Goal: Task Accomplishment & Management: Complete application form

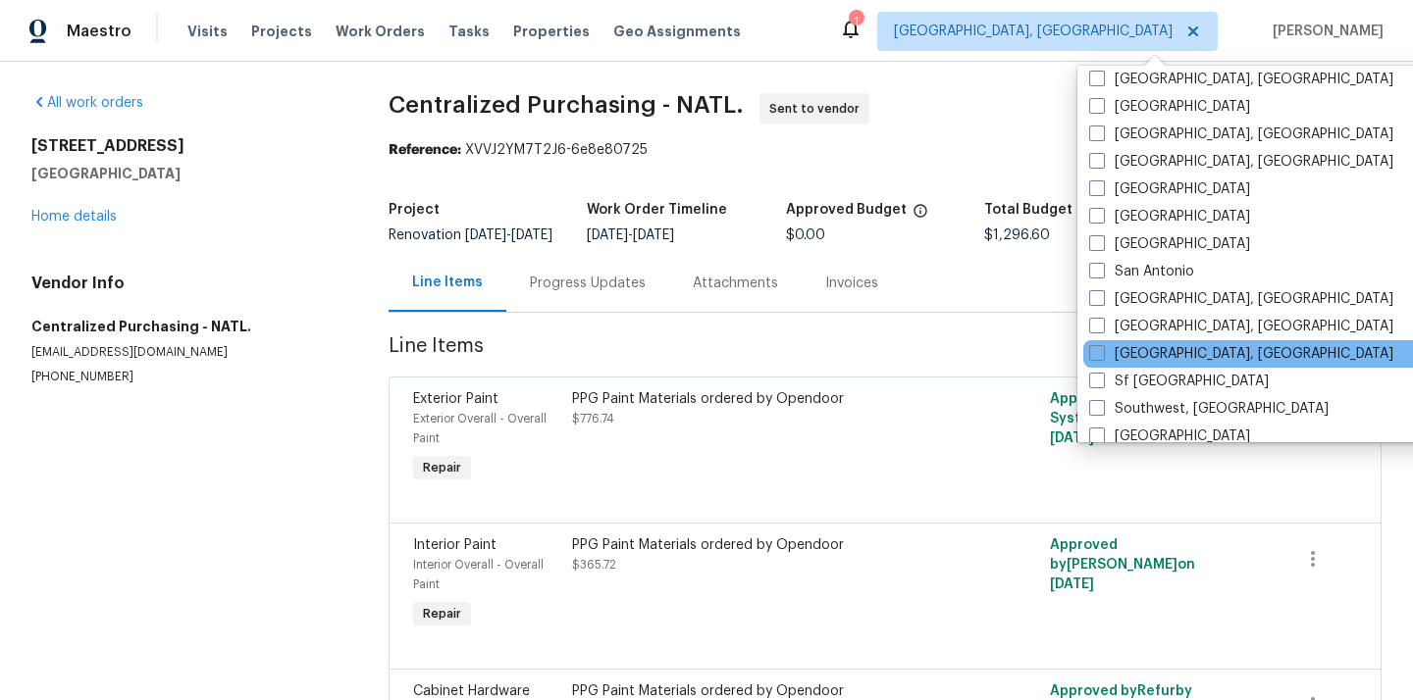
scroll to position [1202, 0]
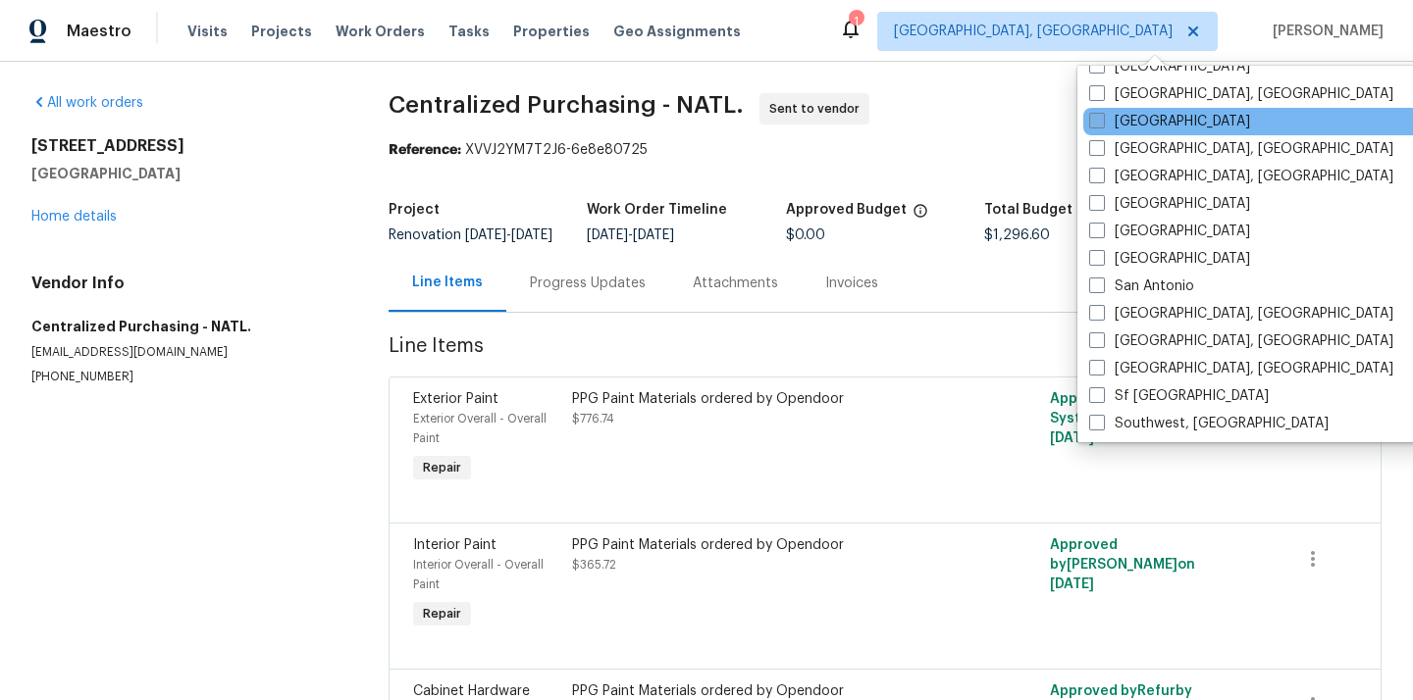
click at [1135, 125] on label "[GEOGRAPHIC_DATA]" at bounding box center [1169, 122] width 161 height 20
click at [1102, 125] on input "[GEOGRAPHIC_DATA]" at bounding box center [1095, 118] width 13 height 13
checkbox input "true"
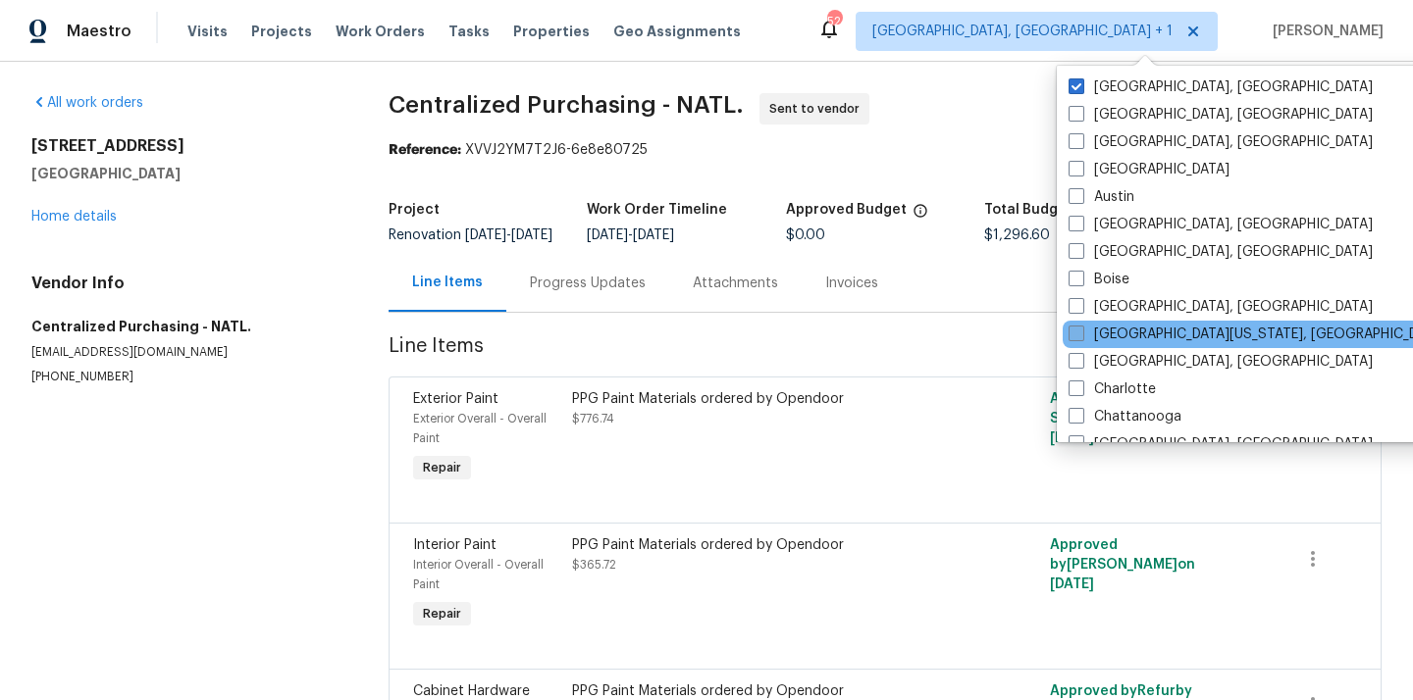
click at [1103, 82] on label "[GEOGRAPHIC_DATA], [GEOGRAPHIC_DATA]" at bounding box center [1220, 87] width 304 height 20
click at [1081, 82] on input "[GEOGRAPHIC_DATA], [GEOGRAPHIC_DATA]" at bounding box center [1074, 83] width 13 height 13
checkbox input "false"
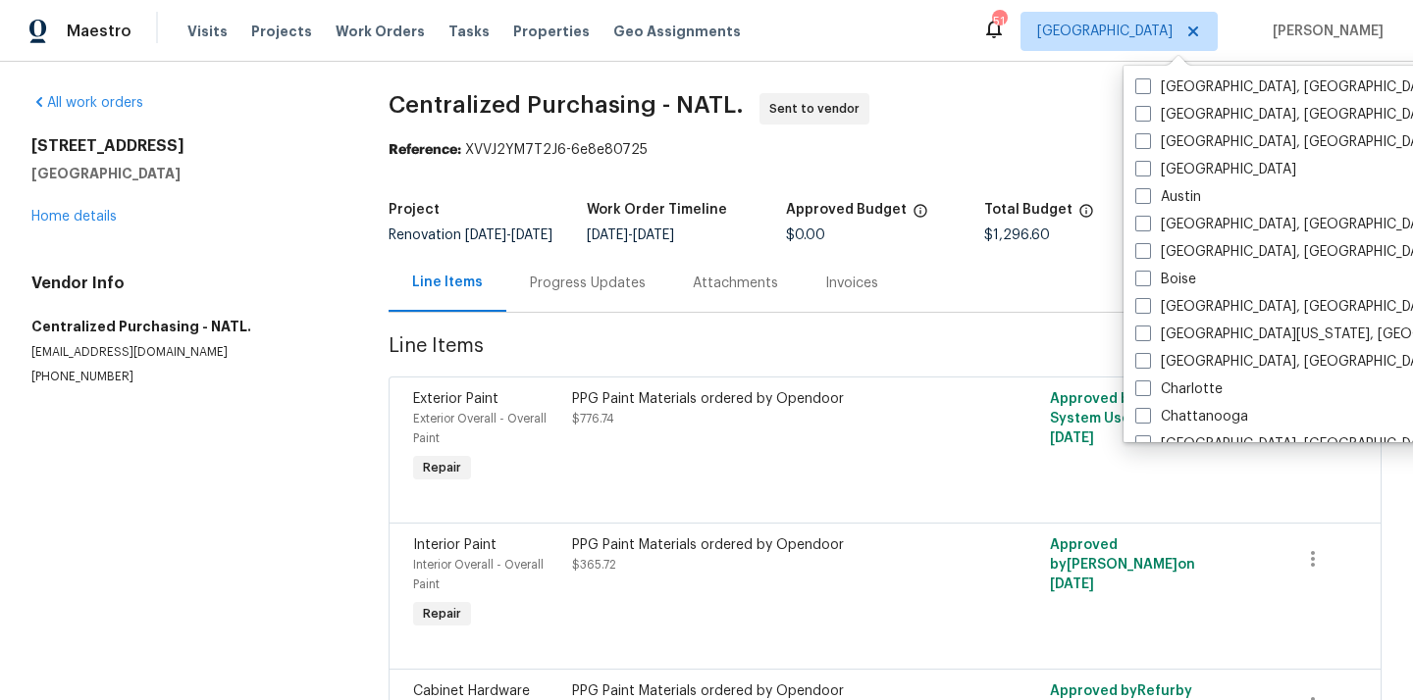
click at [254, 18] on div "Visits Projects Work Orders Tasks Properties Geo Assignments" at bounding box center [475, 31] width 577 height 39
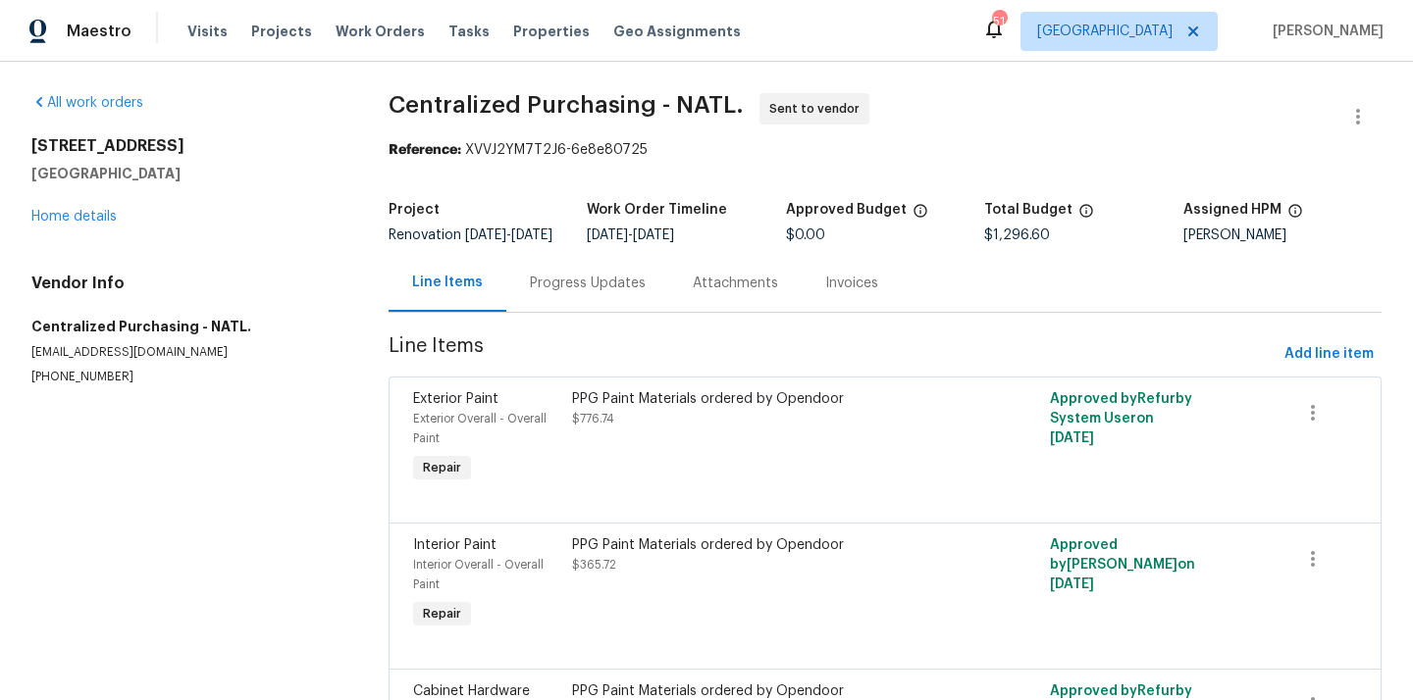
click at [254, 18] on div "Visits Projects Work Orders Tasks Properties Geo Assignments" at bounding box center [475, 31] width 577 height 39
click at [258, 28] on span "Projects" at bounding box center [281, 32] width 61 height 20
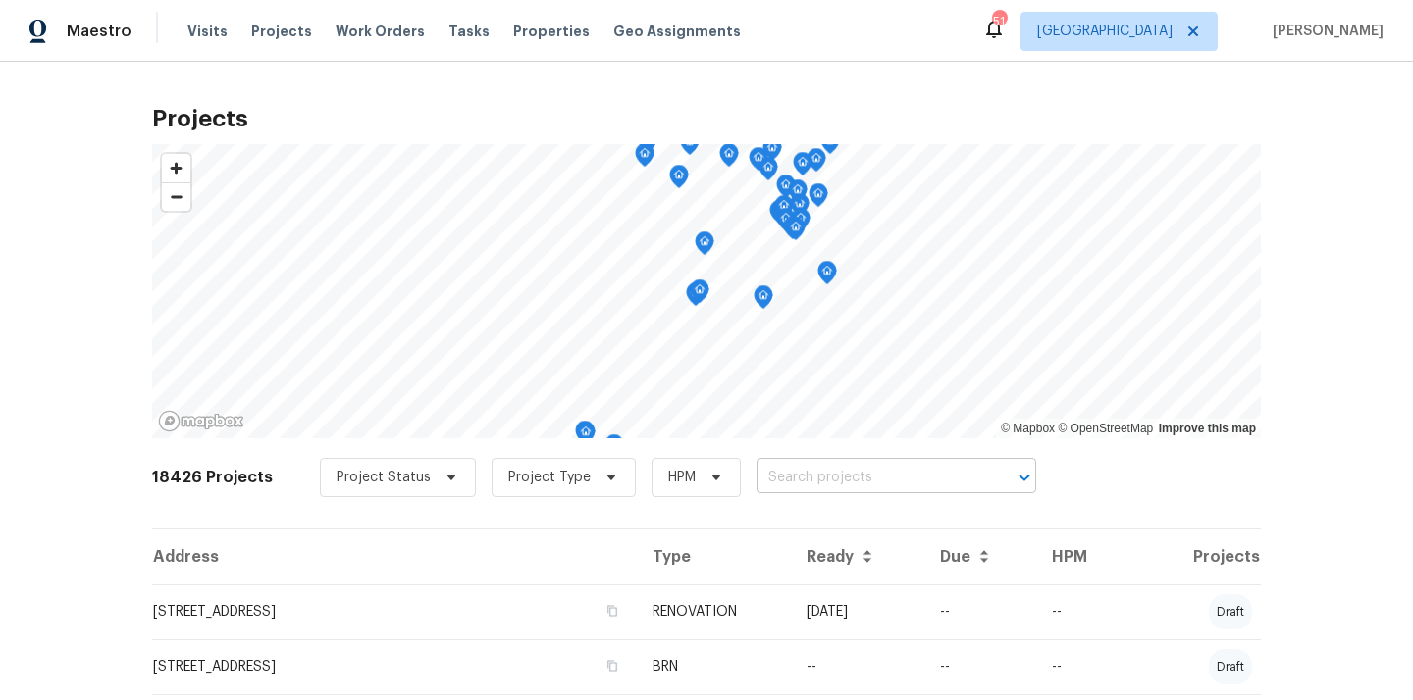
click at [841, 477] on input "text" at bounding box center [868, 478] width 225 height 30
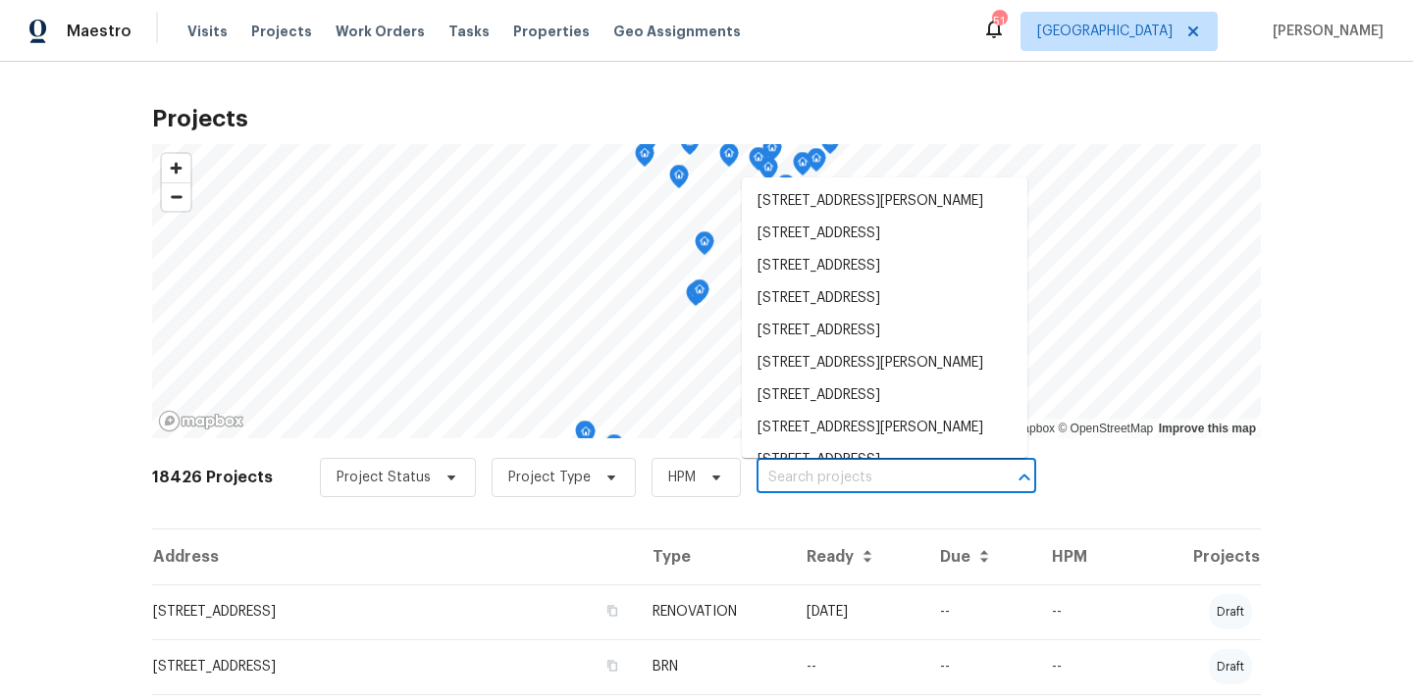
paste input "752 Frosty Way, Zebulon, NC 27597"
type input "752 Frosty Way, Zebulon, NC 27597"
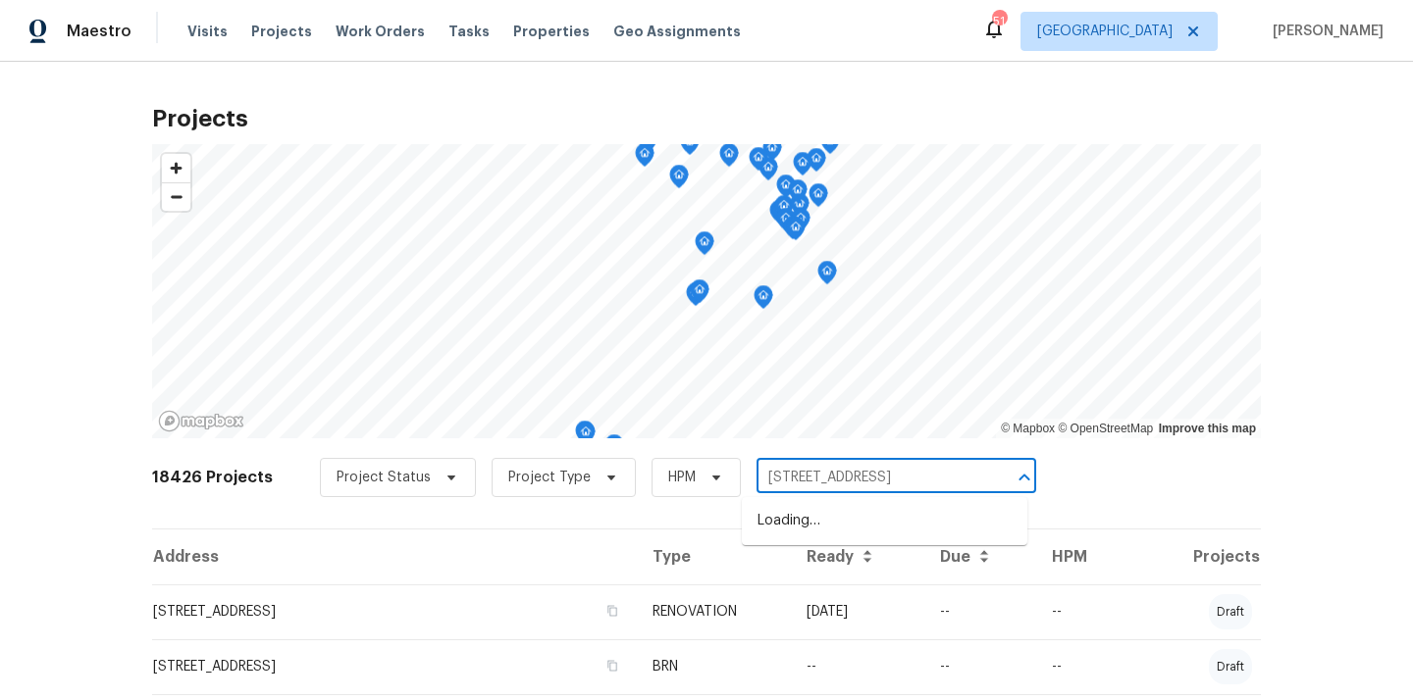
scroll to position [0, 6]
click at [828, 517] on li "752 Frosty Way, Zebulon, NC 27597" at bounding box center [884, 521] width 285 height 32
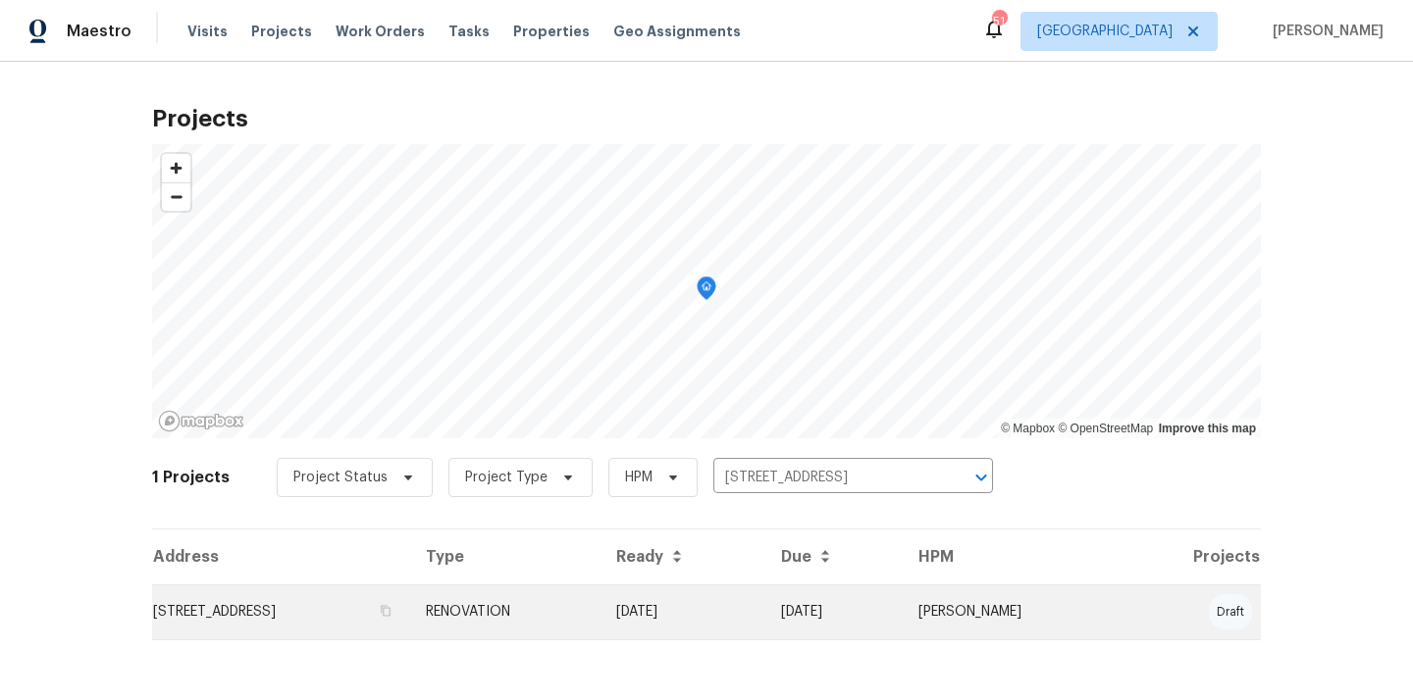
click at [410, 626] on td "752 Frosty Way, Zebulon, NC 27597" at bounding box center [281, 612] width 258 height 55
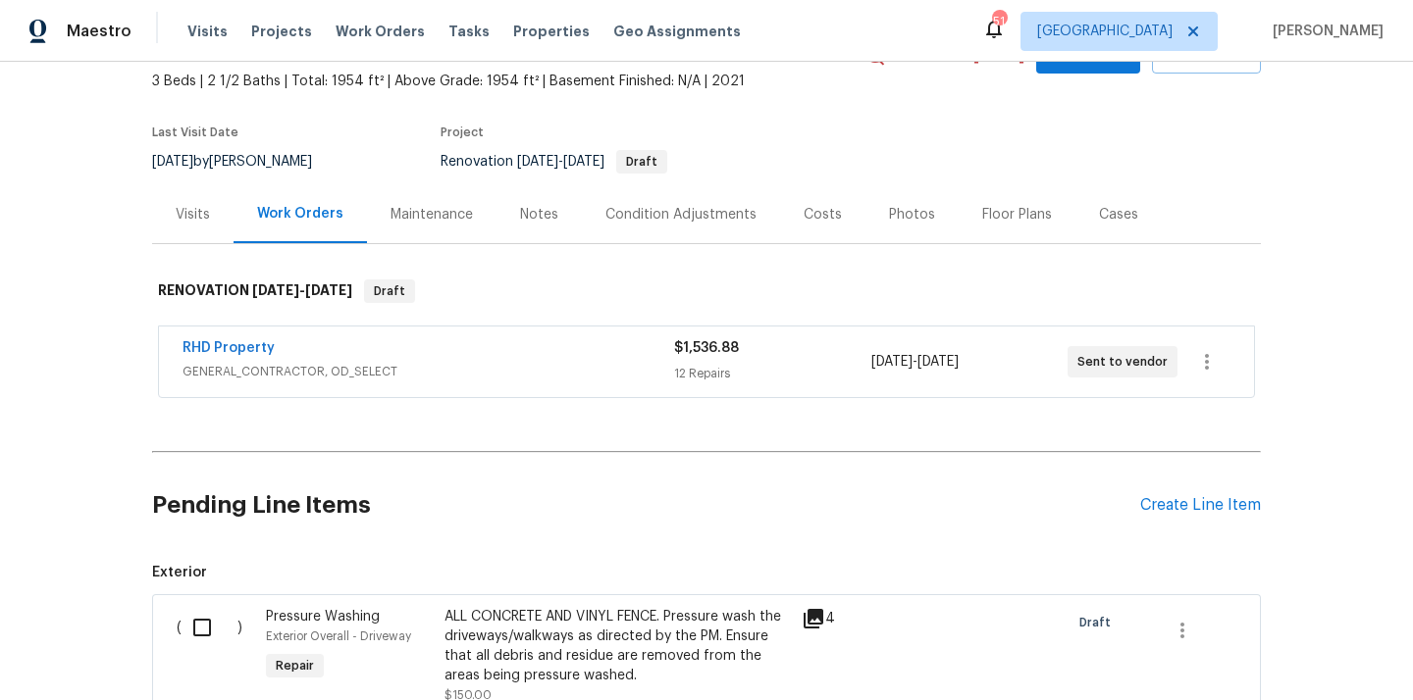
scroll to position [250, 0]
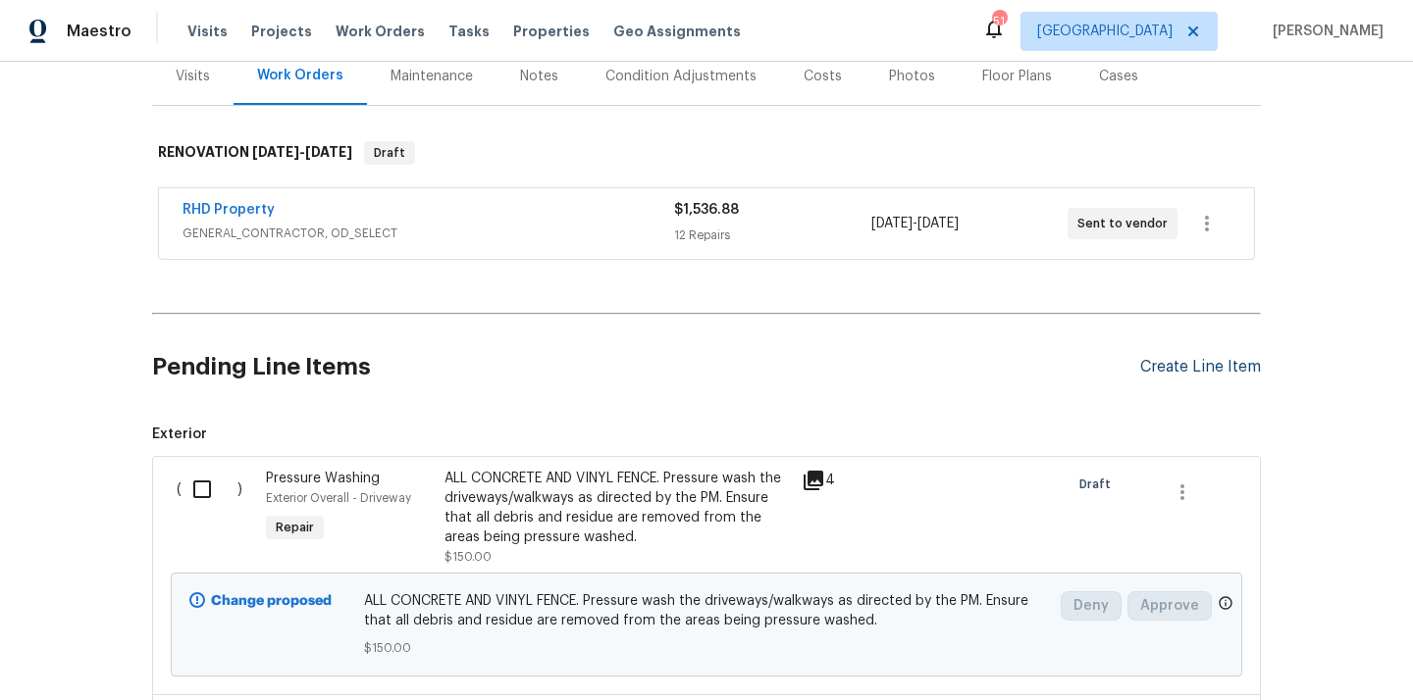
click at [1194, 366] on div "Create Line Item" at bounding box center [1200, 367] width 121 height 19
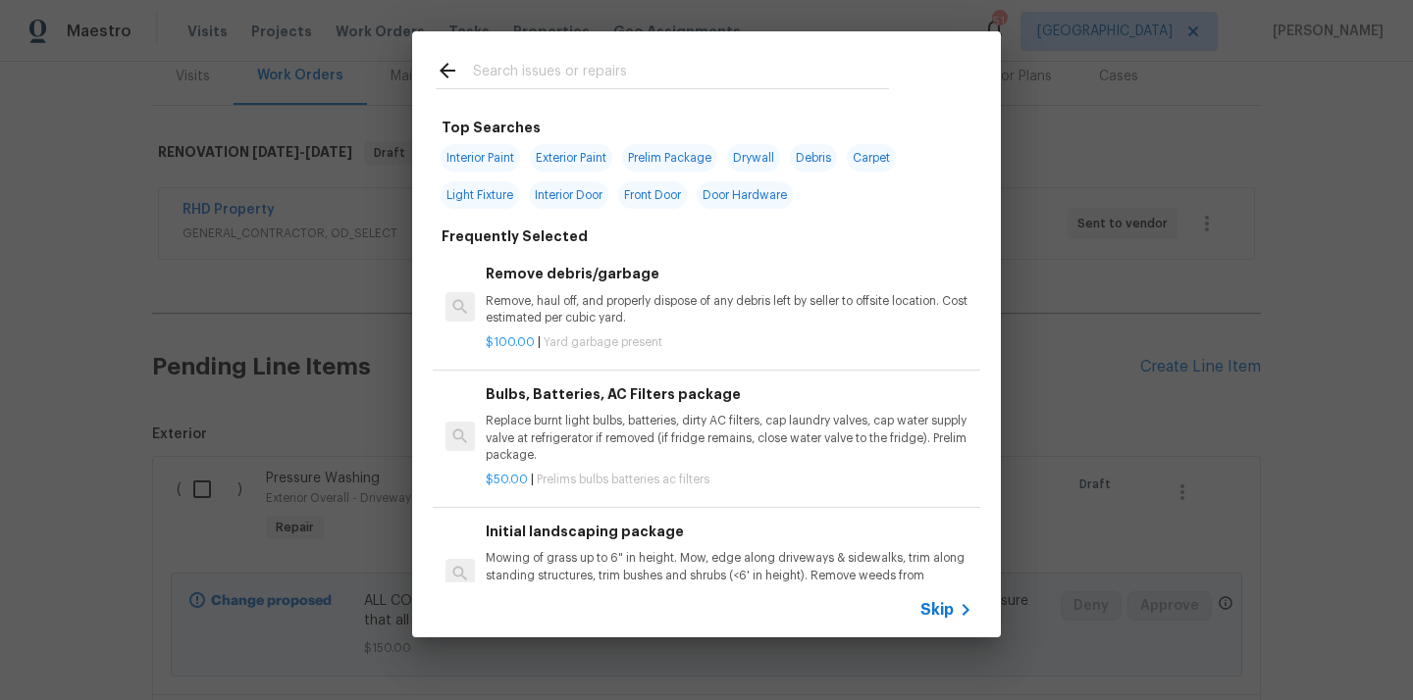
click at [770, 85] on input "text" at bounding box center [681, 73] width 416 height 29
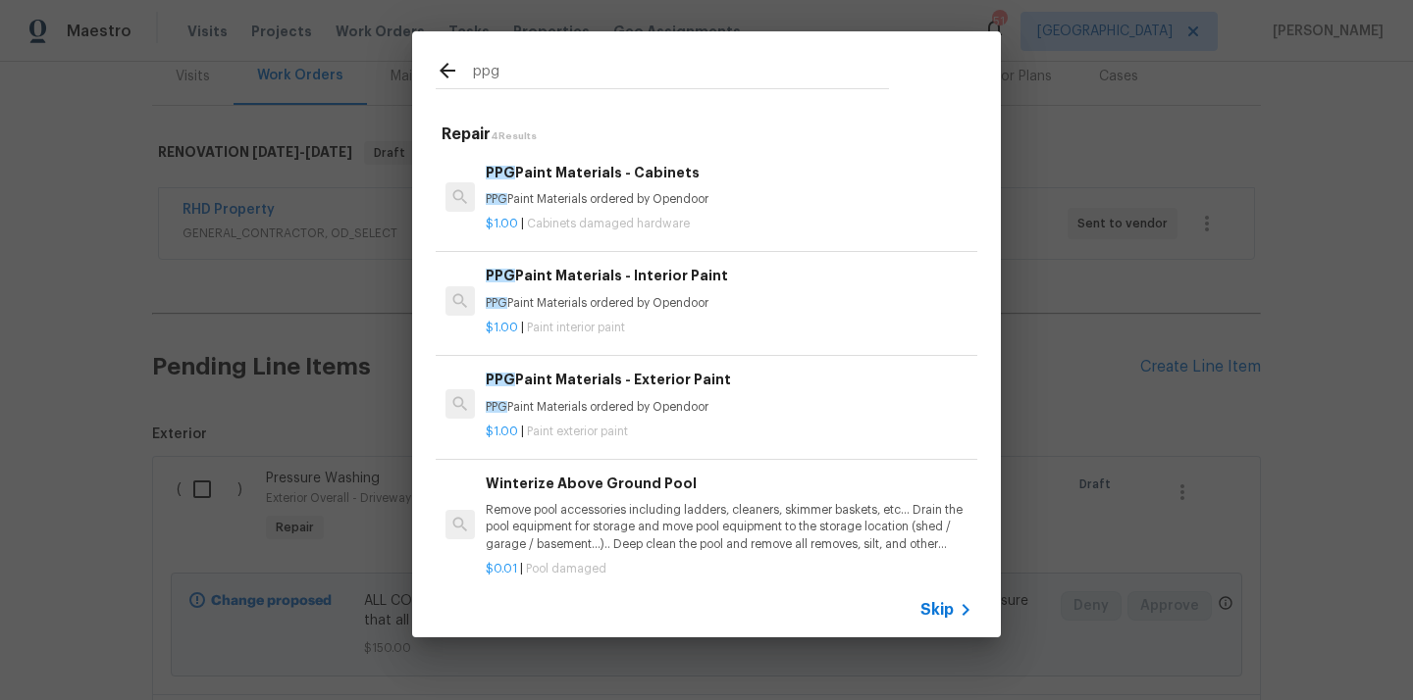
type input "ppg"
click at [710, 296] on p "PPG Paint Materials ordered by Opendoor" at bounding box center [729, 303] width 487 height 17
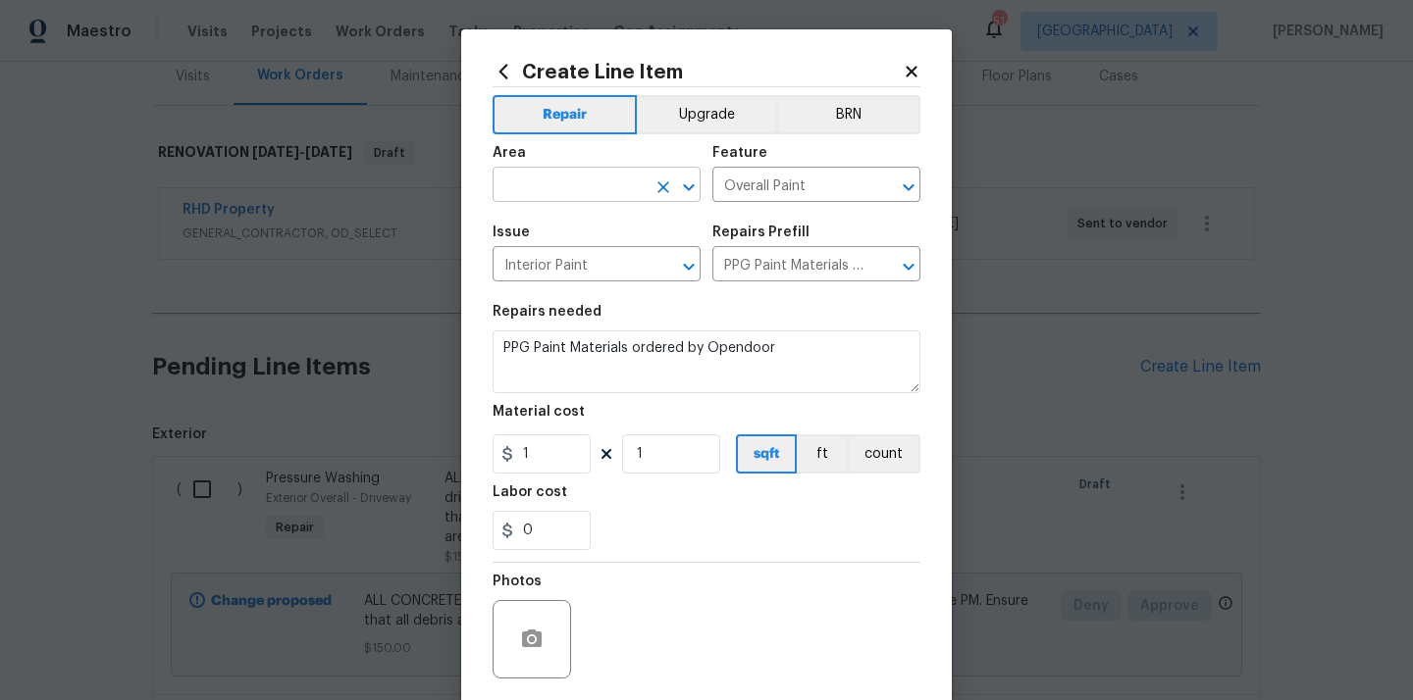
click at [568, 174] on input "text" at bounding box center [568, 187] width 153 height 30
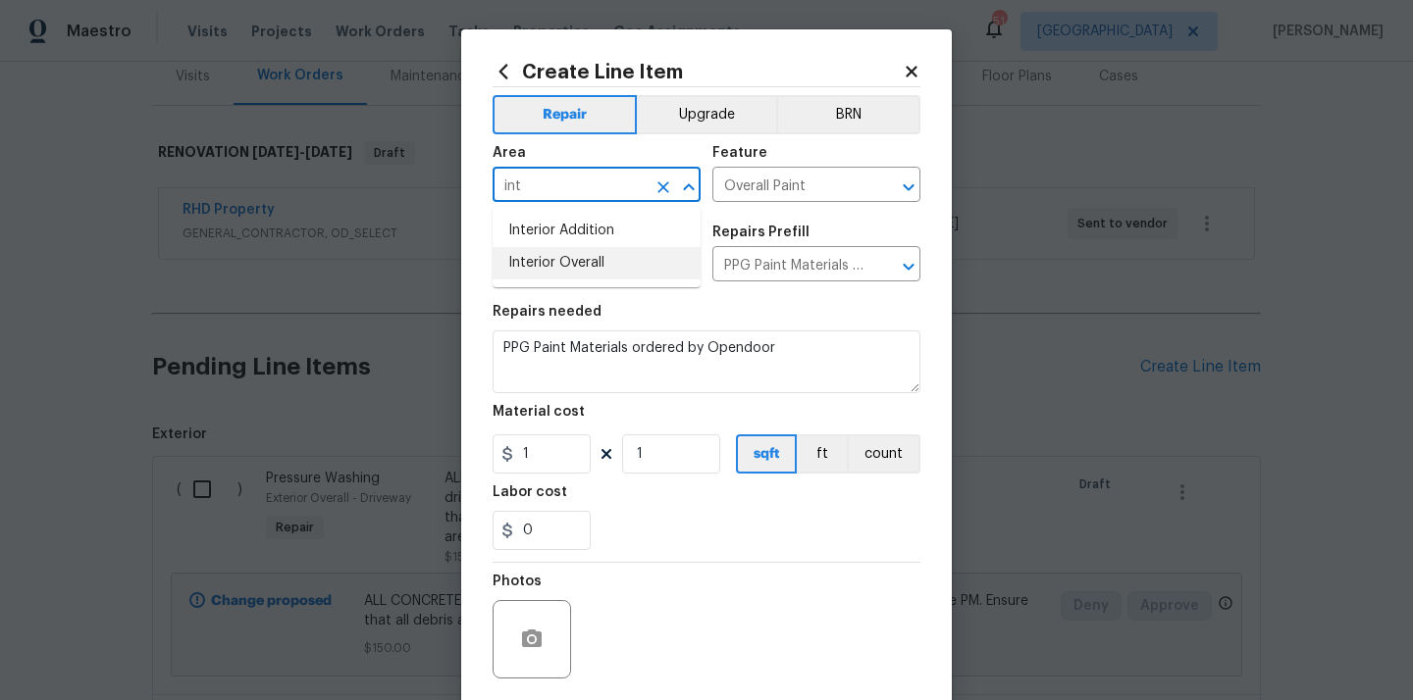
click at [561, 263] on li "Interior Overall" at bounding box center [596, 263] width 208 height 32
type input "Interior Overall"
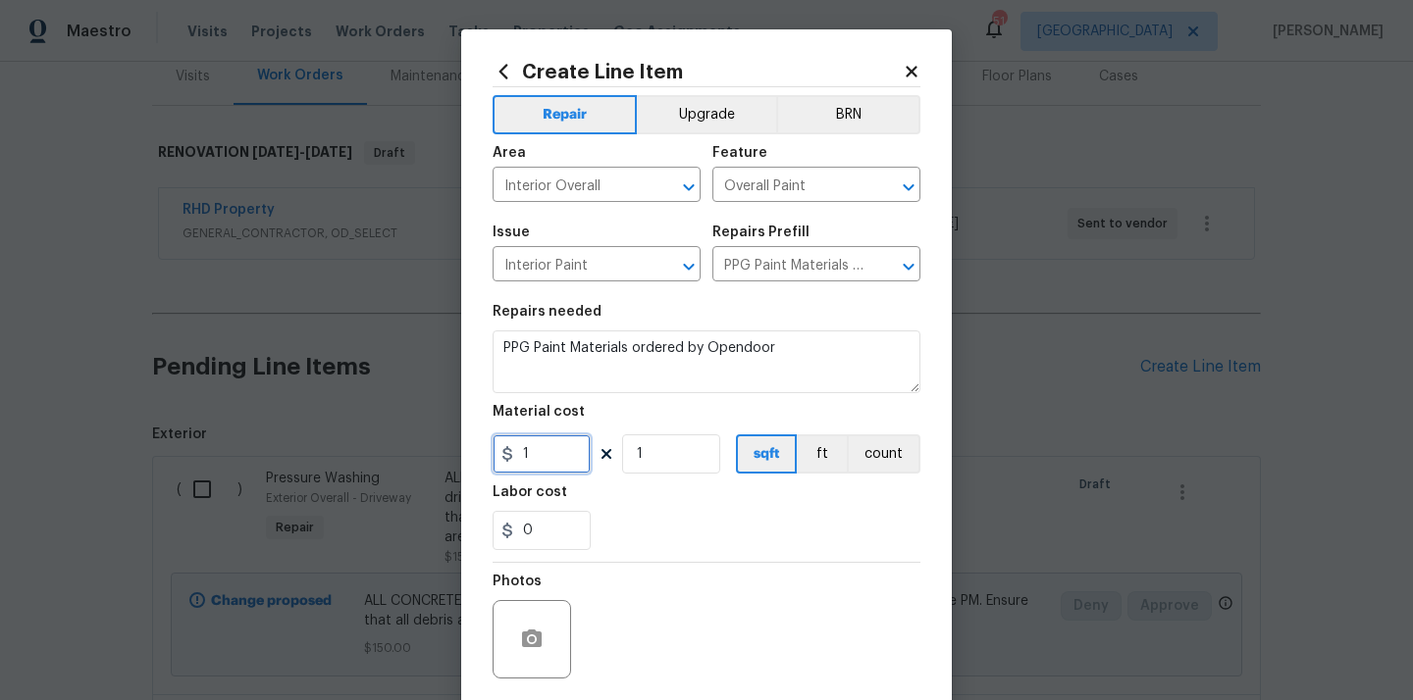
drag, startPoint x: 547, startPoint y: 454, endPoint x: 441, endPoint y: 455, distance: 105.9
click at [441, 455] on div "Create Line Item Repair Upgrade BRN Area Interior Overall ​ Feature Overall Pai…" at bounding box center [706, 350] width 1413 height 700
paste input "27.68"
type input "27.68"
click at [643, 515] on div "0" at bounding box center [706, 530] width 428 height 39
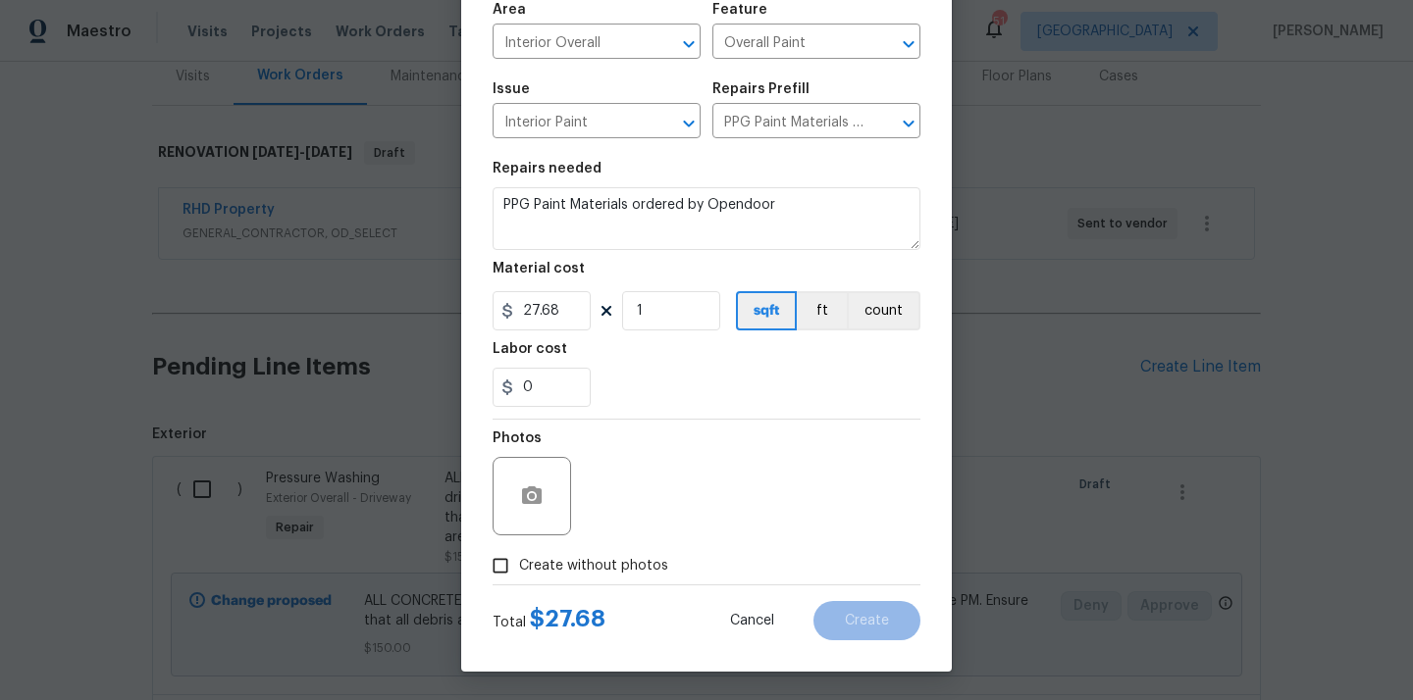
scroll to position [145, 0]
click at [595, 573] on span "Create without photos" at bounding box center [593, 565] width 149 height 21
click at [519, 573] on input "Create without photos" at bounding box center [500, 564] width 37 height 37
checkbox input "true"
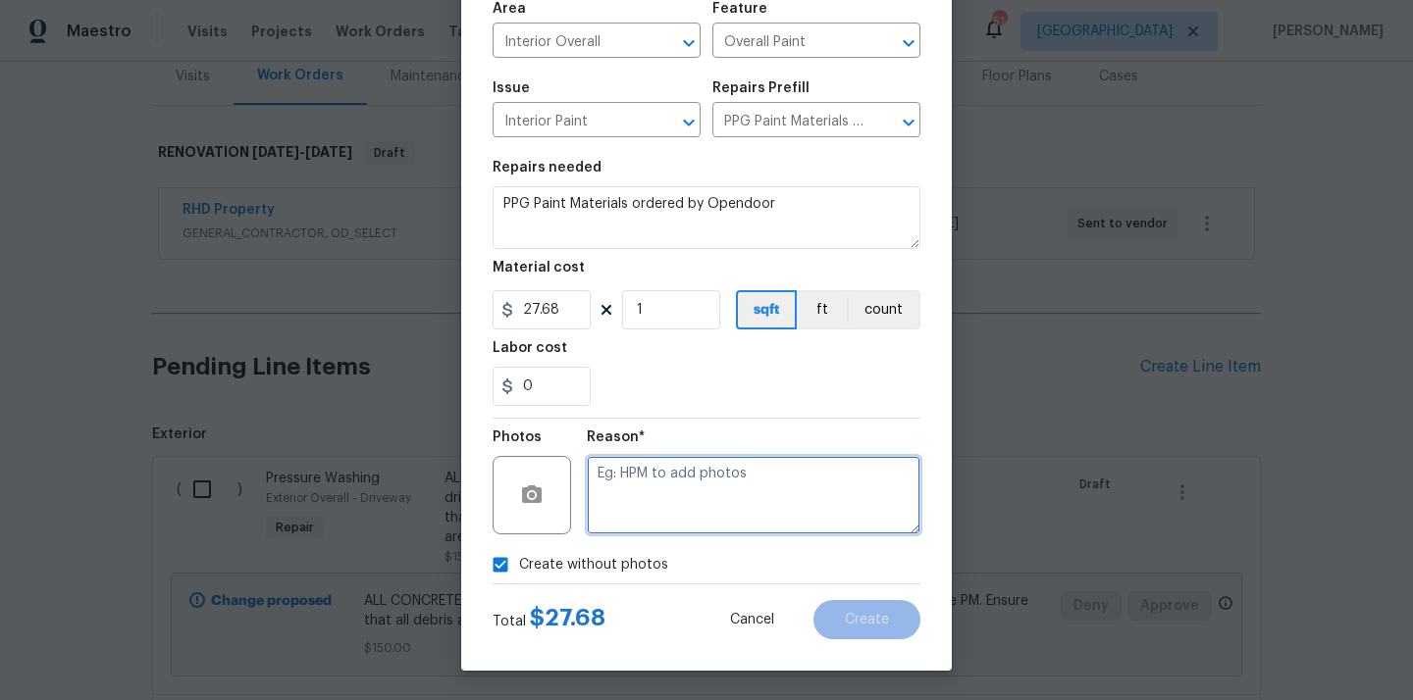
click at [645, 505] on textarea at bounding box center [754, 495] width 334 height 78
type textarea "N/A"
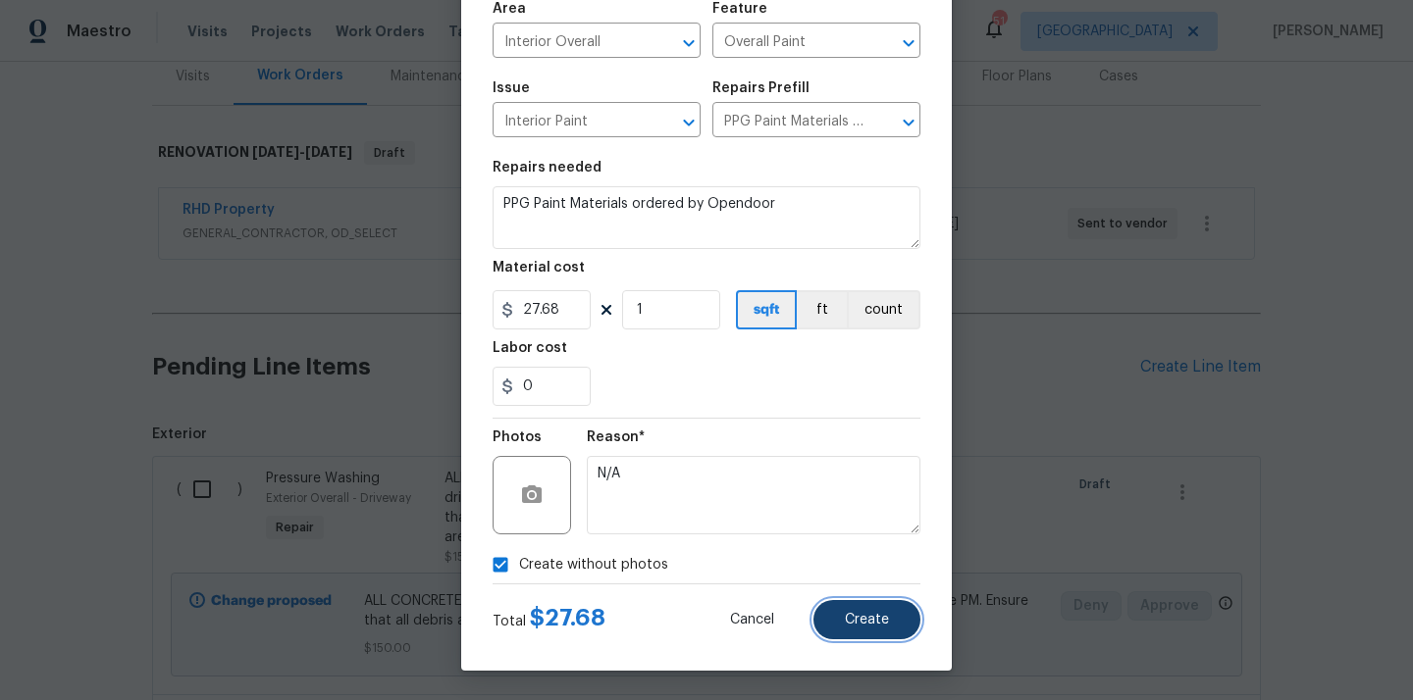
click at [849, 608] on button "Create" at bounding box center [866, 619] width 107 height 39
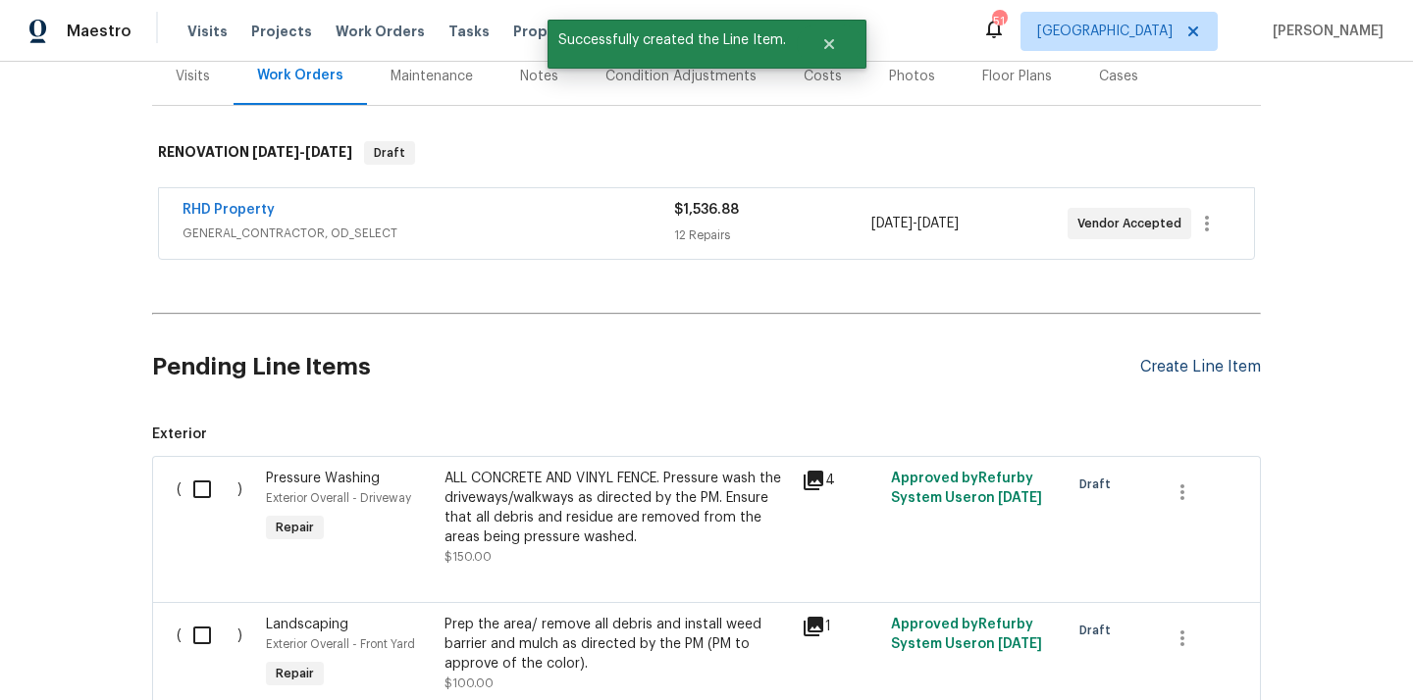
click at [1160, 373] on div "Create Line Item" at bounding box center [1200, 367] width 121 height 19
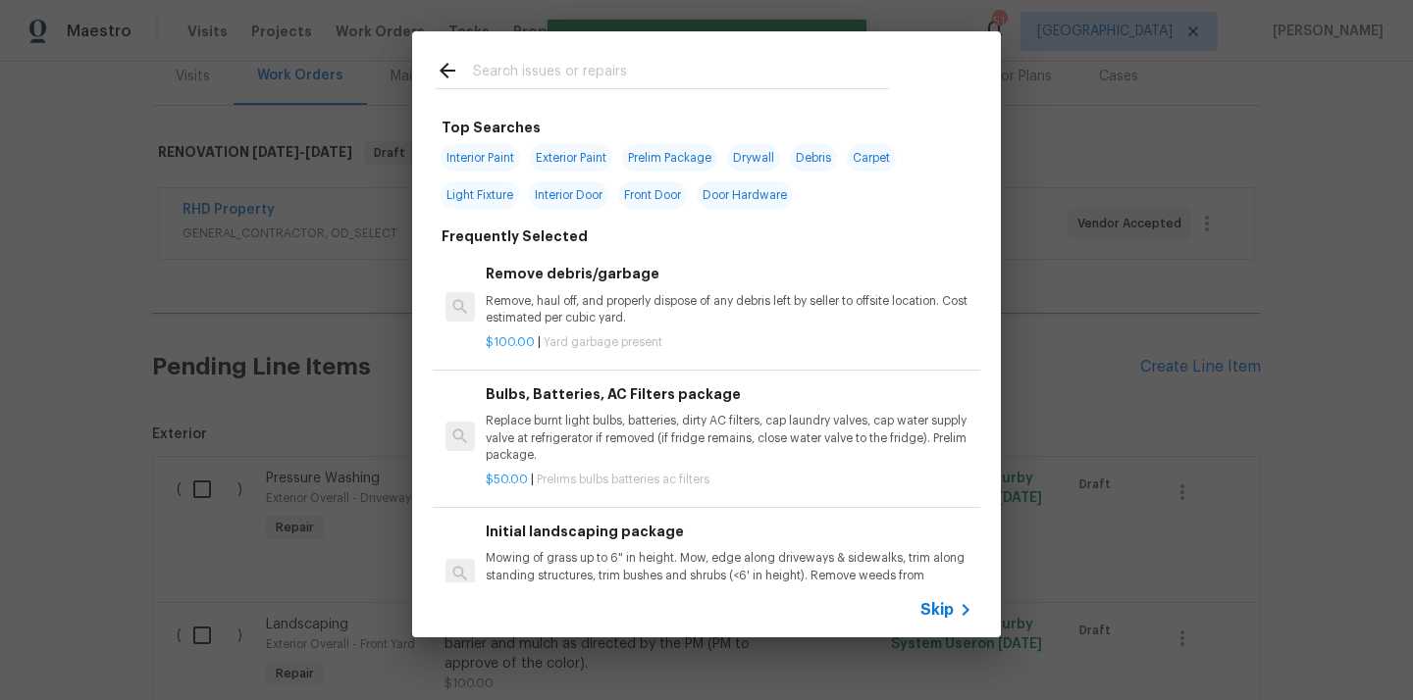
click at [618, 69] on input "text" at bounding box center [681, 73] width 416 height 29
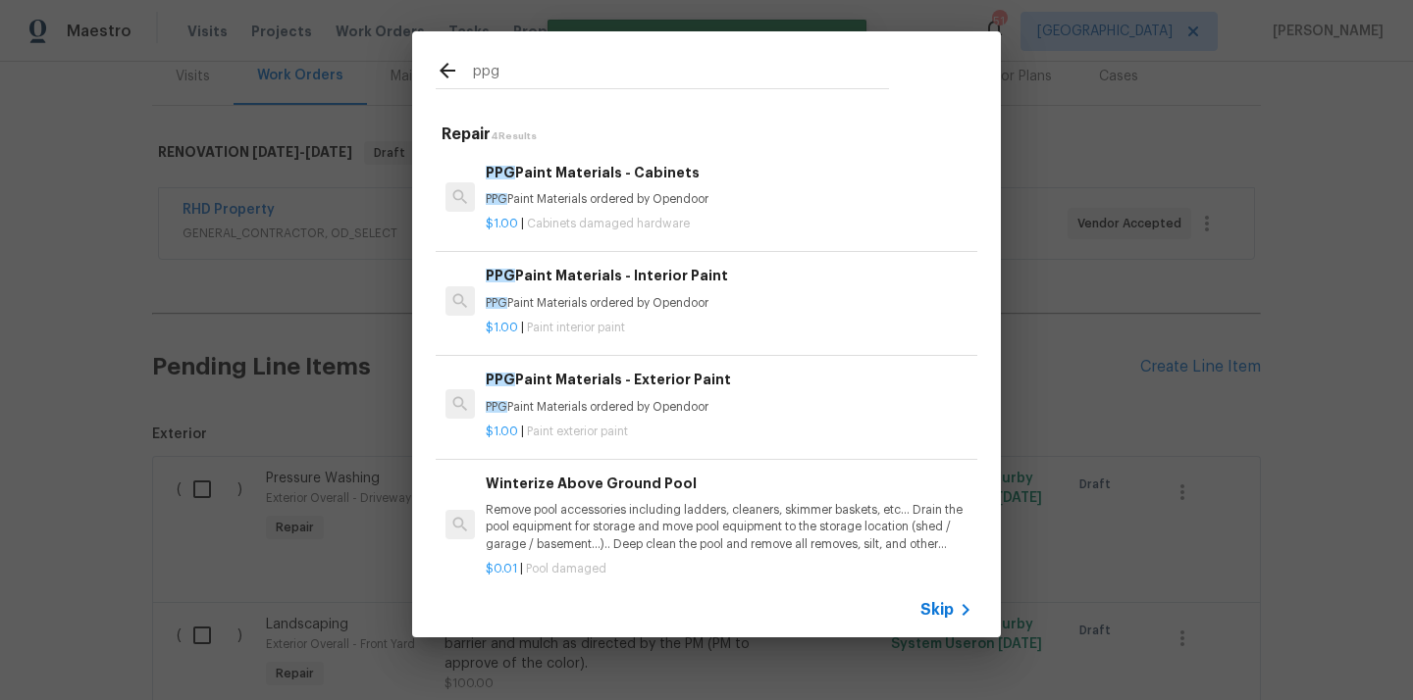
type input "ppg"
click at [600, 390] on h6 "PPG Paint Materials - Exterior Paint" at bounding box center [729, 380] width 487 height 22
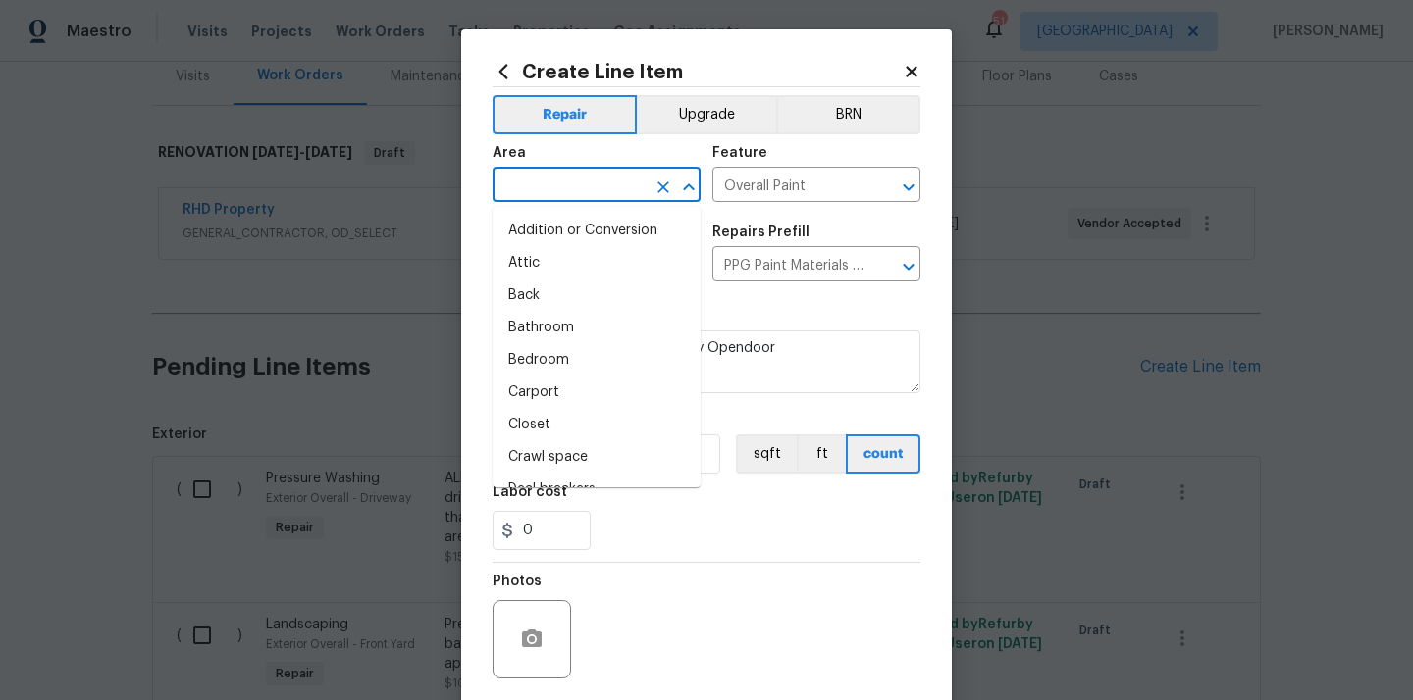
click at [525, 184] on input "text" at bounding box center [568, 187] width 153 height 30
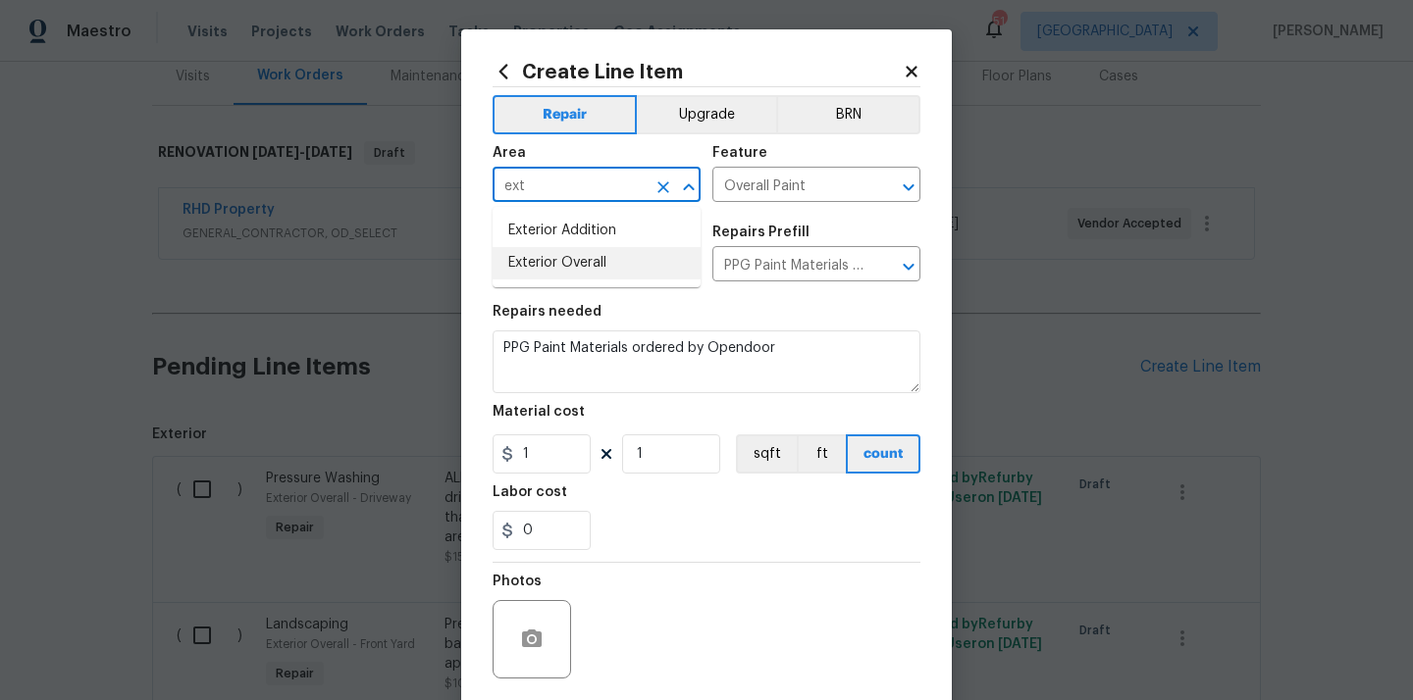
click at [536, 257] on li "Exterior Overall" at bounding box center [596, 263] width 208 height 32
type input "Exterior Overall"
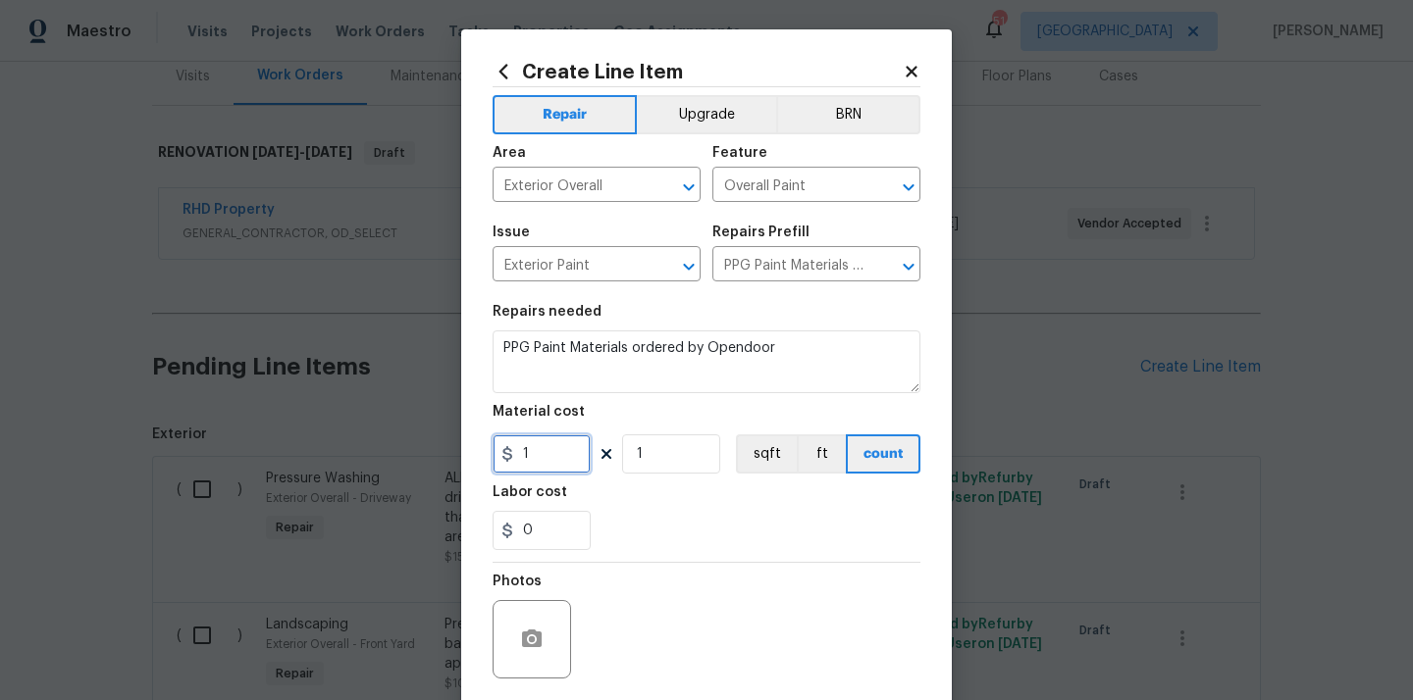
drag, startPoint x: 542, startPoint y: 460, endPoint x: 508, endPoint y: 460, distance: 34.3
click at [514, 460] on div "1" at bounding box center [541, 454] width 98 height 39
paste input "7.97"
type input "17.97"
click at [656, 492] on div "Labor cost" at bounding box center [706, 499] width 428 height 26
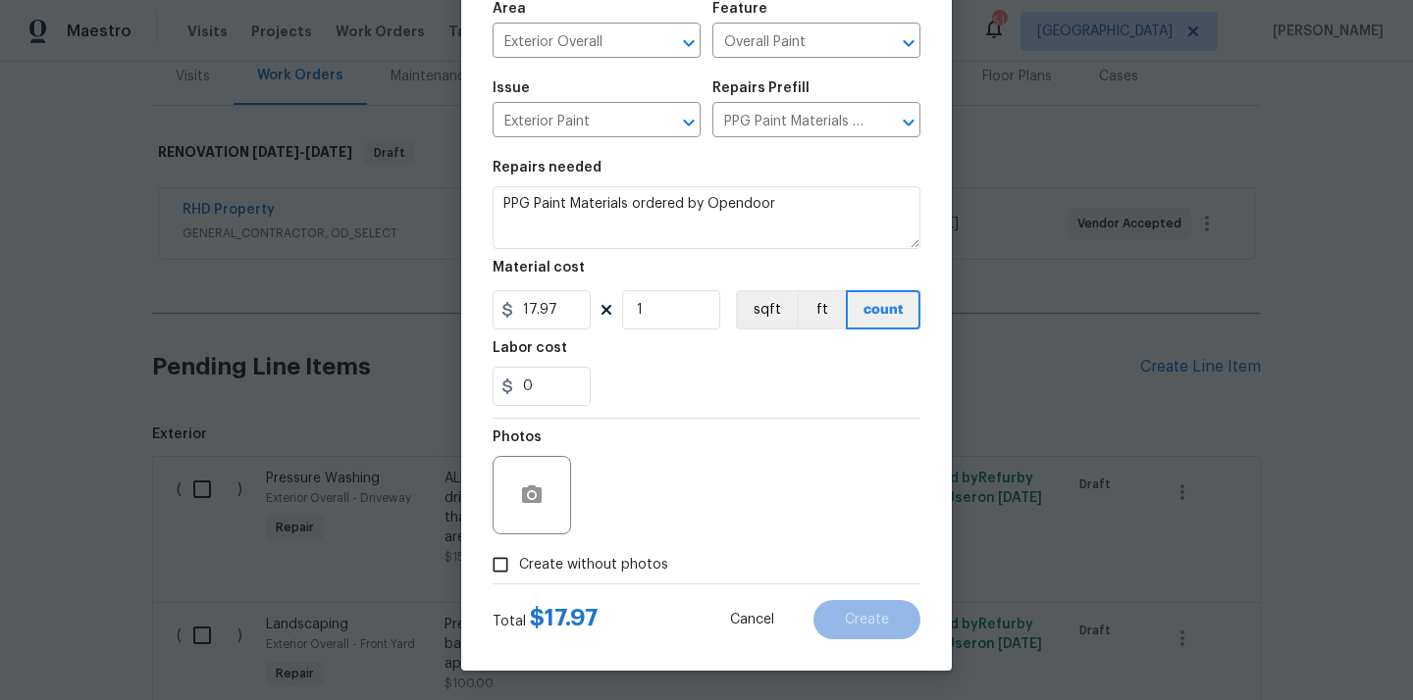
click at [620, 558] on span "Create without photos" at bounding box center [593, 565] width 149 height 21
click at [519, 558] on input "Create without photos" at bounding box center [500, 564] width 37 height 37
checkbox input "true"
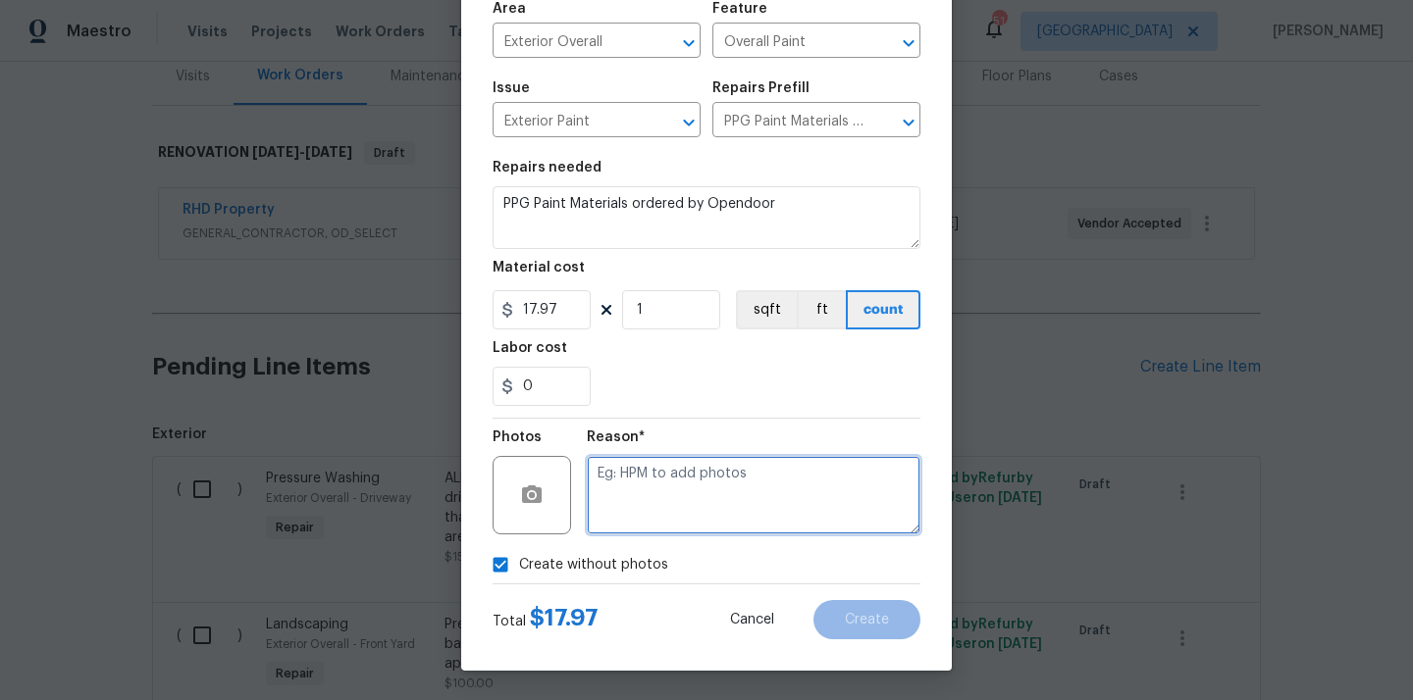
click at [654, 489] on textarea at bounding box center [754, 495] width 334 height 78
type textarea "N/A"
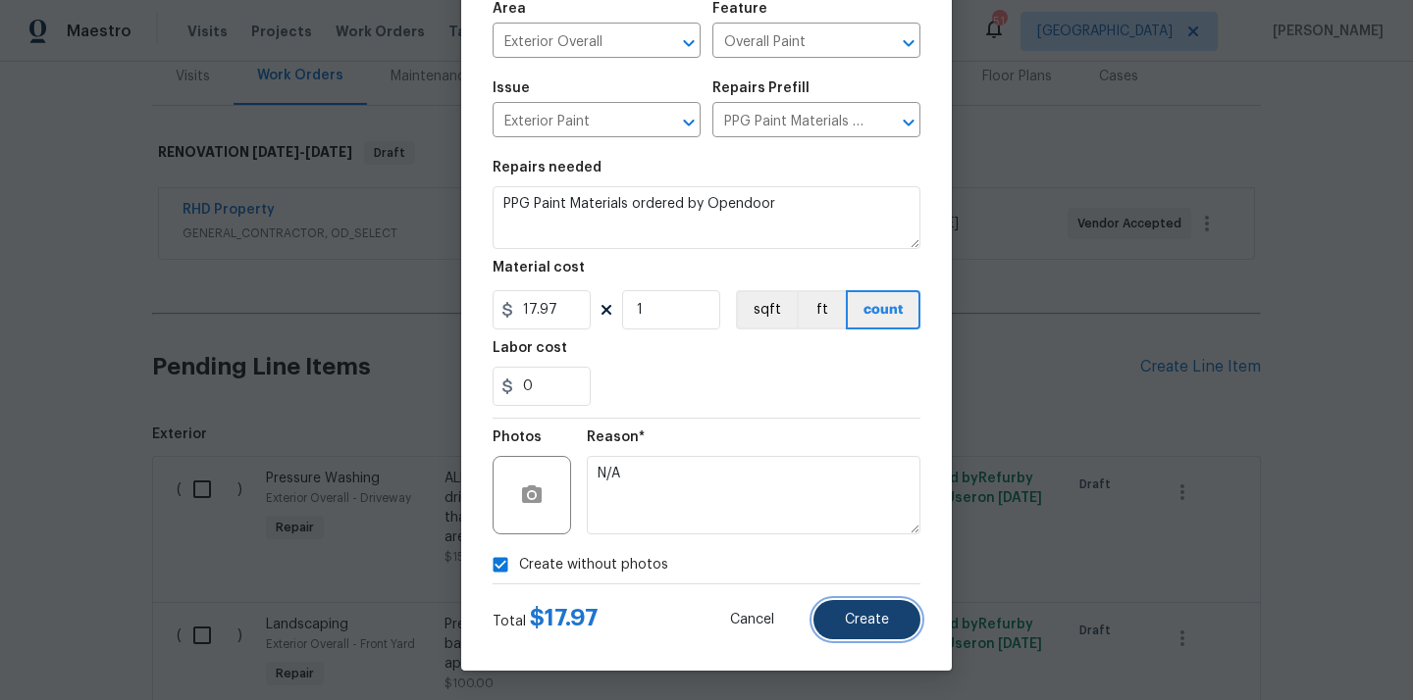
click at [838, 605] on button "Create" at bounding box center [866, 619] width 107 height 39
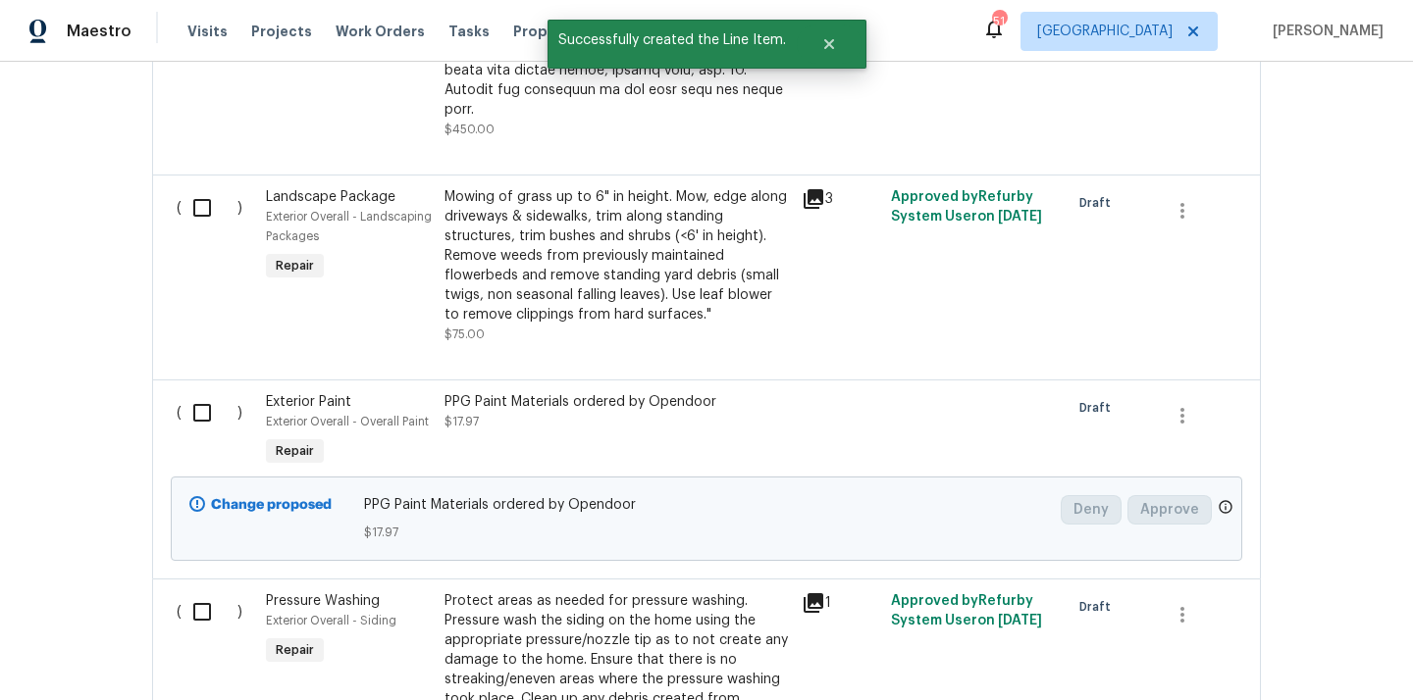
scroll to position [1476, 0]
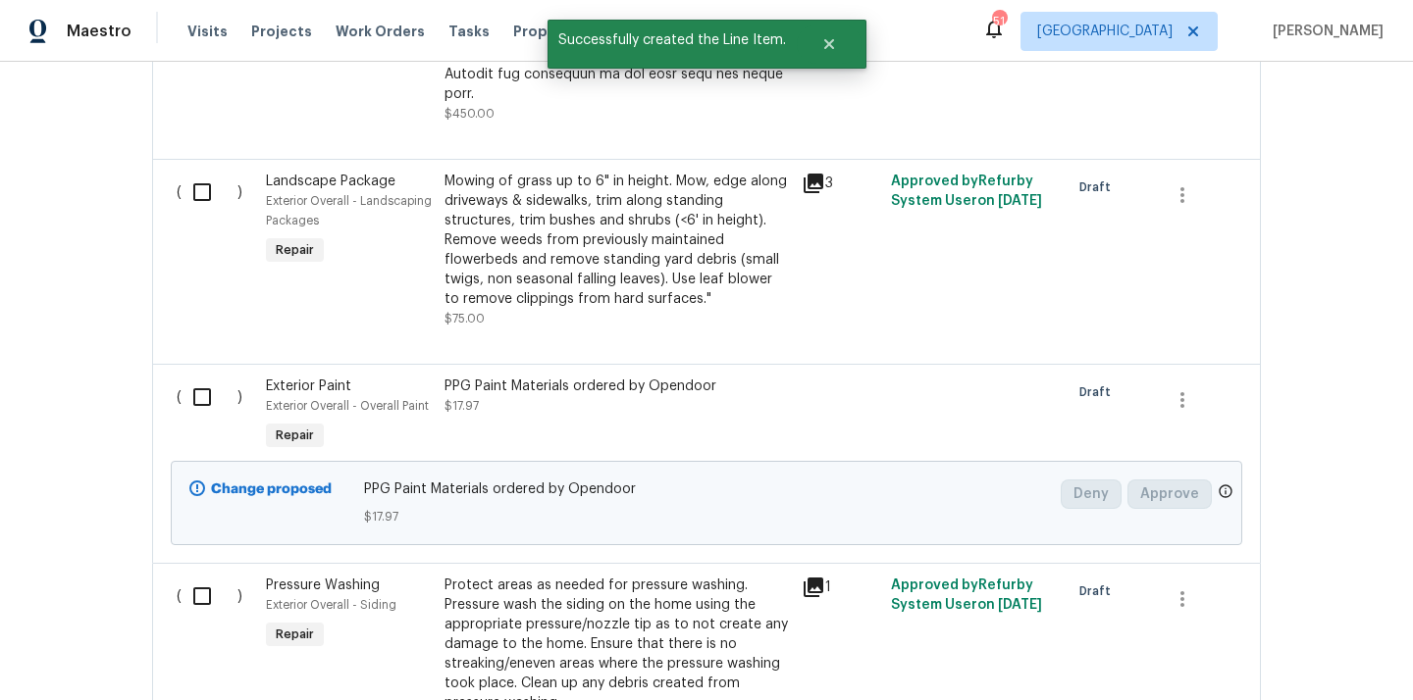
click at [194, 377] on input "checkbox" at bounding box center [209, 397] width 56 height 41
checkbox input "true"
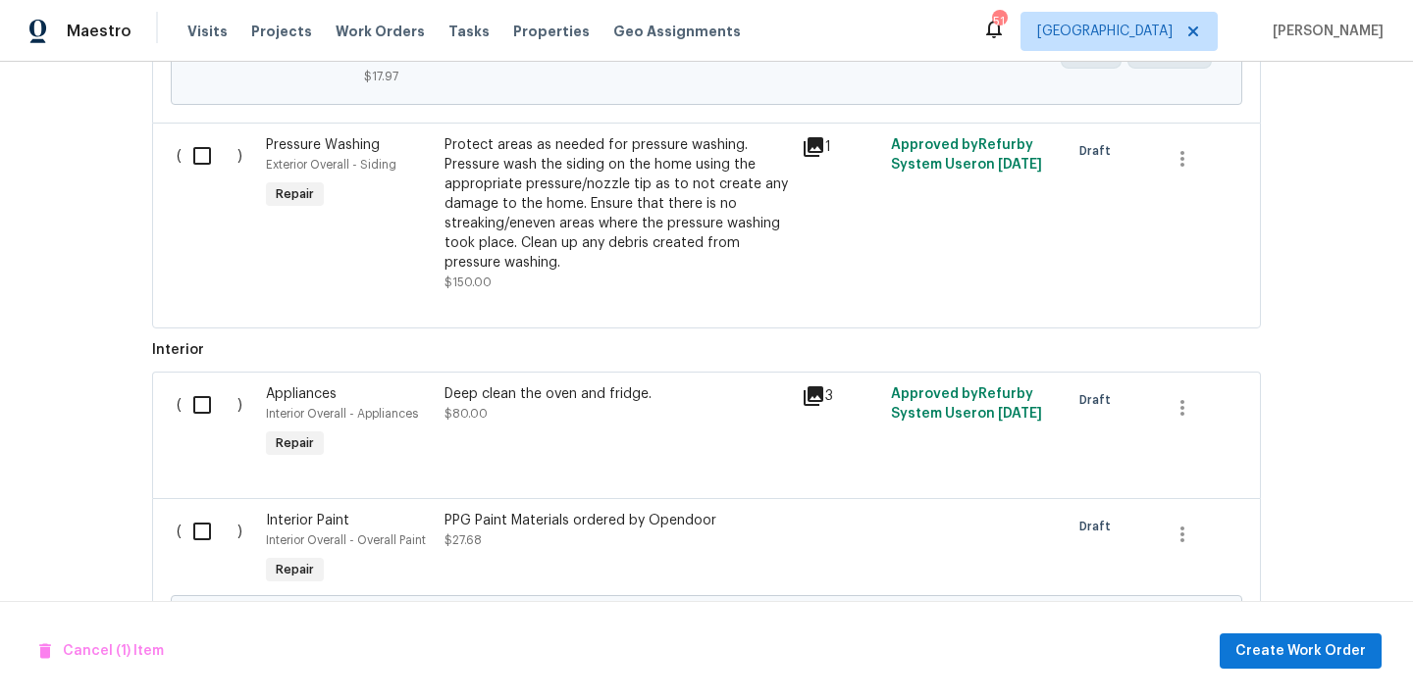
scroll to position [2033, 0]
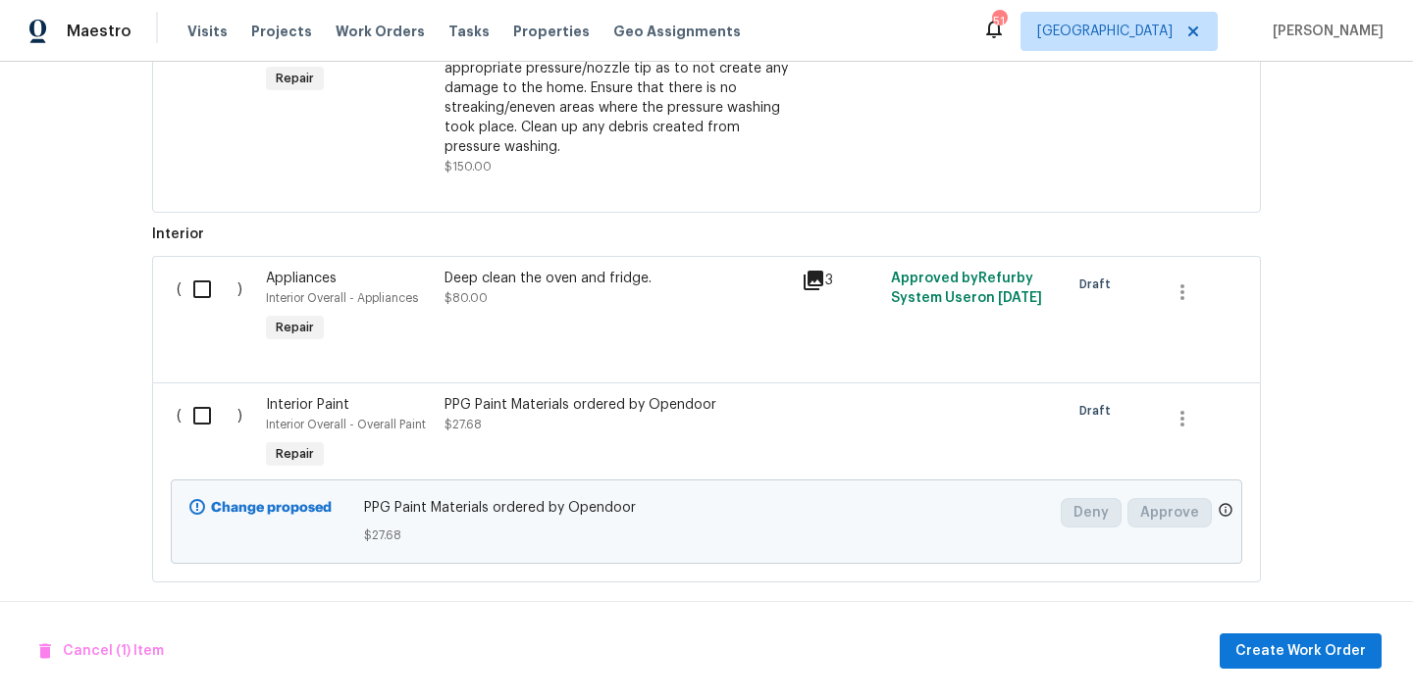
click at [191, 398] on input "checkbox" at bounding box center [209, 415] width 56 height 41
checkbox input "true"
click at [1249, 640] on span "Create Work Order" at bounding box center [1300, 652] width 130 height 25
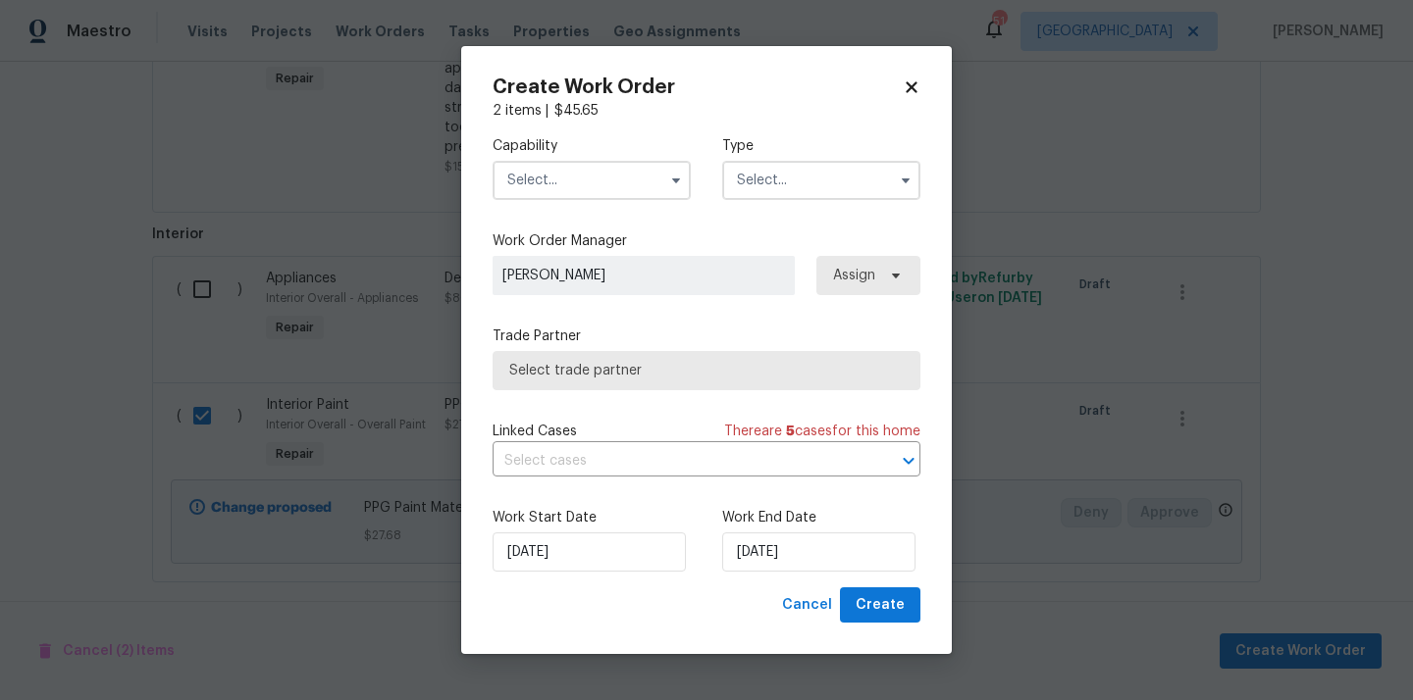
click at [618, 165] on input "text" at bounding box center [591, 180] width 198 height 39
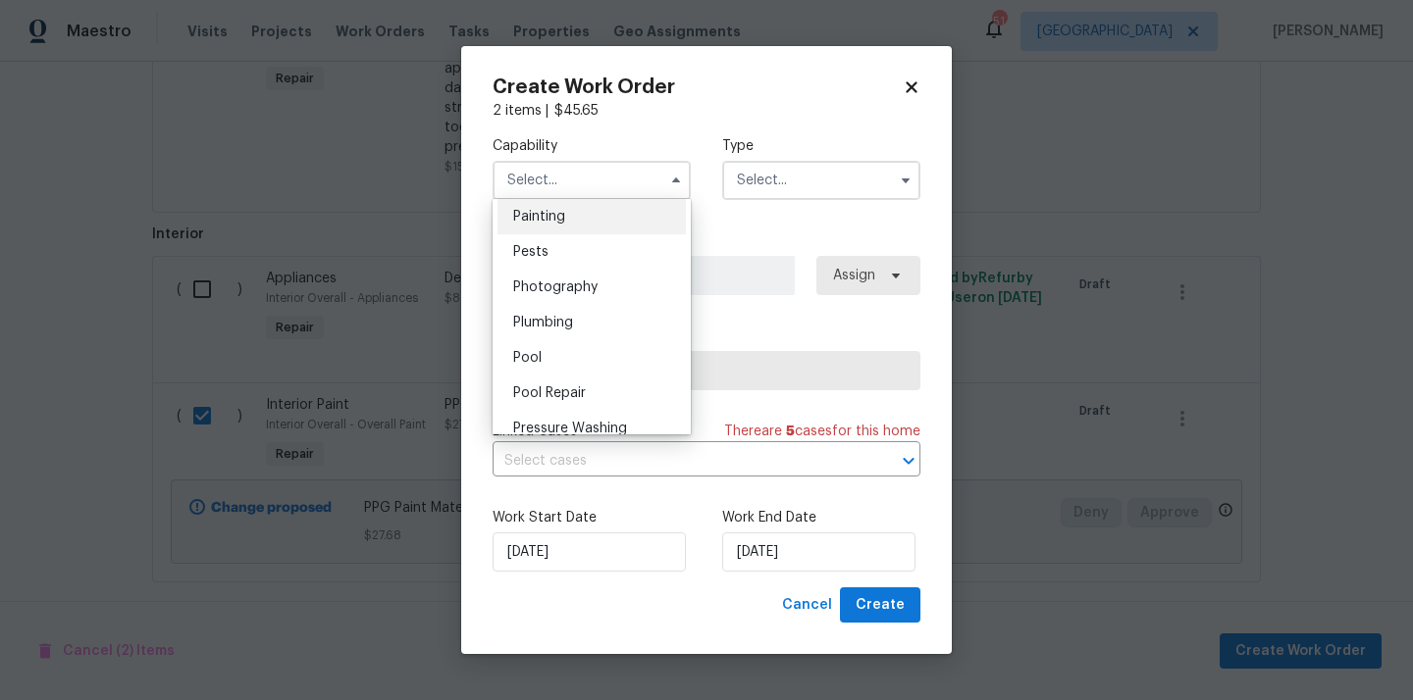
click at [595, 223] on div "Painting" at bounding box center [591, 216] width 188 height 35
type input "Painting"
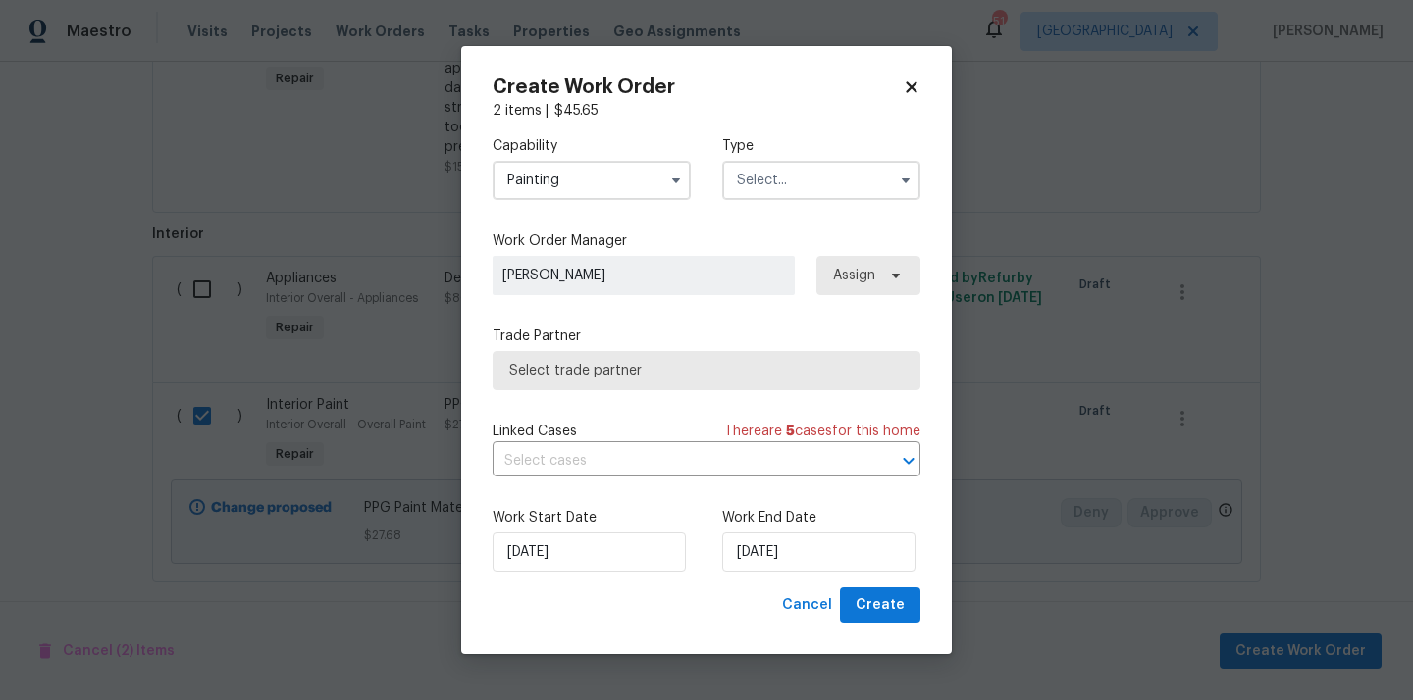
click at [836, 193] on input "text" at bounding box center [821, 180] width 198 height 39
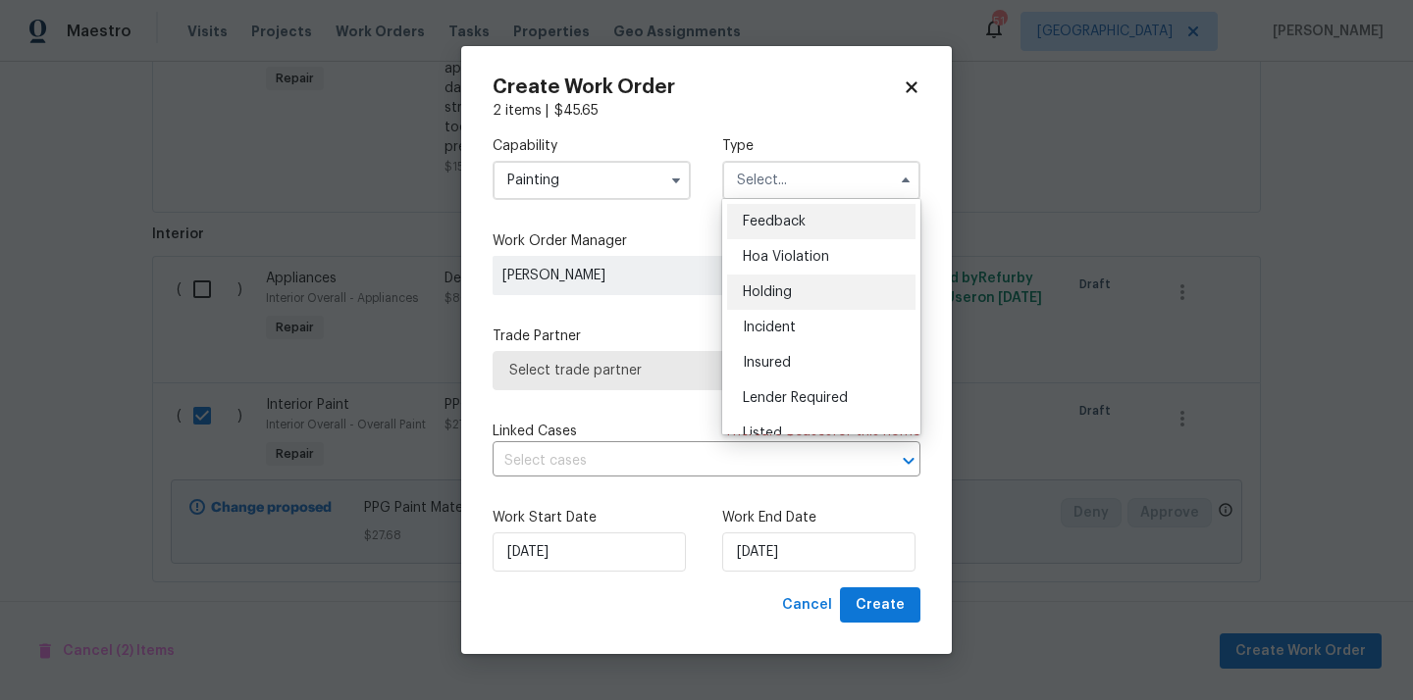
scroll to position [445, 0]
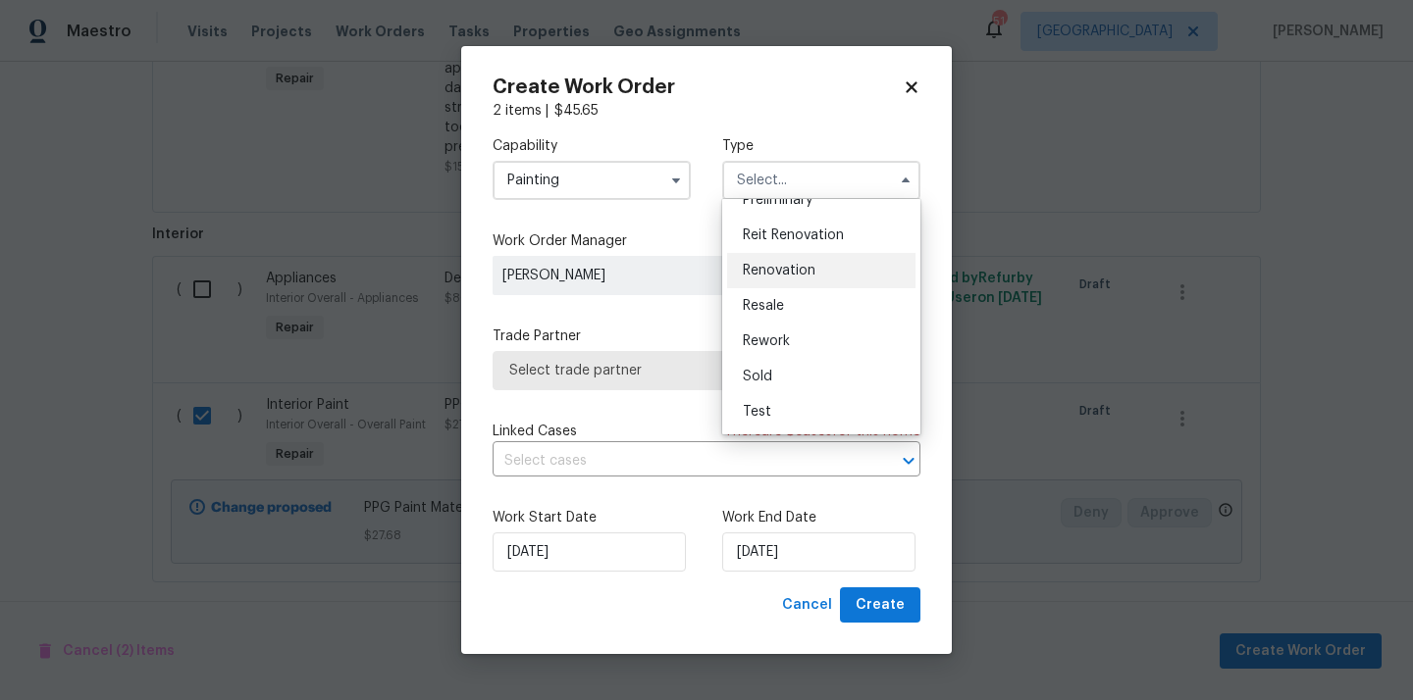
click at [837, 279] on div "Renovation" at bounding box center [821, 270] width 188 height 35
type input "Renovation"
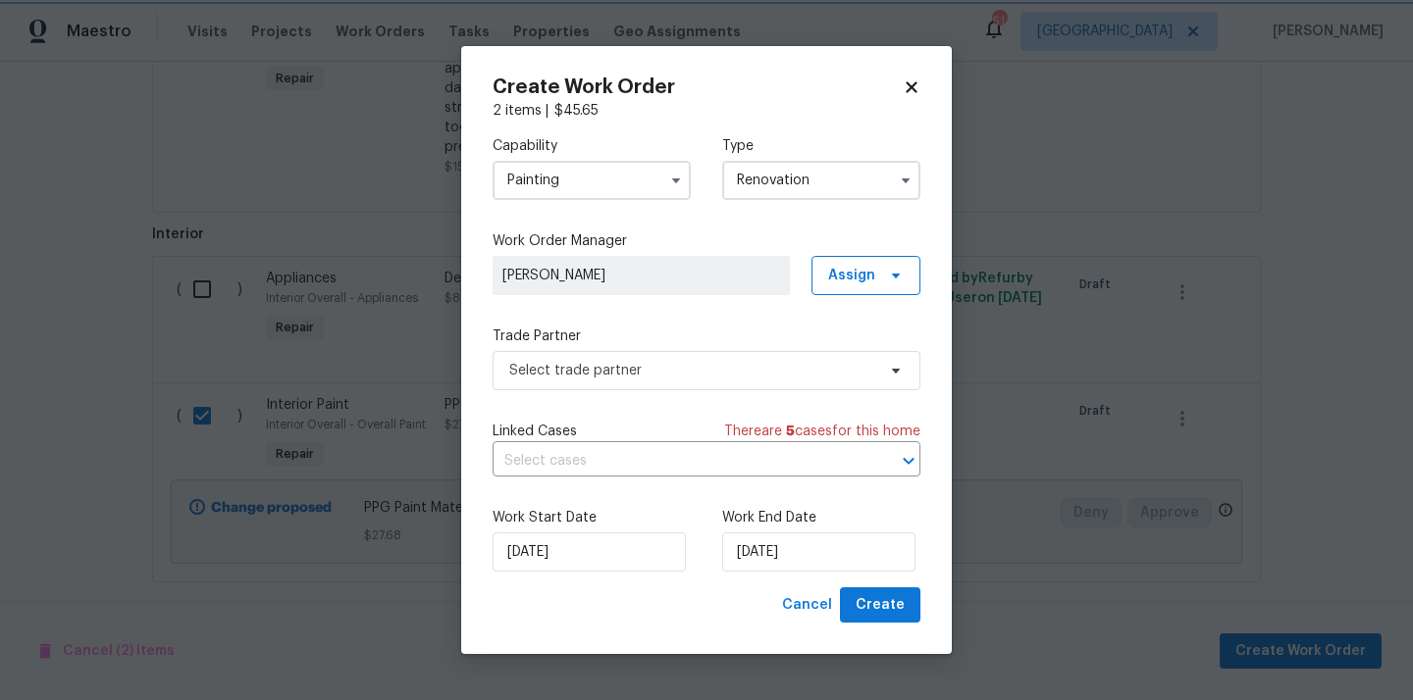
scroll to position [0, 0]
click at [865, 271] on span "Assign" at bounding box center [851, 276] width 47 height 20
click at [862, 362] on div "Assign to me" at bounding box center [868, 358] width 85 height 20
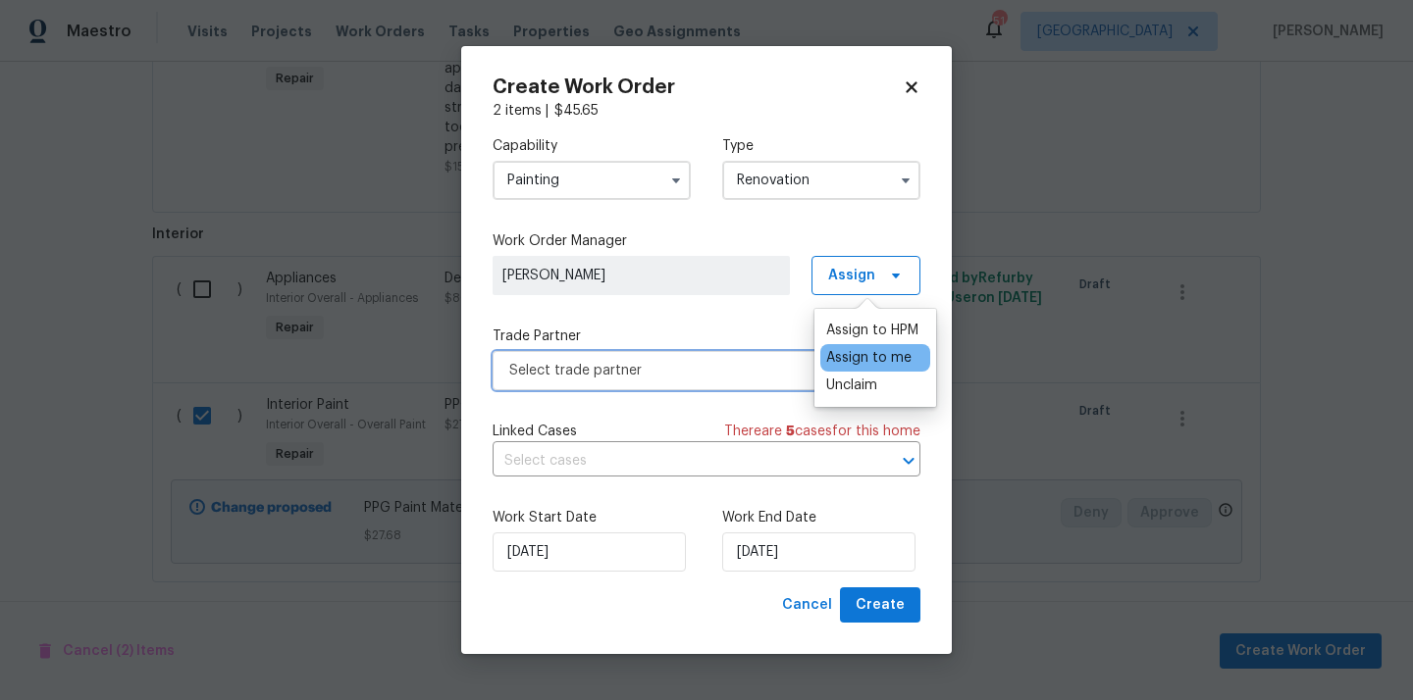
click at [706, 370] on span "Select trade partner" at bounding box center [692, 371] width 366 height 20
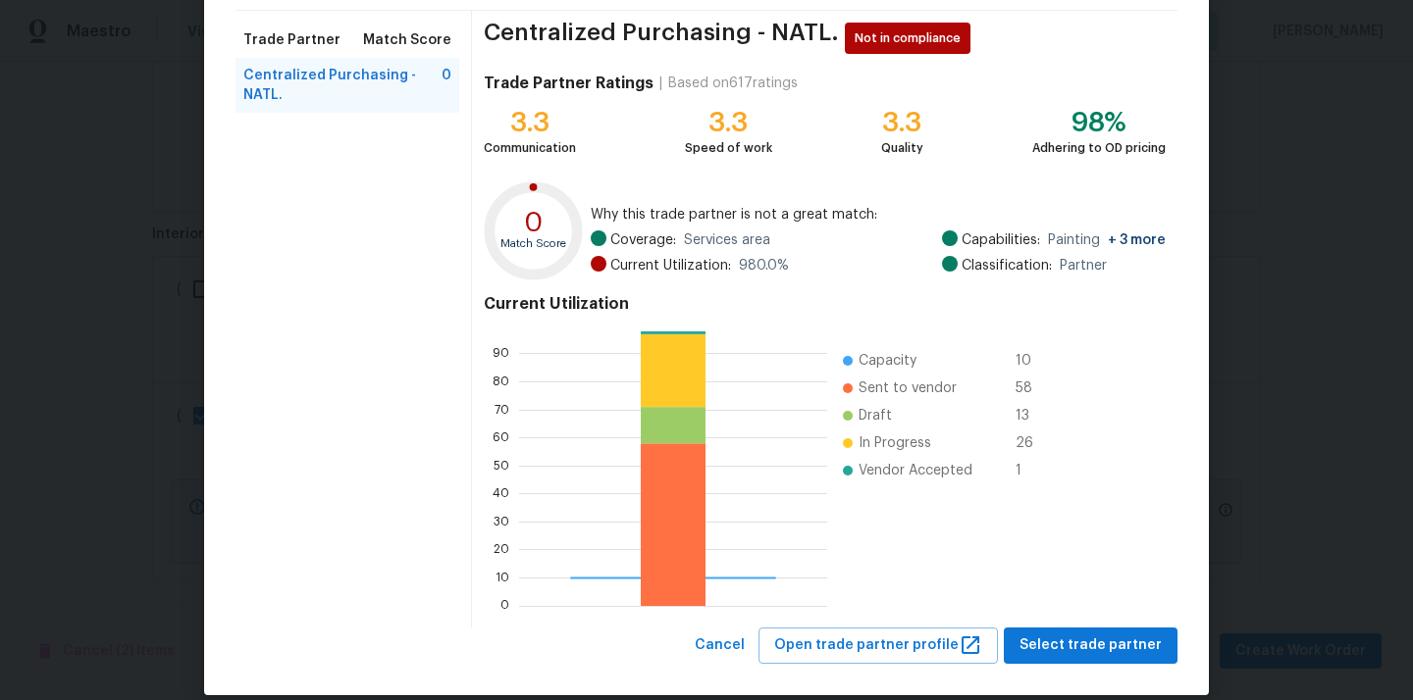
scroll to position [165, 0]
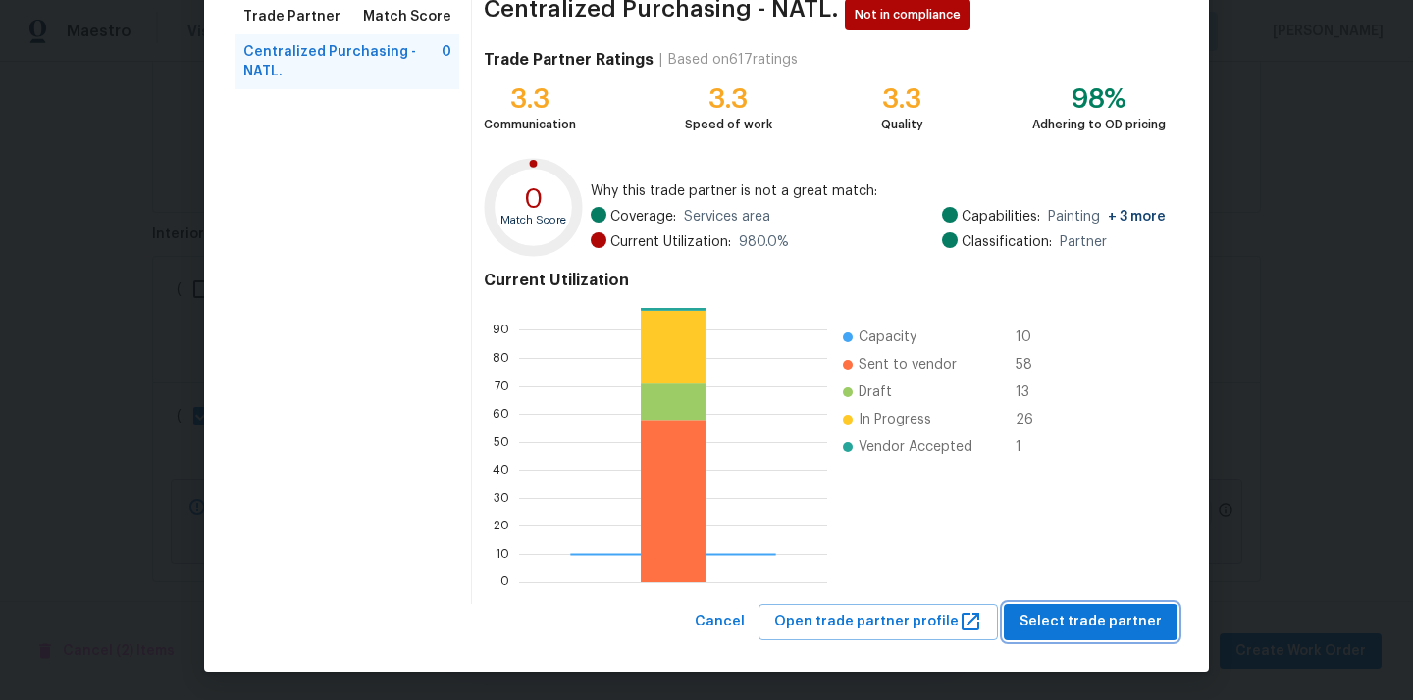
click at [1101, 614] on span "Select trade partner" at bounding box center [1090, 622] width 142 height 25
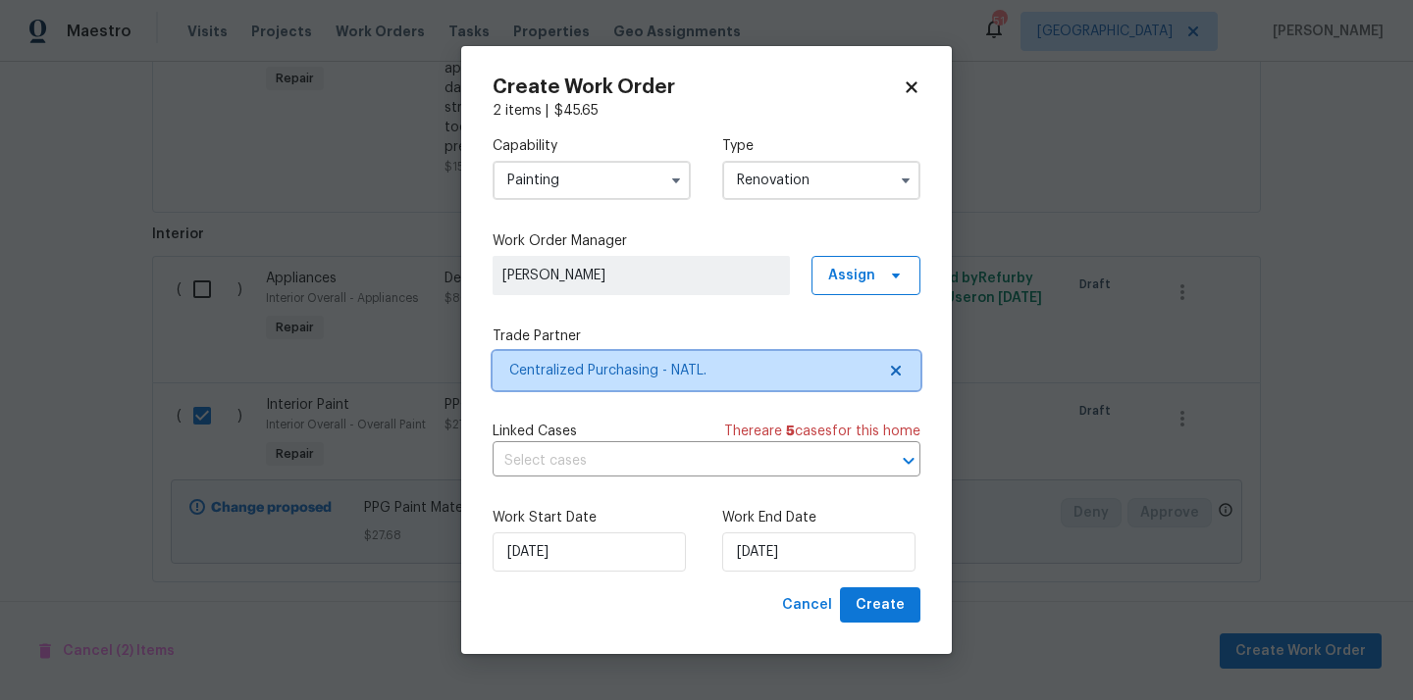
scroll to position [0, 0]
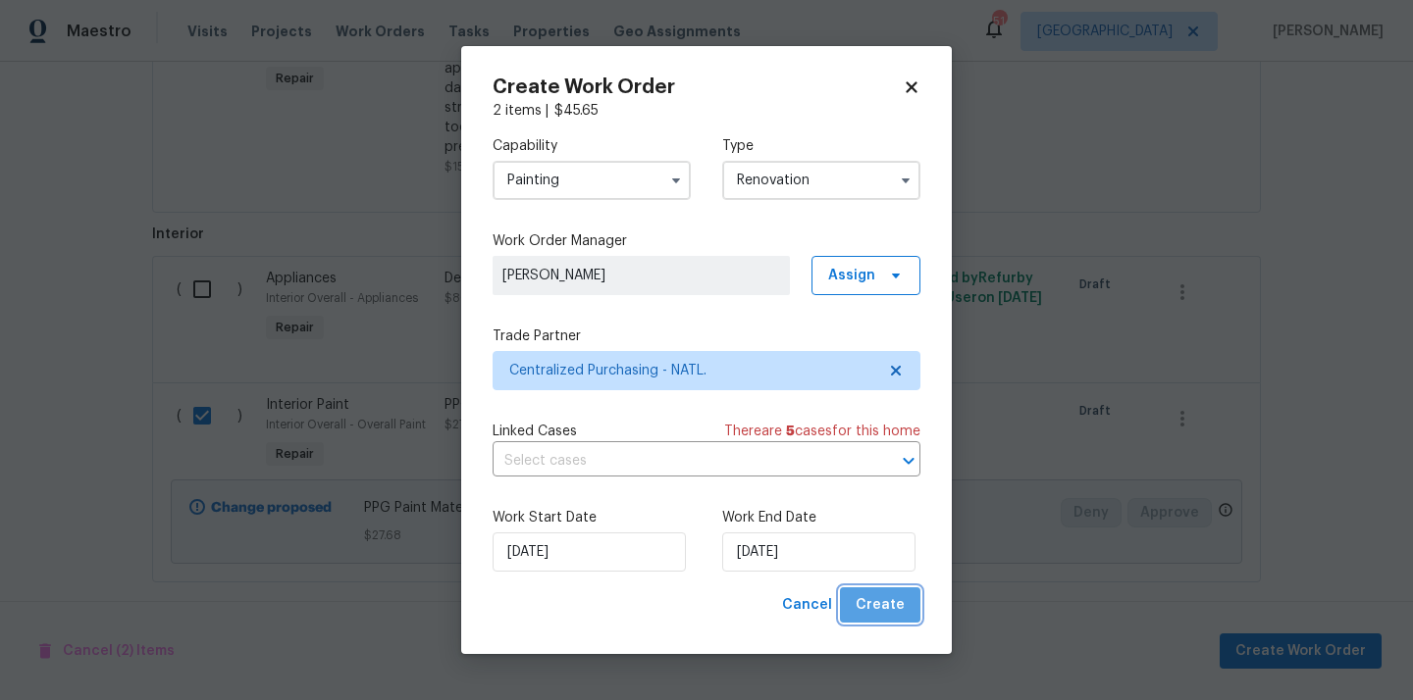
click at [884, 599] on span "Create" at bounding box center [879, 605] width 49 height 25
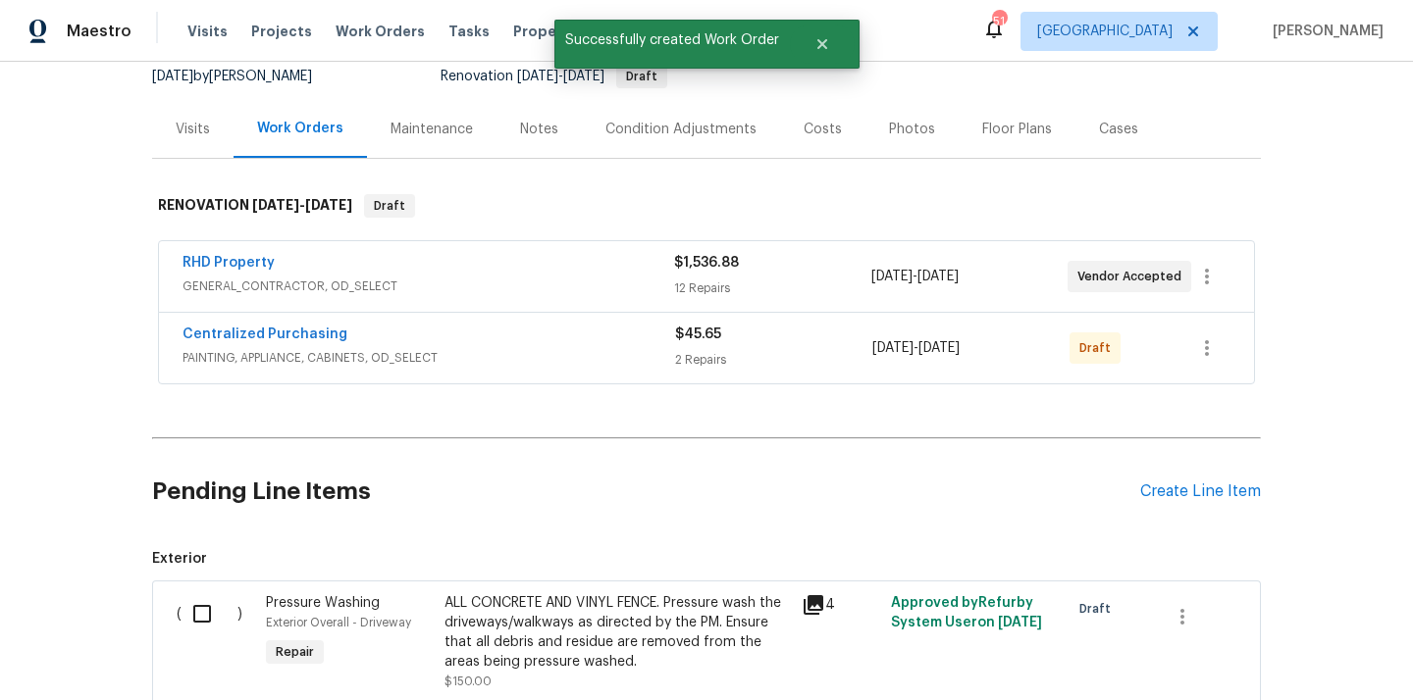
scroll to position [247, 0]
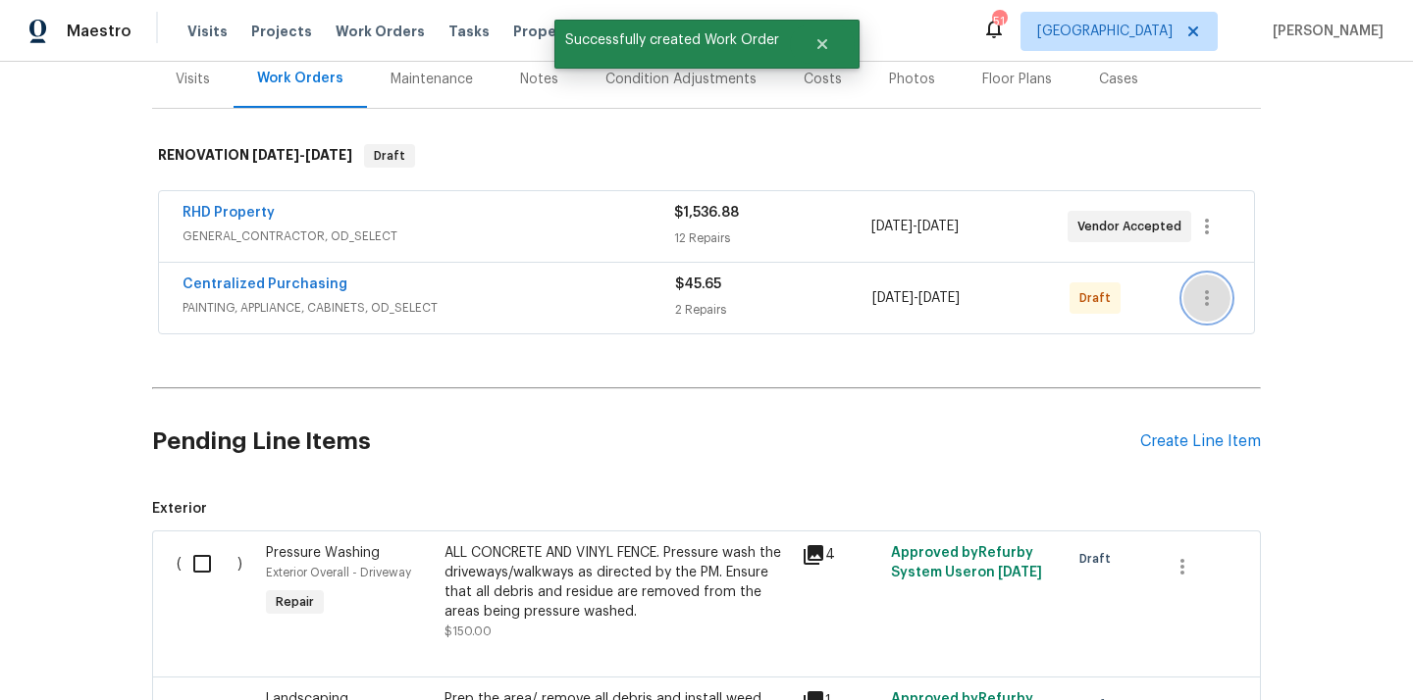
click at [1219, 307] on button "button" at bounding box center [1206, 298] width 47 height 47
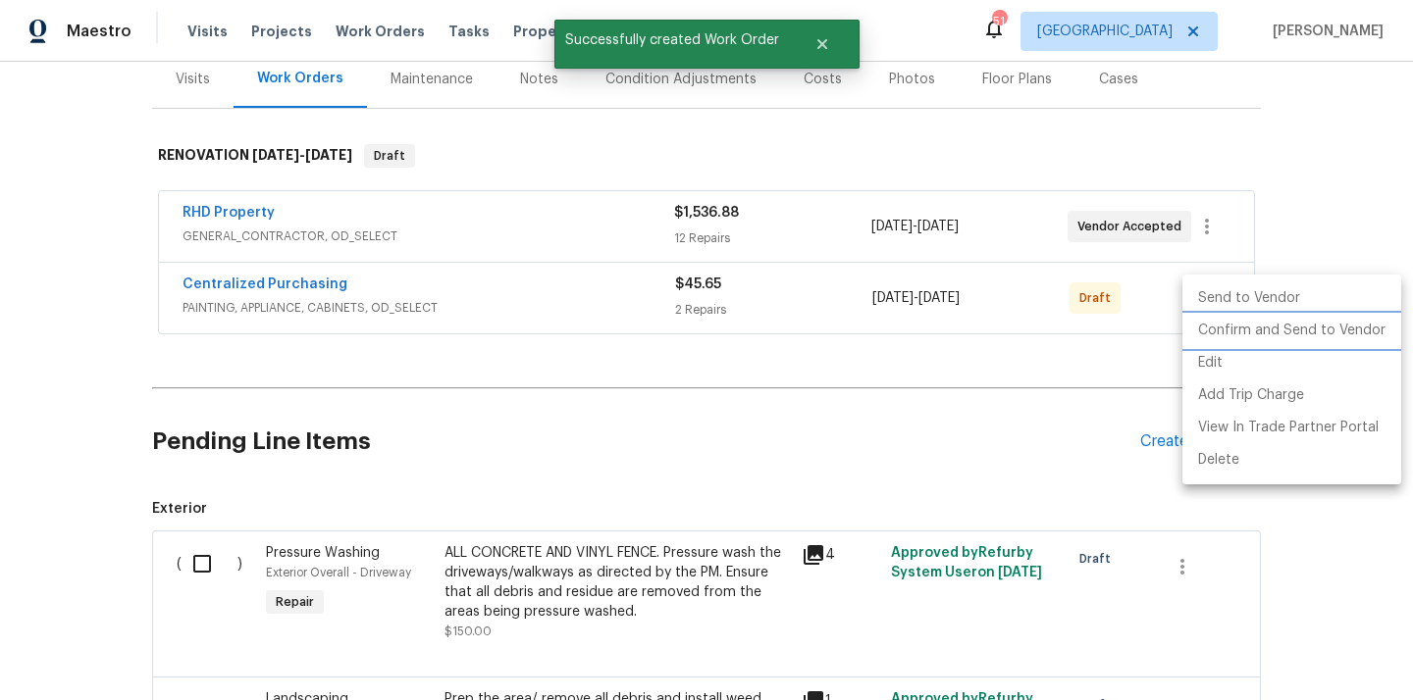
click at [1231, 337] on li "Confirm and Send to Vendor" at bounding box center [1291, 331] width 219 height 32
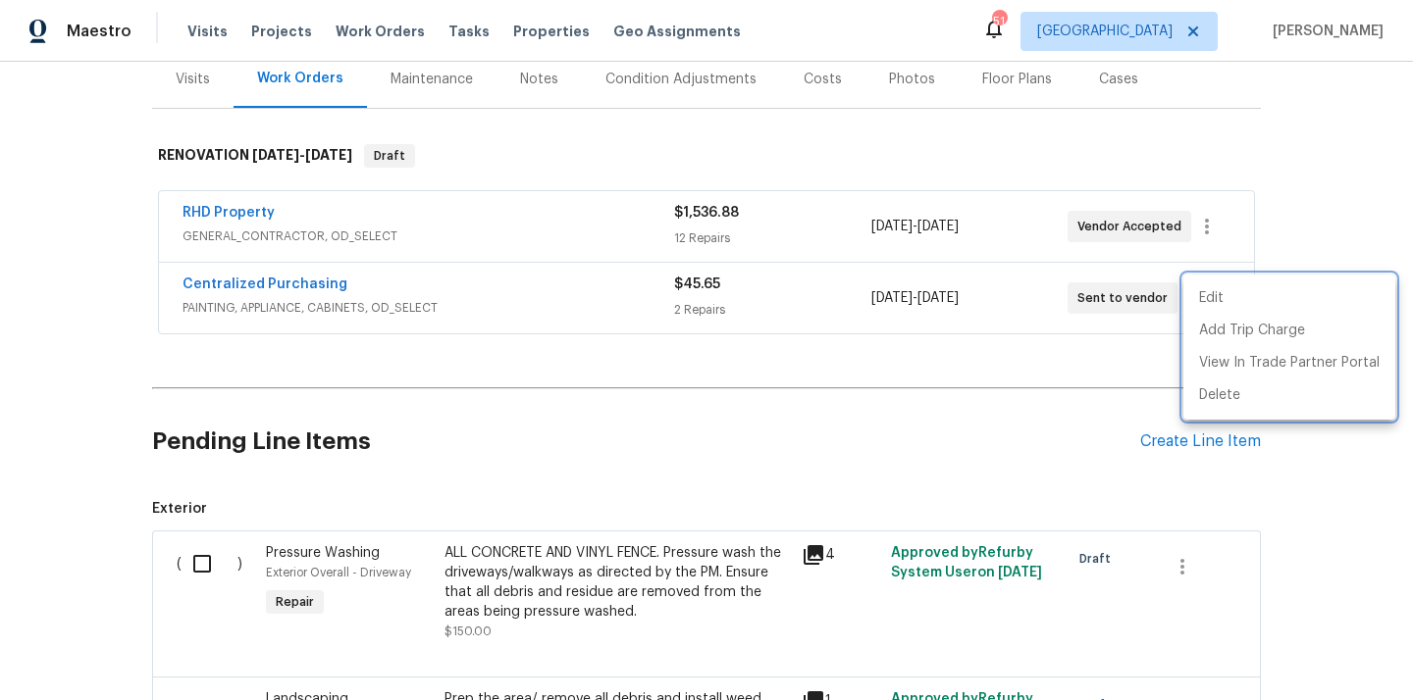
click at [307, 289] on div at bounding box center [706, 350] width 1413 height 700
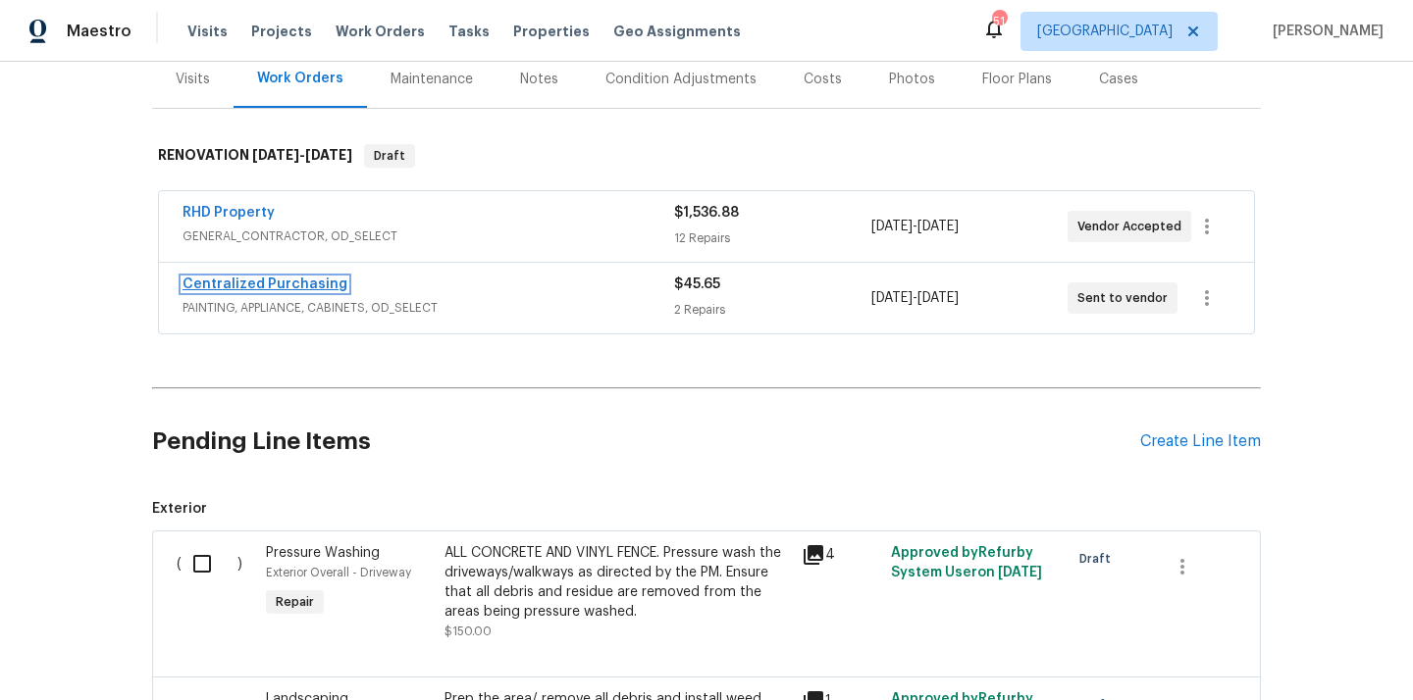
click at [298, 285] on link "Centralized Purchasing" at bounding box center [264, 285] width 165 height 14
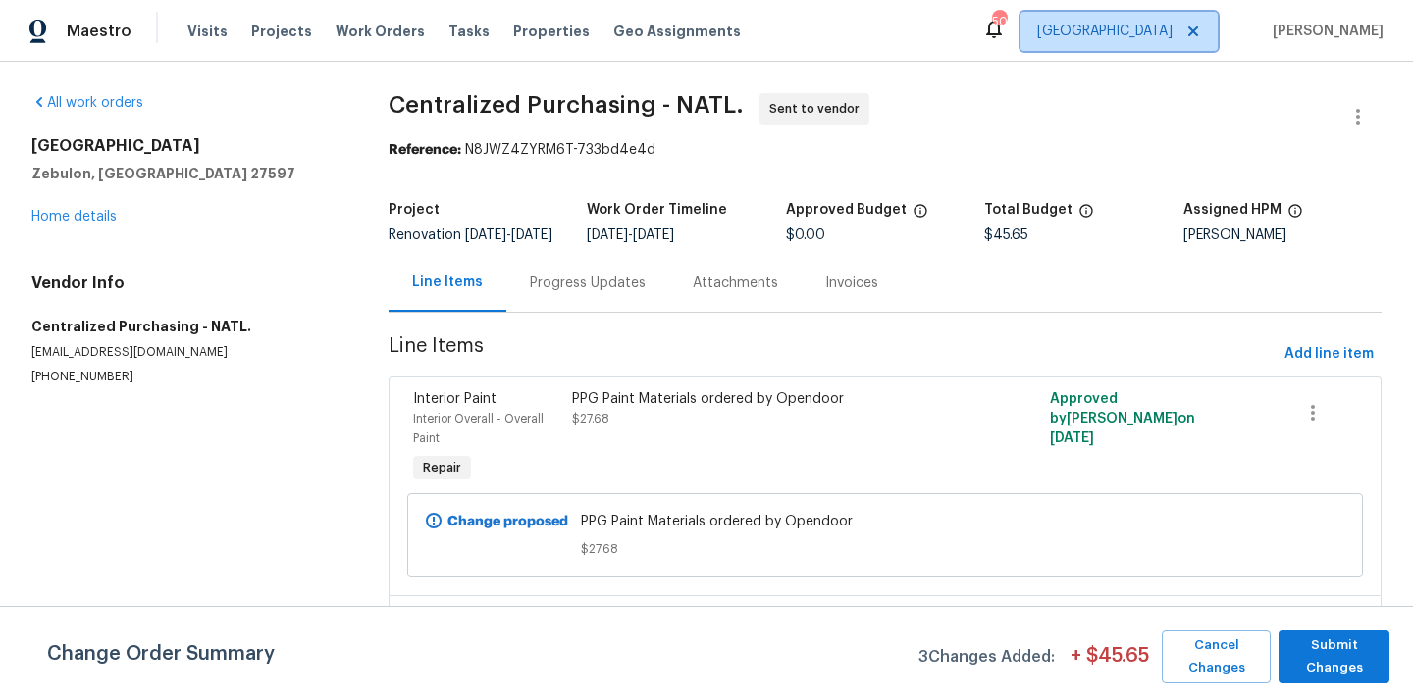
click at [1156, 34] on span "[GEOGRAPHIC_DATA]" at bounding box center [1104, 32] width 135 height 20
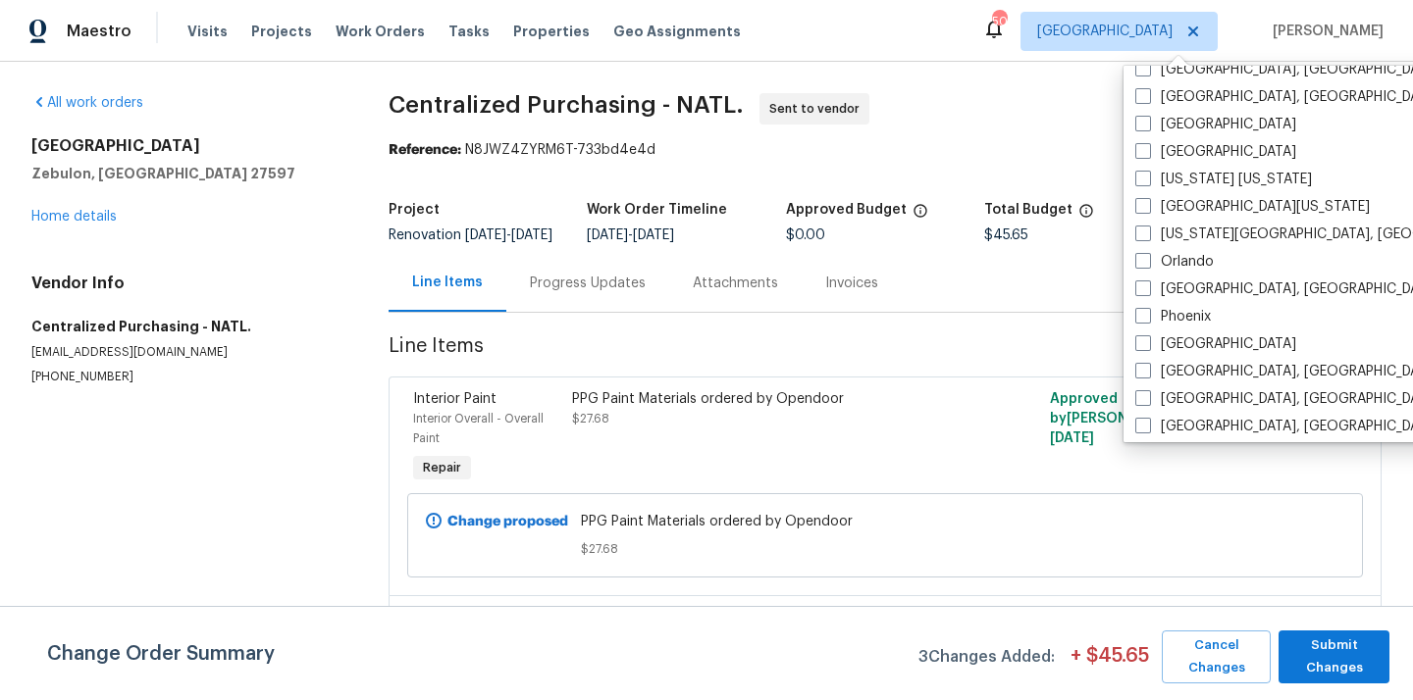
scroll to position [953, 0]
click at [1191, 342] on label "[GEOGRAPHIC_DATA]" at bounding box center [1215, 343] width 161 height 20
click at [1148, 342] on input "[GEOGRAPHIC_DATA]" at bounding box center [1141, 339] width 13 height 13
checkbox input "true"
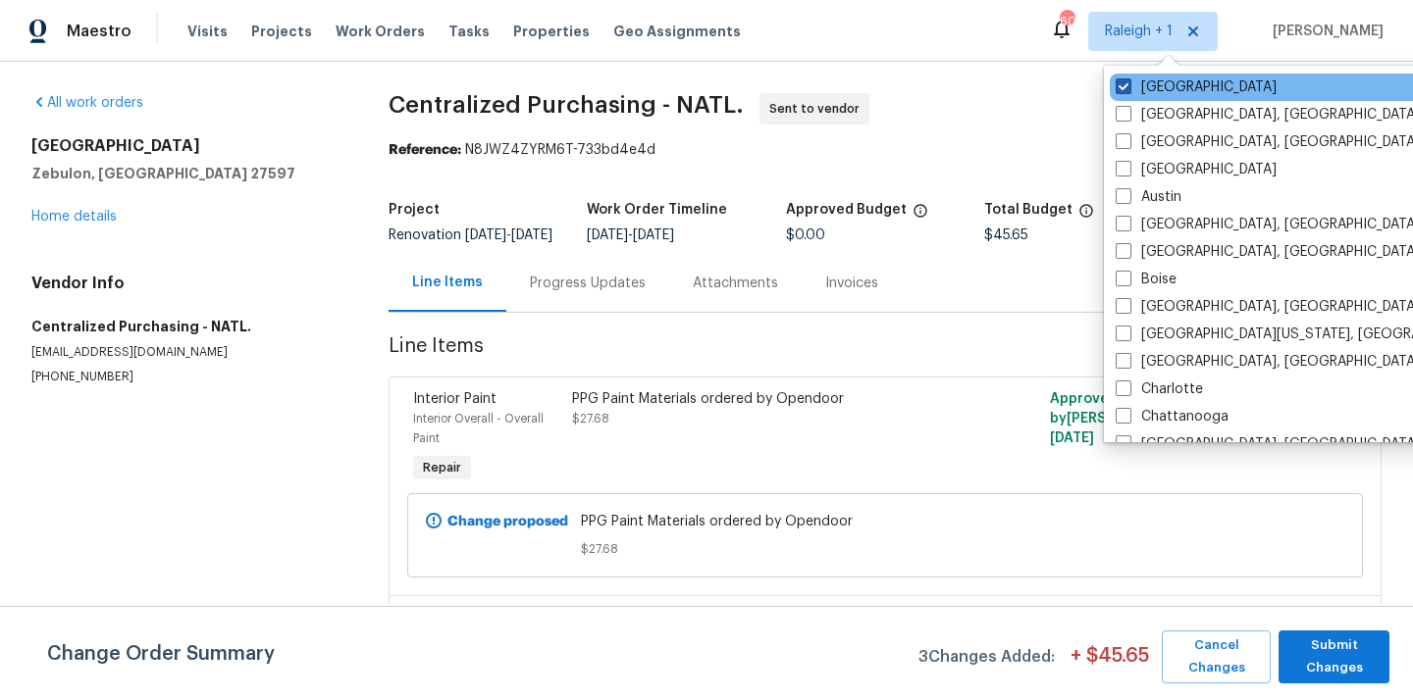
click at [1161, 87] on label "[GEOGRAPHIC_DATA]" at bounding box center [1195, 87] width 161 height 20
click at [1128, 87] on input "[GEOGRAPHIC_DATA]" at bounding box center [1121, 83] width 13 height 13
checkbox input "false"
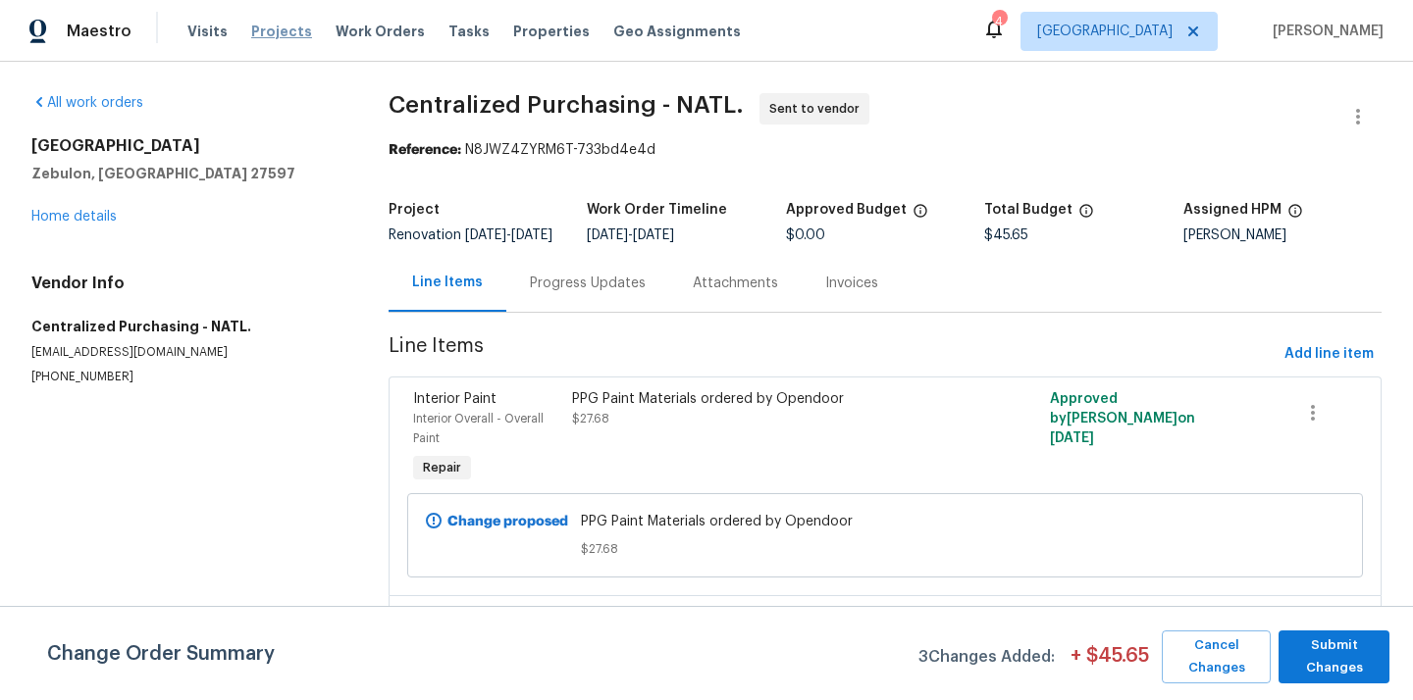
click at [257, 27] on span "Projects" at bounding box center [281, 32] width 61 height 20
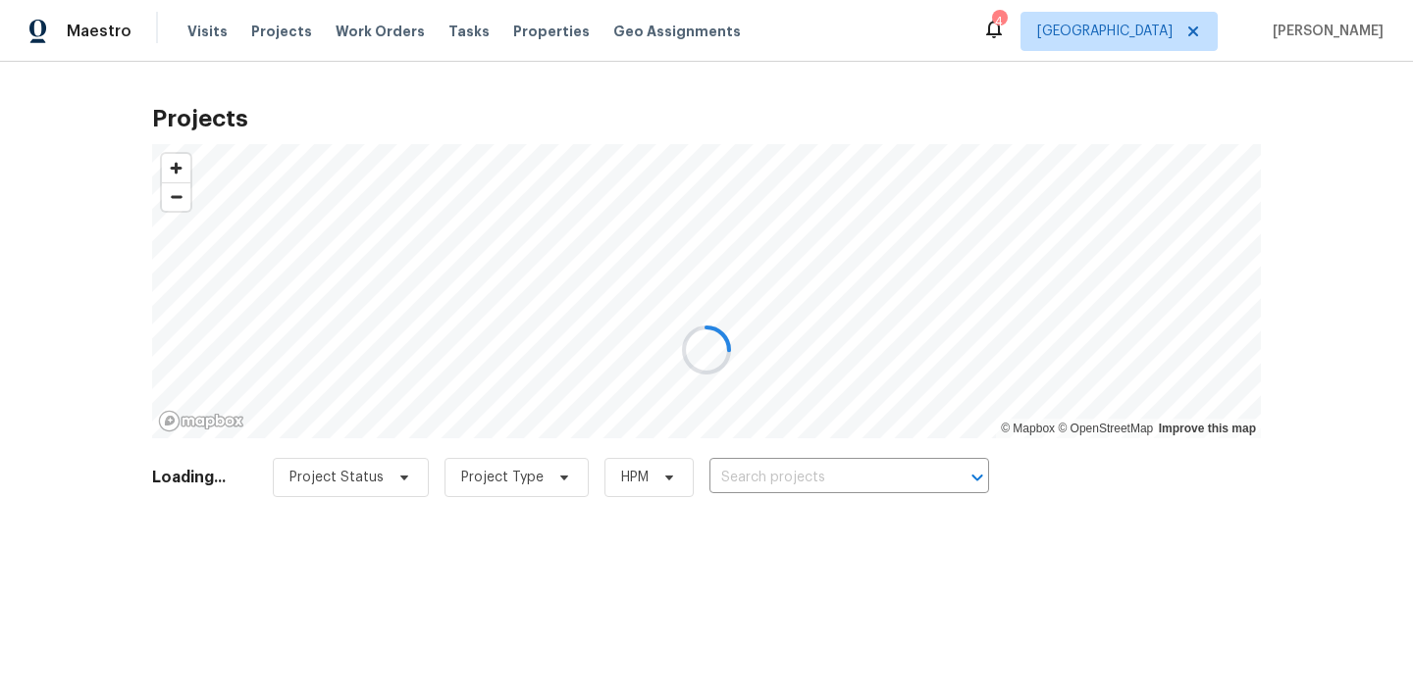
click at [825, 464] on div at bounding box center [706, 350] width 1413 height 700
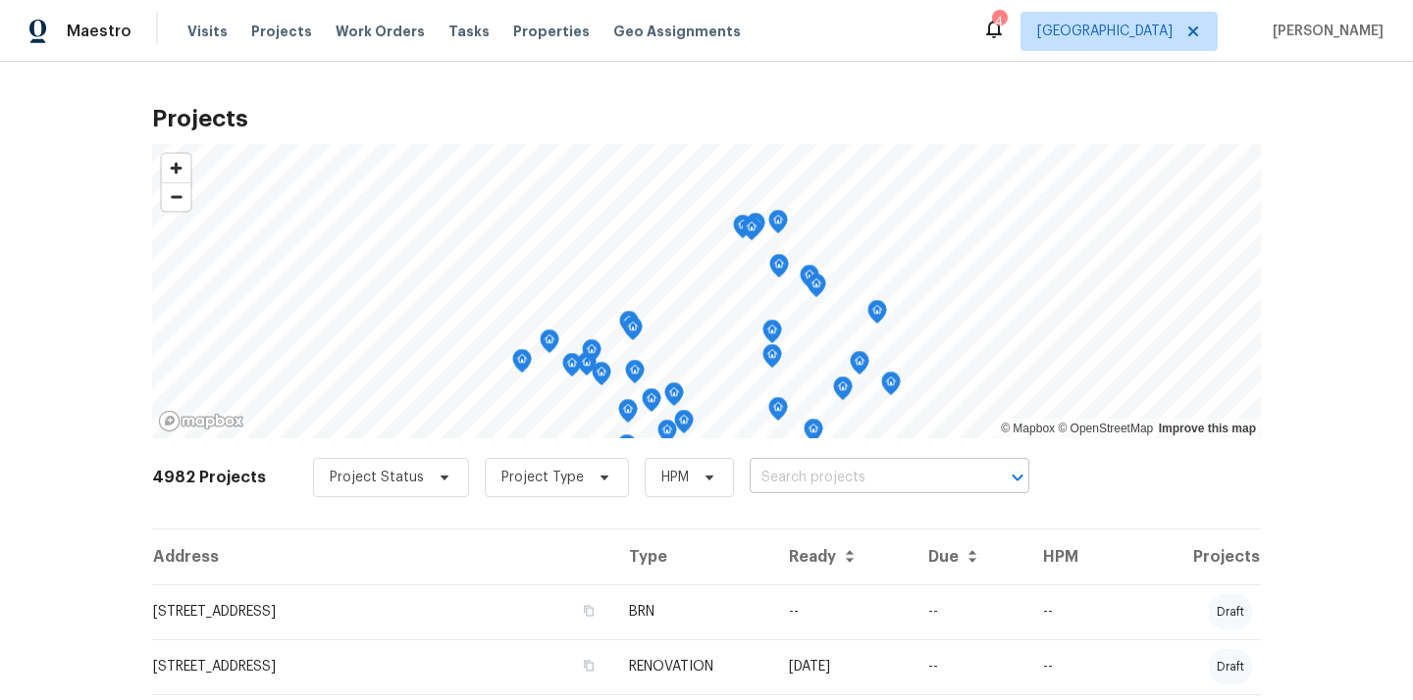
click at [854, 470] on input "text" at bounding box center [861, 478] width 225 height 30
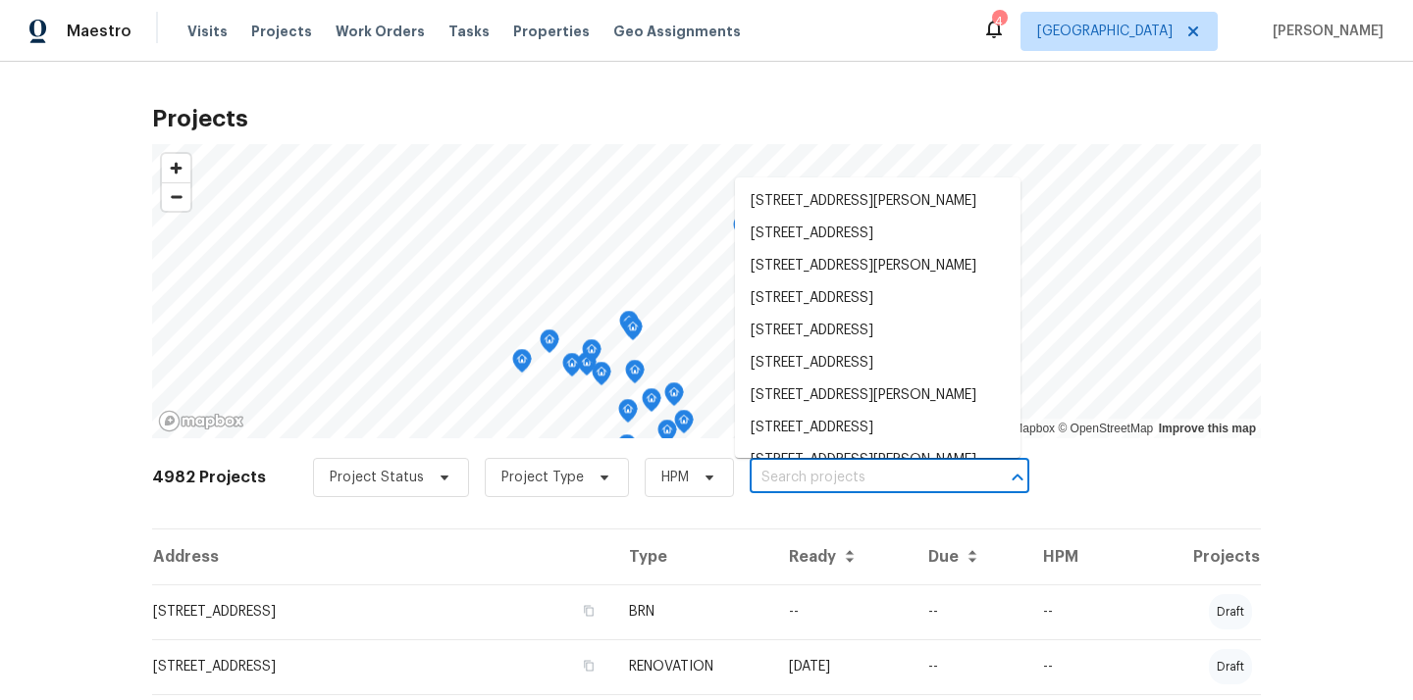
paste input "2285 Gilman Dr, Oregon City, OR 97045"
type input "2285 Gilman Dr, Oregon City, OR 97045"
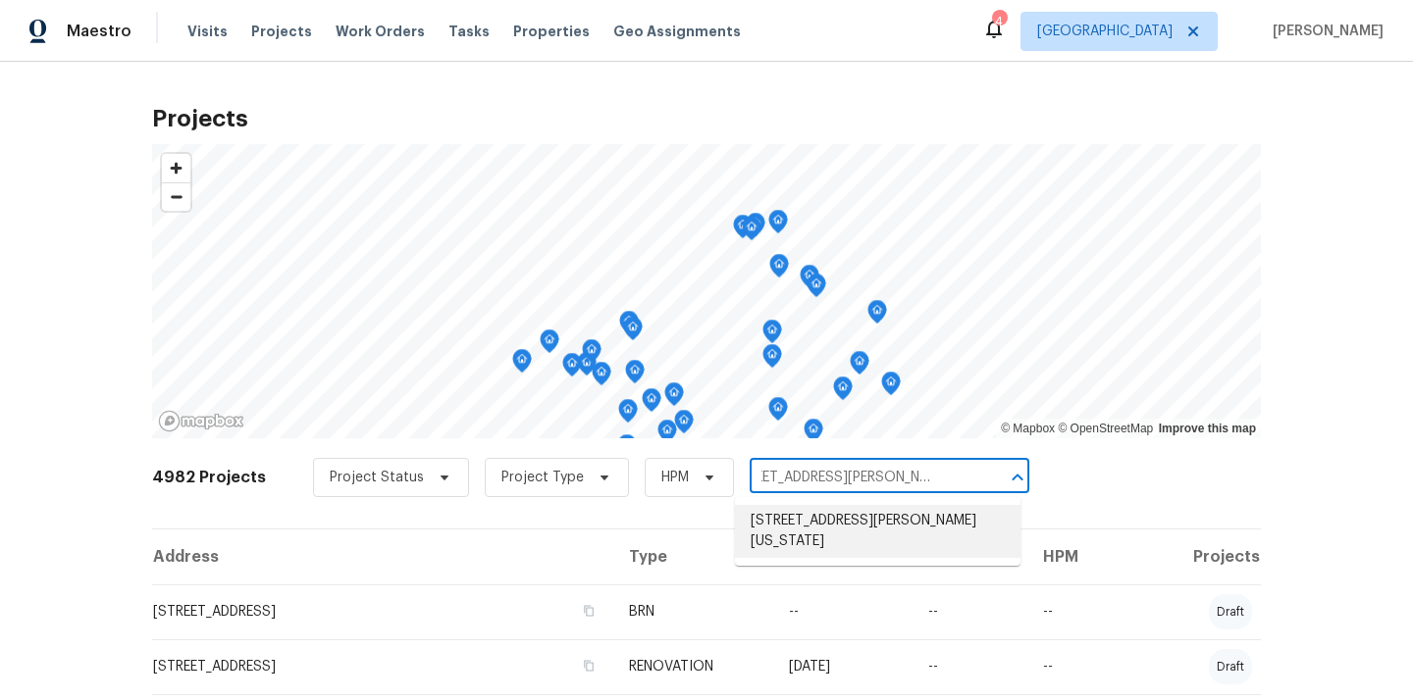
click at [853, 540] on li "2285 Gilman Dr, Oregon City, OR 97045" at bounding box center [877, 531] width 285 height 53
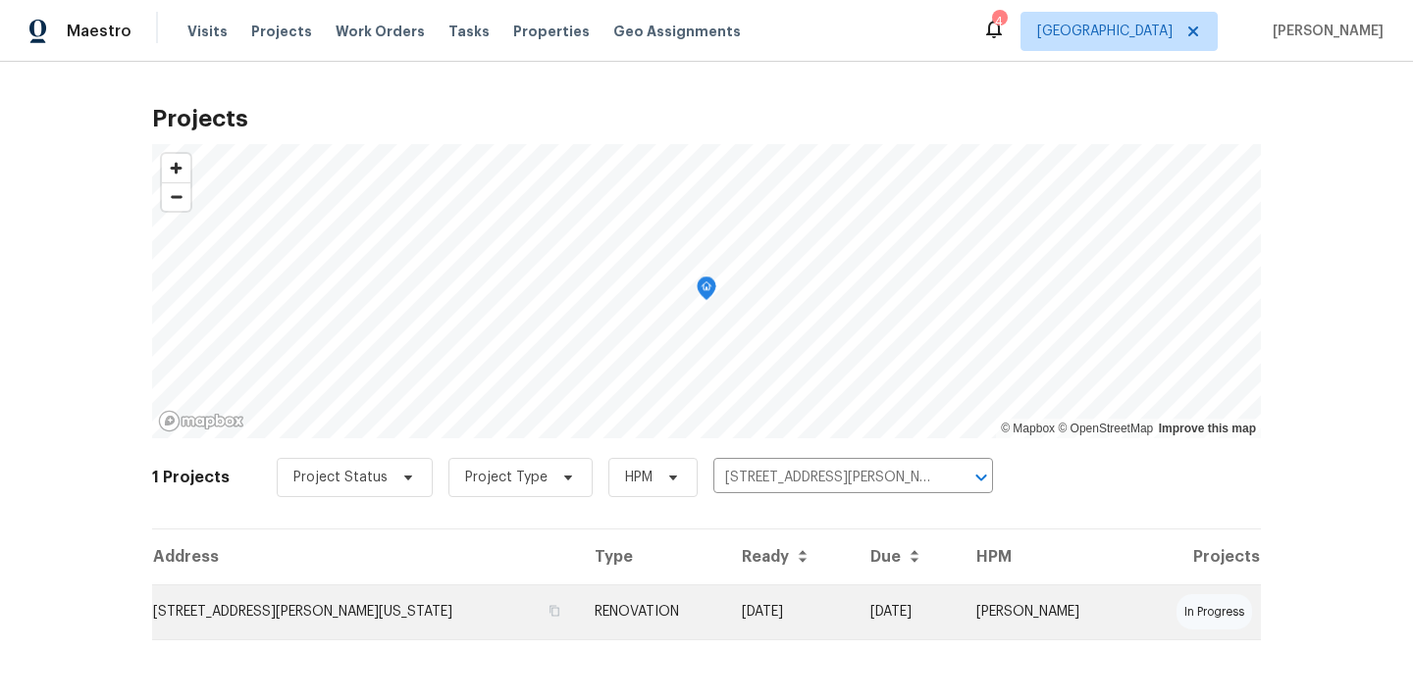
click at [358, 605] on td "2285 Gilman Dr, Oregon City, OR 97045" at bounding box center [365, 612] width 427 height 55
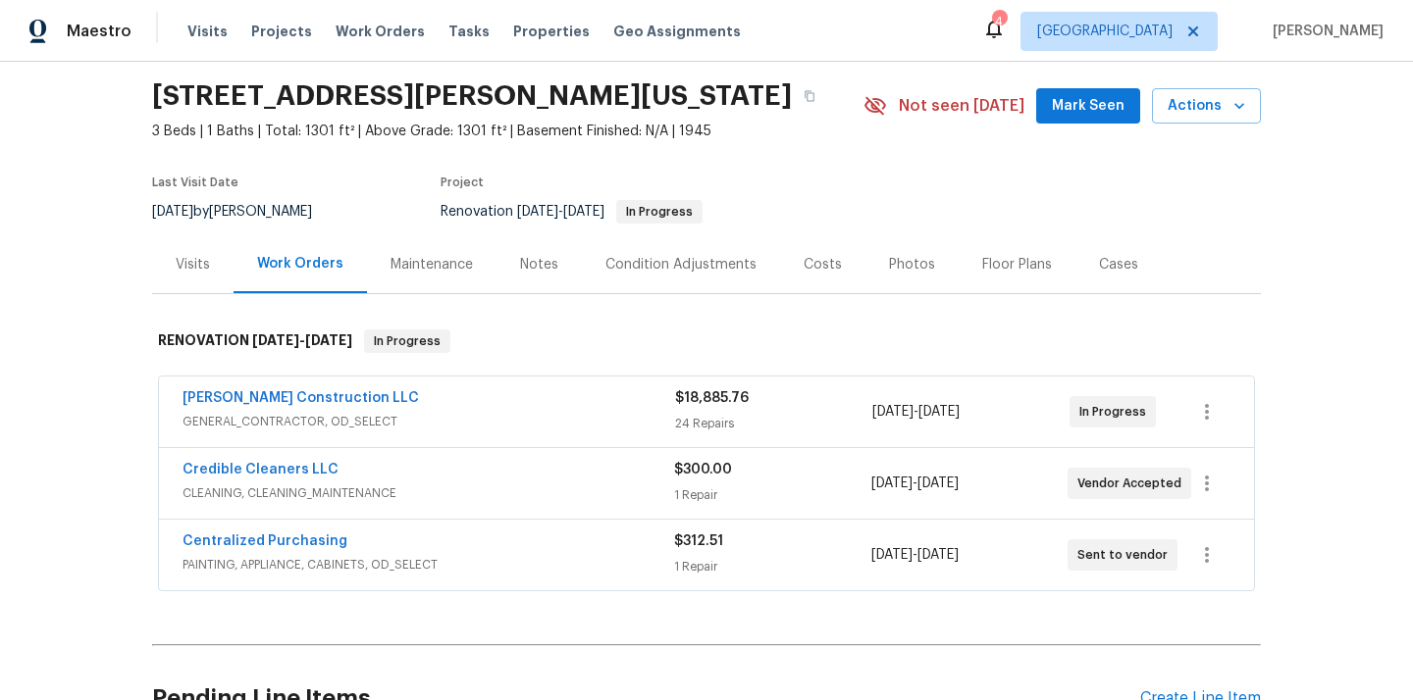
scroll to position [75, 0]
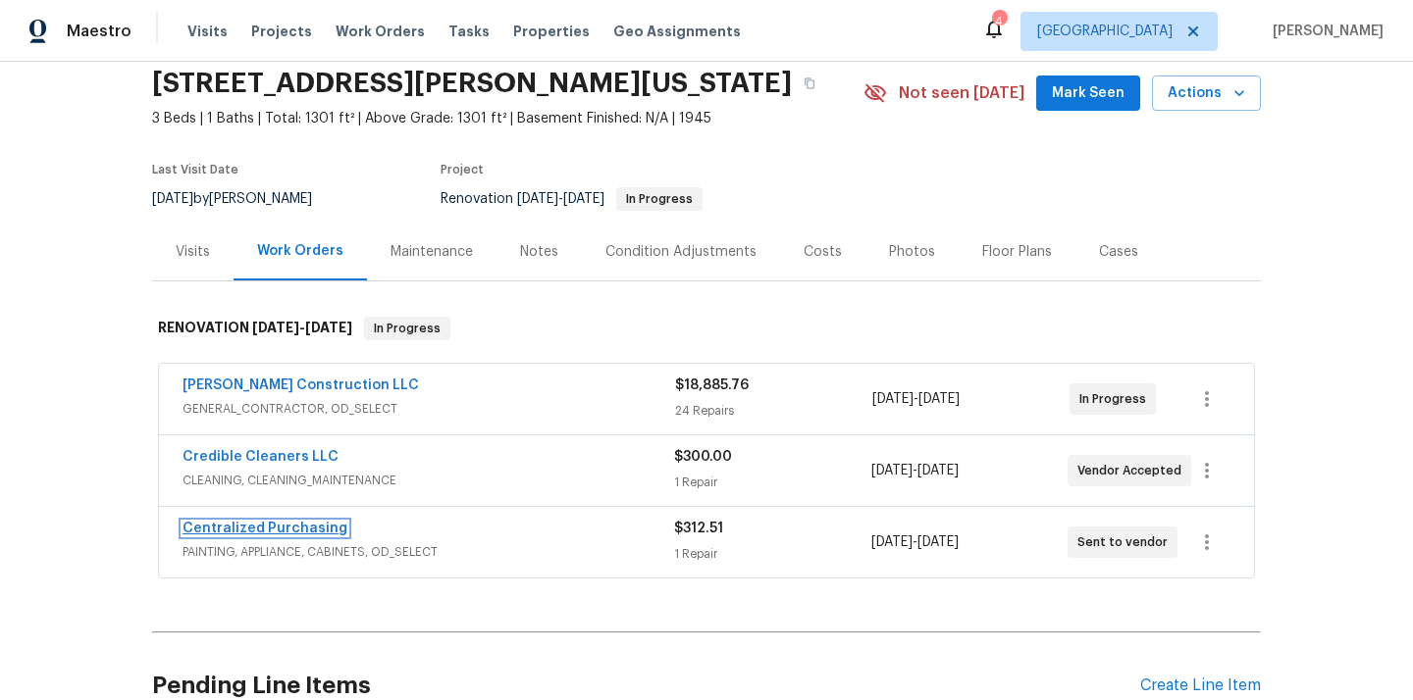
click at [305, 530] on link "Centralized Purchasing" at bounding box center [264, 529] width 165 height 14
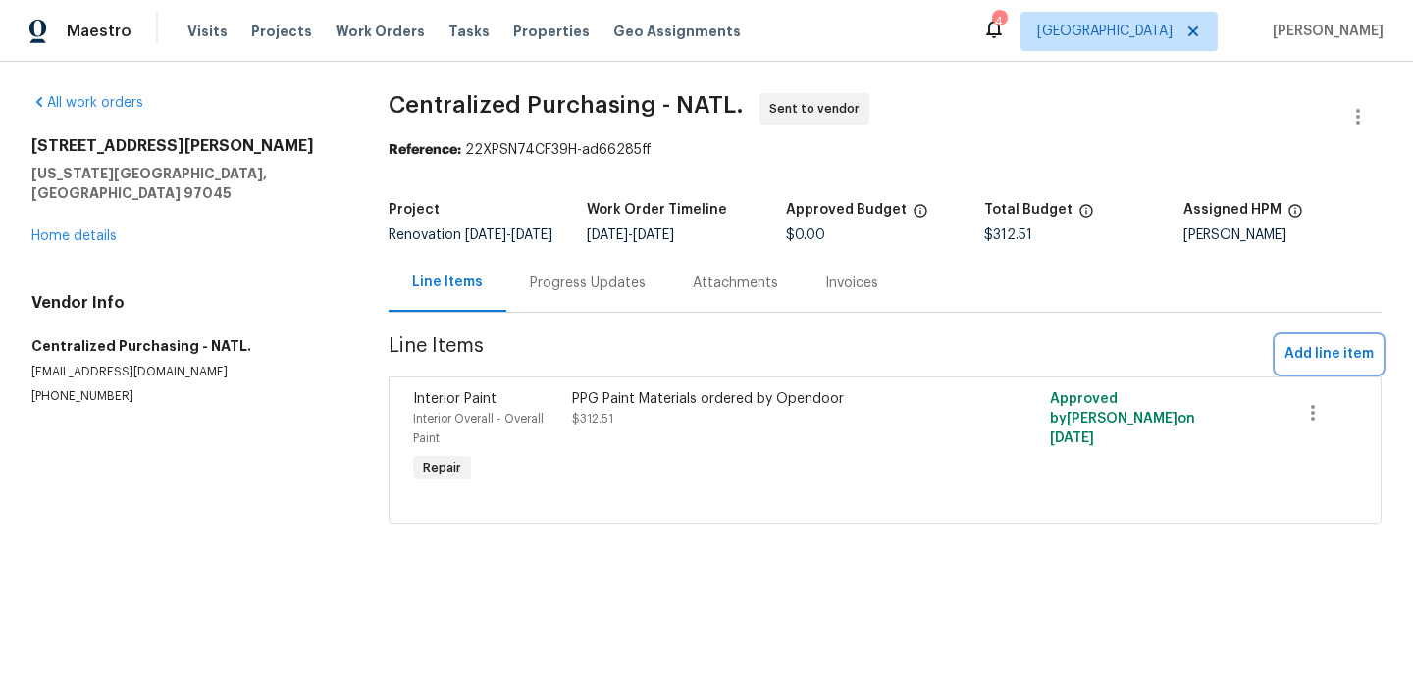
click at [1299, 373] on button "Add line item" at bounding box center [1328, 354] width 105 height 36
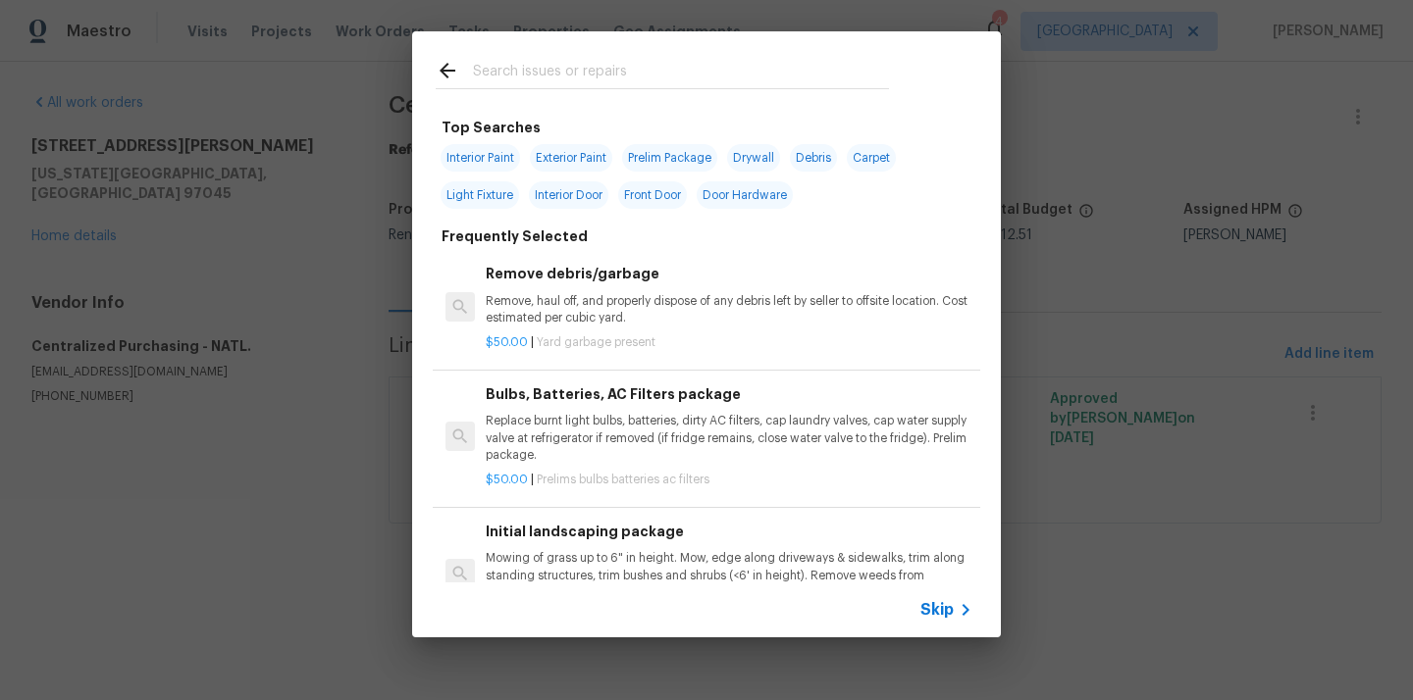
click at [661, 80] on input "text" at bounding box center [681, 73] width 416 height 29
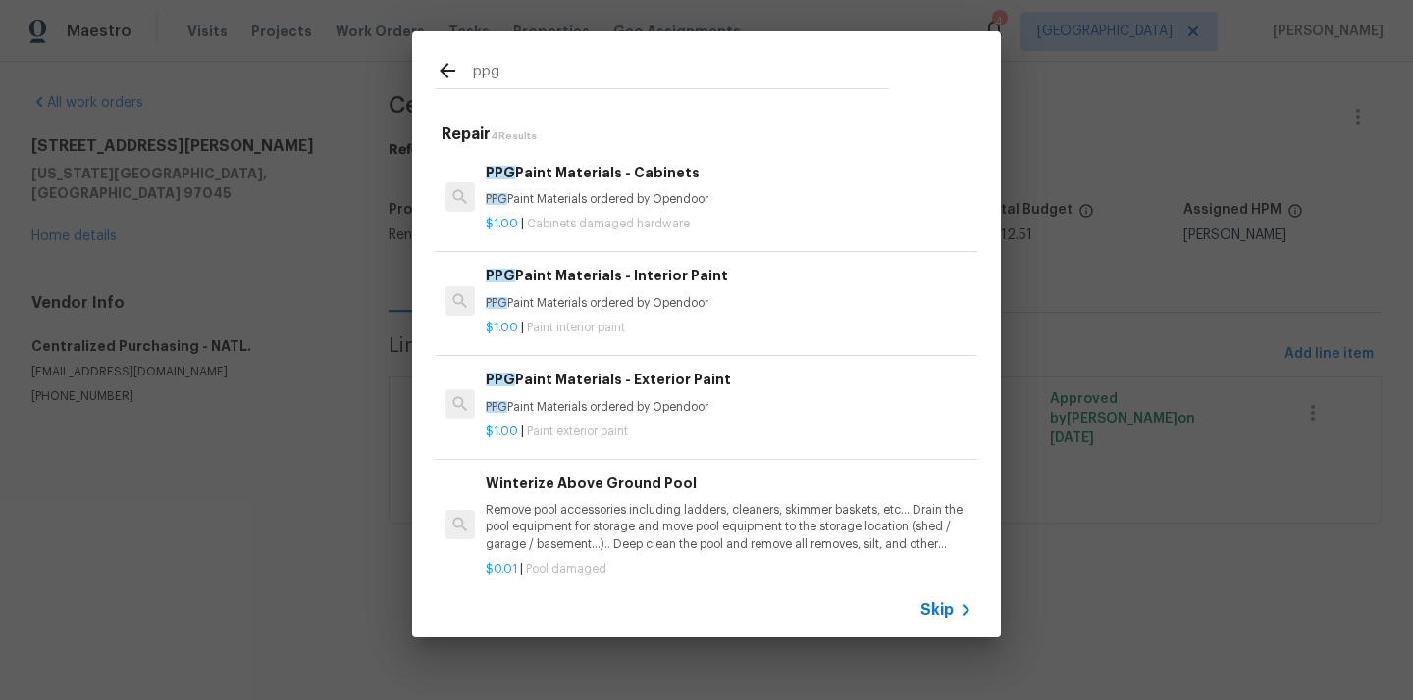
type input "ppg"
click at [627, 185] on div "PPG Paint Materials - Cabinets PPG Paint Materials ordered by Opendoor" at bounding box center [729, 185] width 487 height 47
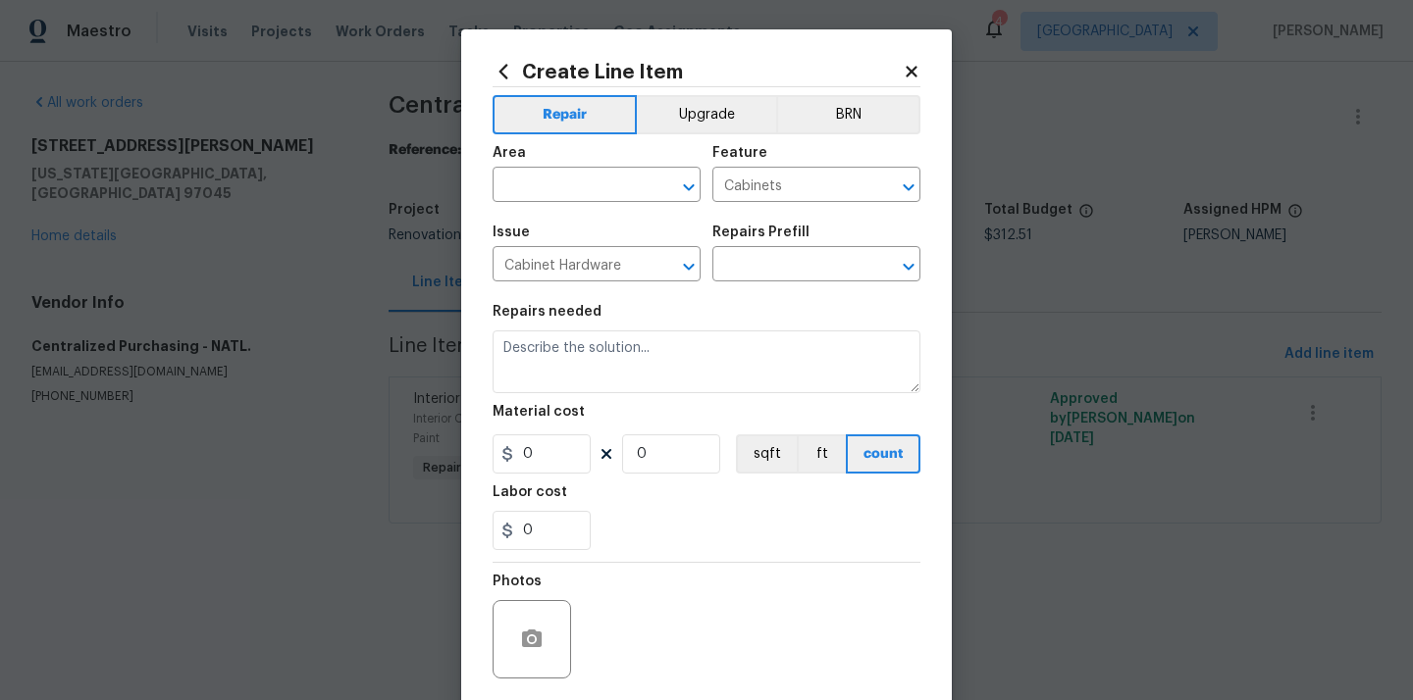
type input "PPG Paint Materials - Cabinets $1.00"
type textarea "PPG Paint Materials ordered by Opendoor"
type input "1"
click at [537, 178] on input "text" at bounding box center [568, 187] width 153 height 30
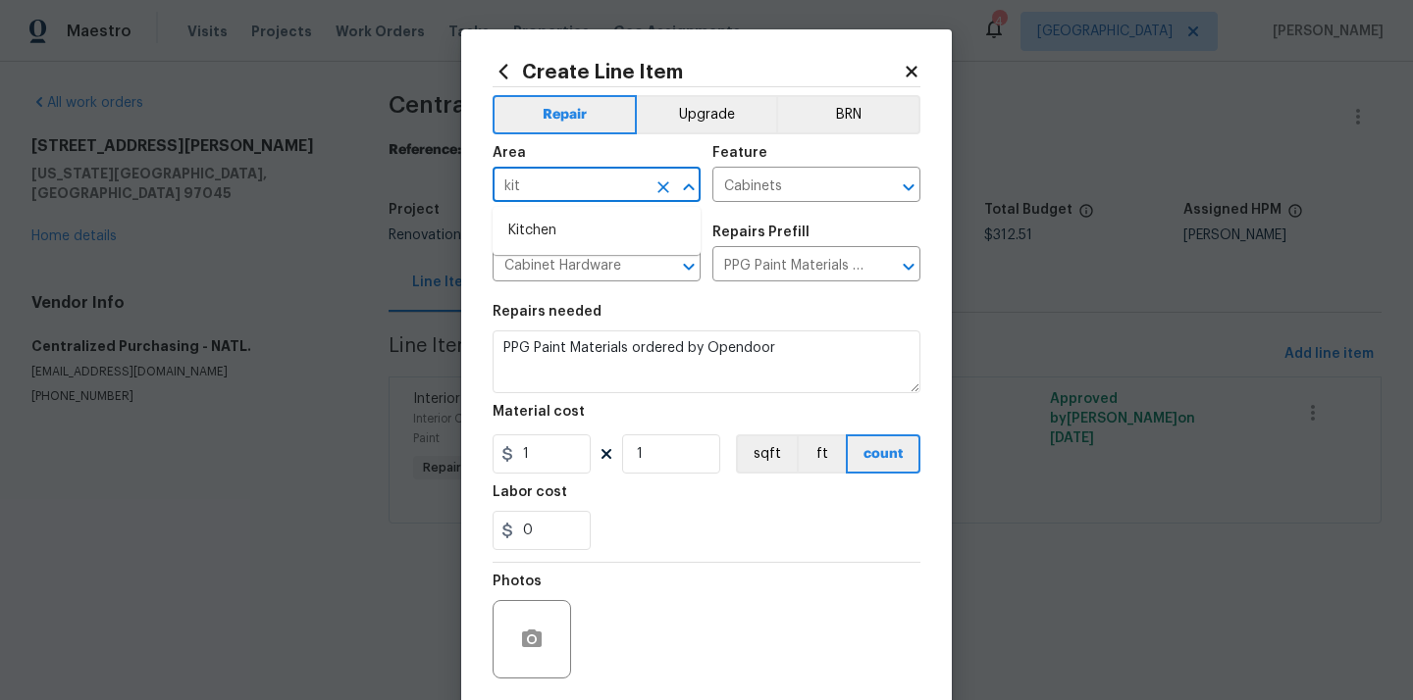
click at [538, 215] on li "Kitchen" at bounding box center [596, 231] width 208 height 32
type input "Kitchen"
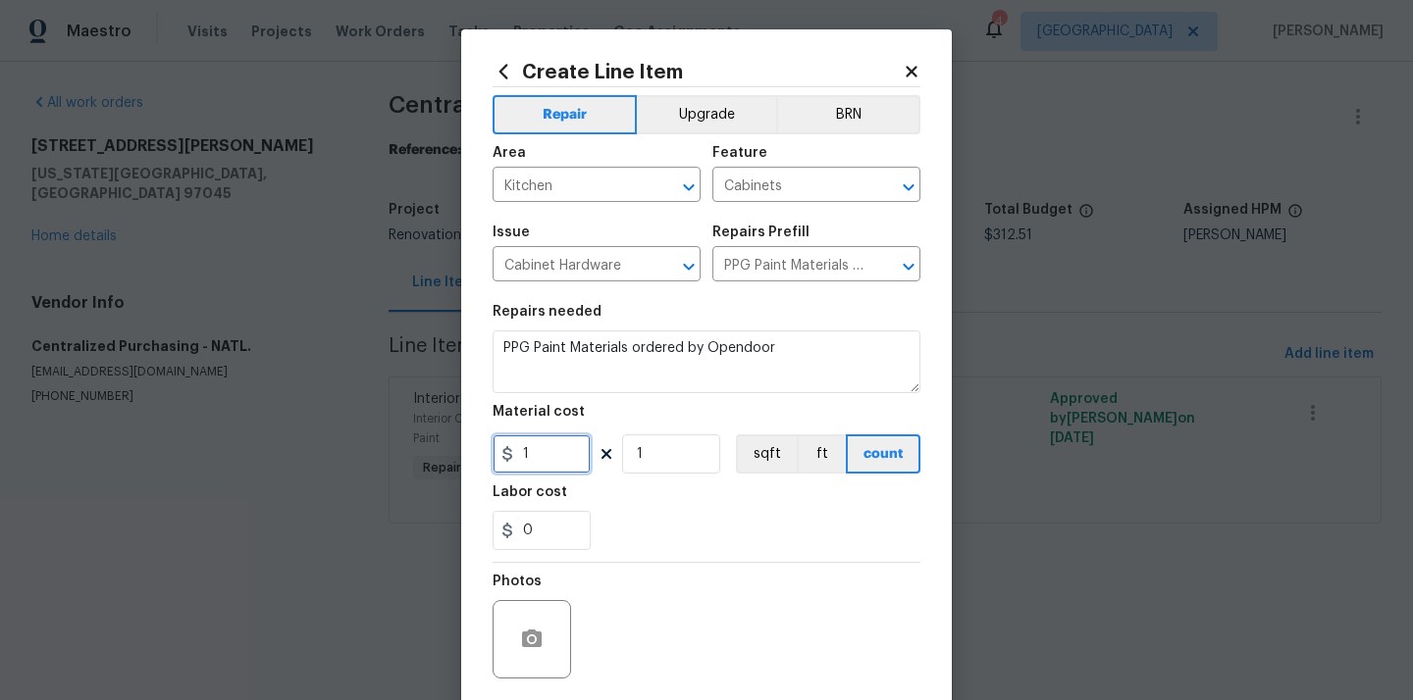
drag, startPoint x: 545, startPoint y: 473, endPoint x: 480, endPoint y: 463, distance: 66.5
click at [480, 463] on div "Create Line Item Repair Upgrade BRN Area Kitchen ​ Feature Cabinets ​ Issue Cab…" at bounding box center [706, 422] width 490 height 786
paste input "302.52"
type input "302.52"
click at [634, 523] on div "0" at bounding box center [706, 530] width 428 height 39
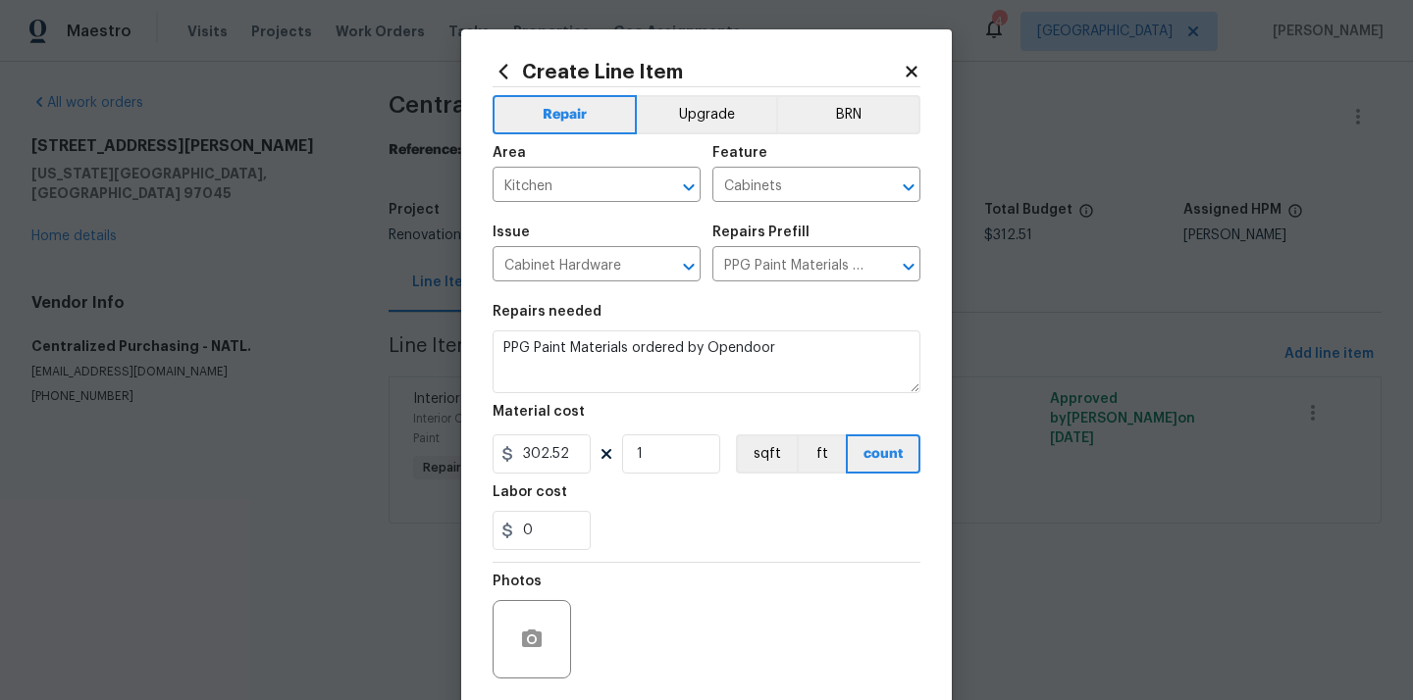
scroll to position [145, 0]
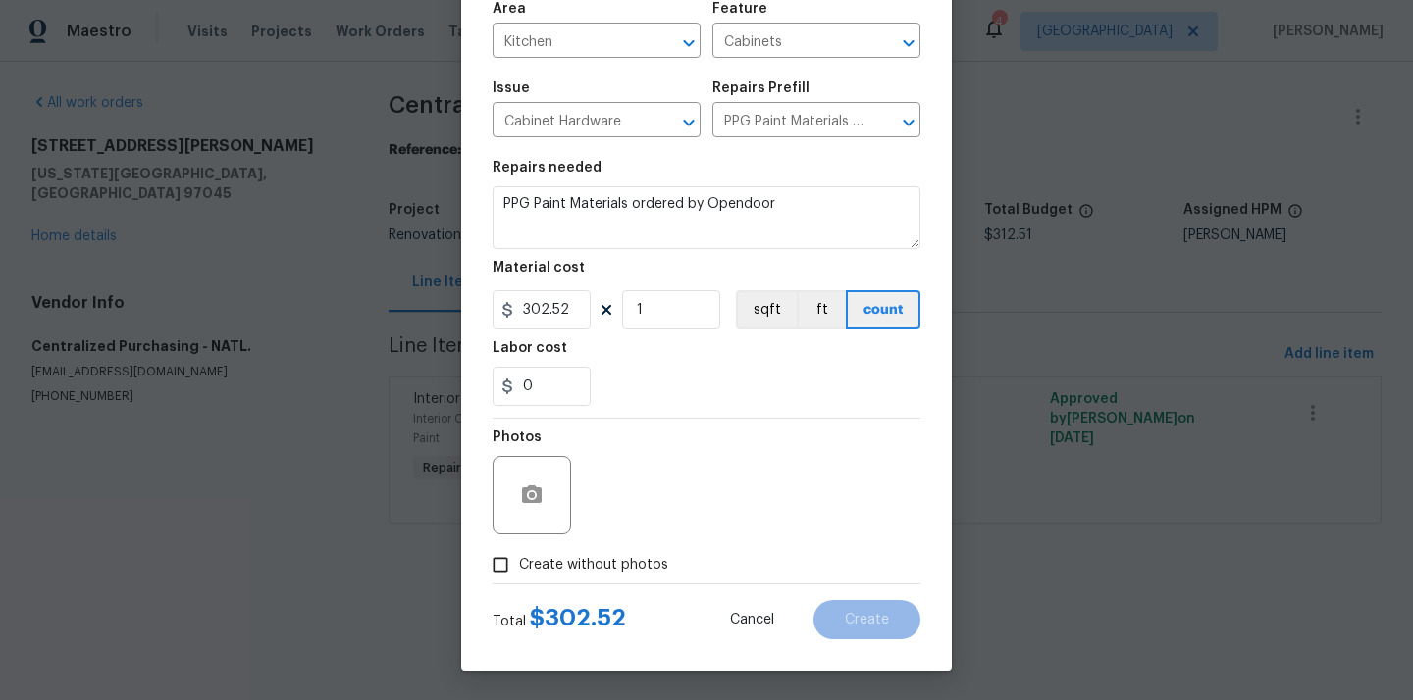
click at [602, 557] on span "Create without photos" at bounding box center [593, 565] width 149 height 21
click at [519, 557] on input "Create without photos" at bounding box center [500, 564] width 37 height 37
checkbox input "true"
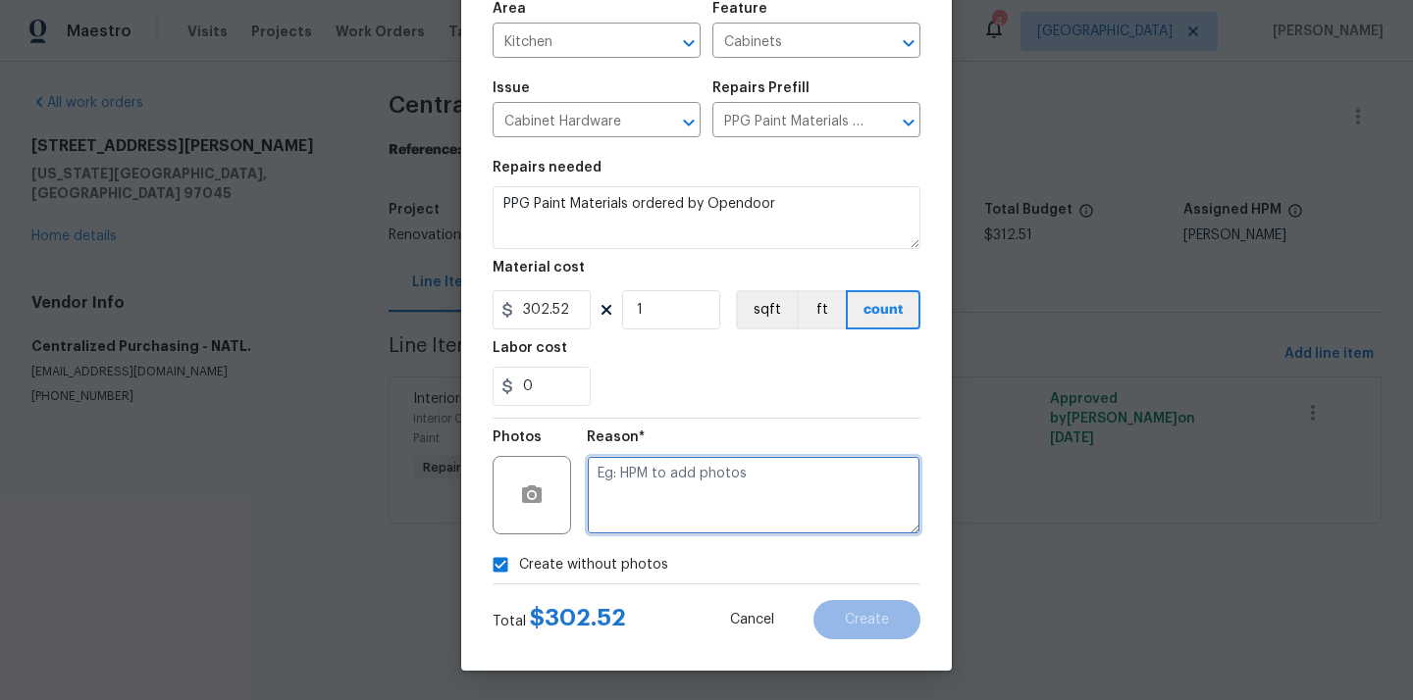
click at [633, 496] on textarea at bounding box center [754, 495] width 334 height 78
type textarea "N/A"
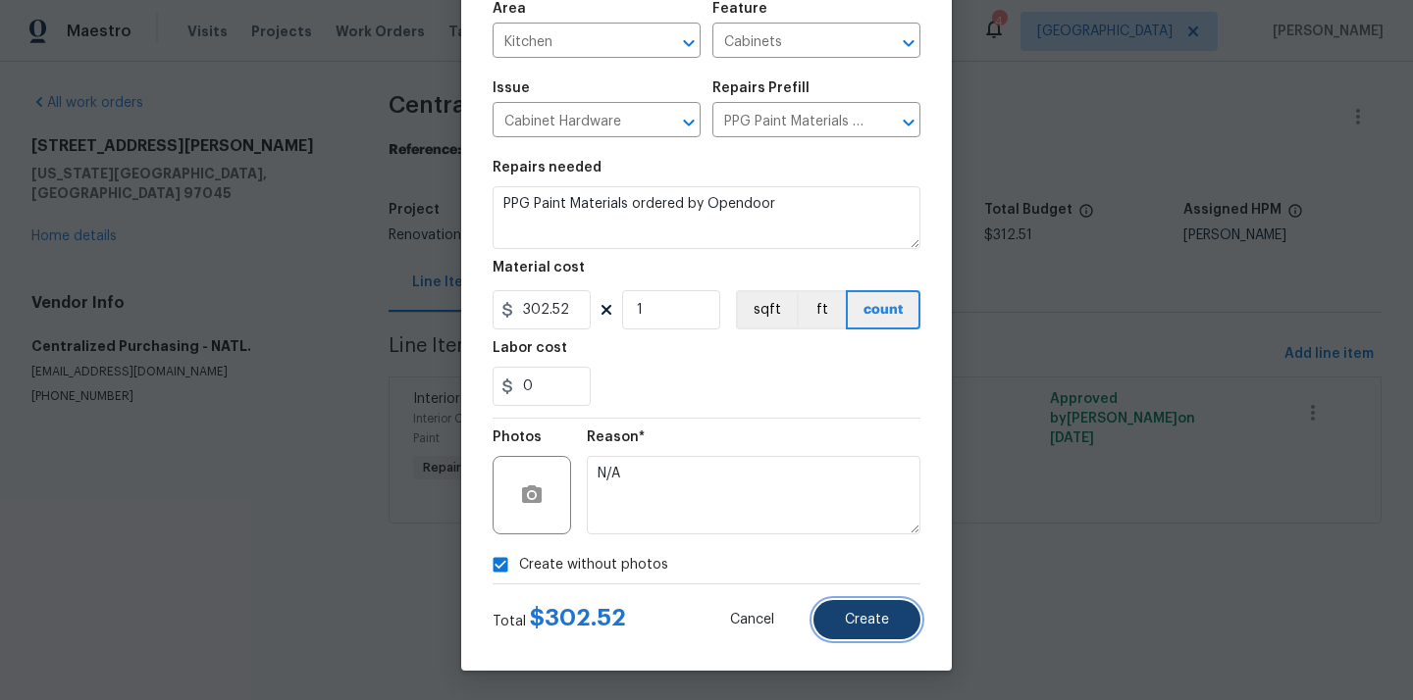
click at [864, 627] on button "Create" at bounding box center [866, 619] width 107 height 39
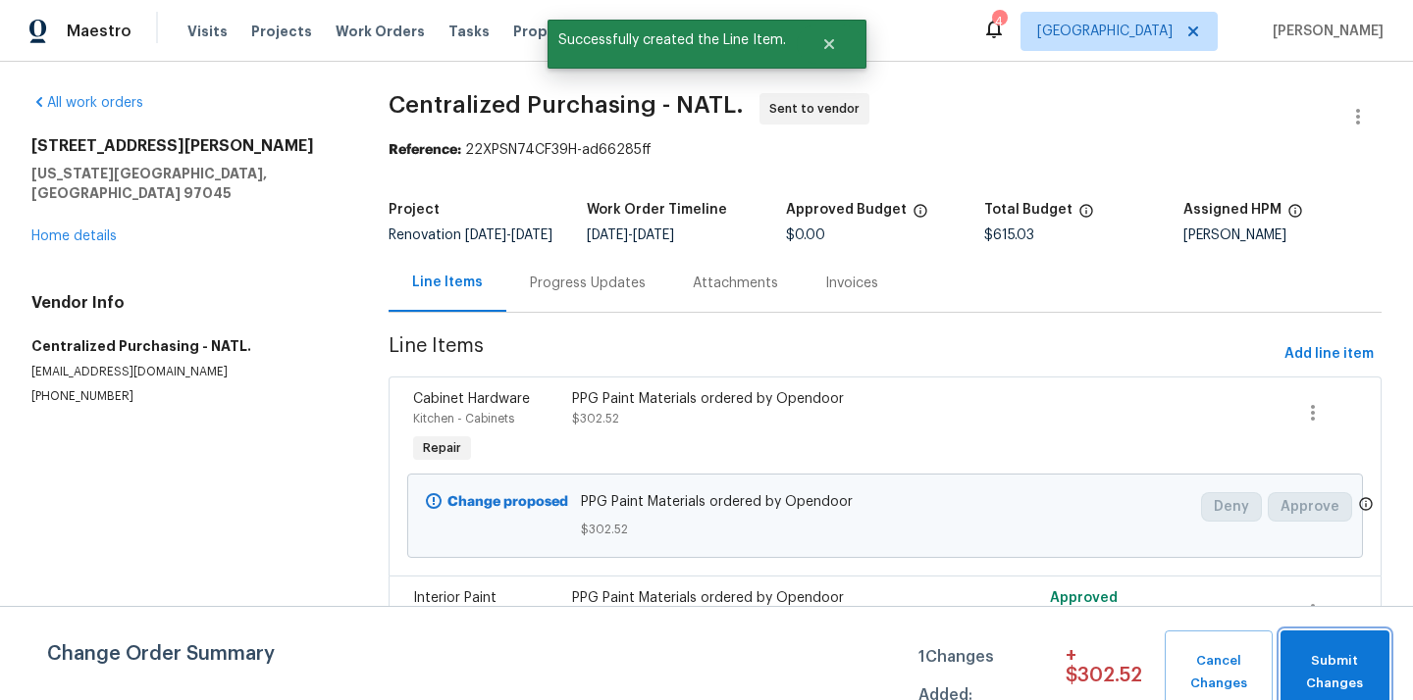
click at [1350, 657] on span "Submit Changes" at bounding box center [1334, 672] width 89 height 45
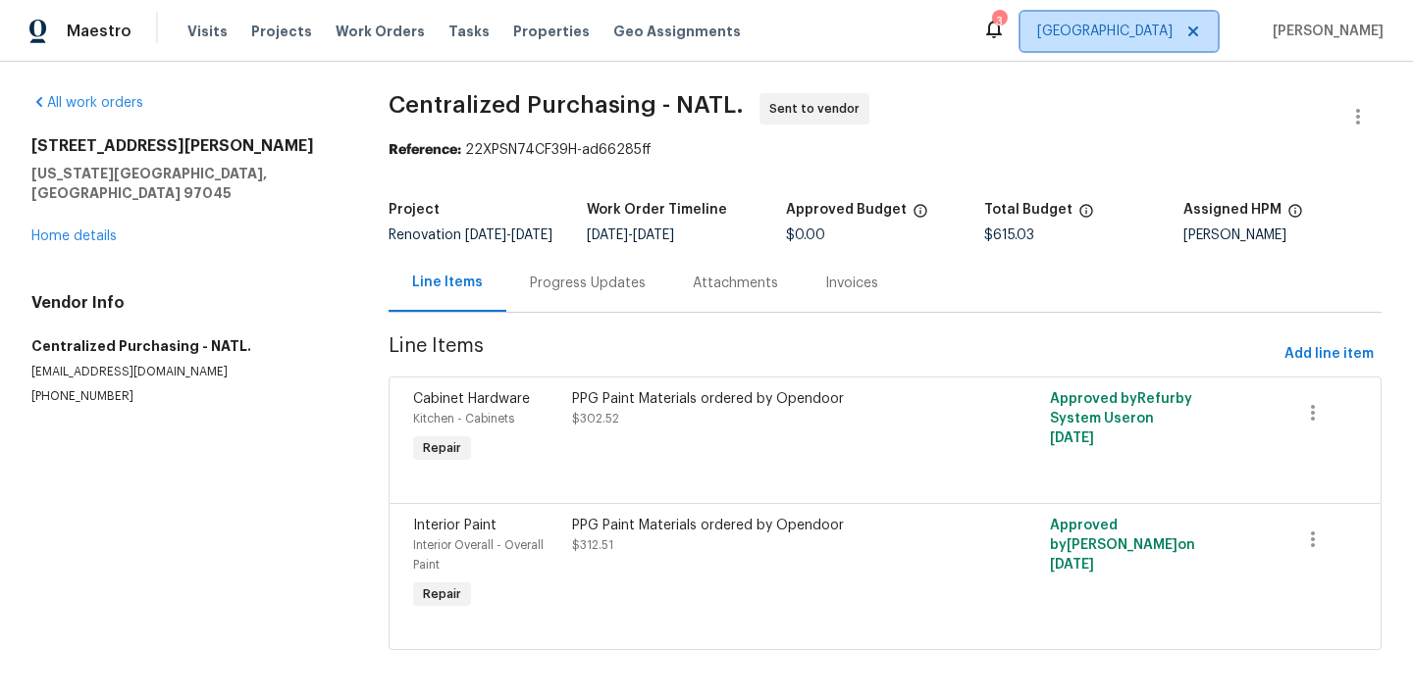
click at [1163, 23] on span "[GEOGRAPHIC_DATA]" at bounding box center [1104, 32] width 135 height 20
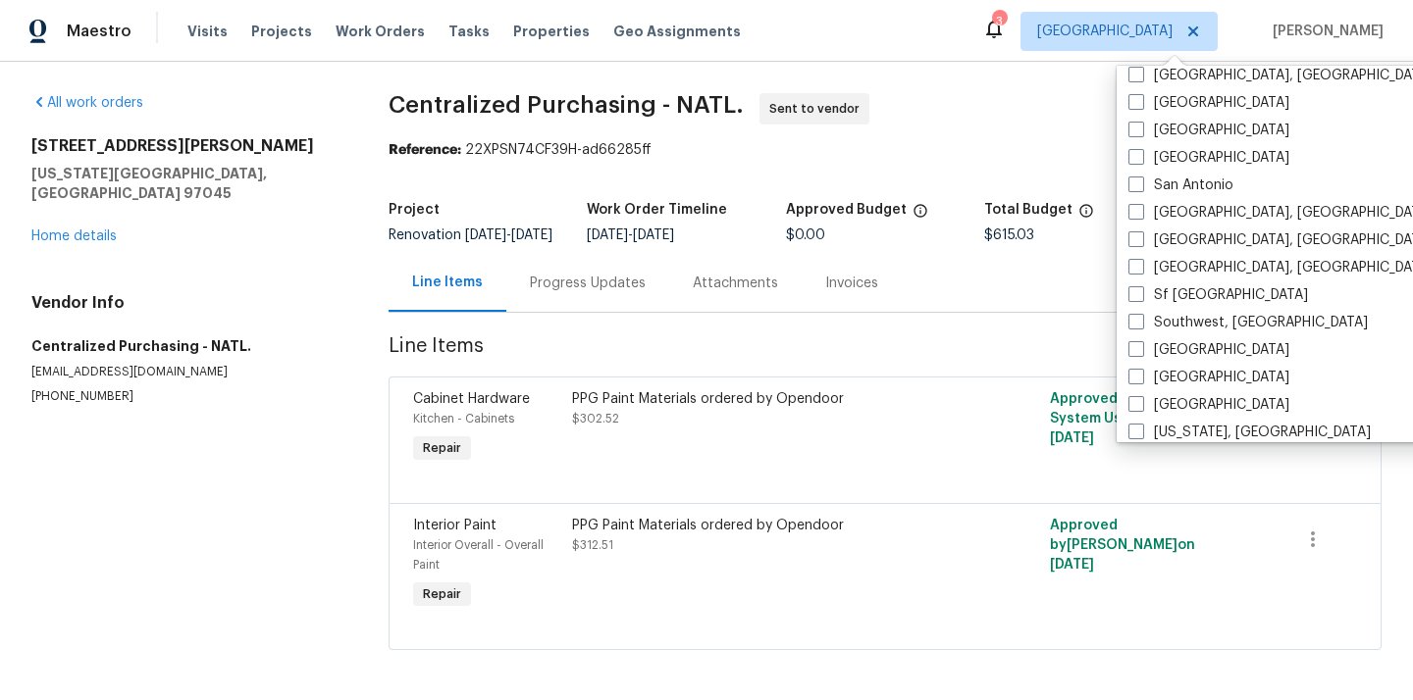
scroll to position [1314, 0]
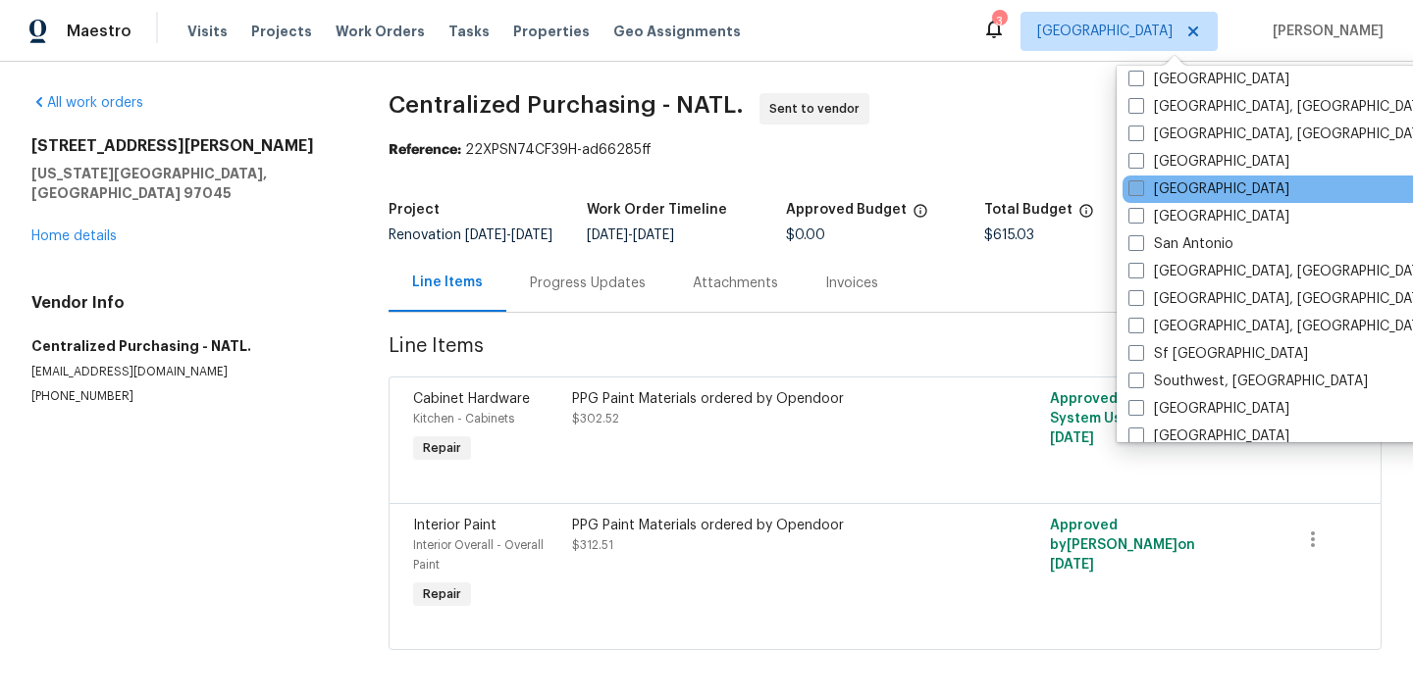
click at [1192, 191] on label "[GEOGRAPHIC_DATA]" at bounding box center [1208, 190] width 161 height 20
click at [1141, 191] on input "[GEOGRAPHIC_DATA]" at bounding box center [1134, 186] width 13 height 13
checkbox input "true"
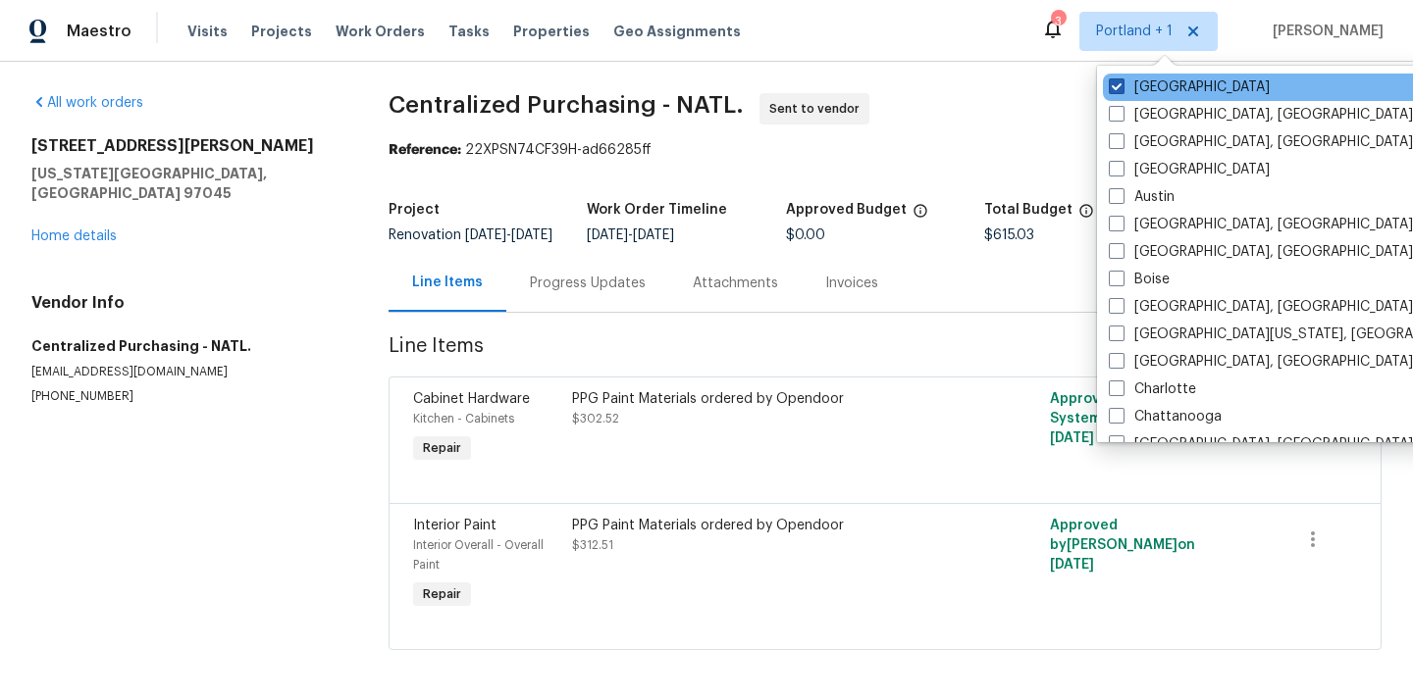
click at [1157, 83] on label "[GEOGRAPHIC_DATA]" at bounding box center [1188, 87] width 161 height 20
click at [1121, 83] on input "[GEOGRAPHIC_DATA]" at bounding box center [1114, 83] width 13 height 13
checkbox input "false"
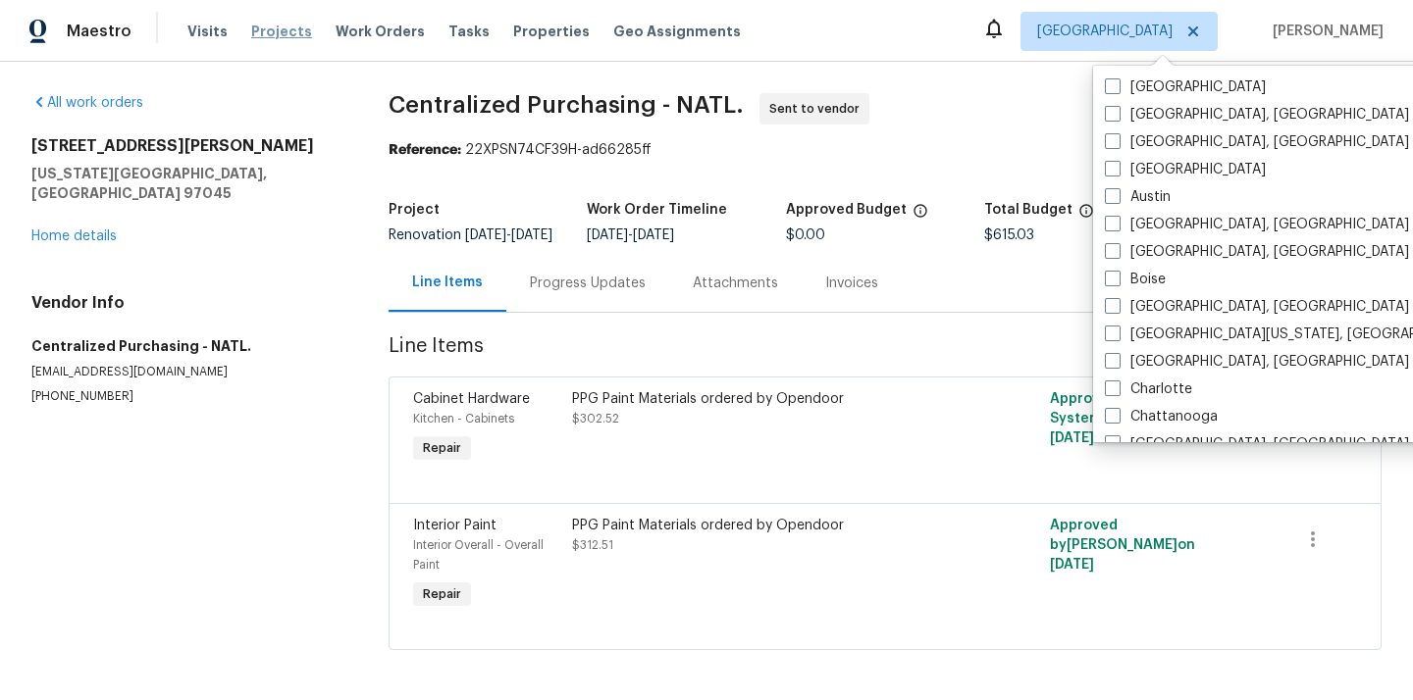
click at [266, 29] on span "Projects" at bounding box center [281, 32] width 61 height 20
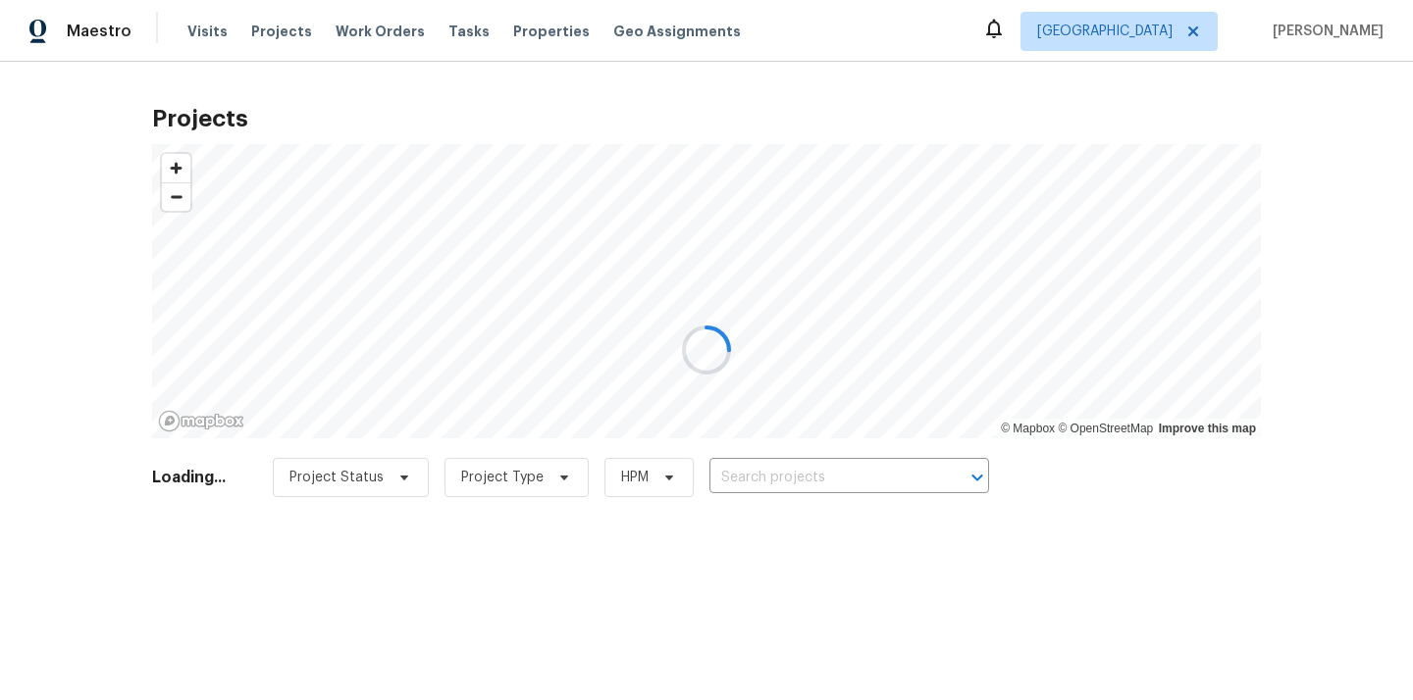
click at [871, 478] on div at bounding box center [706, 350] width 1413 height 700
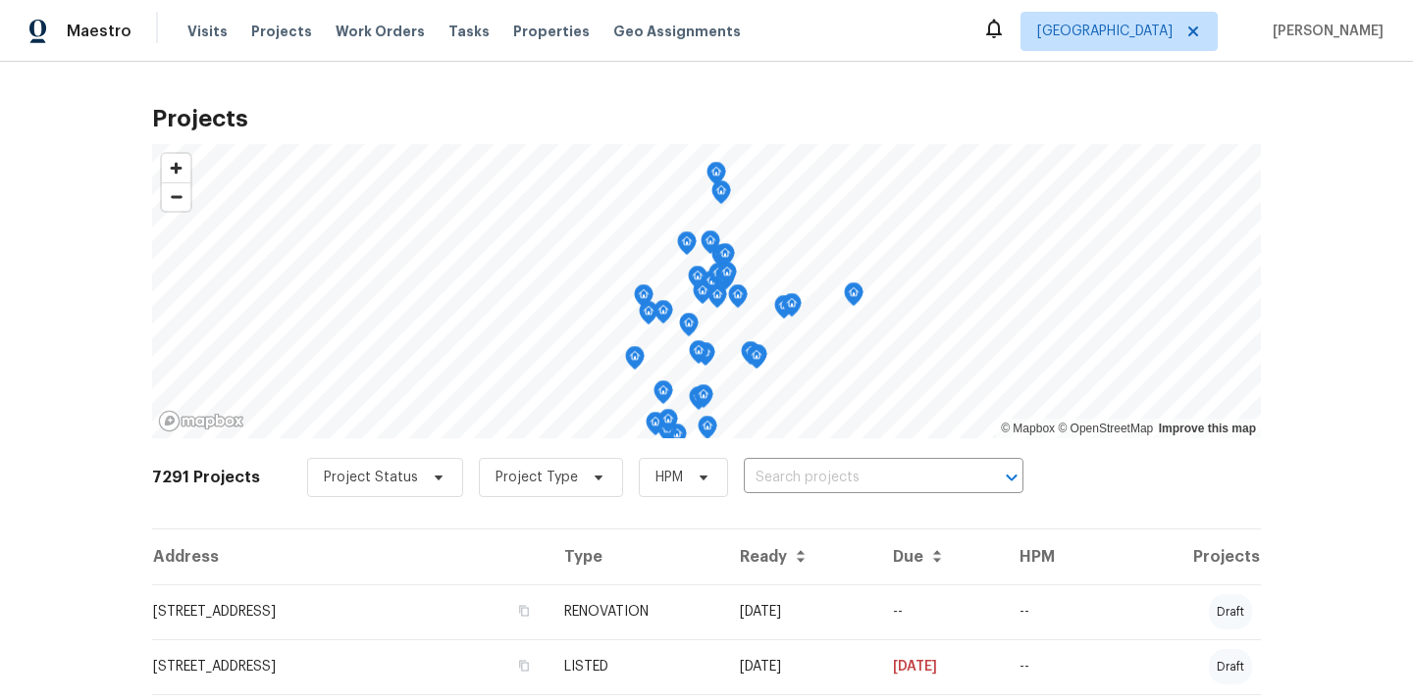
click at [871, 478] on input "text" at bounding box center [856, 478] width 225 height 30
paste input "[STREET_ADDRESS]"
type input "[STREET_ADDRESS]"
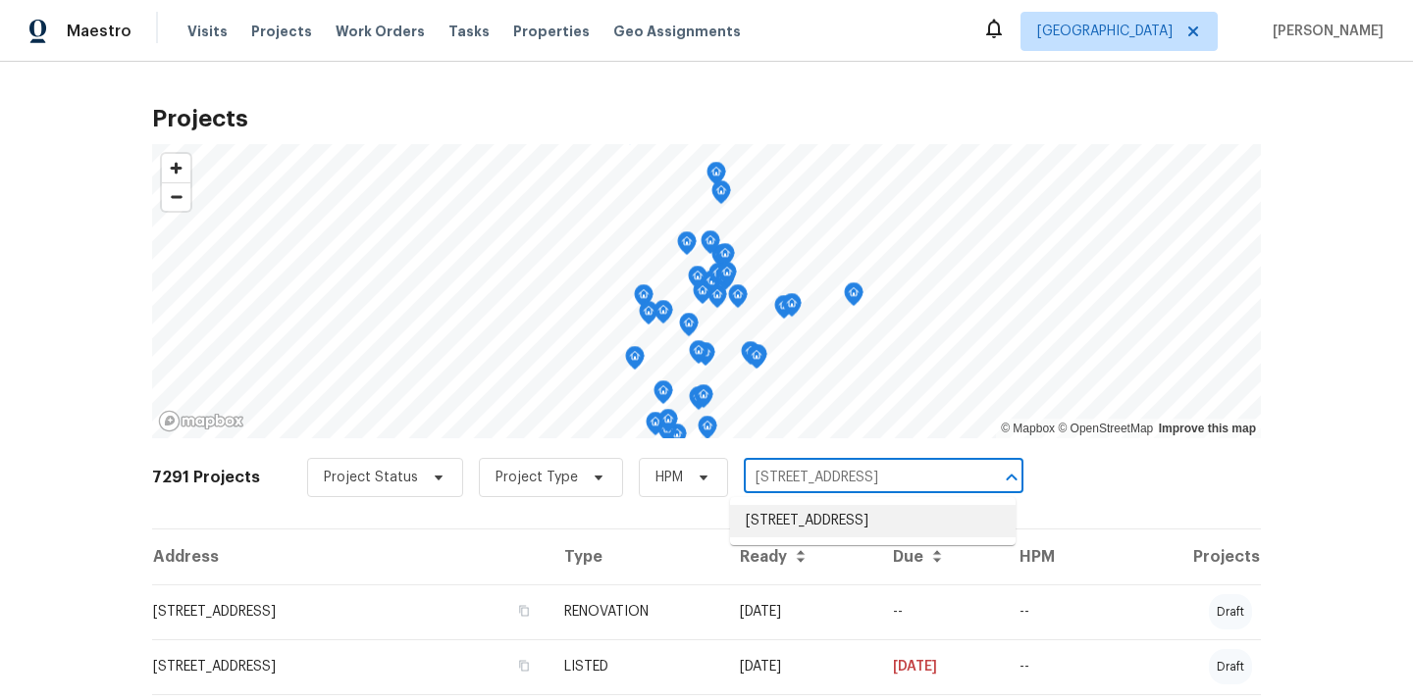
click at [851, 539] on ul "[STREET_ADDRESS]" at bounding box center [872, 521] width 285 height 48
click at [850, 531] on li "[STREET_ADDRESS]" at bounding box center [872, 521] width 285 height 32
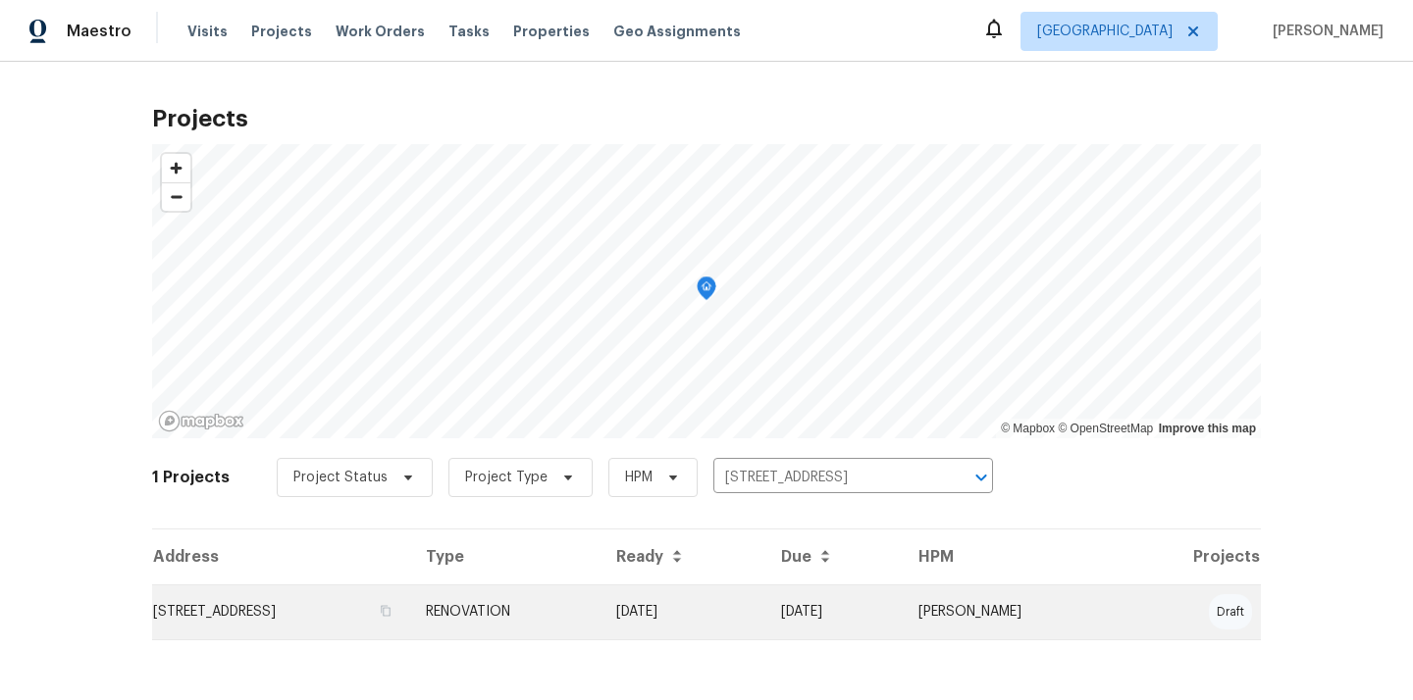
click at [577, 596] on td "RENOVATION" at bounding box center [505, 612] width 190 height 55
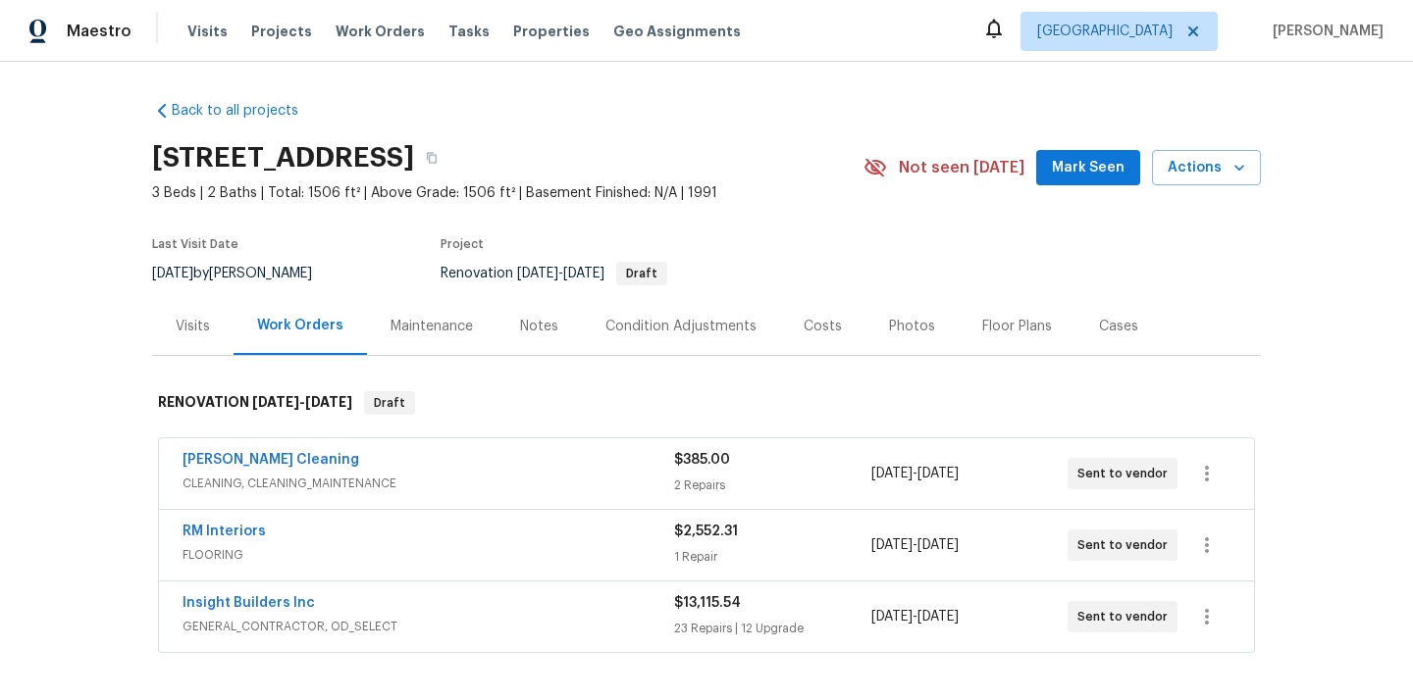
scroll to position [259, 0]
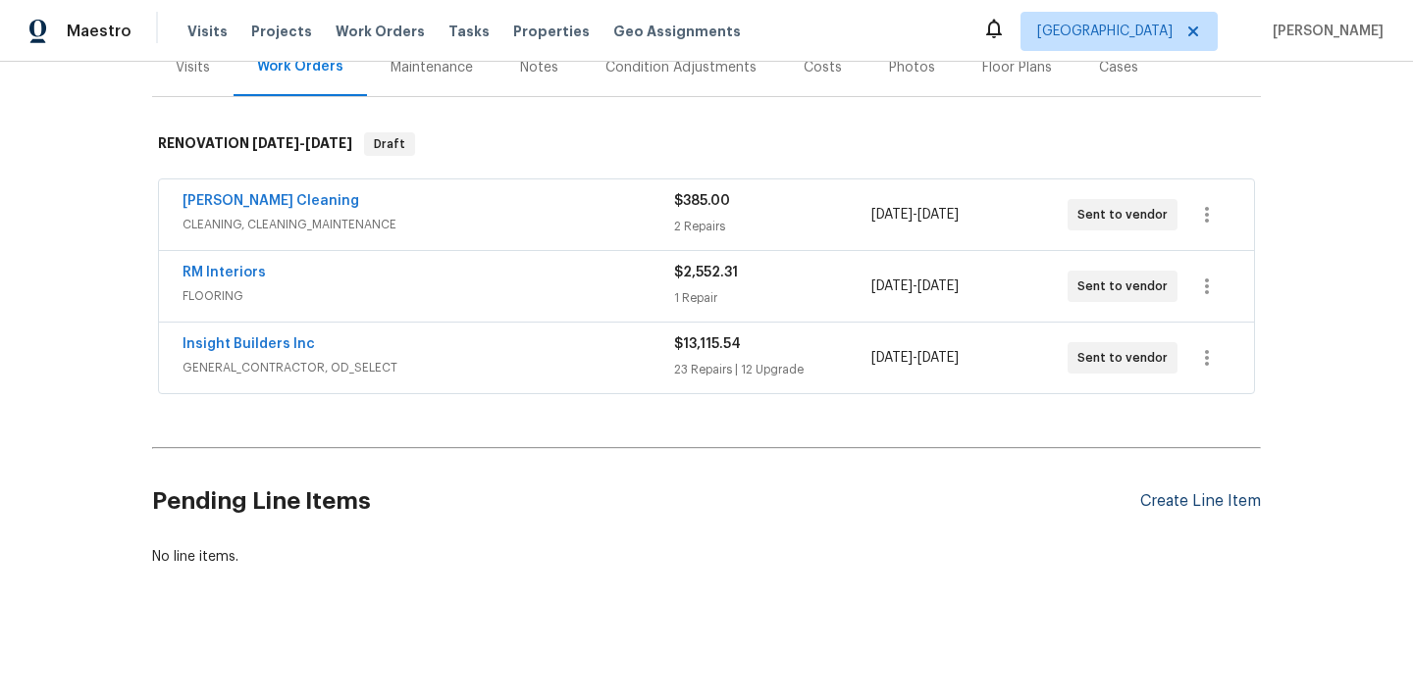
click at [1181, 509] on div "Create Line Item" at bounding box center [1200, 501] width 121 height 19
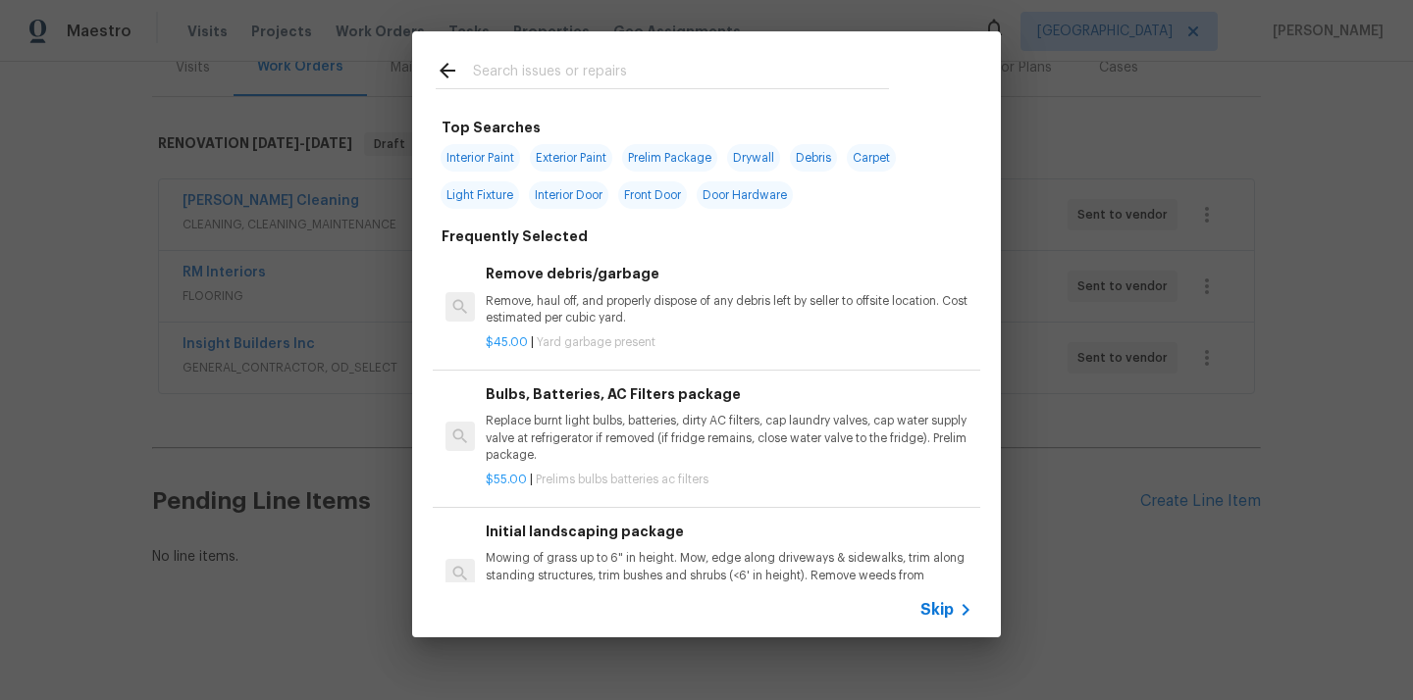
click at [619, 67] on input "text" at bounding box center [681, 73] width 416 height 29
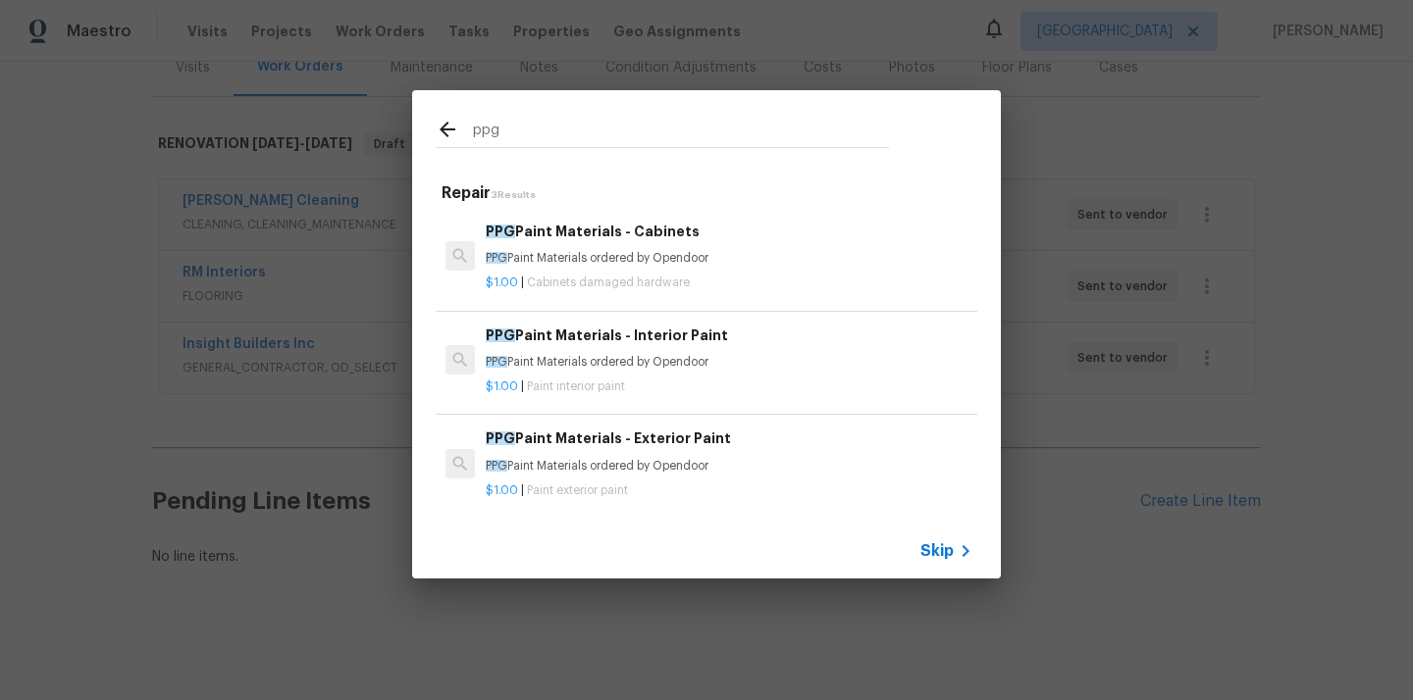
type input "ppg"
click at [595, 248] on div "PPG Paint Materials - Cabinets PPG Paint Materials ordered by Opendoor" at bounding box center [729, 244] width 487 height 47
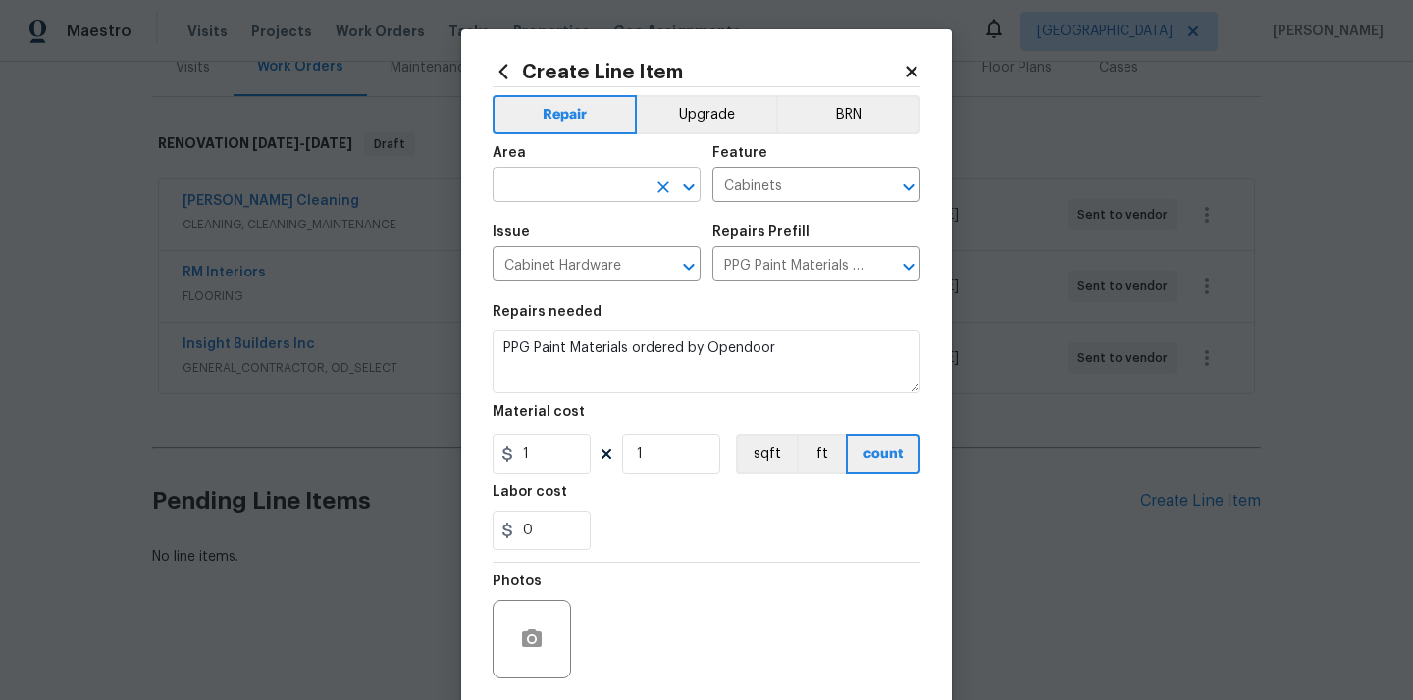
click at [613, 177] on input "text" at bounding box center [568, 187] width 153 height 30
click at [575, 232] on li "Kitchen" at bounding box center [596, 231] width 208 height 32
type input "Kitchen"
drag, startPoint x: 545, startPoint y: 456, endPoint x: 457, endPoint y: 455, distance: 88.3
click at [461, 455] on div "Create Line Item Repair Upgrade BRN Area Kitchen ​ Feature Cabinets ​ Issue Cab…" at bounding box center [706, 422] width 490 height 786
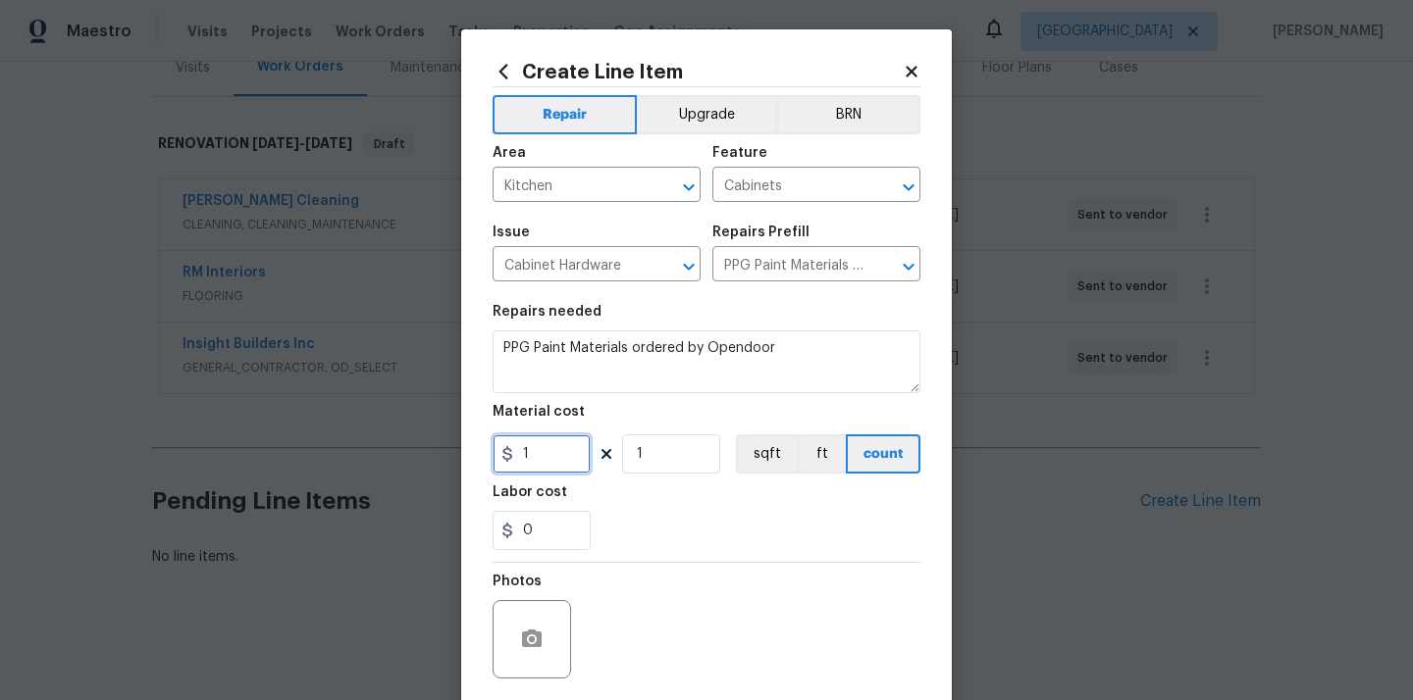
paste input "797.08"
type input "797.08"
click at [634, 527] on div "0" at bounding box center [706, 530] width 428 height 39
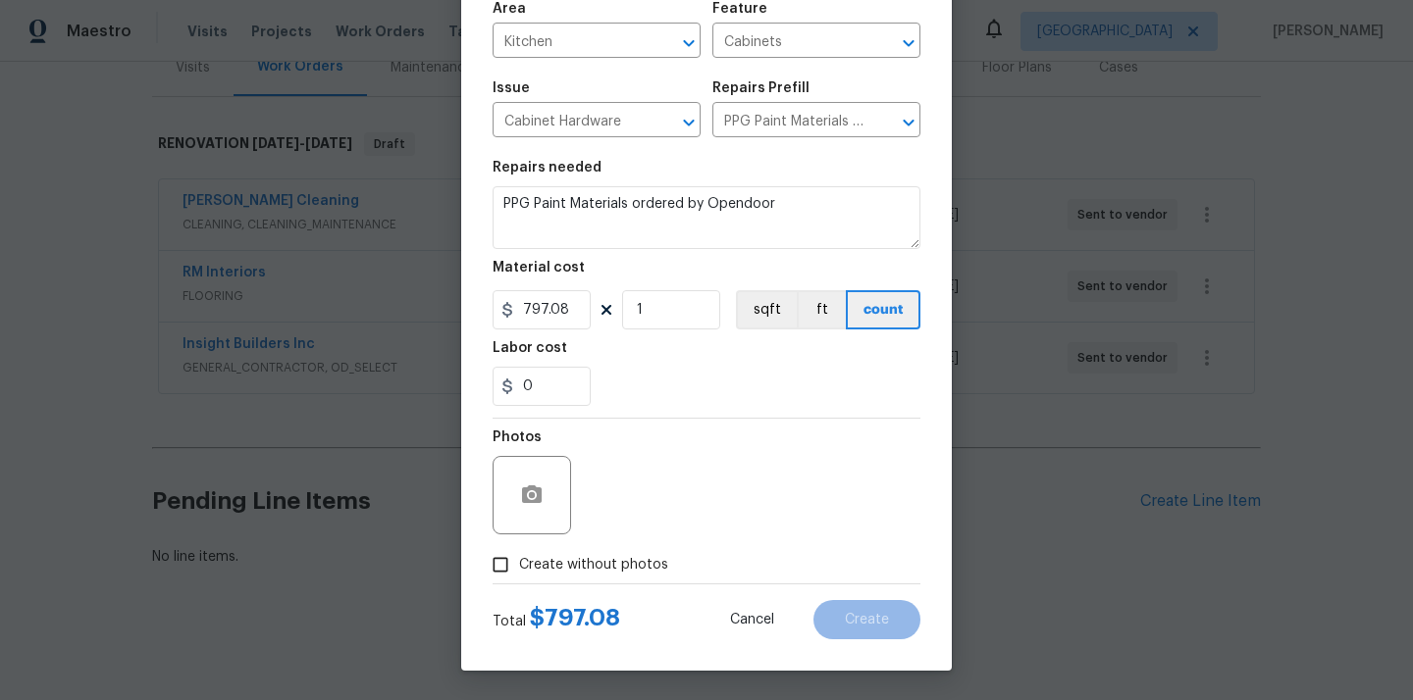
click at [624, 569] on span "Create without photos" at bounding box center [593, 565] width 149 height 21
click at [519, 569] on input "Create without photos" at bounding box center [500, 564] width 37 height 37
checkbox input "true"
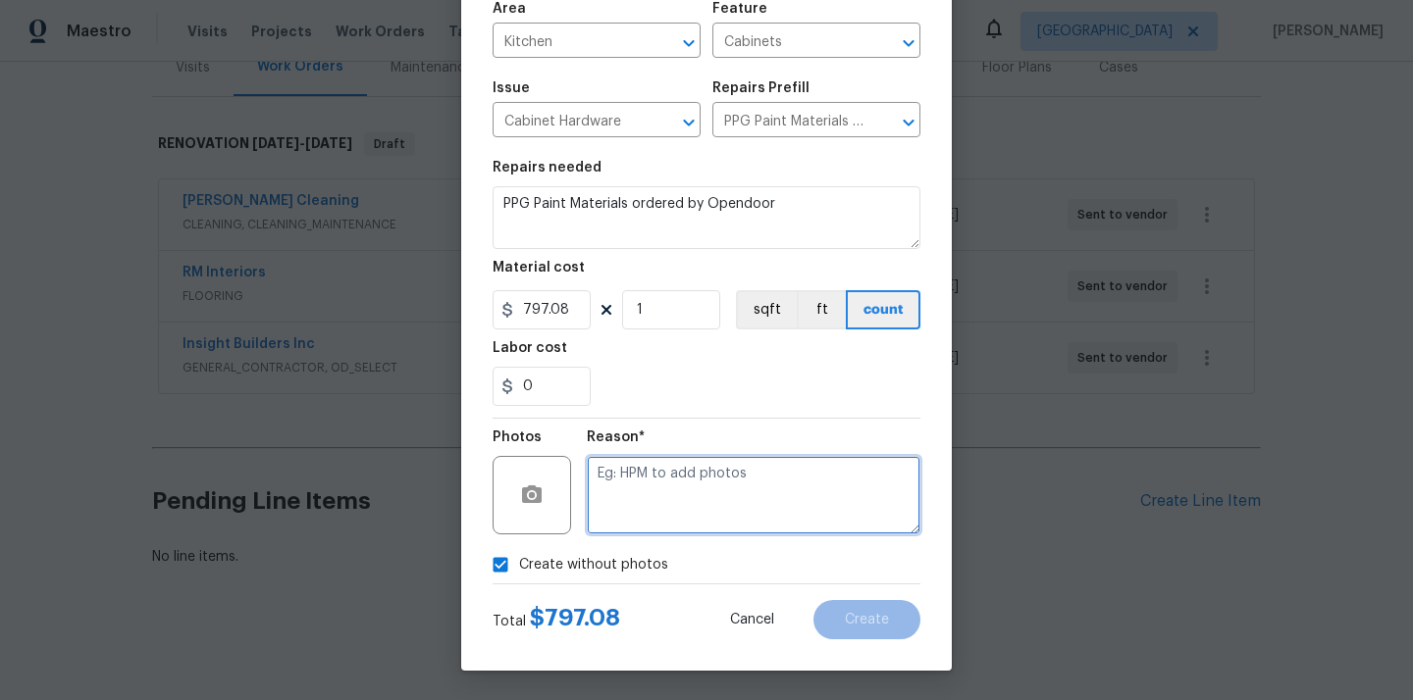
click at [646, 492] on textarea at bounding box center [754, 495] width 334 height 78
type textarea "N/A"
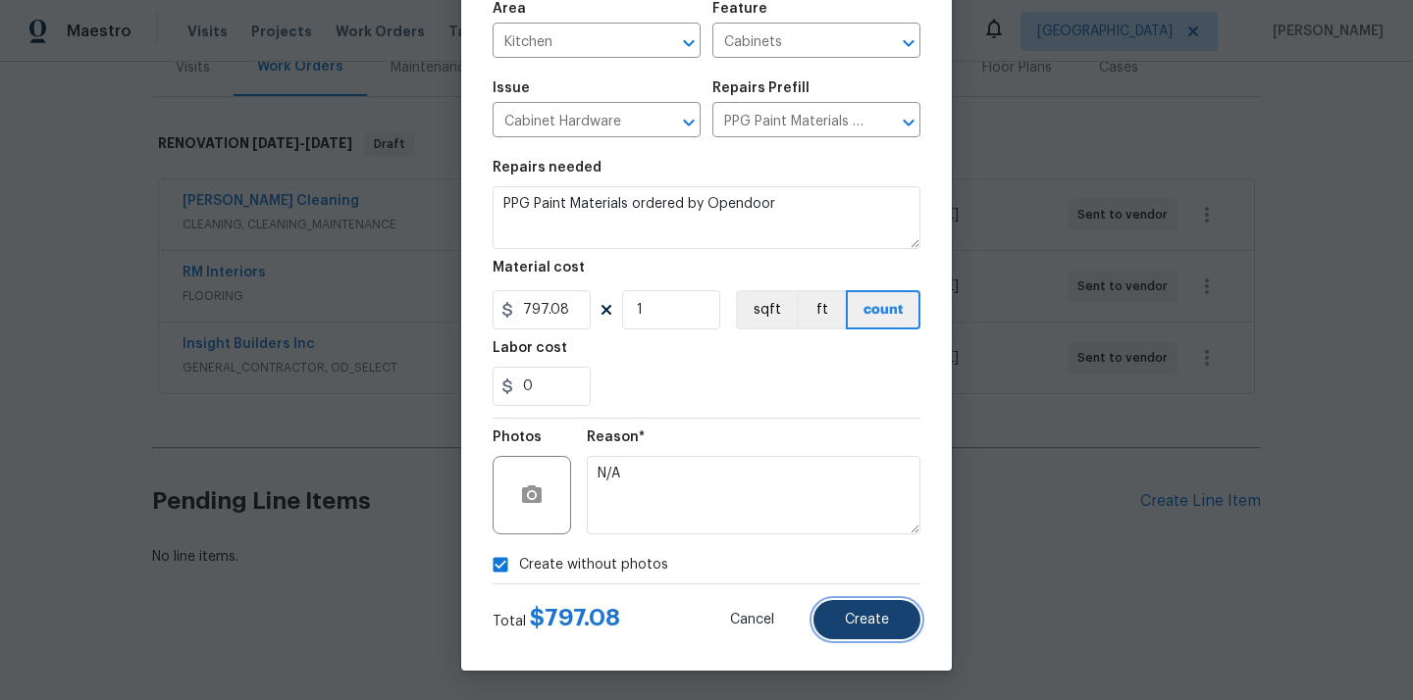
click at [862, 608] on button "Create" at bounding box center [866, 619] width 107 height 39
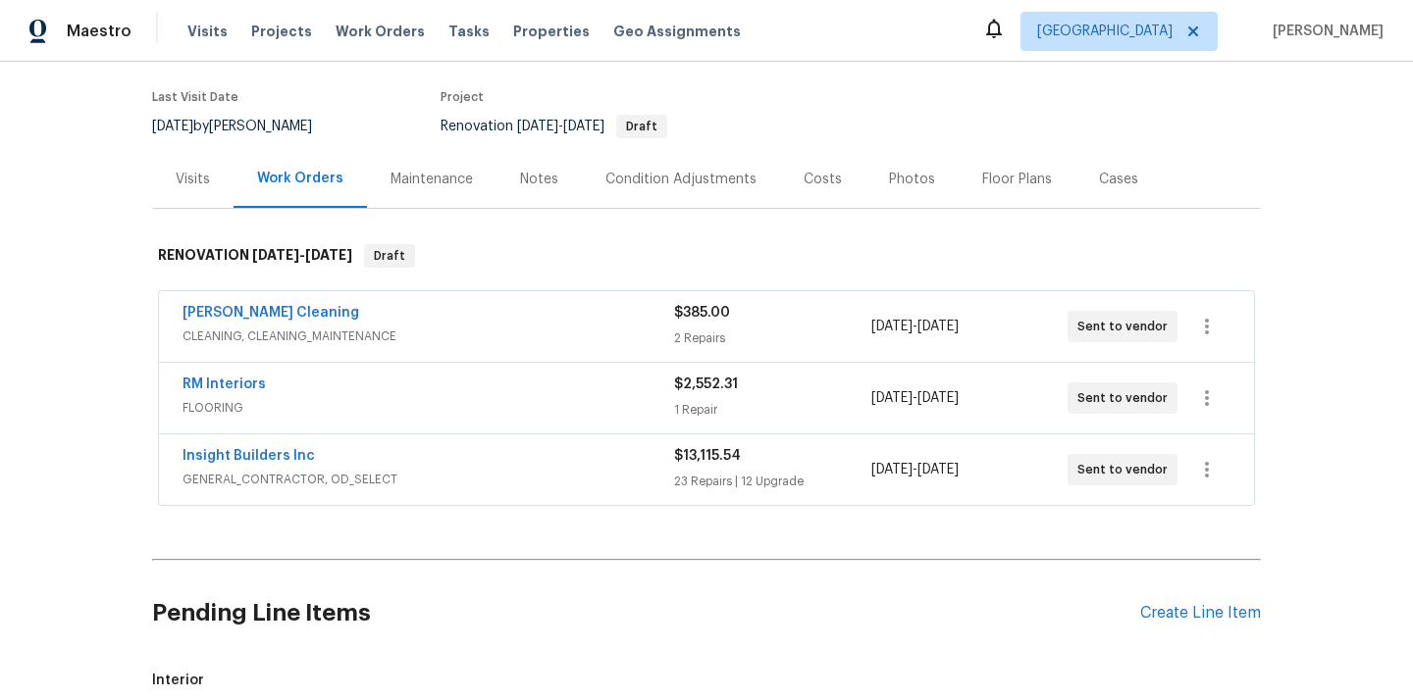
scroll to position [192, 0]
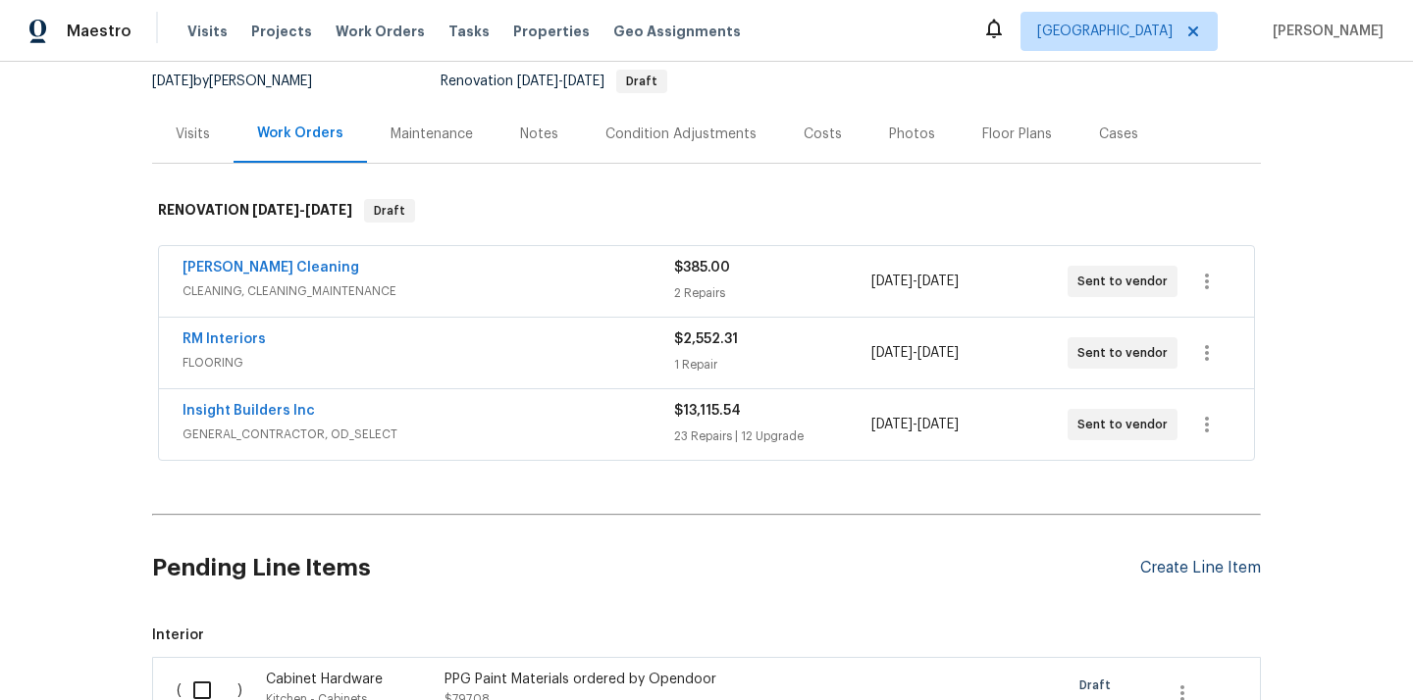
click at [1178, 569] on div "Create Line Item" at bounding box center [1200, 568] width 121 height 19
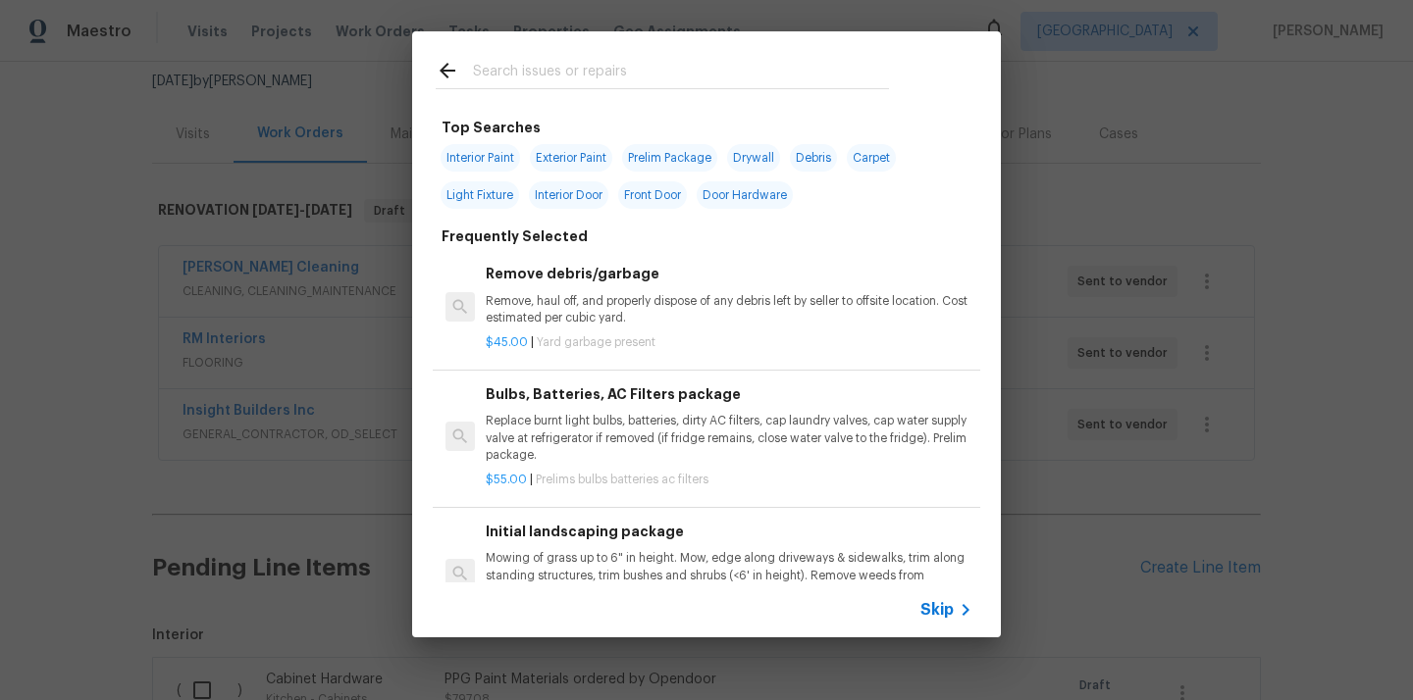
click at [695, 67] on input "text" at bounding box center [681, 73] width 416 height 29
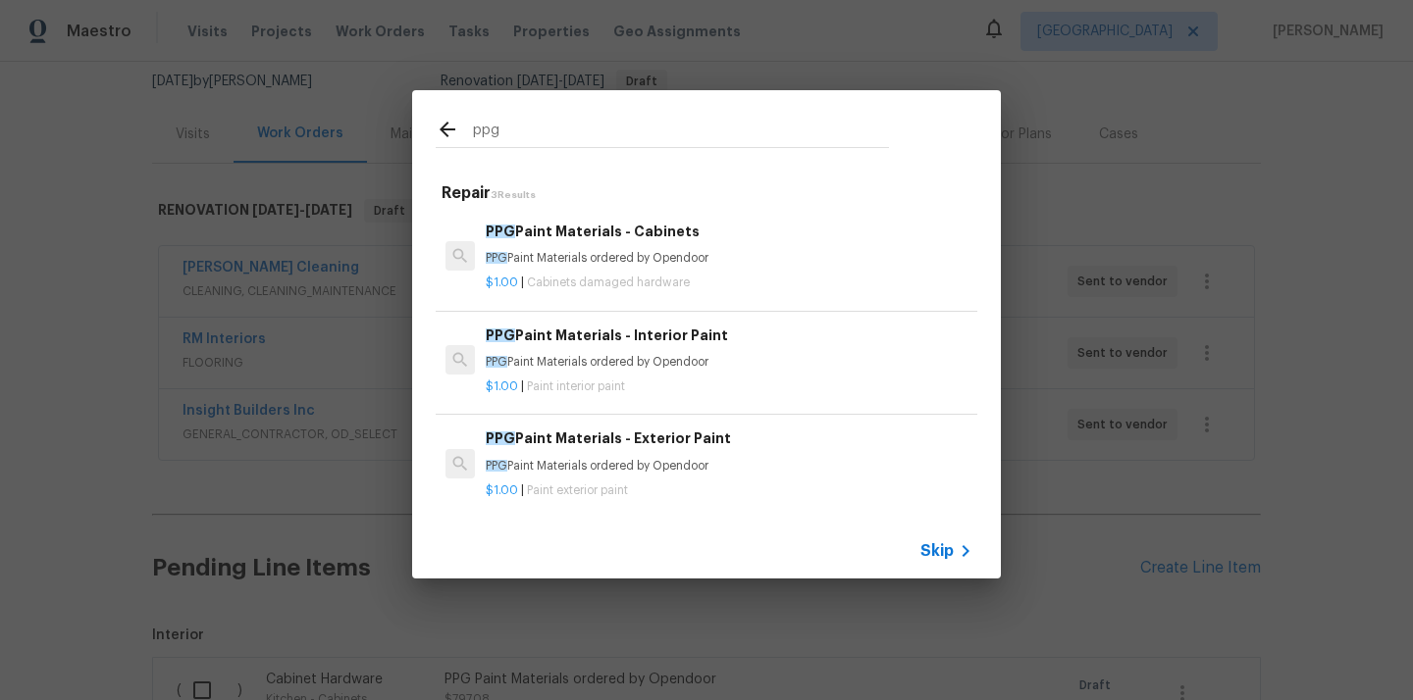
type input "ppg"
click at [661, 368] on p "PPG Paint Materials ordered by Opendoor" at bounding box center [729, 362] width 487 height 17
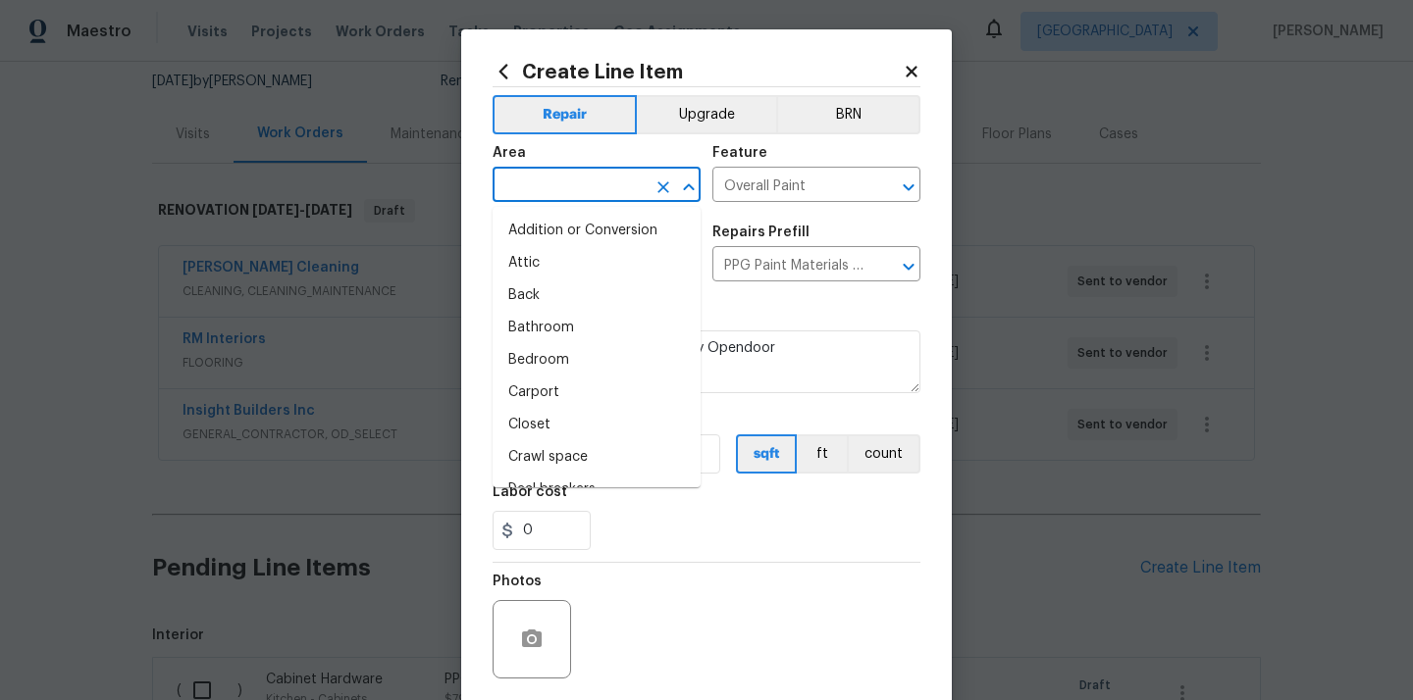
click at [536, 179] on input "text" at bounding box center [568, 187] width 153 height 30
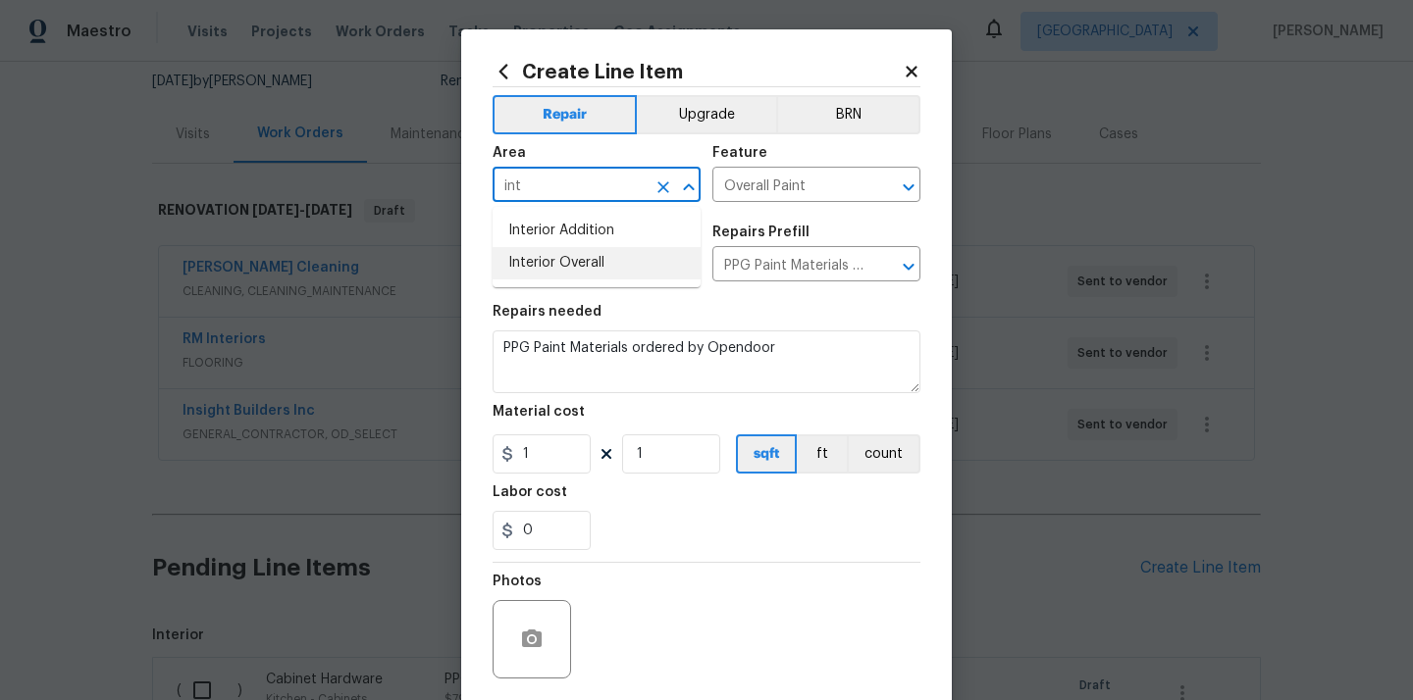
click at [523, 260] on li "Interior Overall" at bounding box center [596, 263] width 208 height 32
type input "Interior Overall"
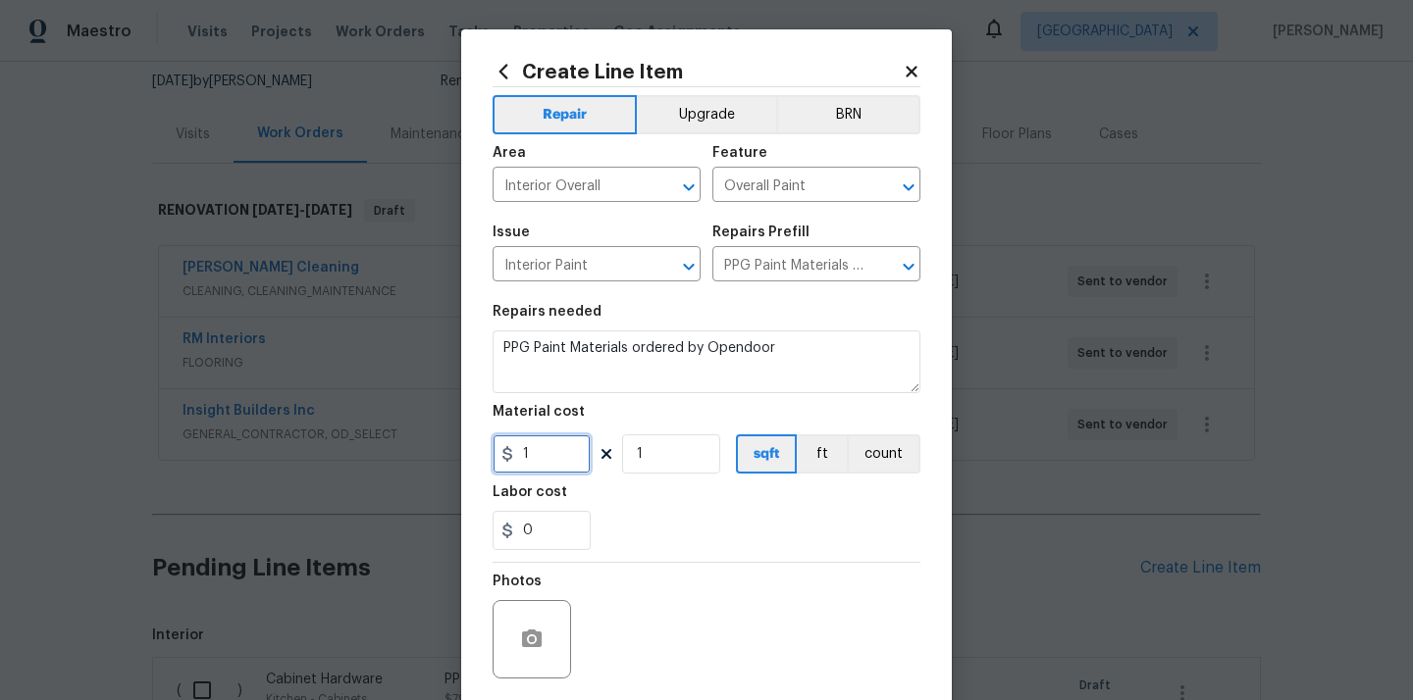
drag, startPoint x: 539, startPoint y: 462, endPoint x: 489, endPoint y: 462, distance: 50.0
click at [499, 462] on div "1" at bounding box center [541, 454] width 98 height 39
paste input "56.9"
type input "156.9"
click at [688, 539] on div "0" at bounding box center [706, 530] width 428 height 39
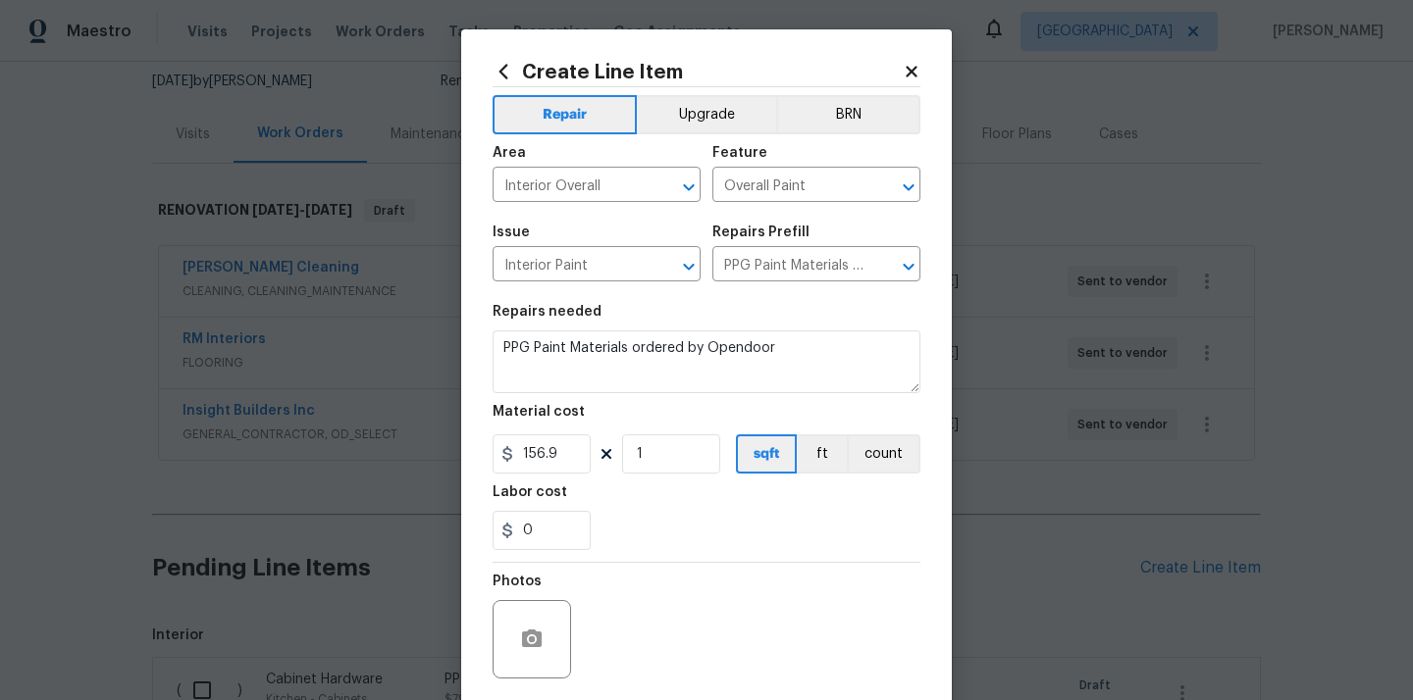
scroll to position [145, 0]
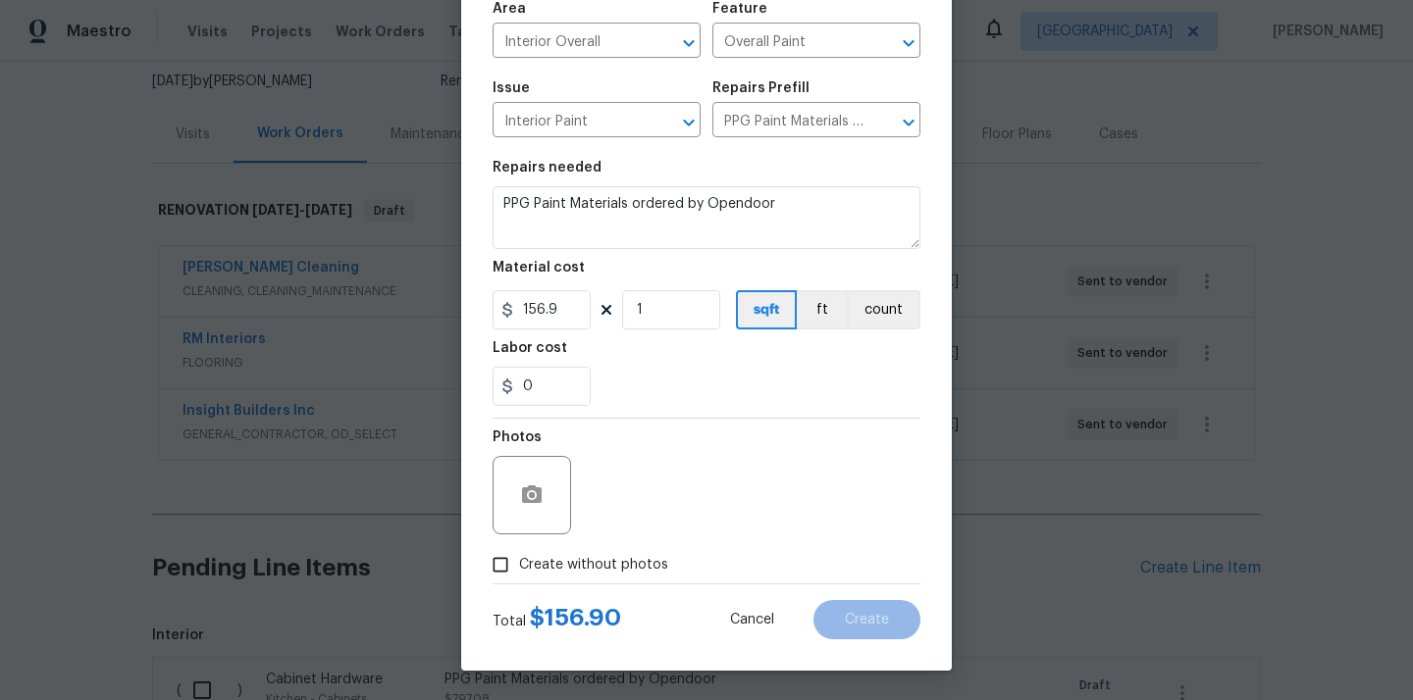
click at [603, 579] on label "Create without photos" at bounding box center [575, 564] width 186 height 37
click at [519, 579] on input "Create without photos" at bounding box center [500, 564] width 37 height 37
checkbox input "true"
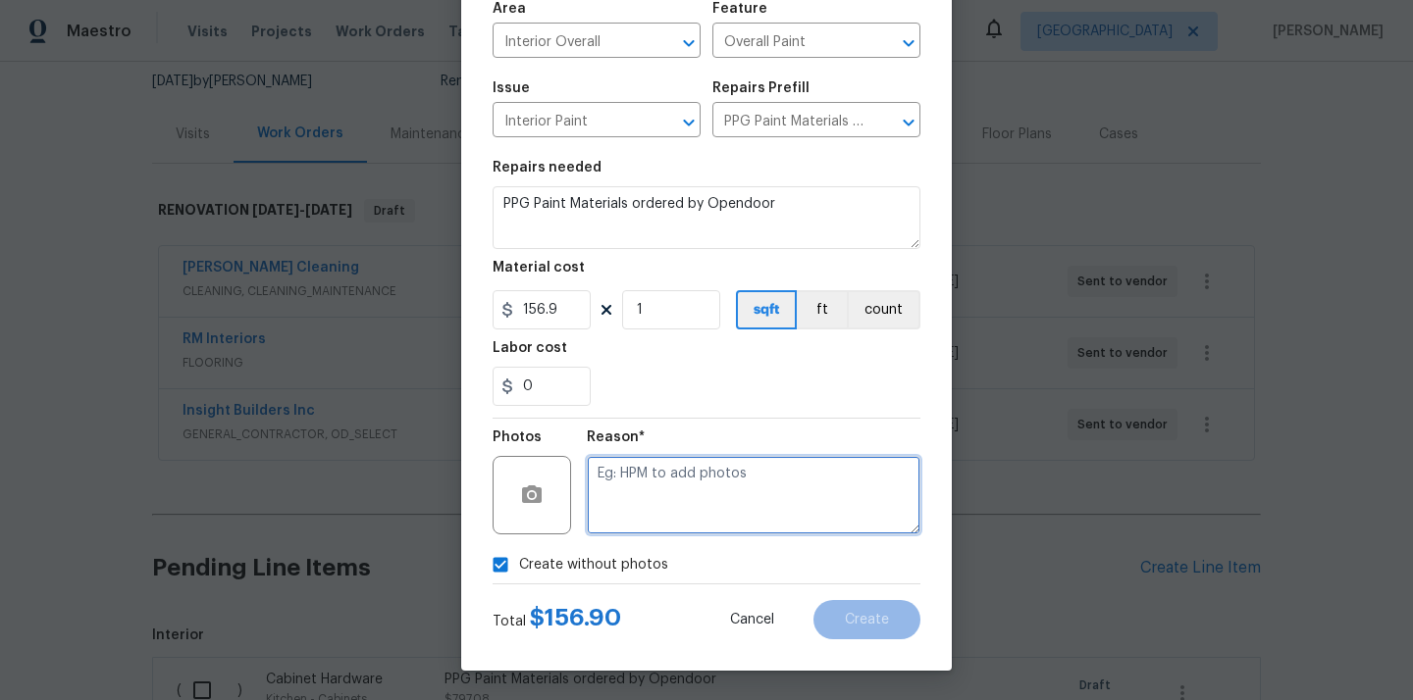
click at [637, 510] on textarea at bounding box center [754, 495] width 334 height 78
type textarea "N/A"
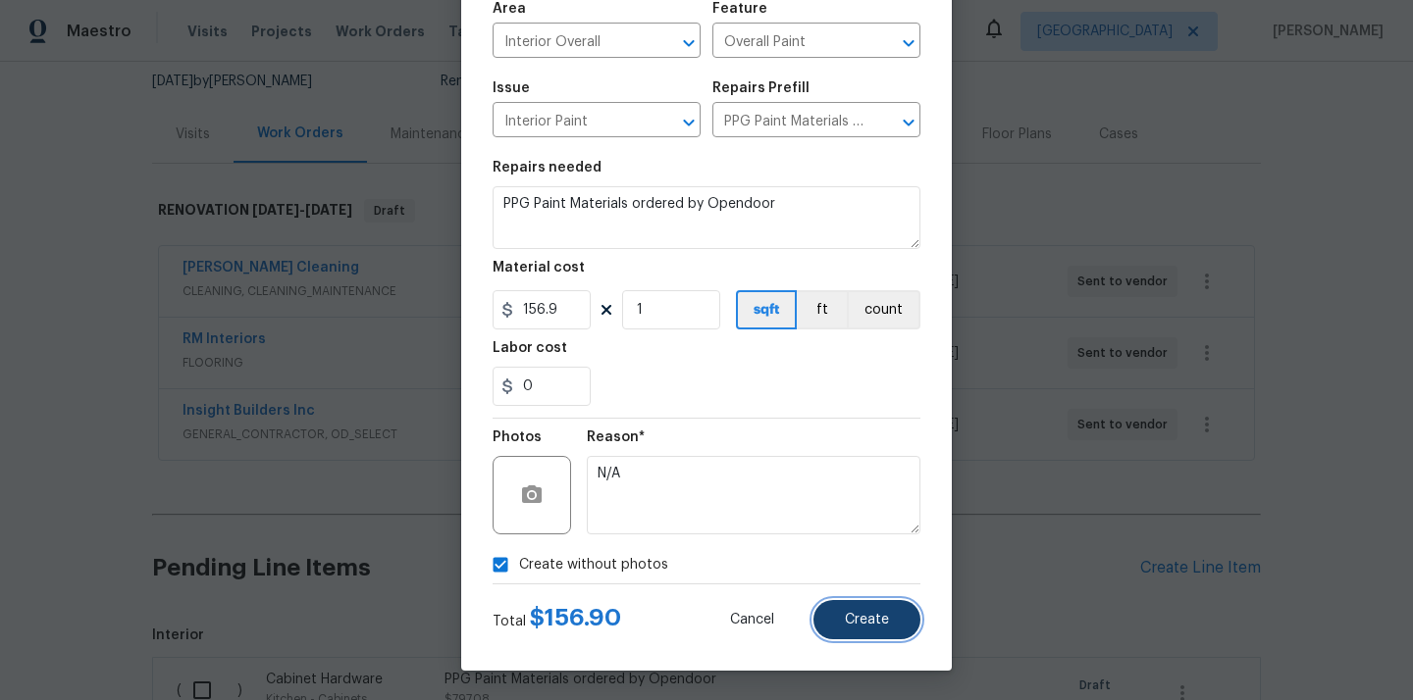
click at [866, 623] on span "Create" at bounding box center [867, 620] width 44 height 15
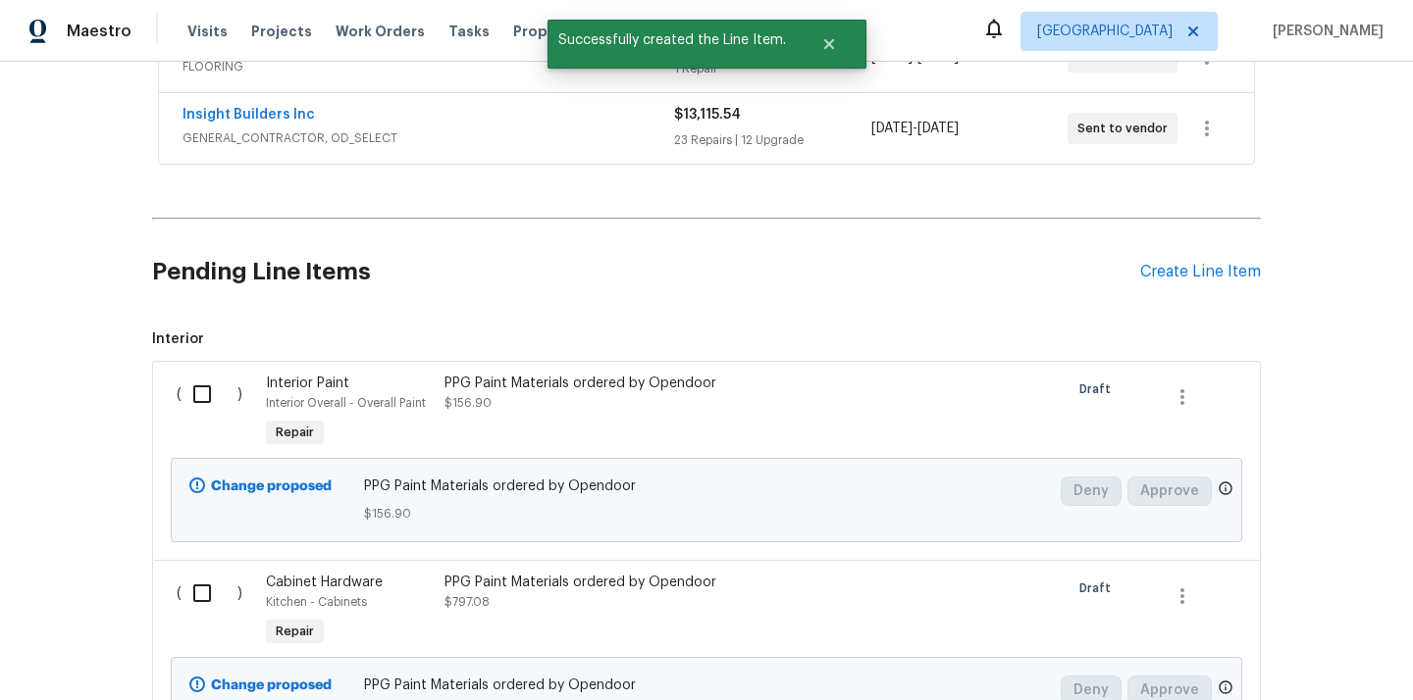
scroll to position [572, 0]
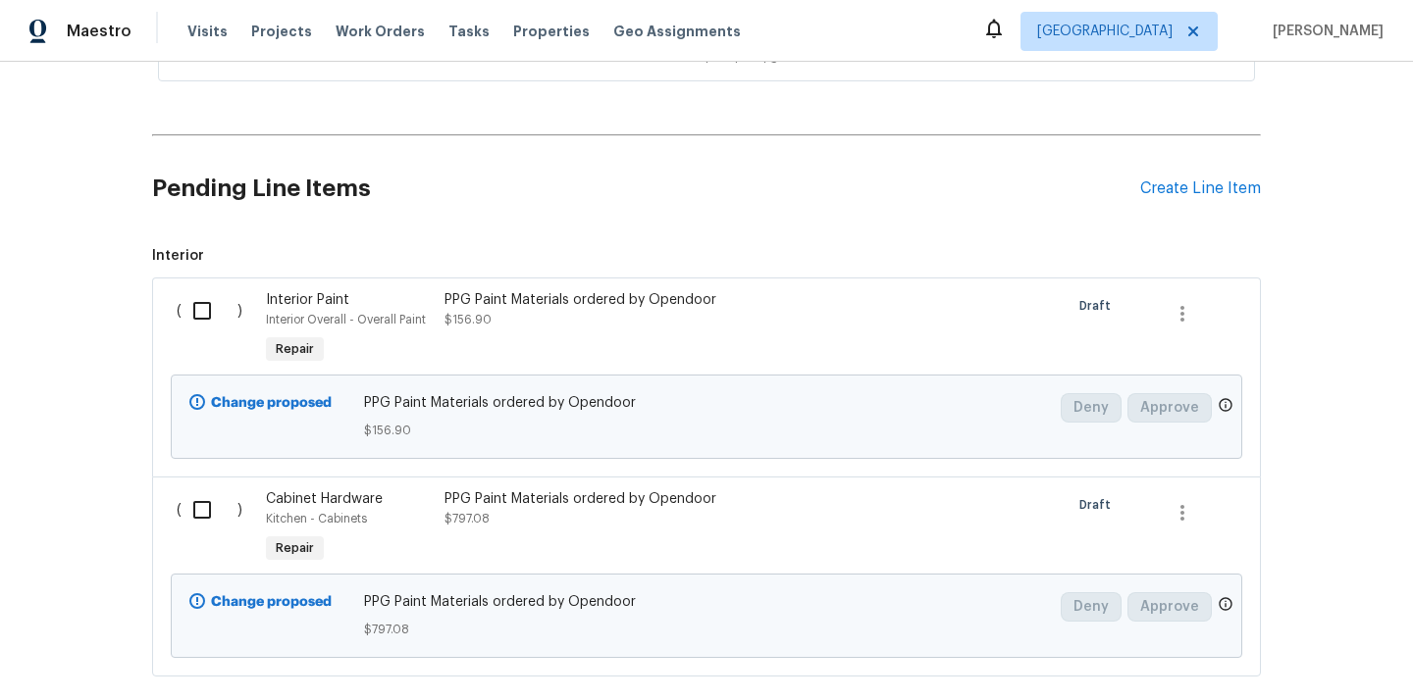
click at [194, 314] on input "checkbox" at bounding box center [209, 310] width 56 height 41
checkbox input "true"
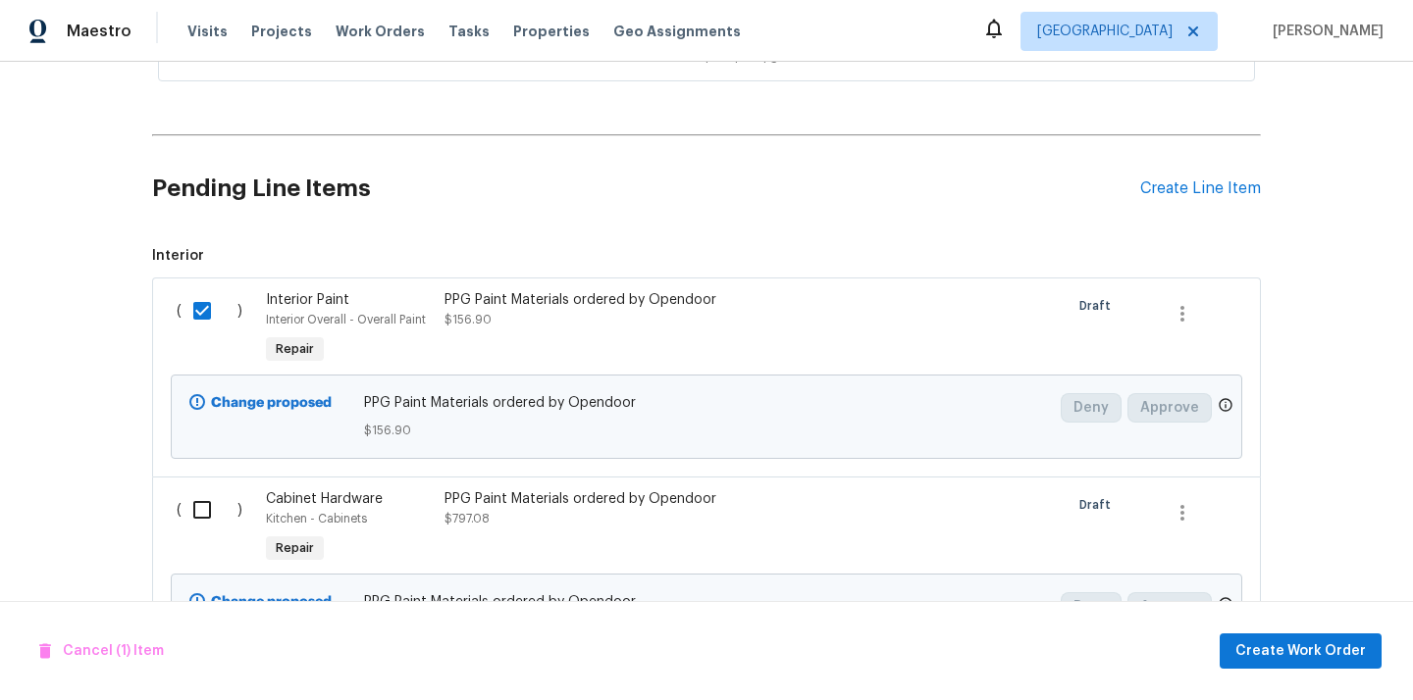
click at [198, 537] on div "( )" at bounding box center [215, 529] width 89 height 90
click at [1110, 44] on span "[GEOGRAPHIC_DATA]" at bounding box center [1118, 31] width 197 height 39
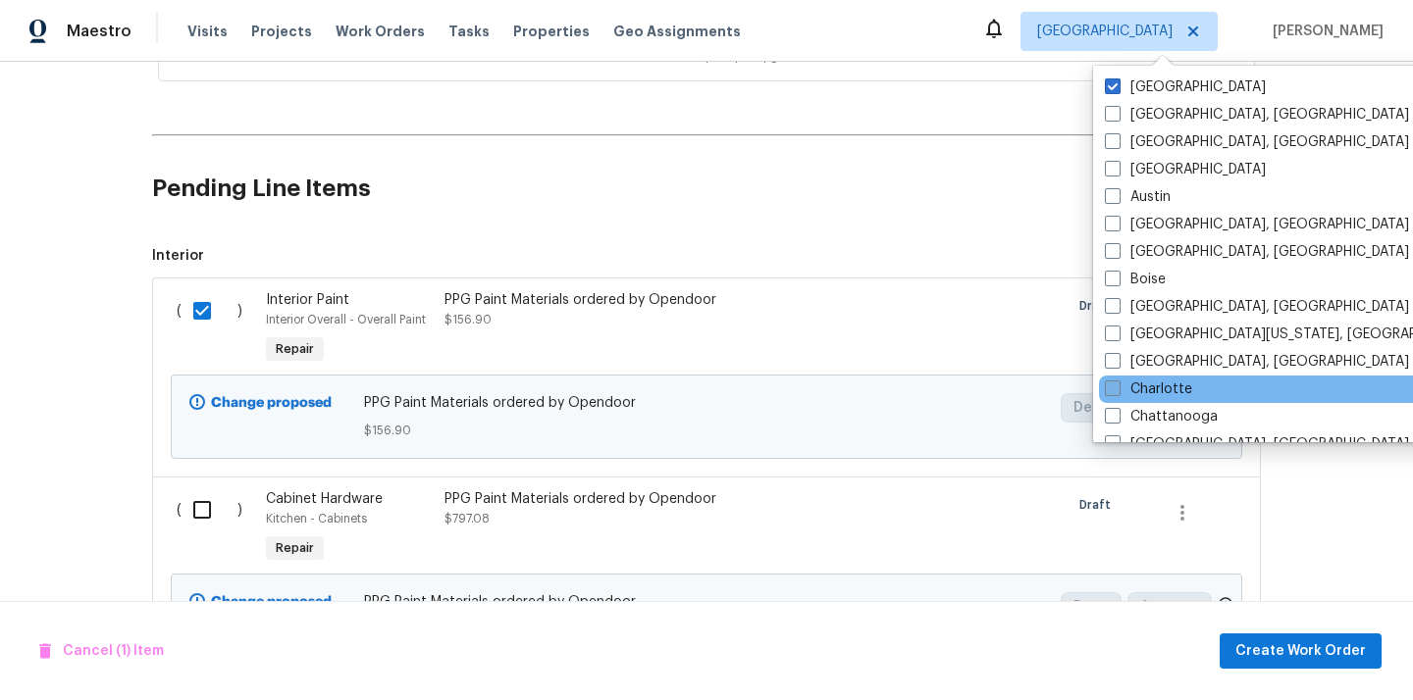
click at [1141, 384] on label "Charlotte" at bounding box center [1148, 390] width 87 height 20
click at [1117, 384] on input "Charlotte" at bounding box center [1111, 386] width 13 height 13
checkbox input "true"
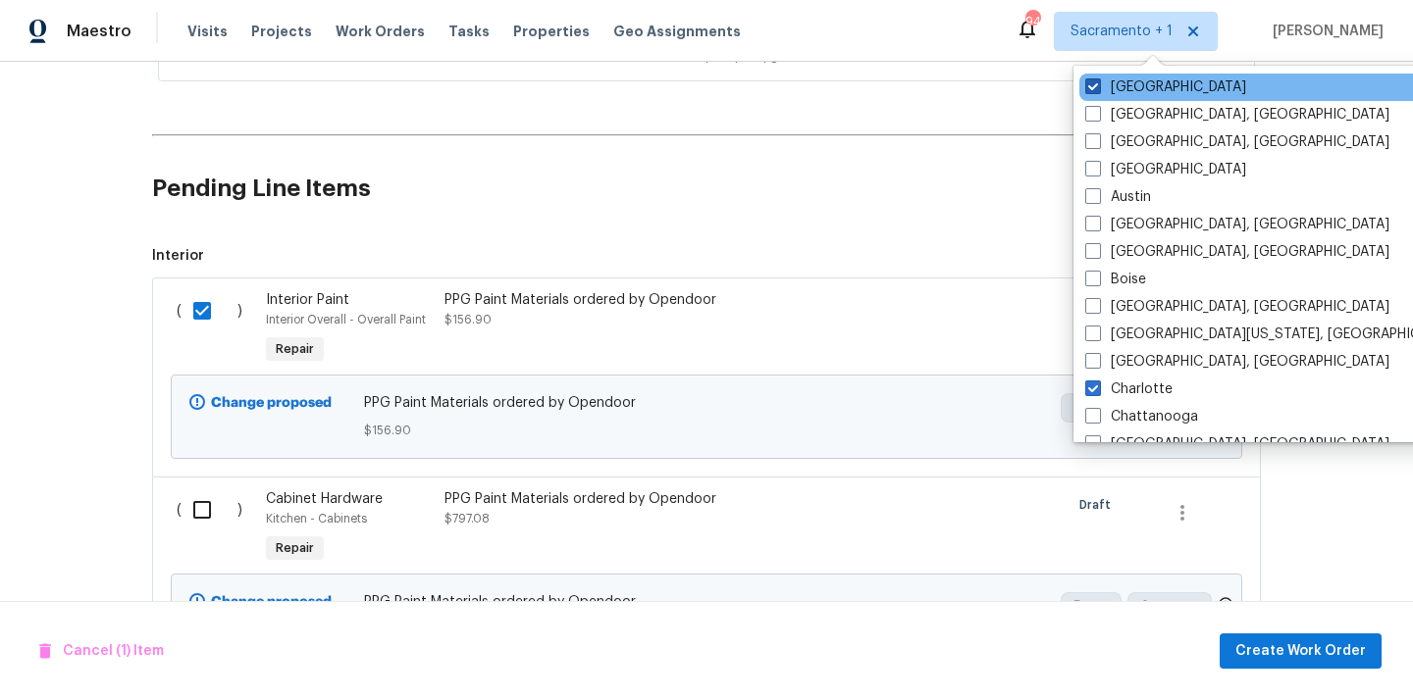
click at [1126, 93] on label "[GEOGRAPHIC_DATA]" at bounding box center [1165, 87] width 161 height 20
click at [1098, 90] on input "[GEOGRAPHIC_DATA]" at bounding box center [1091, 83] width 13 height 13
checkbox input "false"
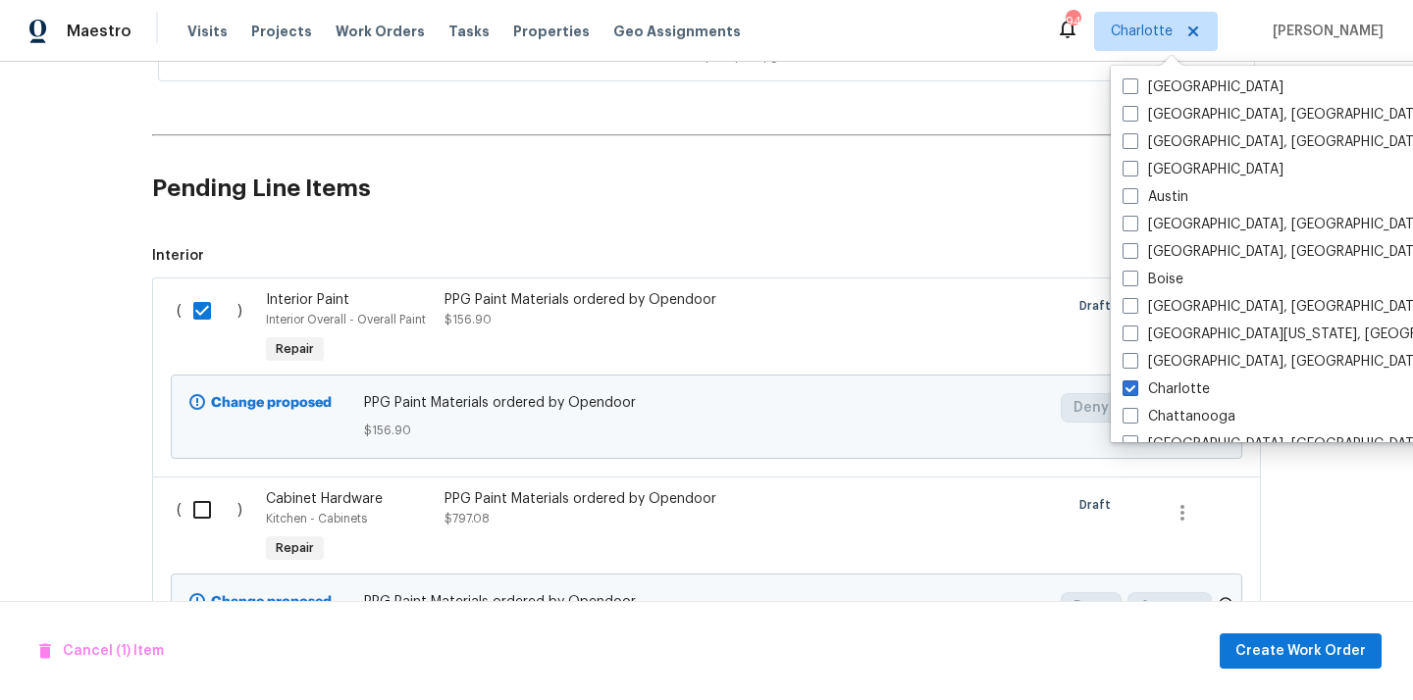
click at [238, 29] on div "Visits Projects Work Orders Tasks Properties Geo Assignments" at bounding box center [475, 31] width 577 height 39
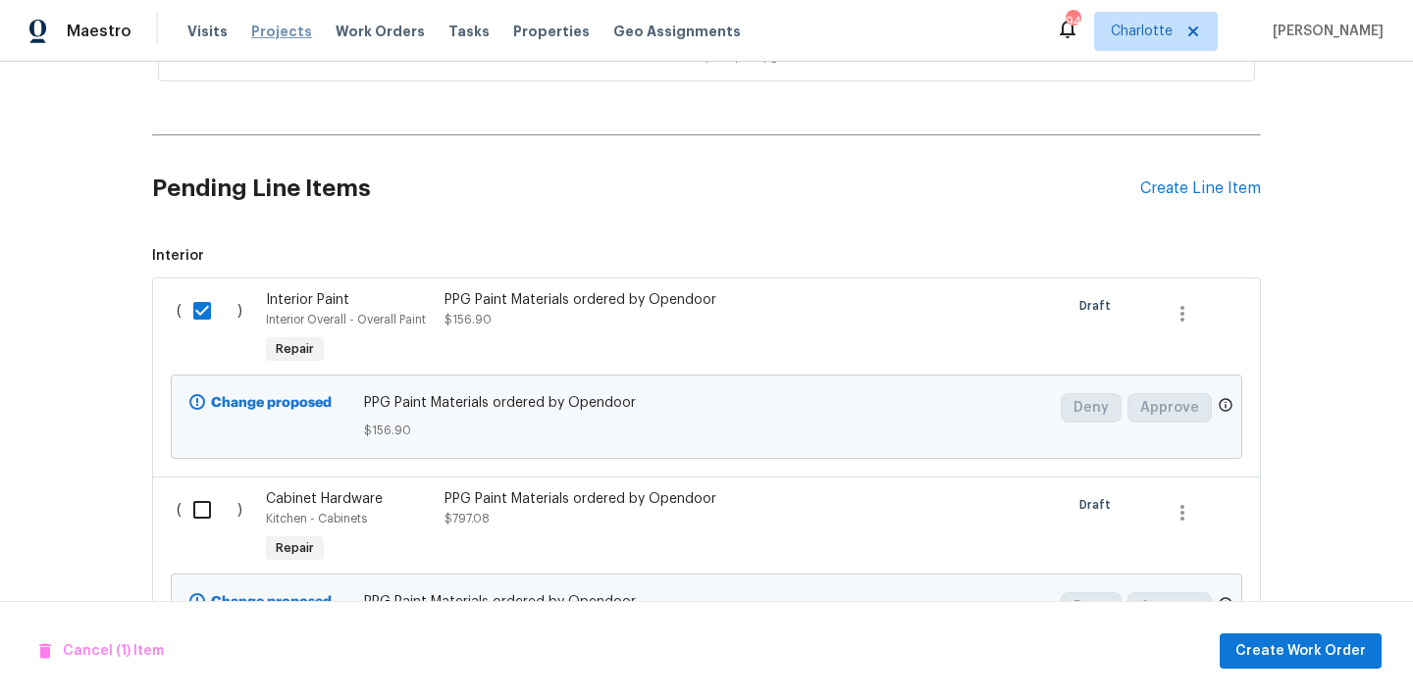
click at [254, 29] on span "Projects" at bounding box center [281, 32] width 61 height 20
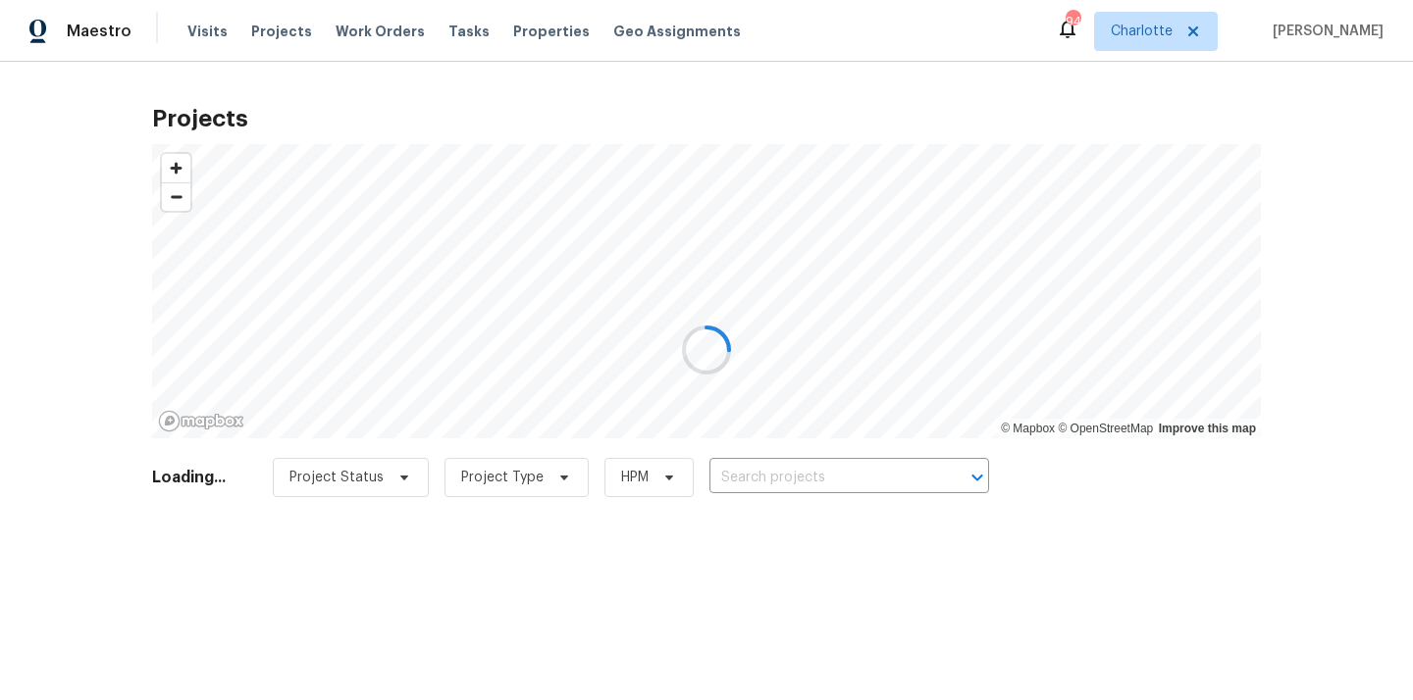
click at [900, 486] on div at bounding box center [706, 350] width 1413 height 700
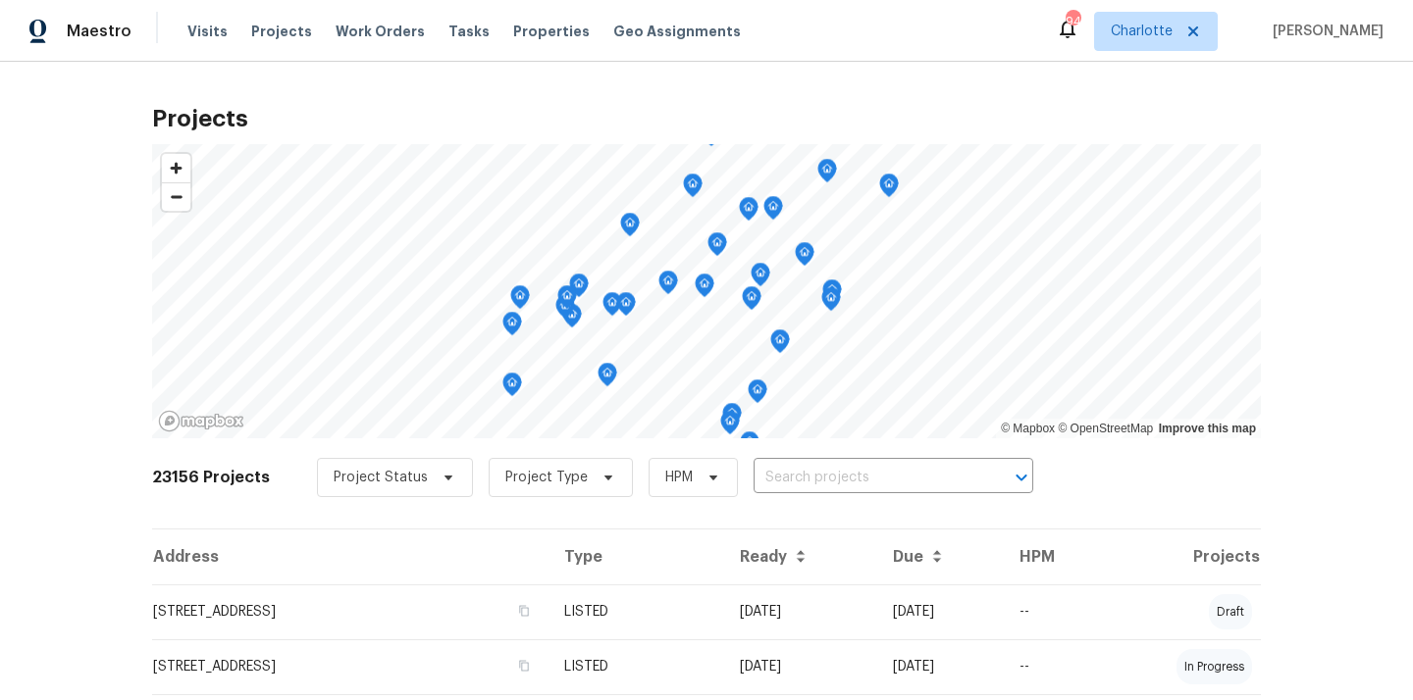
click at [900, 486] on input "text" at bounding box center [865, 478] width 225 height 30
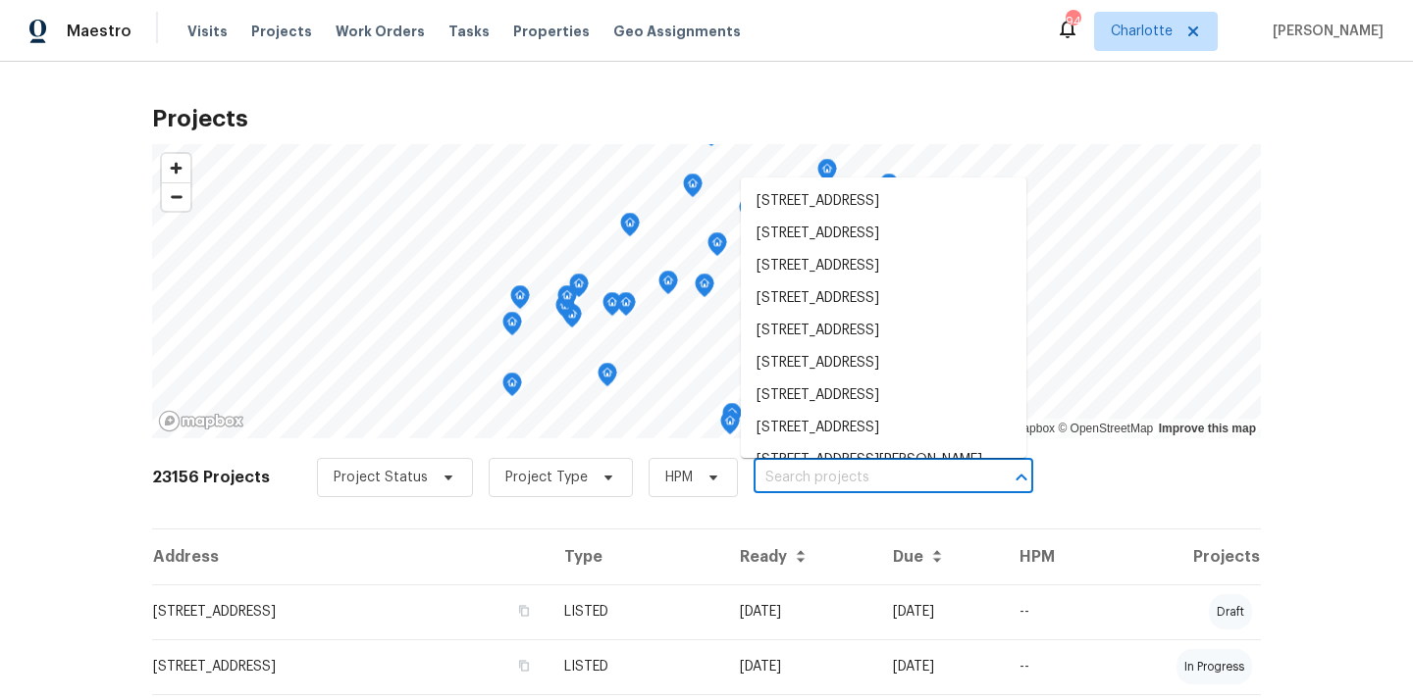
paste input "5312 Great Wagon Rd, Charlotte, NC 28215"
type input "5312 Great Wagon Rd, Charlotte, NC 28215"
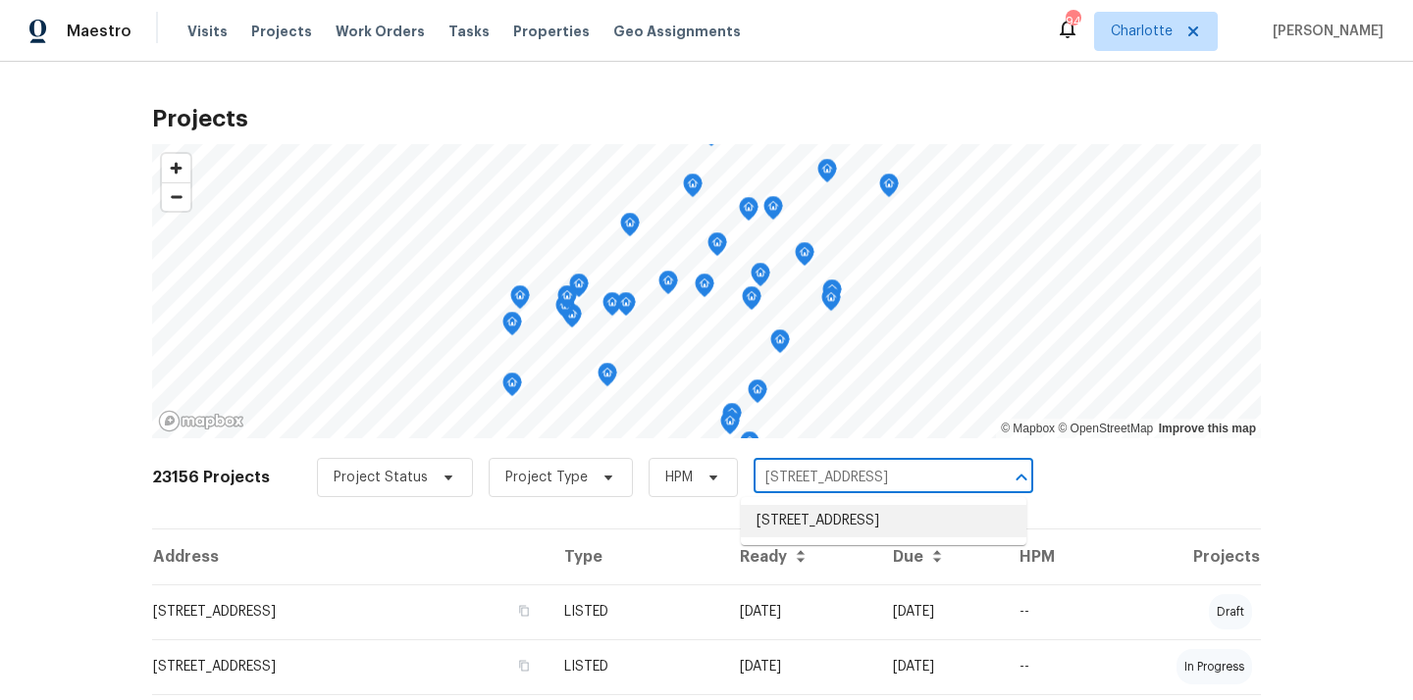
click at [874, 516] on li "5312 Great Wagon Rd, Charlotte, NC 28215" at bounding box center [883, 521] width 285 height 32
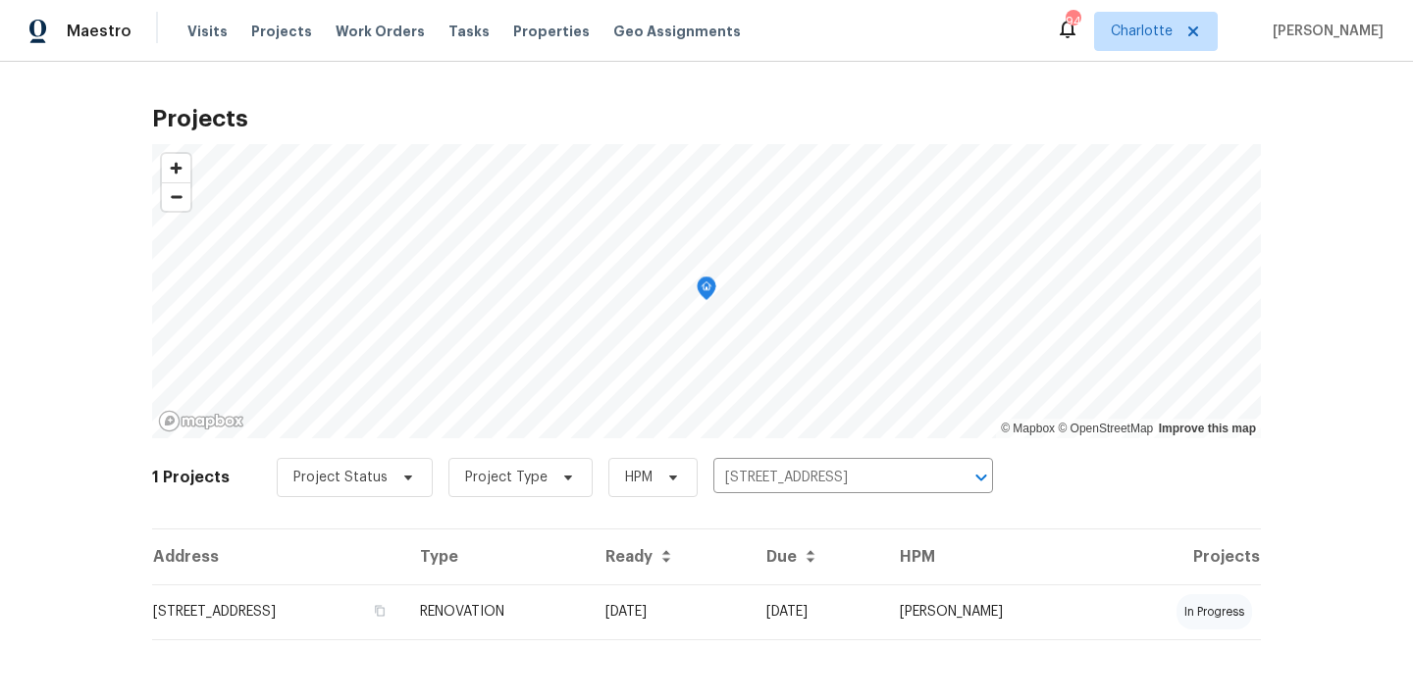
click at [404, 596] on td "5312 Great Wagon Rd, Charlotte, NC 28215" at bounding box center [278, 612] width 252 height 55
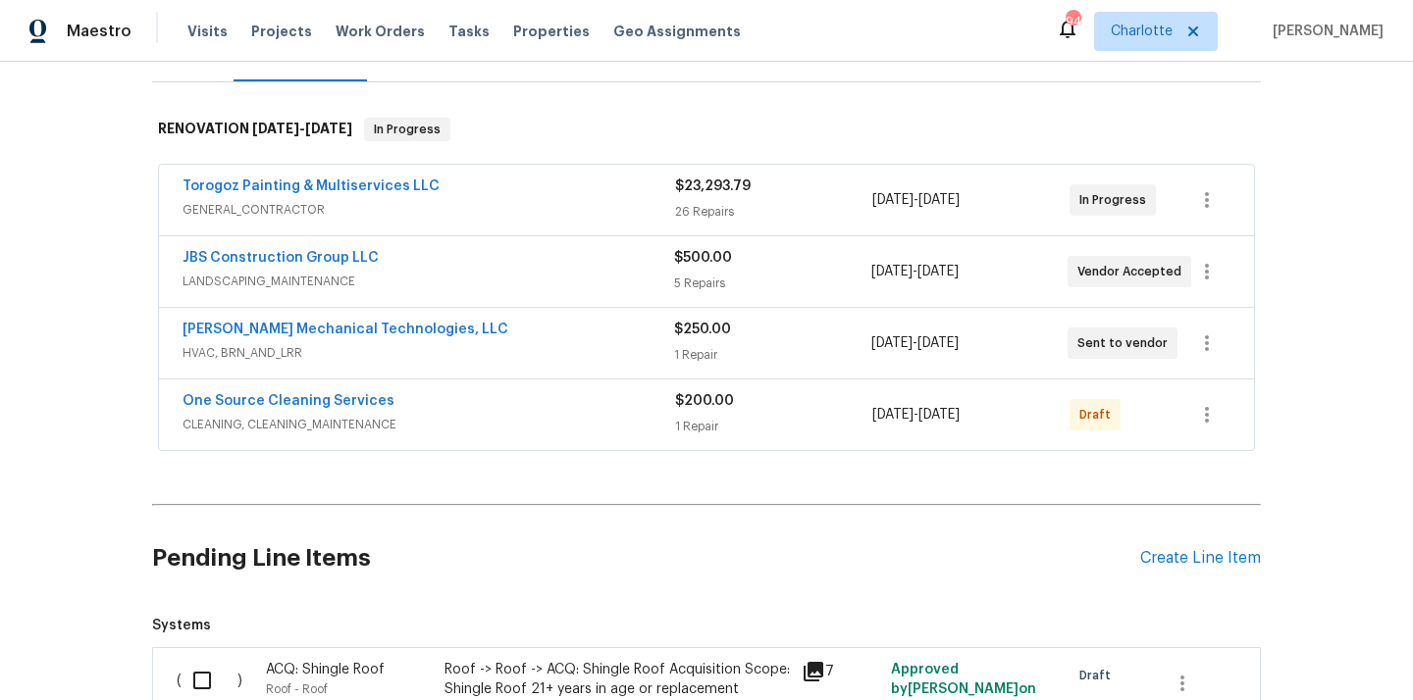
scroll to position [256, 0]
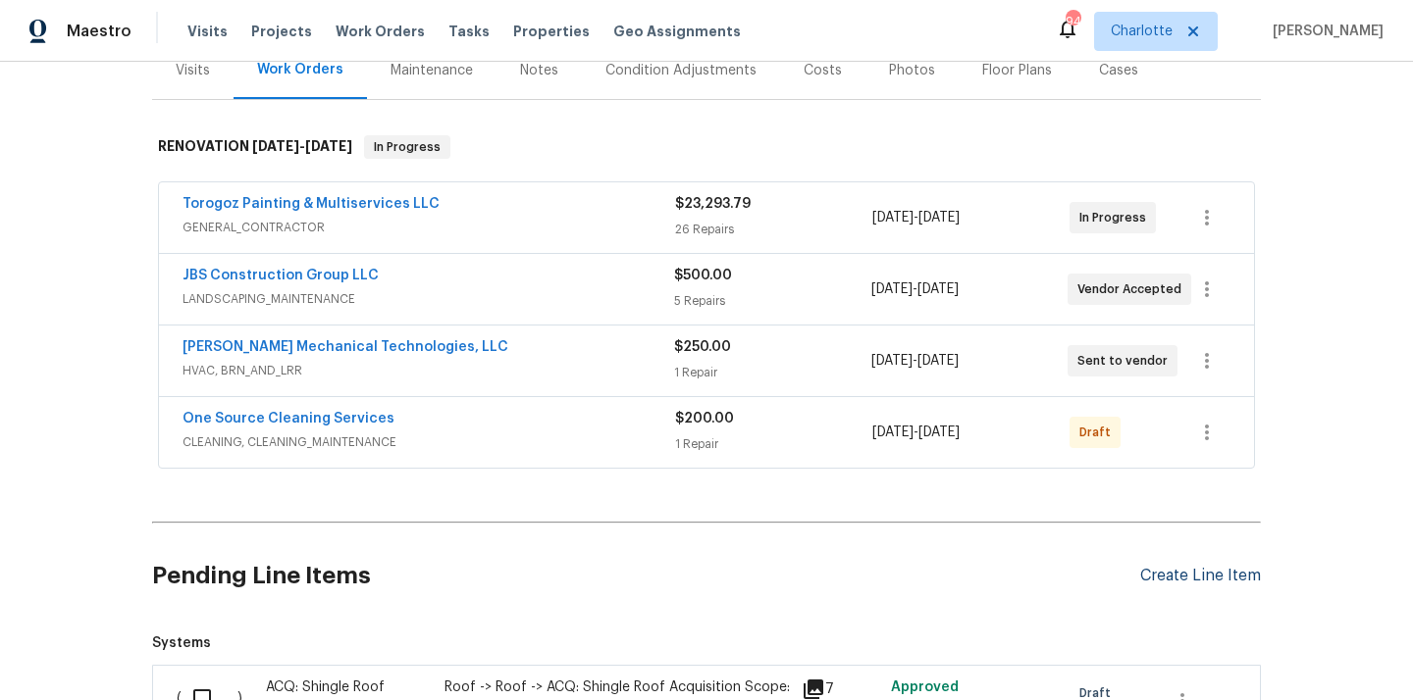
click at [1150, 583] on div "Create Line Item" at bounding box center [1200, 576] width 121 height 19
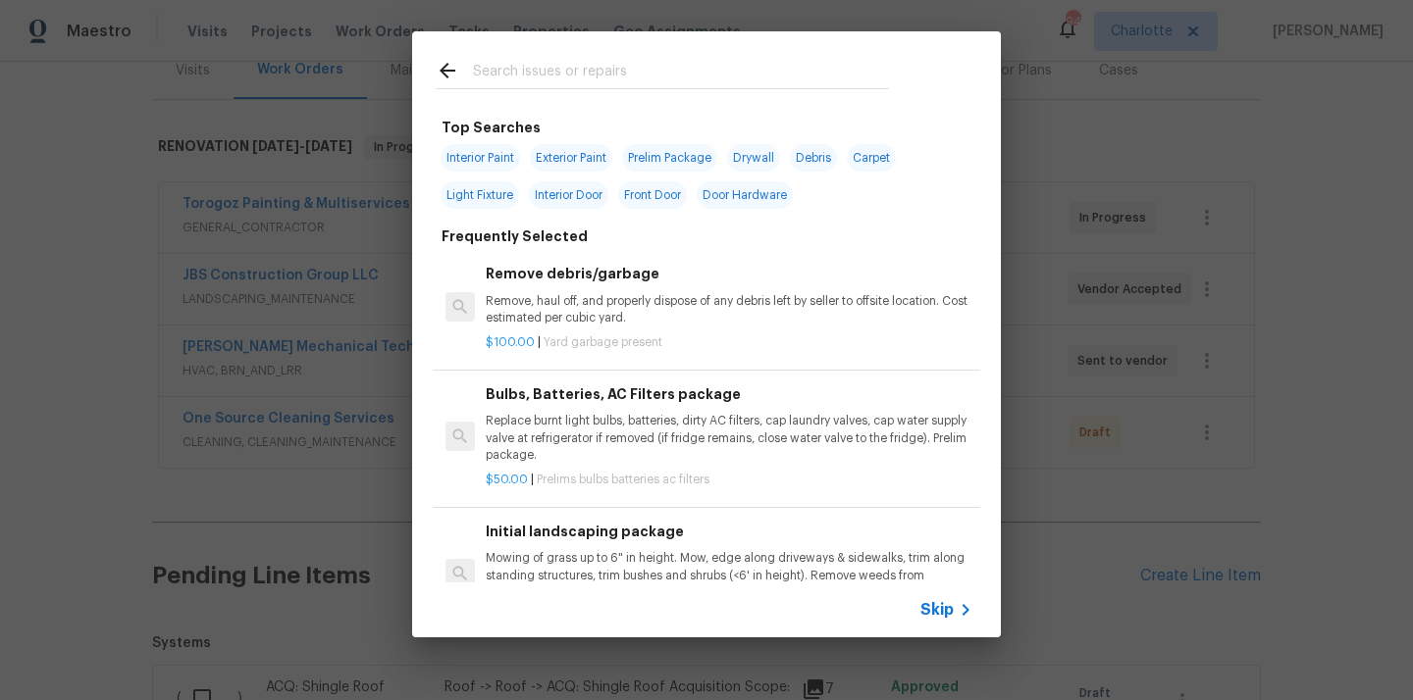
click at [689, 85] on input "text" at bounding box center [681, 73] width 416 height 29
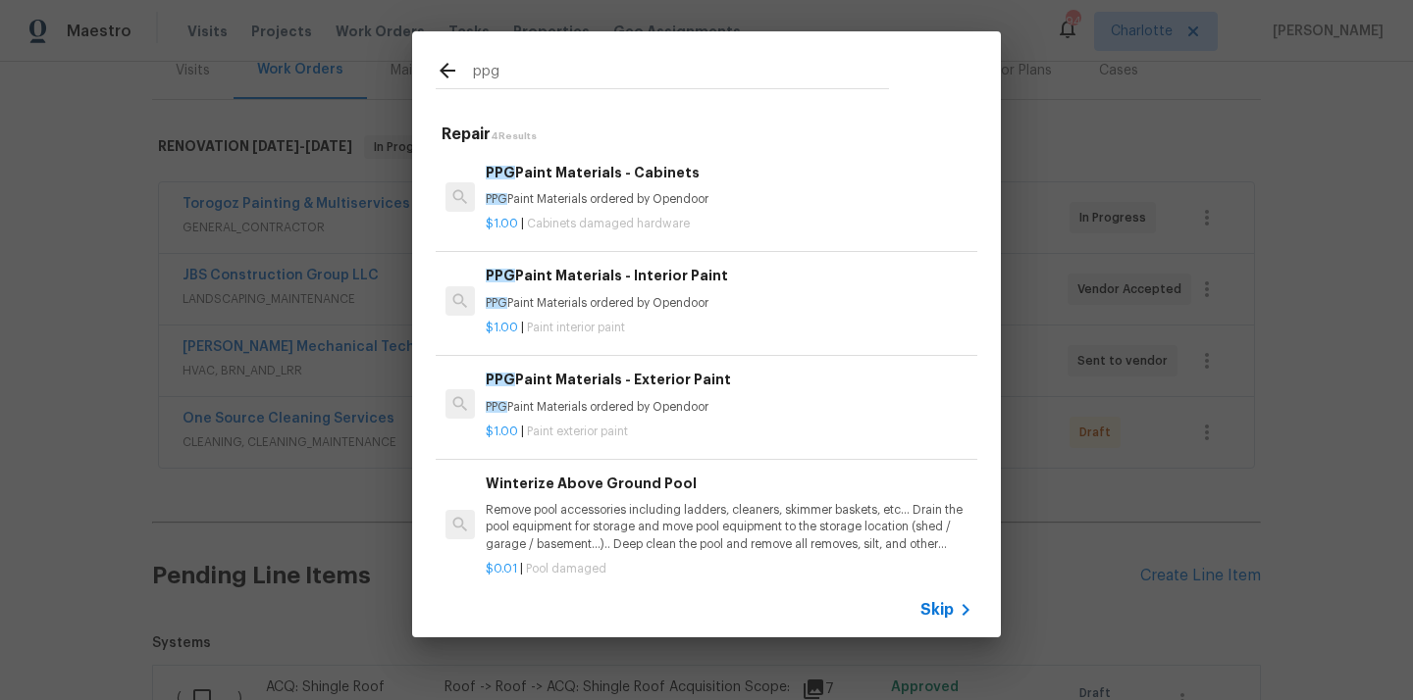
type input "ppg"
click at [601, 291] on div "PPG Paint Materials - Interior Paint PPG Paint Materials ordered by Opendoor" at bounding box center [729, 288] width 487 height 47
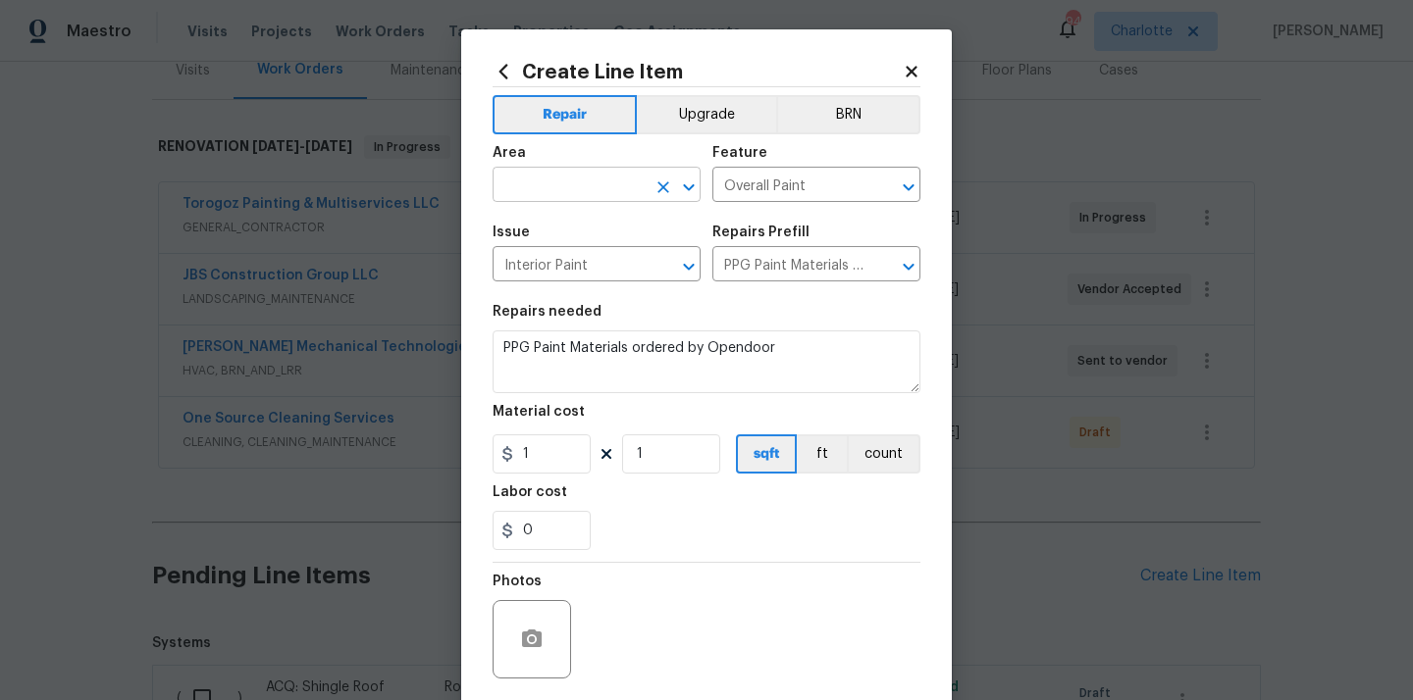
click at [591, 175] on input "text" at bounding box center [568, 187] width 153 height 30
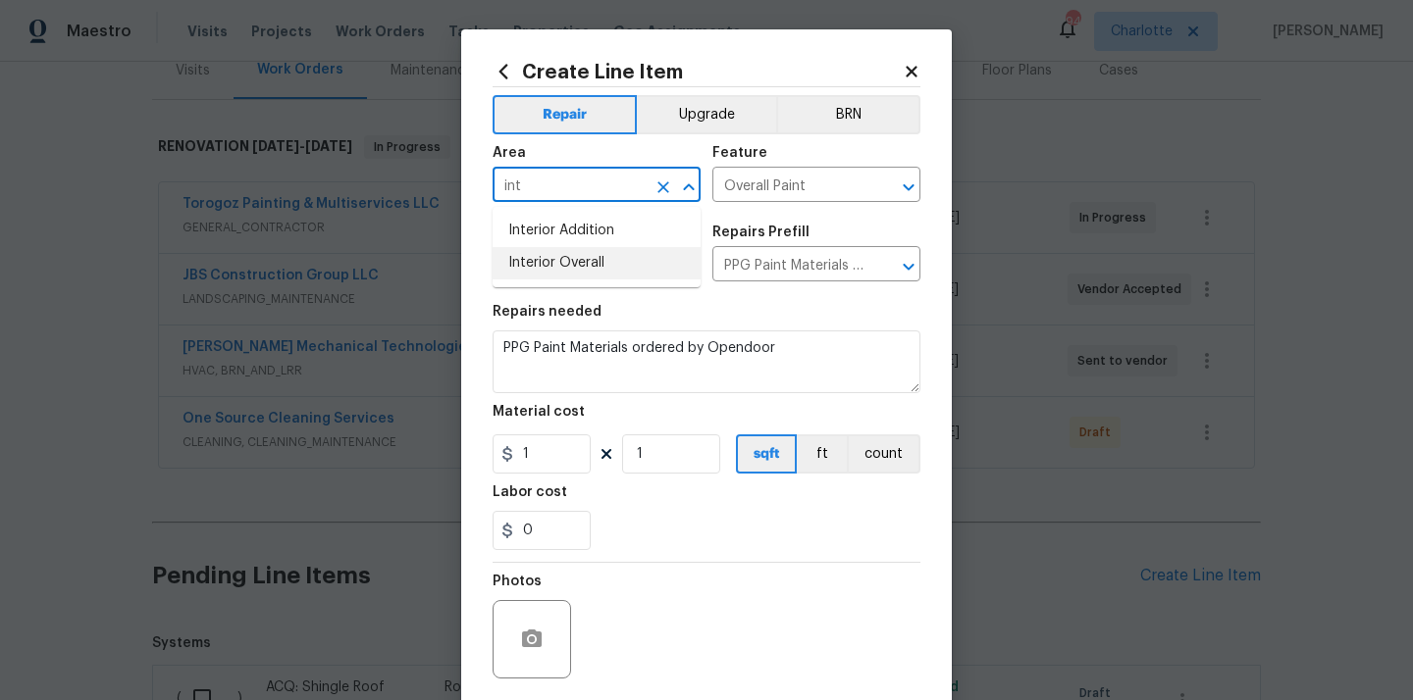
click at [591, 260] on li "Interior Overall" at bounding box center [596, 263] width 208 height 32
type input "Interior Overall"
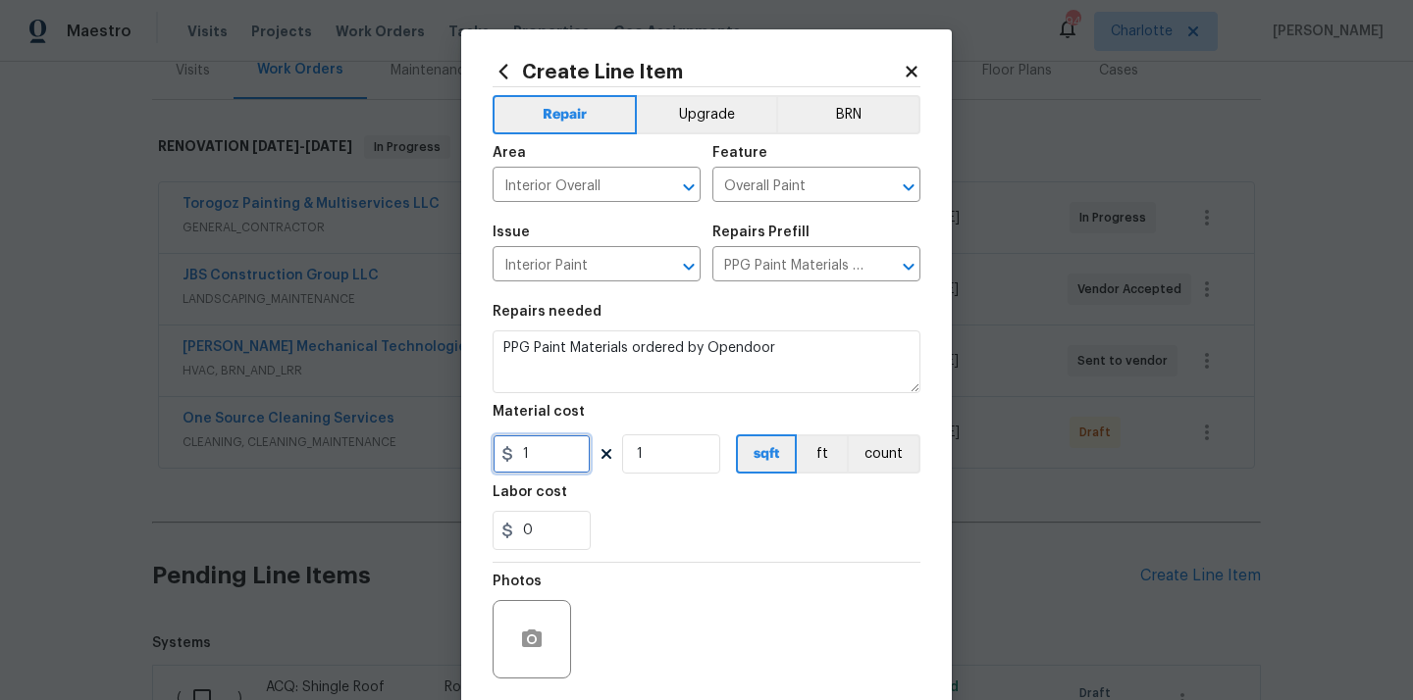
drag, startPoint x: 546, startPoint y: 452, endPoint x: 485, endPoint y: 452, distance: 61.8
click at [493, 452] on input "1" at bounding box center [541, 454] width 98 height 39
paste input "551.23"
type input "551.23"
click at [623, 509] on div "Labor cost" at bounding box center [706, 499] width 428 height 26
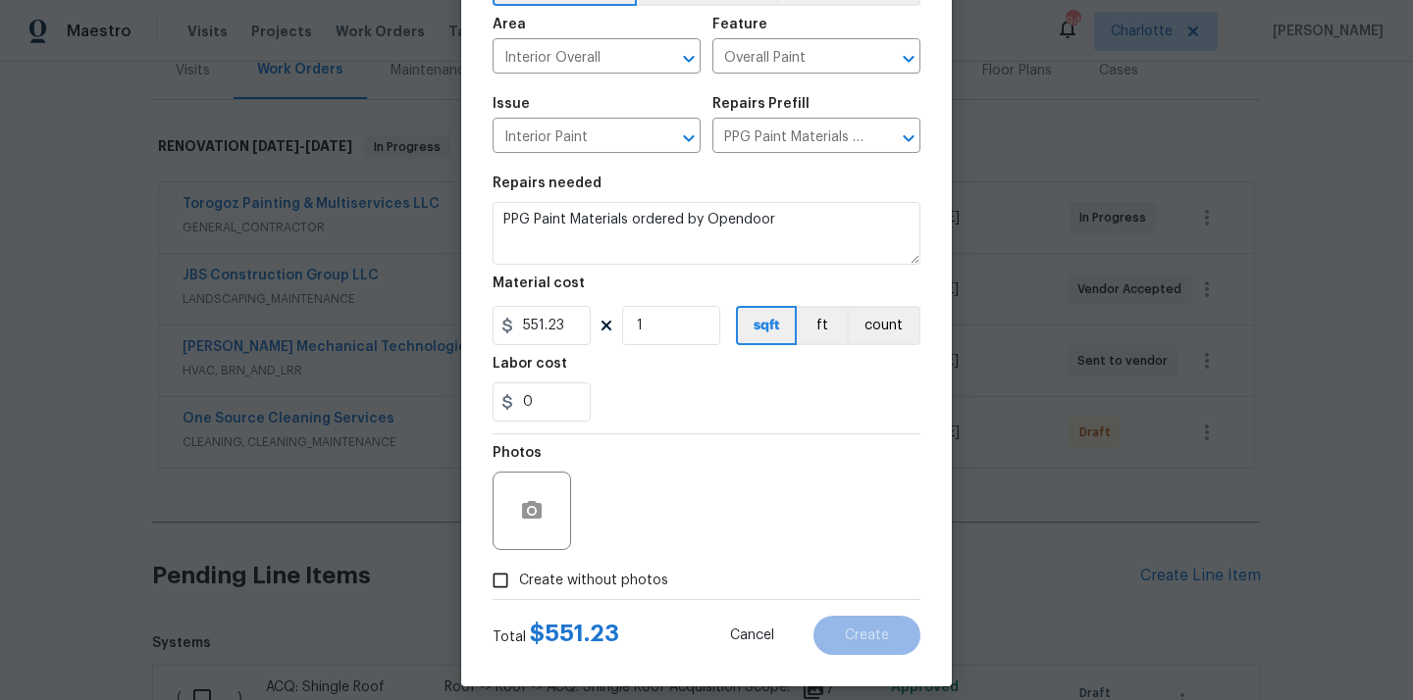
scroll to position [145, 0]
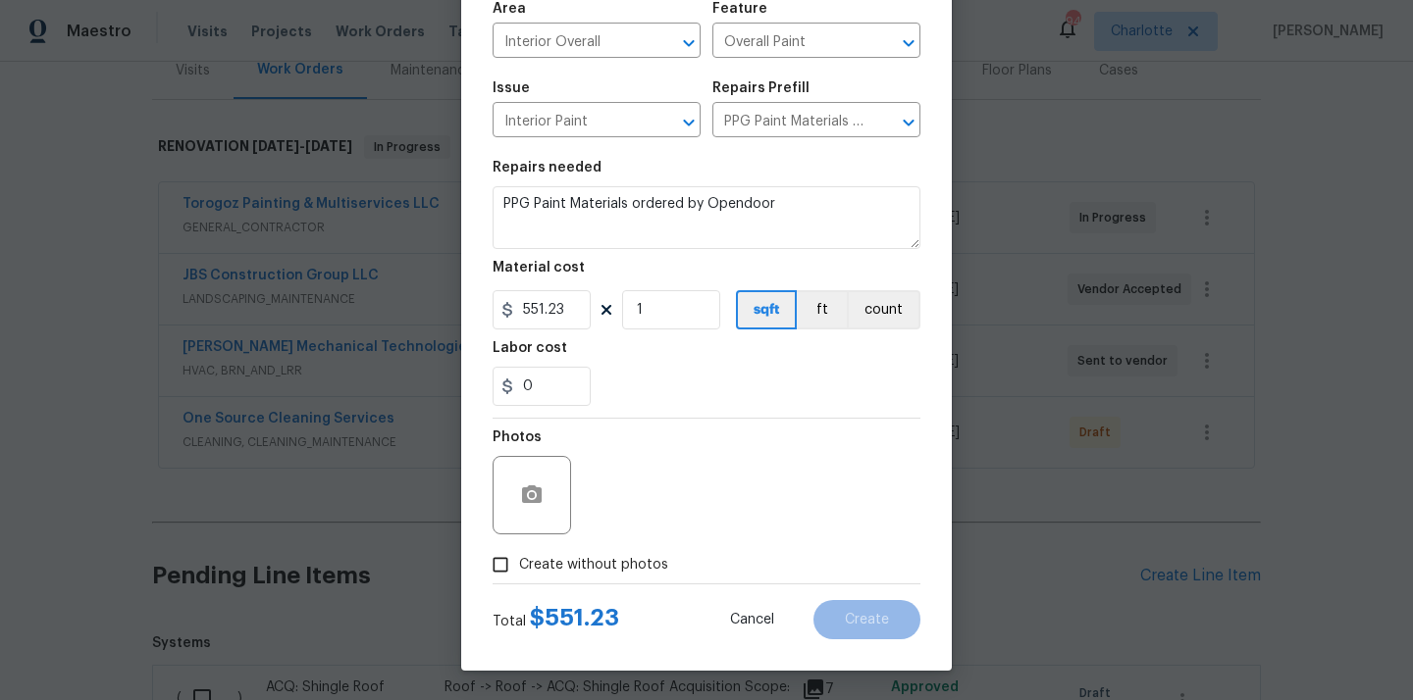
click at [608, 561] on span "Create without photos" at bounding box center [593, 565] width 149 height 21
click at [519, 561] on input "Create without photos" at bounding box center [500, 564] width 37 height 37
checkbox input "true"
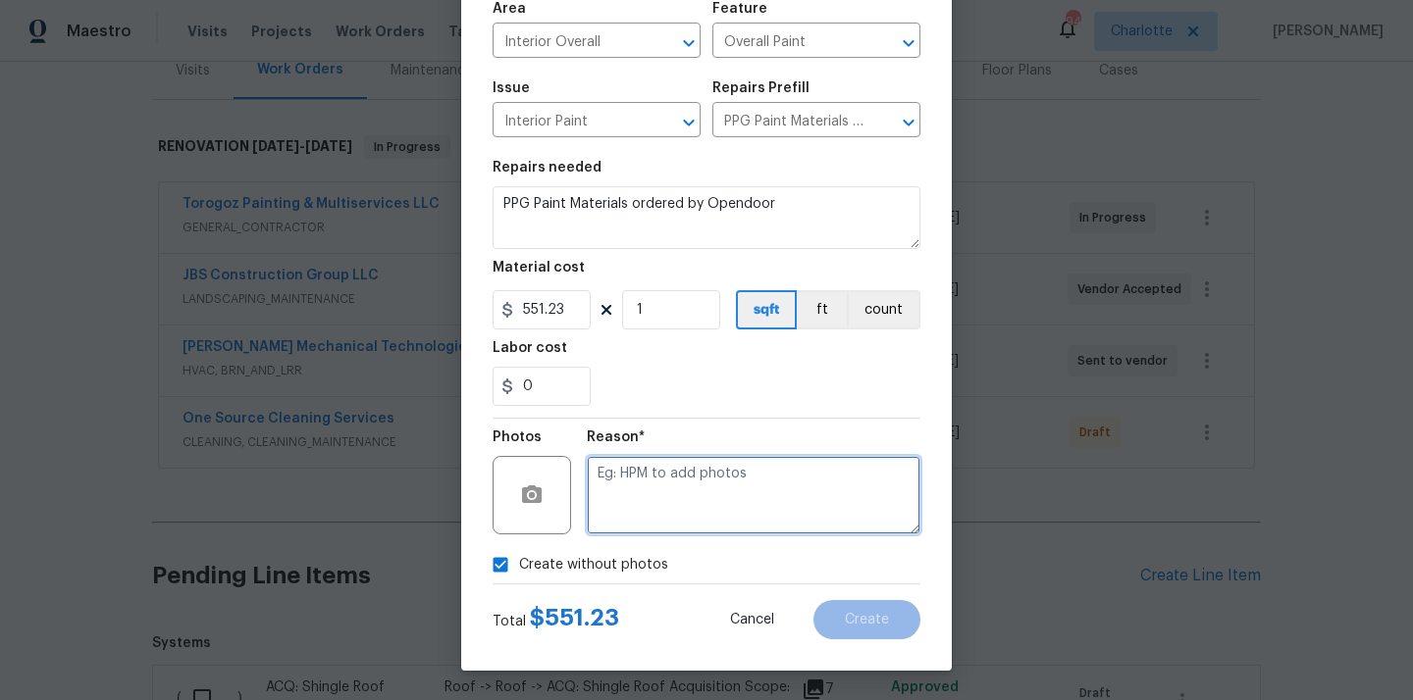
click at [633, 506] on textarea at bounding box center [754, 495] width 334 height 78
type textarea "N/A"
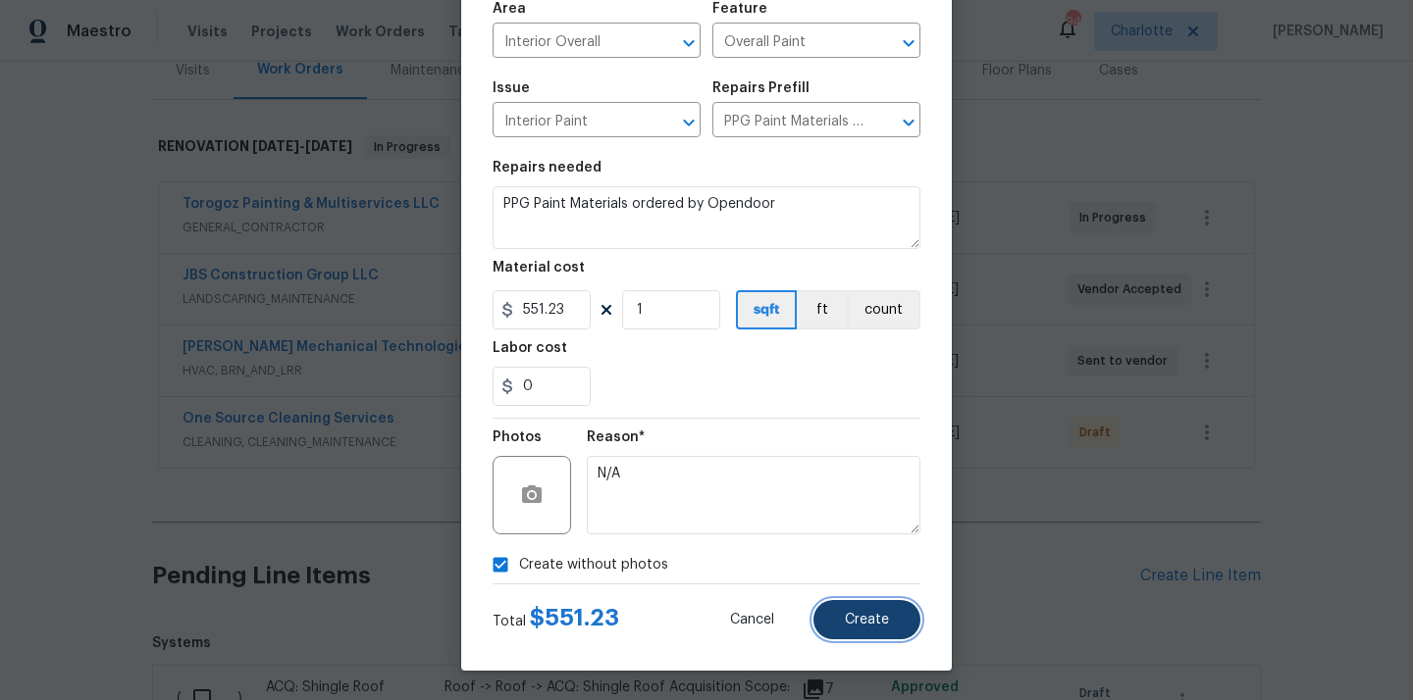
click at [870, 623] on span "Create" at bounding box center [867, 620] width 44 height 15
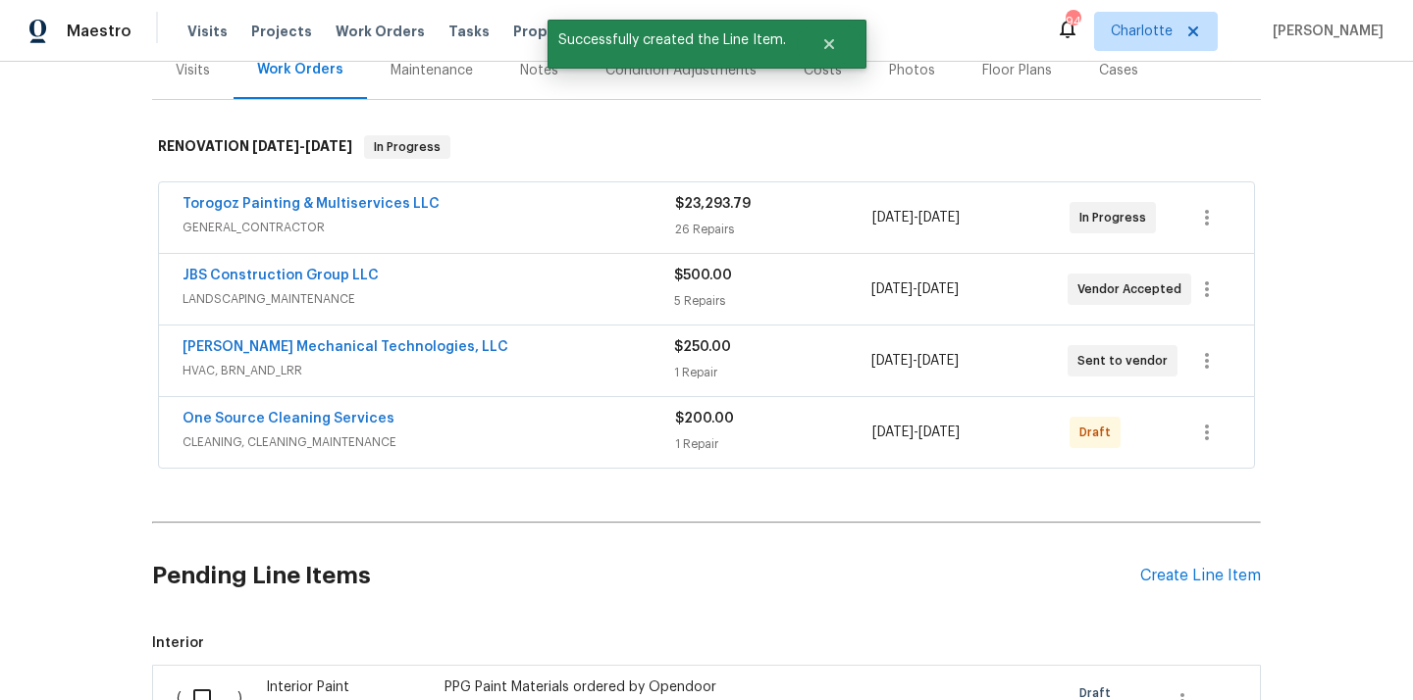
scroll to position [726, 0]
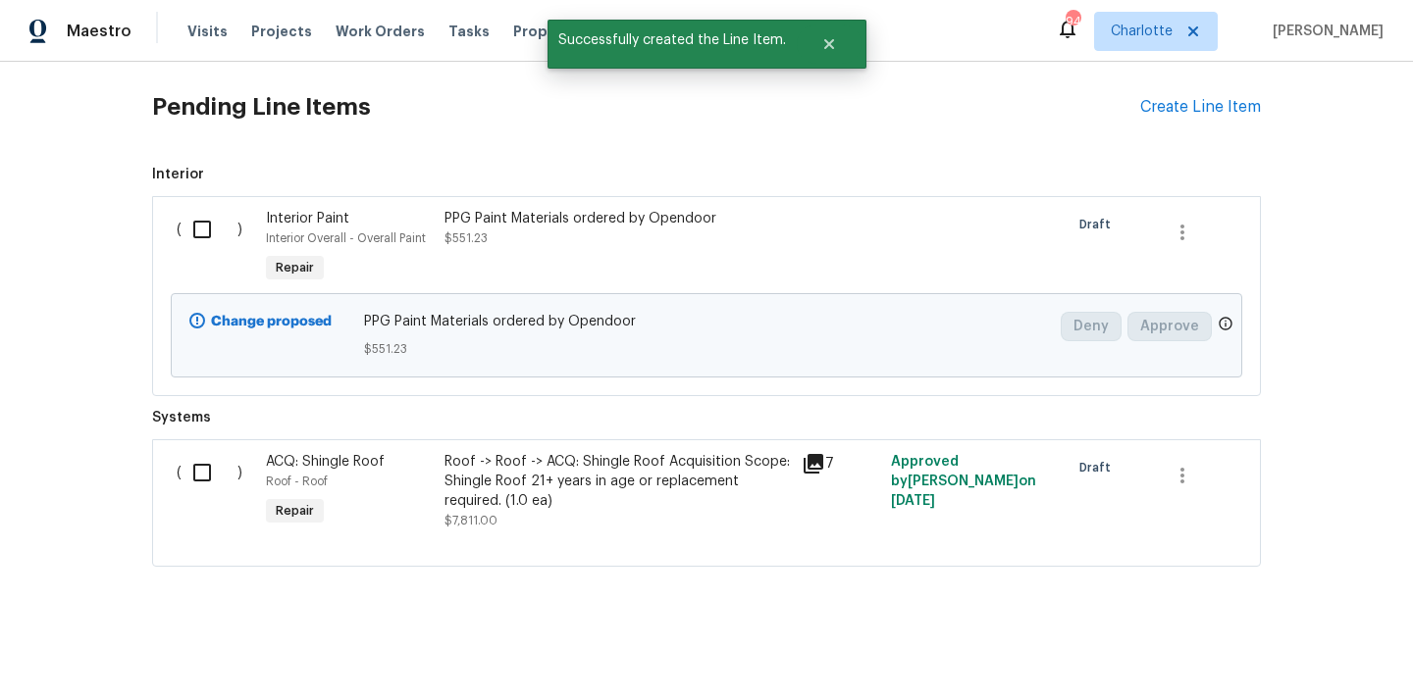
click at [200, 228] on input "checkbox" at bounding box center [209, 229] width 56 height 41
checkbox input "true"
click at [1276, 648] on span "Create Work Order" at bounding box center [1300, 652] width 130 height 25
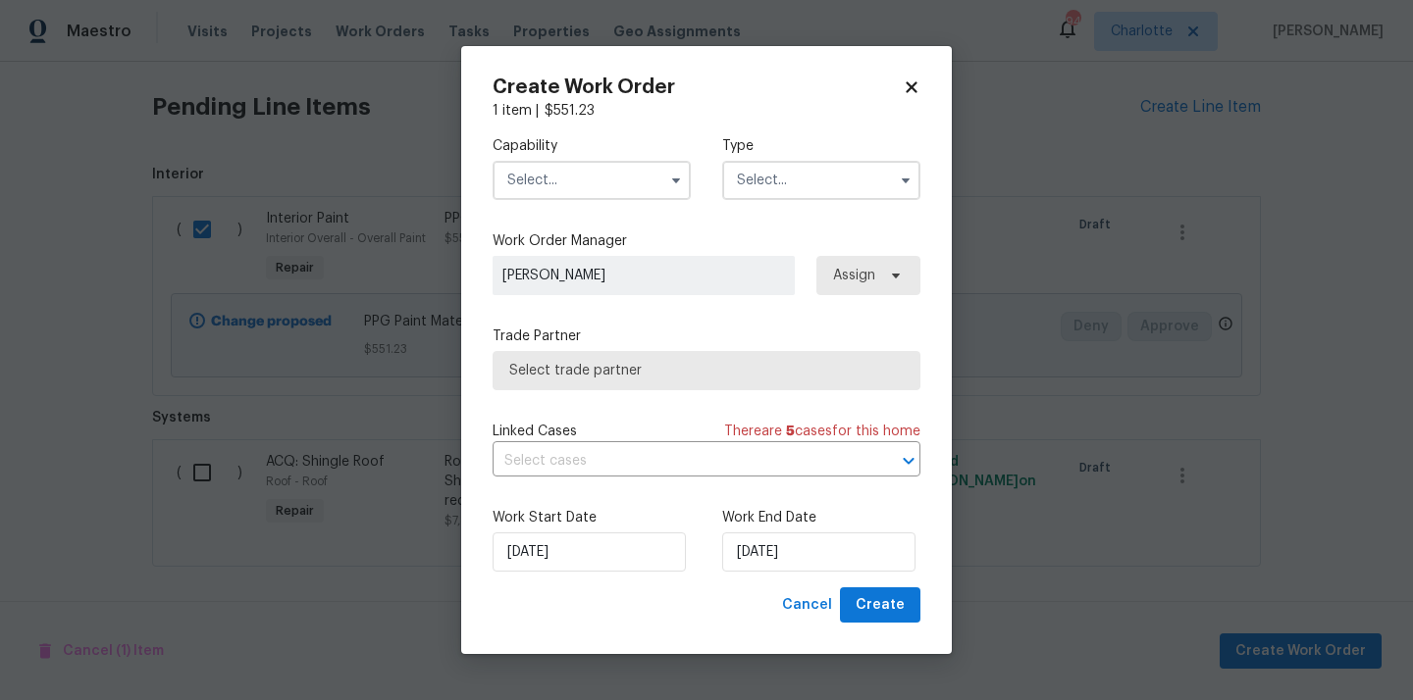
click at [617, 173] on input "text" at bounding box center [591, 180] width 198 height 39
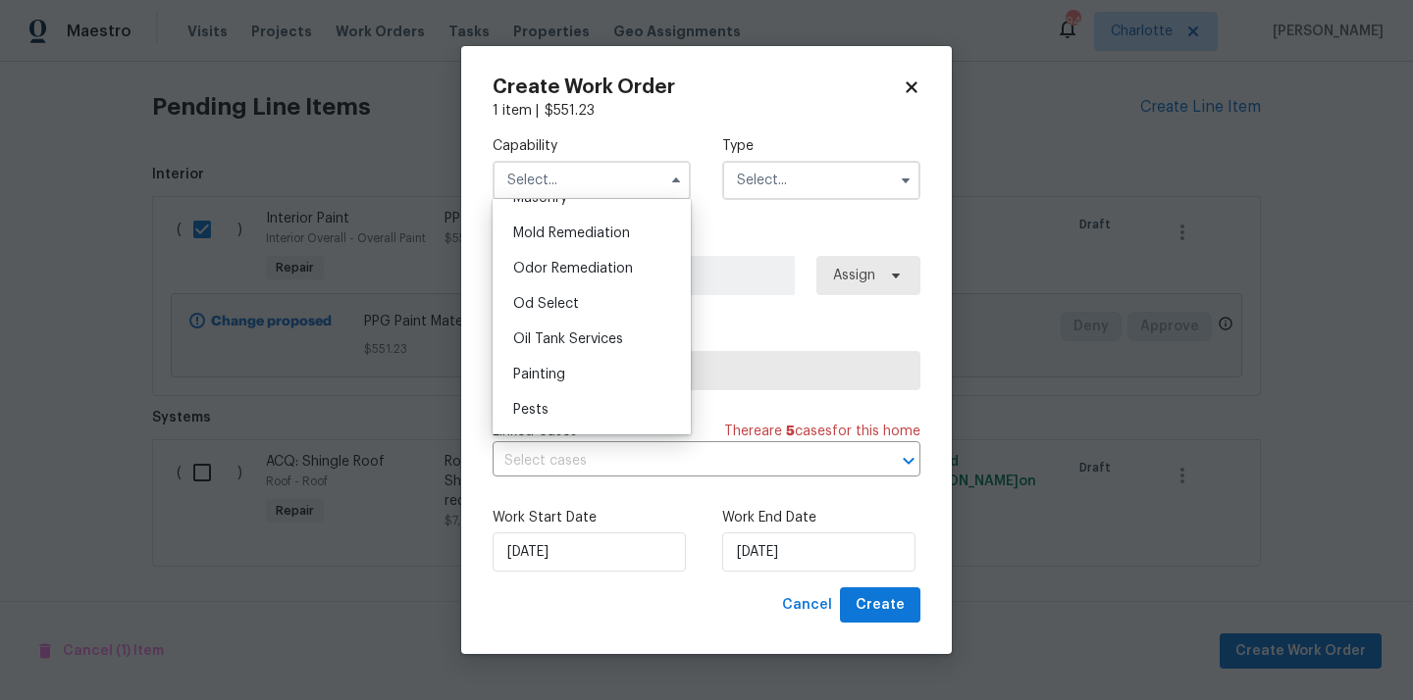
scroll to position [1498, 0]
click at [578, 378] on div "Painting" at bounding box center [591, 371] width 188 height 35
type input "Painting"
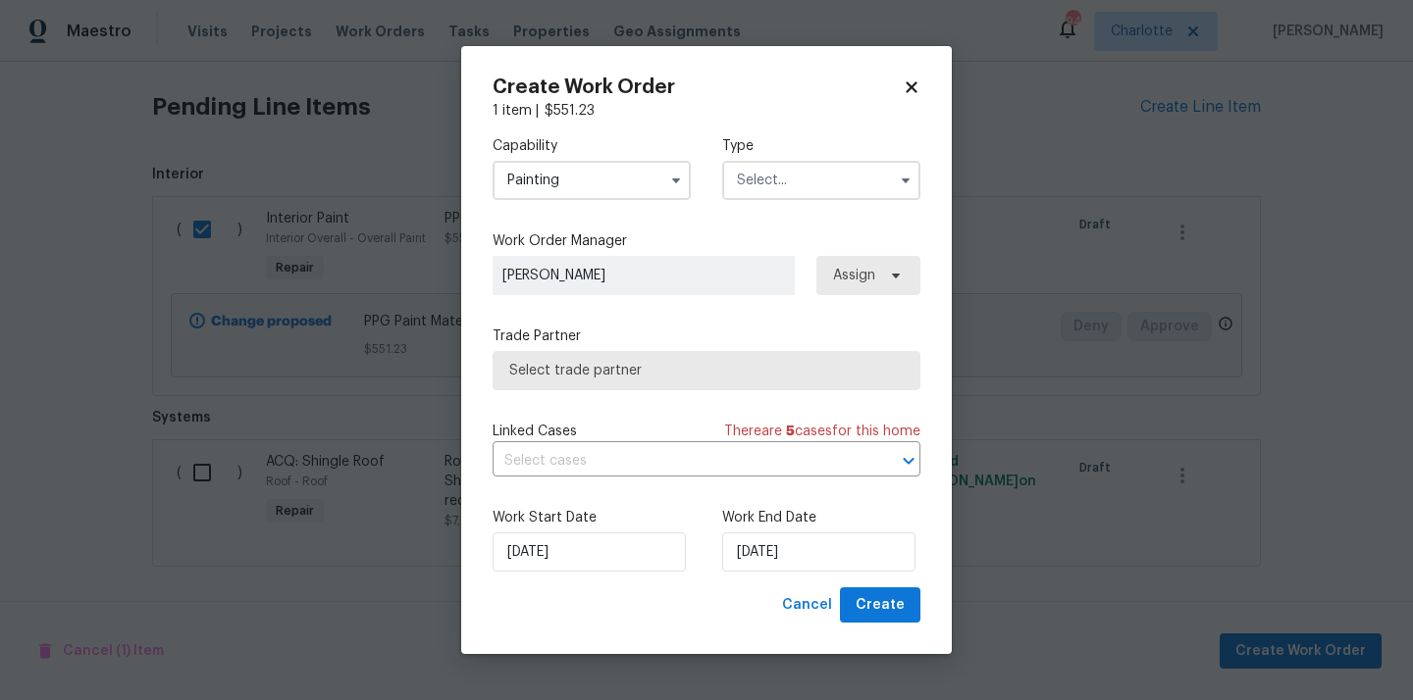
click at [786, 191] on input "text" at bounding box center [821, 180] width 198 height 39
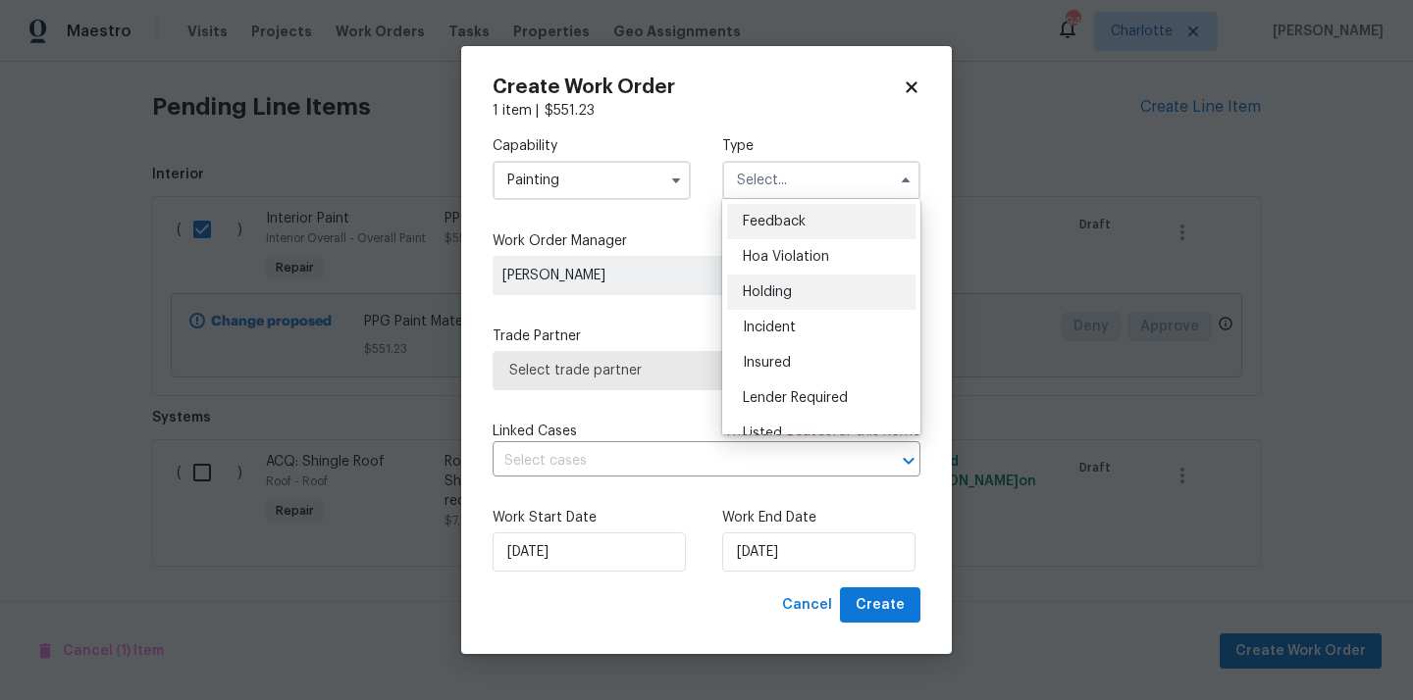
scroll to position [445, 0]
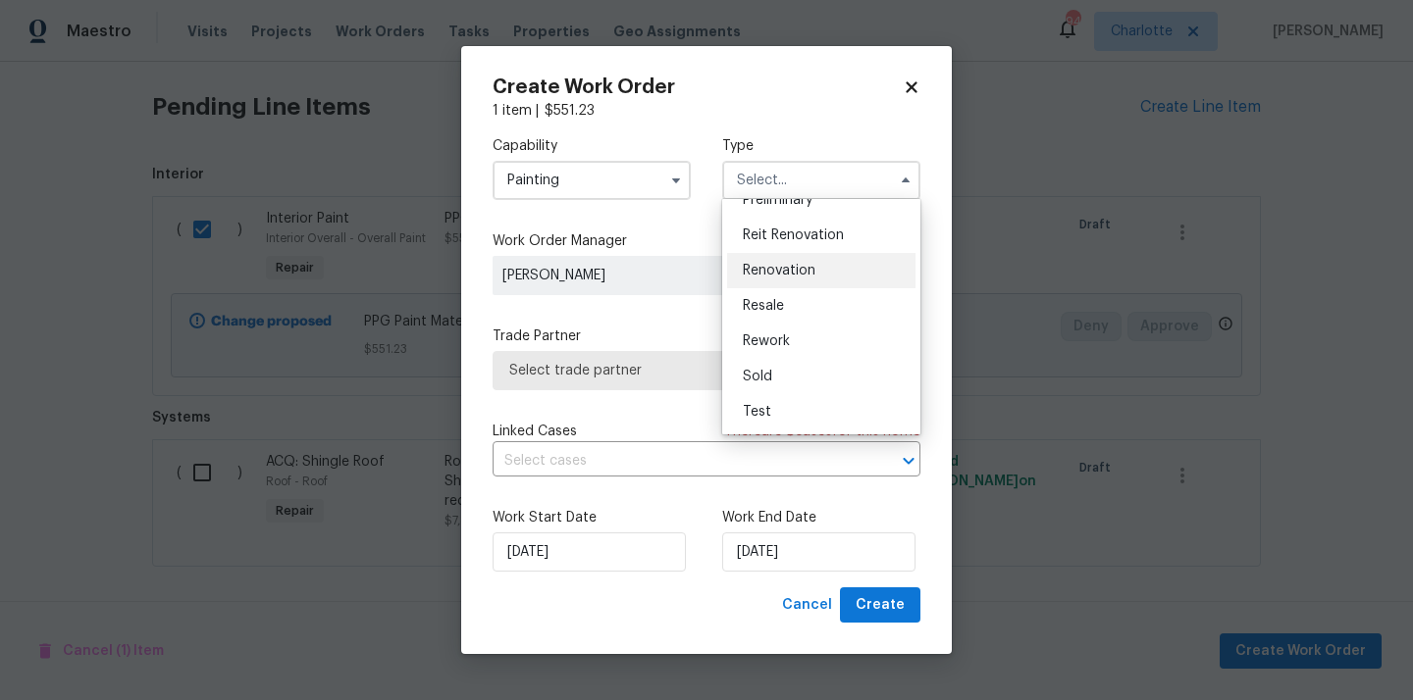
click at [815, 259] on div "Renovation" at bounding box center [821, 270] width 188 height 35
type input "Renovation"
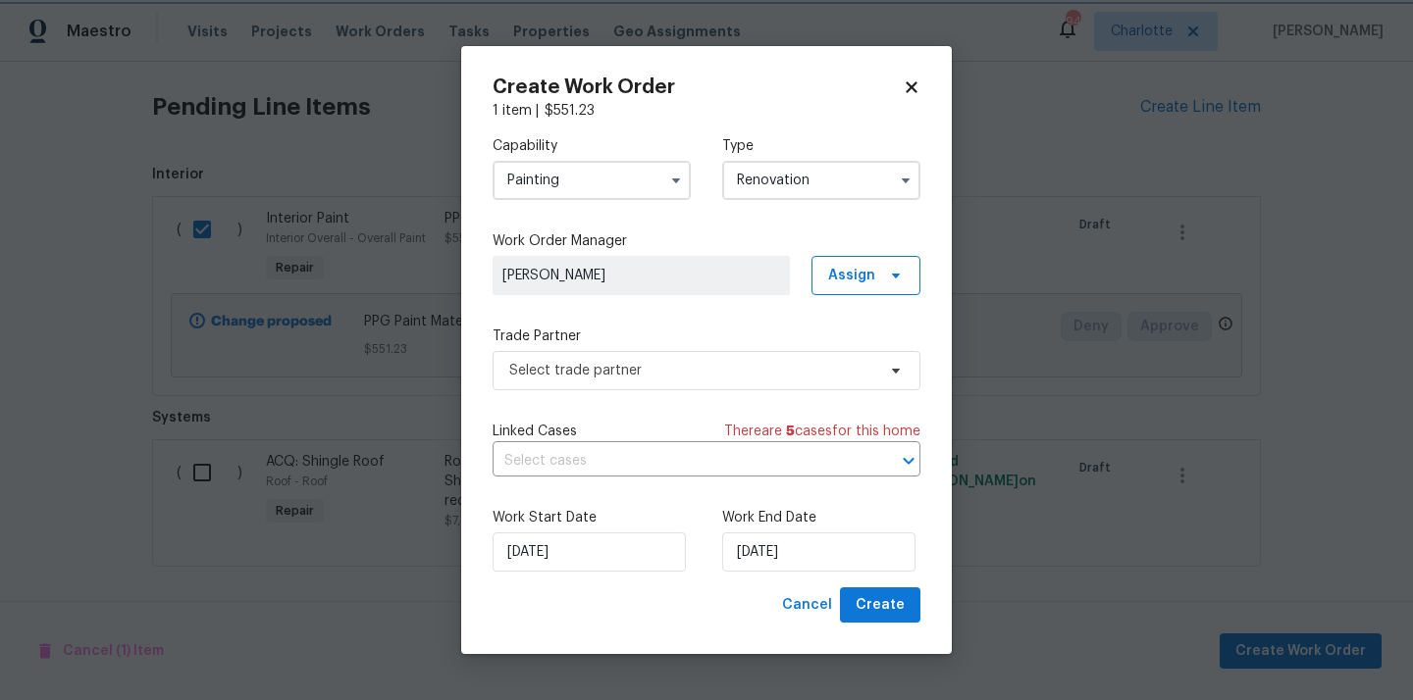
scroll to position [0, 0]
click at [885, 275] on span at bounding box center [893, 276] width 22 height 16
click at [871, 354] on div "Assign to me" at bounding box center [868, 358] width 85 height 20
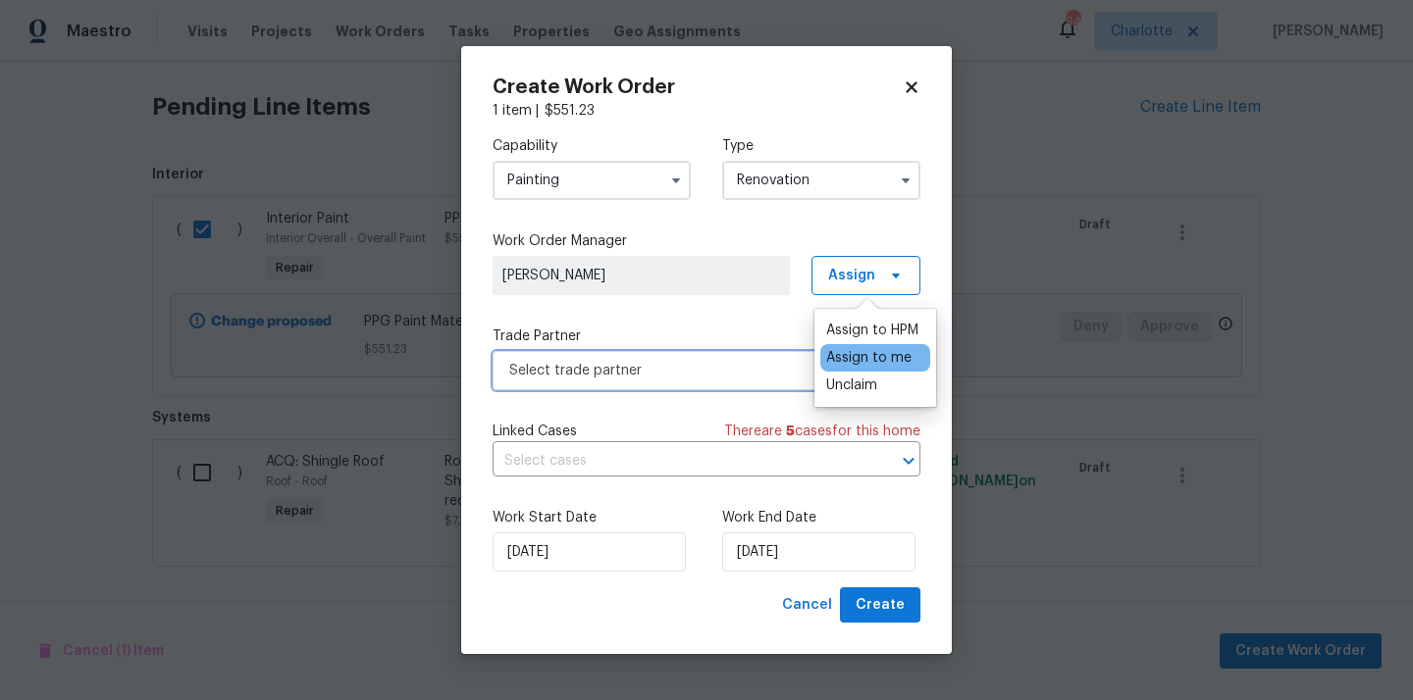
click at [662, 366] on span "Select trade partner" at bounding box center [692, 371] width 366 height 20
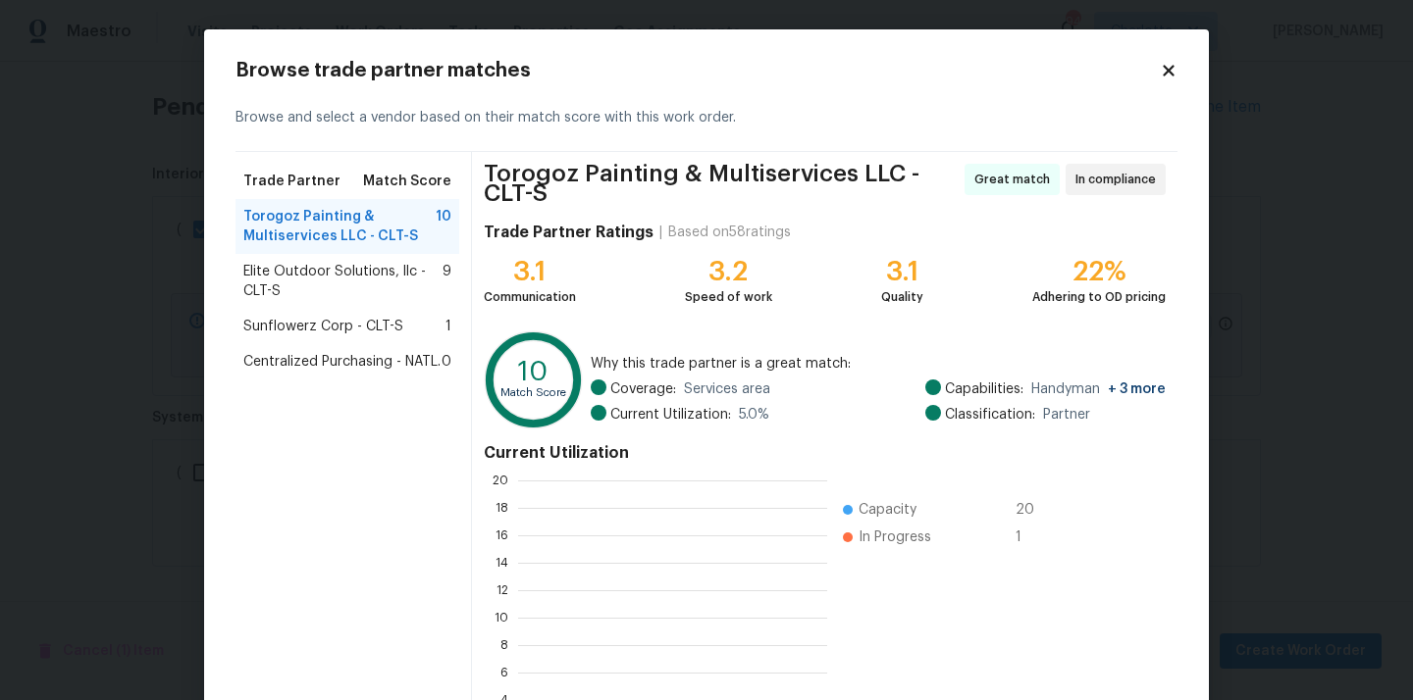
scroll to position [275, 309]
click at [302, 362] on span "Centralized Purchasing - NATL." at bounding box center [341, 362] width 197 height 20
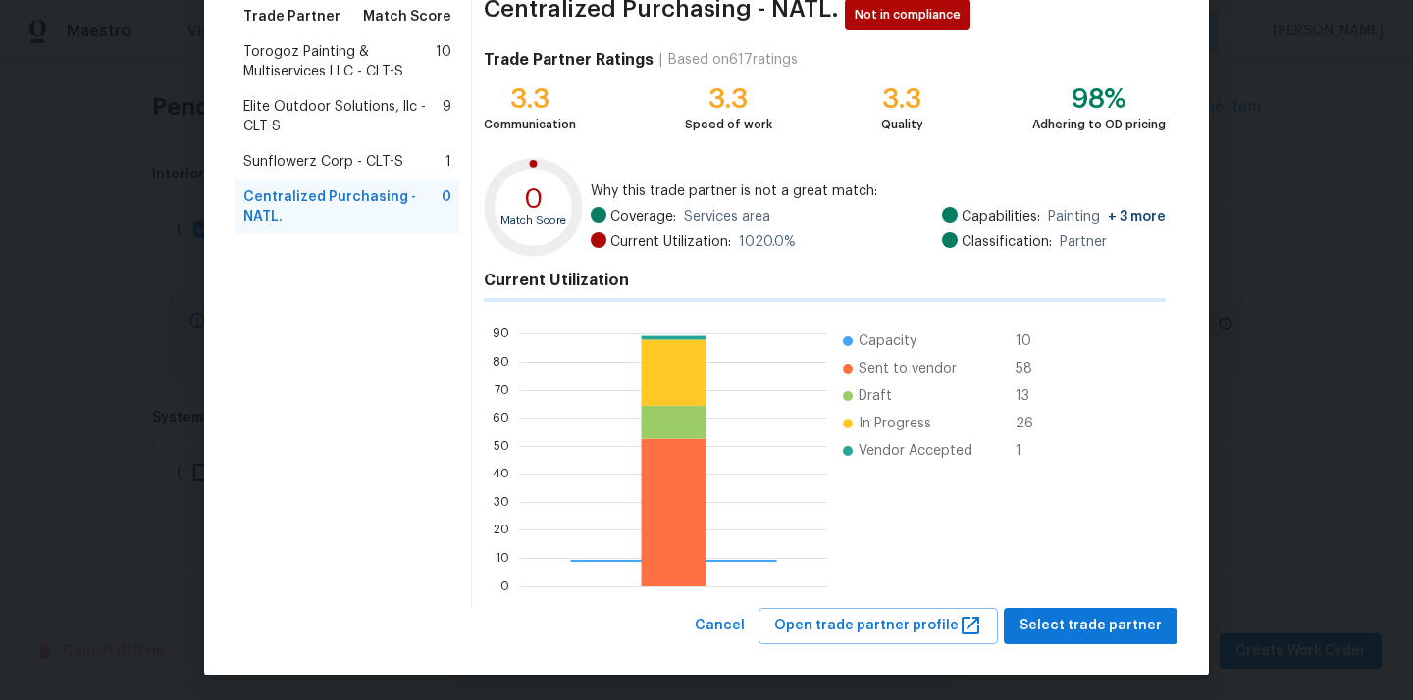
scroll to position [275, 302]
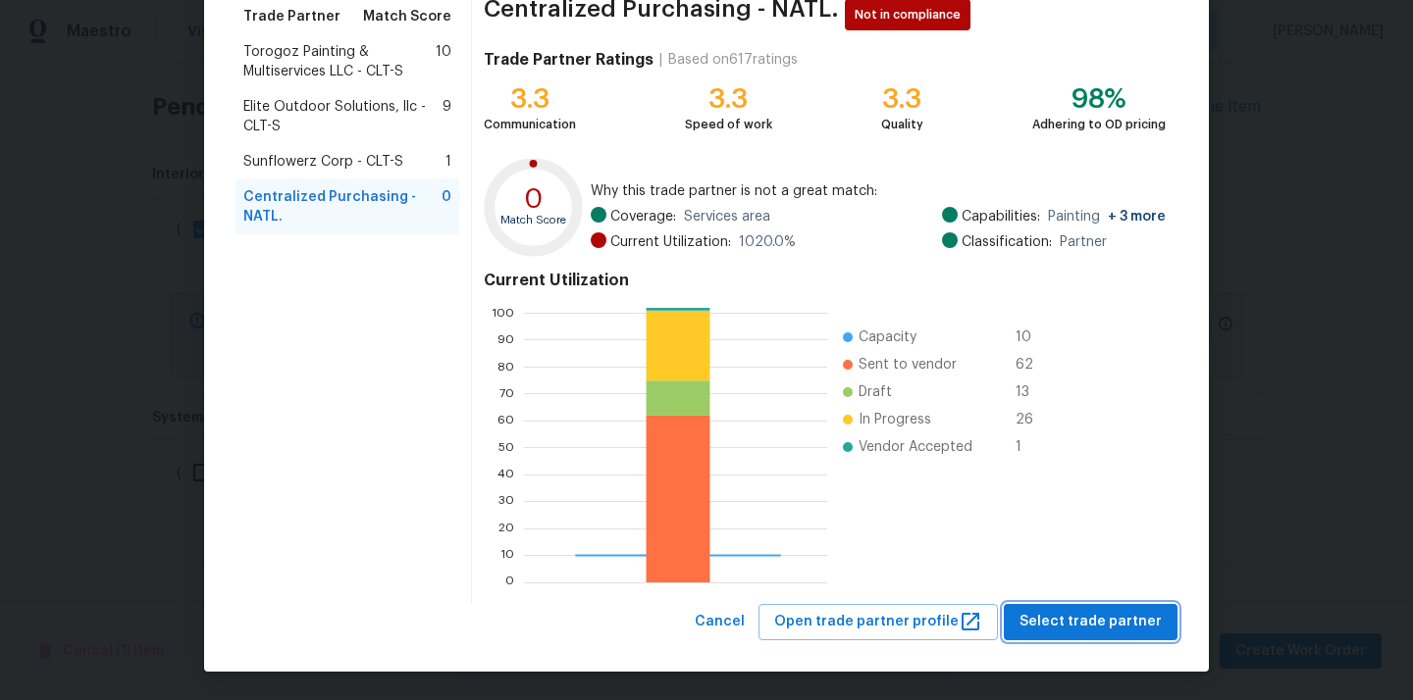
click at [1091, 605] on button "Select trade partner" at bounding box center [1091, 622] width 174 height 36
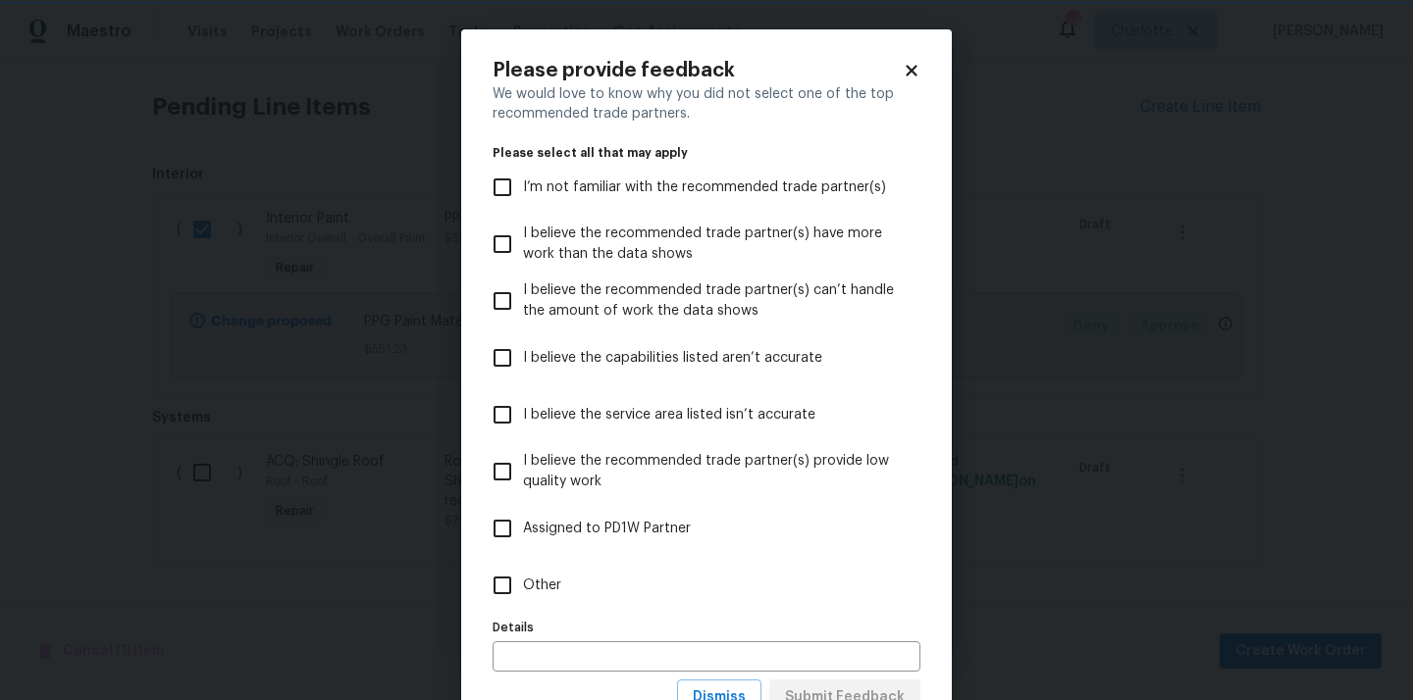
scroll to position [0, 0]
click at [781, 582] on label "Other" at bounding box center [693, 585] width 423 height 57
click at [523, 582] on input "Other" at bounding box center [502, 585] width 41 height 41
checkbox input "true"
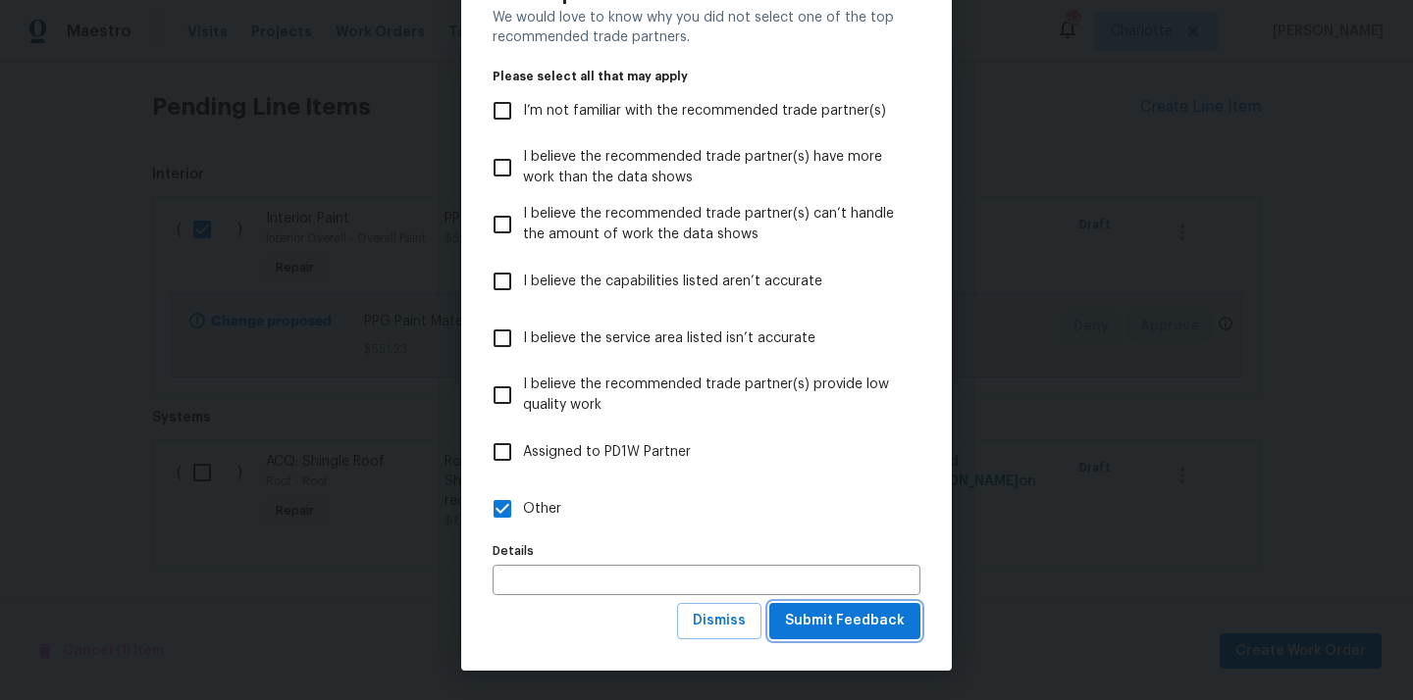
click at [826, 623] on span "Submit Feedback" at bounding box center [845, 621] width 120 height 25
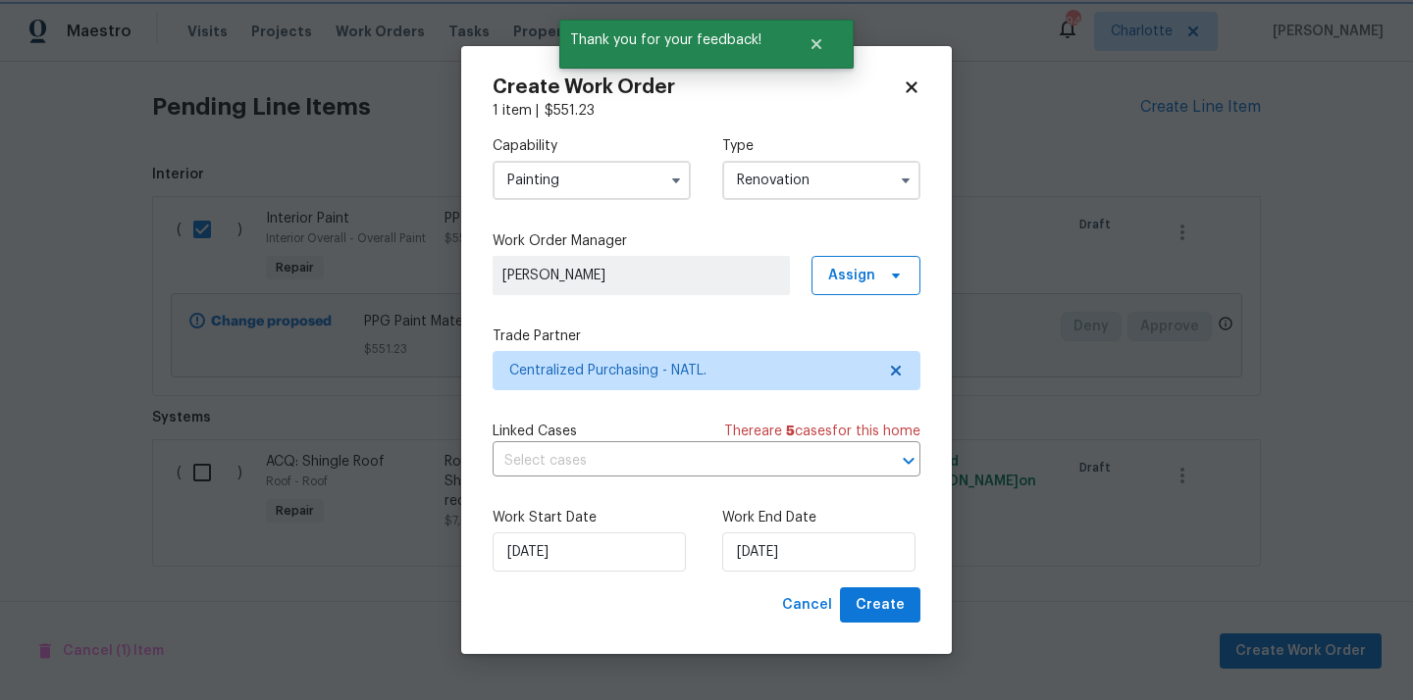
scroll to position [0, 0]
click at [881, 618] on button "Create" at bounding box center [880, 606] width 80 height 36
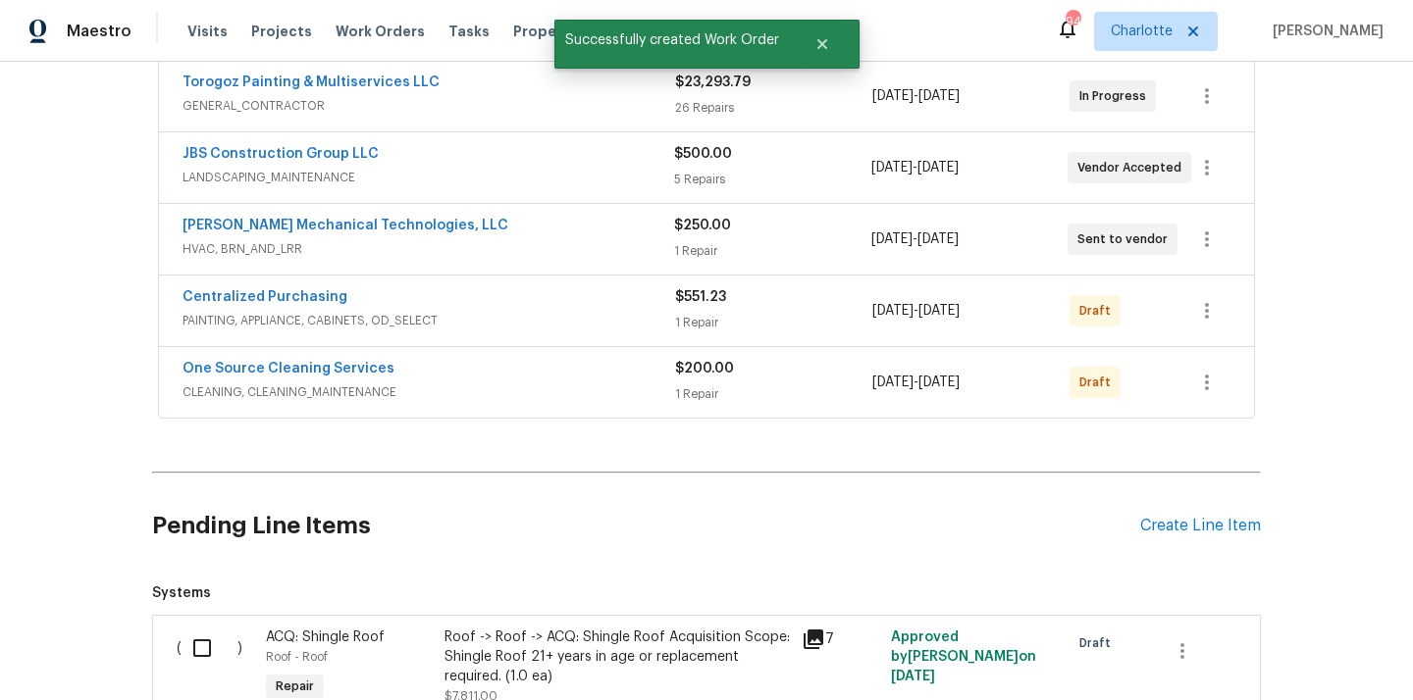
scroll to position [361, 0]
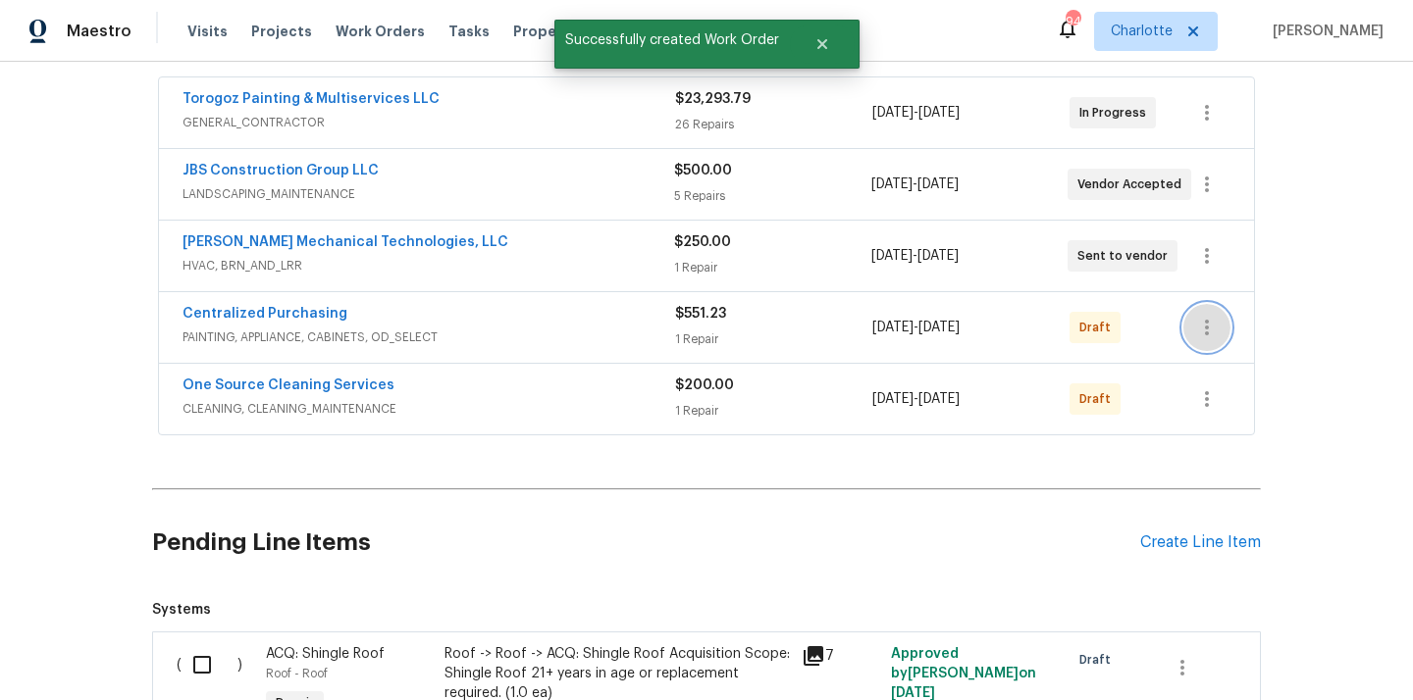
click at [1185, 329] on button "button" at bounding box center [1206, 327] width 47 height 47
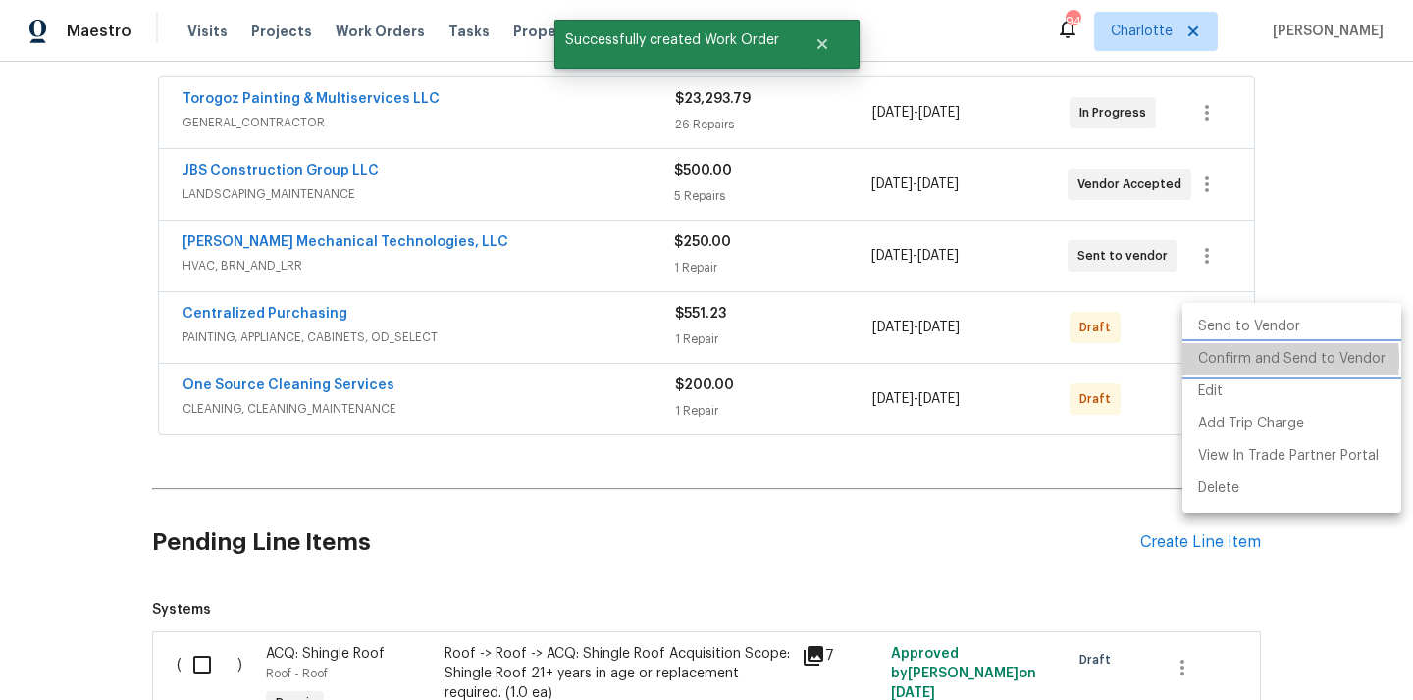
click at [1235, 359] on li "Confirm and Send to Vendor" at bounding box center [1291, 359] width 219 height 32
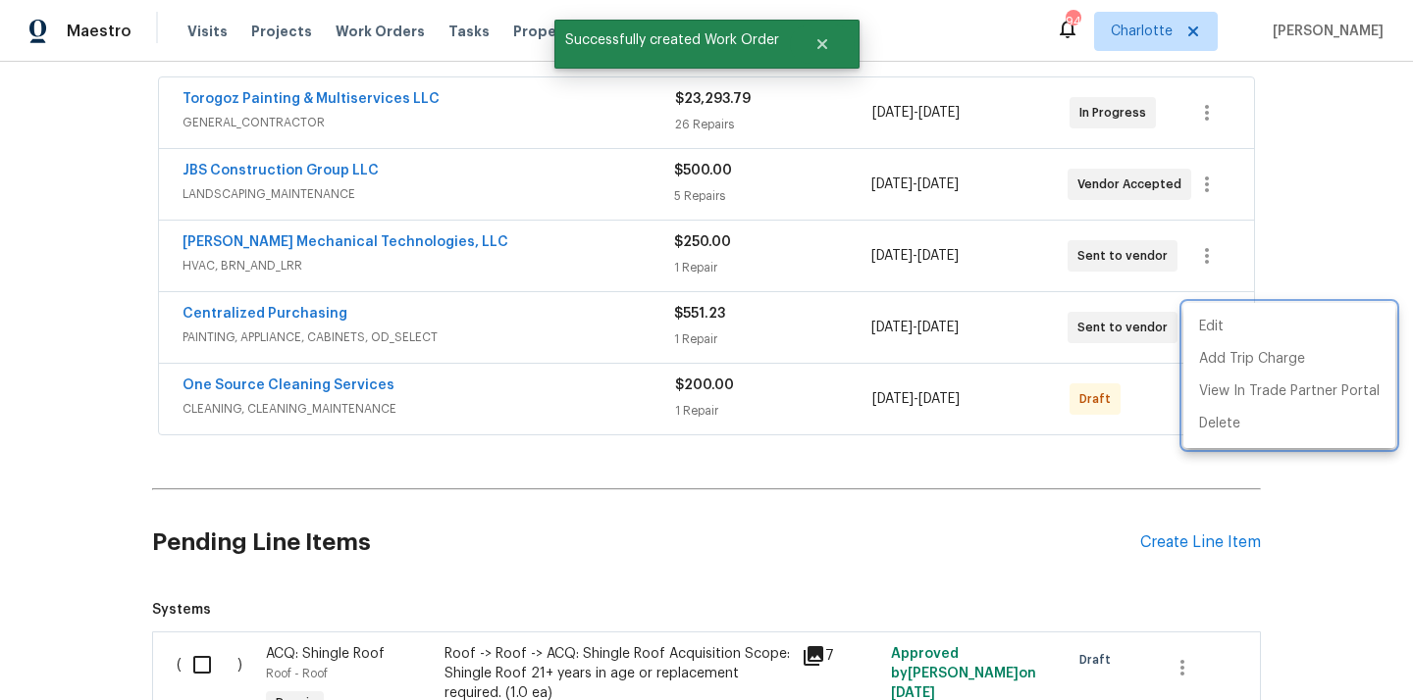
click at [355, 322] on div at bounding box center [706, 350] width 1413 height 700
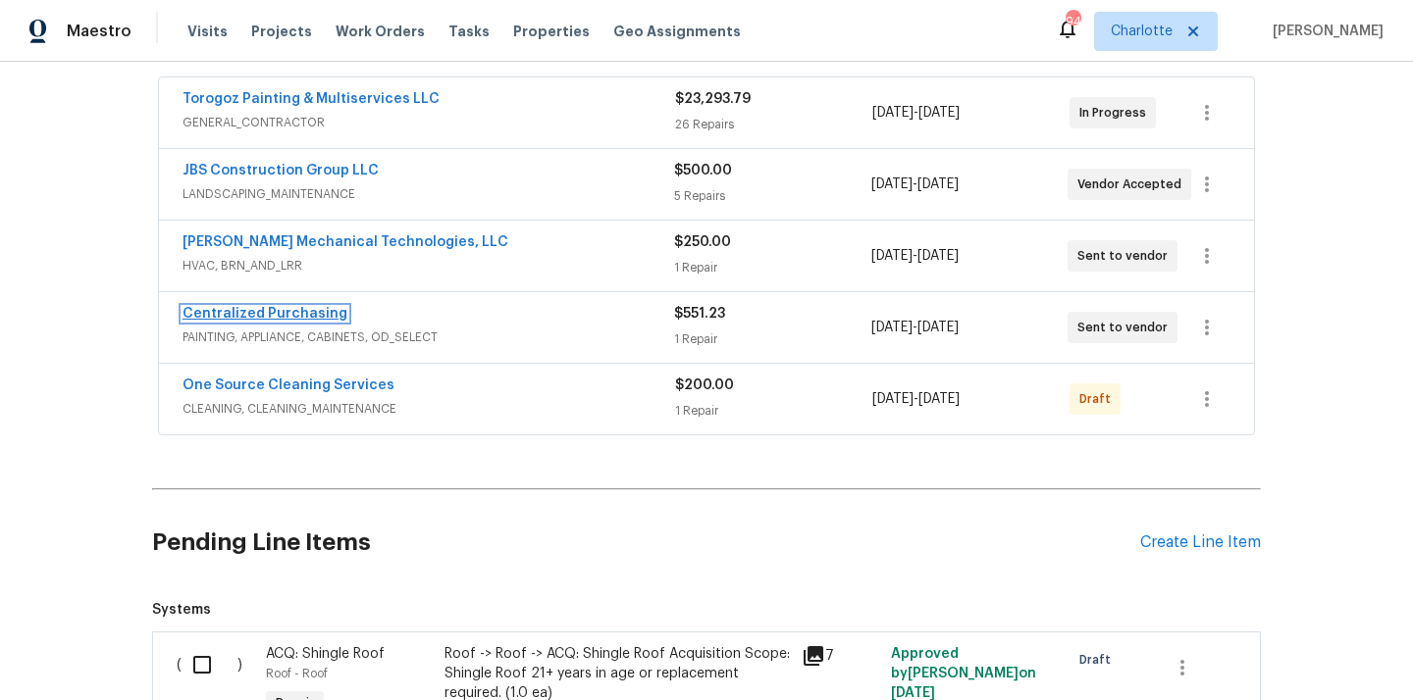
click at [296, 313] on link "Centralized Purchasing" at bounding box center [264, 314] width 165 height 14
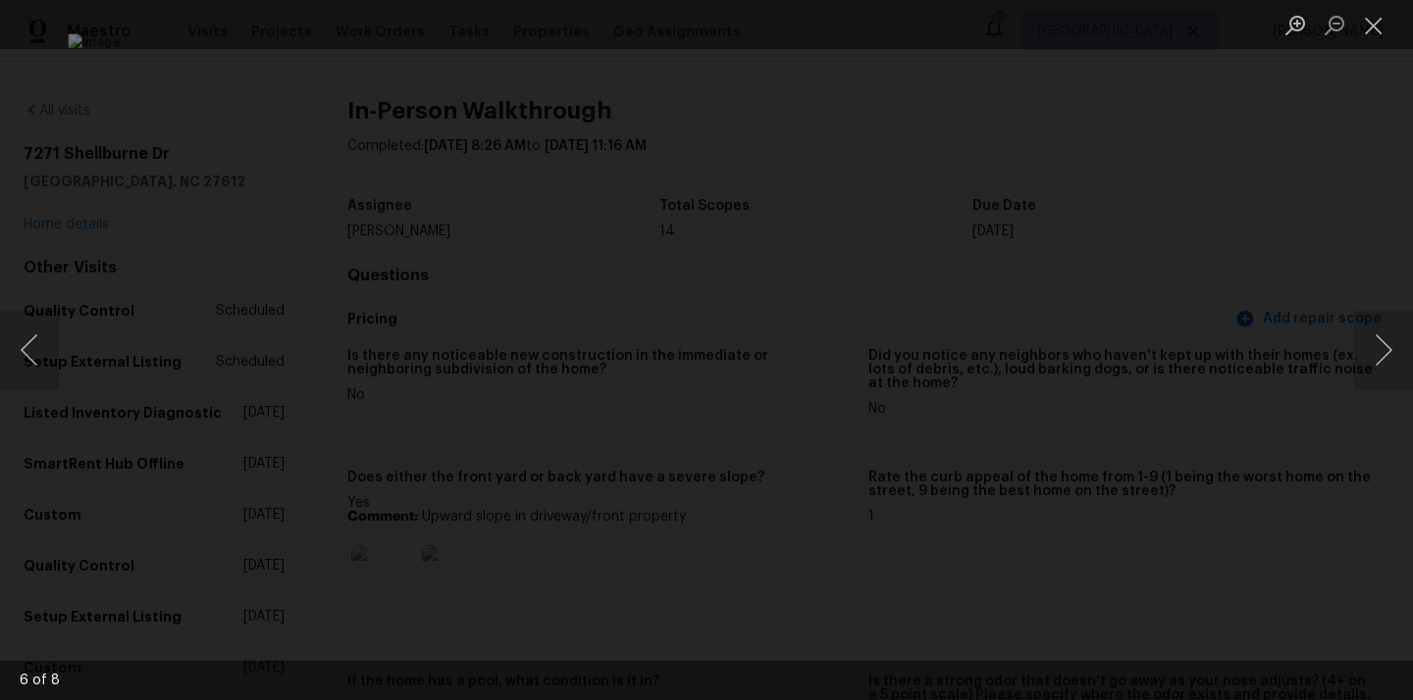
drag, startPoint x: 0, startPoint y: 0, endPoint x: 1282, endPoint y: 134, distance: 1289.1
click at [1282, 134] on div "Lightbox" at bounding box center [706, 350] width 1413 height 700
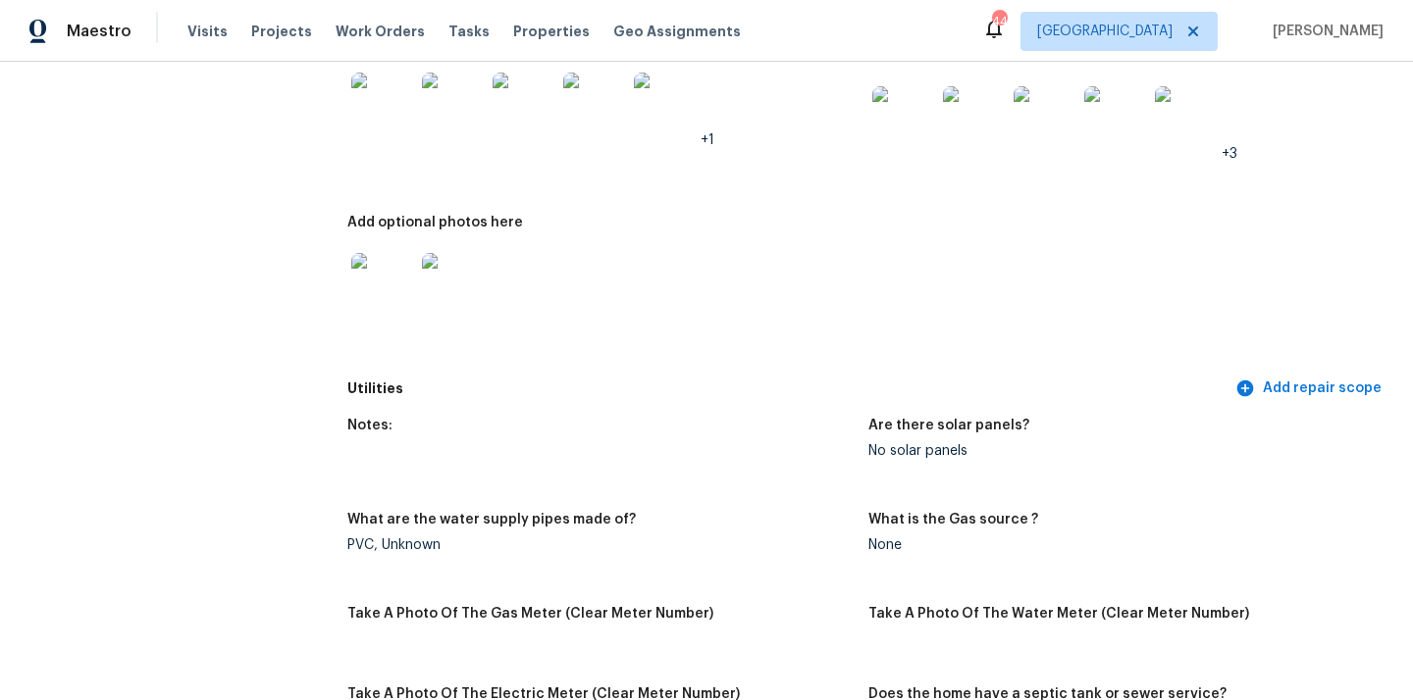
scroll to position [546, 0]
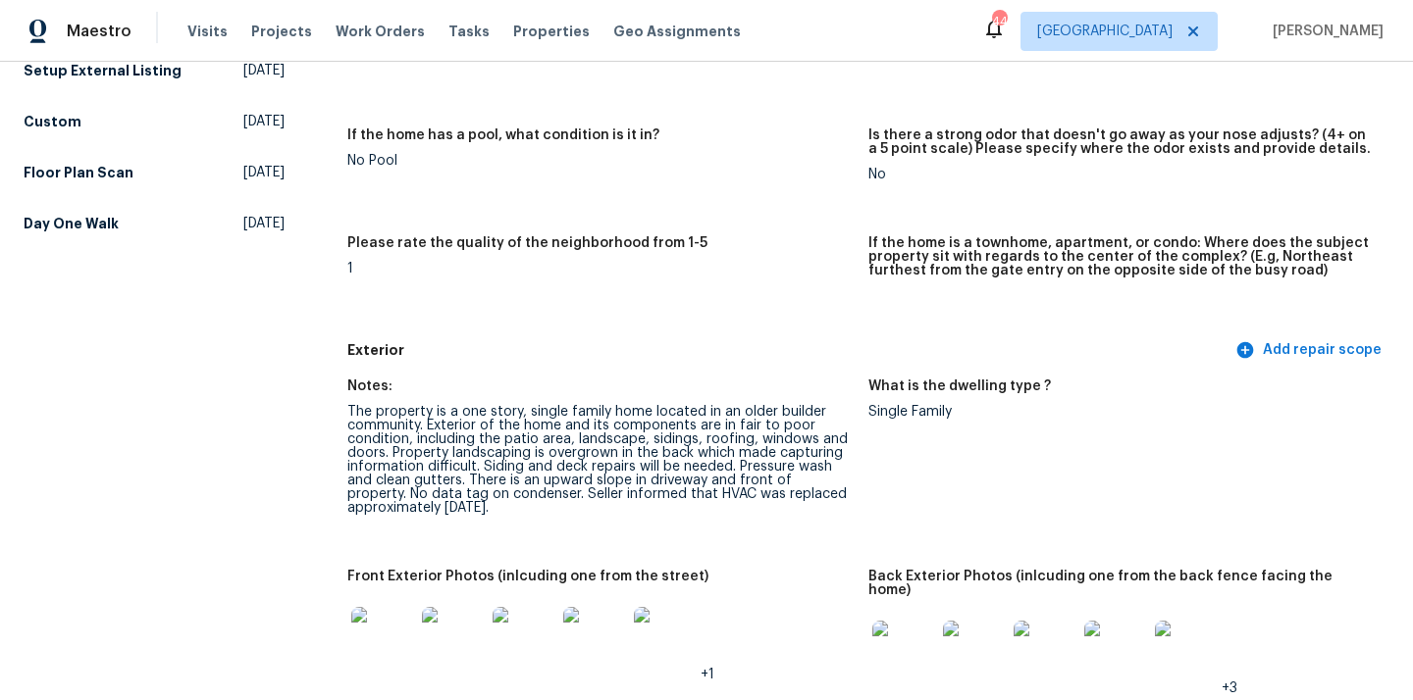
click at [1175, 11] on div "Maestro Visits Projects Work Orders Tasks Properties Geo Assignments 44 [GEOGRA…" at bounding box center [706, 31] width 1413 height 62
click at [1168, 30] on span "[GEOGRAPHIC_DATA]" at bounding box center [1104, 32] width 135 height 20
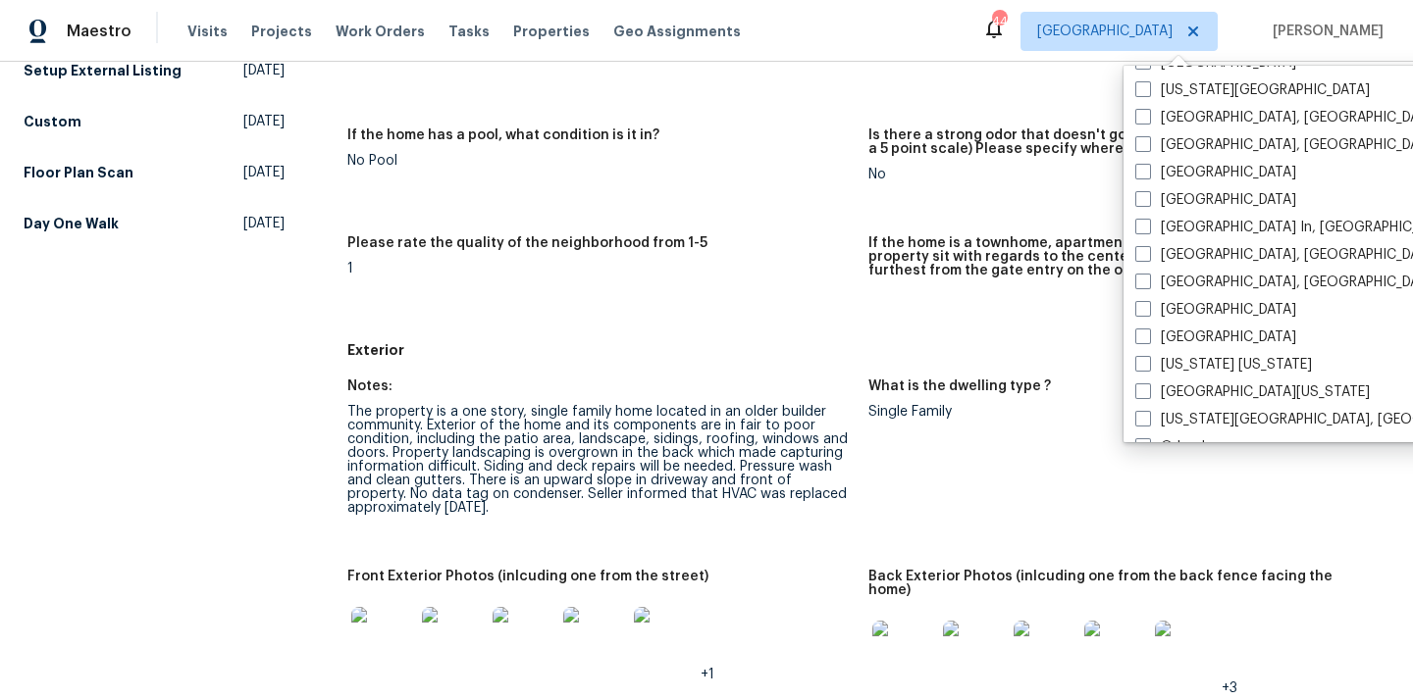
scroll to position [1314, 0]
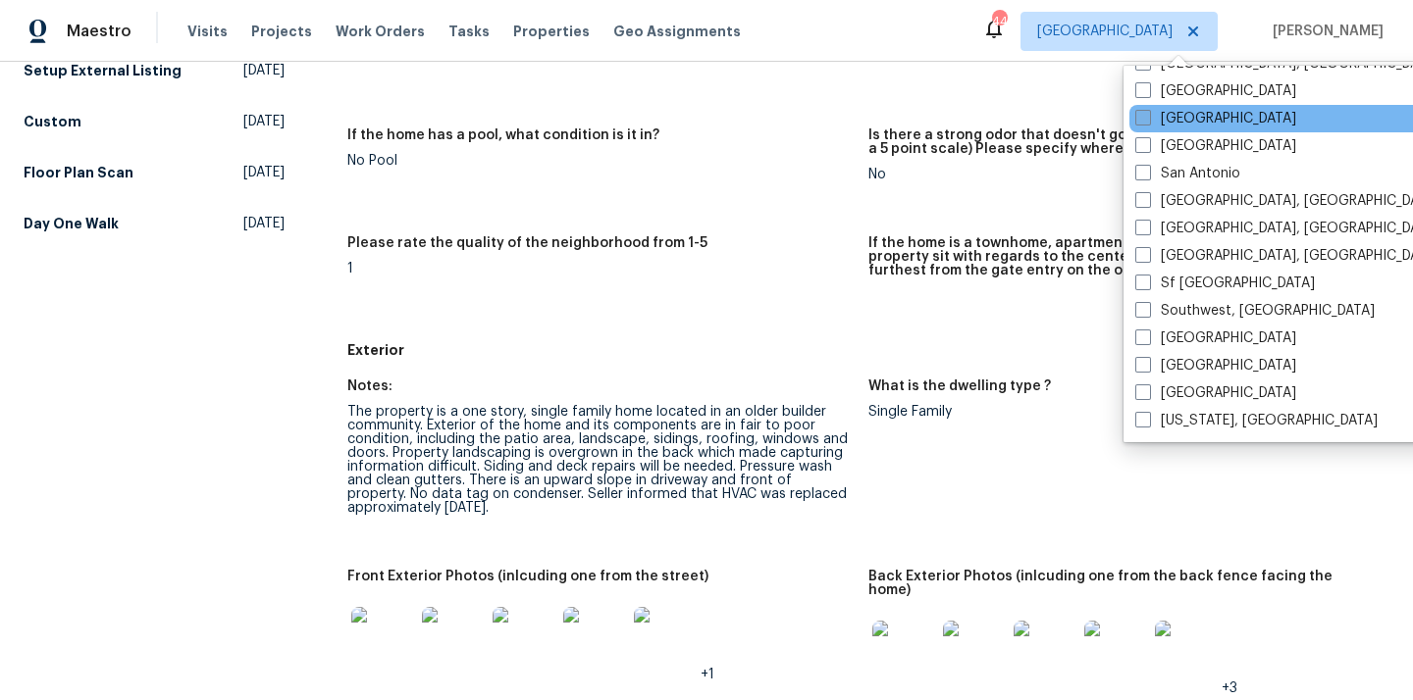
click at [1178, 119] on label "[GEOGRAPHIC_DATA]" at bounding box center [1215, 119] width 161 height 20
click at [1148, 119] on input "[GEOGRAPHIC_DATA]" at bounding box center [1141, 115] width 13 height 13
checkbox input "true"
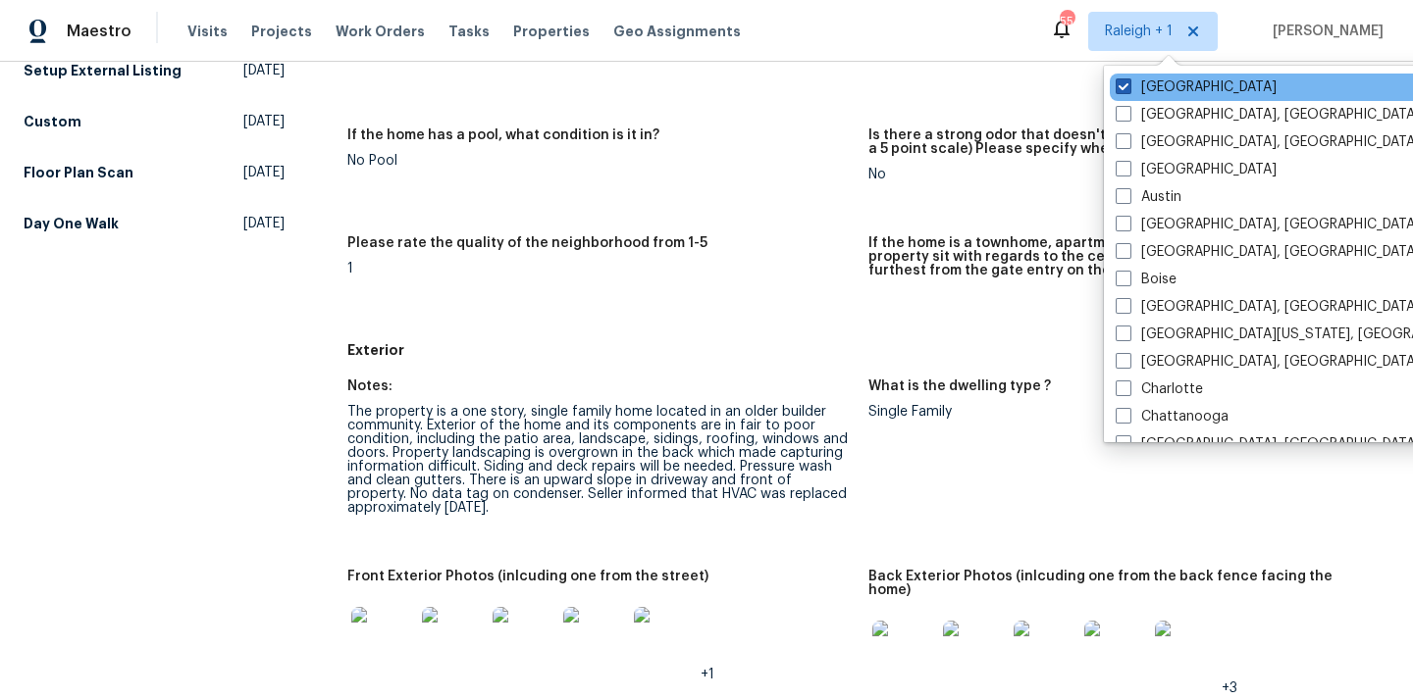
click at [1150, 80] on label "[GEOGRAPHIC_DATA]" at bounding box center [1195, 87] width 161 height 20
click at [1128, 80] on input "[GEOGRAPHIC_DATA]" at bounding box center [1121, 83] width 13 height 13
checkbox input "false"
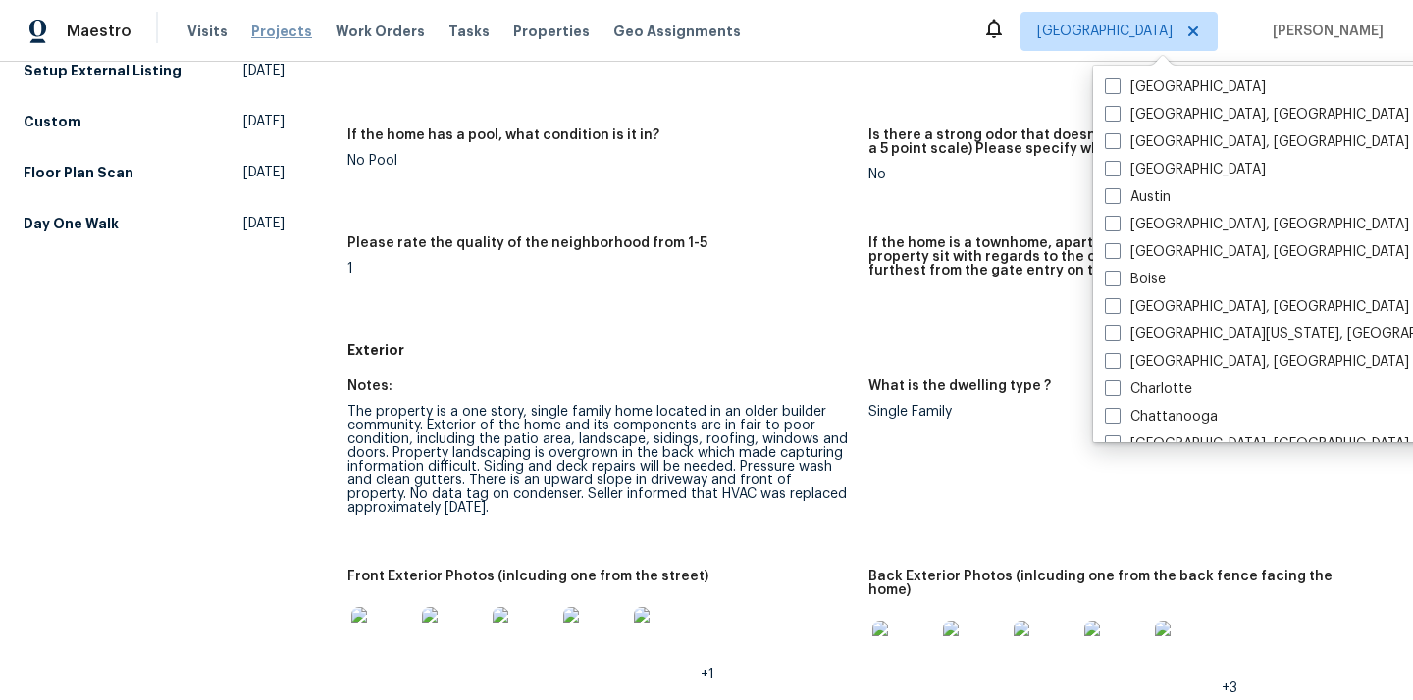
click at [251, 30] on span "Projects" at bounding box center [281, 32] width 61 height 20
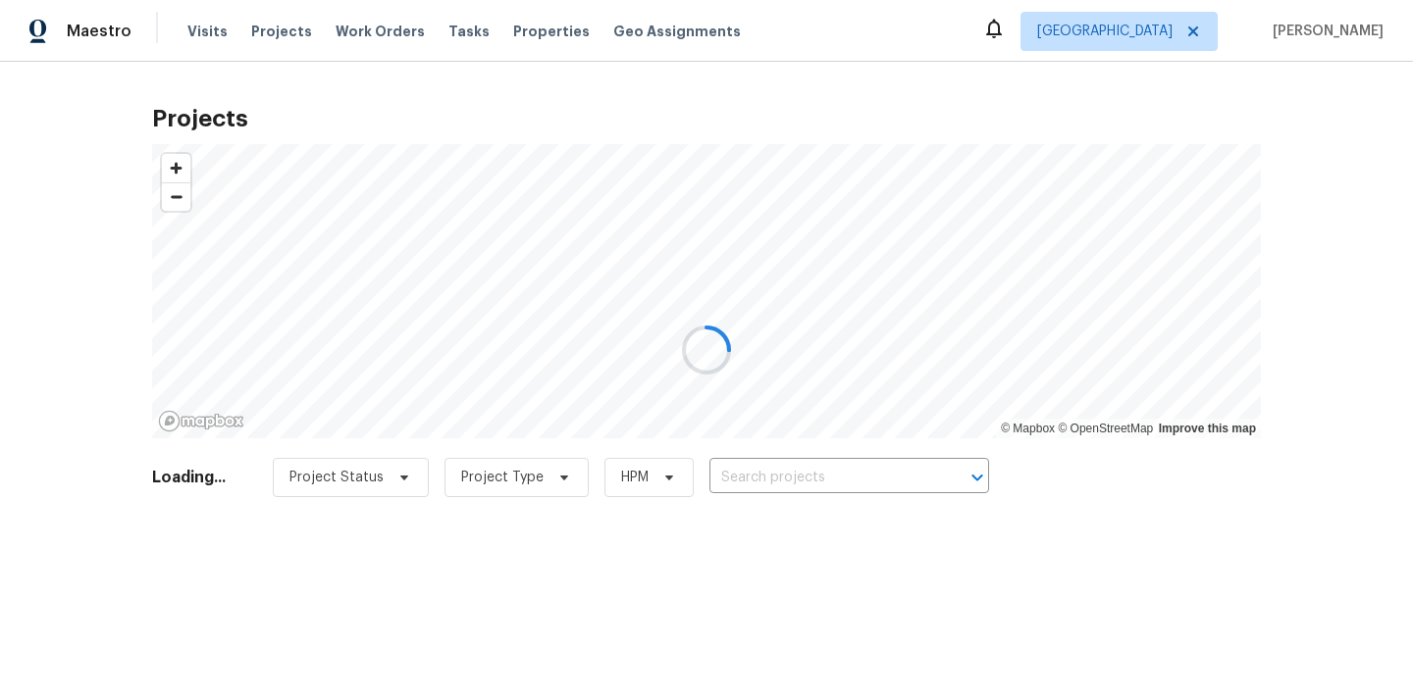
click at [884, 478] on div at bounding box center [706, 350] width 1413 height 700
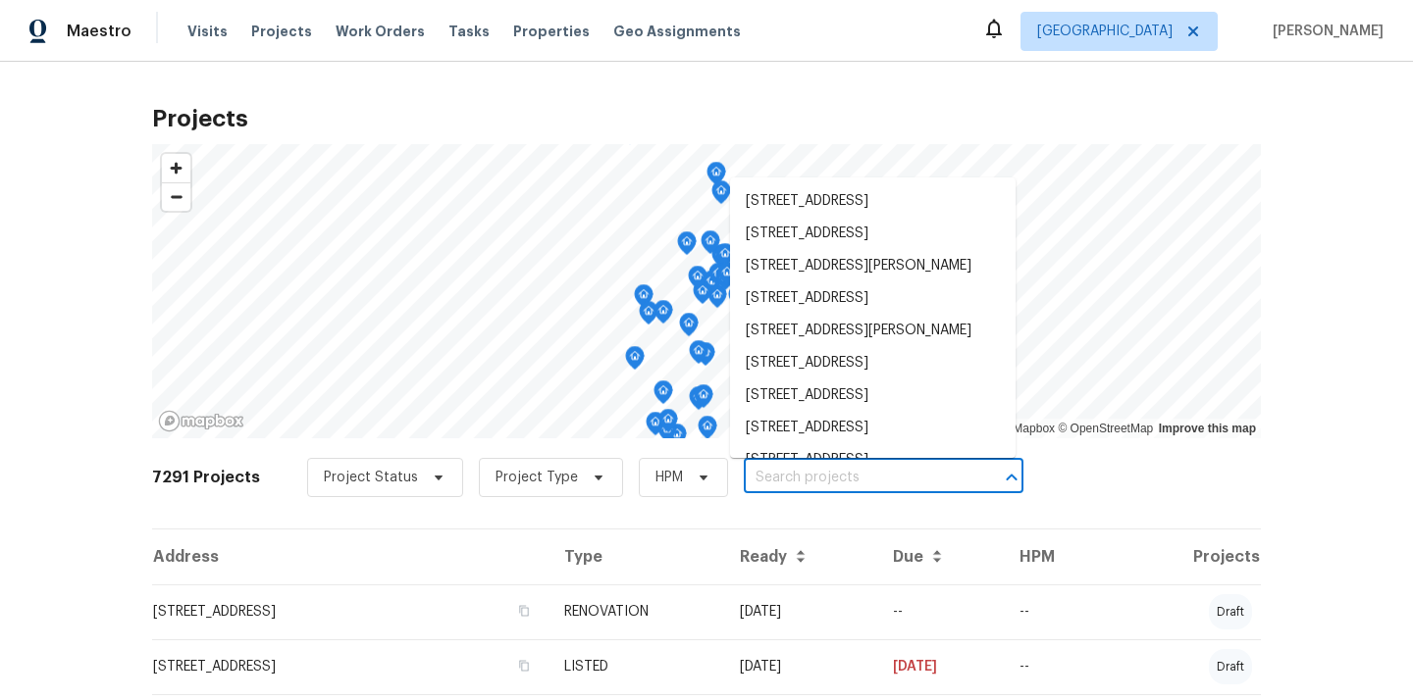
click at [884, 478] on input "text" at bounding box center [856, 478] width 225 height 30
paste input "[STREET_ADDRESS]"
type input "[STREET_ADDRESS]"
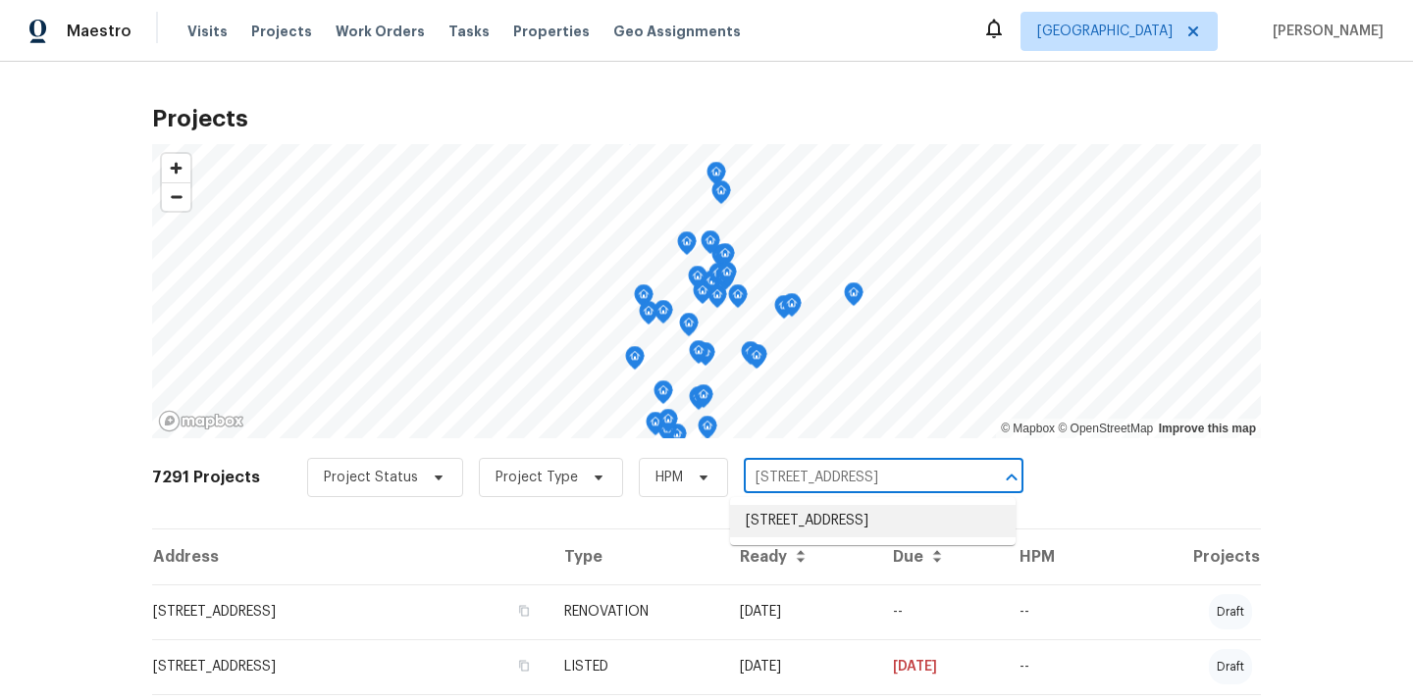
click at [866, 515] on li "[STREET_ADDRESS]" at bounding box center [872, 521] width 285 height 32
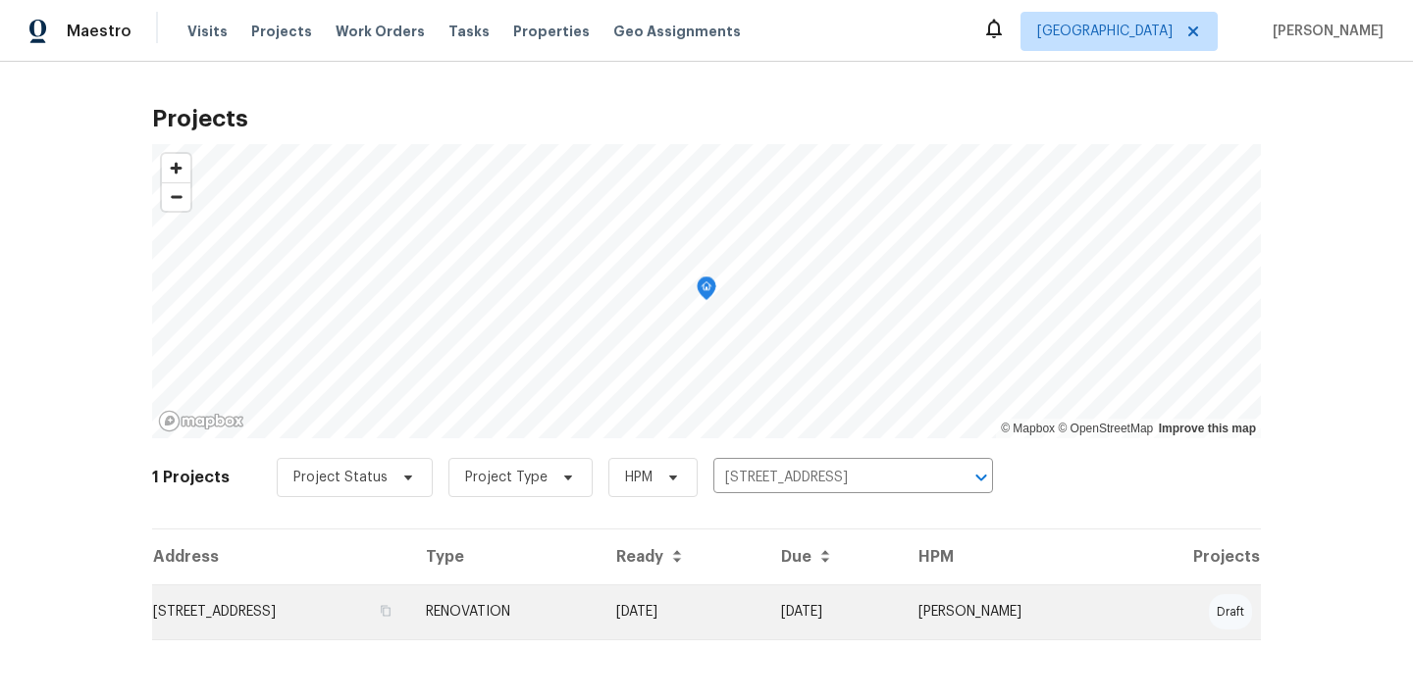
click at [311, 611] on td "[STREET_ADDRESS]" at bounding box center [281, 612] width 258 height 55
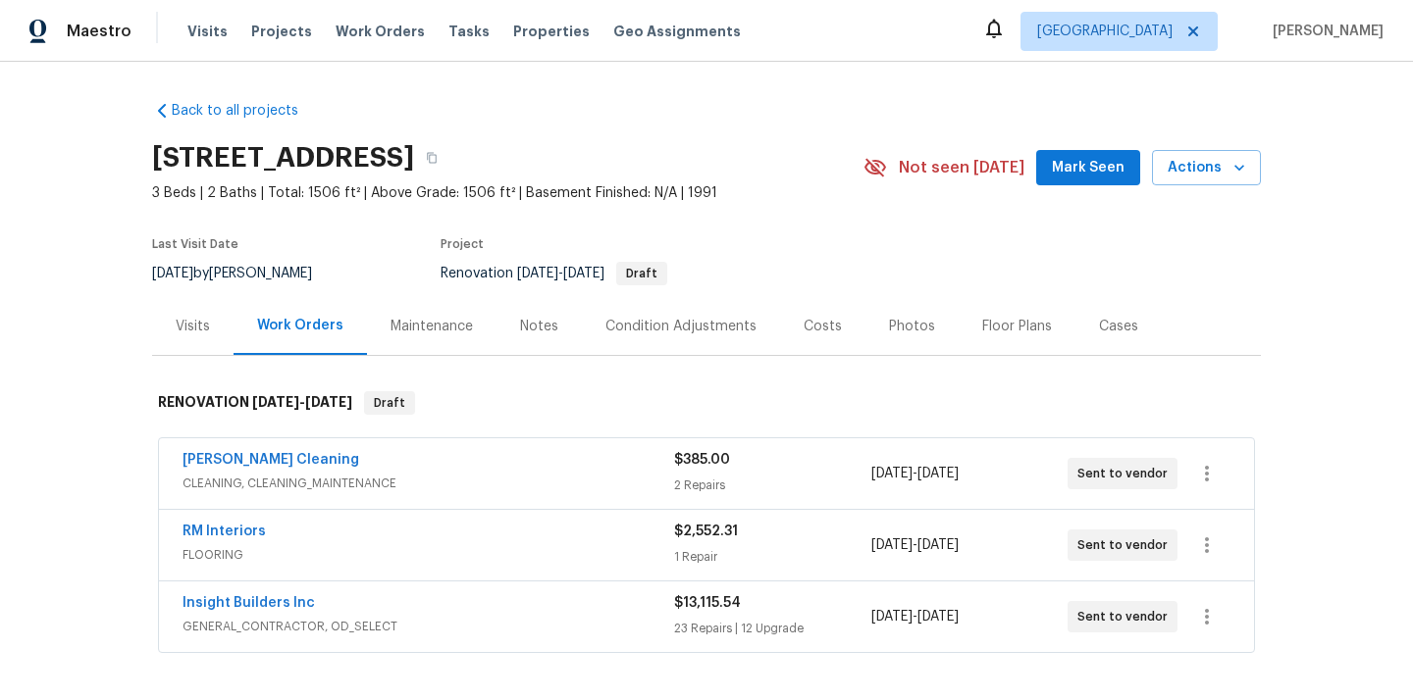
click at [414, 151] on h2 "[STREET_ADDRESS]" at bounding box center [283, 158] width 262 height 20
copy h2 "95758"
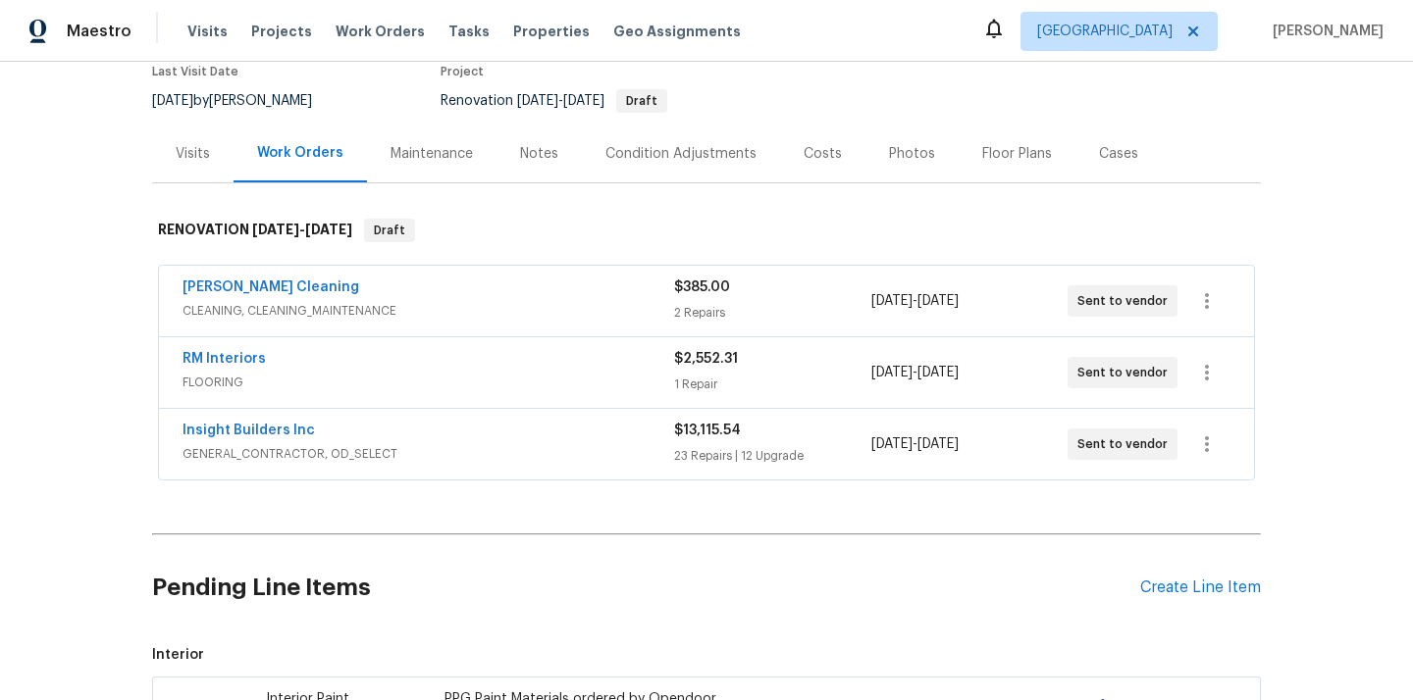
scroll to position [197, 0]
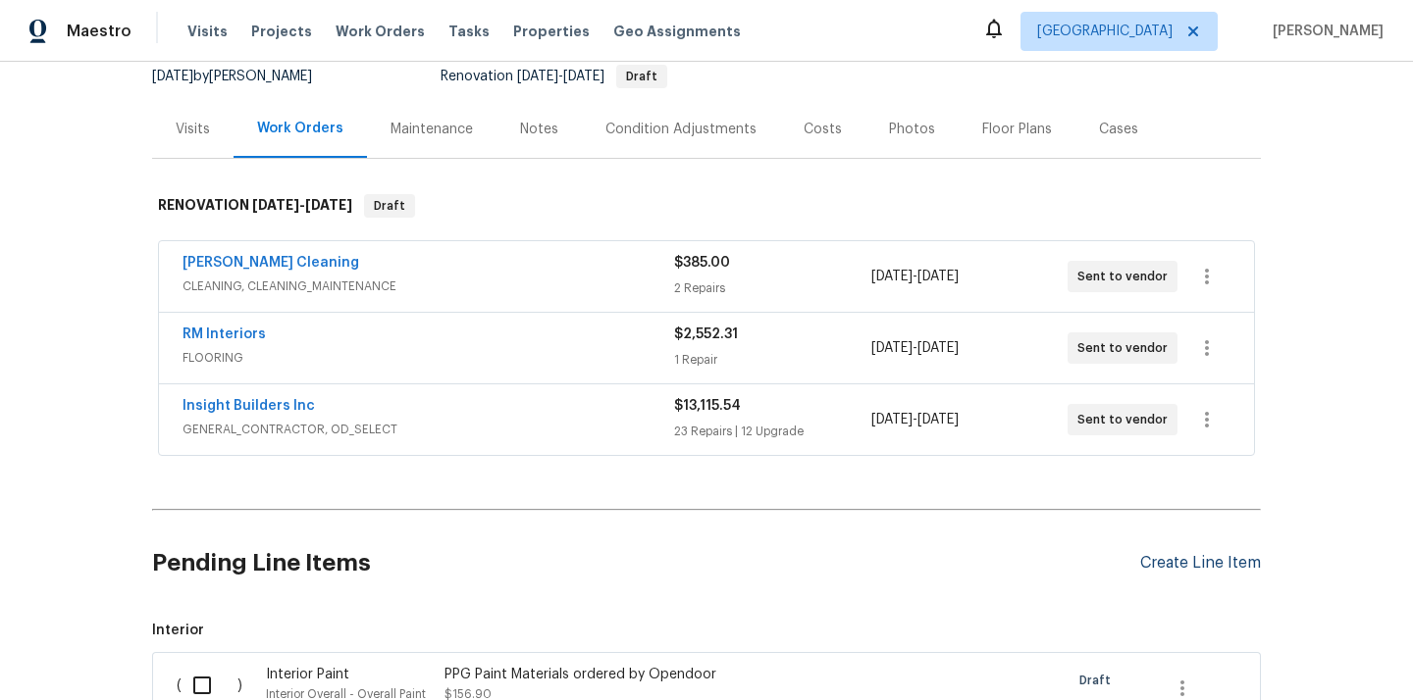
click at [1175, 571] on div "Create Line Item" at bounding box center [1200, 563] width 121 height 19
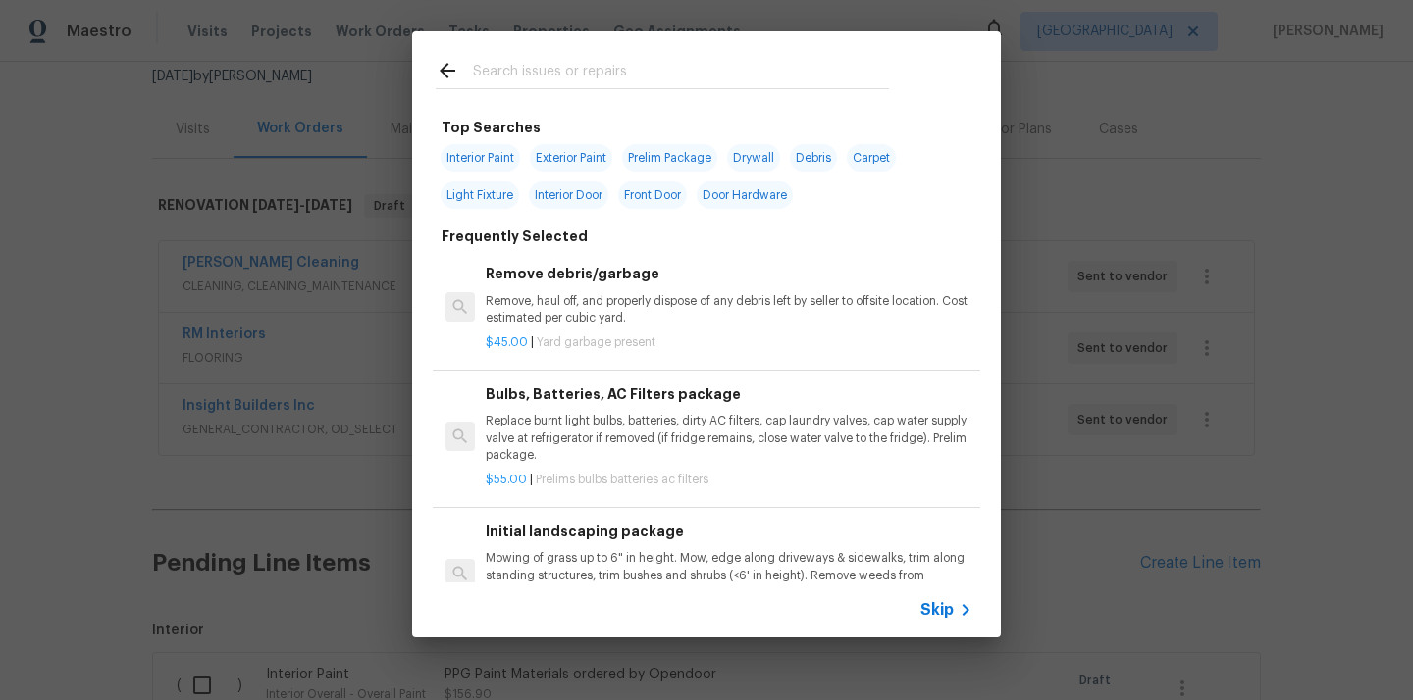
click at [647, 84] on input "text" at bounding box center [681, 73] width 416 height 29
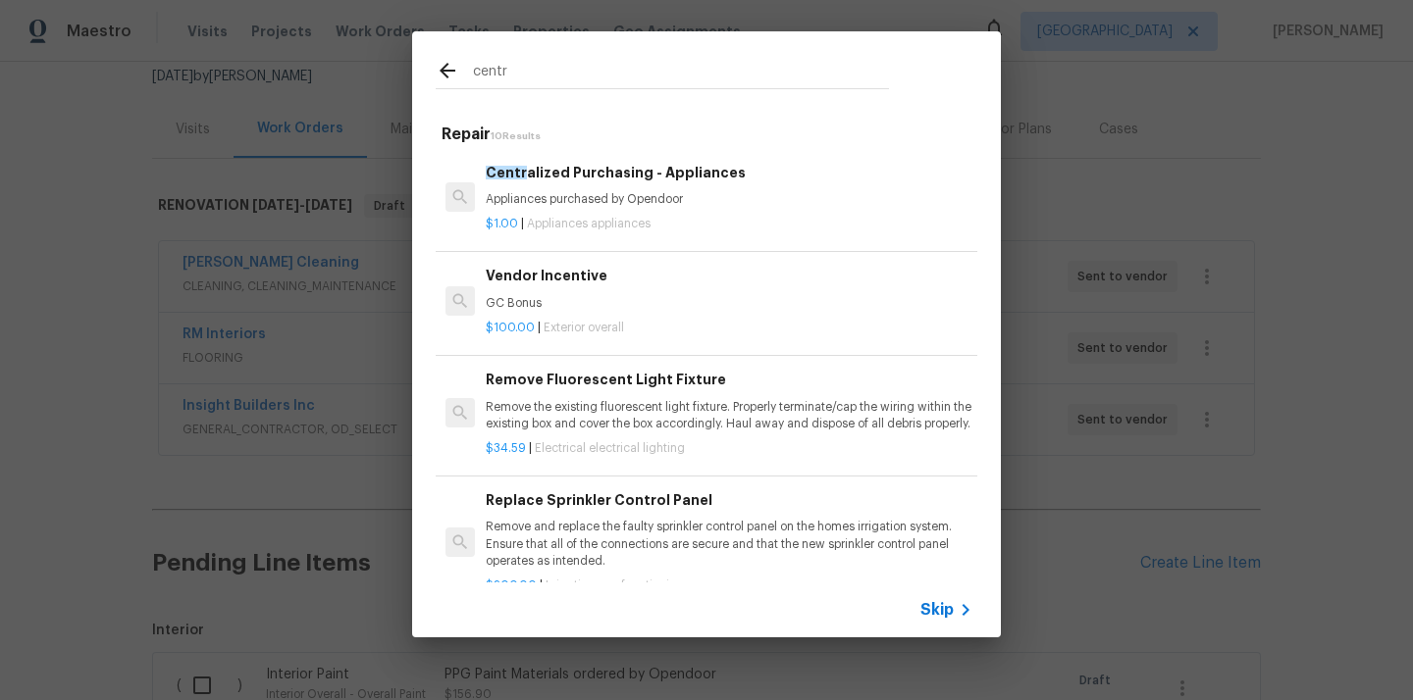
type input "centr"
click at [671, 208] on div "$1.00 | Appliances appliances" at bounding box center [729, 220] width 487 height 25
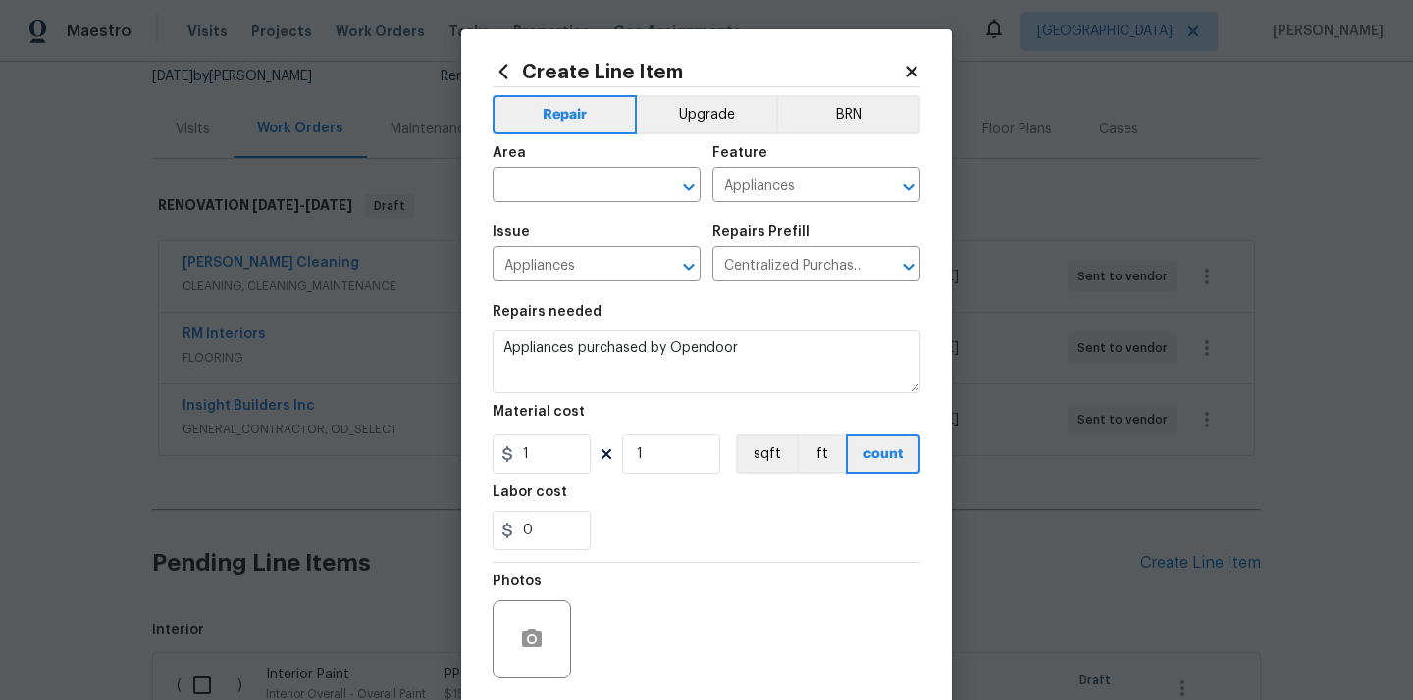
click at [561, 169] on div "Area" at bounding box center [596, 159] width 208 height 26
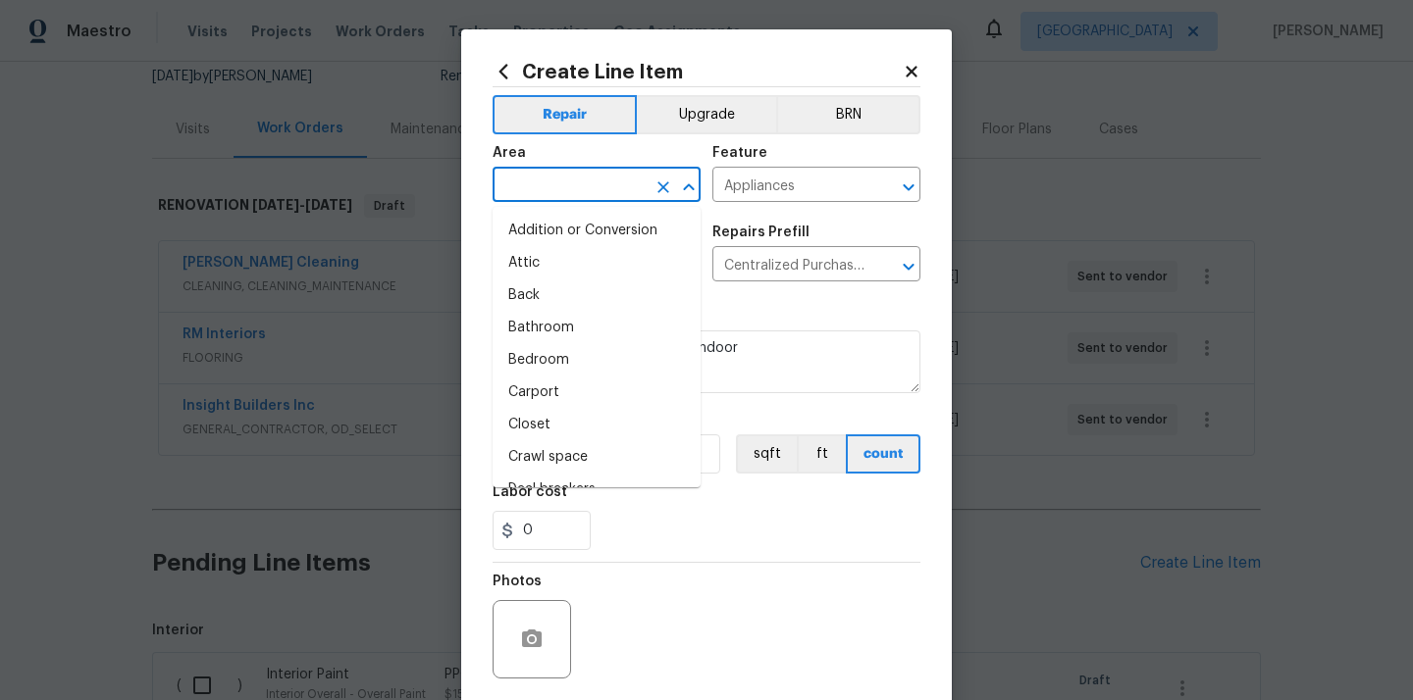
click at [554, 184] on input "text" at bounding box center [568, 187] width 153 height 30
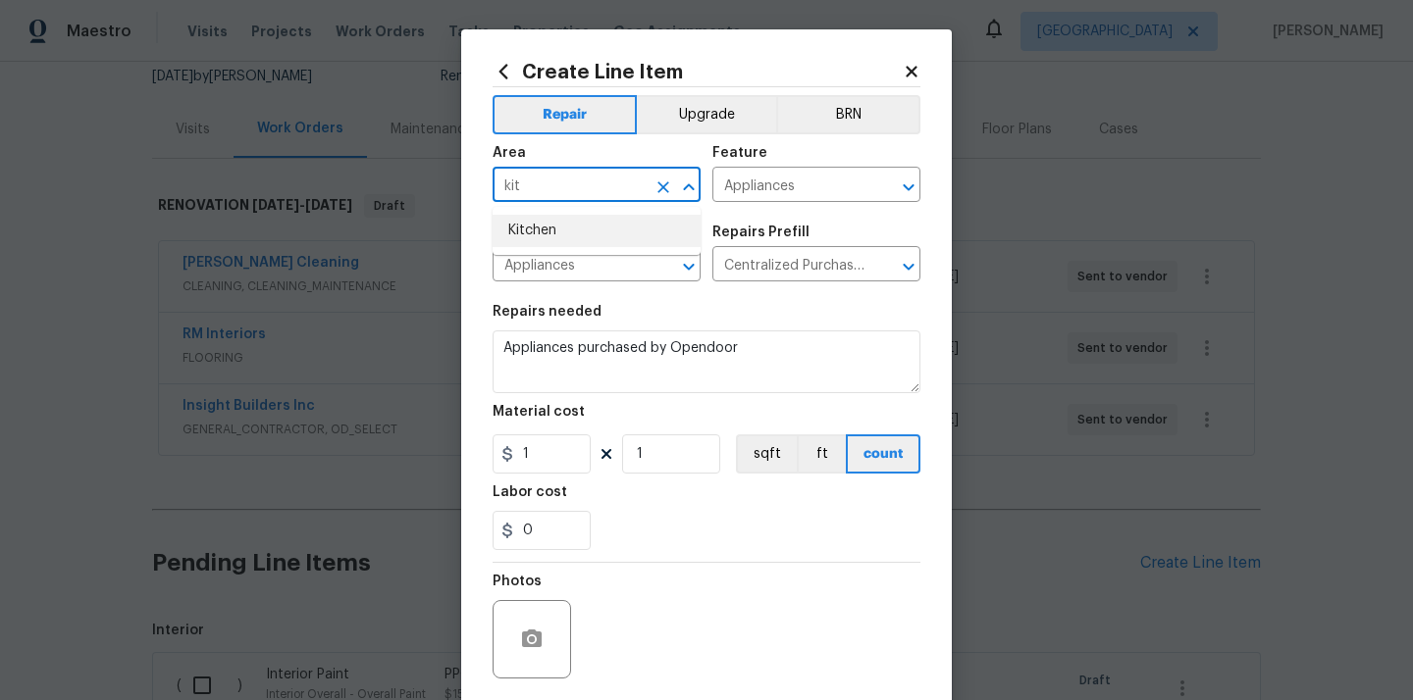
click at [542, 224] on li "Kitchen" at bounding box center [596, 231] width 208 height 32
type input "Kitchen"
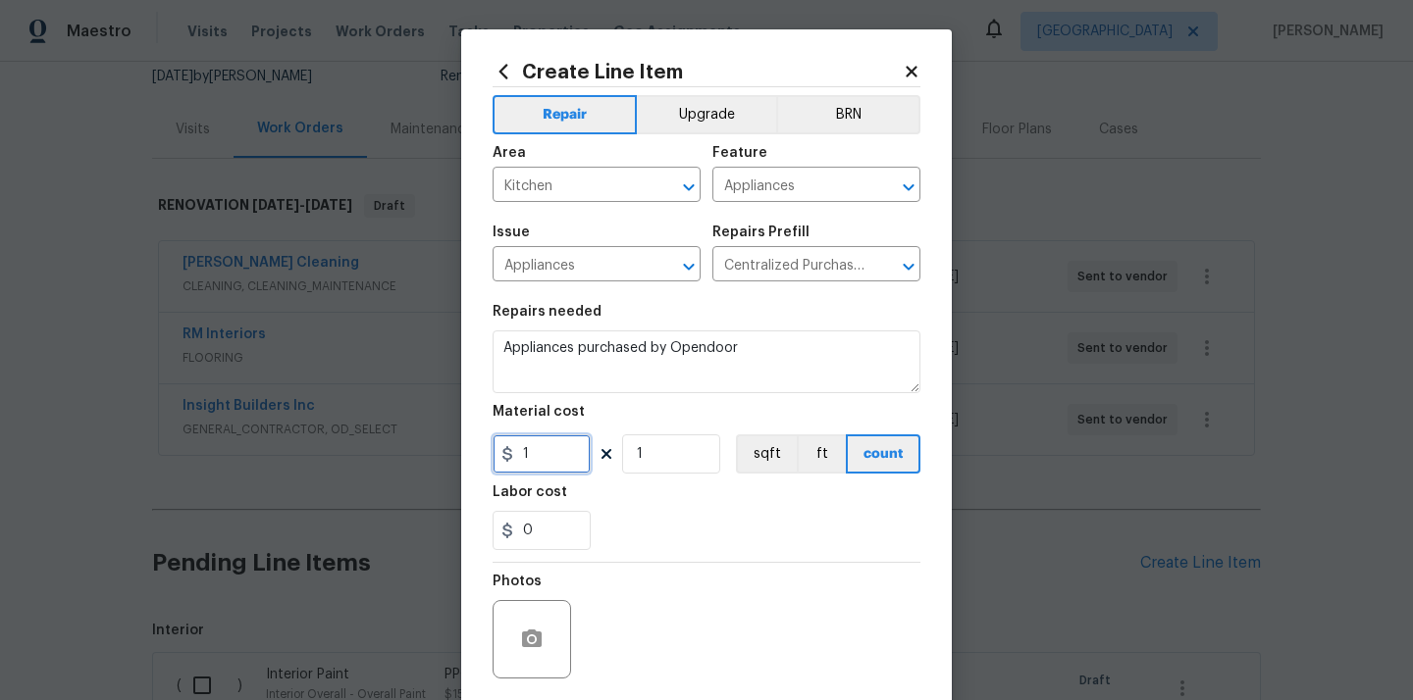
drag, startPoint x: 542, startPoint y: 464, endPoint x: 479, endPoint y: 458, distance: 64.0
click at [483, 459] on div "Create Line Item Repair Upgrade BRN Area Kitchen ​ Feature Appliances ​ Issue A…" at bounding box center [706, 422] width 490 height 786
paste input "853.23"
type input "853.23"
click at [600, 482] on section "Repairs needed Appliances purchased by Opendoor Material cost 853.23 1 sqft ft …" at bounding box center [706, 427] width 428 height 269
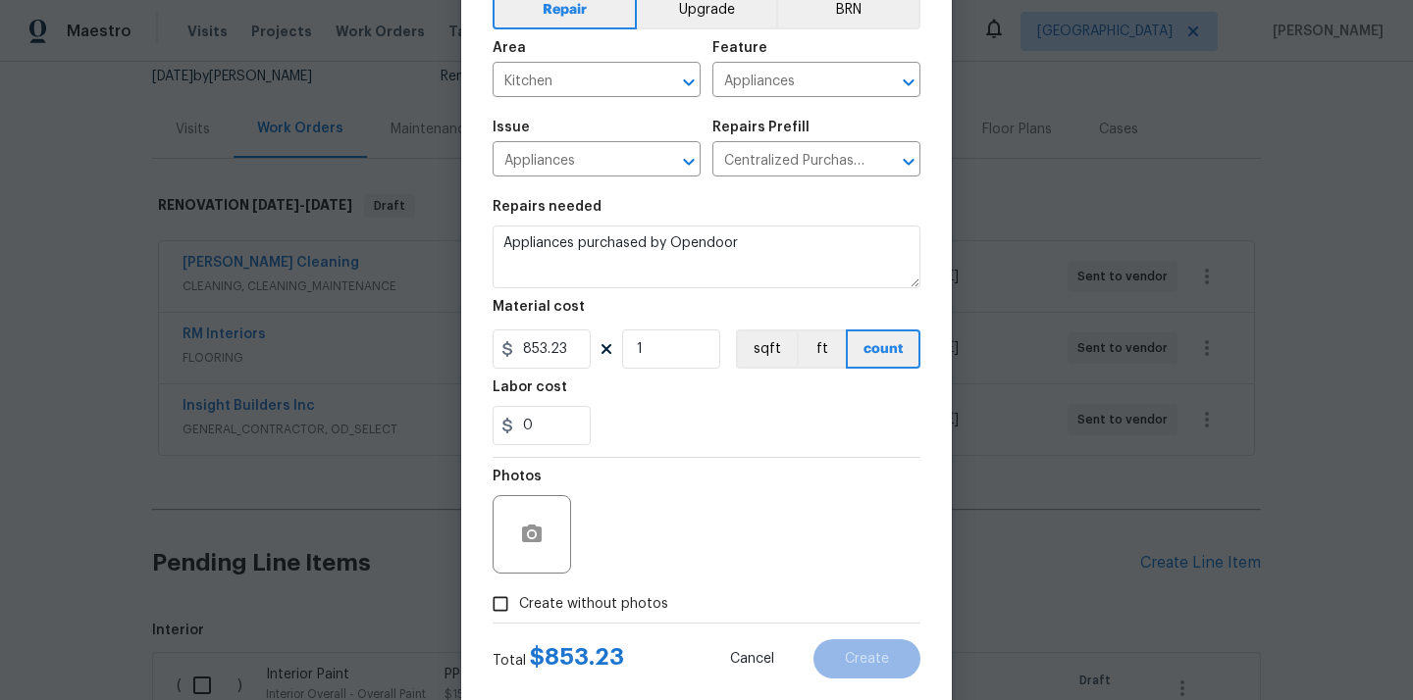
scroll to position [145, 0]
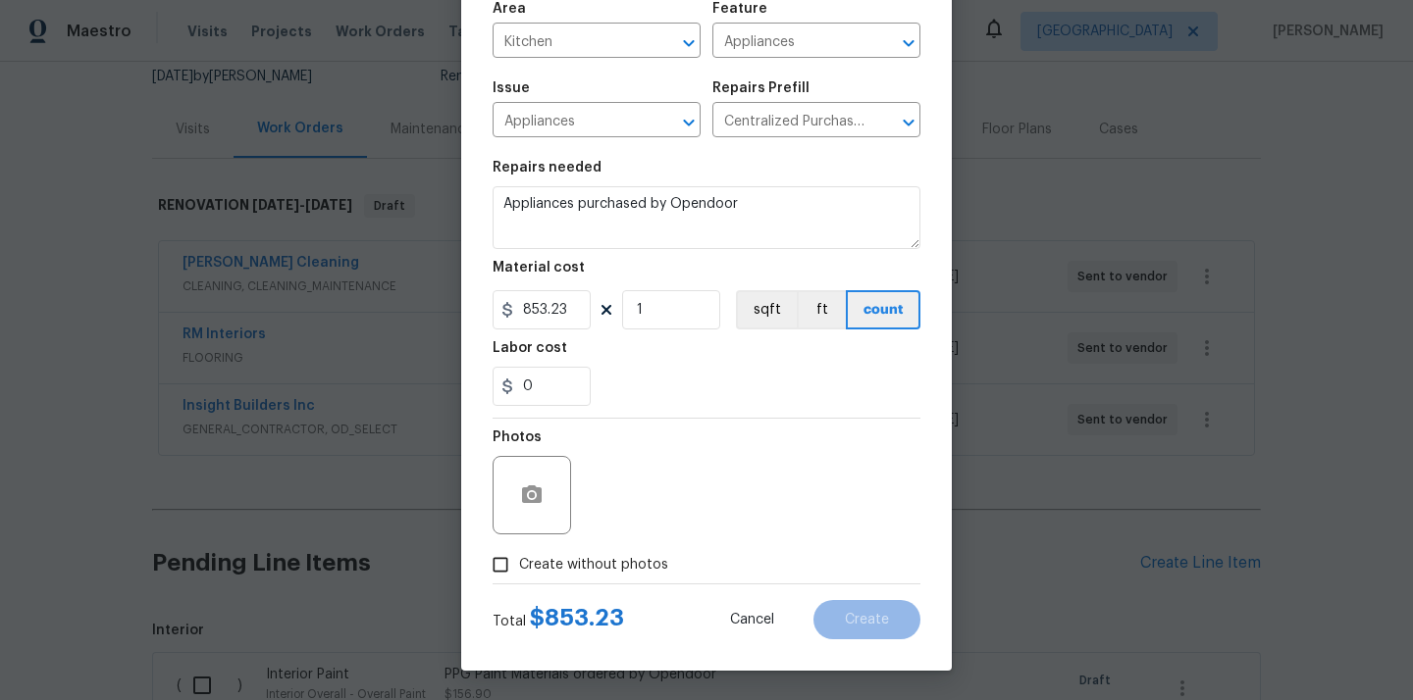
click at [580, 555] on span "Create without photos" at bounding box center [593, 565] width 149 height 21
click at [519, 555] on input "Create without photos" at bounding box center [500, 564] width 37 height 37
checkbox input "true"
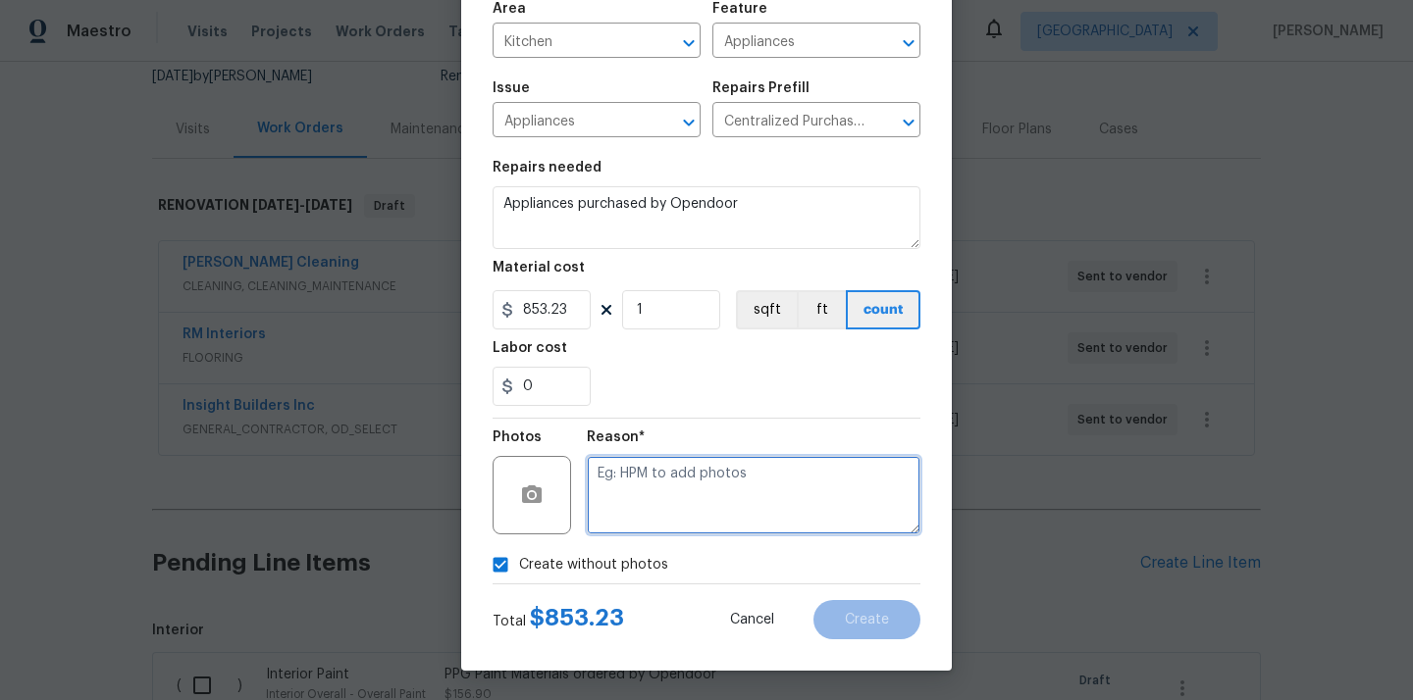
click at [634, 480] on textarea at bounding box center [754, 495] width 334 height 78
type textarea "N/A"
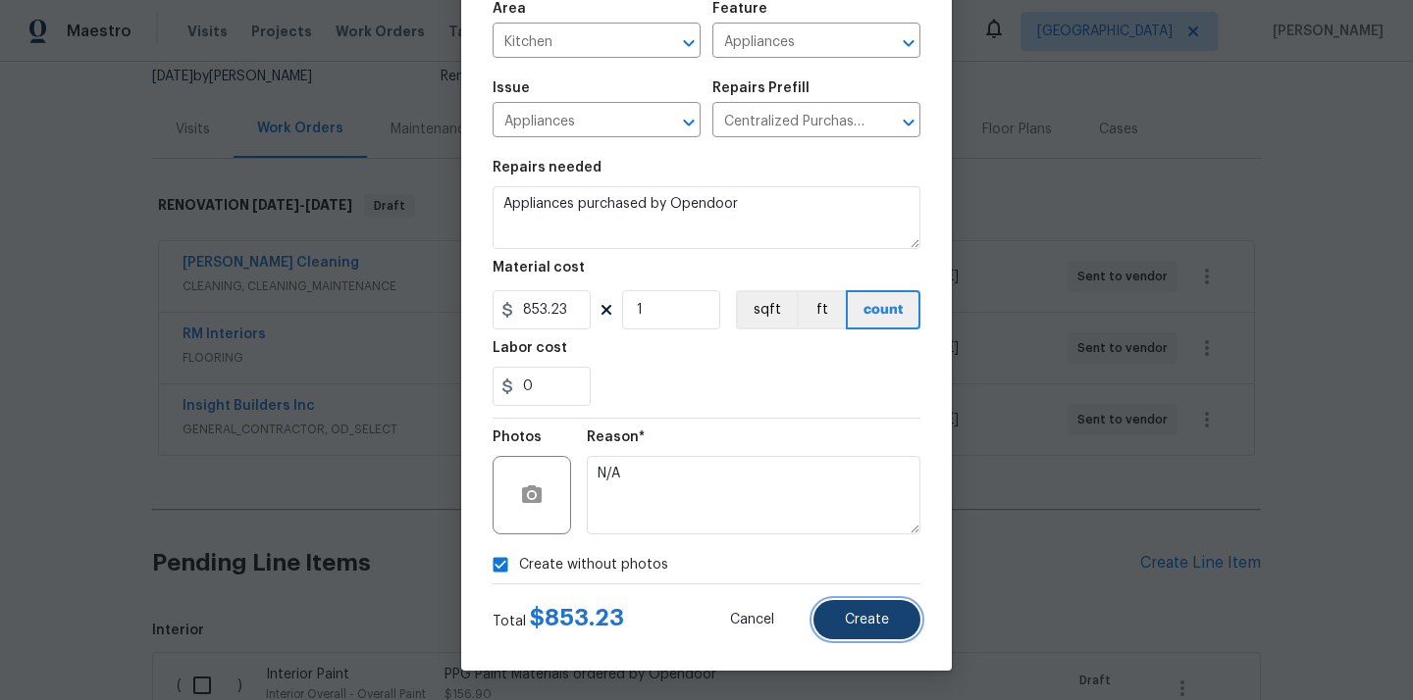
click at [861, 613] on span "Create" at bounding box center [867, 620] width 44 height 15
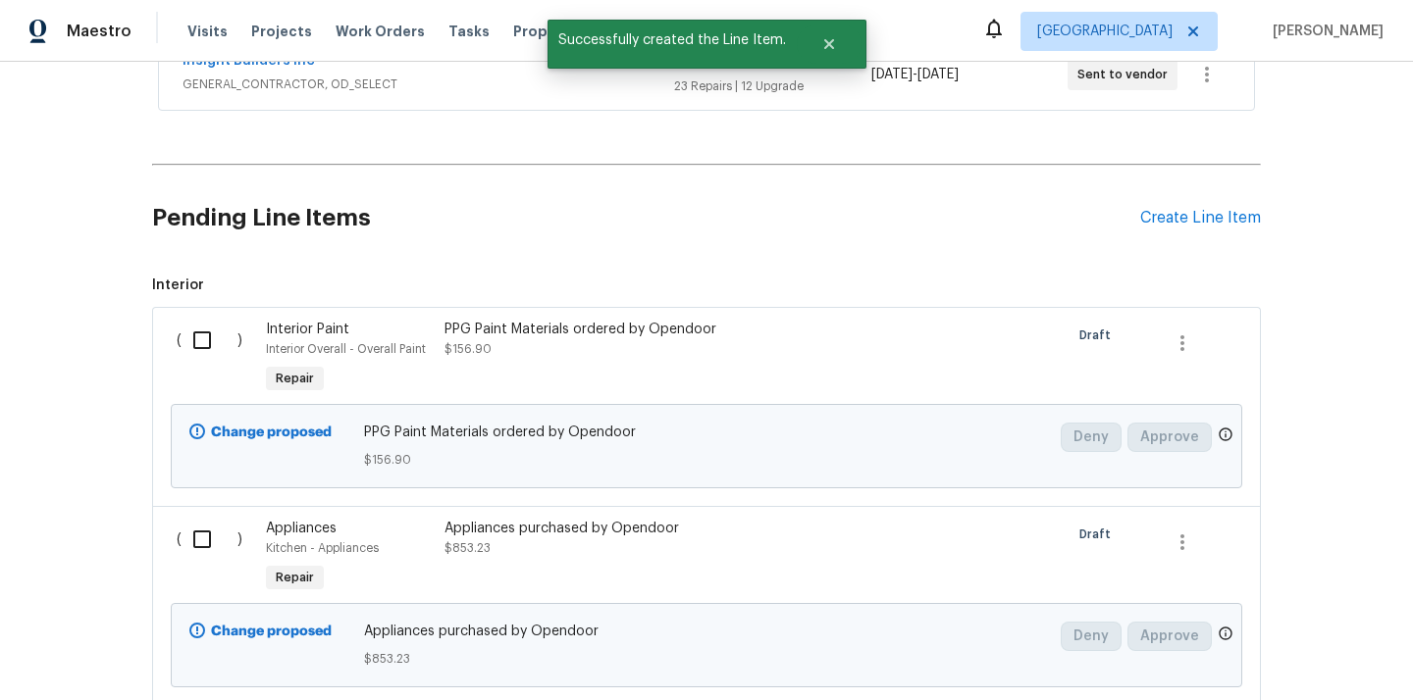
scroll to position [882, 0]
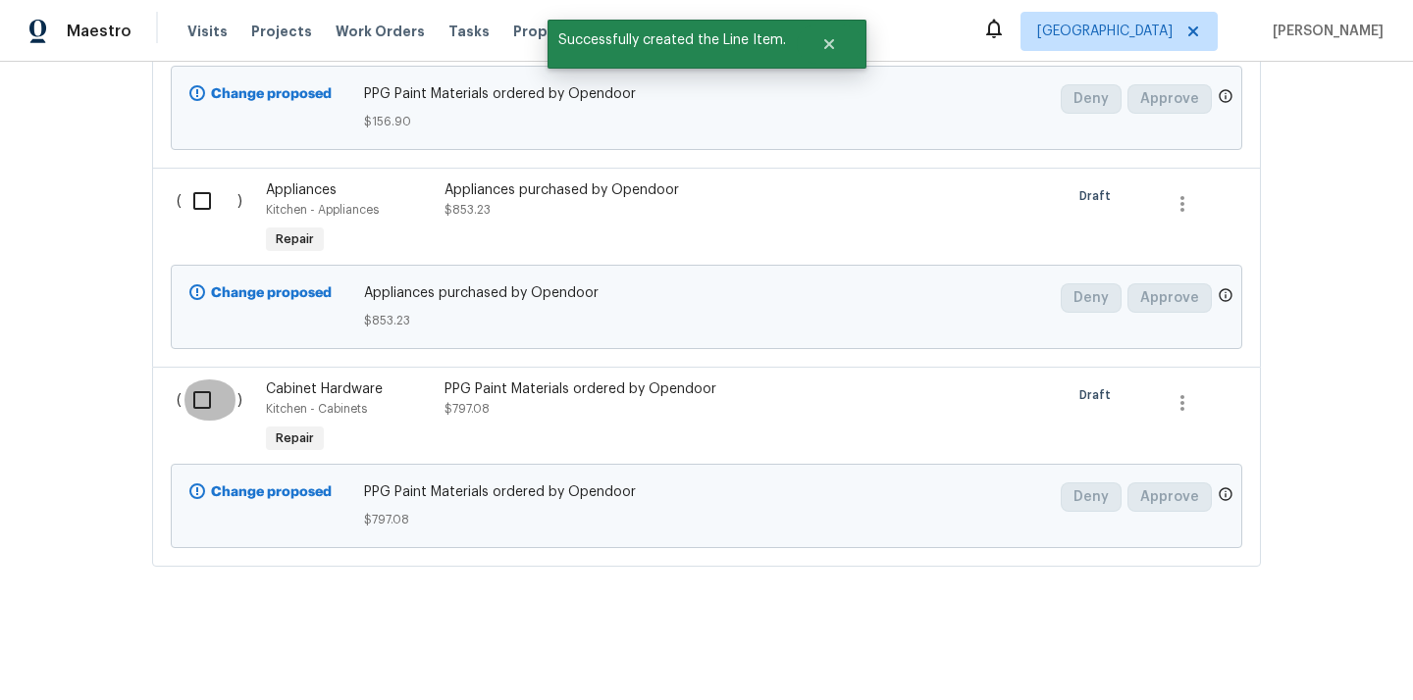
click at [211, 413] on input "checkbox" at bounding box center [209, 400] width 56 height 41
checkbox input "true"
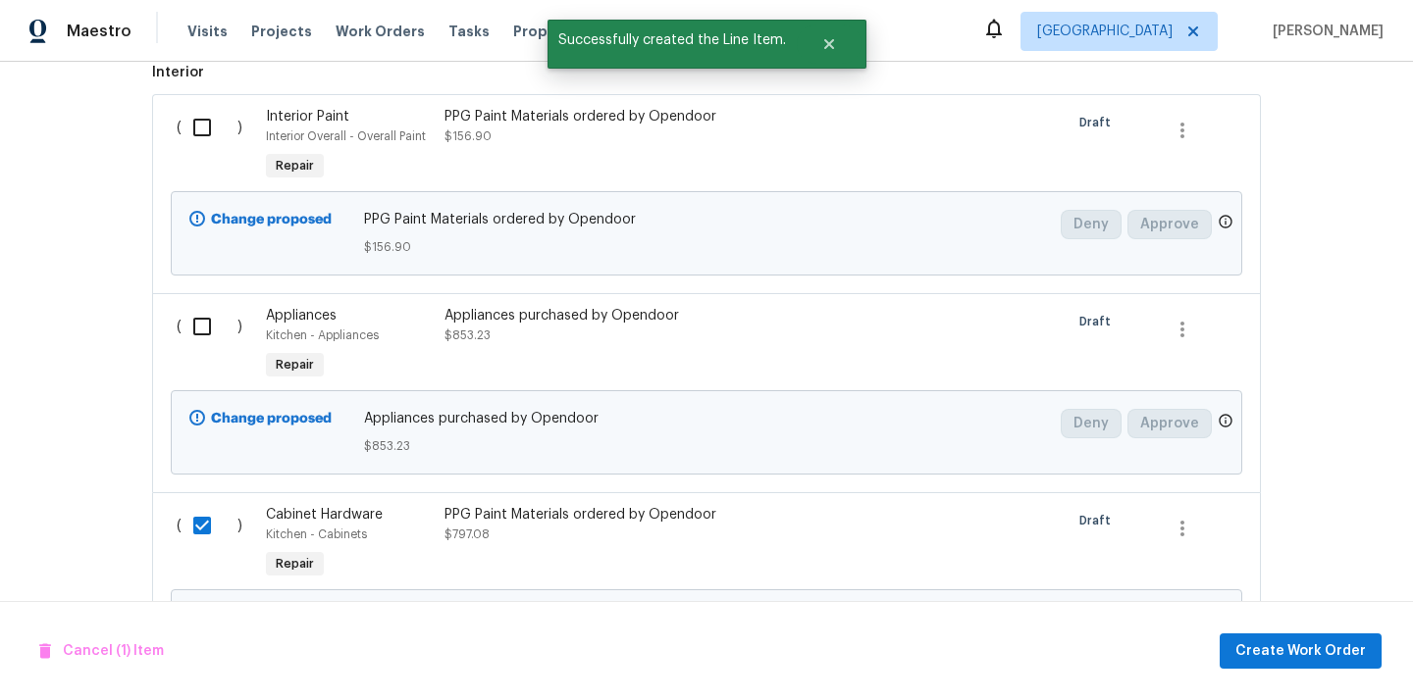
scroll to position [714, 0]
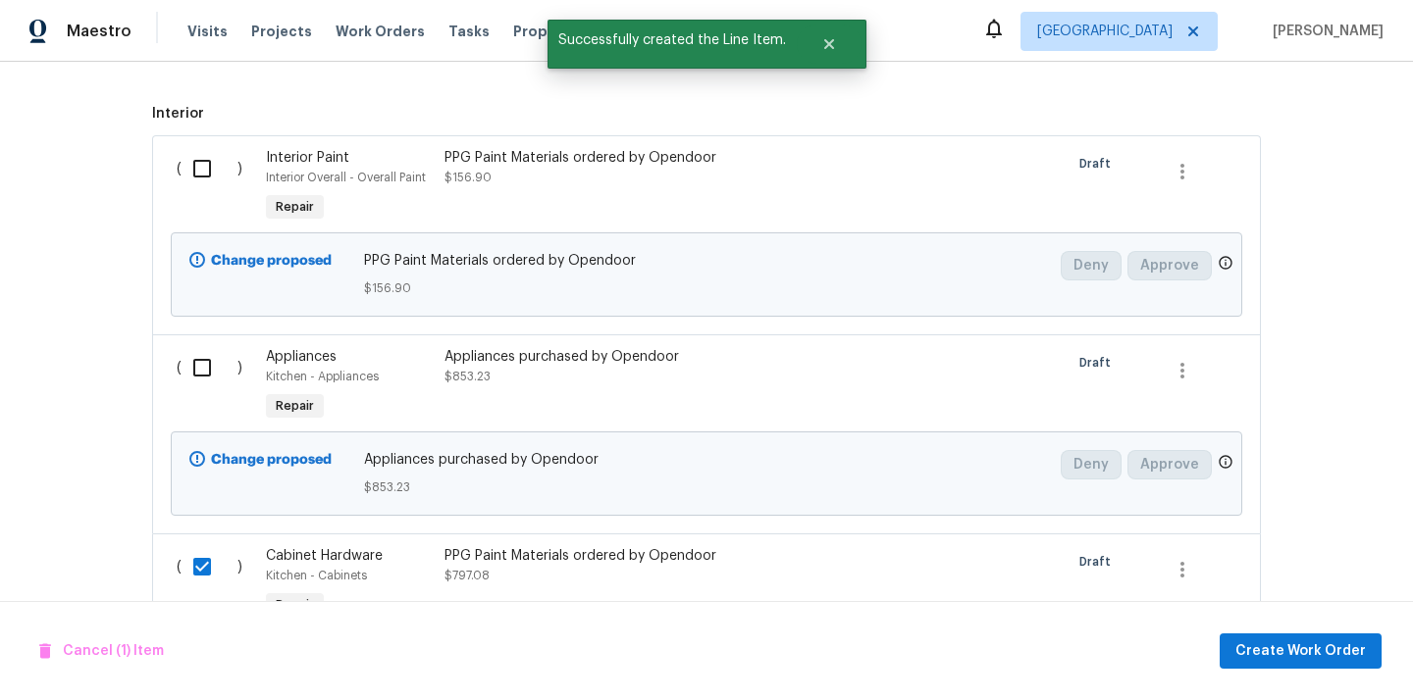
click at [205, 354] on input "checkbox" at bounding box center [209, 367] width 56 height 41
checkbox input "true"
click at [213, 169] on input "checkbox" at bounding box center [209, 168] width 56 height 41
checkbox input "true"
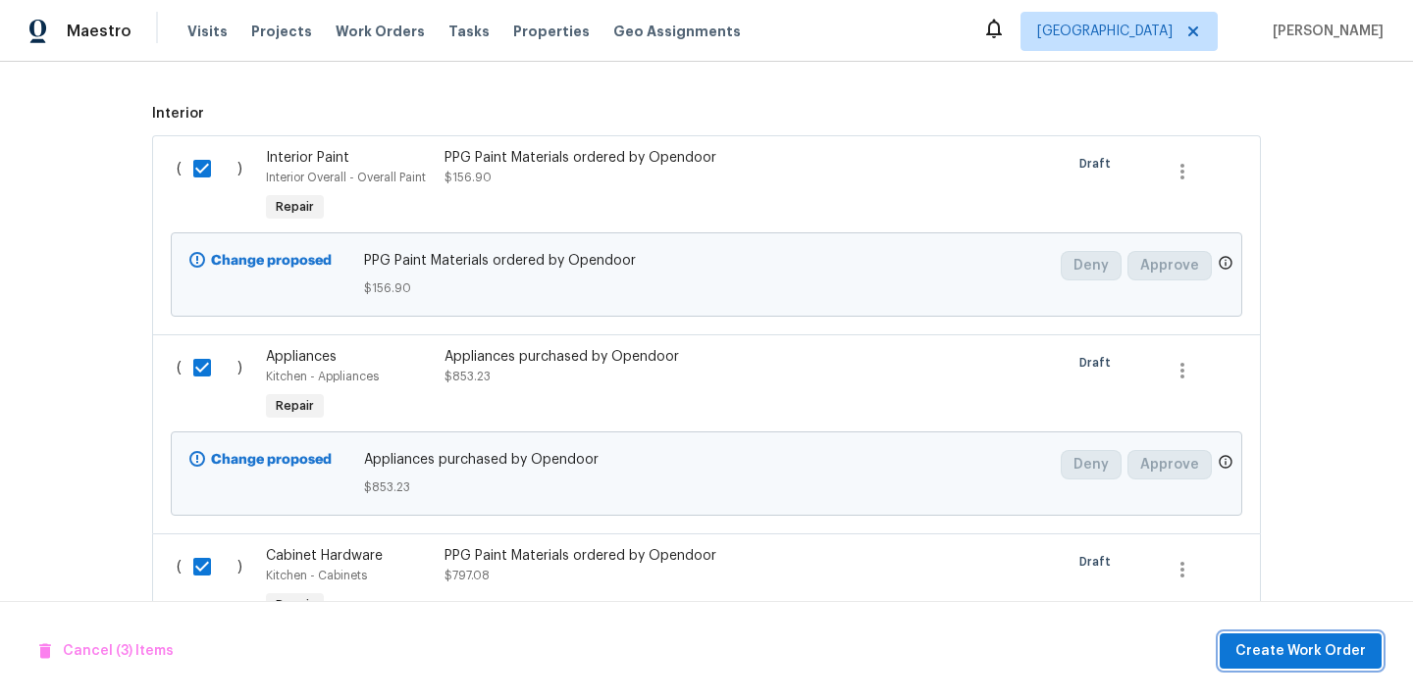
click at [1285, 658] on span "Create Work Order" at bounding box center [1300, 652] width 130 height 25
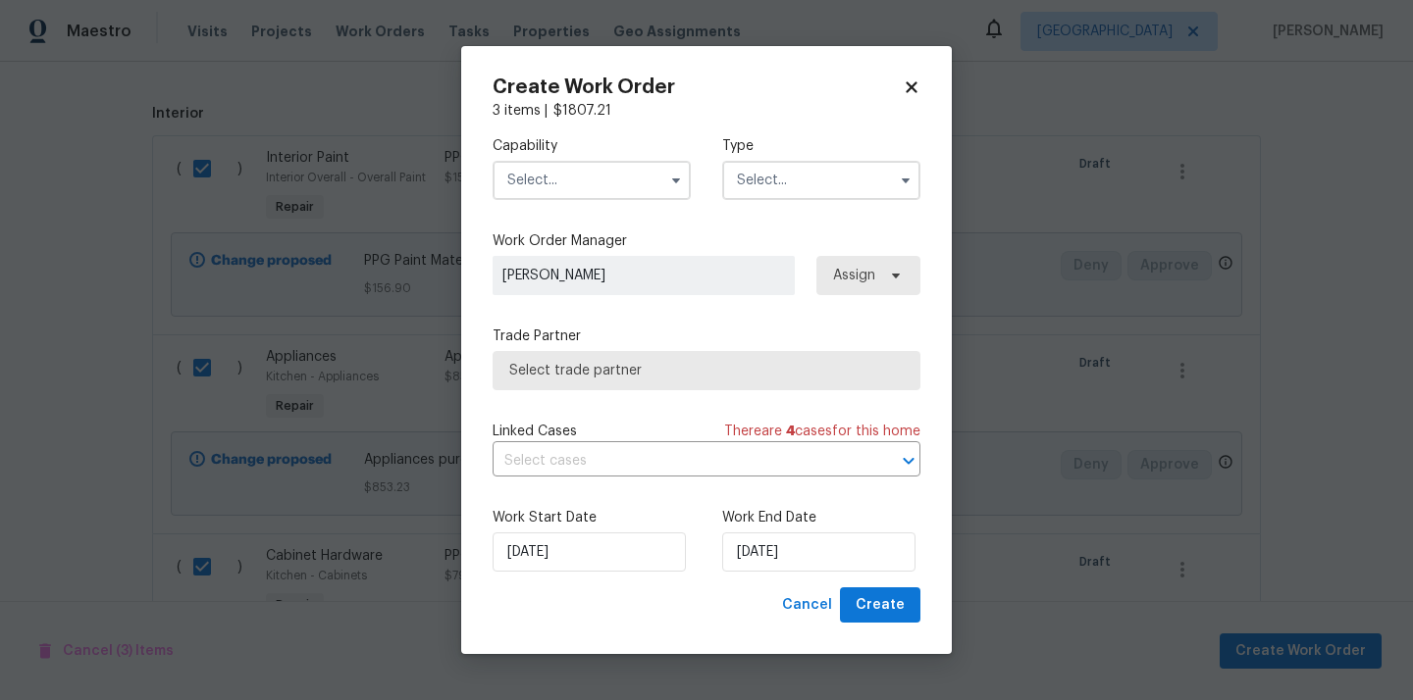
click at [642, 170] on input "text" at bounding box center [591, 180] width 198 height 39
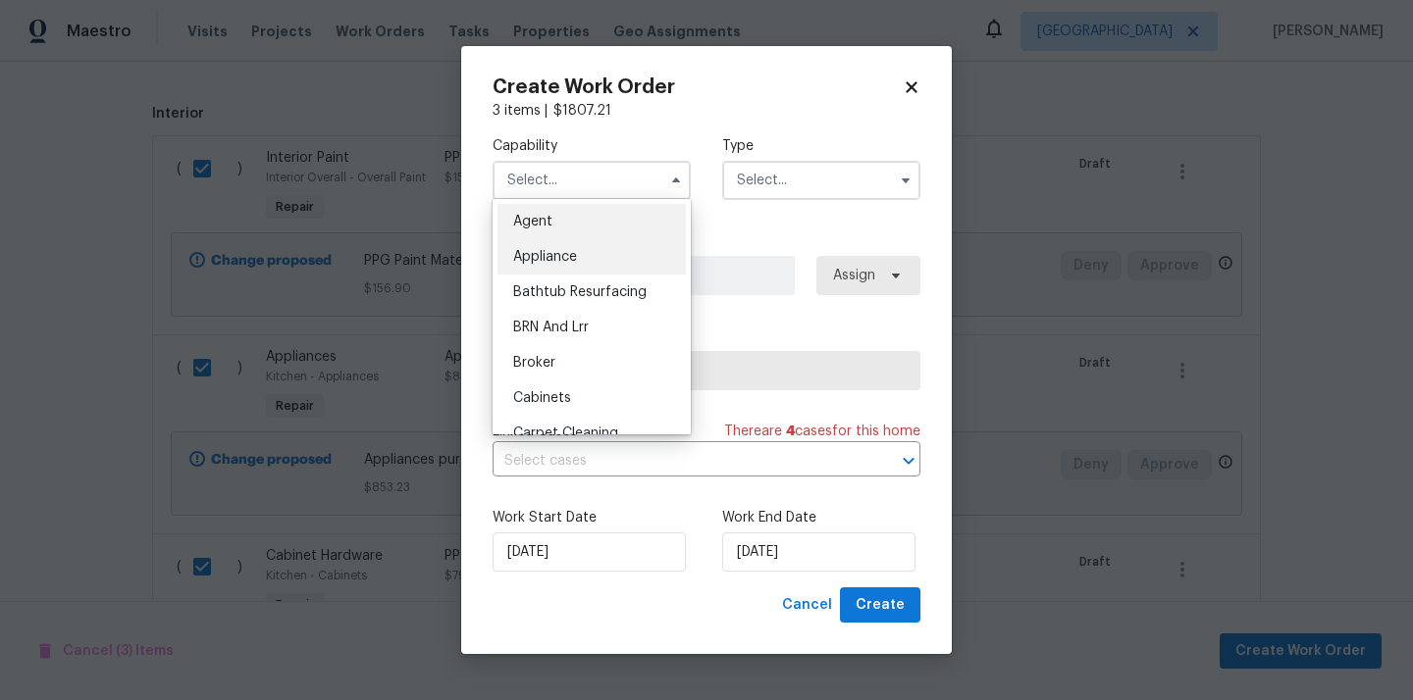
click at [600, 257] on div "Appliance" at bounding box center [591, 256] width 188 height 35
type input "Appliance"
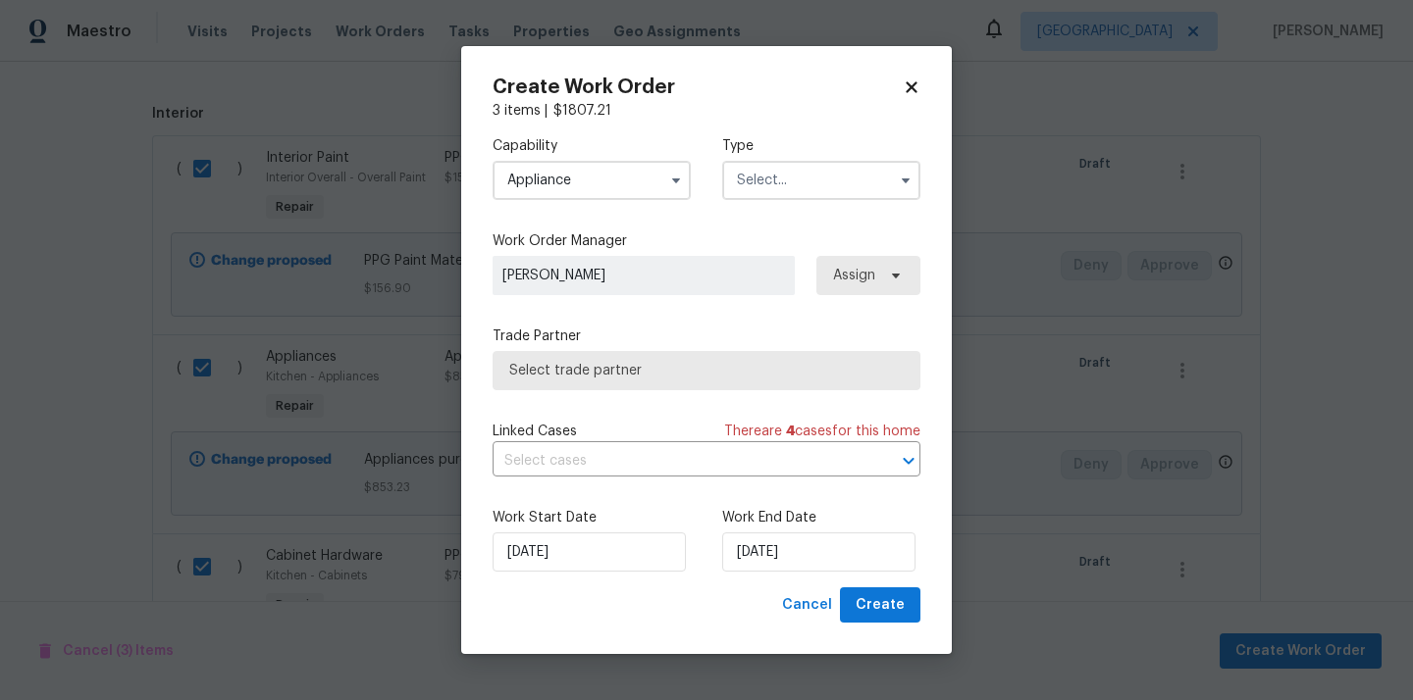
click at [766, 180] on input "text" at bounding box center [821, 180] width 198 height 39
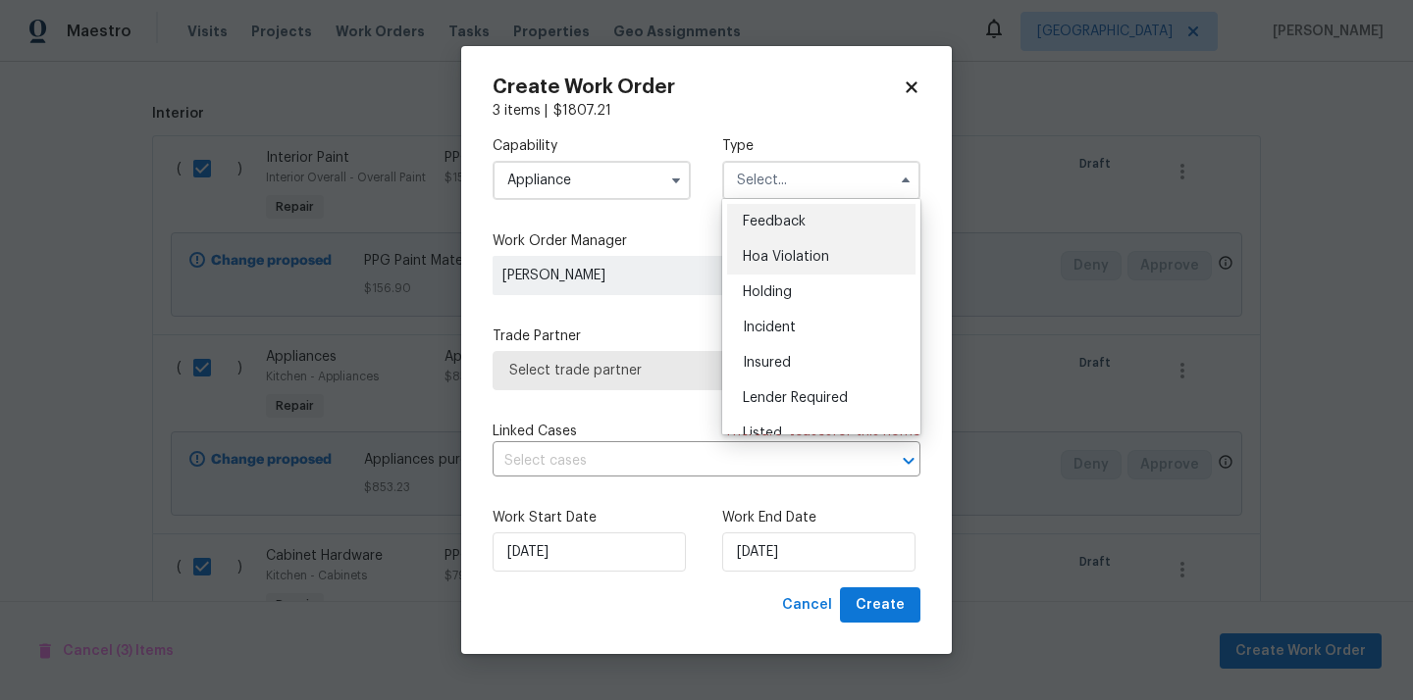
scroll to position [445, 0]
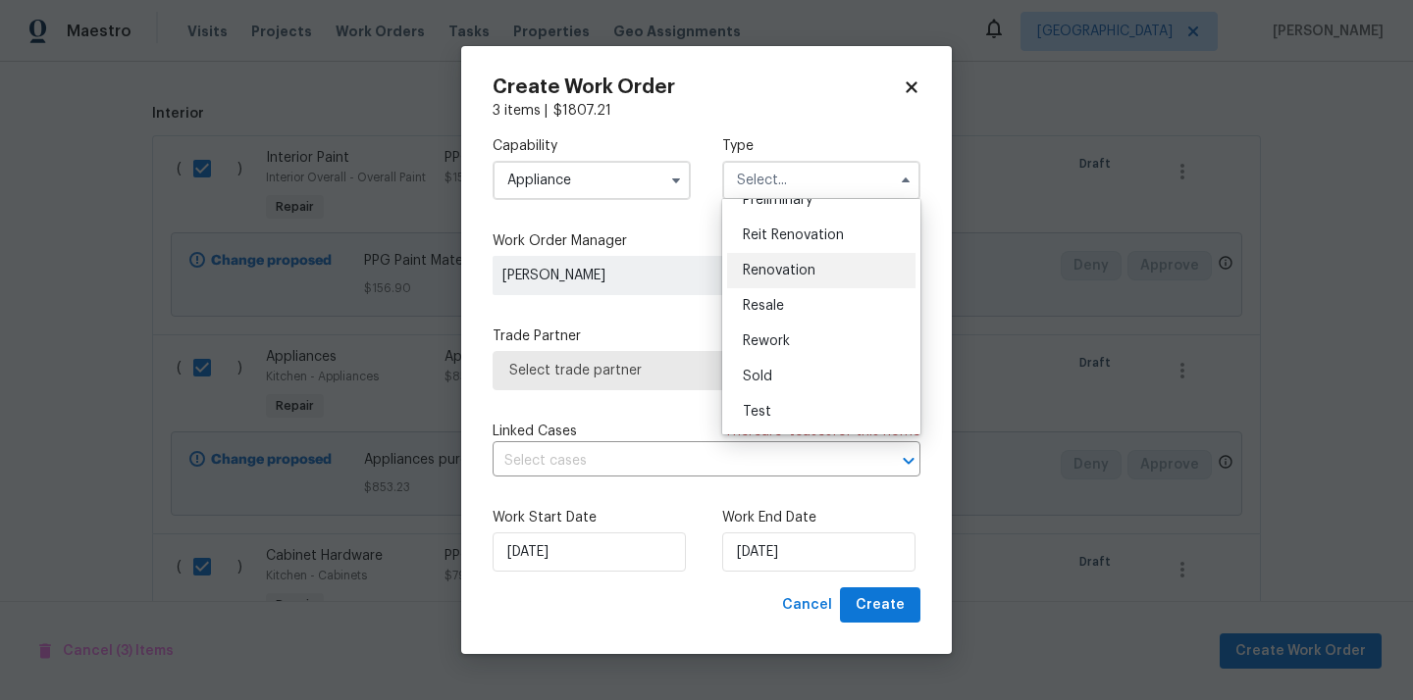
click at [790, 263] on div "Renovation" at bounding box center [821, 270] width 188 height 35
type input "Renovation"
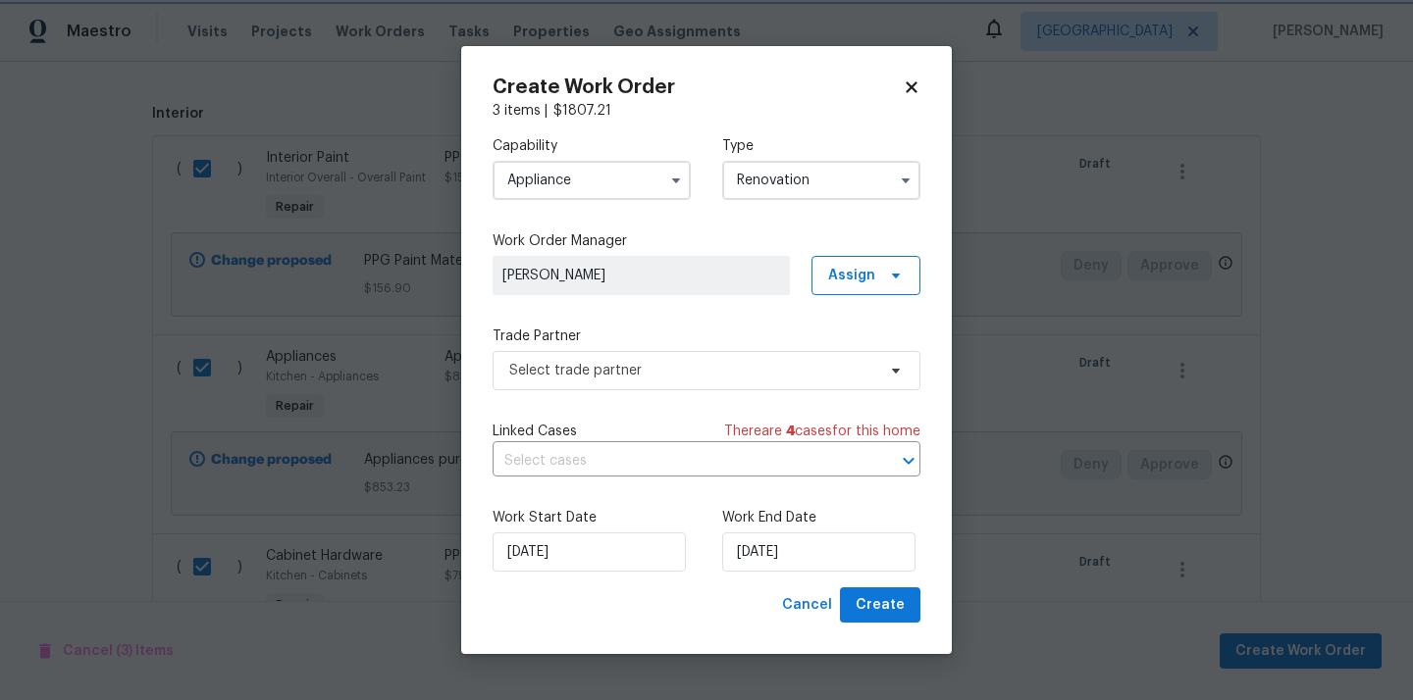
scroll to position [0, 0]
click at [864, 269] on span "Assign" at bounding box center [851, 276] width 47 height 20
click at [861, 355] on div "Assign to me" at bounding box center [868, 358] width 85 height 20
click at [685, 371] on span "Select trade partner" at bounding box center [692, 371] width 366 height 20
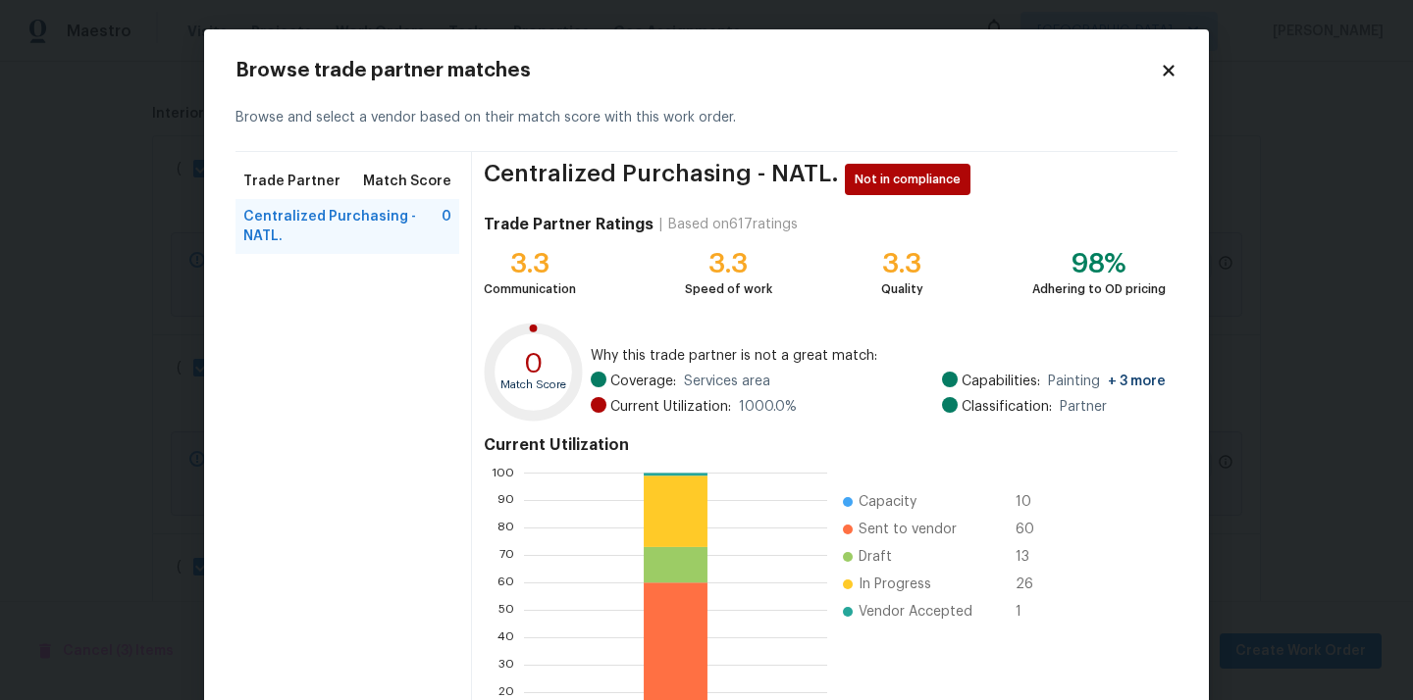
scroll to position [165, 0]
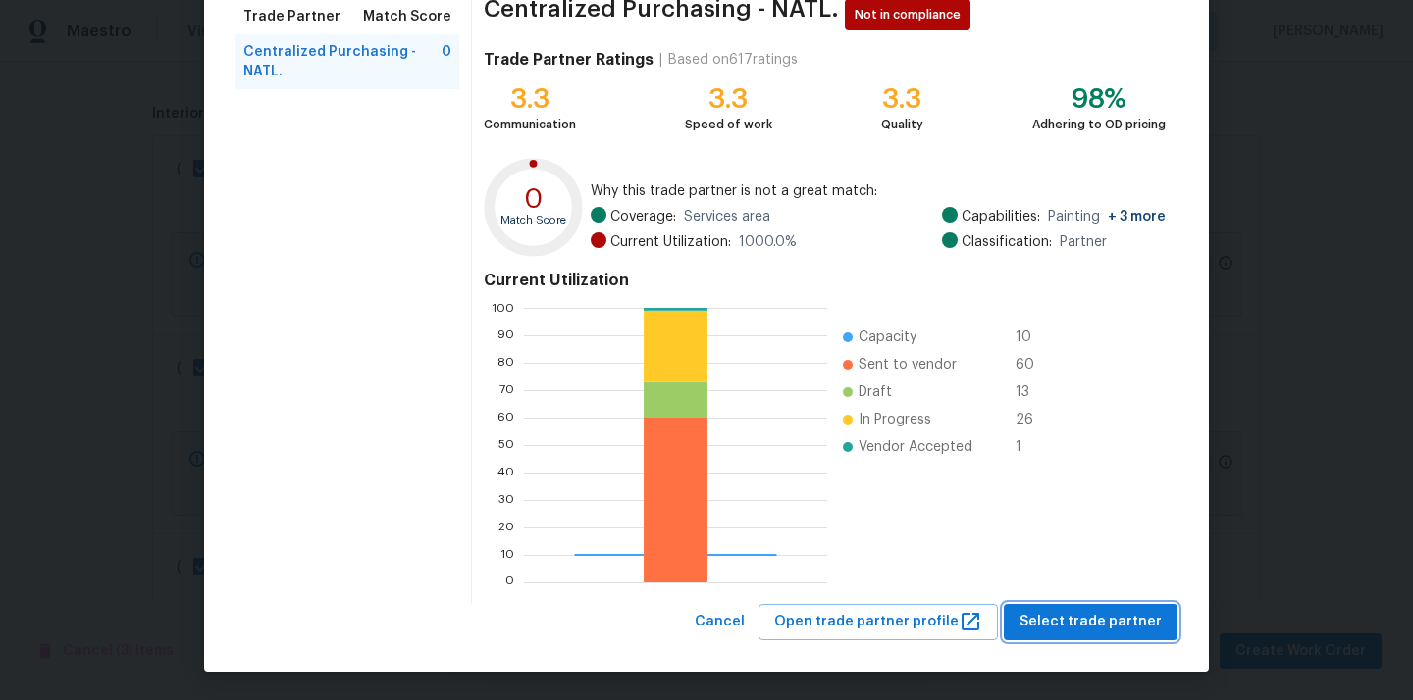
click at [1080, 618] on span "Select trade partner" at bounding box center [1090, 622] width 142 height 25
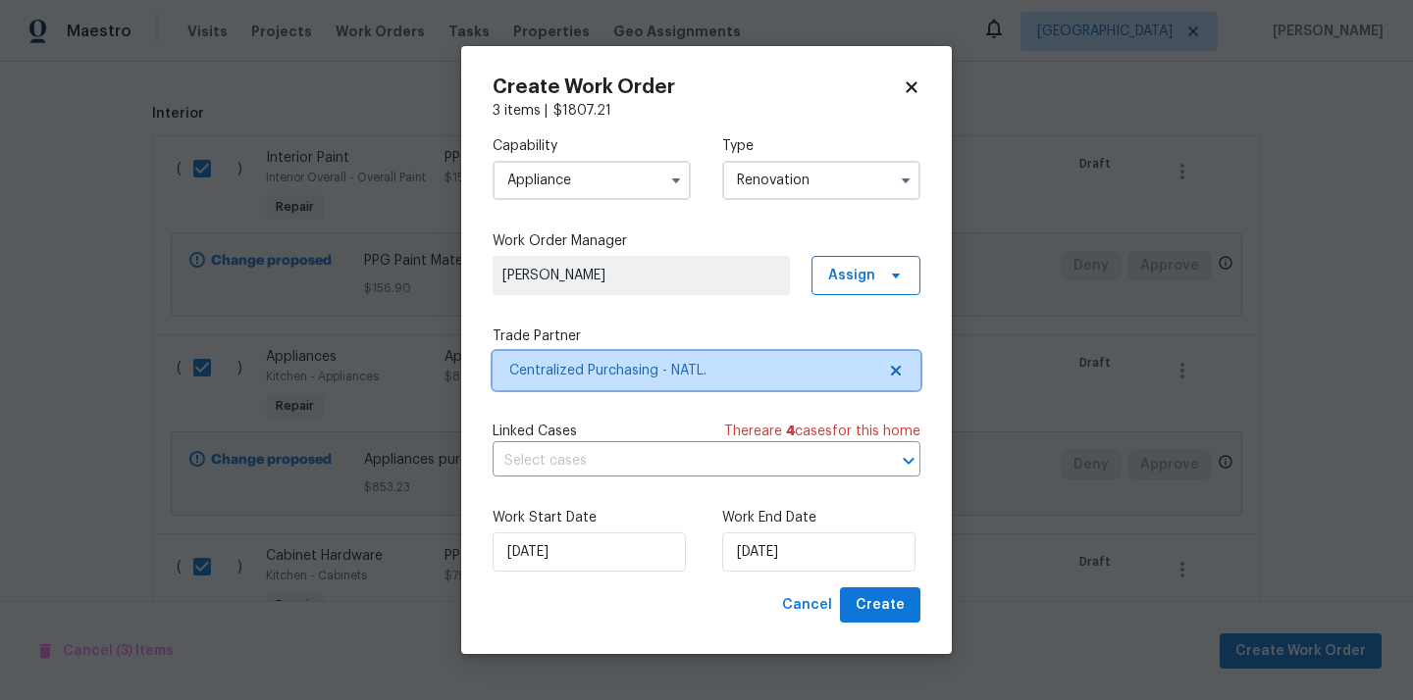
scroll to position [0, 0]
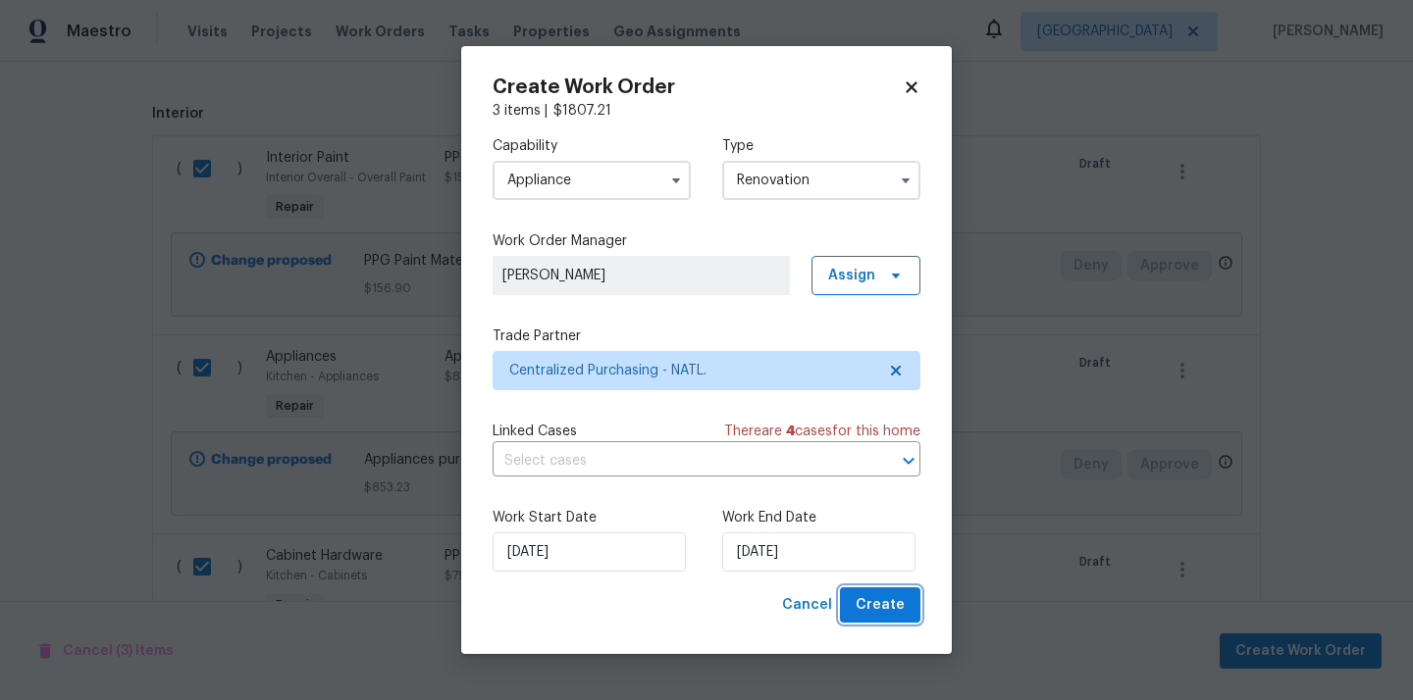
click at [880, 599] on span "Create" at bounding box center [879, 605] width 49 height 25
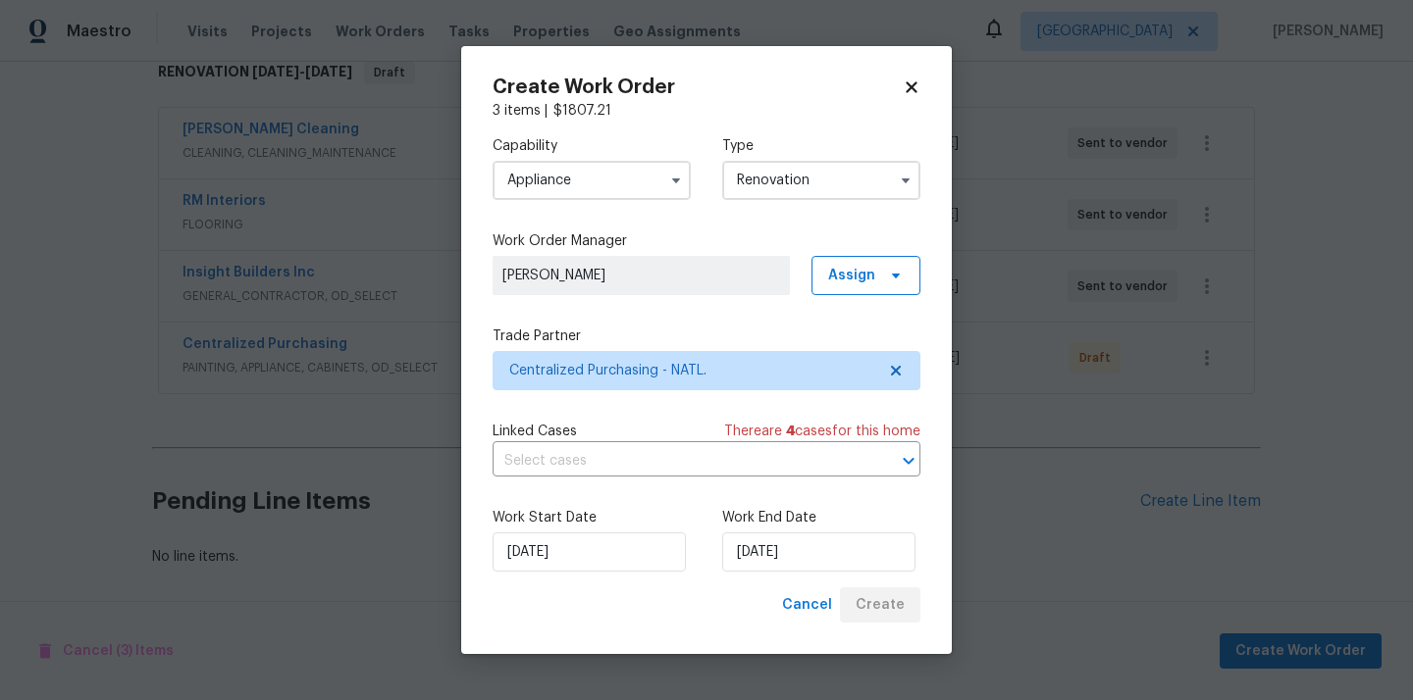
scroll to position [331, 0]
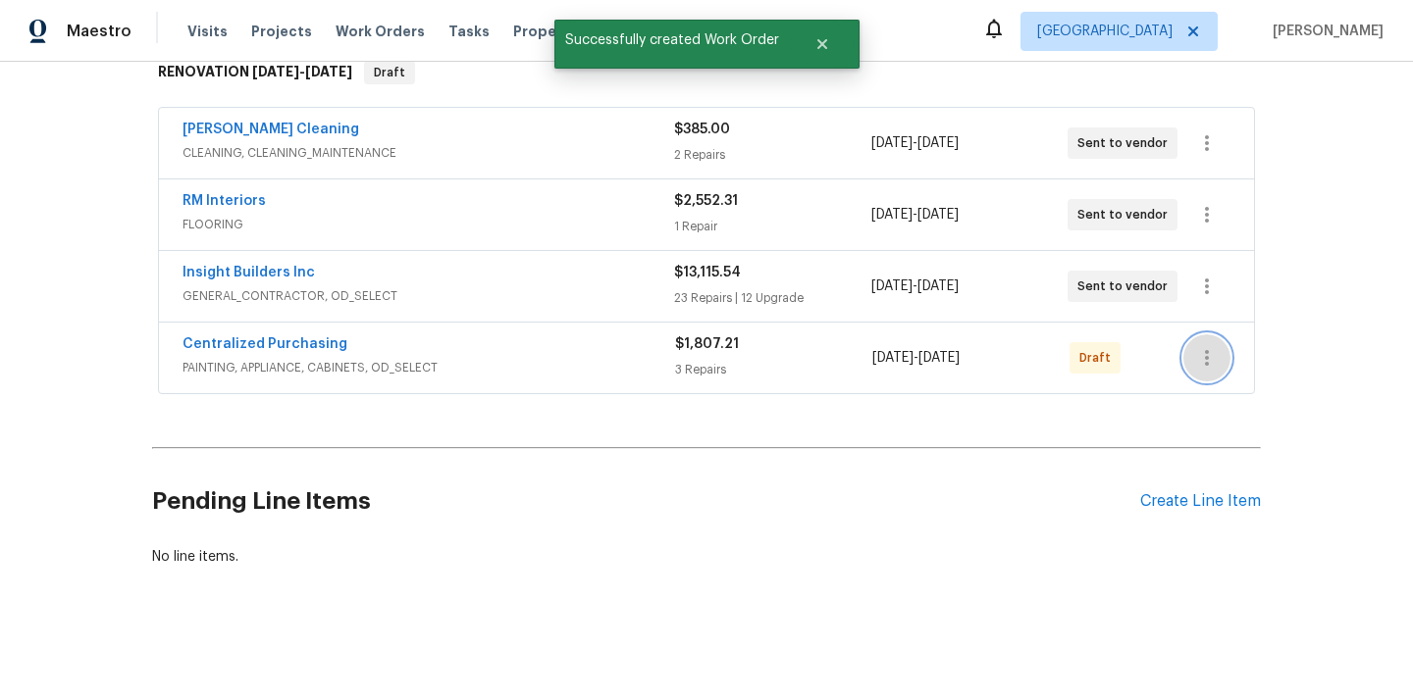
click at [1212, 360] on icon "button" at bounding box center [1207, 358] width 24 height 24
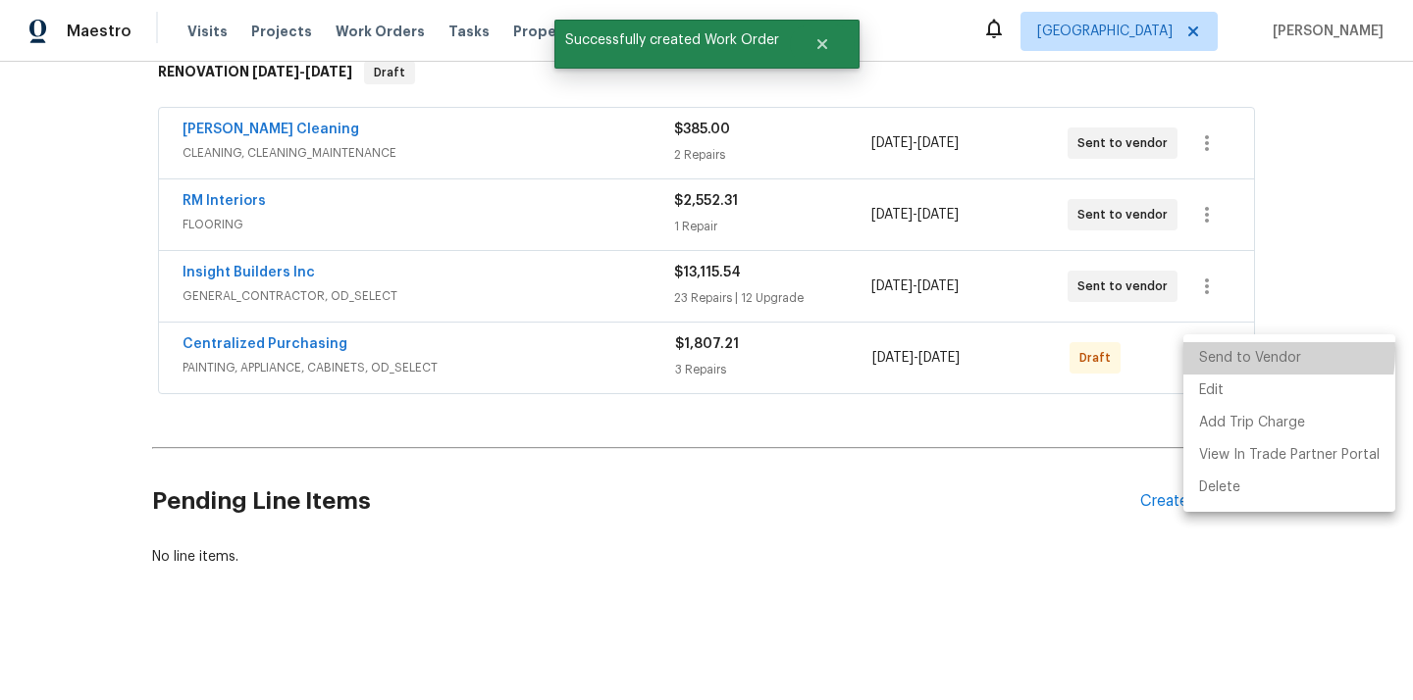
click at [1215, 350] on li "Send to Vendor" at bounding box center [1289, 358] width 212 height 32
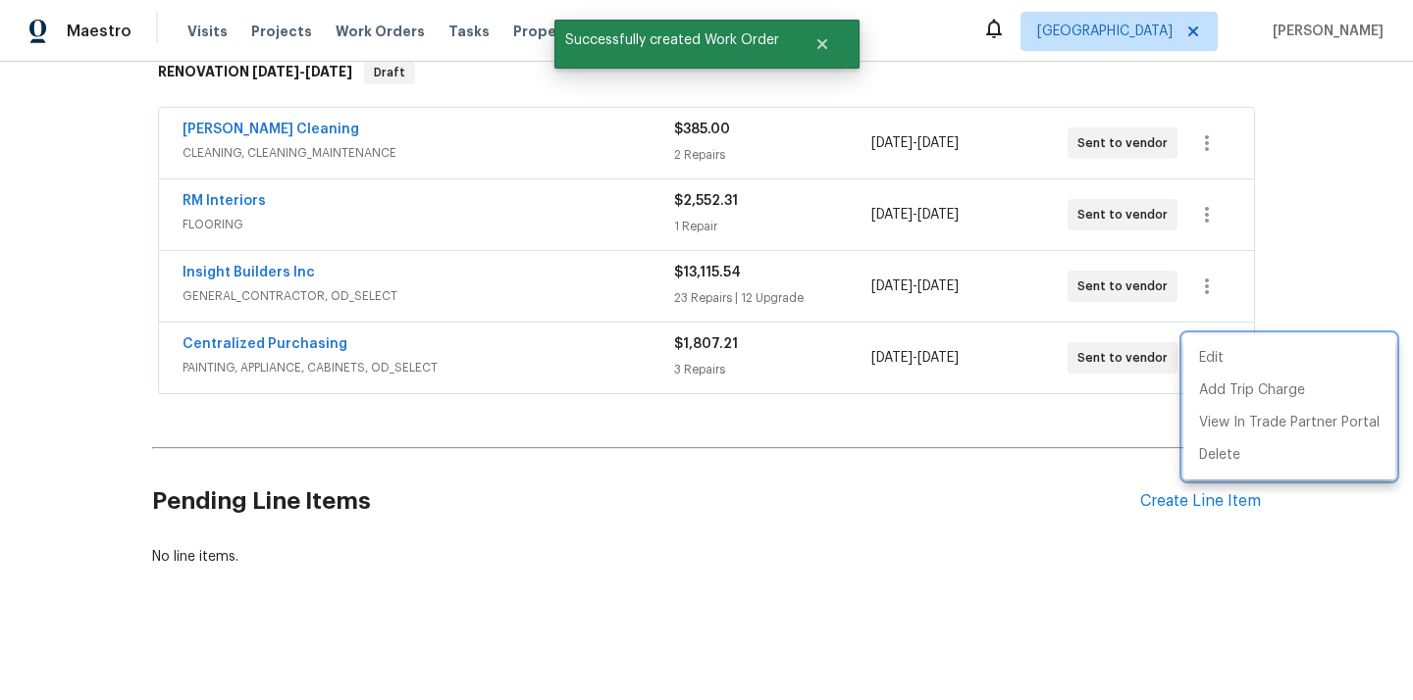
click at [425, 335] on div at bounding box center [706, 350] width 1413 height 700
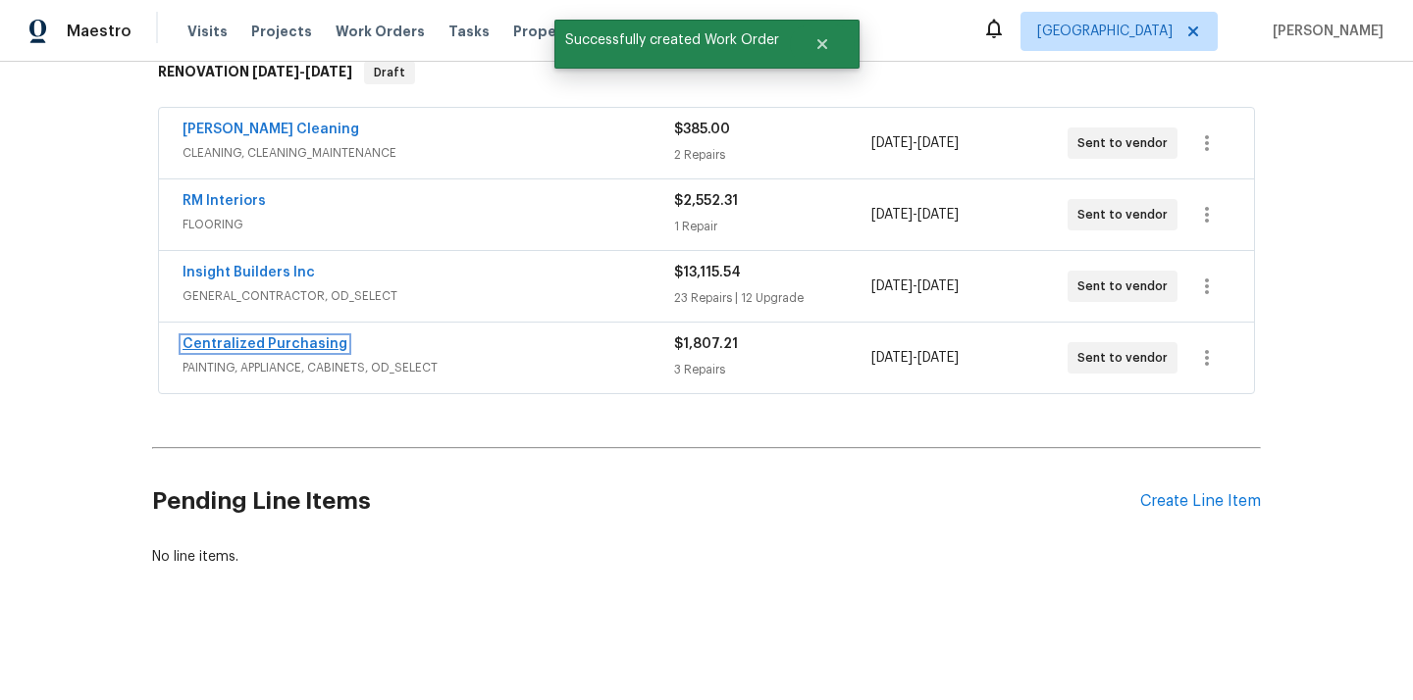
click at [246, 346] on link "Centralized Purchasing" at bounding box center [264, 344] width 165 height 14
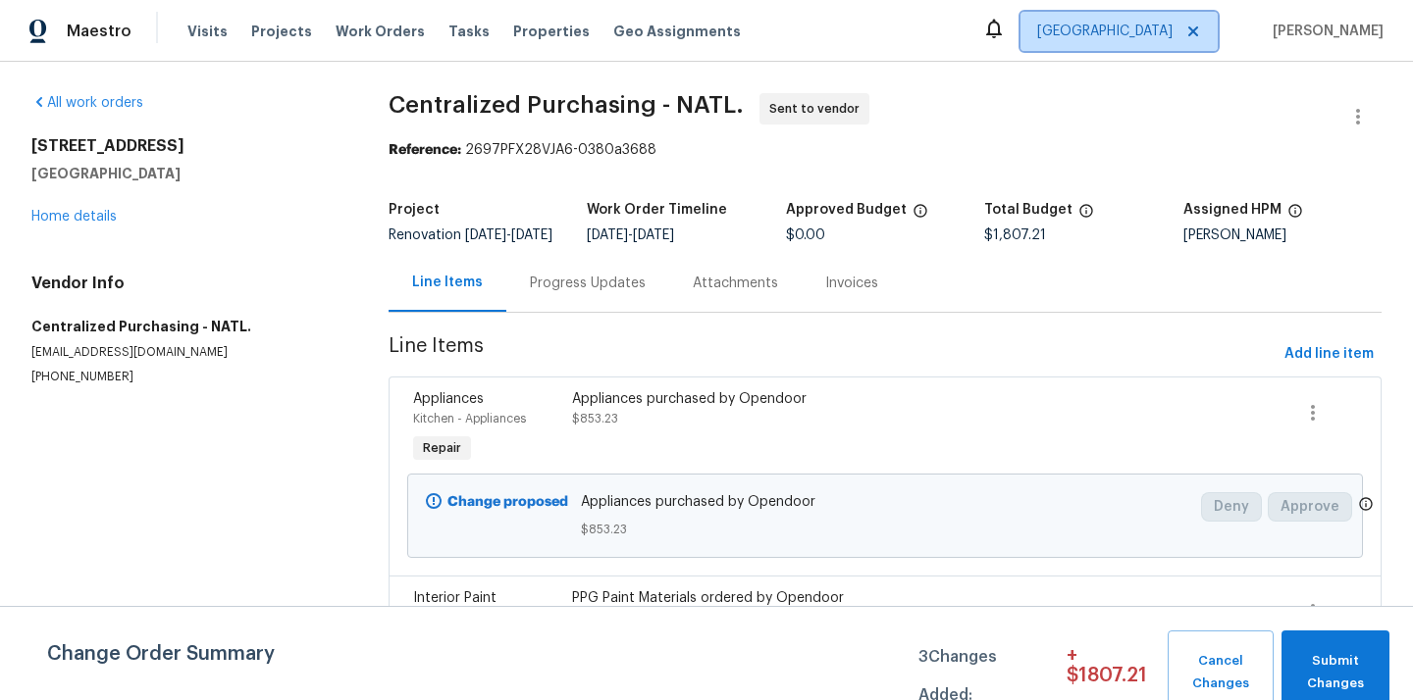
click at [1132, 39] on span "[GEOGRAPHIC_DATA]" at bounding box center [1104, 32] width 135 height 20
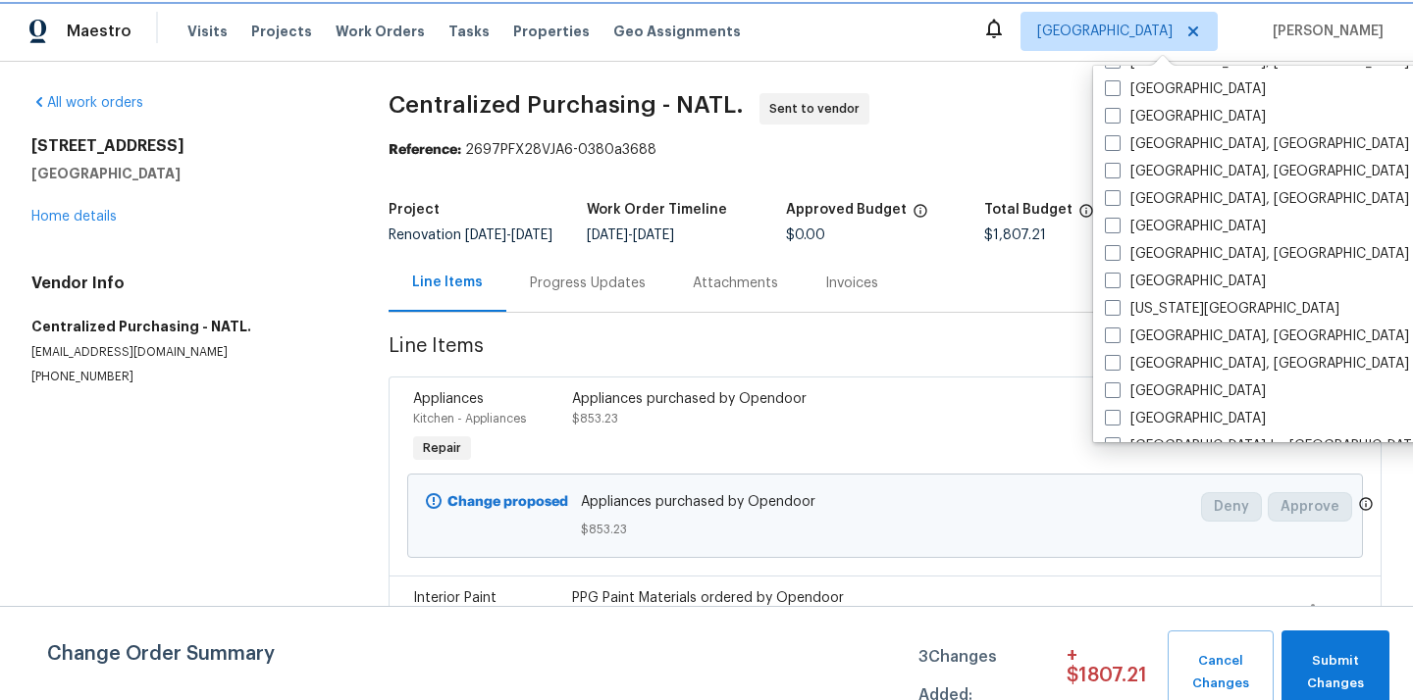
scroll to position [605, 0]
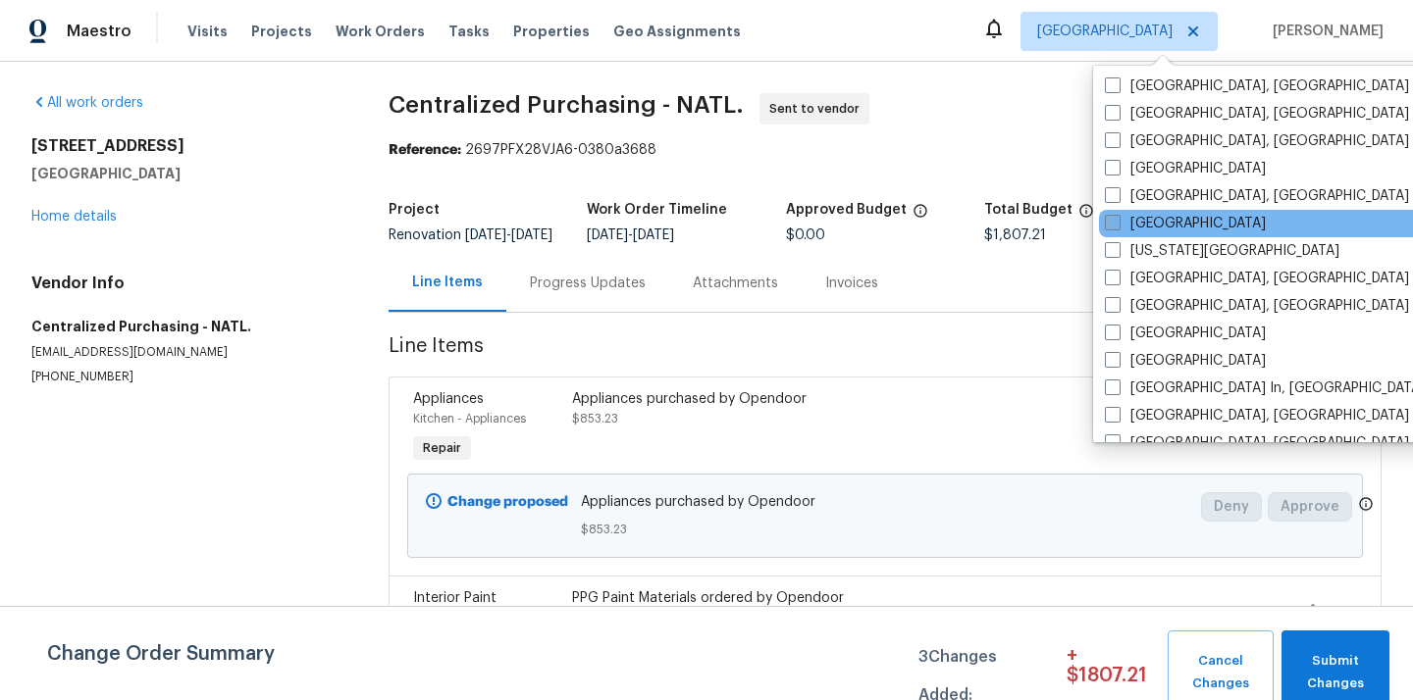
click at [1119, 222] on span at bounding box center [1113, 223] width 16 height 16
click at [1117, 222] on input "[GEOGRAPHIC_DATA]" at bounding box center [1111, 220] width 13 height 13
checkbox input "true"
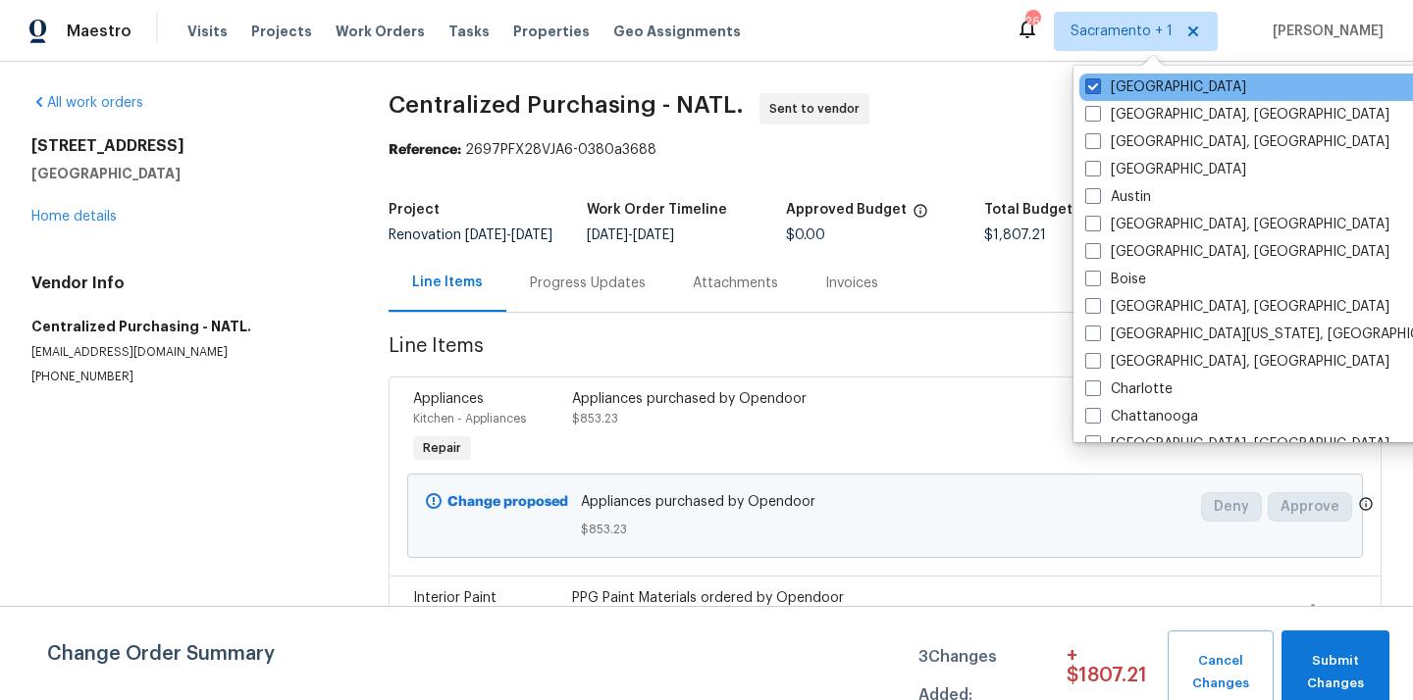
click at [1114, 76] on div "[GEOGRAPHIC_DATA]" at bounding box center [1276, 87] width 395 height 27
click at [1098, 80] on span at bounding box center [1093, 86] width 16 height 16
click at [1098, 80] on input "[GEOGRAPHIC_DATA]" at bounding box center [1091, 83] width 13 height 13
checkbox input "false"
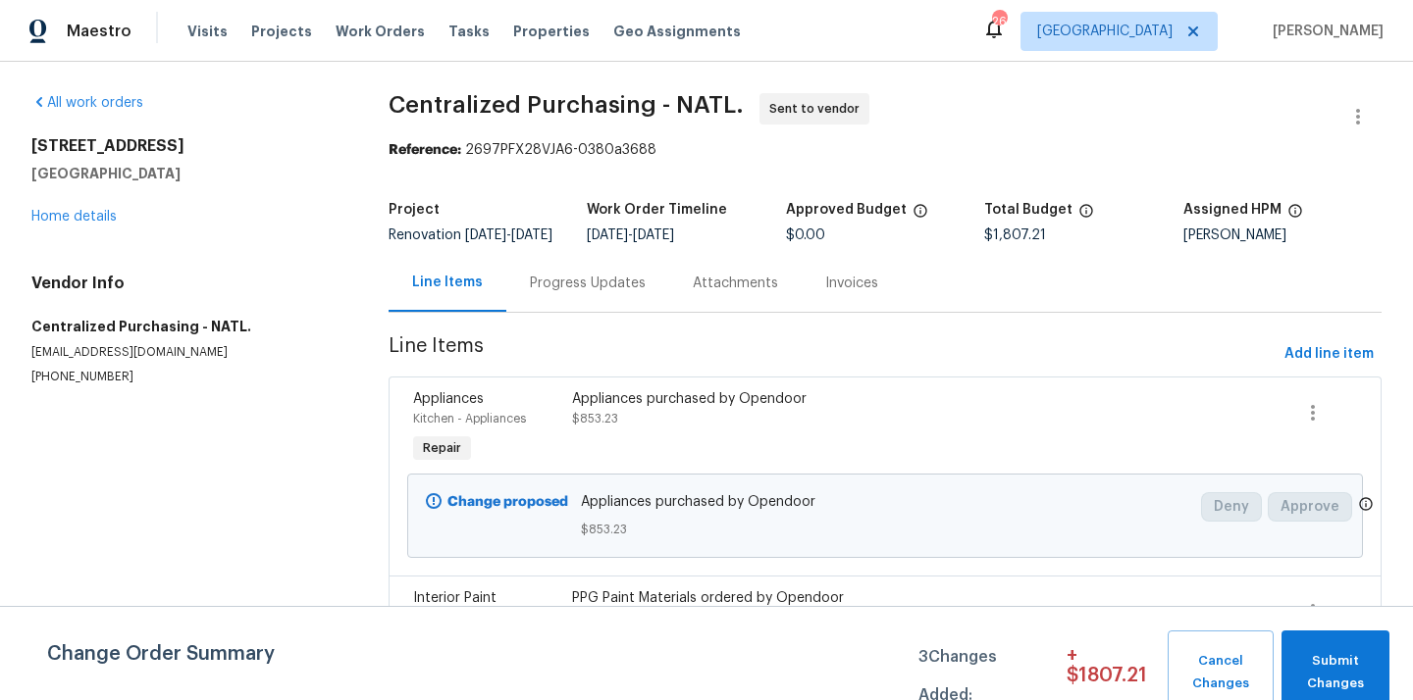
click at [279, 21] on div "Visits Projects Work Orders Tasks Properties Geo Assignments" at bounding box center [475, 31] width 577 height 39
click at [273, 30] on span "Projects" at bounding box center [281, 32] width 61 height 20
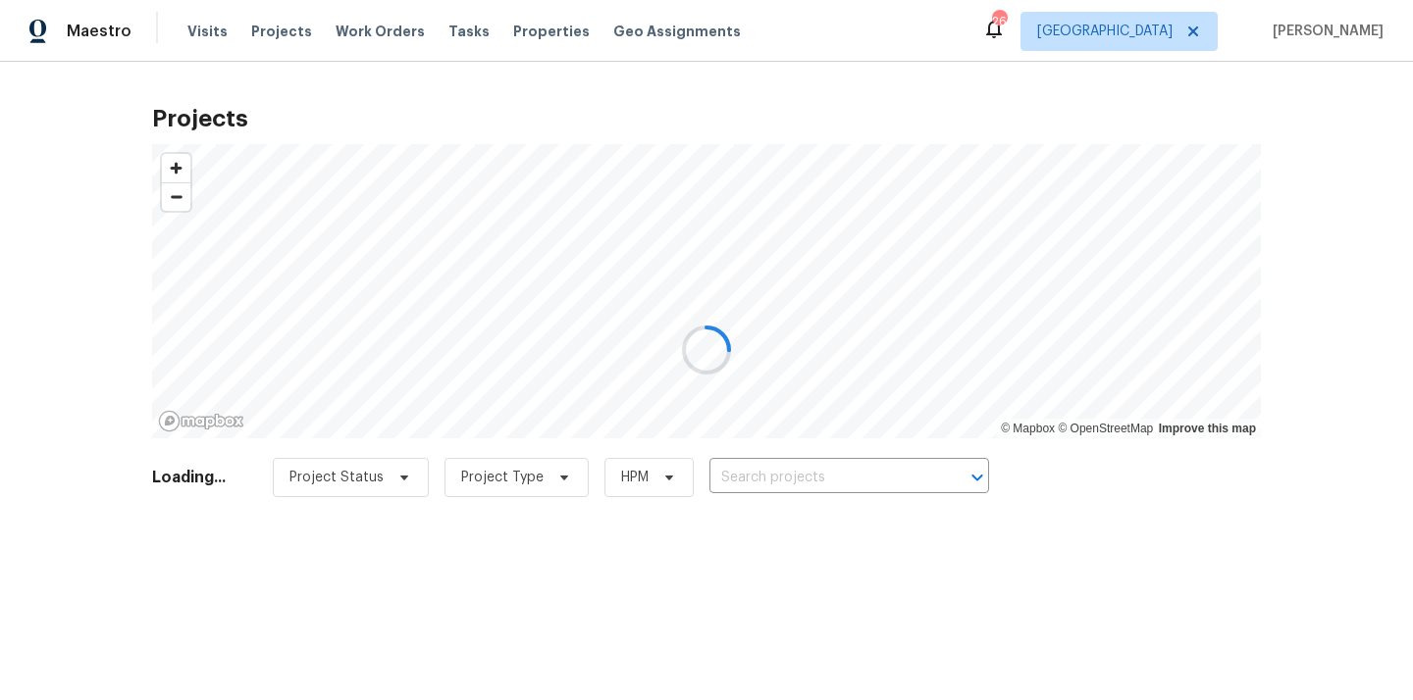
click at [833, 485] on div at bounding box center [706, 350] width 1413 height 700
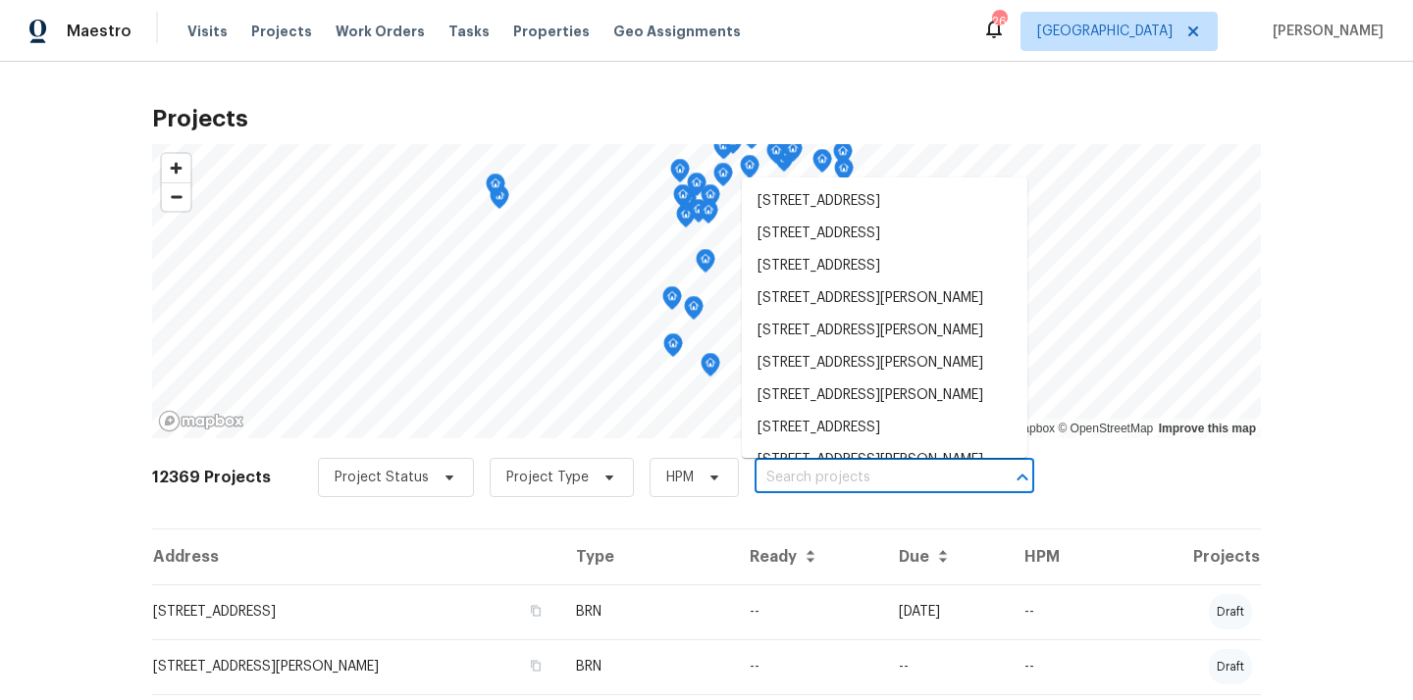
click at [833, 476] on input "text" at bounding box center [866, 478] width 225 height 30
paste input "[STREET_ADDRESS]"
type input "[STREET_ADDRESS]"
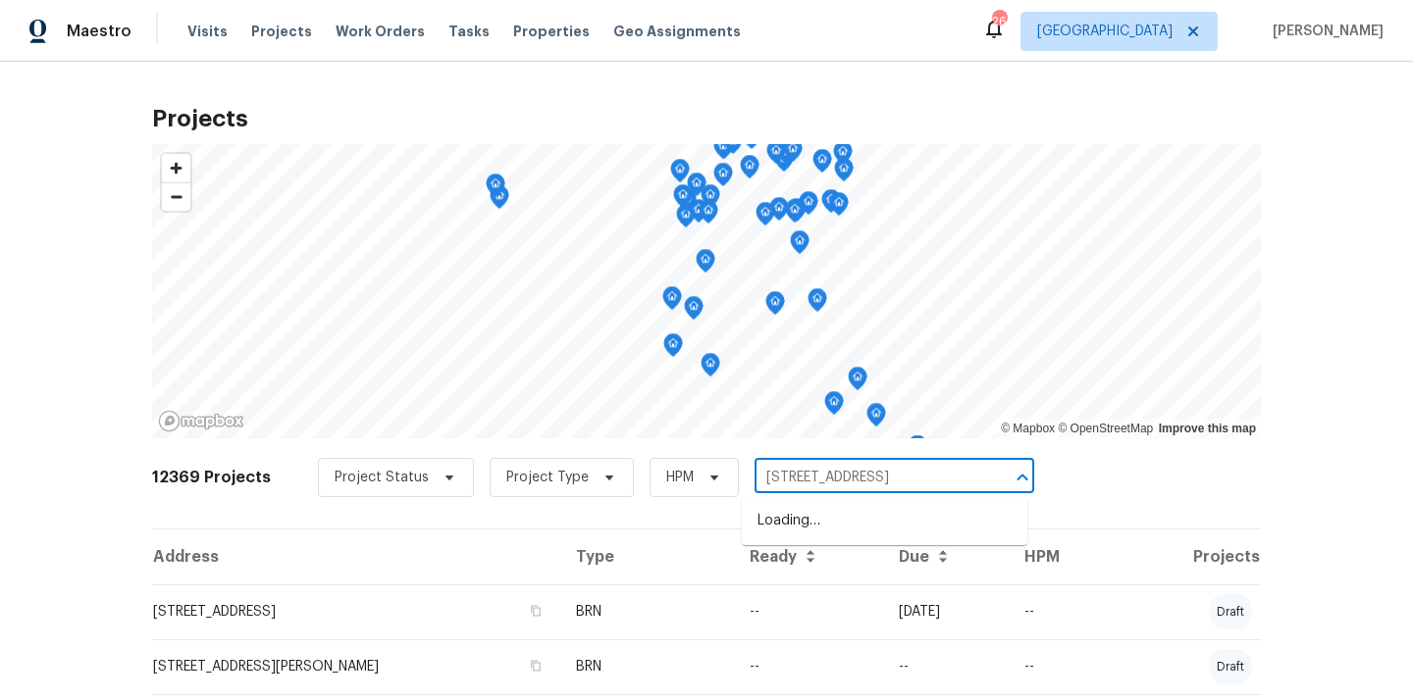
scroll to position [0, 47]
click at [820, 533] on li "[STREET_ADDRESS]" at bounding box center [884, 521] width 285 height 32
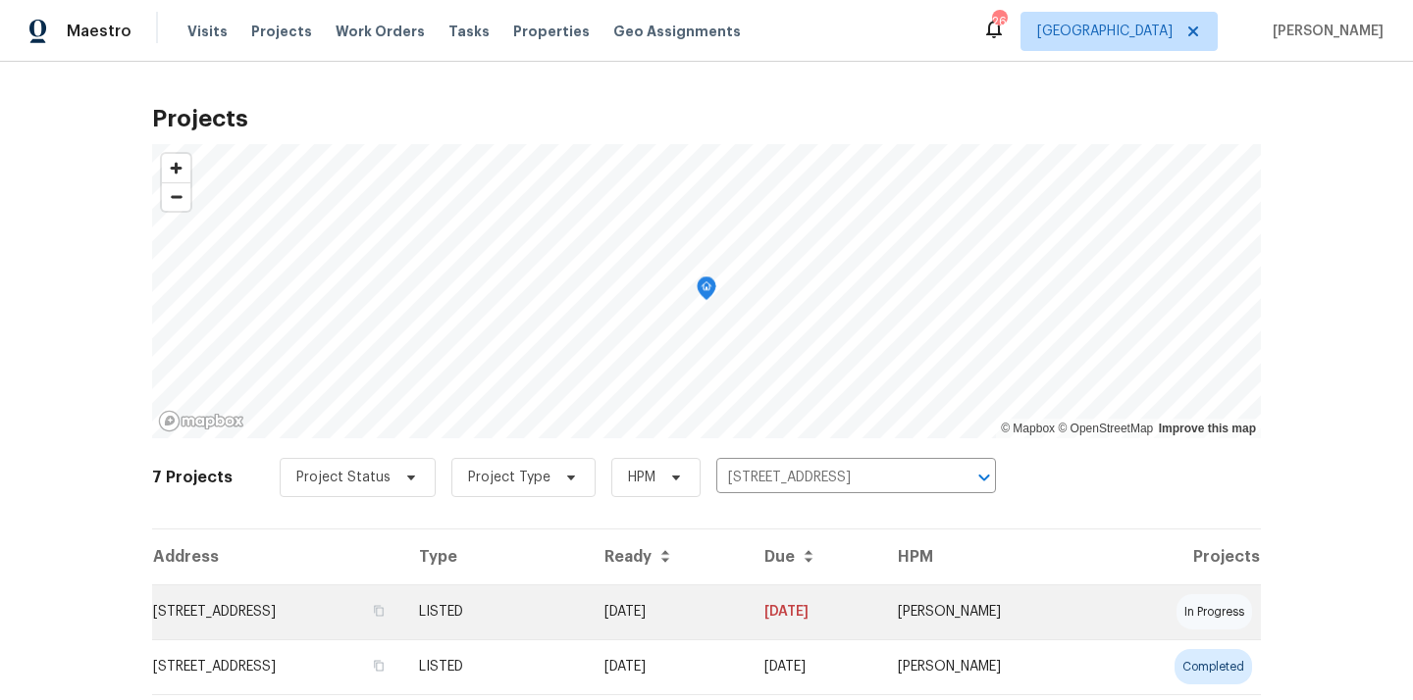
click at [301, 625] on td "[STREET_ADDRESS]" at bounding box center [277, 612] width 251 height 55
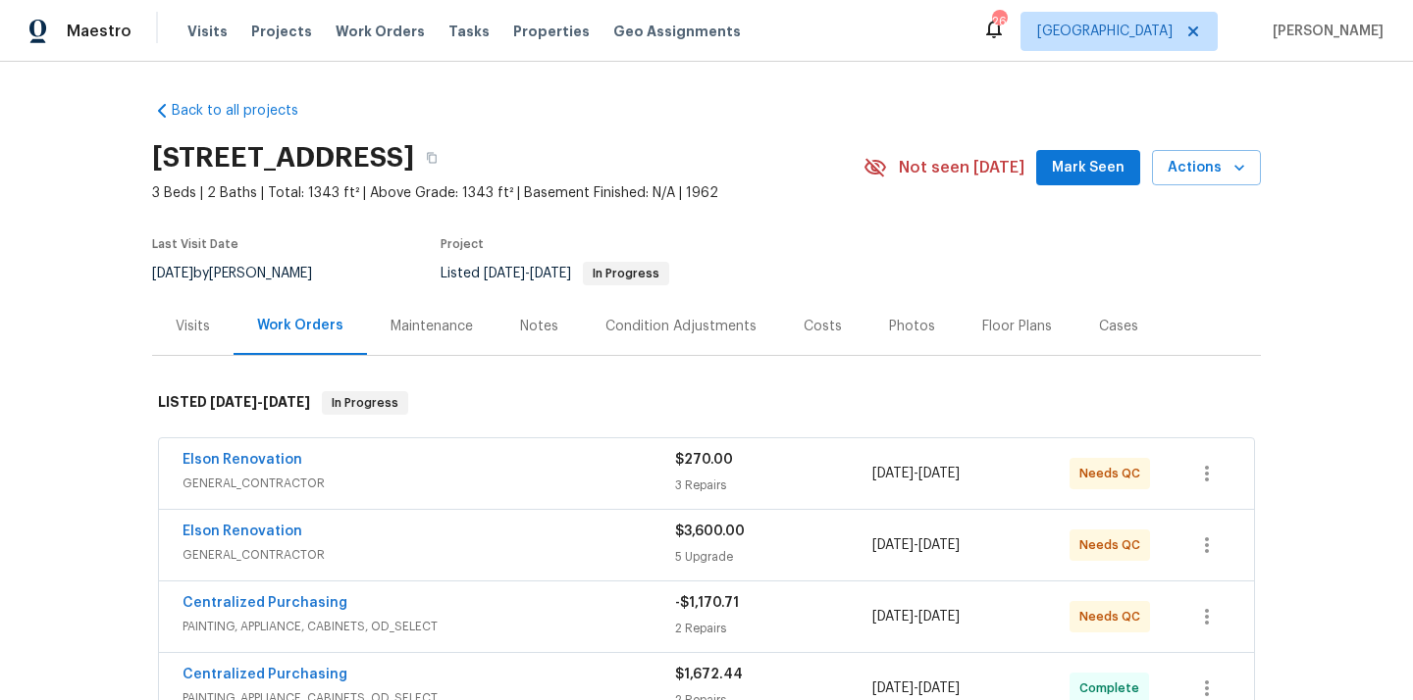
click at [664, 172] on div "[STREET_ADDRESS]" at bounding box center [507, 157] width 711 height 51
click at [414, 154] on h2 "[STREET_ADDRESS]" at bounding box center [283, 158] width 262 height 20
copy h2 "32217"
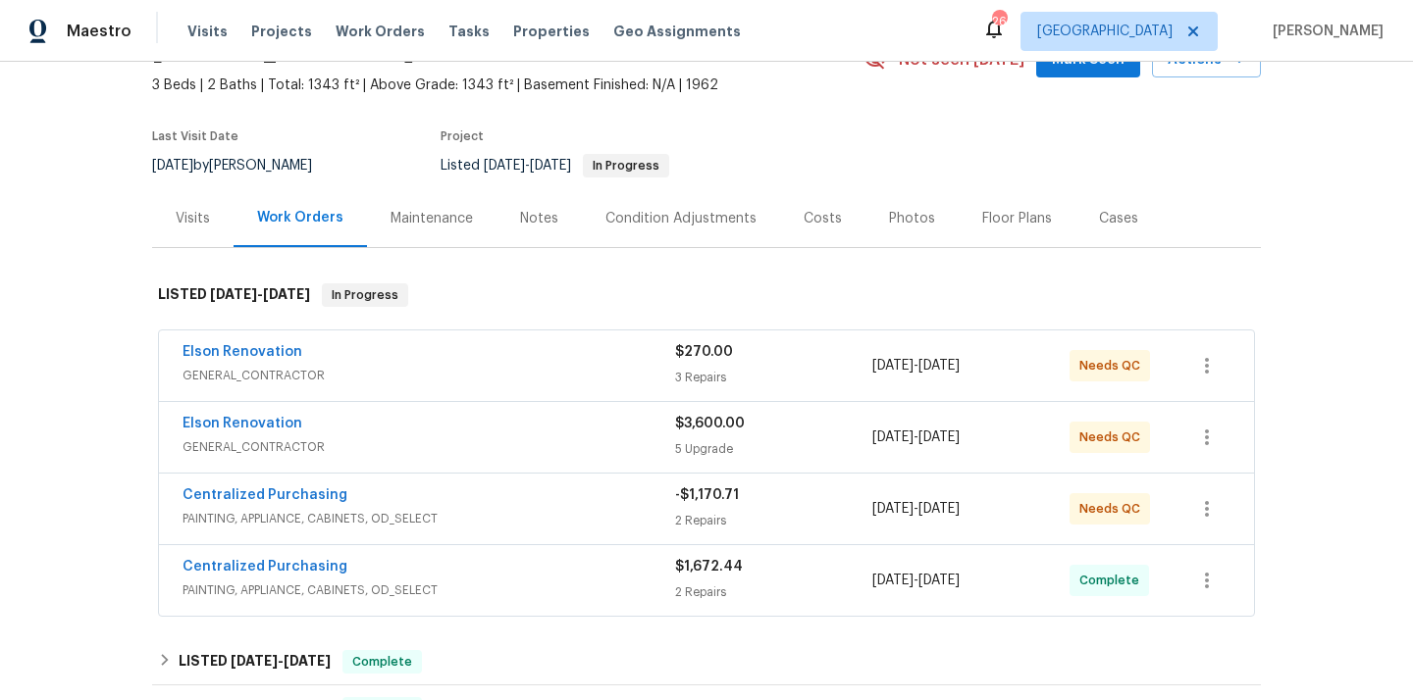
scroll to position [118, 0]
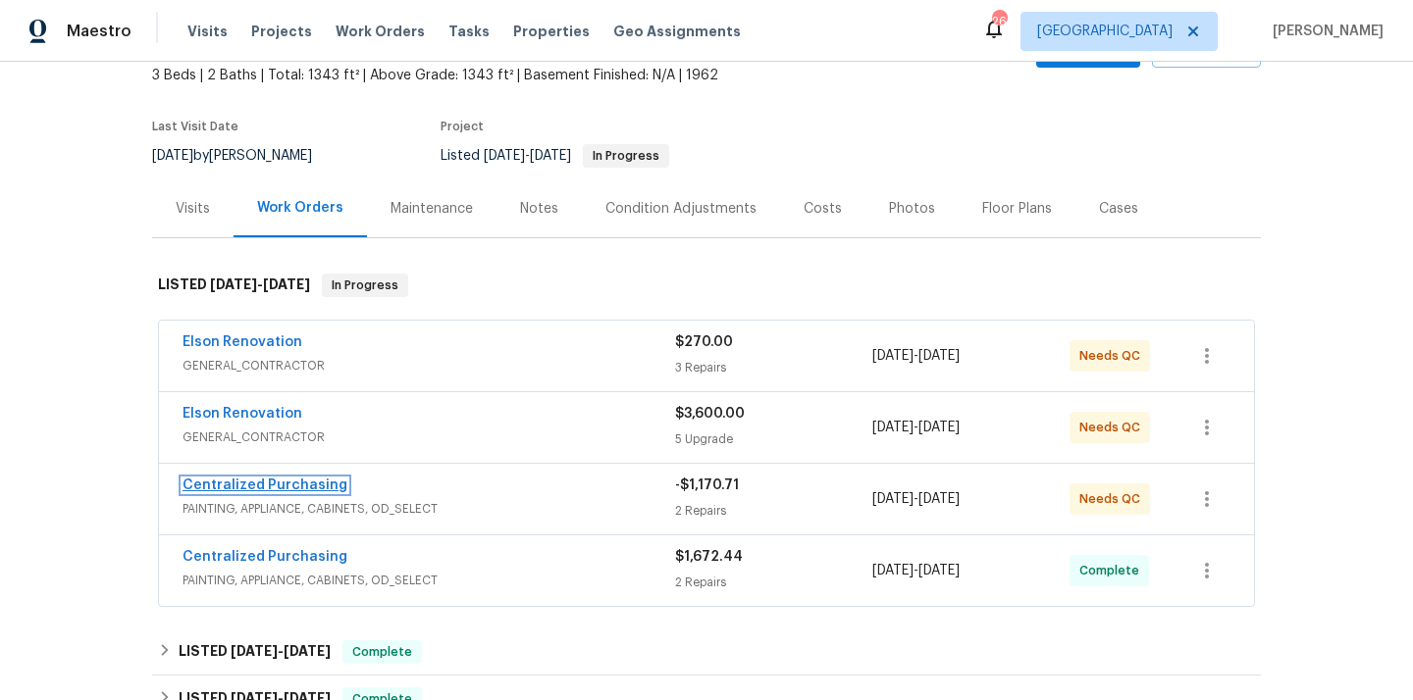
click at [302, 479] on link "Centralized Purchasing" at bounding box center [264, 486] width 165 height 14
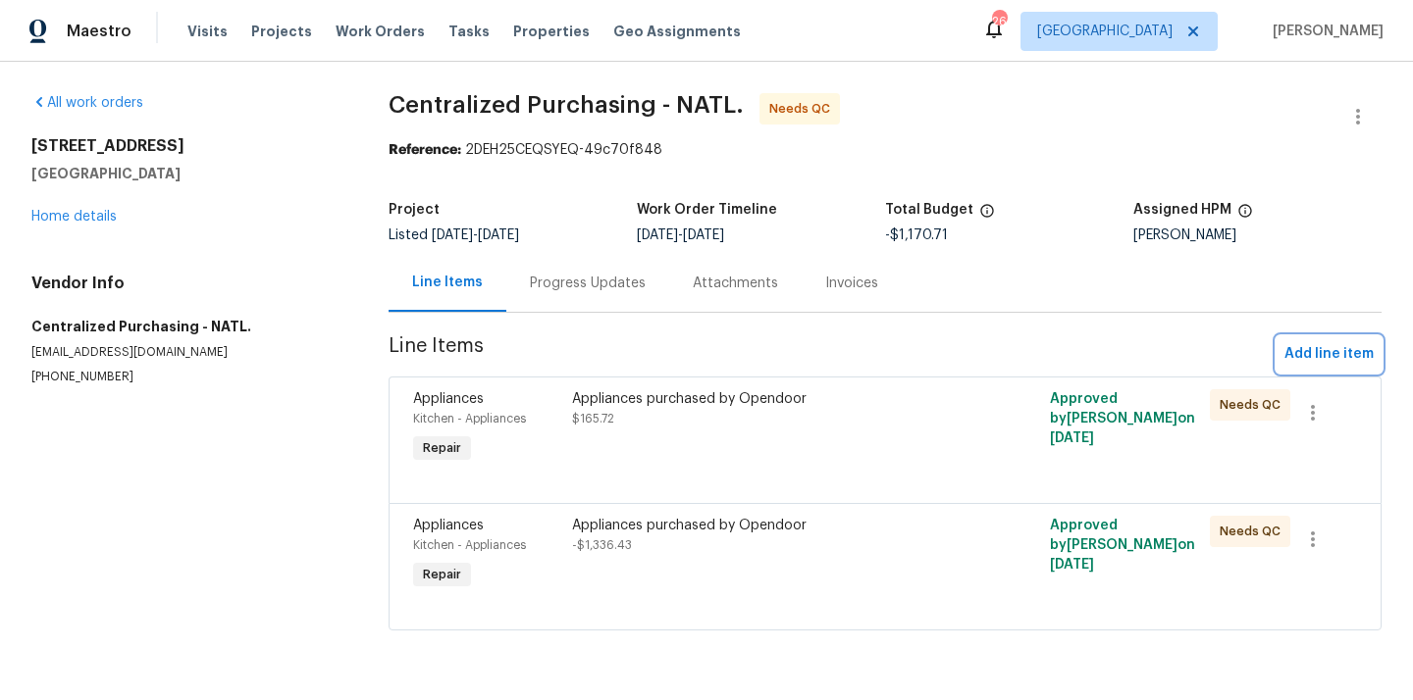
click at [1315, 356] on span "Add line item" at bounding box center [1328, 354] width 89 height 25
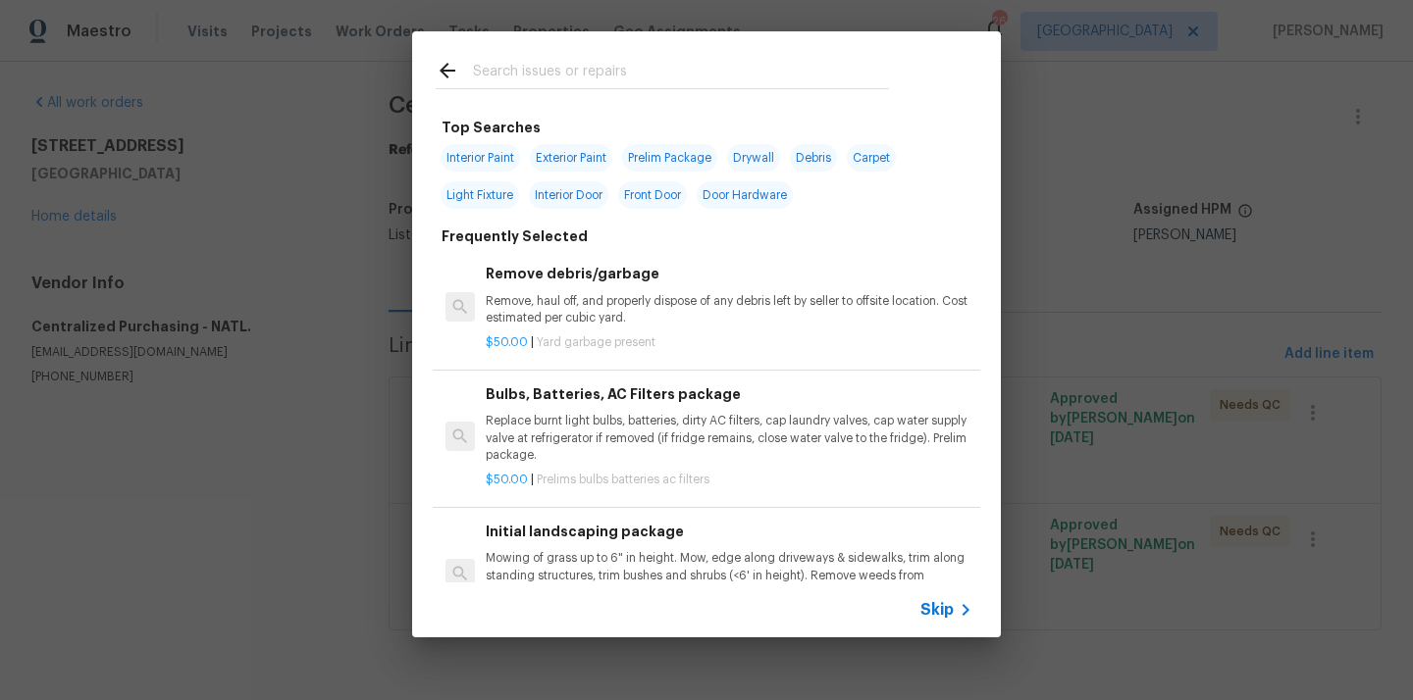
click at [685, 77] on input "text" at bounding box center [681, 73] width 416 height 29
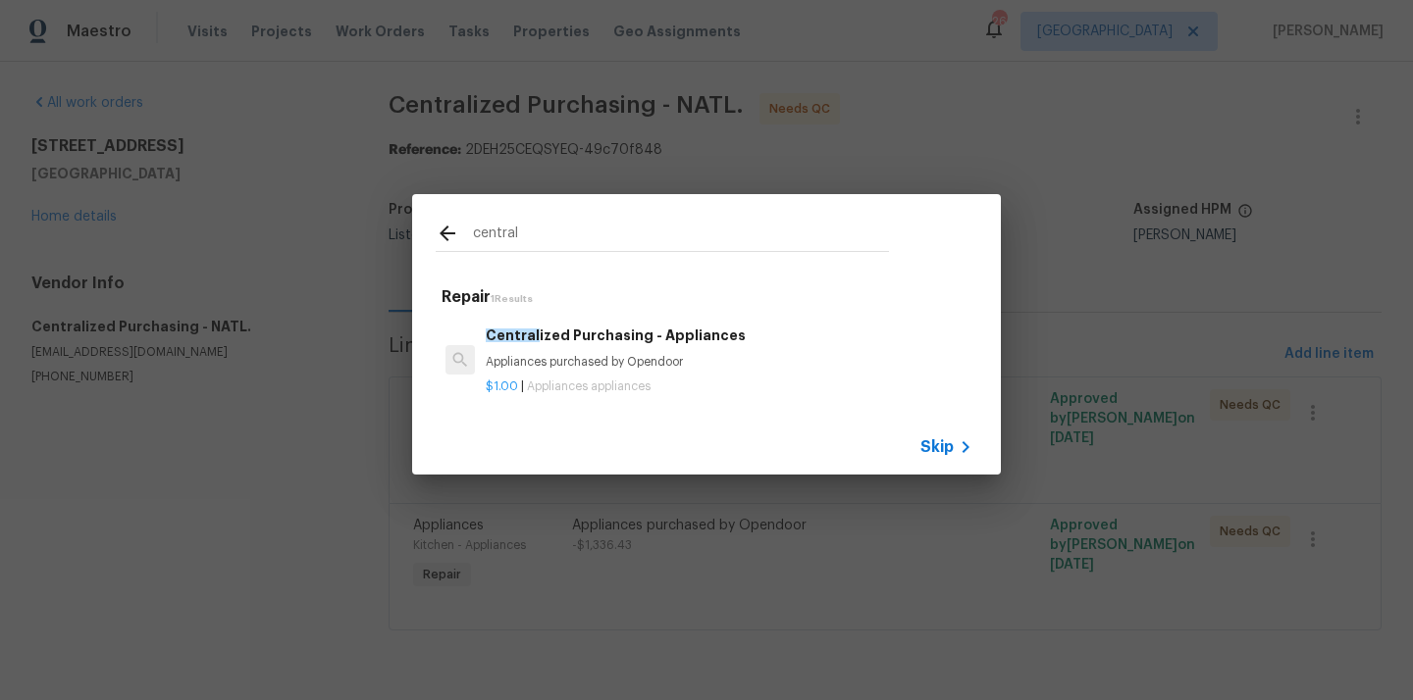
type input "central"
click at [534, 386] on span "Appliances appliances" at bounding box center [589, 387] width 124 height 12
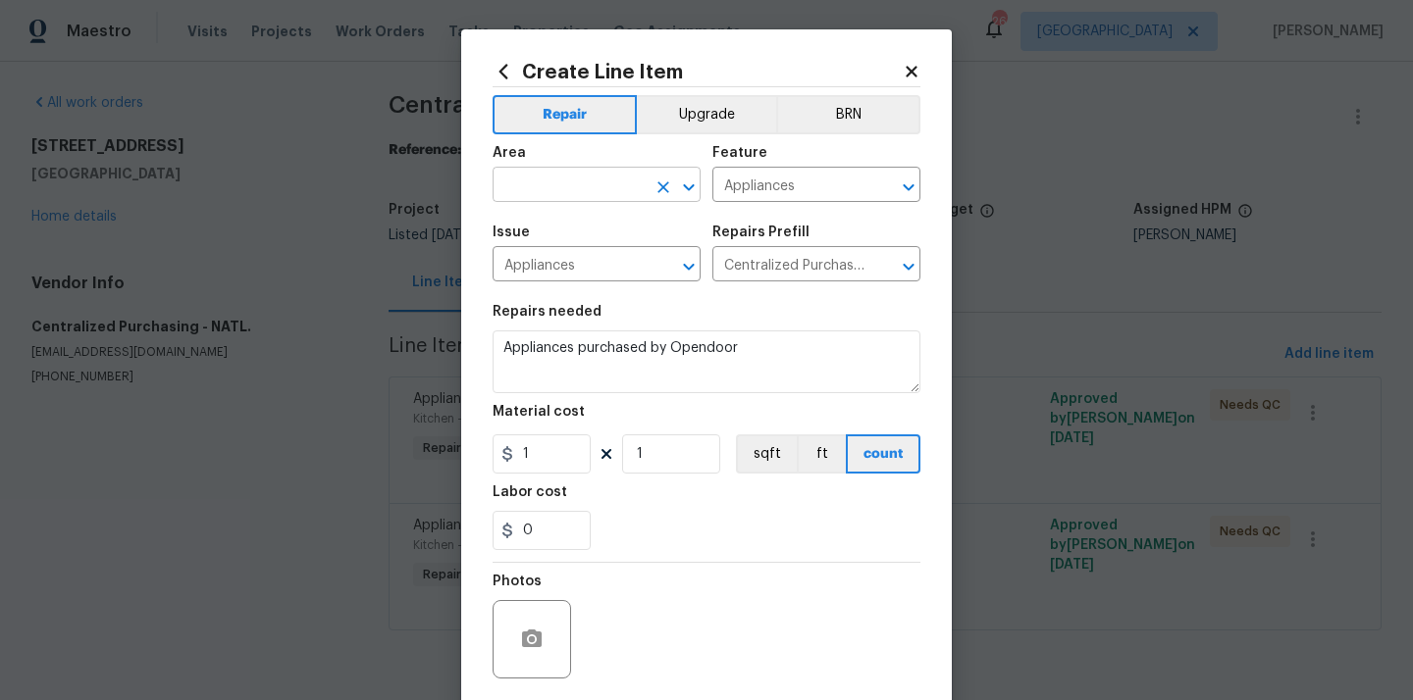
click at [555, 193] on input "text" at bounding box center [568, 187] width 153 height 30
click at [535, 241] on li "Kitchen" at bounding box center [596, 231] width 208 height 32
type input "Kitchen"
drag, startPoint x: 554, startPoint y: 448, endPoint x: 491, endPoint y: 448, distance: 62.8
click at [497, 448] on input "1" at bounding box center [541, 454] width 98 height 39
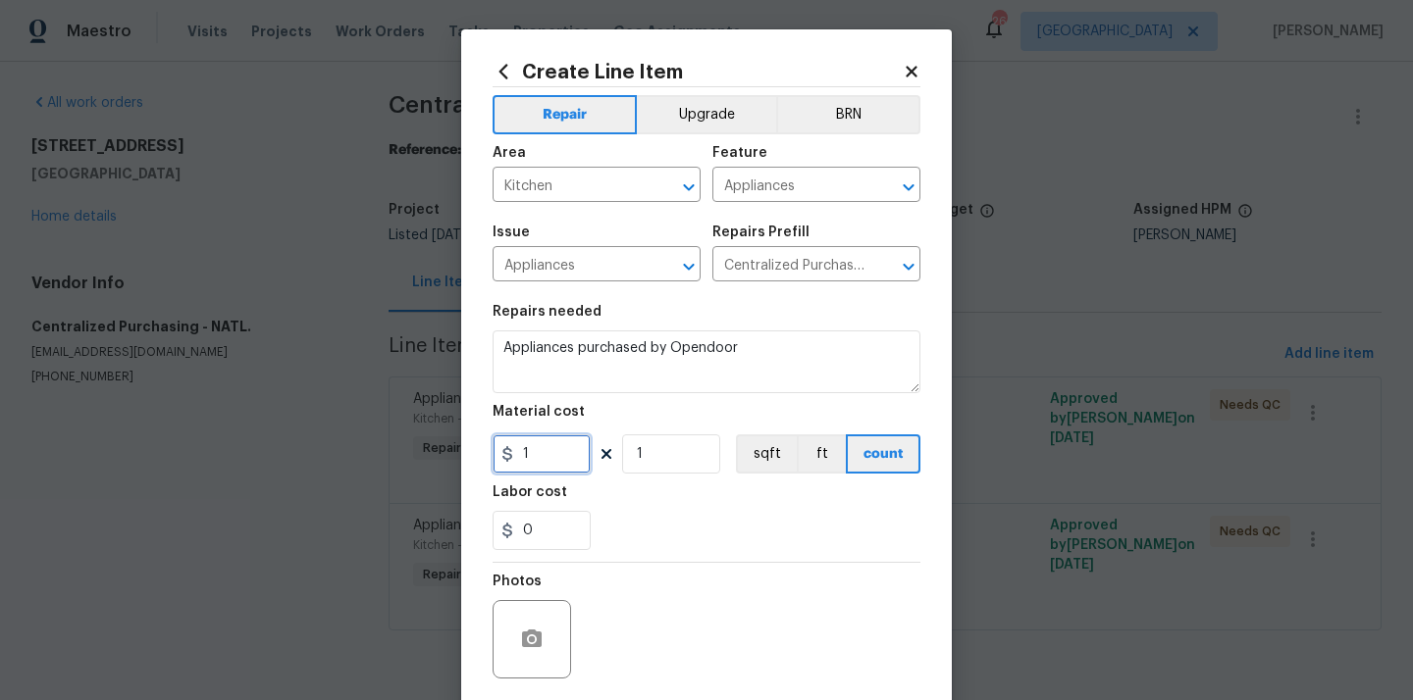
paste input "657.89"
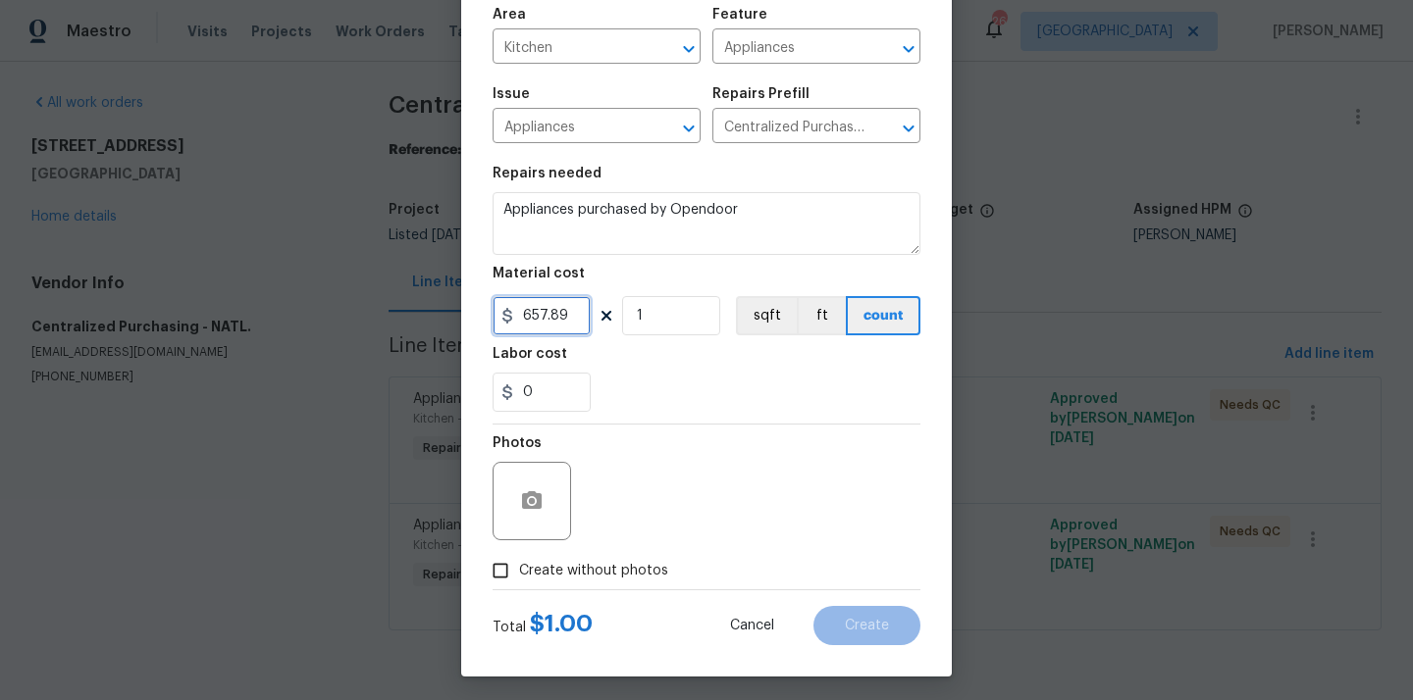
scroll to position [145, 0]
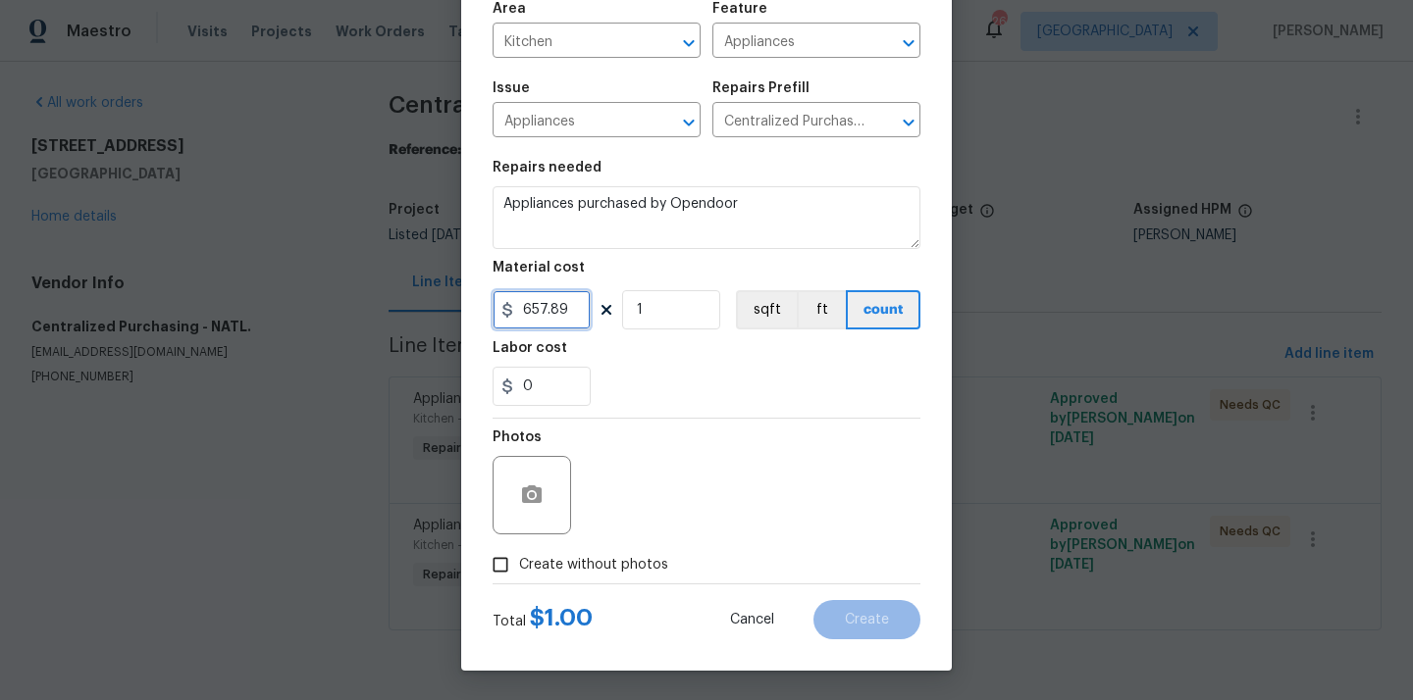
type input "657.89"
click at [613, 555] on span "Create without photos" at bounding box center [593, 565] width 149 height 21
click at [519, 555] on input "Create without photos" at bounding box center [500, 564] width 37 height 37
checkbox input "true"
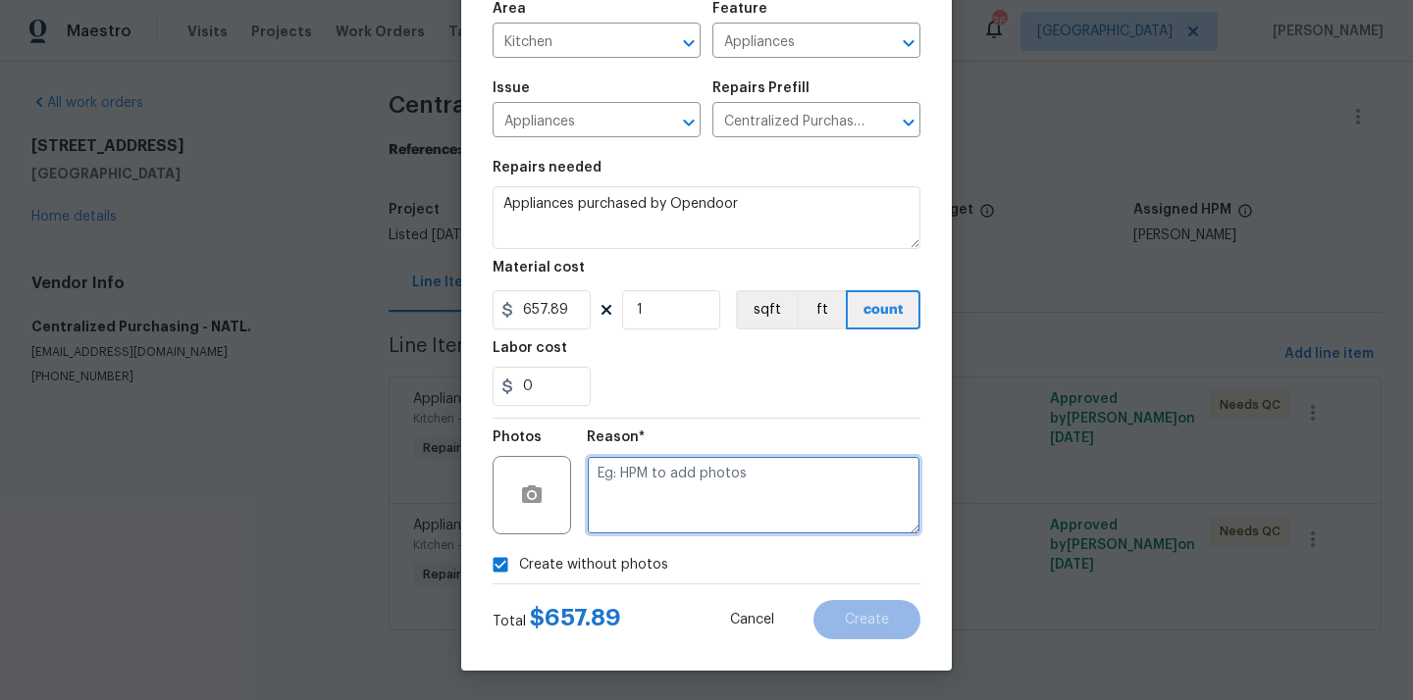
click at [638, 510] on textarea at bounding box center [754, 495] width 334 height 78
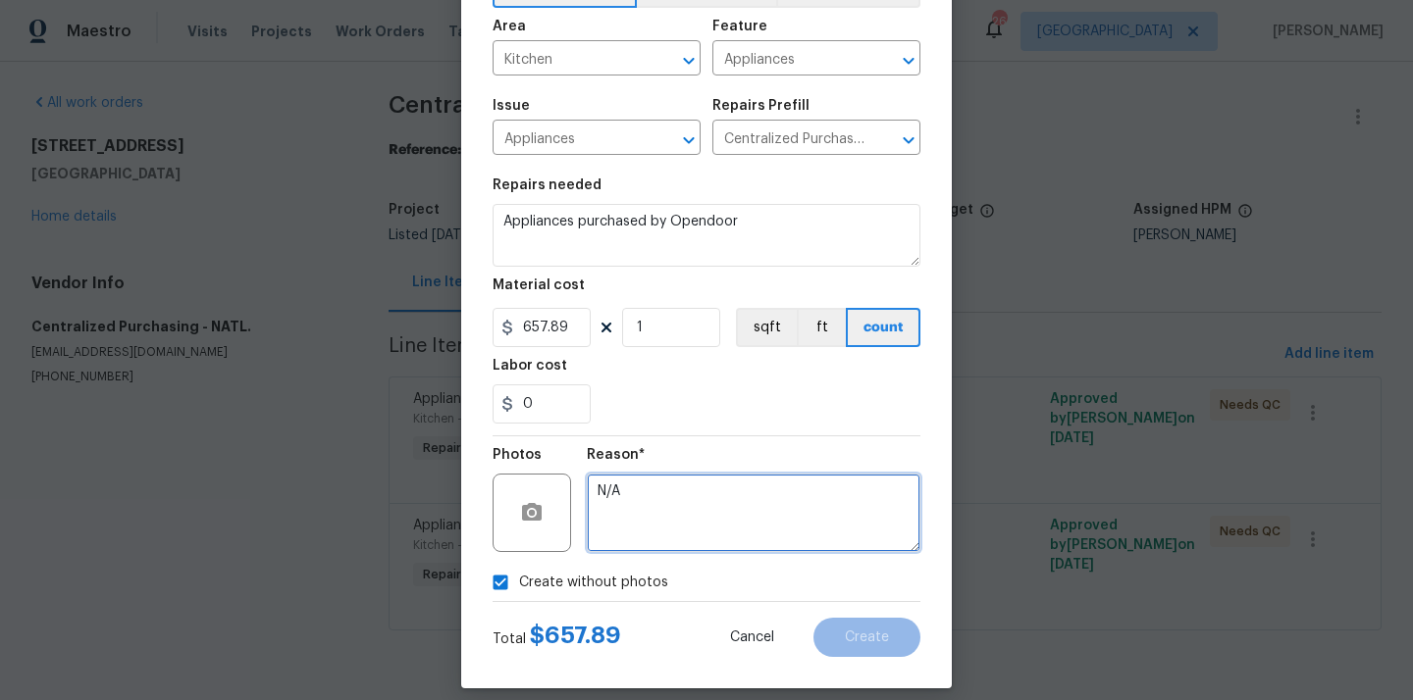
scroll to position [120, 0]
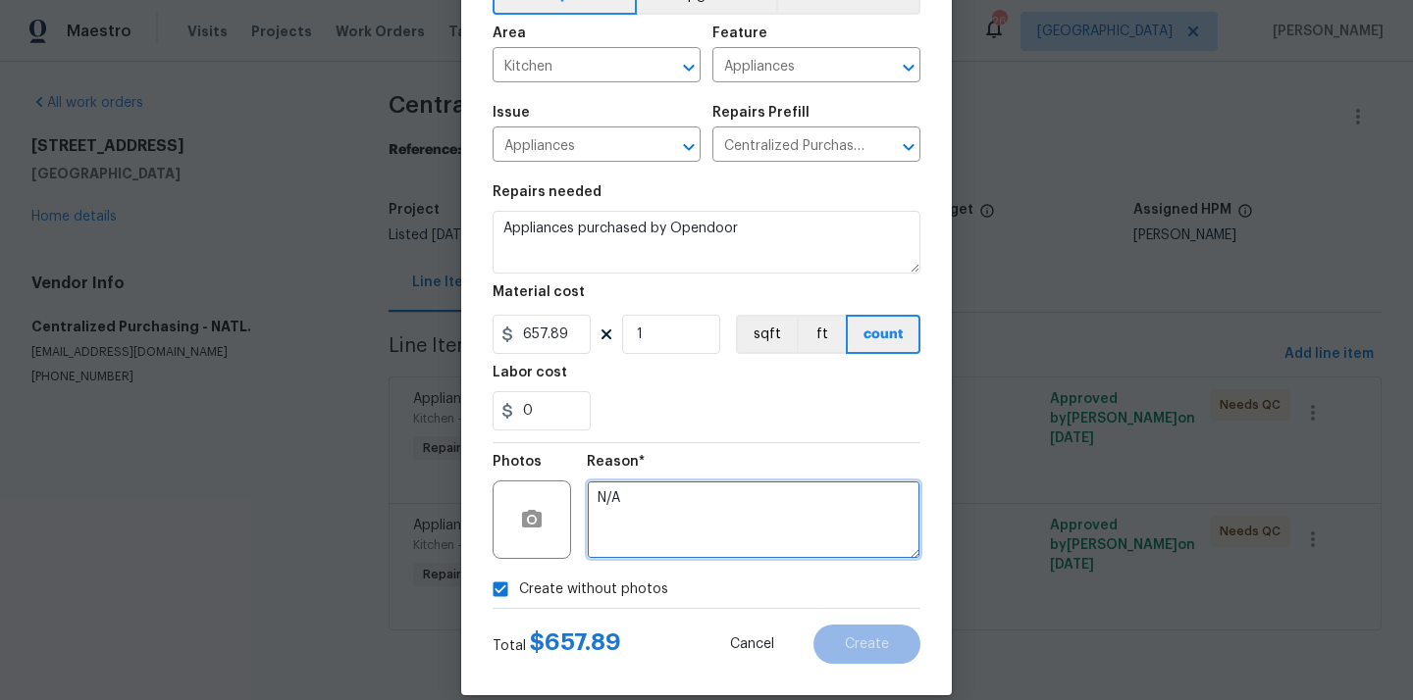
type textarea "N/A"
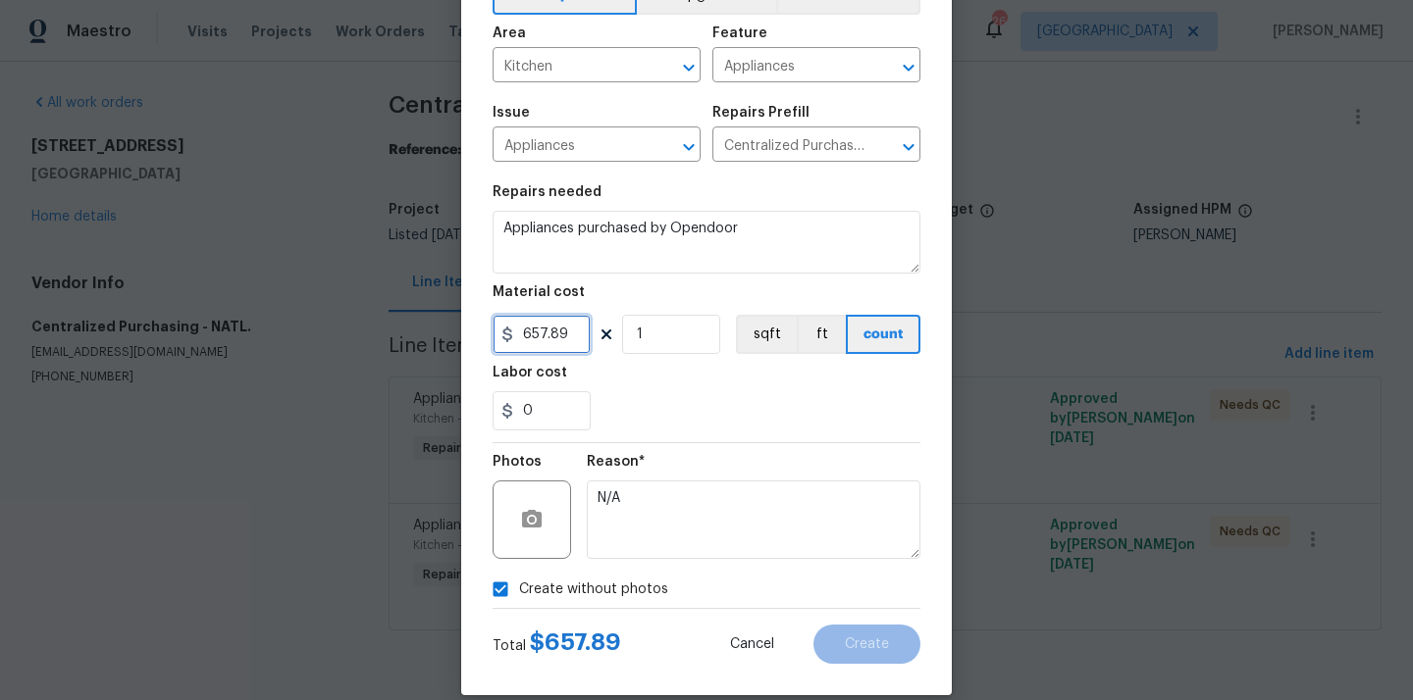
click at [564, 326] on input "657.89" at bounding box center [541, 334] width 98 height 39
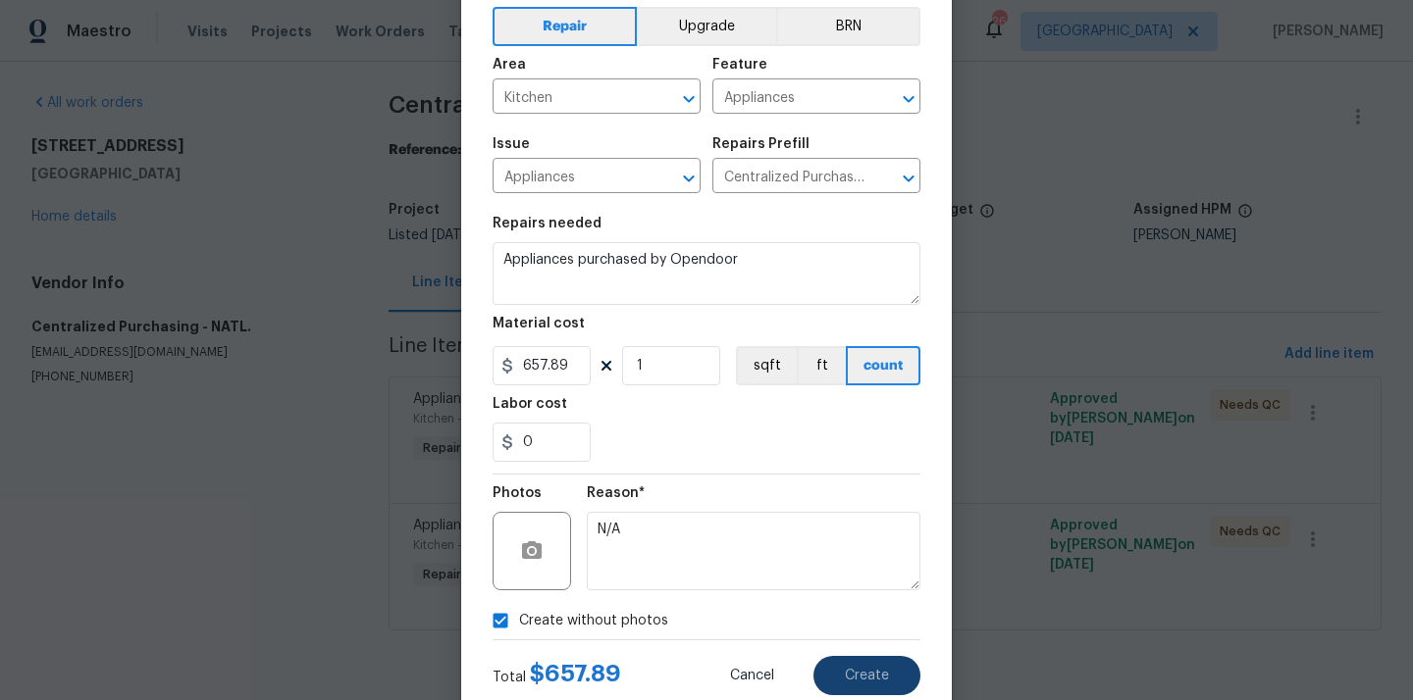
scroll to position [145, 0]
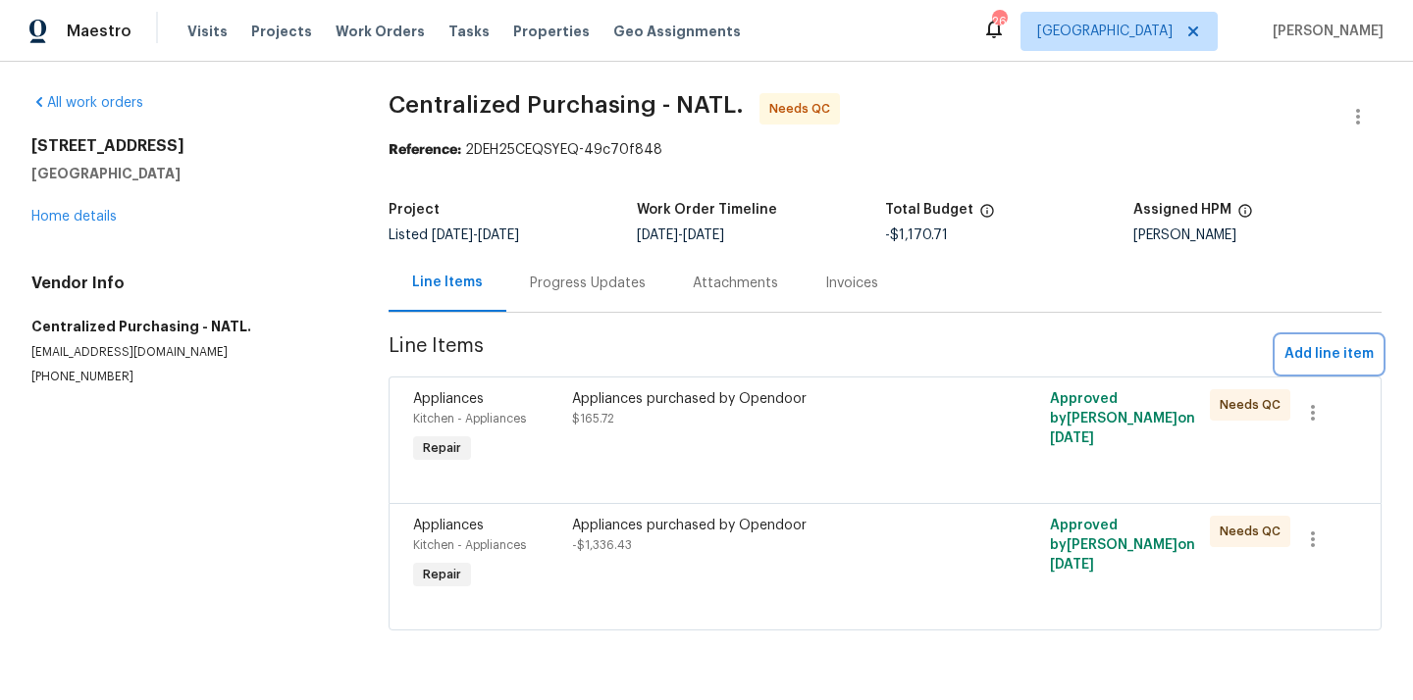
click at [1329, 343] on span "Add line item" at bounding box center [1328, 354] width 89 height 25
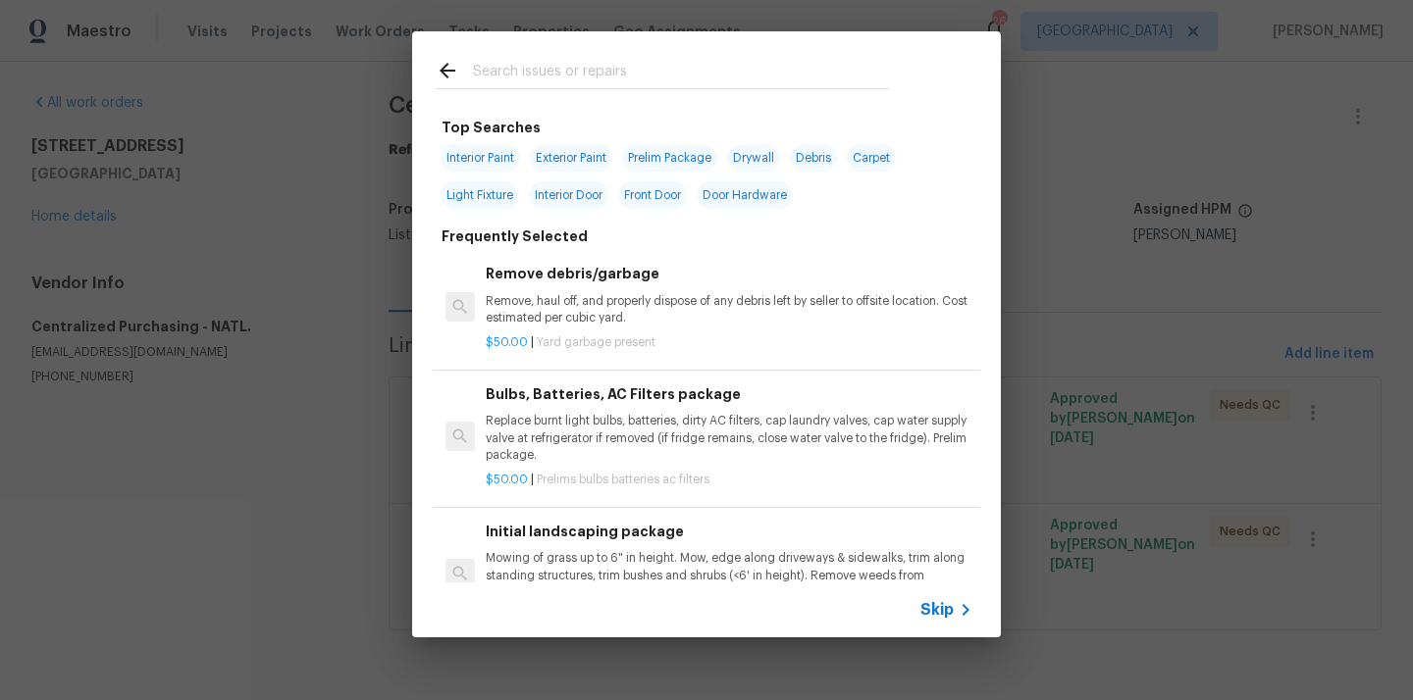
click at [662, 66] on input "text" at bounding box center [681, 73] width 416 height 29
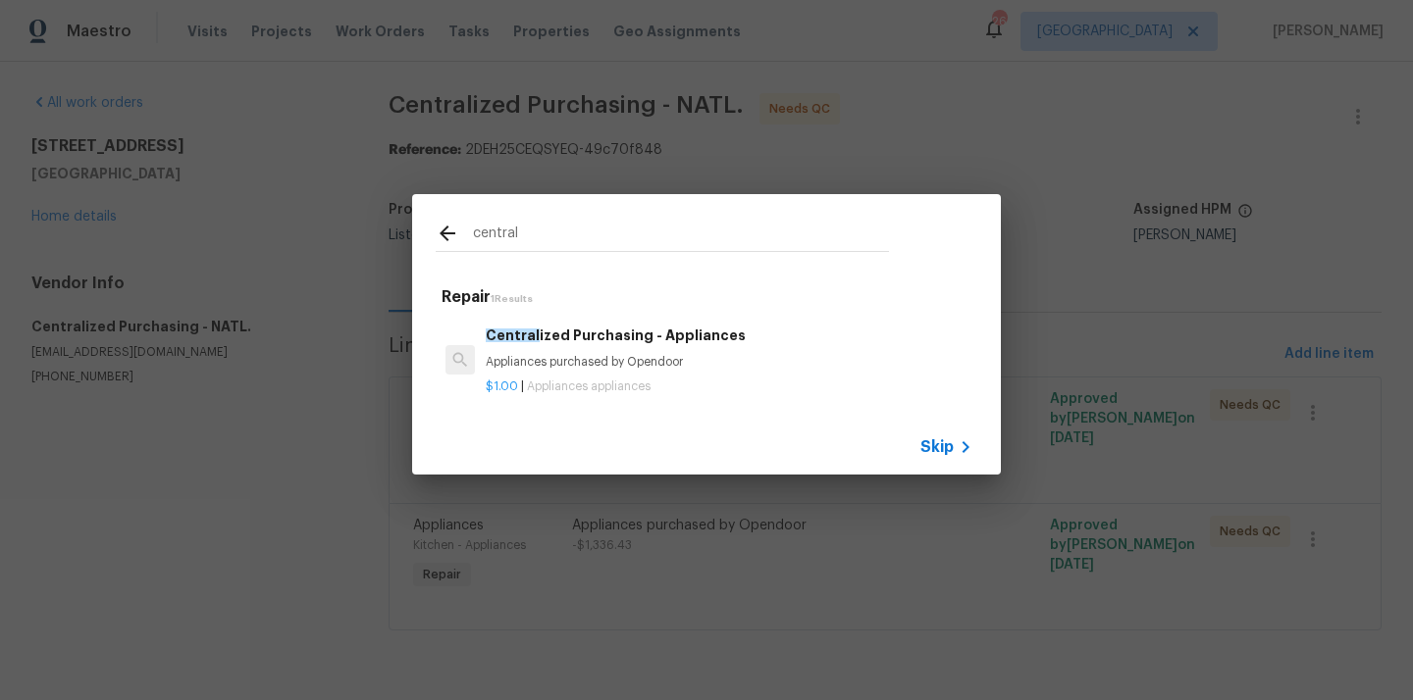
type input "central"
click at [592, 338] on h6 "Central ized Purchasing - Appliances" at bounding box center [729, 336] width 487 height 22
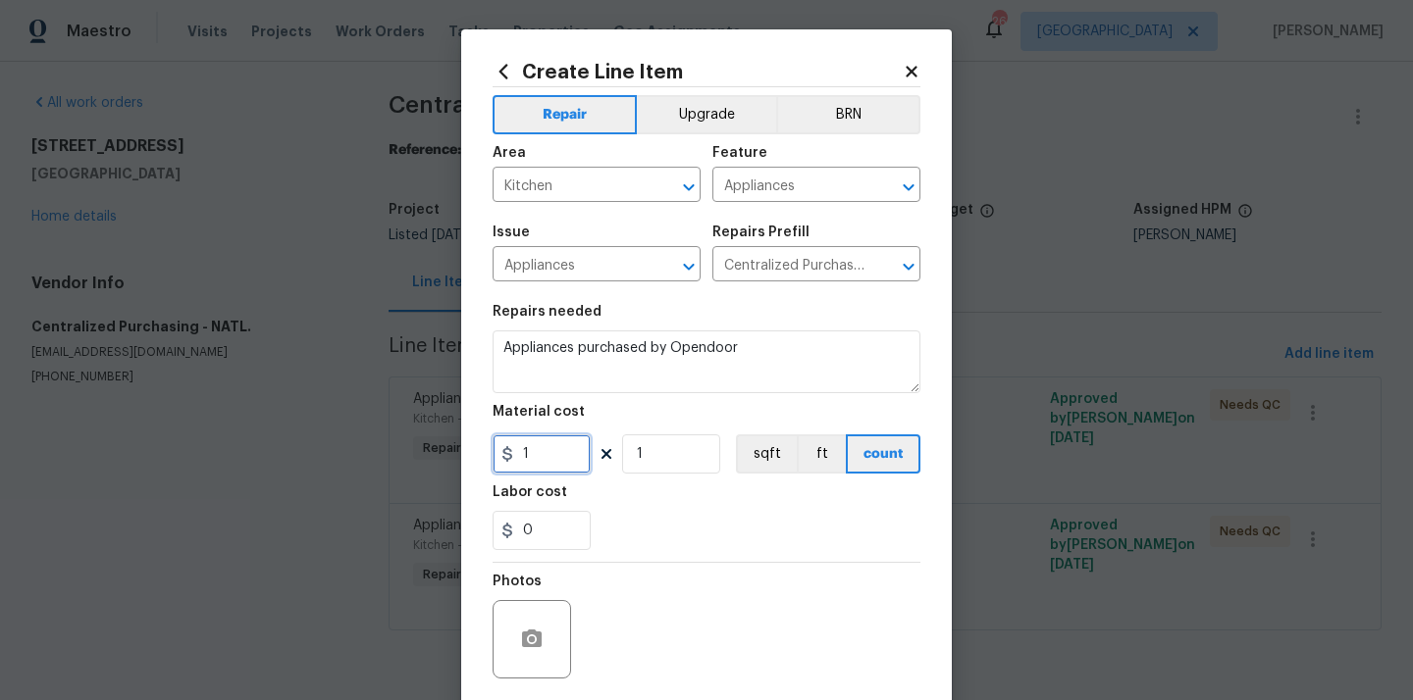
drag, startPoint x: 564, startPoint y: 458, endPoint x: 478, endPoint y: 455, distance: 86.4
click at [478, 455] on div "Create Line Item Repair Upgrade BRN Area Kitchen ​ Feature Appliances ​ Issue A…" at bounding box center [706, 422] width 490 height 786
paste input "657.89"
type input "657.89"
click at [708, 540] on div "0" at bounding box center [706, 530] width 428 height 39
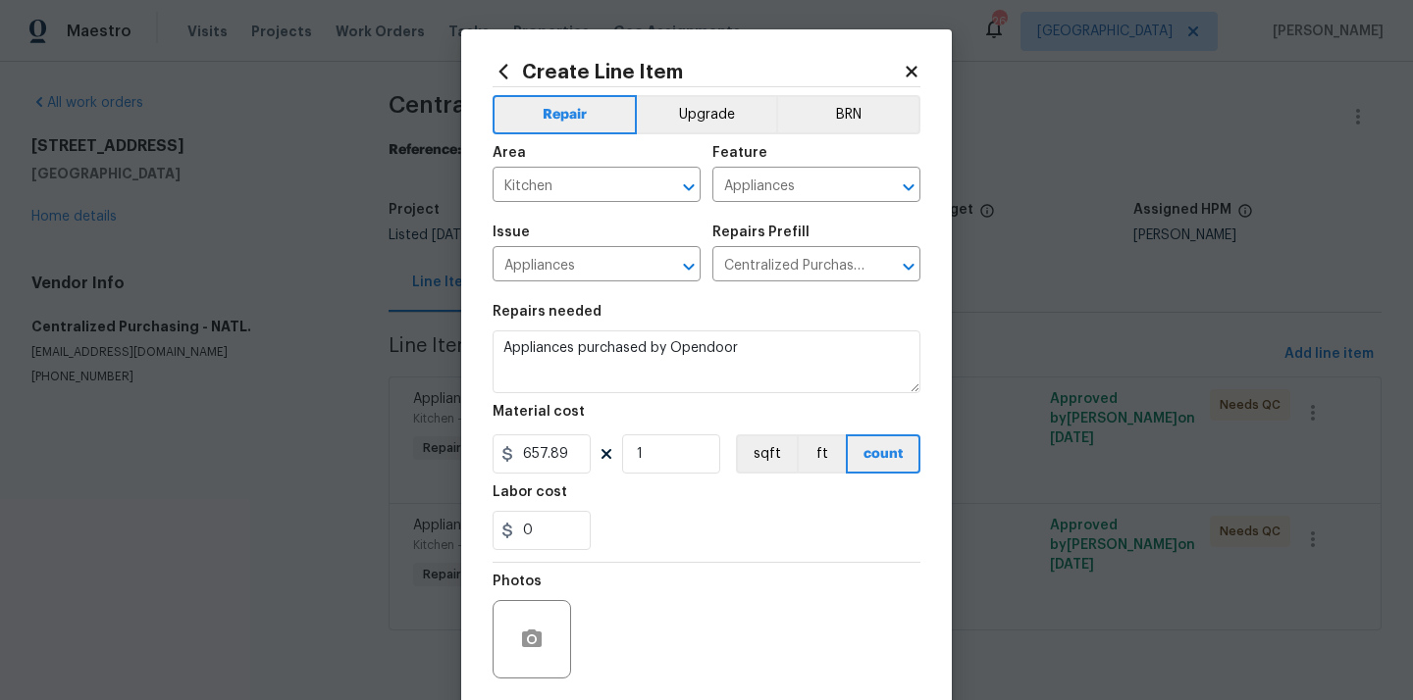
scroll to position [61, 0]
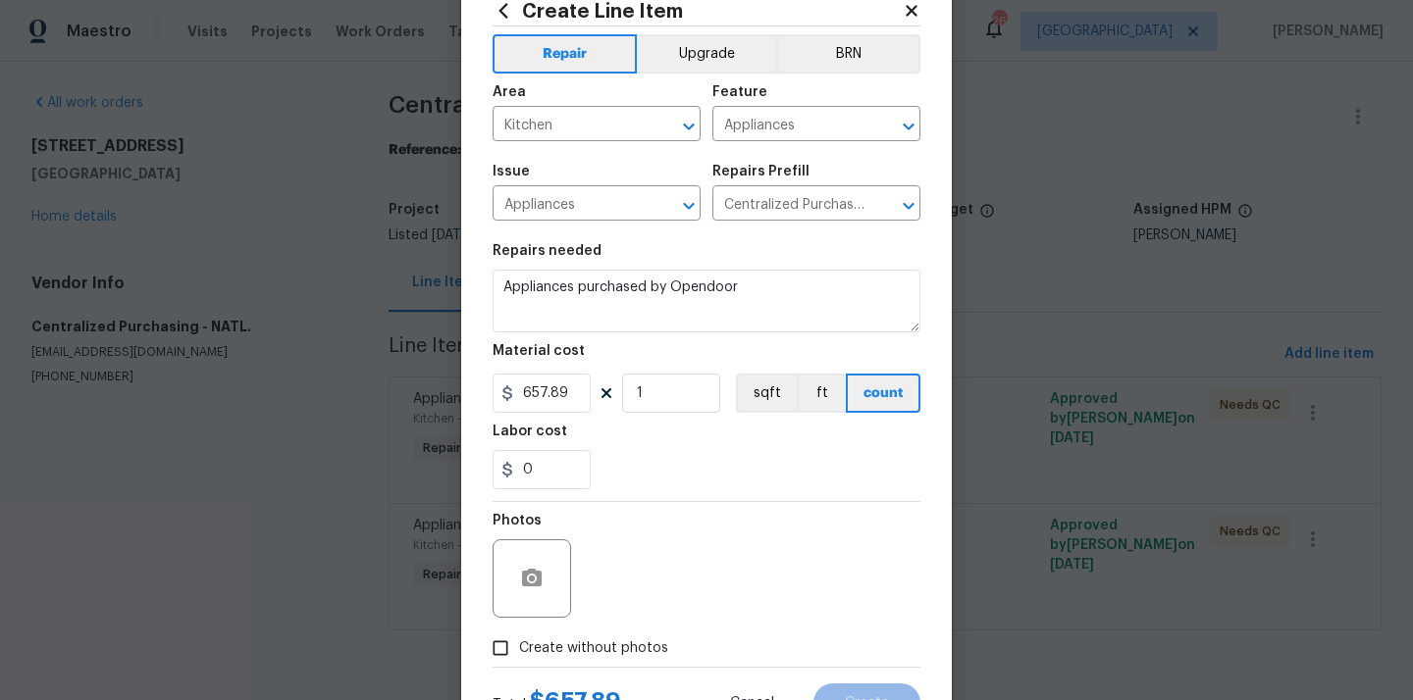
click at [607, 640] on span "Create without photos" at bounding box center [593, 649] width 149 height 21
click at [519, 640] on input "Create without photos" at bounding box center [500, 648] width 37 height 37
checkbox input "true"
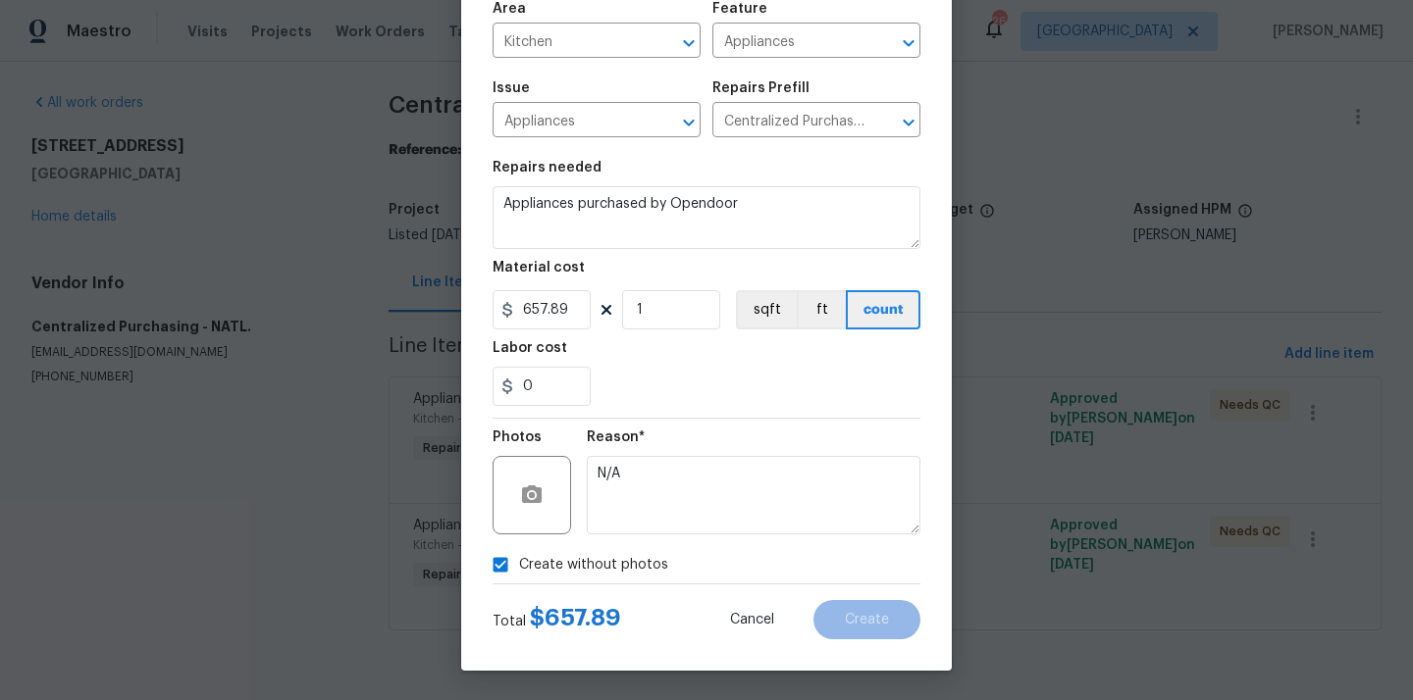
scroll to position [145, 0]
click at [664, 458] on textarea "N/A" at bounding box center [754, 495] width 334 height 78
type textarea "N/A"
click at [760, 619] on span "Cancel" at bounding box center [752, 620] width 44 height 15
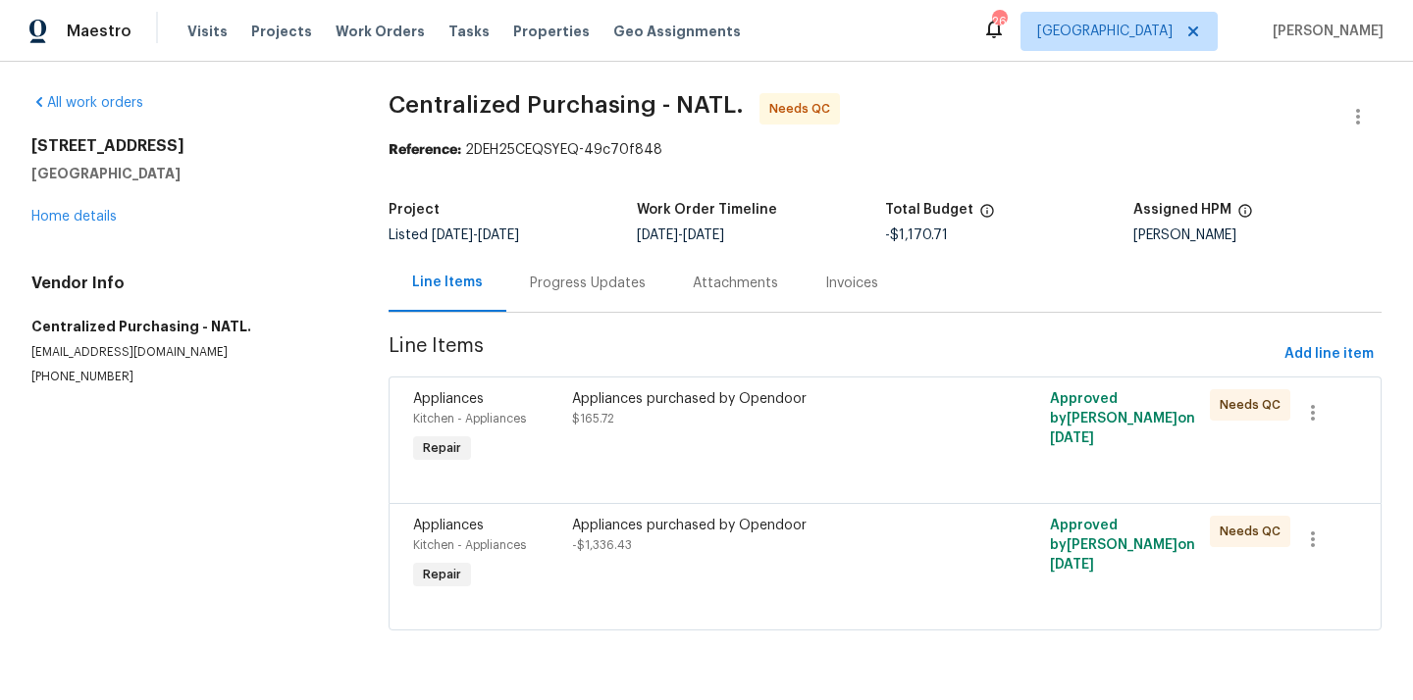
click at [846, 436] on div "Appliances purchased by Opendoor $165.72" at bounding box center [765, 429] width 398 height 90
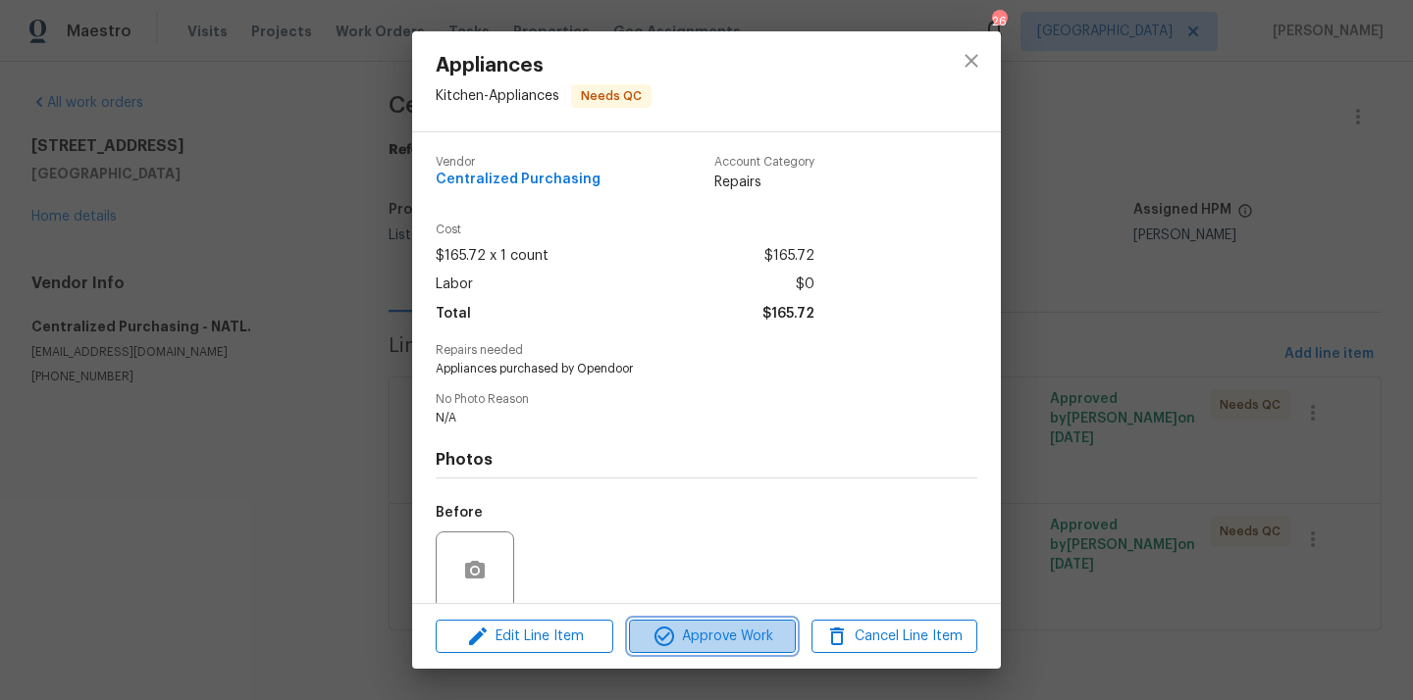
click at [692, 634] on span "Approve Work" at bounding box center [712, 637] width 154 height 25
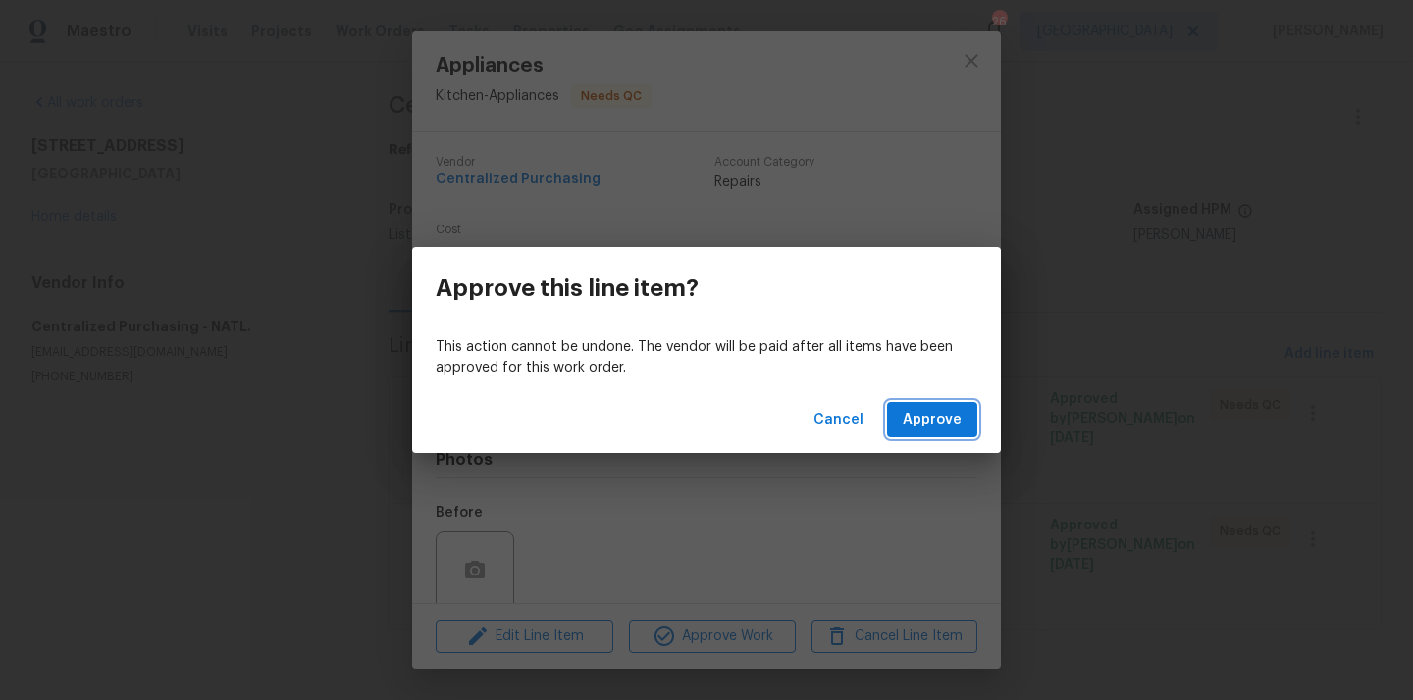
click at [928, 428] on span "Approve" at bounding box center [931, 420] width 59 height 25
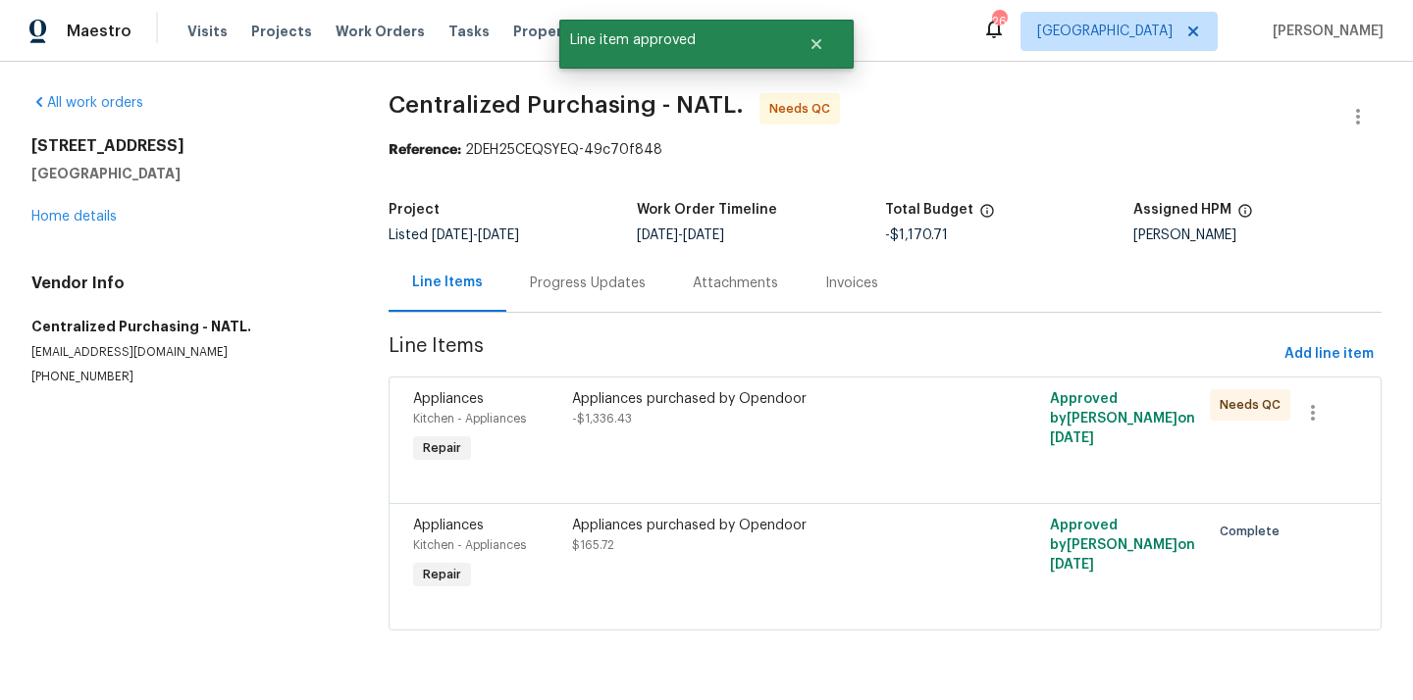
click at [722, 444] on div "Appliances purchased by Opendoor -$1,336.43" at bounding box center [765, 429] width 398 height 90
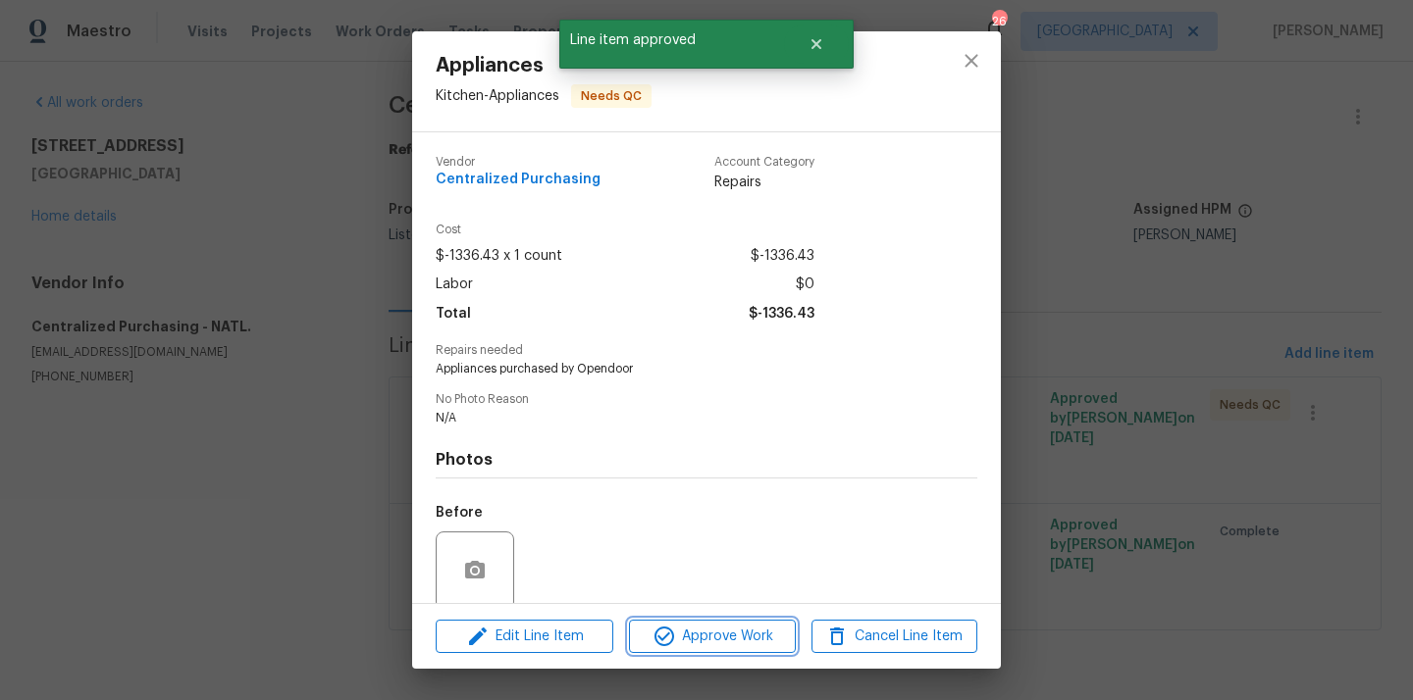
click at [696, 642] on span "Approve Work" at bounding box center [712, 637] width 154 height 25
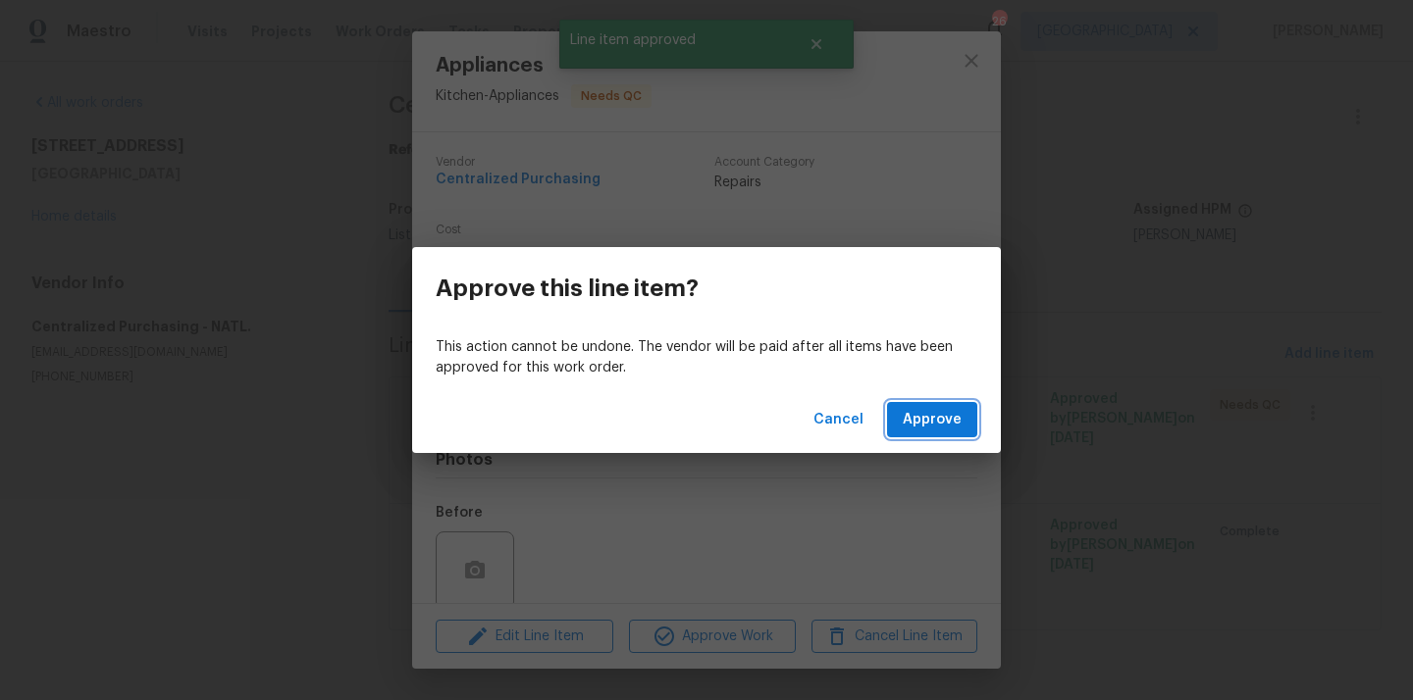
click at [941, 406] on button "Approve" at bounding box center [932, 420] width 90 height 36
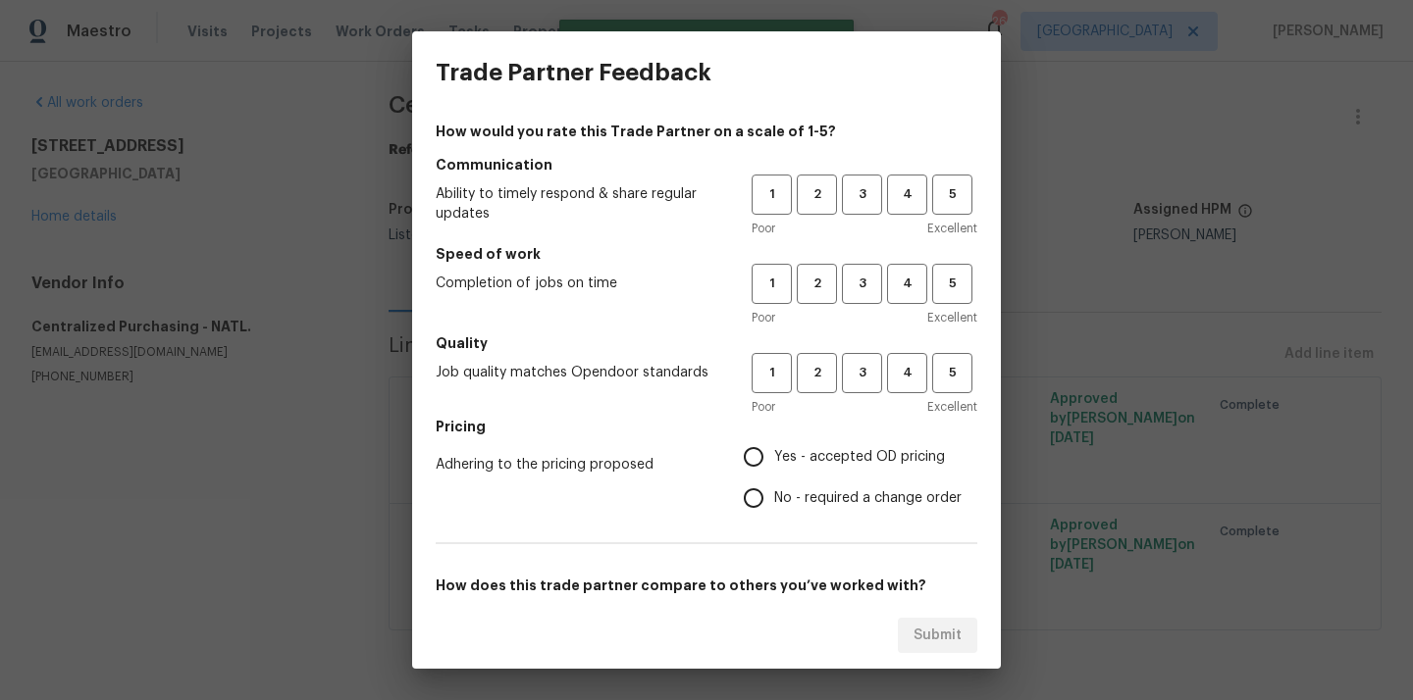
click at [88, 213] on div "Trade Partner Feedback How would you rate this Trade Partner on a scale of 1-5?…" at bounding box center [706, 350] width 1413 height 700
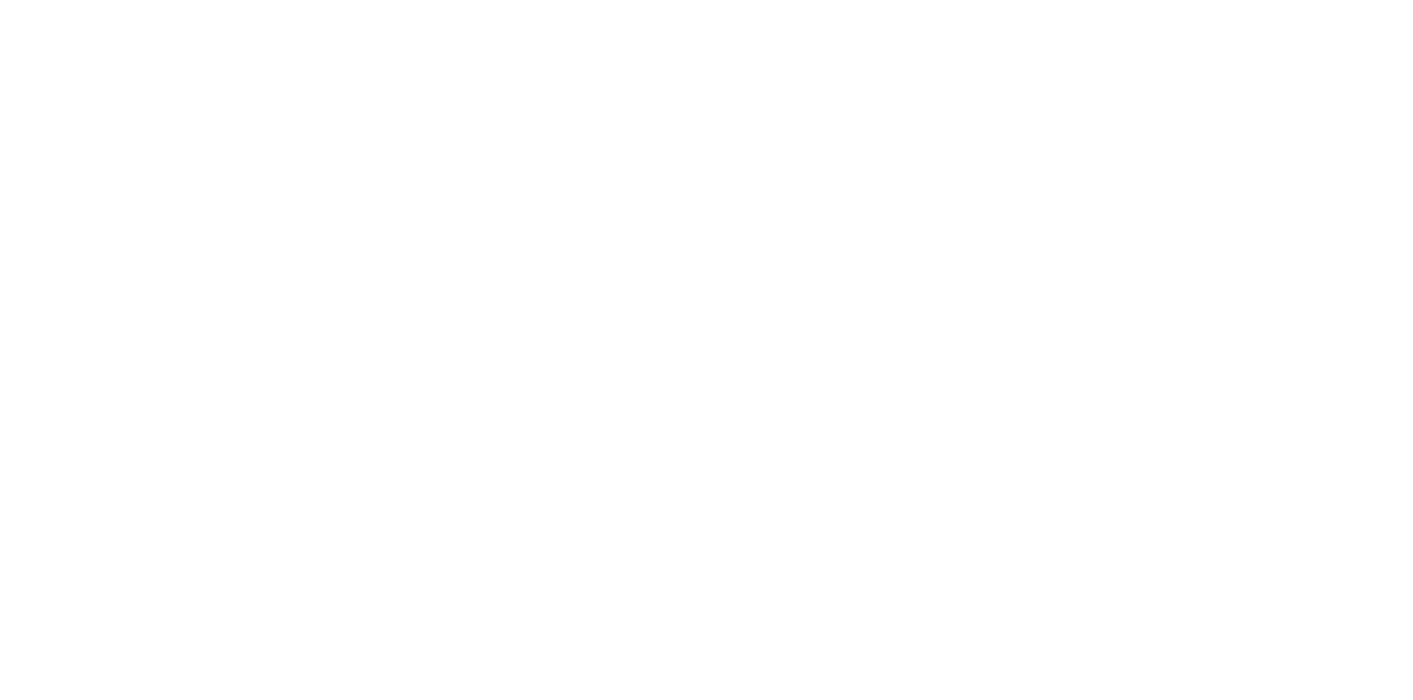
click at [88, 0] on html at bounding box center [706, 0] width 1413 height 0
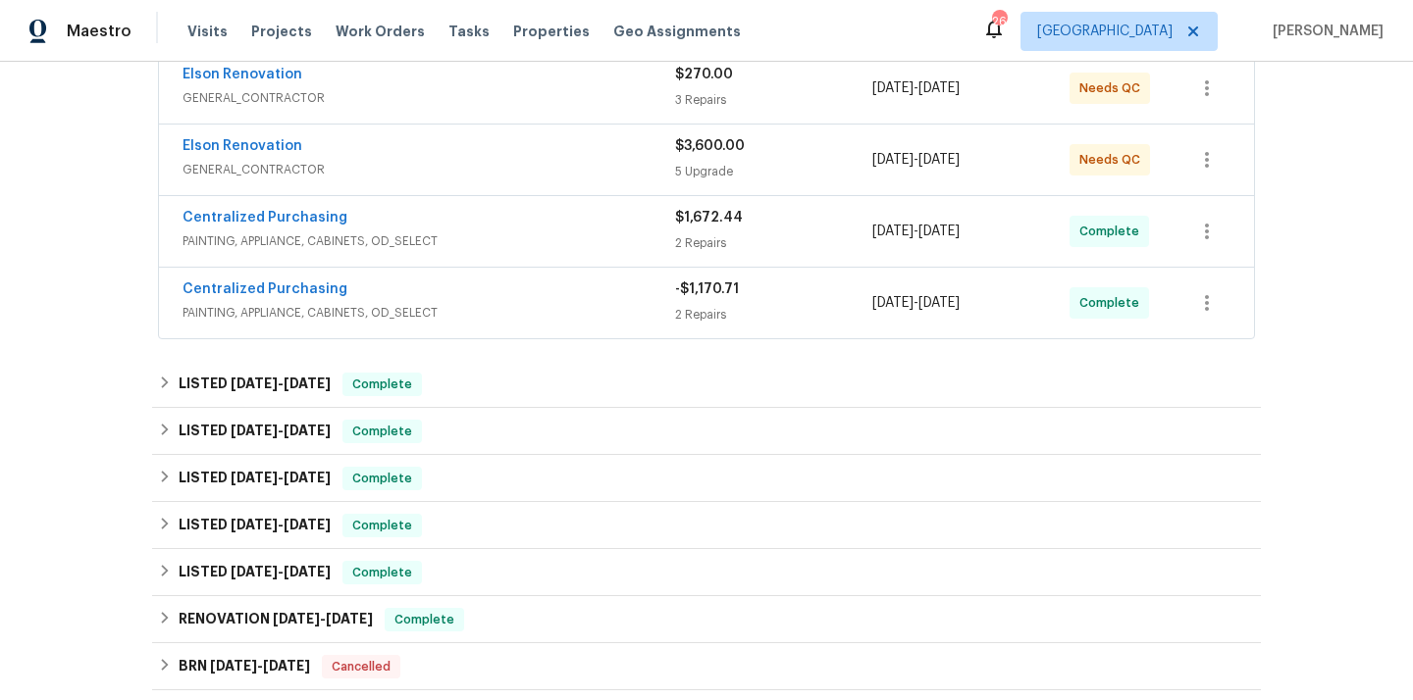
scroll to position [723, 0]
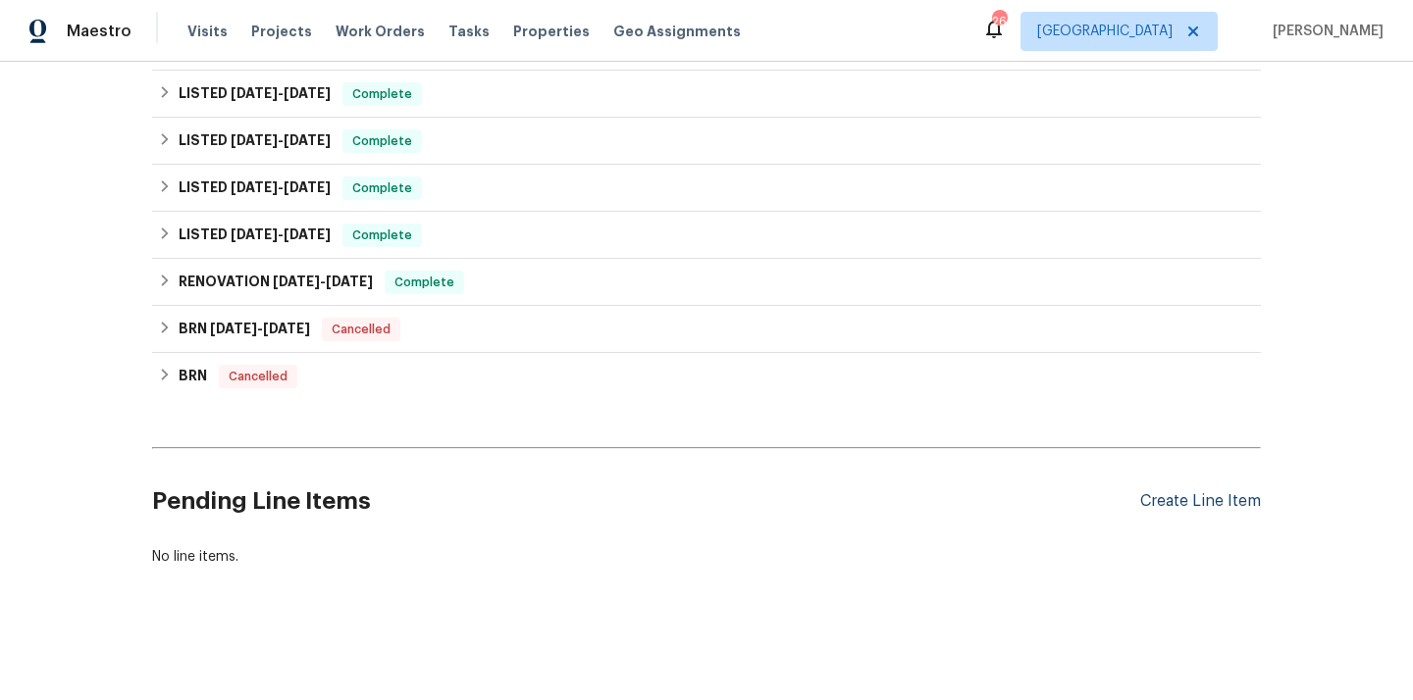
click at [1216, 505] on div "Create Line Item" at bounding box center [1200, 501] width 121 height 19
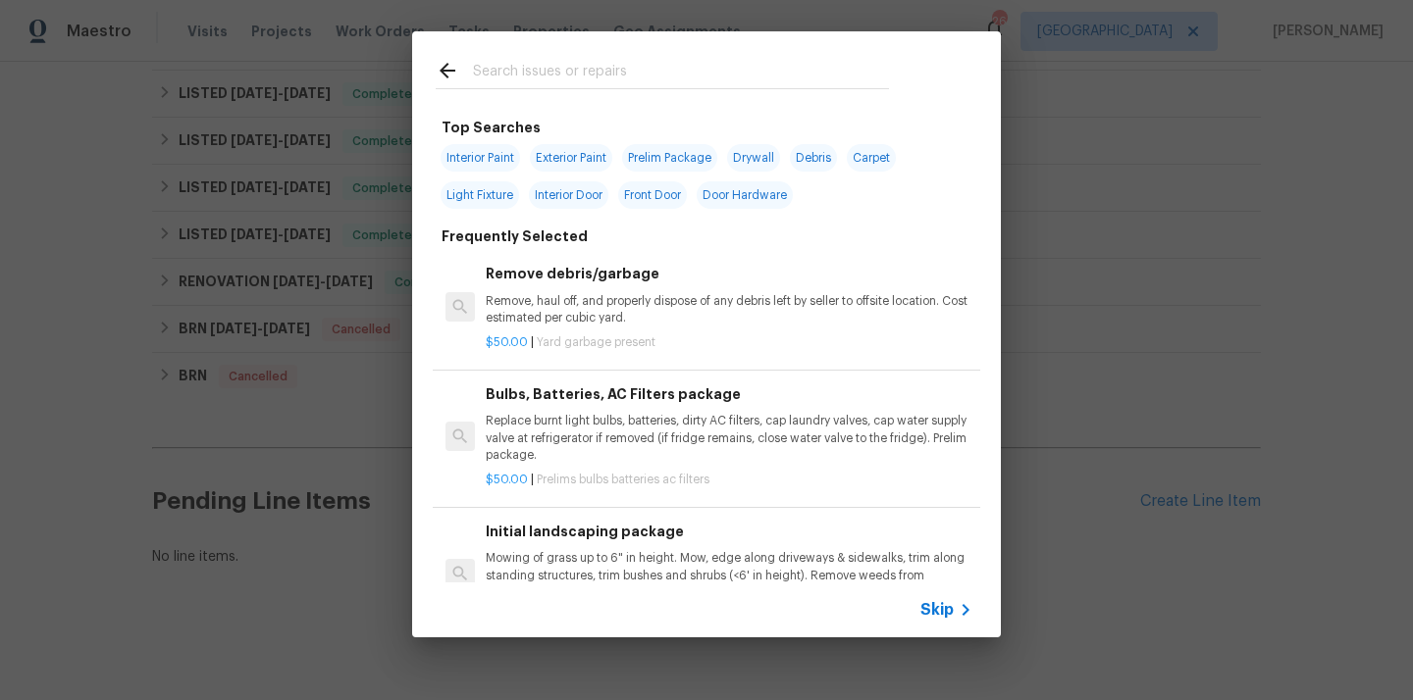
click at [792, 86] on input "text" at bounding box center [681, 73] width 416 height 29
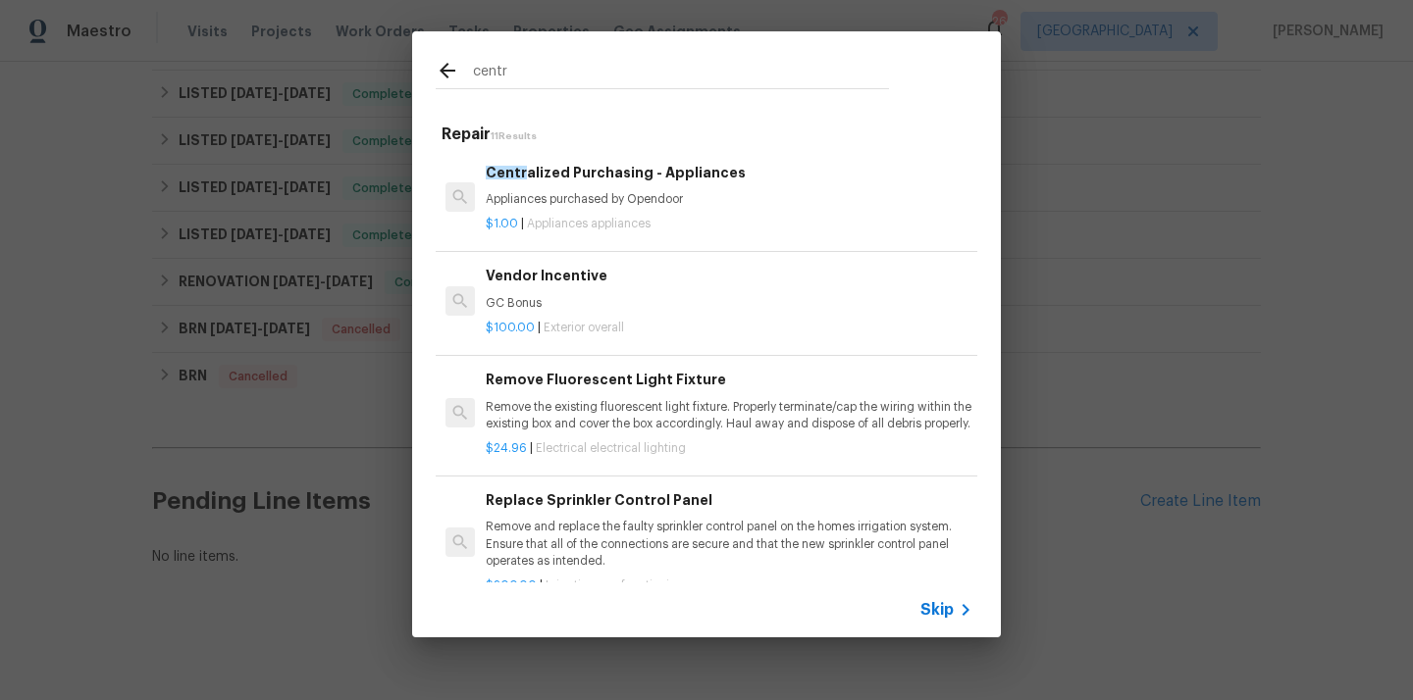
type input "centr"
click at [605, 198] on p "Appliances purchased by Opendoor" at bounding box center [729, 199] width 487 height 17
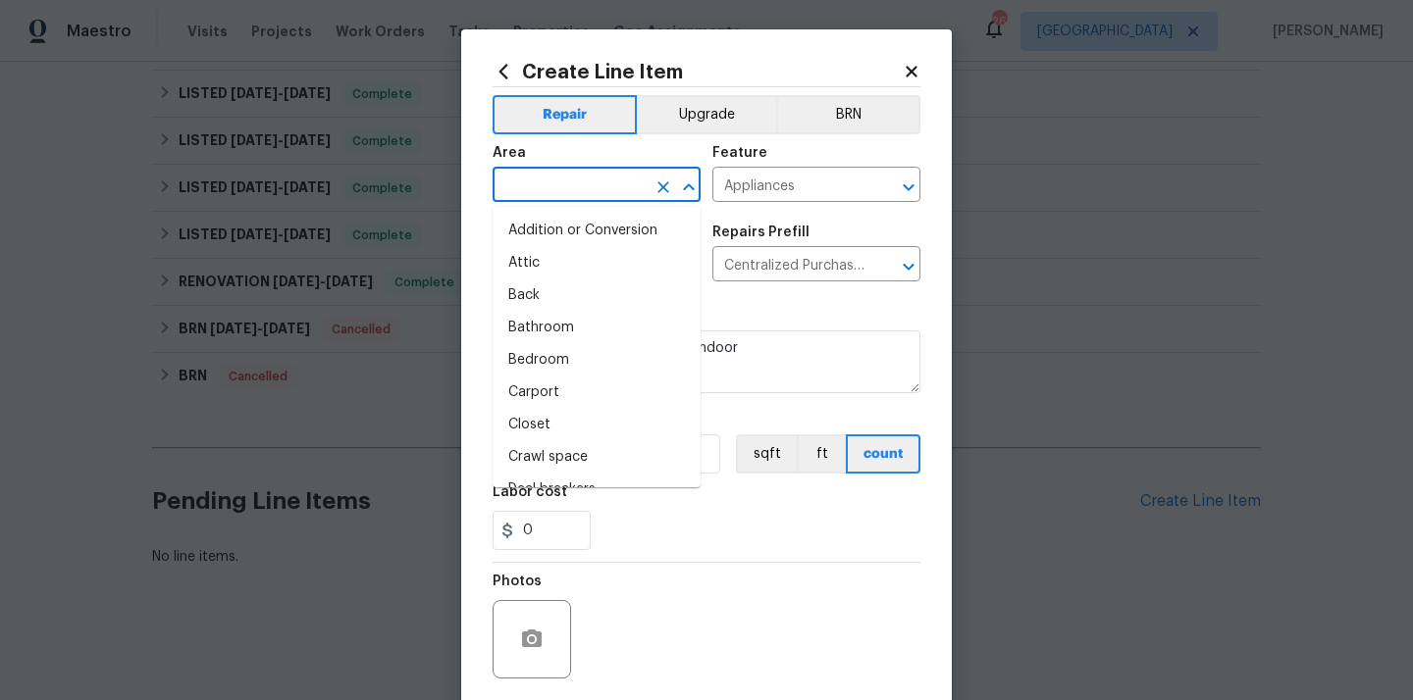
click at [576, 185] on input "text" at bounding box center [568, 187] width 153 height 30
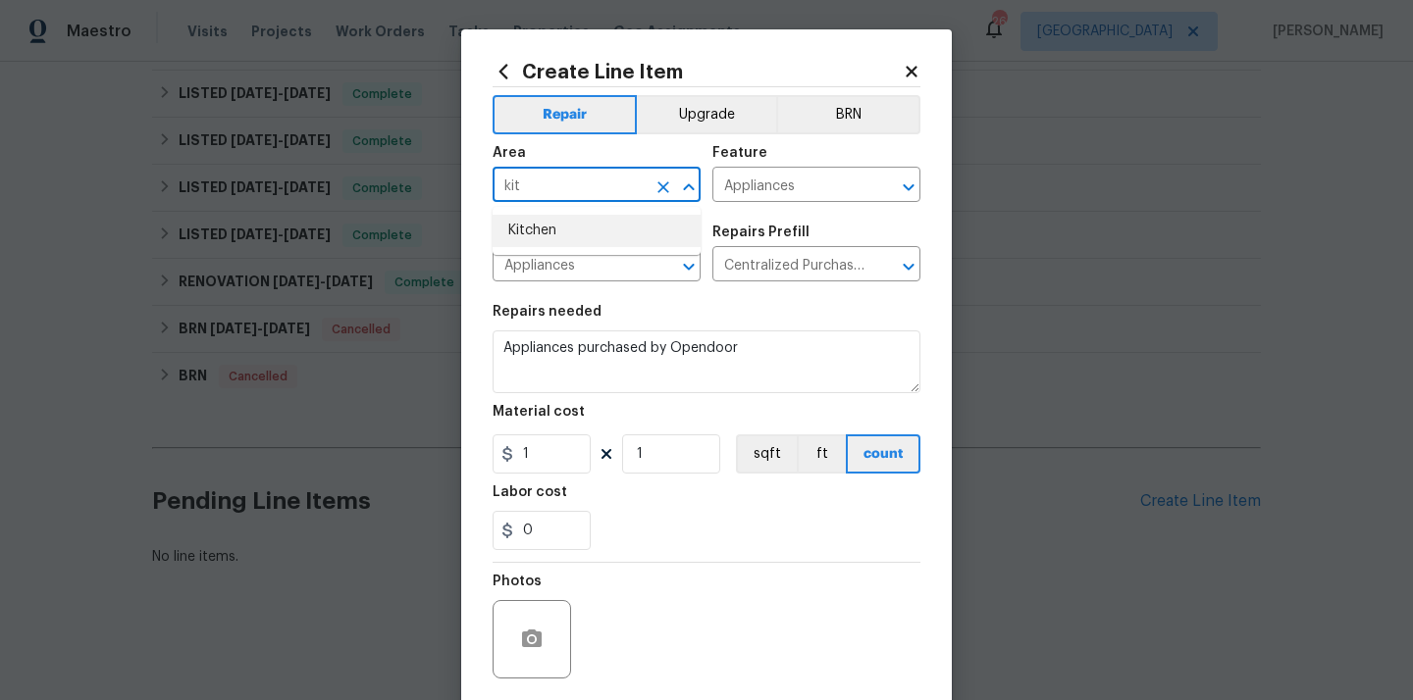
click at [568, 219] on li "Kitchen" at bounding box center [596, 231] width 208 height 32
type input "Kitchen"
drag, startPoint x: 550, startPoint y: 463, endPoint x: 497, endPoint y: 462, distance: 53.0
click at [501, 462] on div "1" at bounding box center [541, 454] width 98 height 39
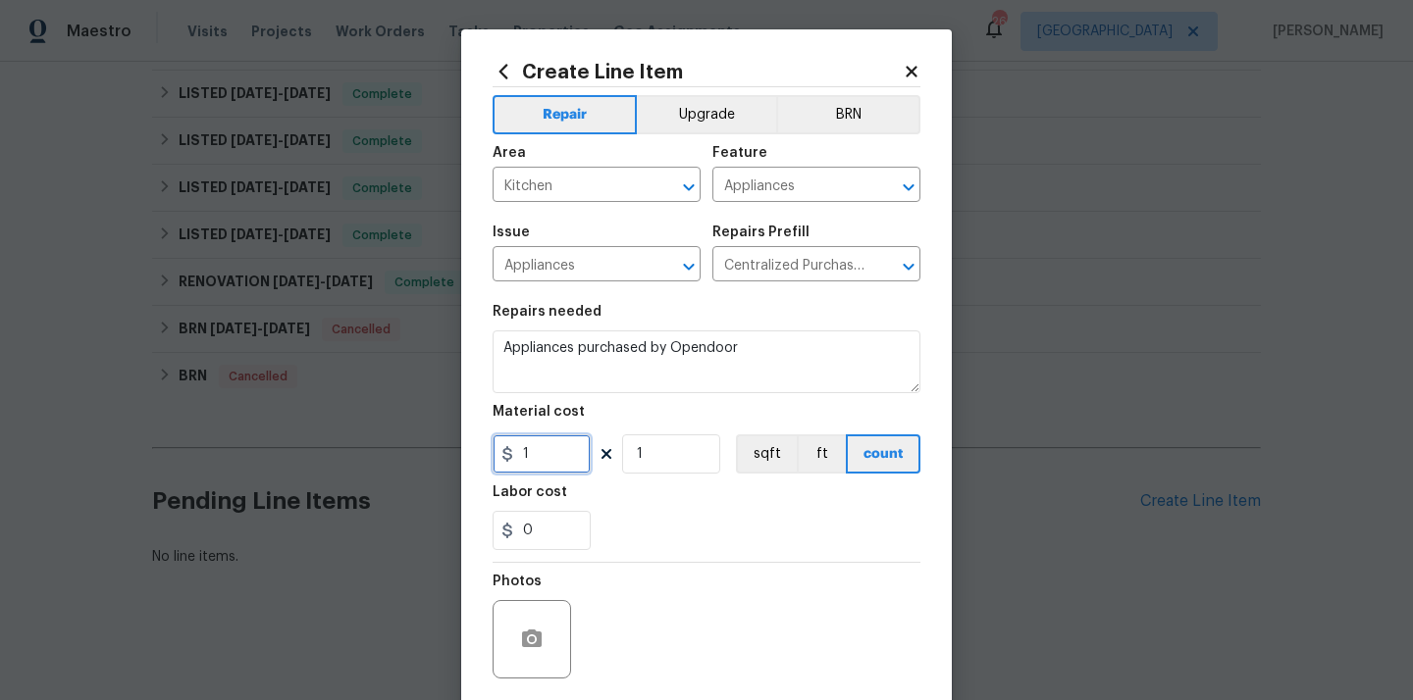
paste input "657.89"
type input "657.89"
click at [710, 530] on div "0" at bounding box center [706, 530] width 428 height 39
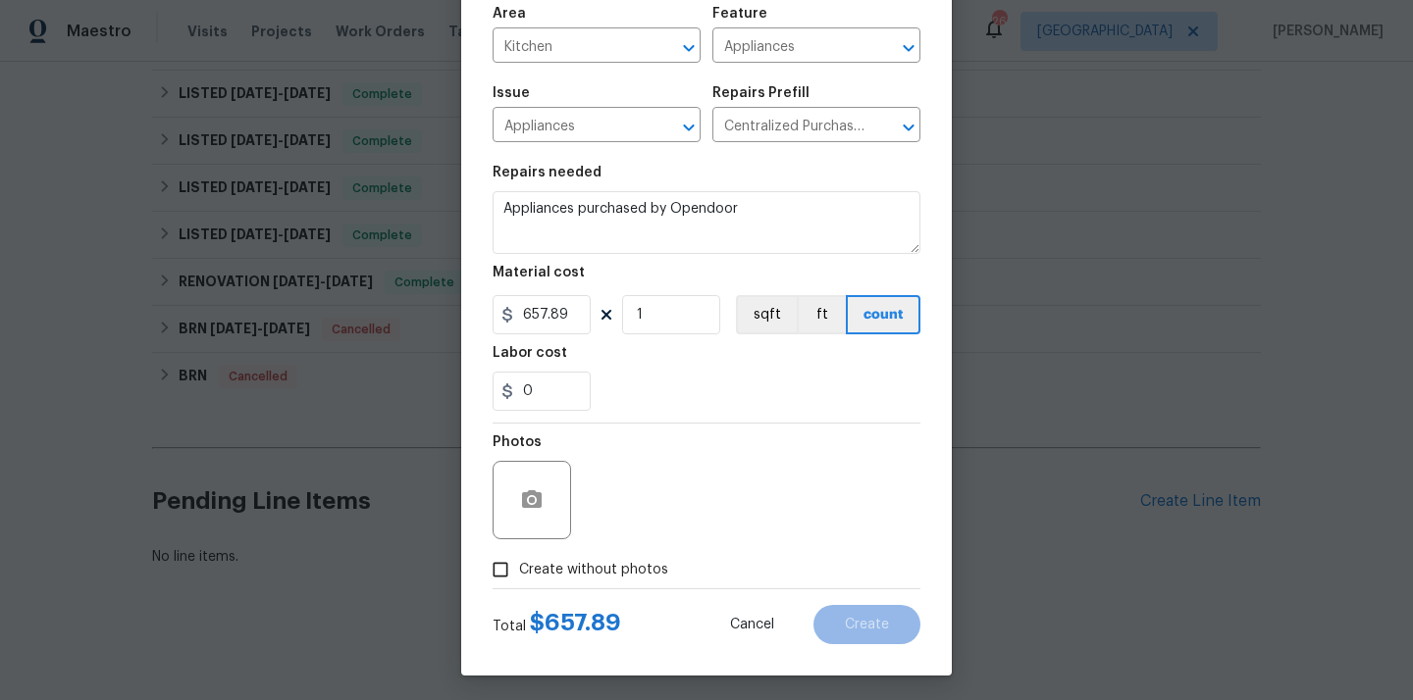
scroll to position [145, 0]
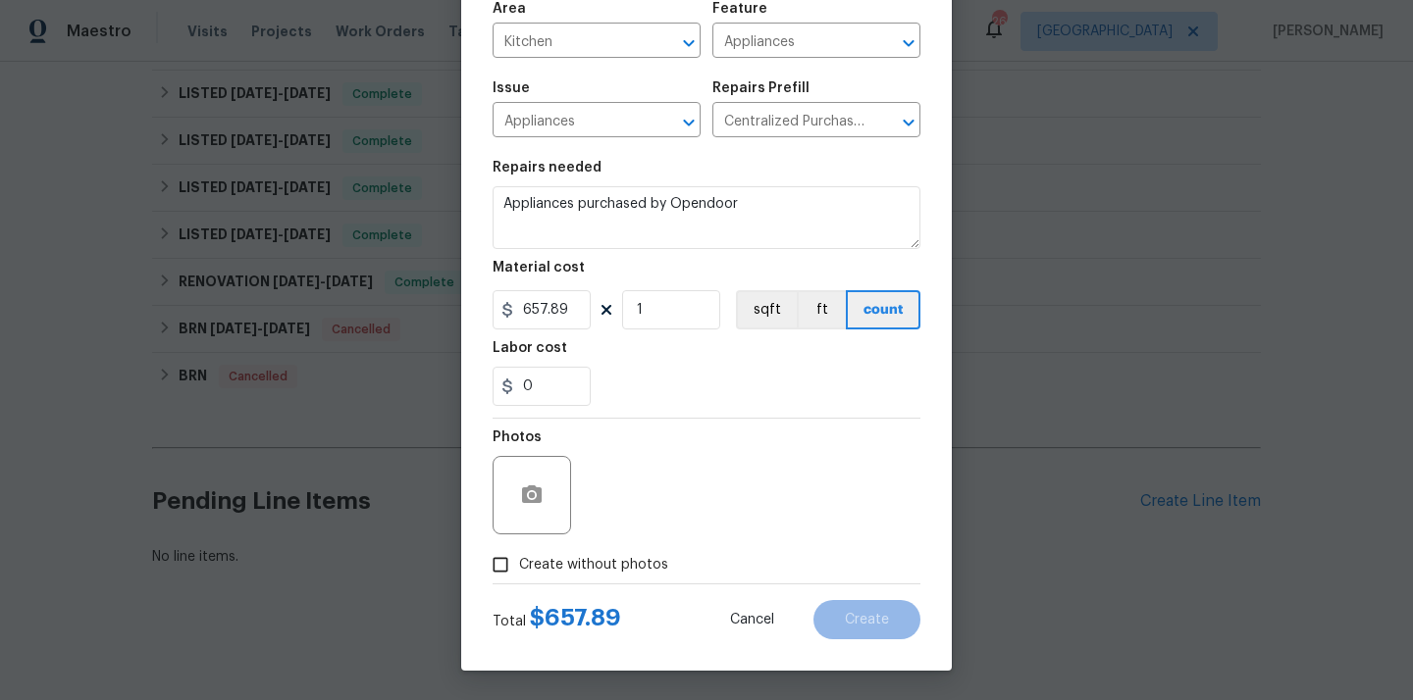
click at [634, 545] on div "Photos" at bounding box center [706, 483] width 428 height 128
click at [627, 574] on span "Create without photos" at bounding box center [593, 565] width 149 height 21
click at [519, 574] on input "Create without photos" at bounding box center [500, 564] width 37 height 37
checkbox input "true"
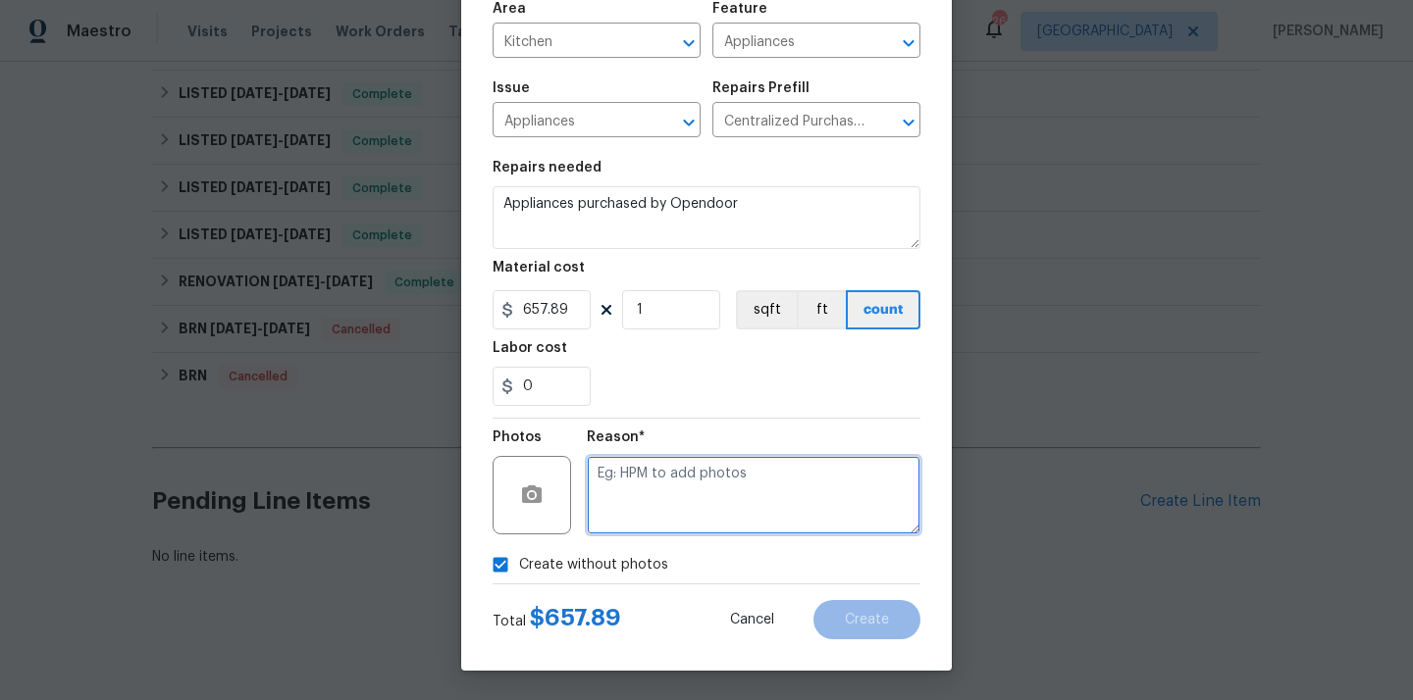
click at [644, 524] on textarea at bounding box center [754, 495] width 334 height 78
type textarea "N/A"
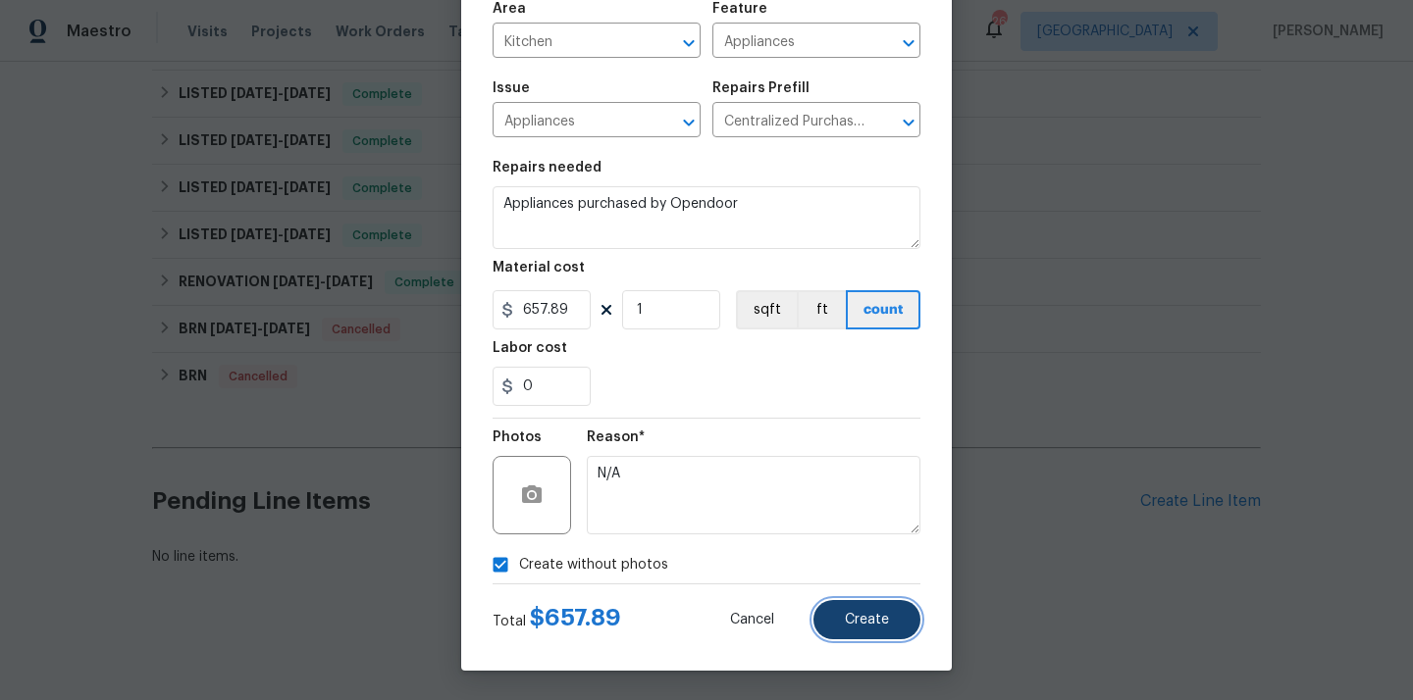
click at [868, 634] on button "Create" at bounding box center [866, 619] width 107 height 39
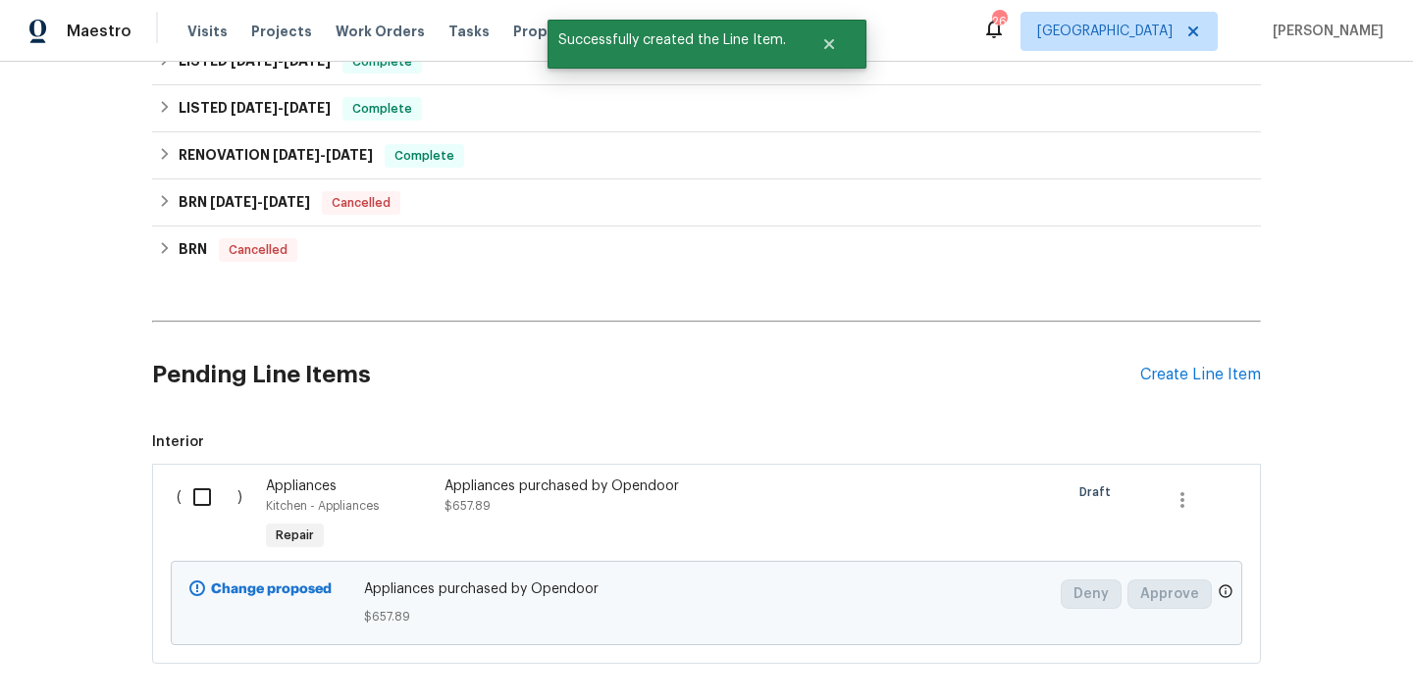
scroll to position [947, 0]
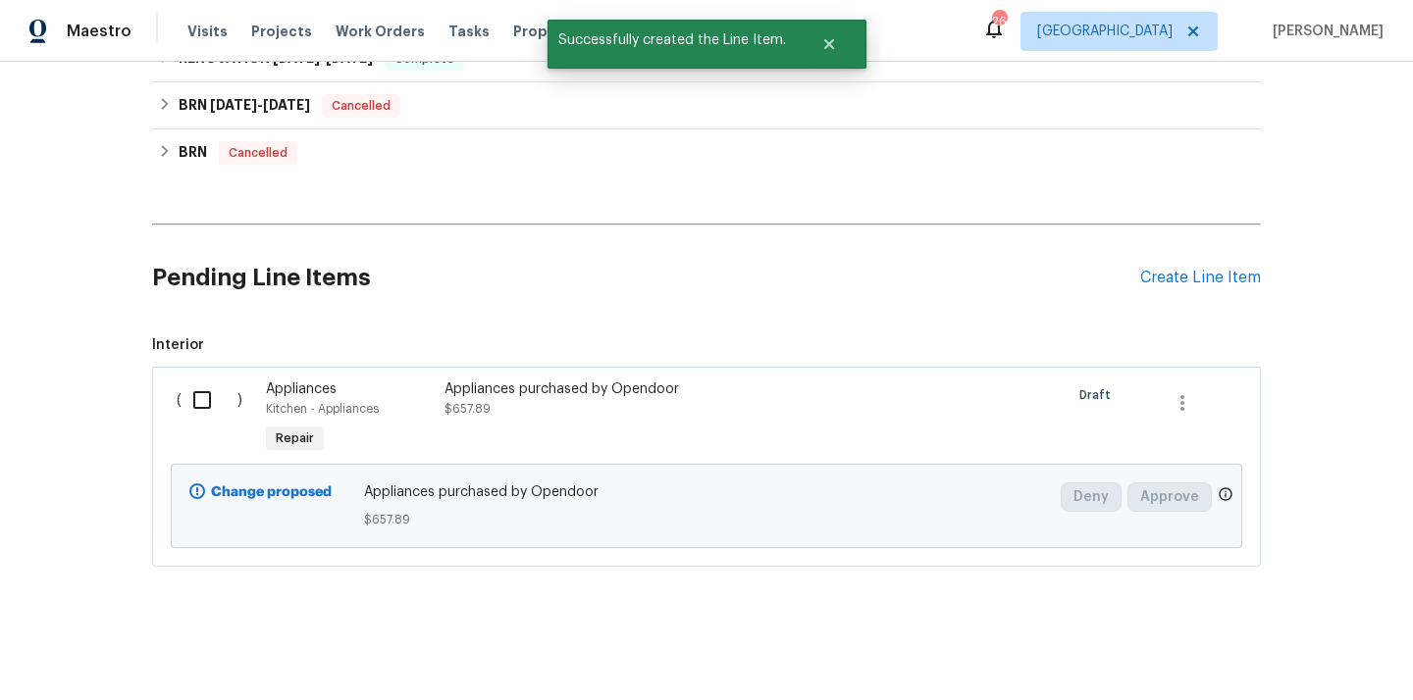
click at [196, 392] on input "checkbox" at bounding box center [209, 400] width 56 height 41
checkbox input "true"
click at [1266, 643] on span "Create Work Order" at bounding box center [1300, 652] width 130 height 25
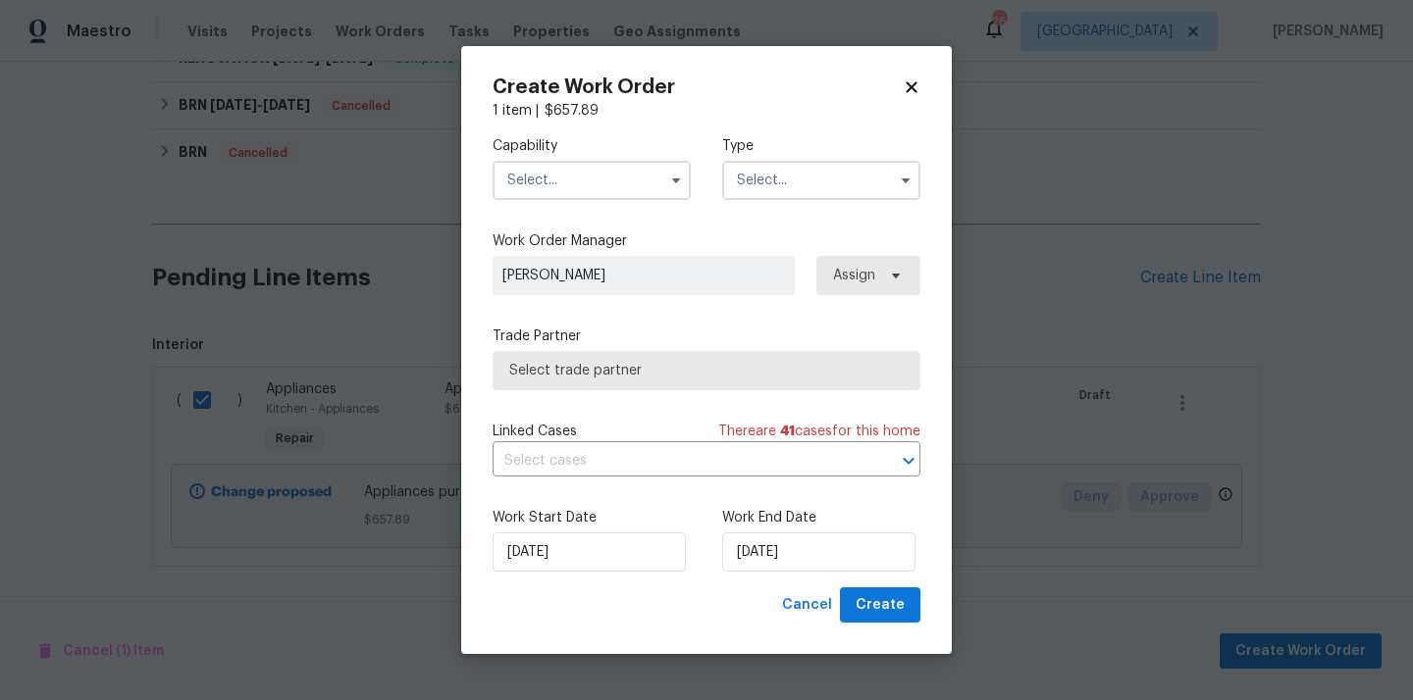
click at [626, 171] on input "text" at bounding box center [591, 180] width 198 height 39
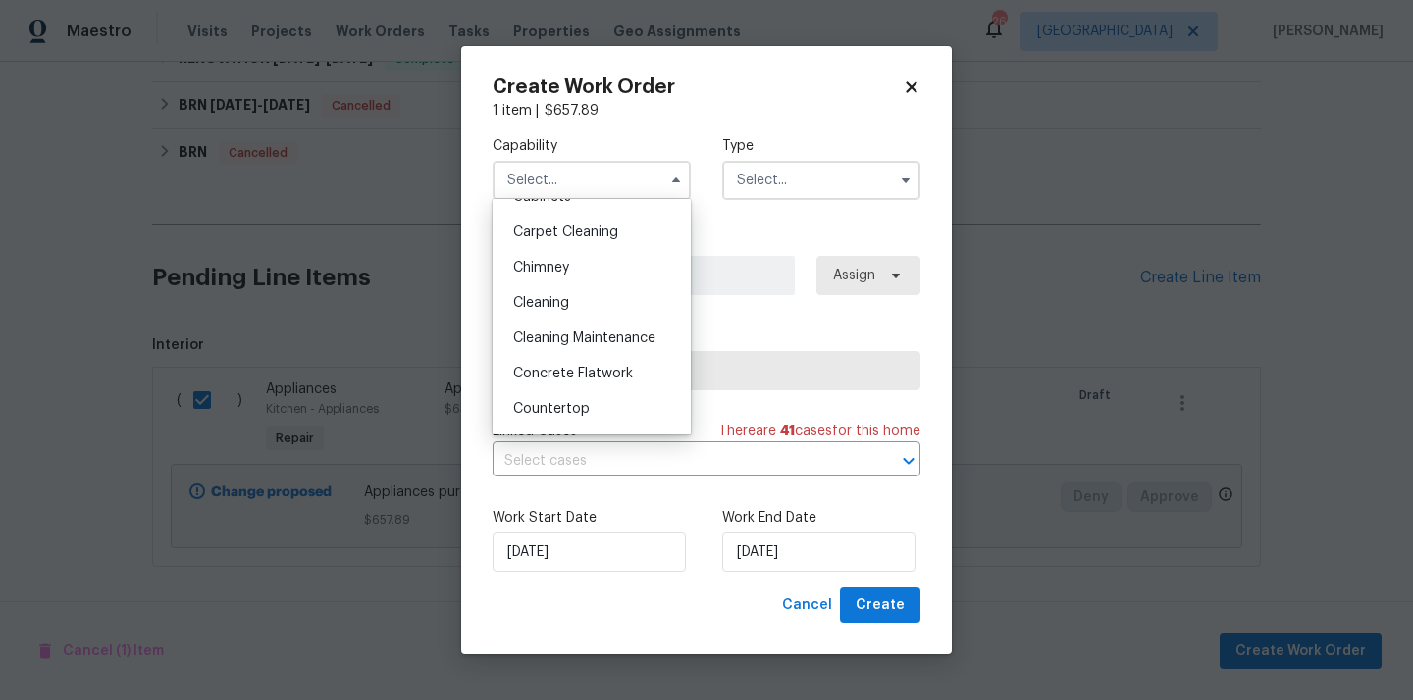
scroll to position [3, 0]
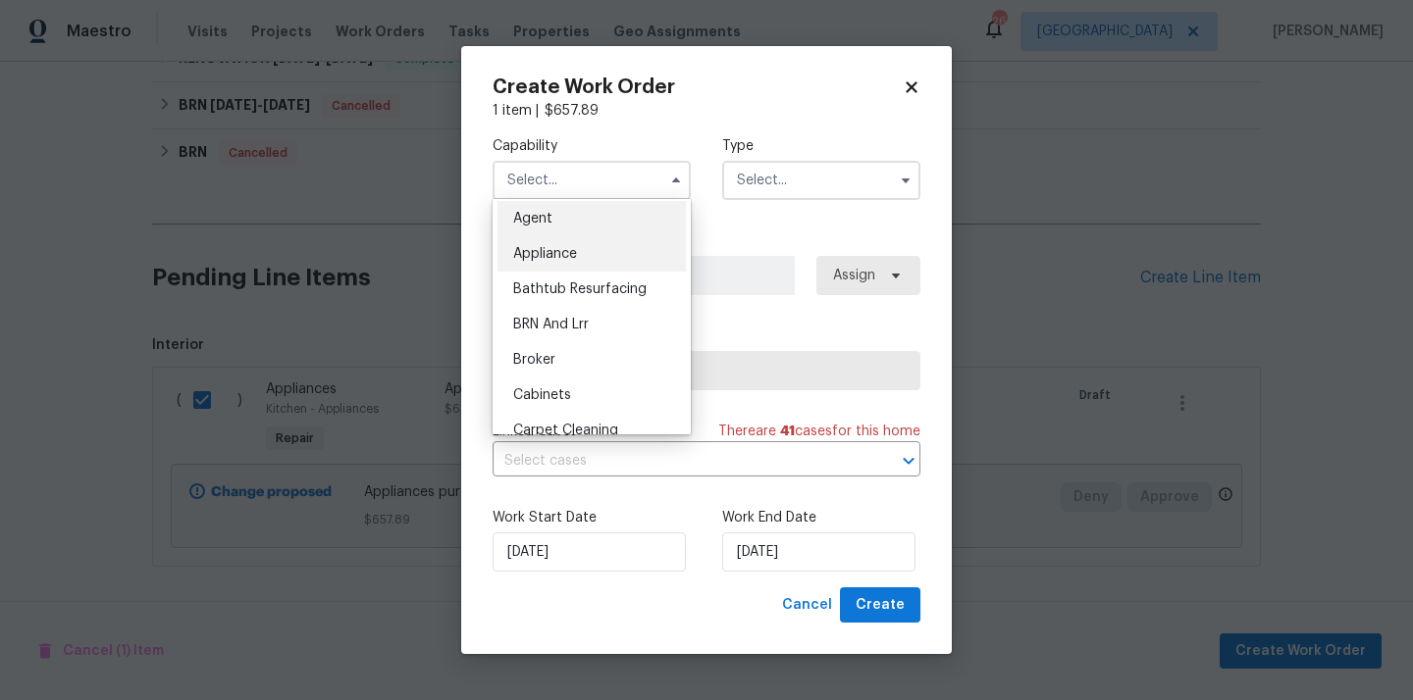
click at [593, 255] on div "Appliance" at bounding box center [591, 253] width 188 height 35
type input "Appliance"
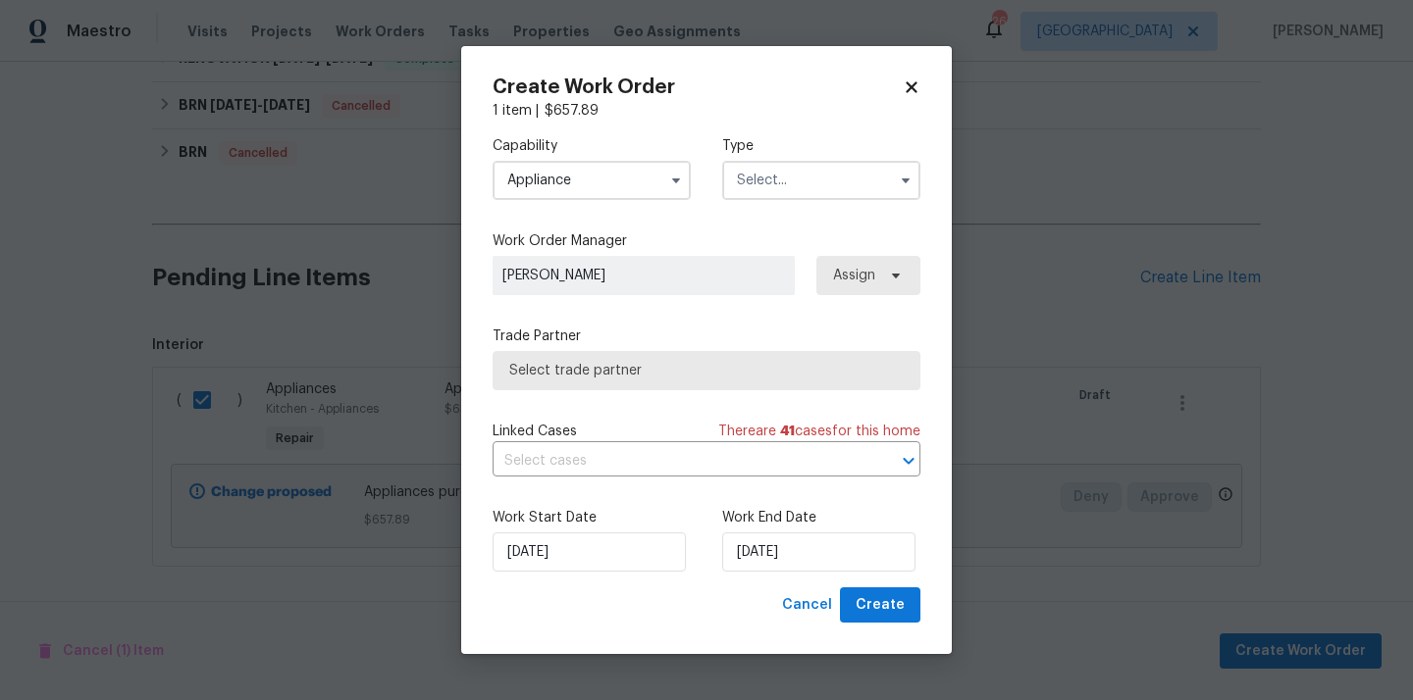
click at [770, 189] on input "text" at bounding box center [821, 180] width 198 height 39
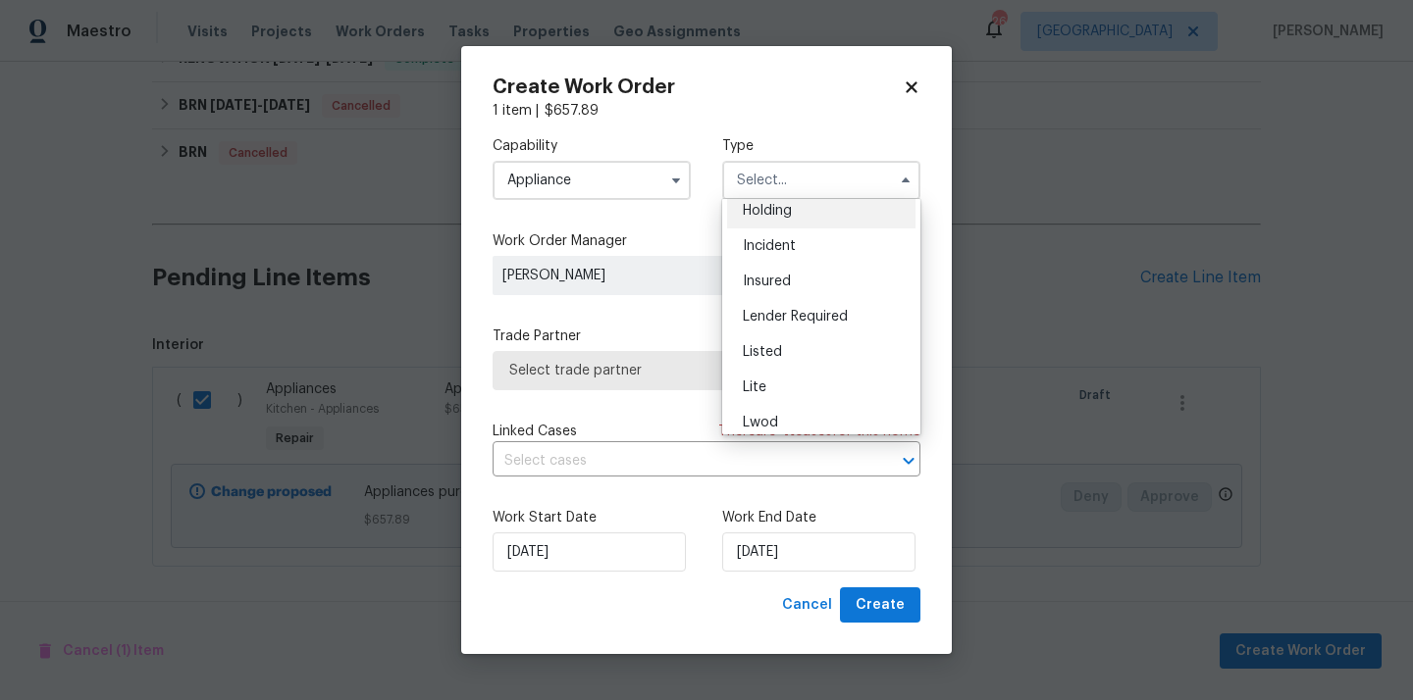
scroll to position [85, 0]
click at [783, 333] on div "Listed" at bounding box center [821, 348] width 188 height 35
type input "Listed"
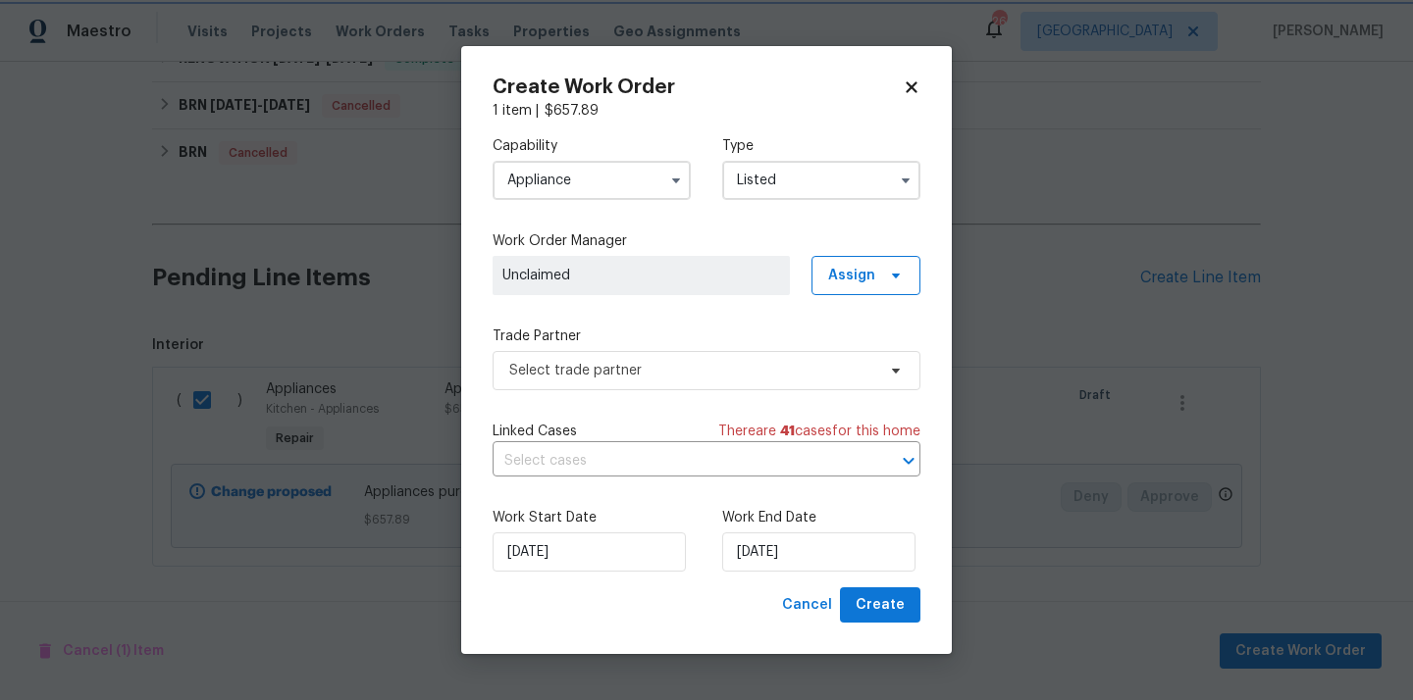
scroll to position [0, 0]
click at [862, 256] on span "Assign" at bounding box center [865, 275] width 109 height 39
click at [853, 280] on span "Assign" at bounding box center [851, 276] width 47 height 20
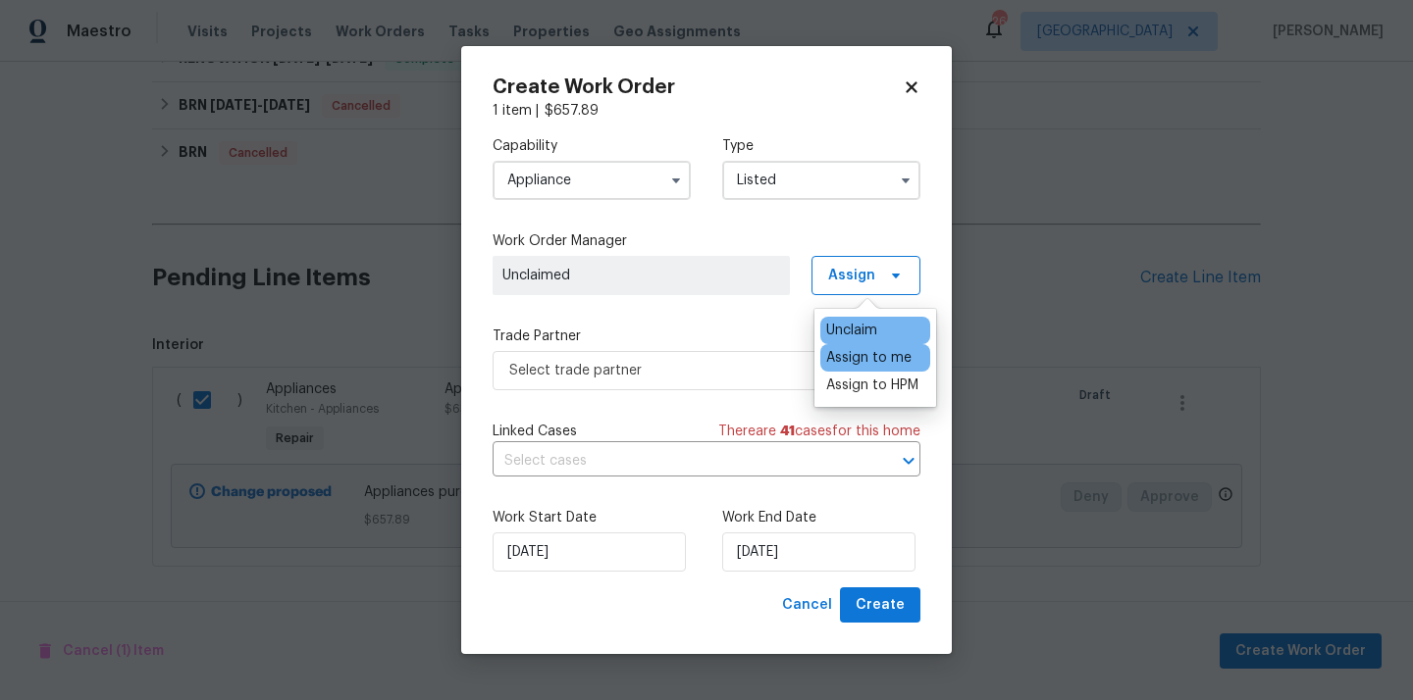
click at [848, 359] on div "Assign to me" at bounding box center [868, 358] width 85 height 20
click at [678, 381] on span "Select trade partner" at bounding box center [706, 370] width 428 height 39
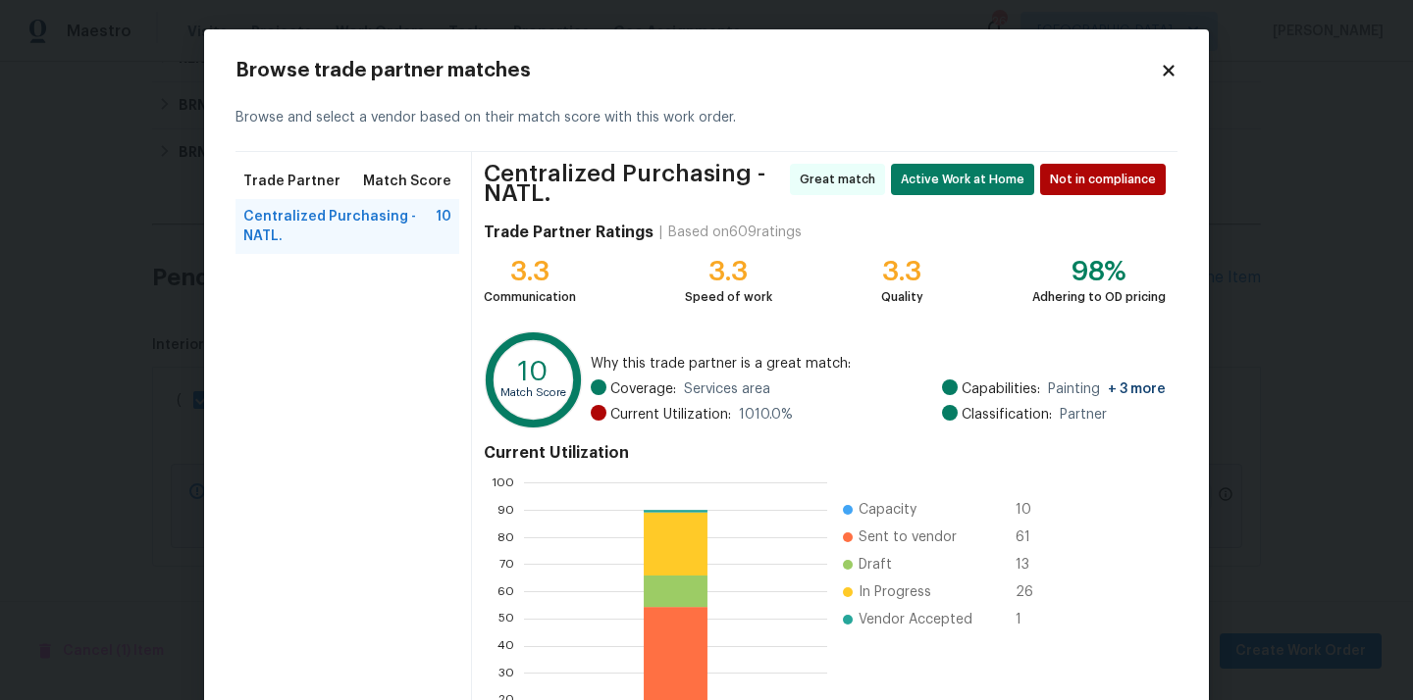
scroll to position [173, 0]
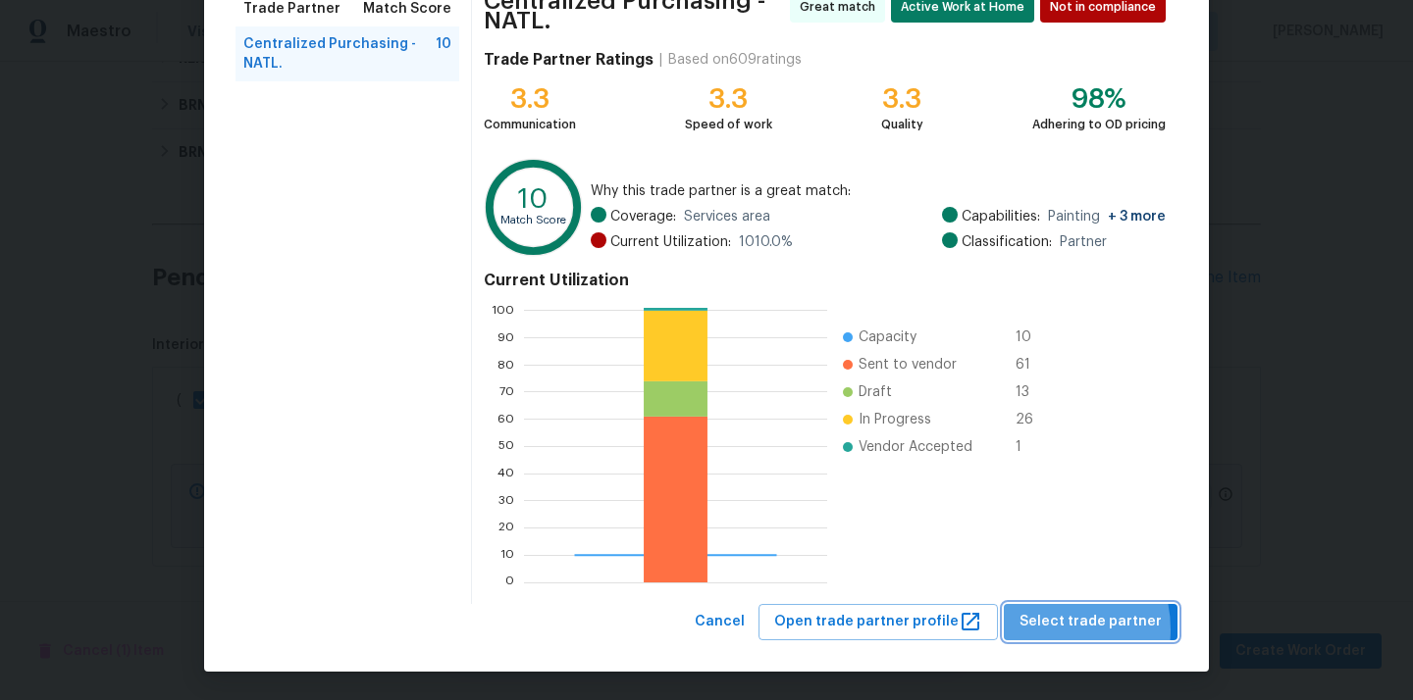
click at [1053, 630] on span "Select trade partner" at bounding box center [1090, 622] width 142 height 25
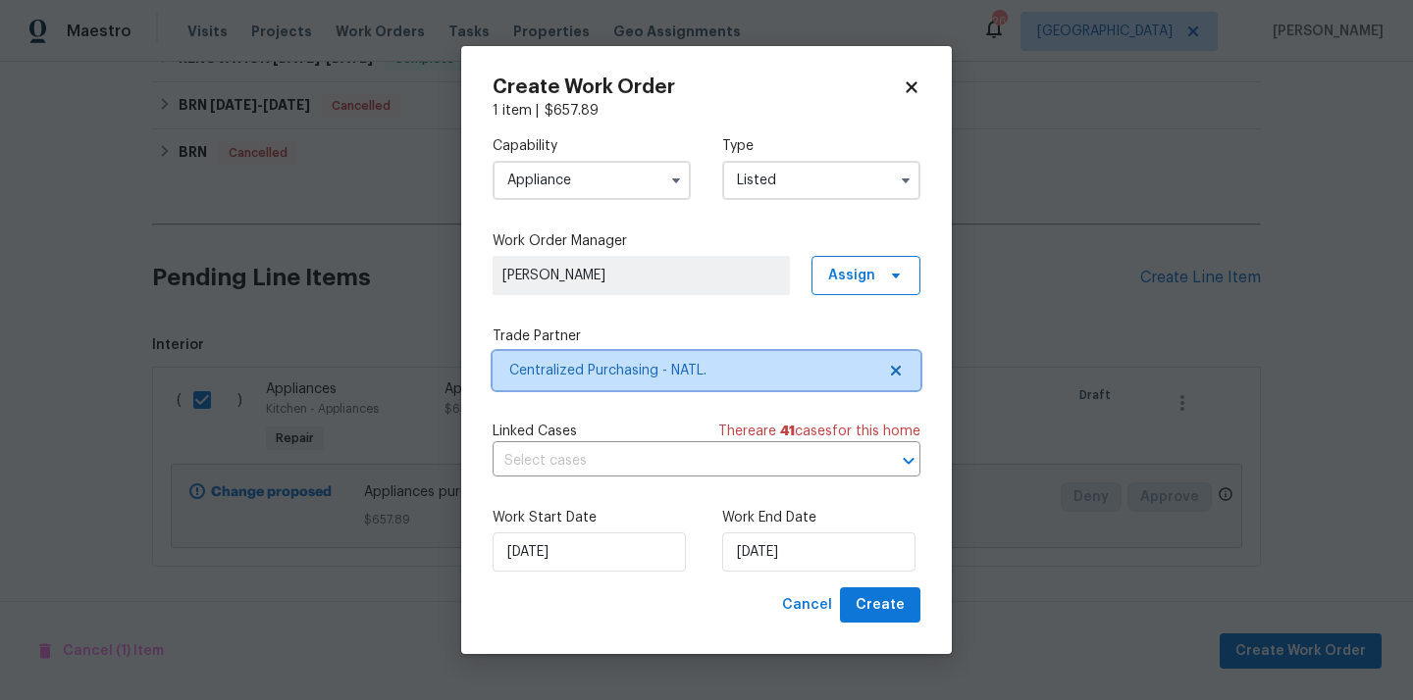
scroll to position [0, 0]
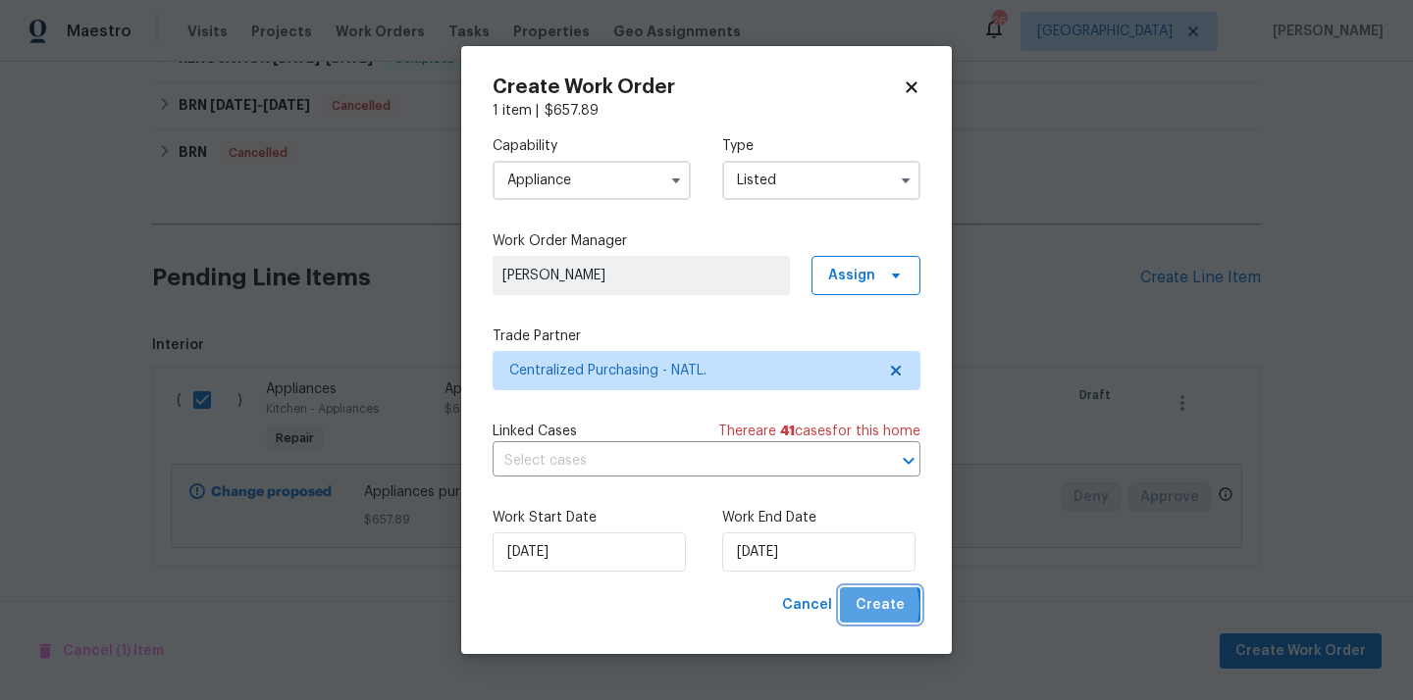
click at [851, 607] on button "Create" at bounding box center [880, 606] width 80 height 36
checkbox input "false"
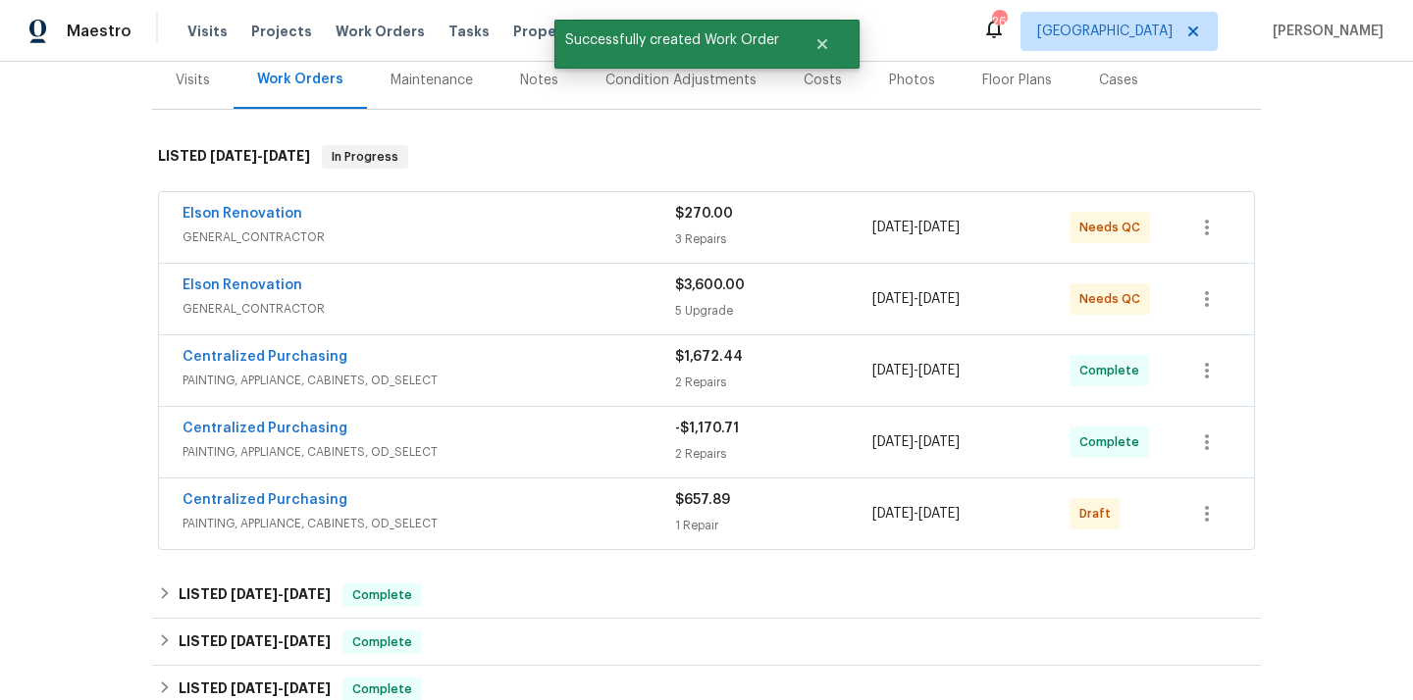
scroll to position [281, 0]
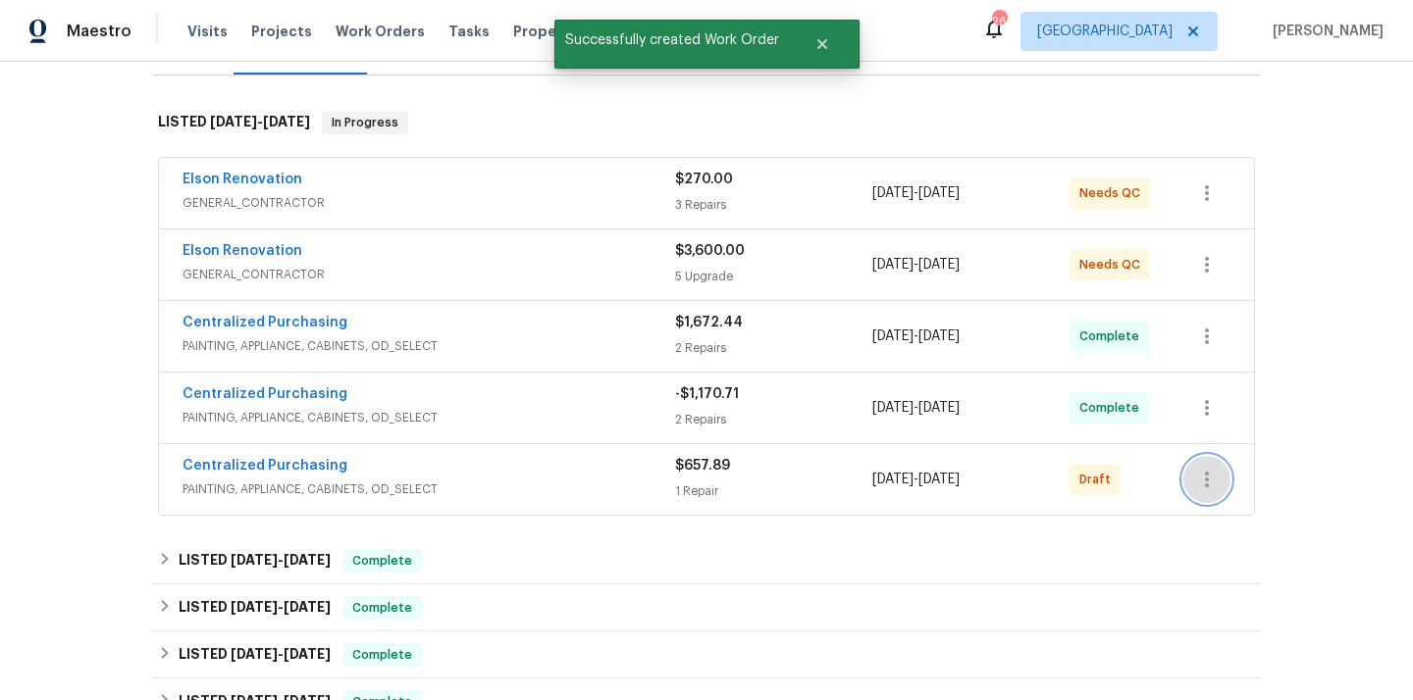
click at [1214, 488] on icon "button" at bounding box center [1207, 480] width 24 height 24
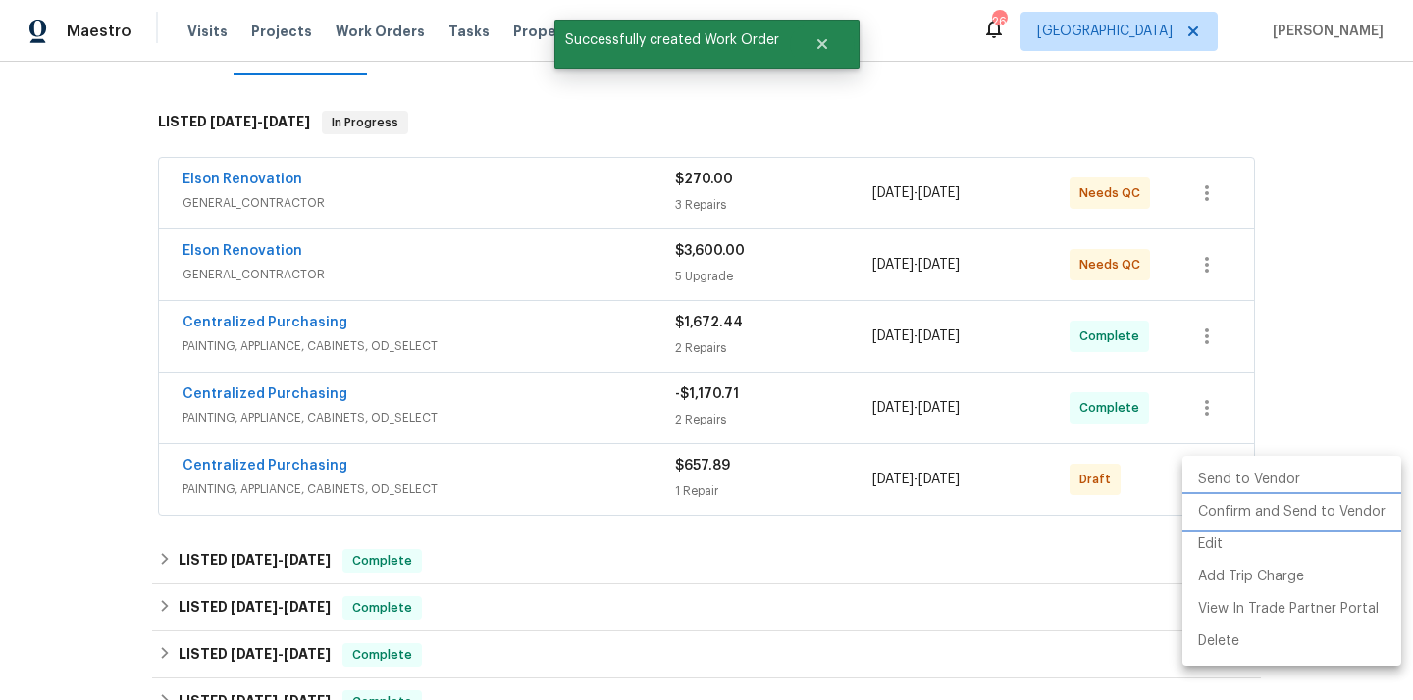
click at [1238, 517] on li "Confirm and Send to Vendor" at bounding box center [1291, 512] width 219 height 32
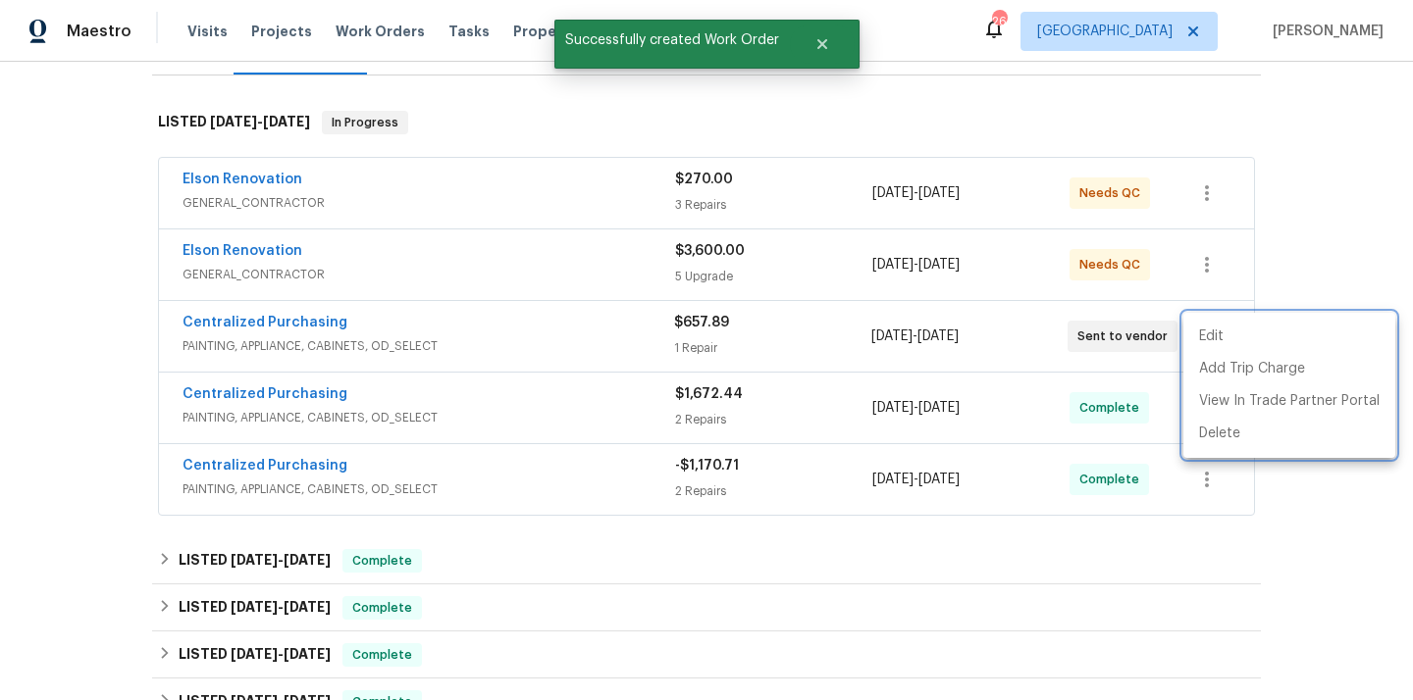
click at [336, 333] on div at bounding box center [706, 350] width 1413 height 700
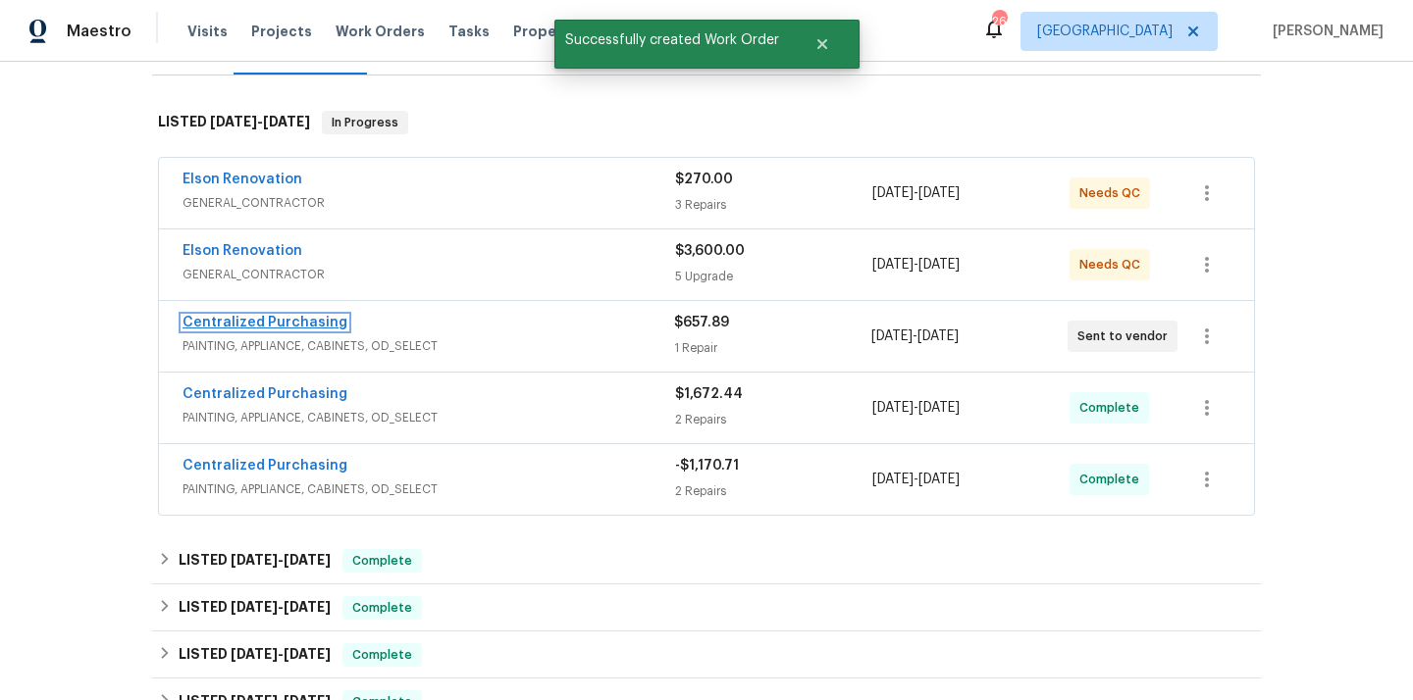
click at [292, 329] on link "Centralized Purchasing" at bounding box center [264, 323] width 165 height 14
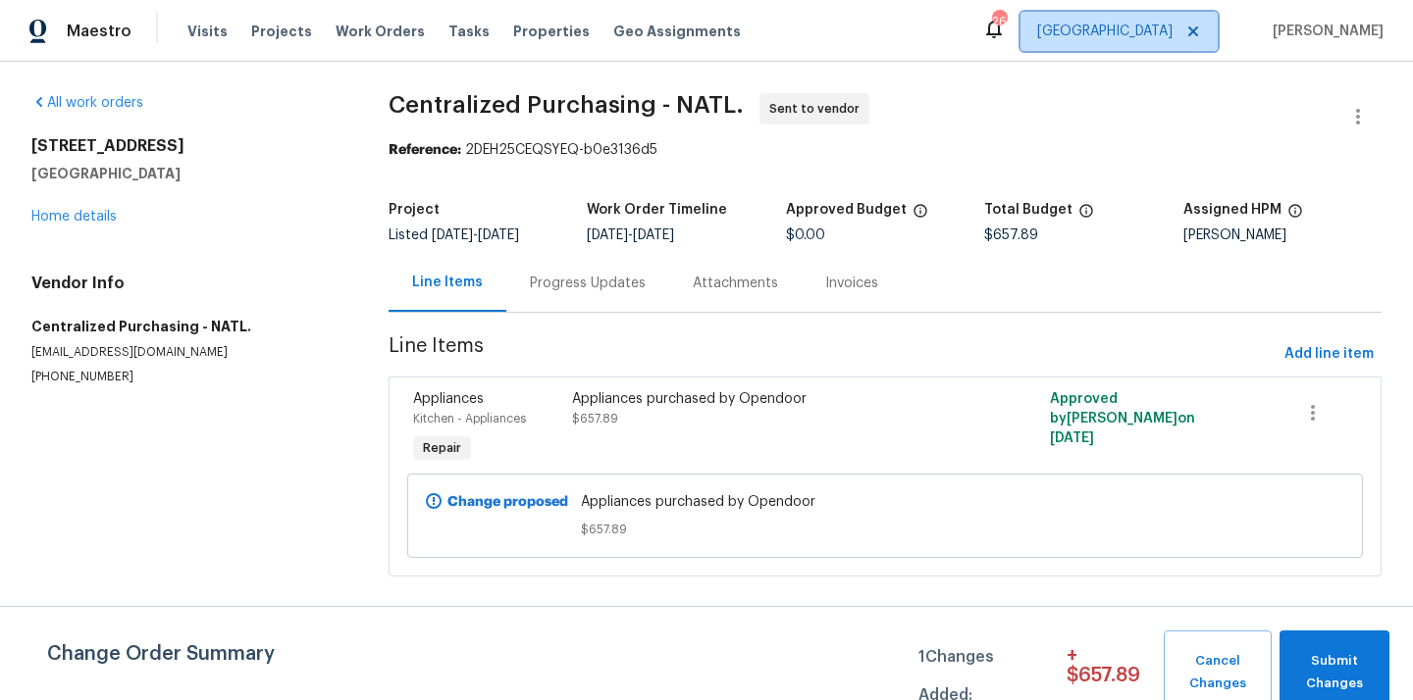
click at [1117, 28] on span "[GEOGRAPHIC_DATA]" at bounding box center [1104, 32] width 135 height 20
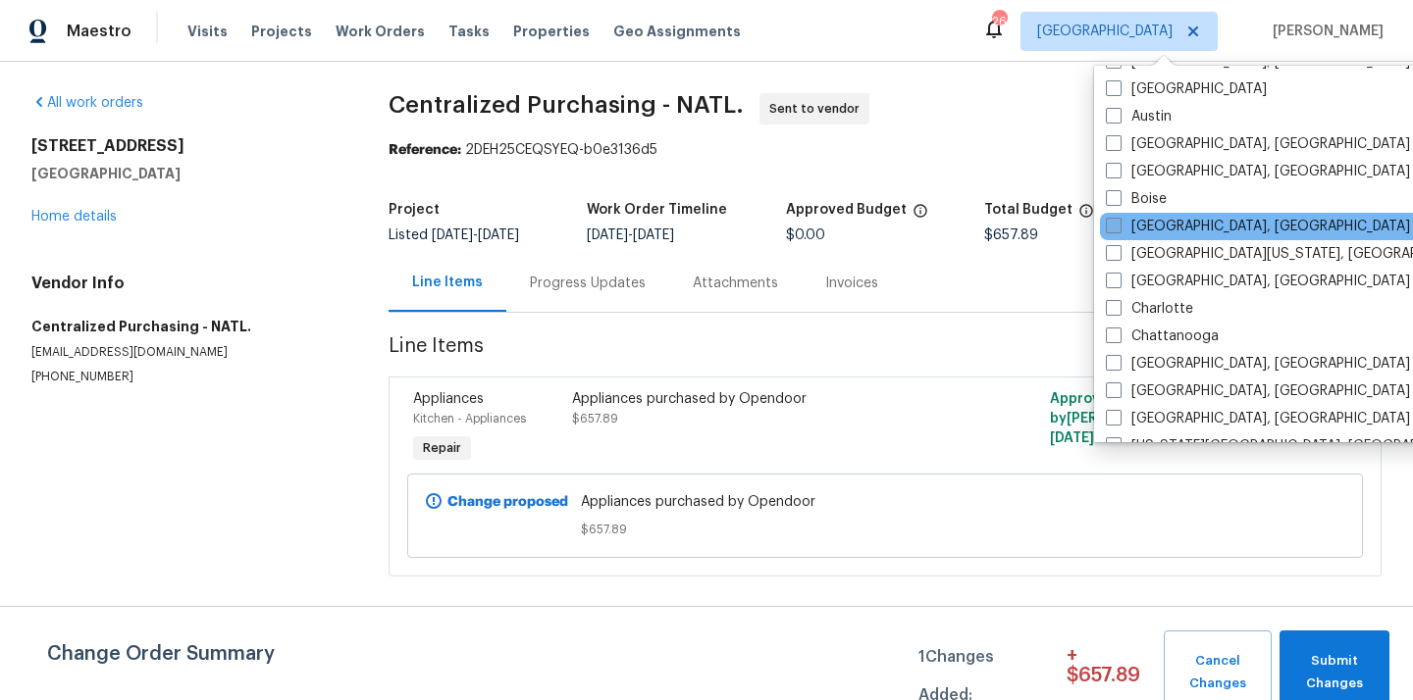
scroll to position [87, 0]
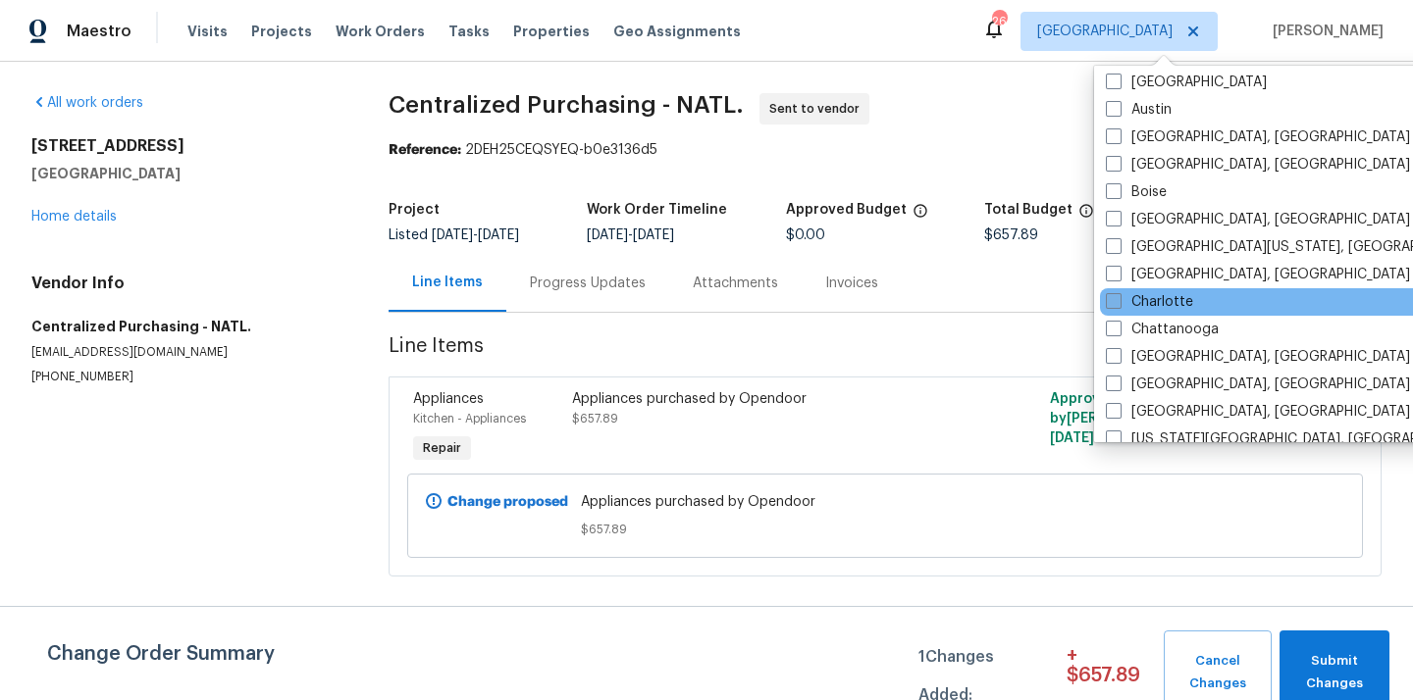
click at [1184, 300] on label "Charlotte" at bounding box center [1149, 302] width 87 height 20
click at [1118, 300] on input "Charlotte" at bounding box center [1112, 298] width 13 height 13
checkbox input "true"
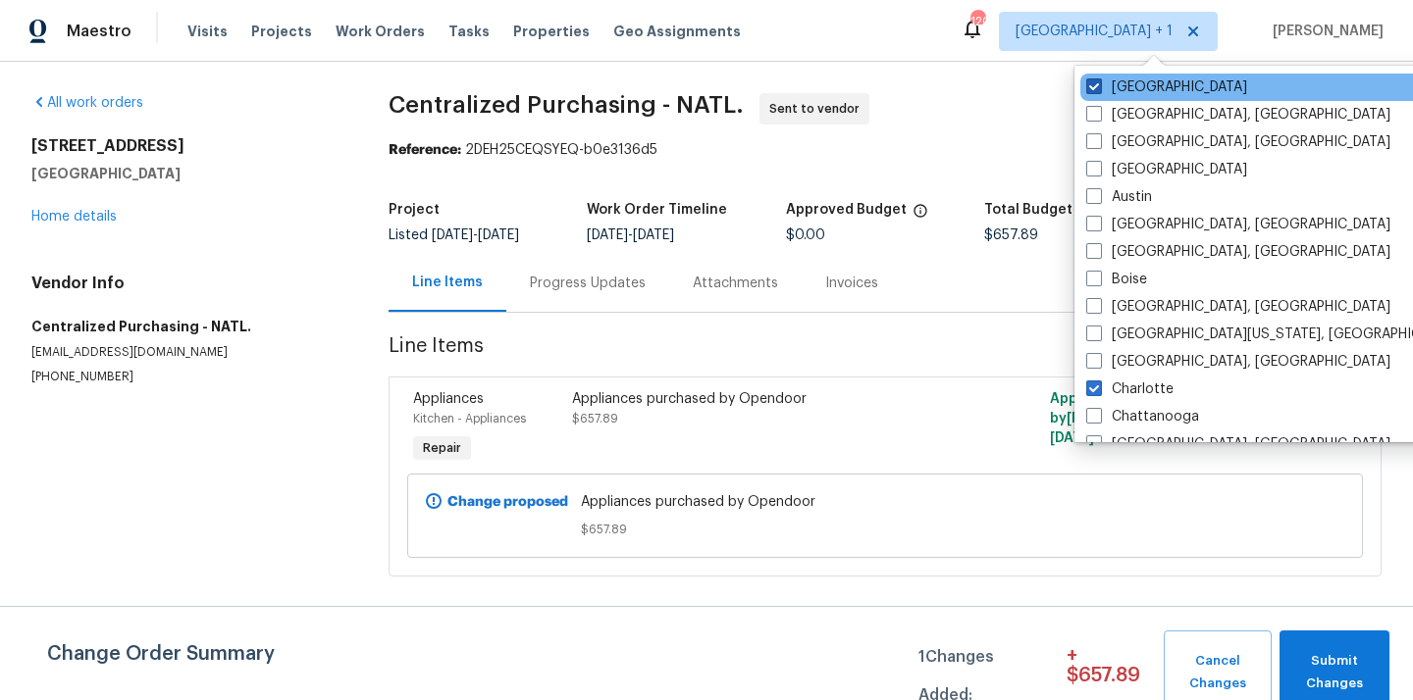
click at [1158, 88] on label "[GEOGRAPHIC_DATA]" at bounding box center [1166, 87] width 161 height 20
click at [1099, 88] on input "[GEOGRAPHIC_DATA]" at bounding box center [1092, 83] width 13 height 13
checkbox input "false"
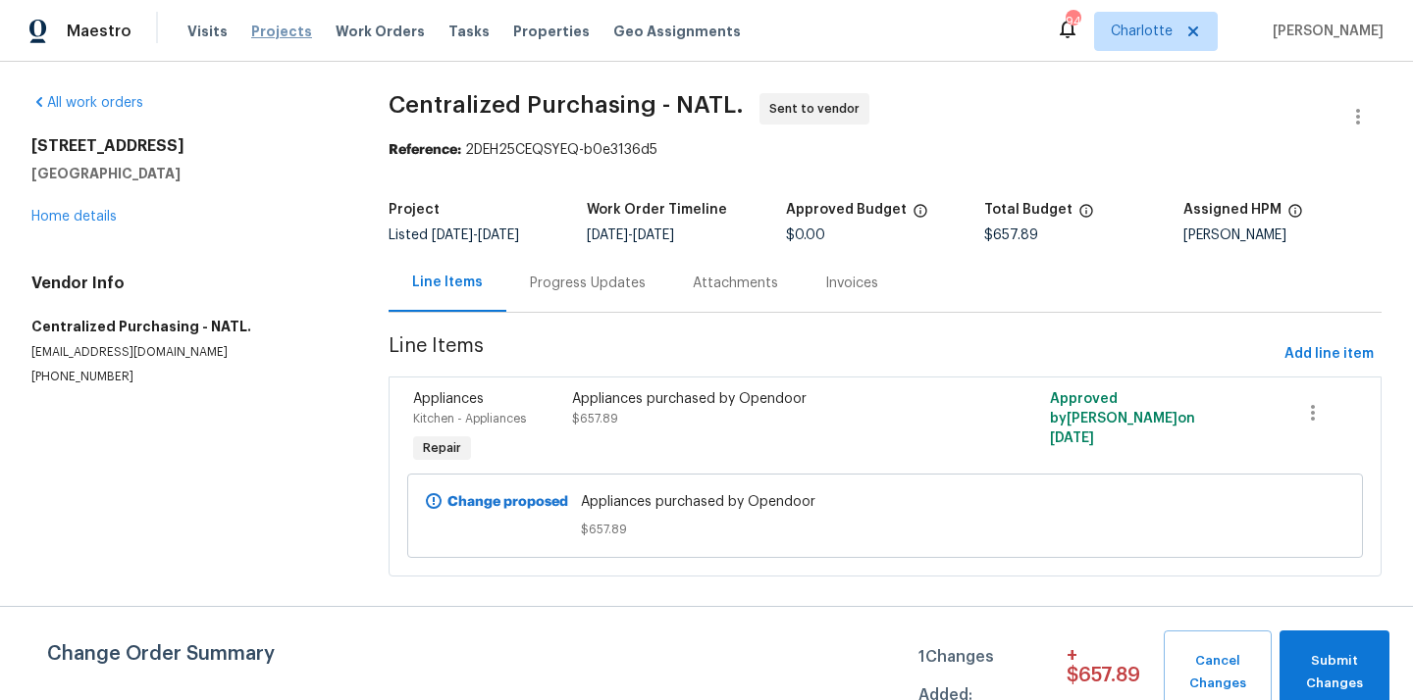
click at [252, 22] on span "Projects" at bounding box center [281, 32] width 61 height 20
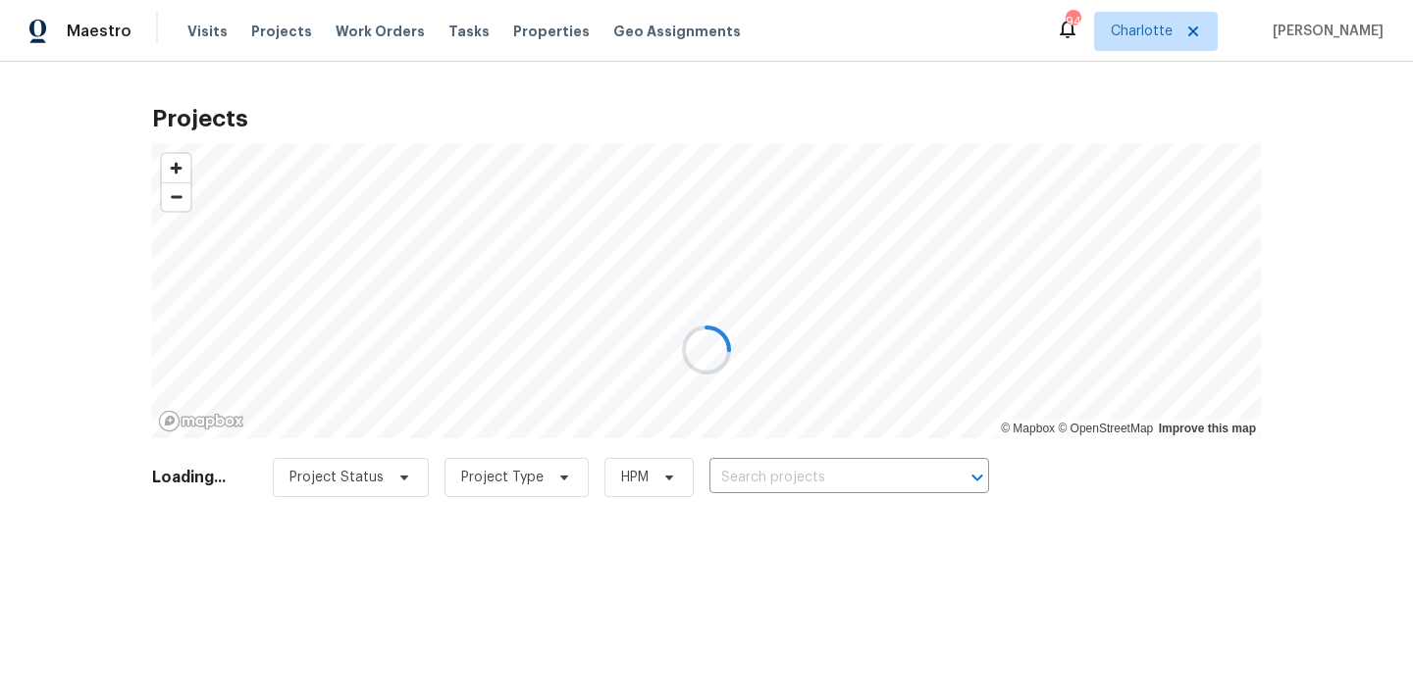
click at [821, 474] on div at bounding box center [706, 350] width 1413 height 700
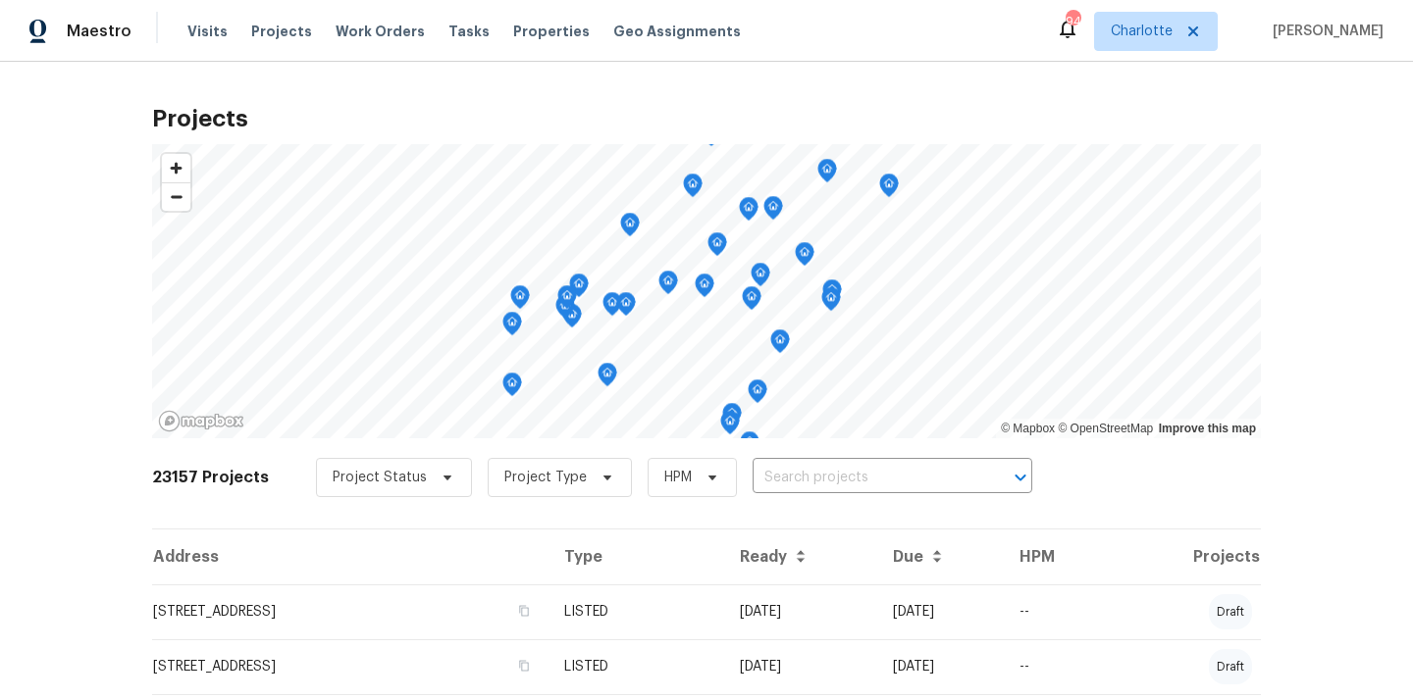
click at [821, 474] on input "text" at bounding box center [864, 478] width 225 height 30
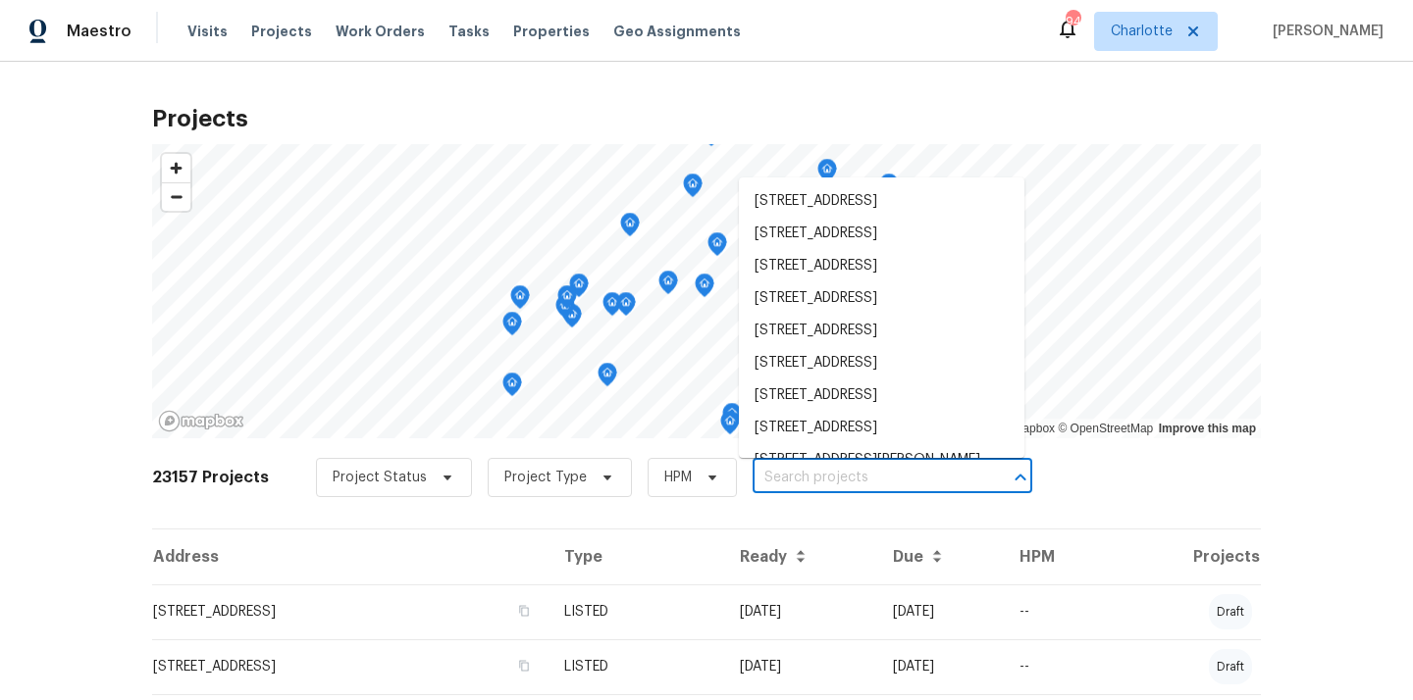
paste input "5312 Great Wagon Rd, Charlotte, NC 28215"
type input "5312 Great Wagon Rd, Charlotte, NC 28215"
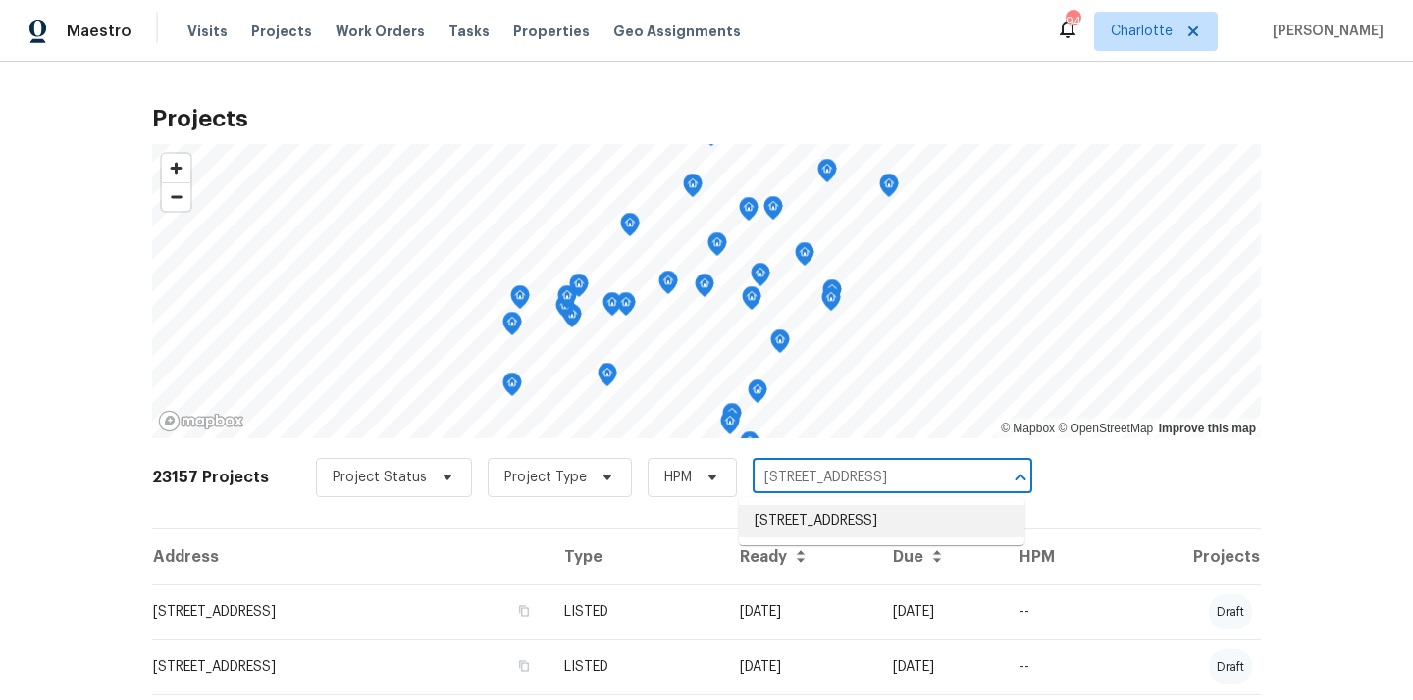
click at [819, 534] on li "5312 Great Wagon Rd, Charlotte, NC 28215" at bounding box center [881, 521] width 285 height 32
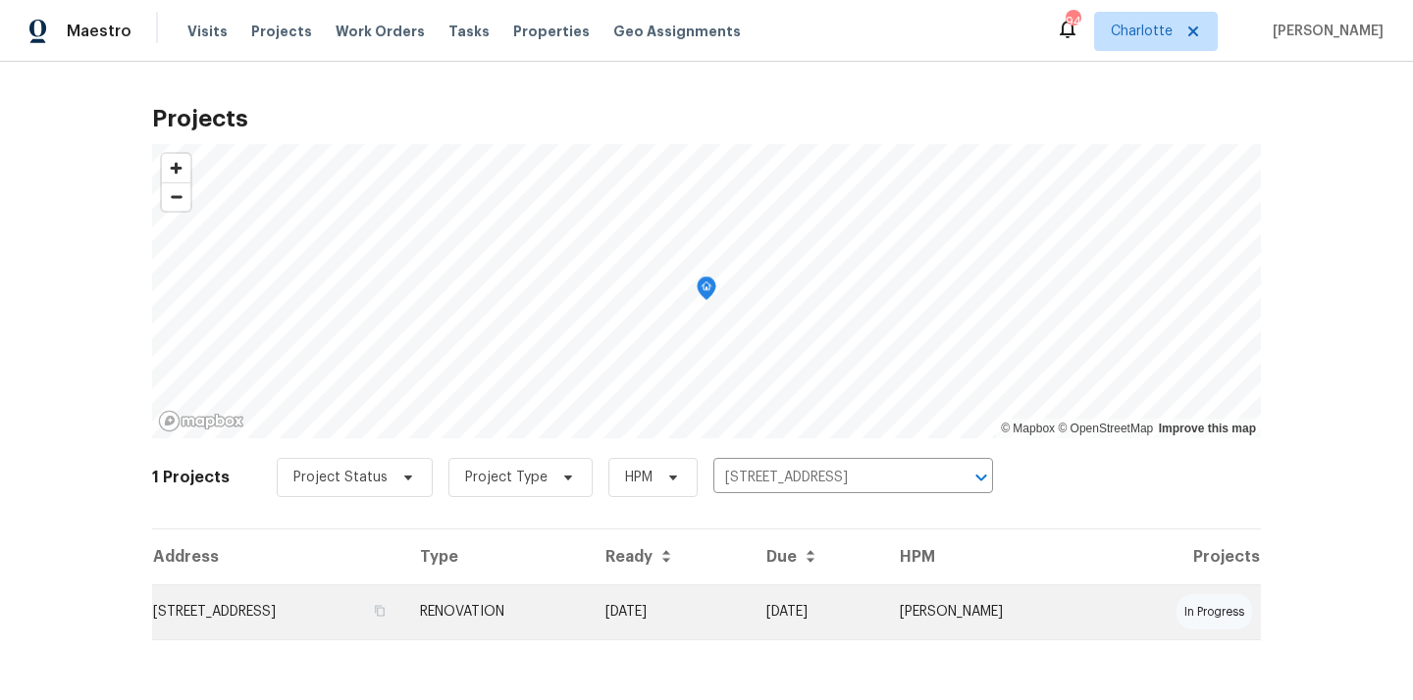
click at [335, 615] on td "5312 Great Wagon Rd, Charlotte, NC 28215" at bounding box center [278, 612] width 252 height 55
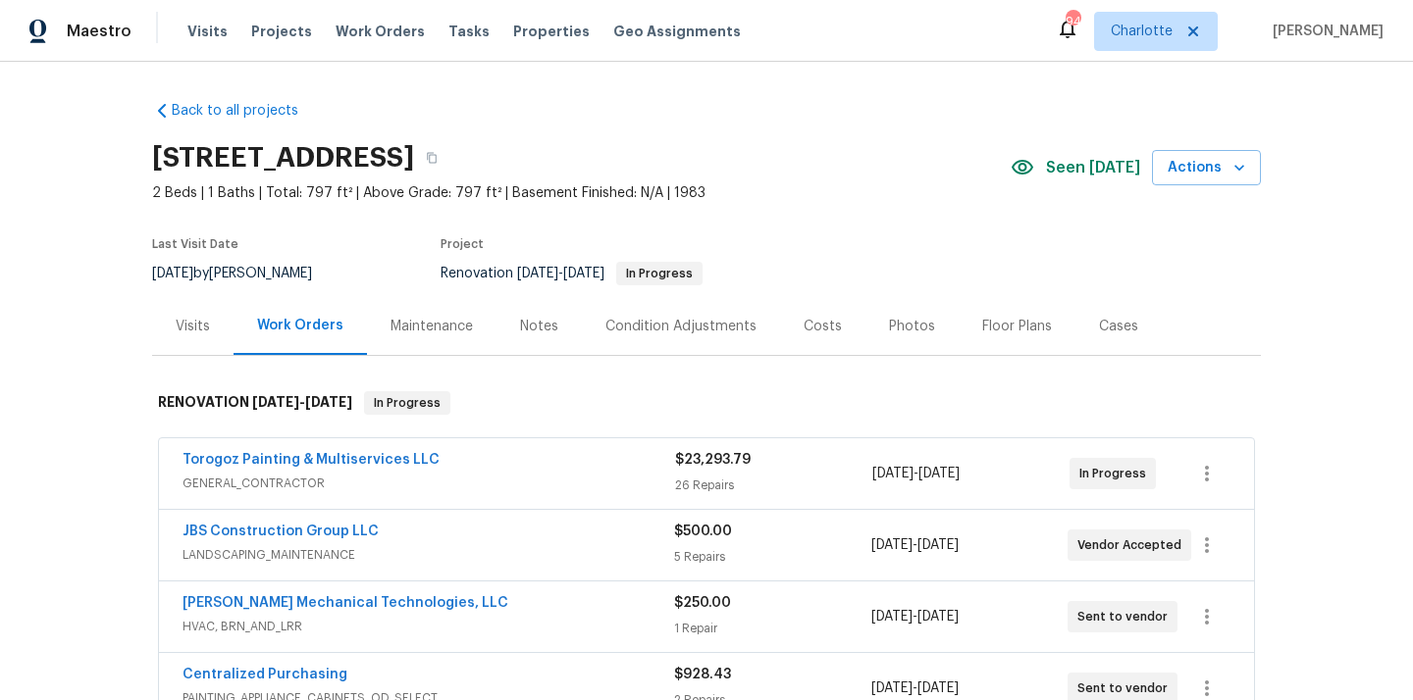
click at [414, 164] on h2 "5312 Great Wagon Rd, Charlotte, NC 28215" at bounding box center [283, 158] width 262 height 20
copy h2 "28215"
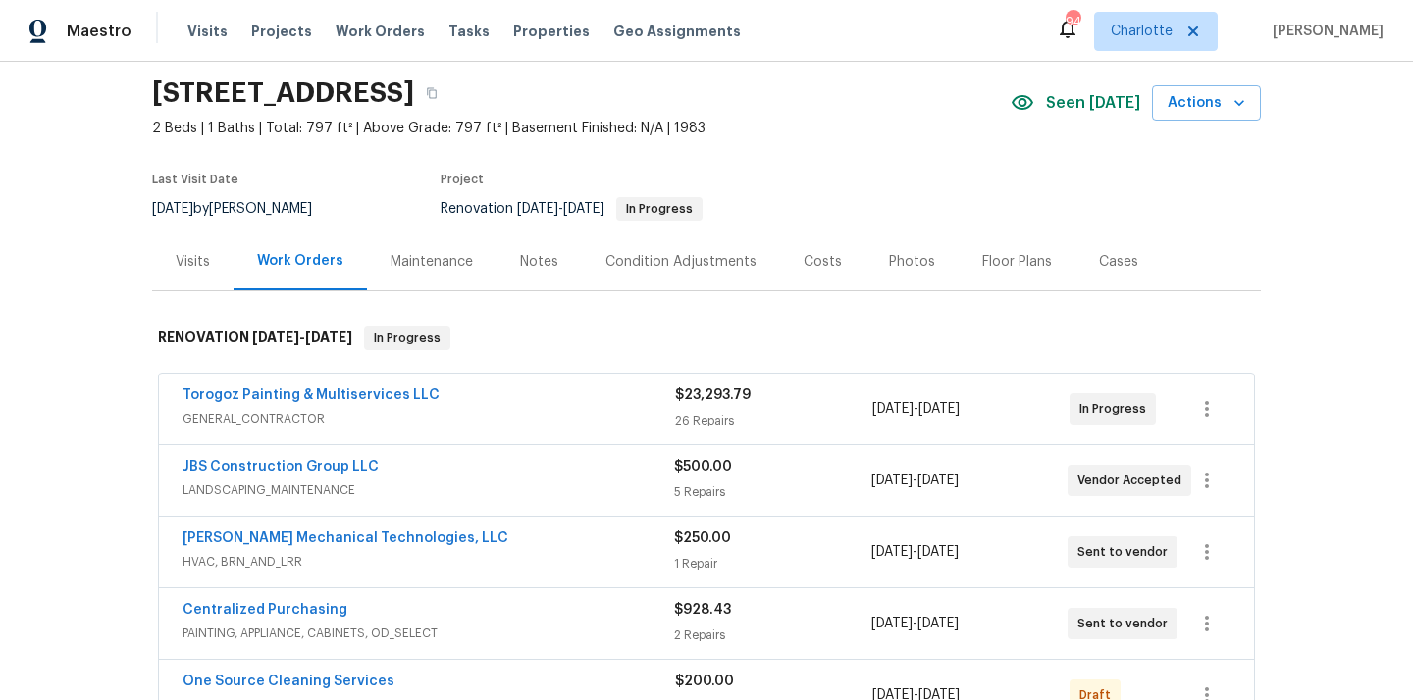
scroll to position [76, 0]
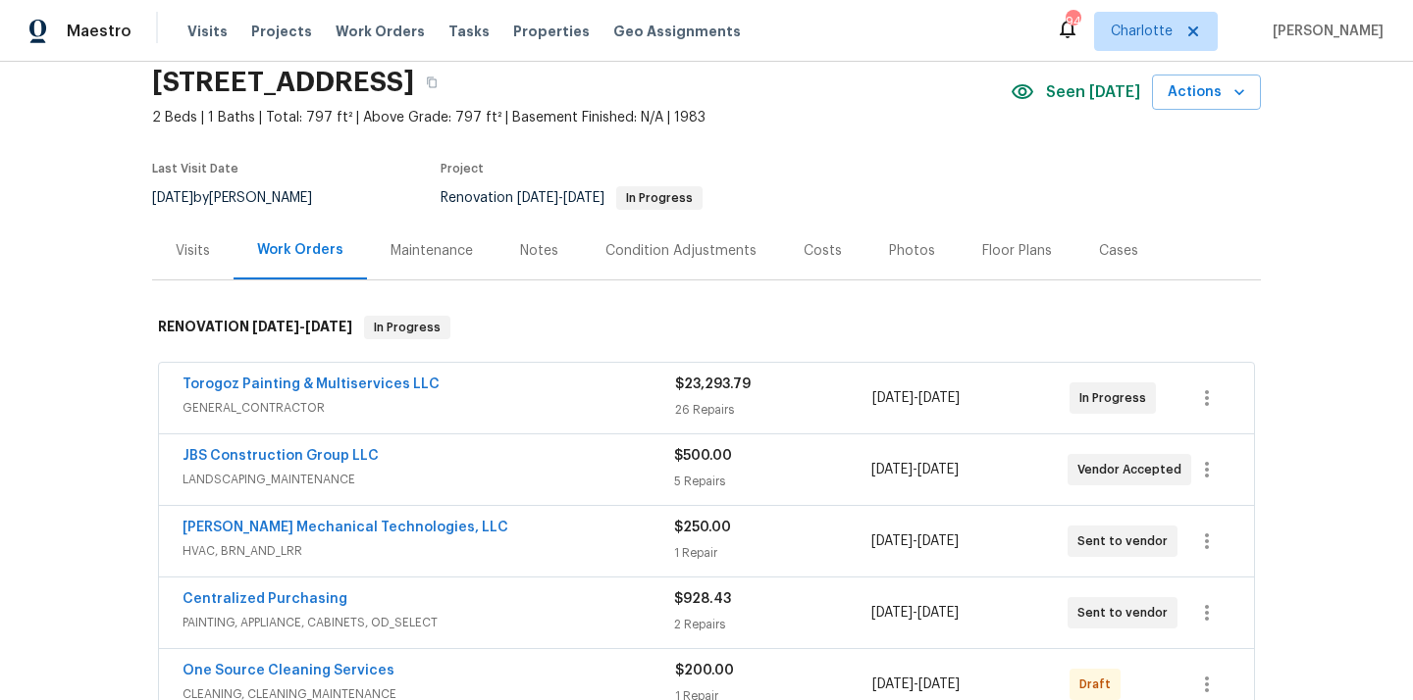
click at [208, 251] on div "Visits" at bounding box center [193, 251] width 34 height 20
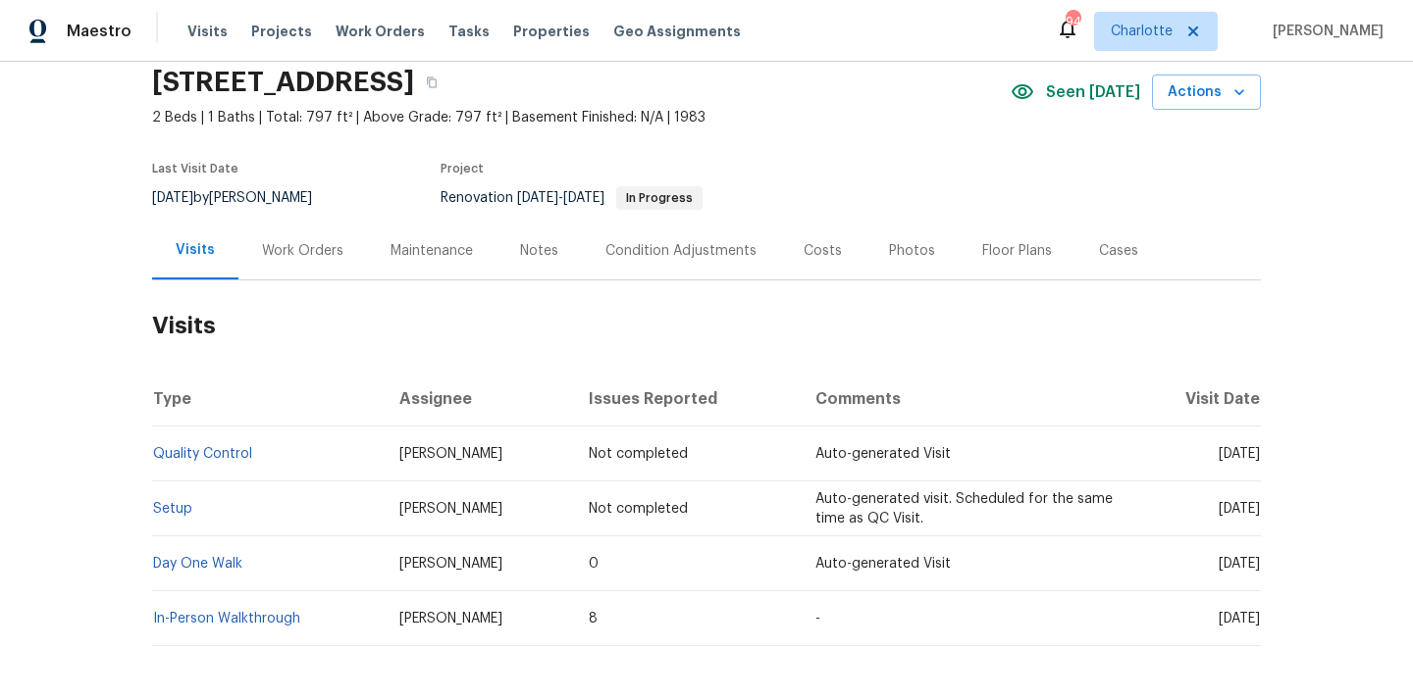
scroll to position [155, 0]
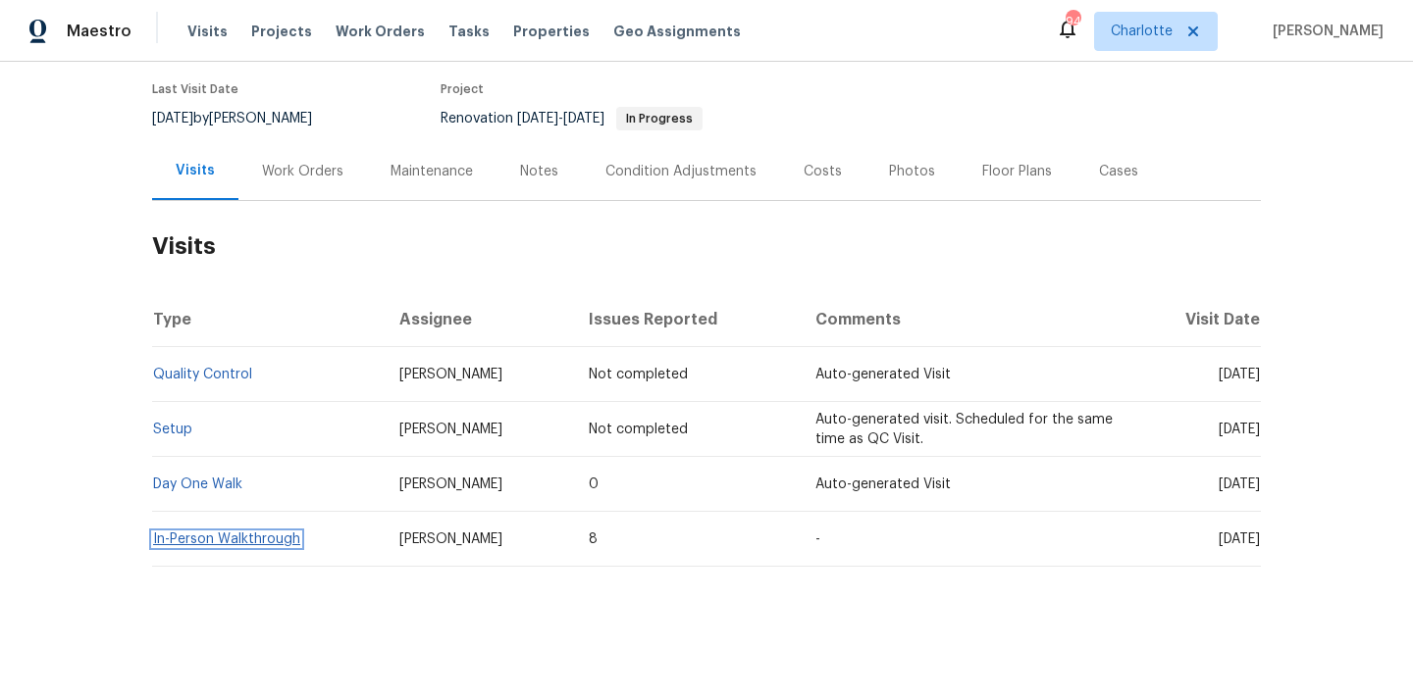
click at [270, 535] on link "In-Person Walkthrough" at bounding box center [226, 540] width 147 height 14
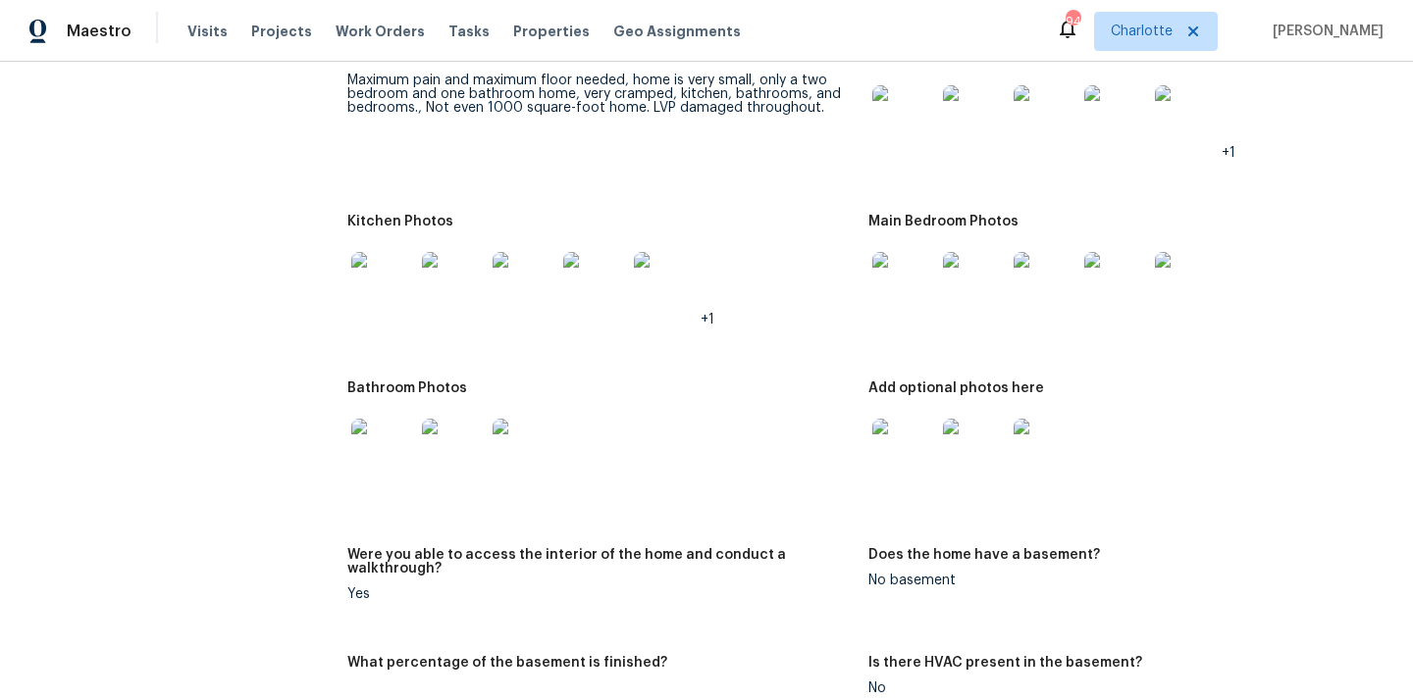
scroll to position [2182, 0]
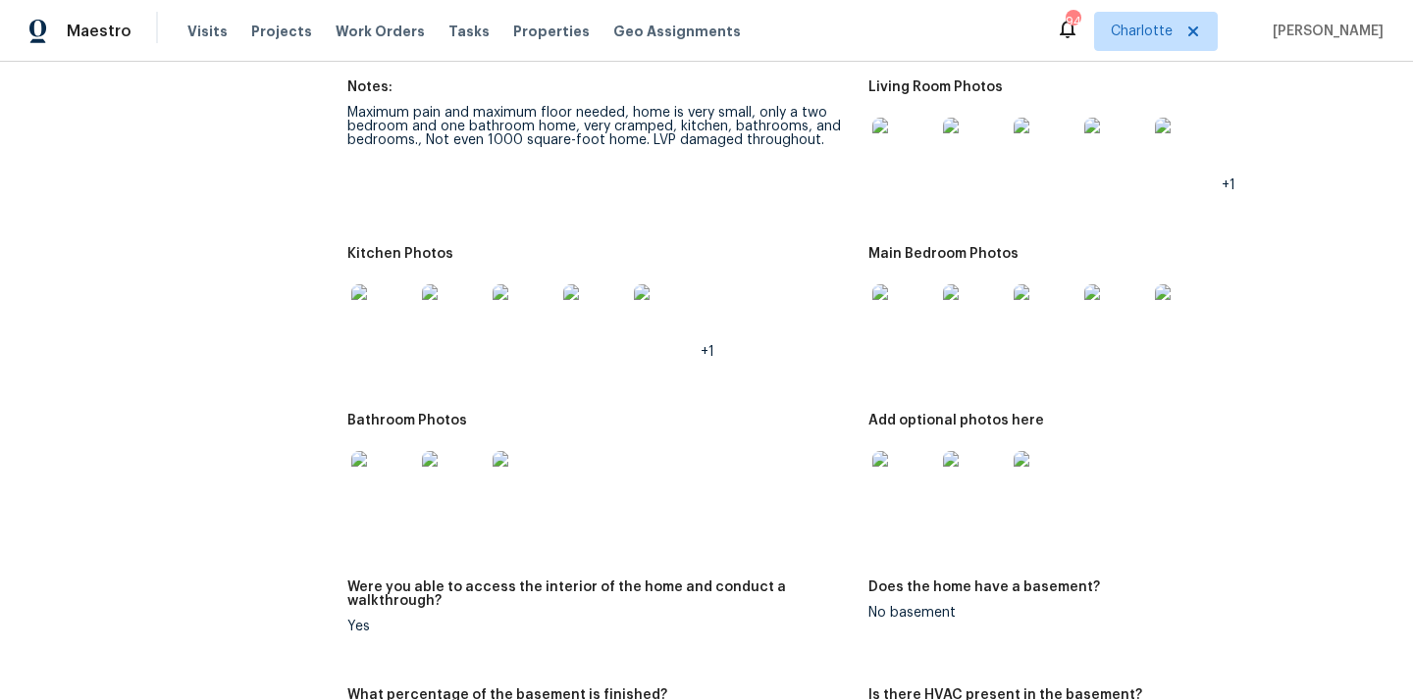
click at [382, 284] on img at bounding box center [382, 315] width 63 height 63
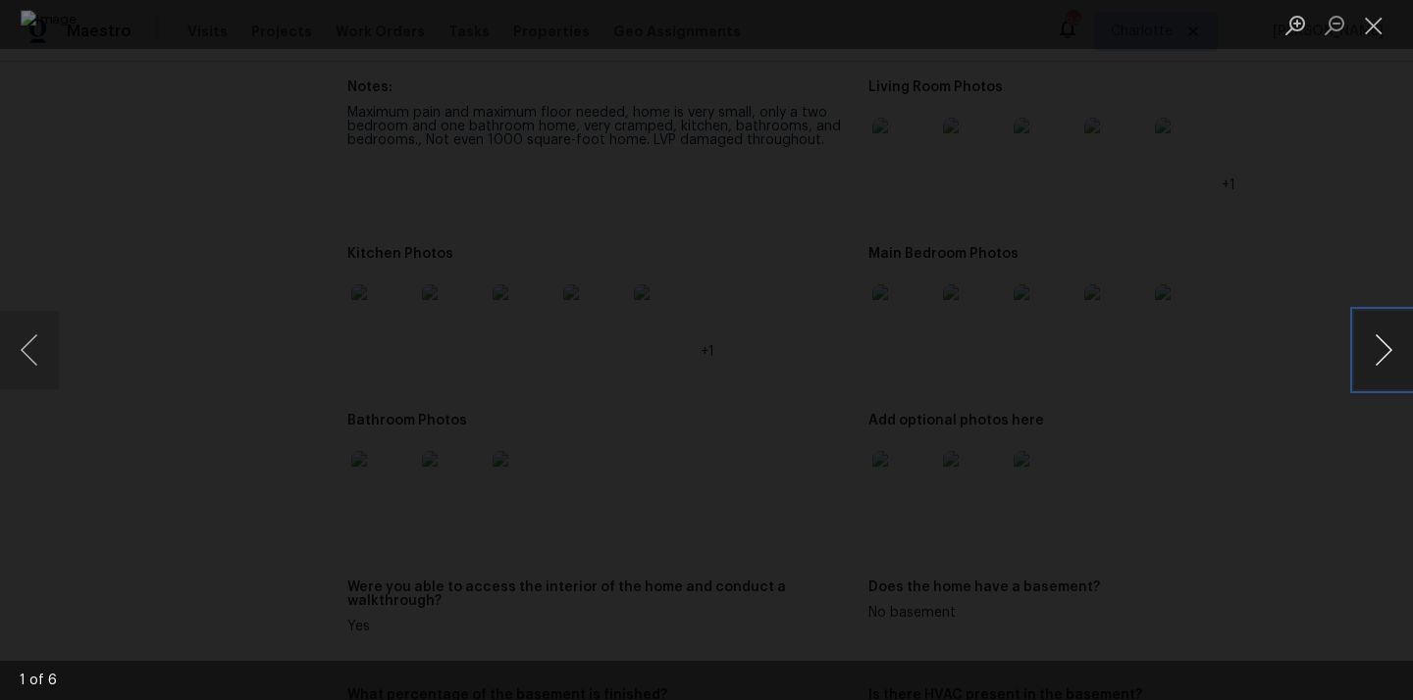
click at [1379, 351] on button "Next image" at bounding box center [1383, 350] width 59 height 78
click at [1362, 340] on button "Next image" at bounding box center [1383, 350] width 59 height 78
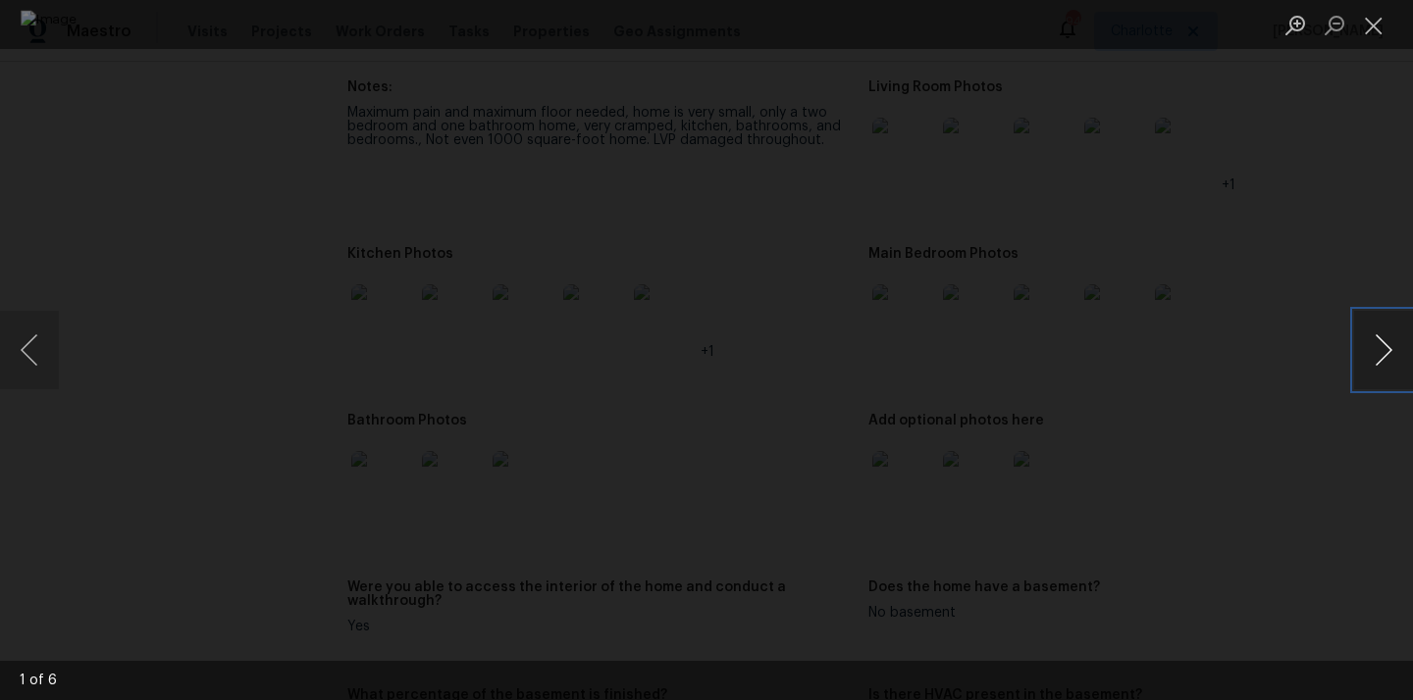
click at [1362, 340] on button "Next image" at bounding box center [1383, 350] width 59 height 78
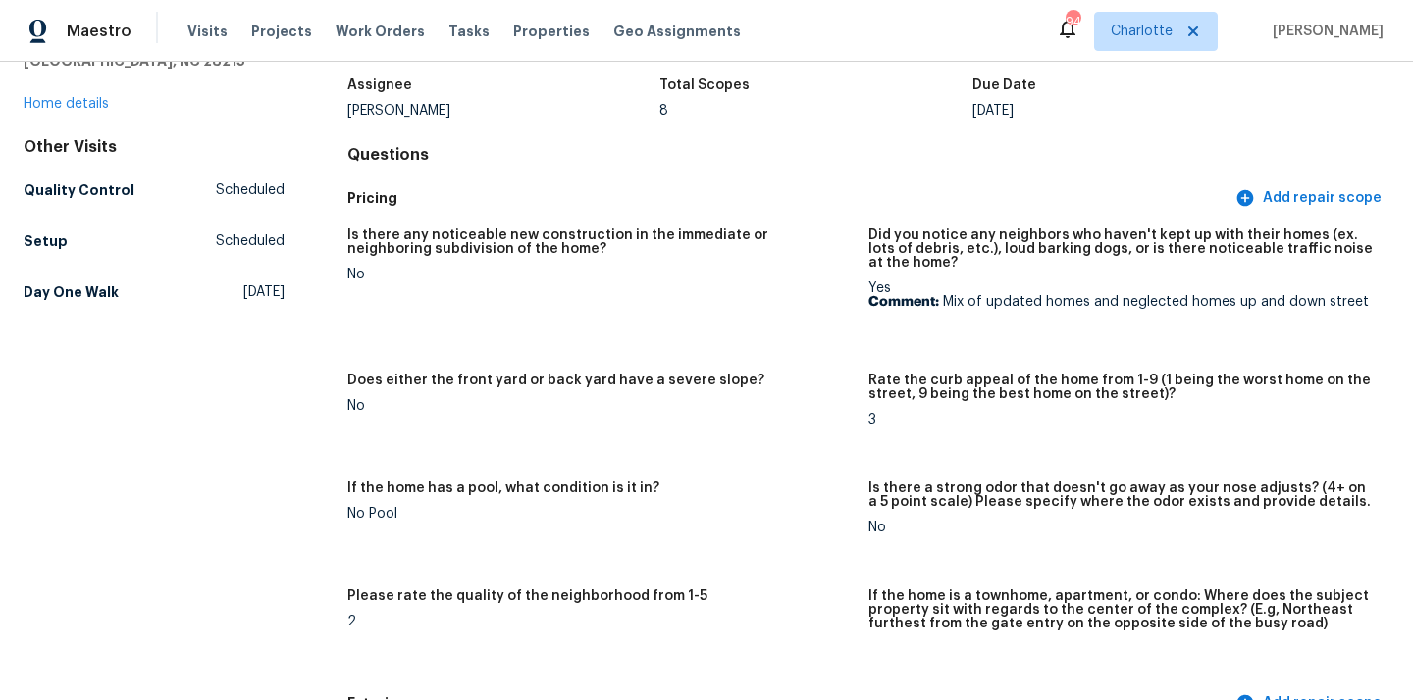
scroll to position [0, 0]
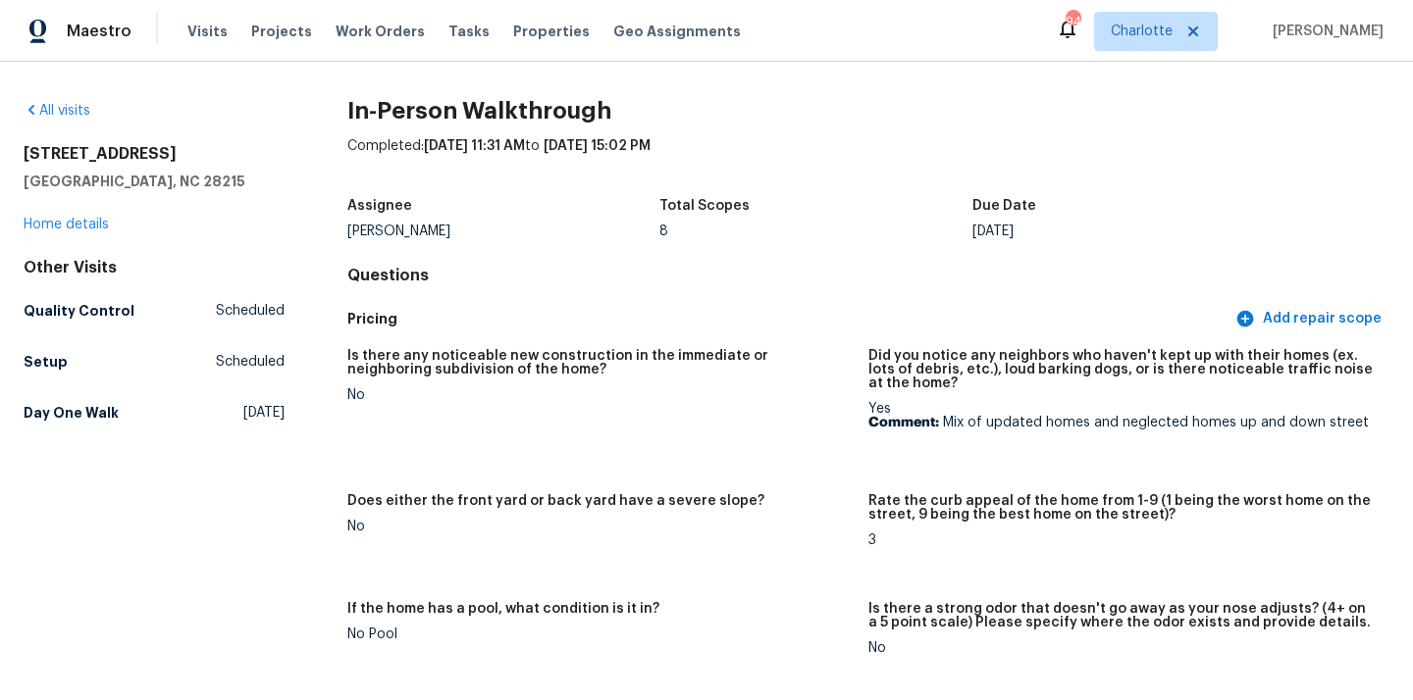
click at [86, 215] on div "5312 Great Wagon Rd Charlotte, NC 28215 Home details" at bounding box center [154, 189] width 261 height 90
click at [76, 229] on link "Home details" at bounding box center [66, 225] width 85 height 14
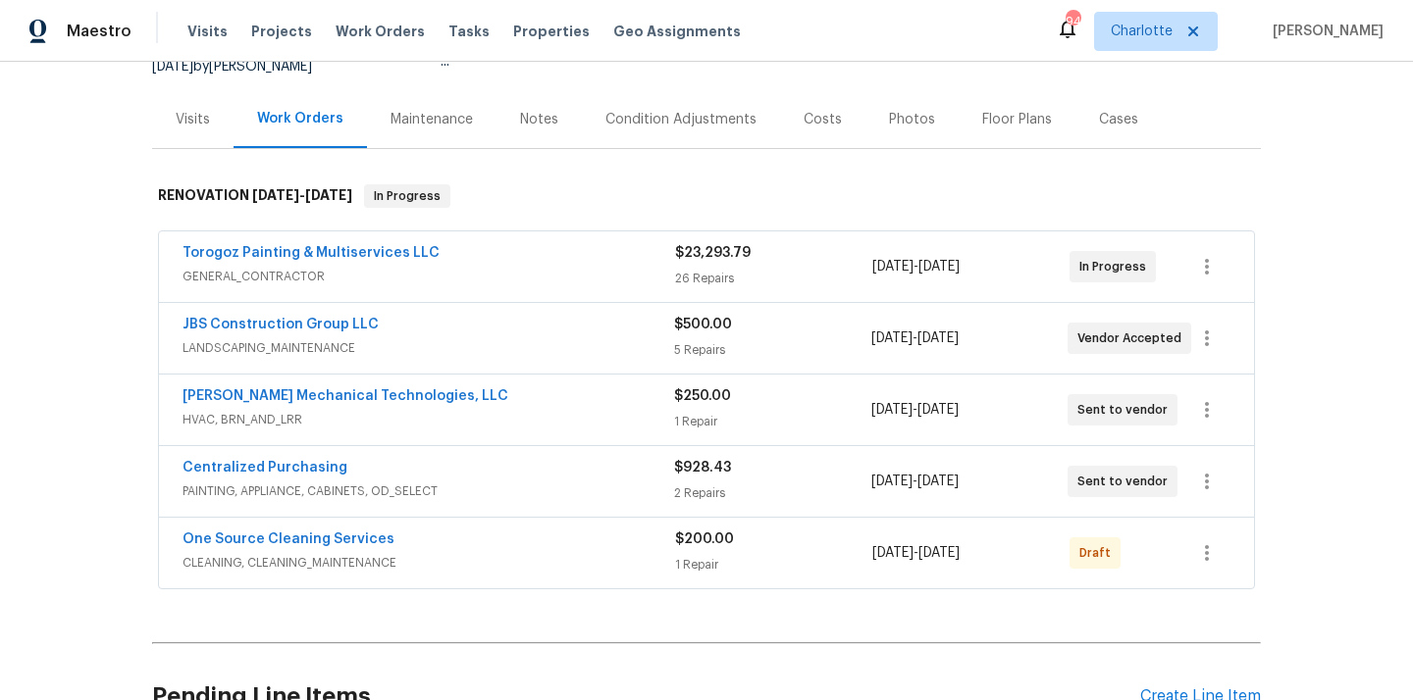
scroll to position [236, 0]
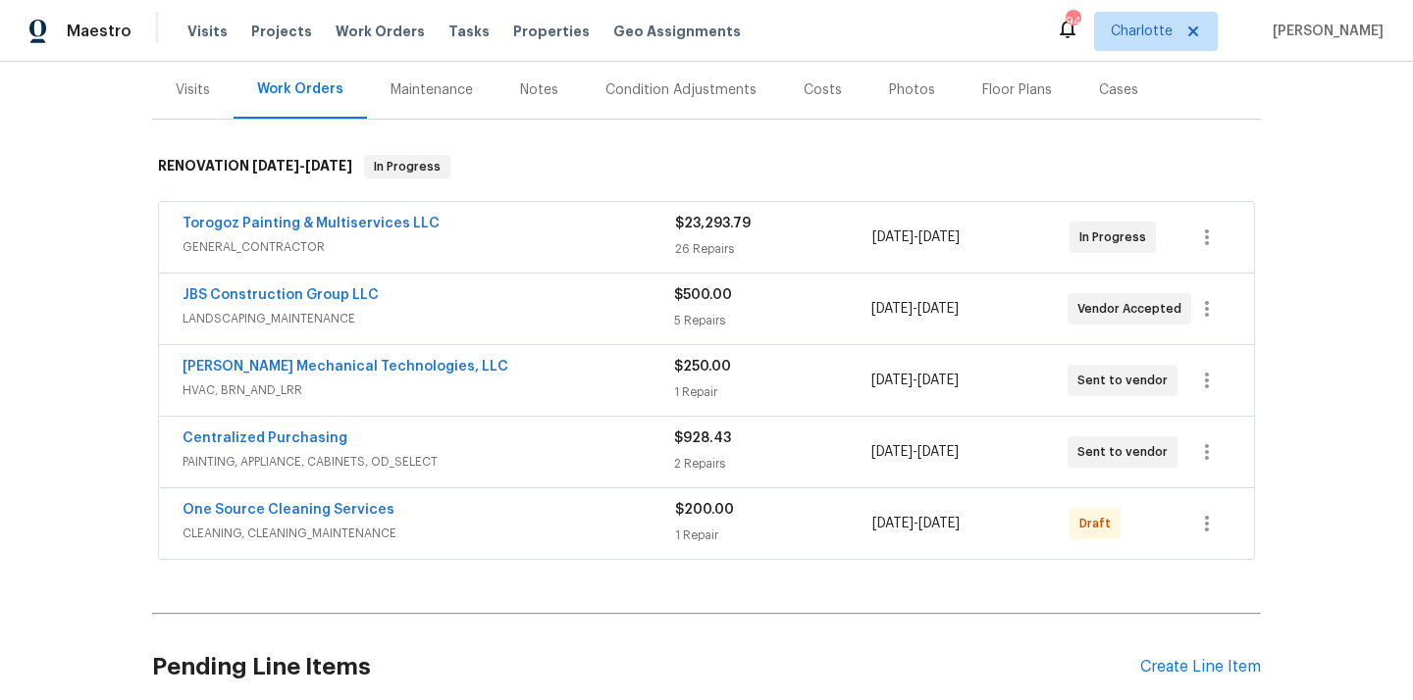
click at [283, 445] on span "Centralized Purchasing" at bounding box center [264, 439] width 165 height 20
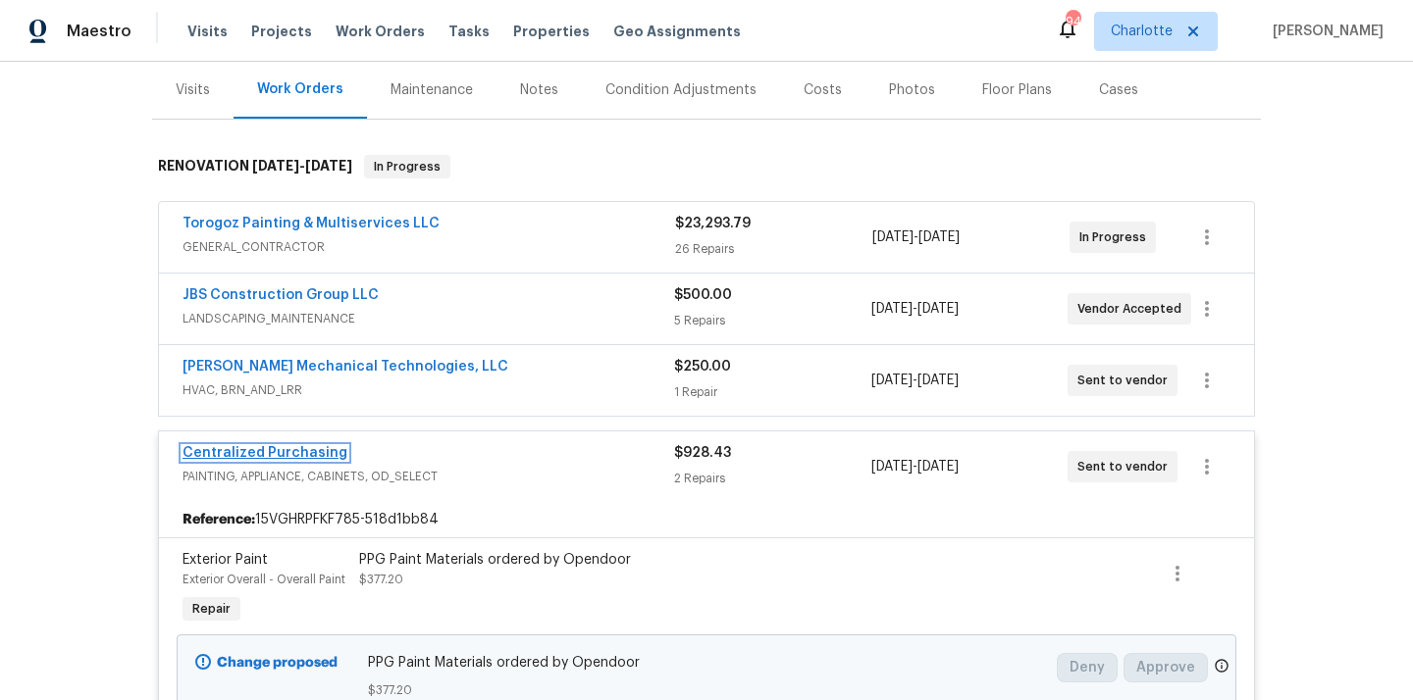
click at [286, 450] on link "Centralized Purchasing" at bounding box center [264, 453] width 165 height 14
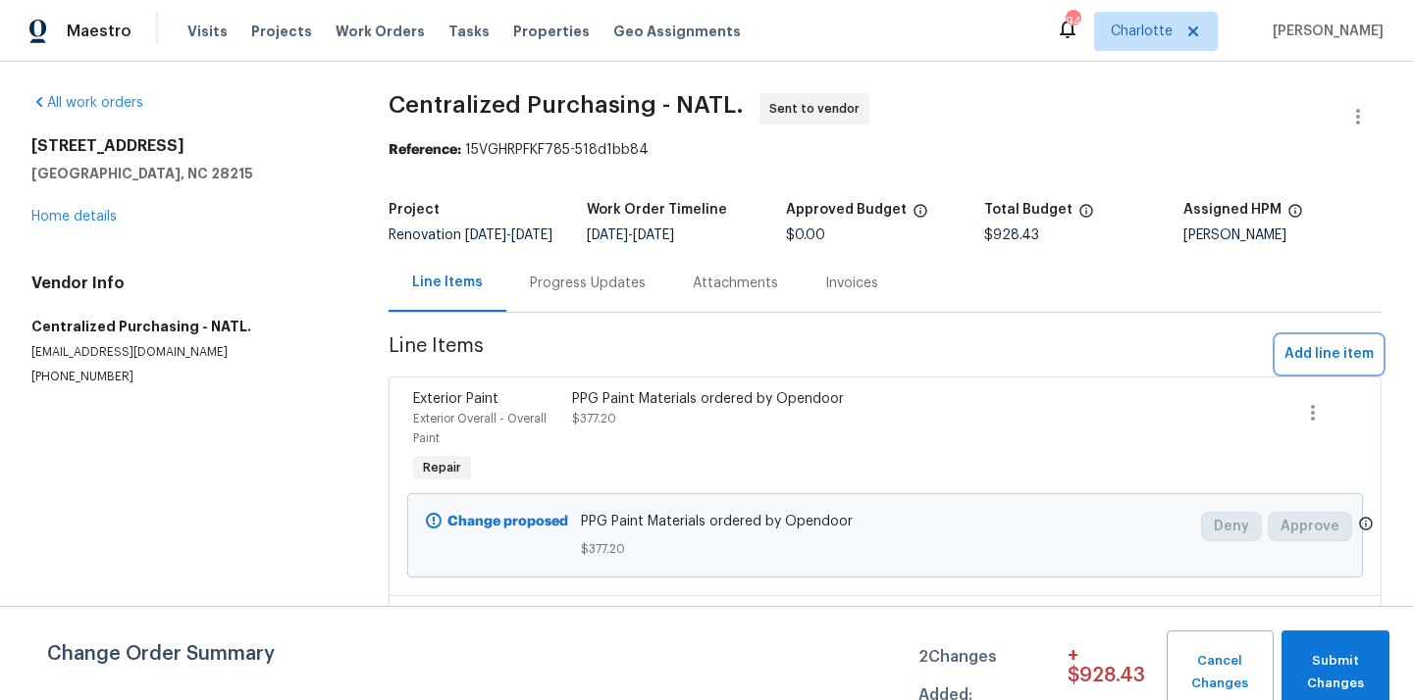
click at [1321, 362] on span "Add line item" at bounding box center [1328, 354] width 89 height 25
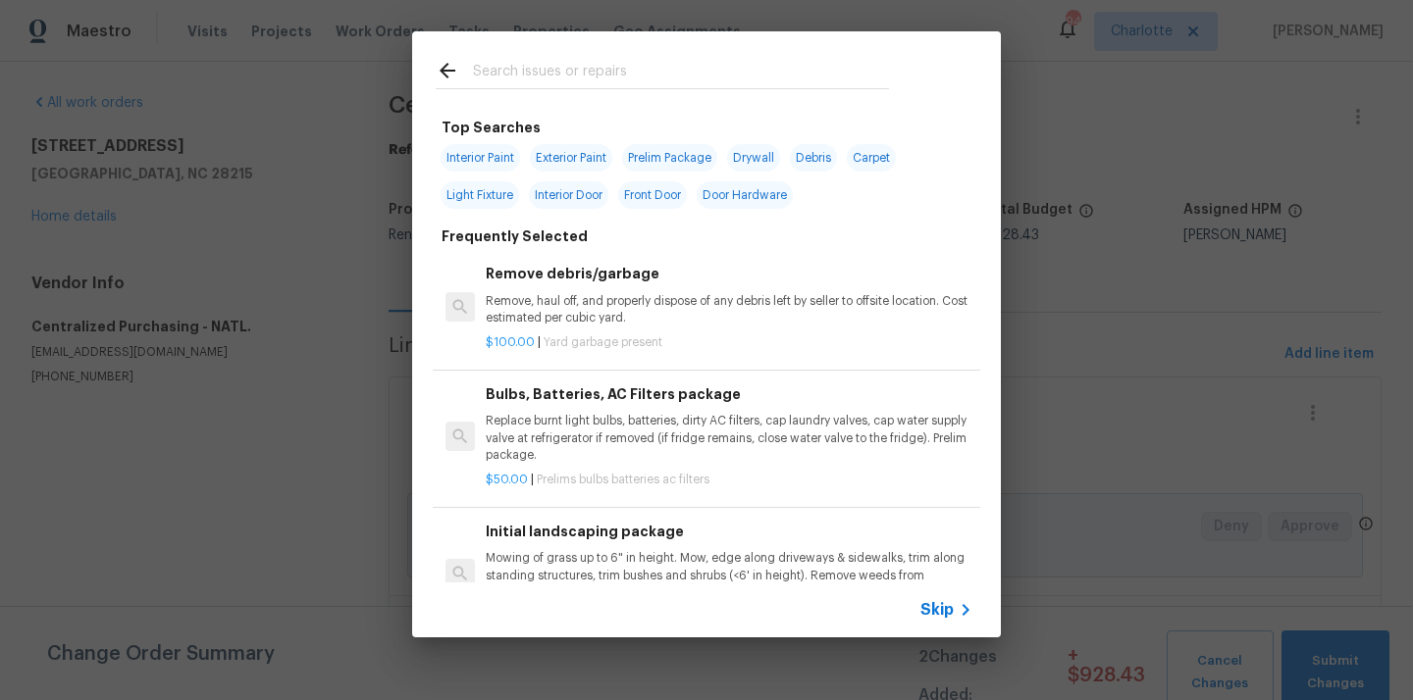
click at [789, 70] on input "text" at bounding box center [681, 73] width 416 height 29
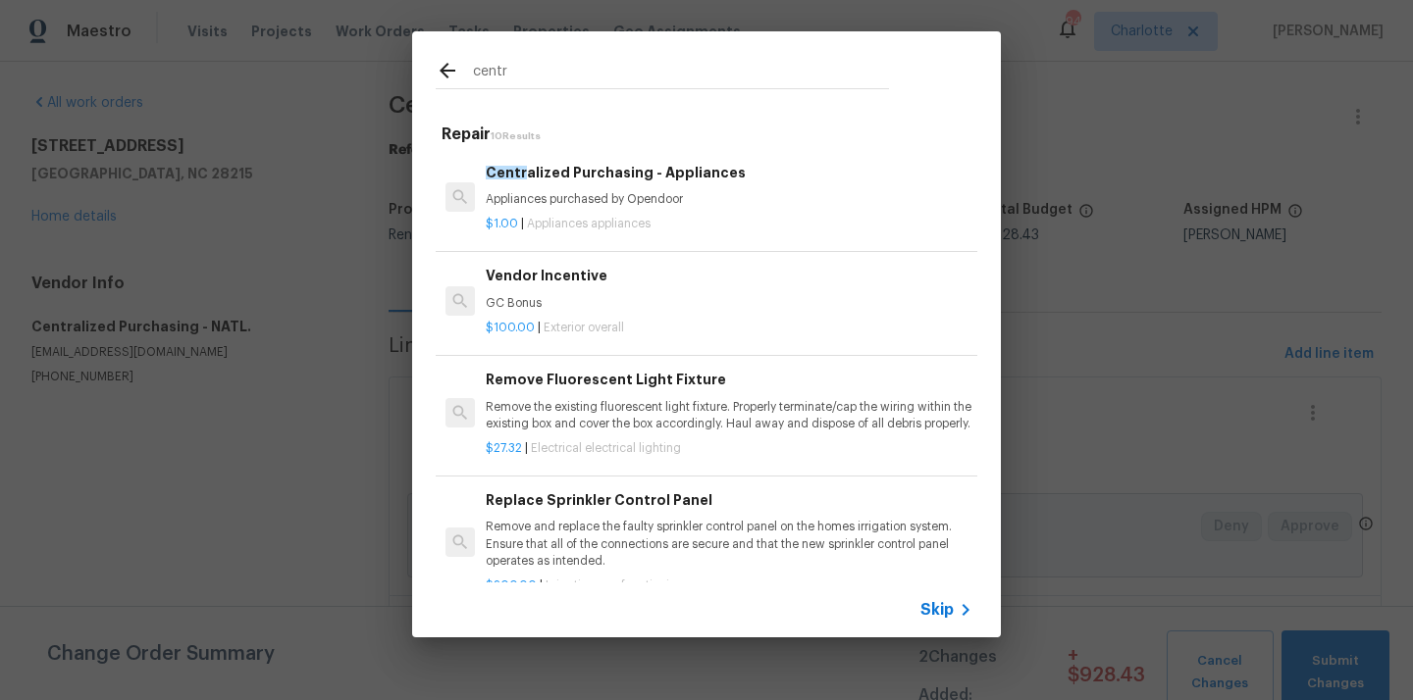
type input "centr"
click at [603, 187] on div "Centr alized Purchasing - Appliances Appliances purchased by Opendoor" at bounding box center [729, 185] width 487 height 47
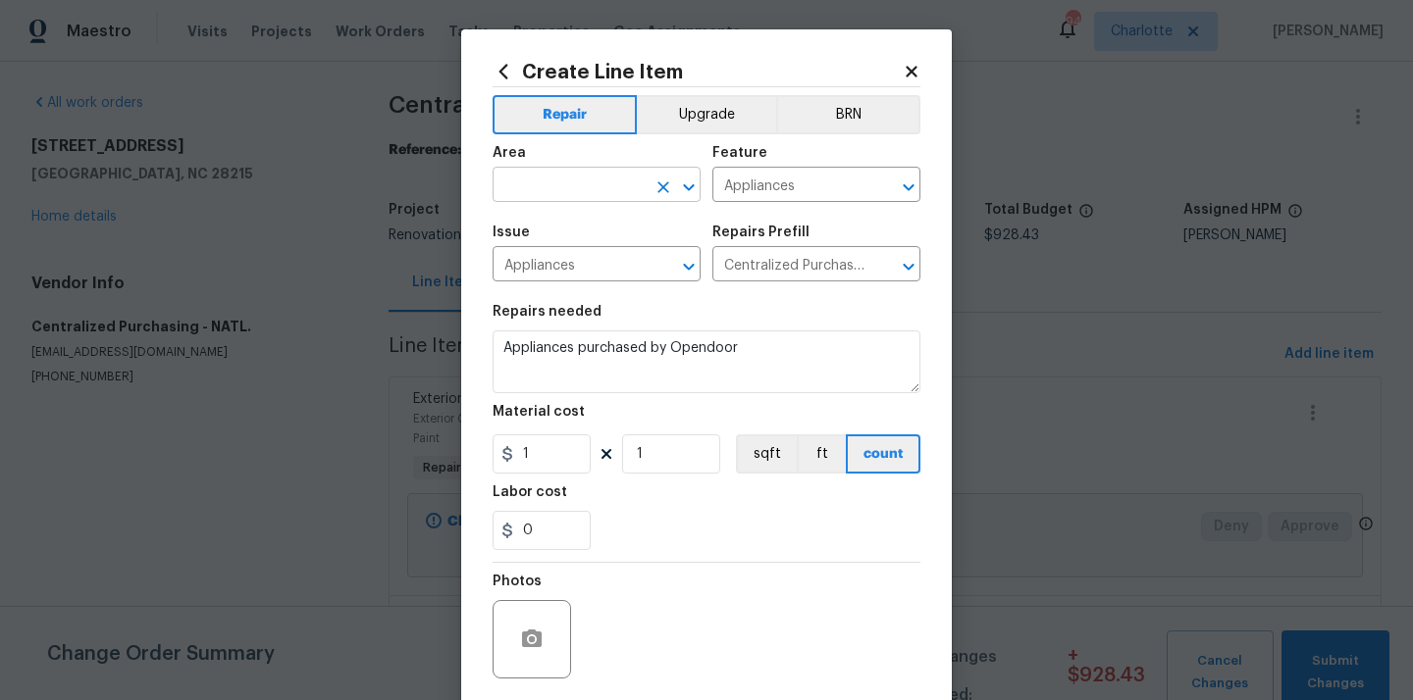
click at [600, 186] on input "text" at bounding box center [568, 187] width 153 height 30
click at [587, 221] on li "Kitchen" at bounding box center [596, 231] width 208 height 32
type input "Kitchen"
drag, startPoint x: 546, startPoint y: 455, endPoint x: 495, endPoint y: 455, distance: 51.0
click at [501, 455] on div "1" at bounding box center [541, 454] width 98 height 39
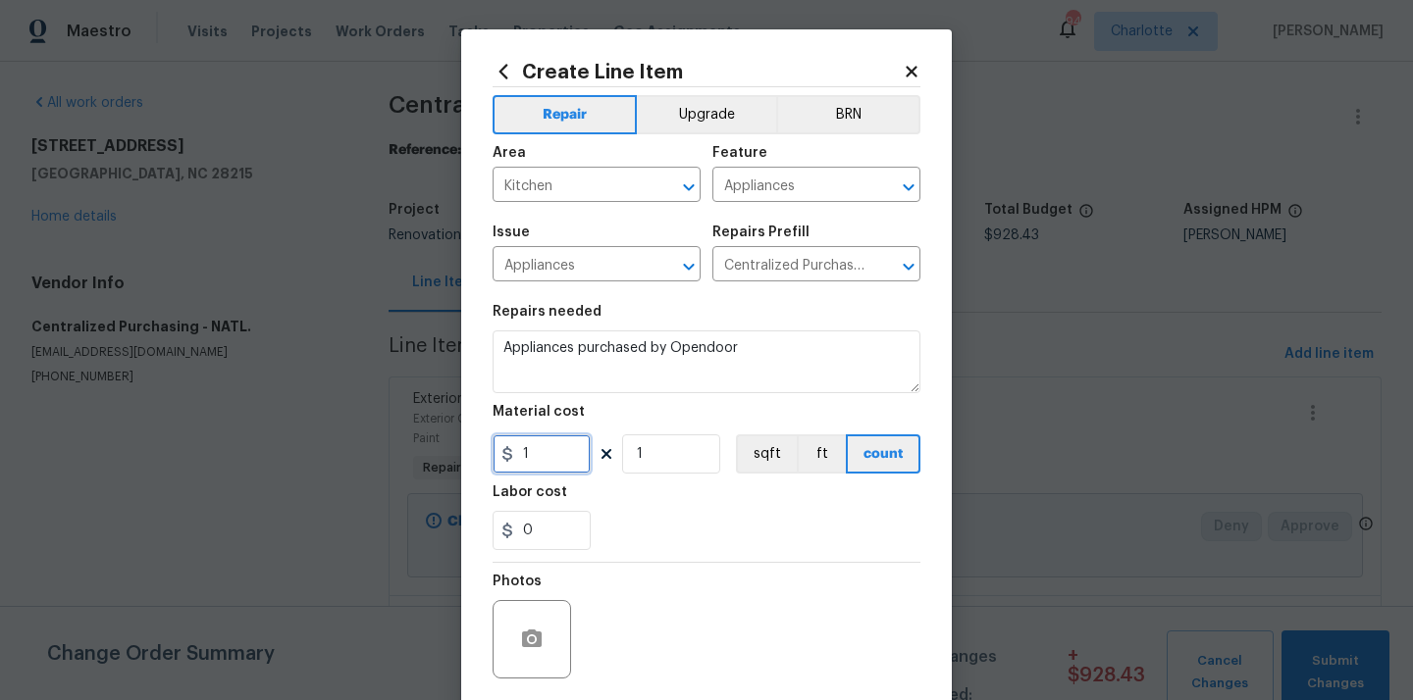
paste input "2565.65"
type input "2565.65"
click at [705, 526] on div "0" at bounding box center [706, 530] width 428 height 39
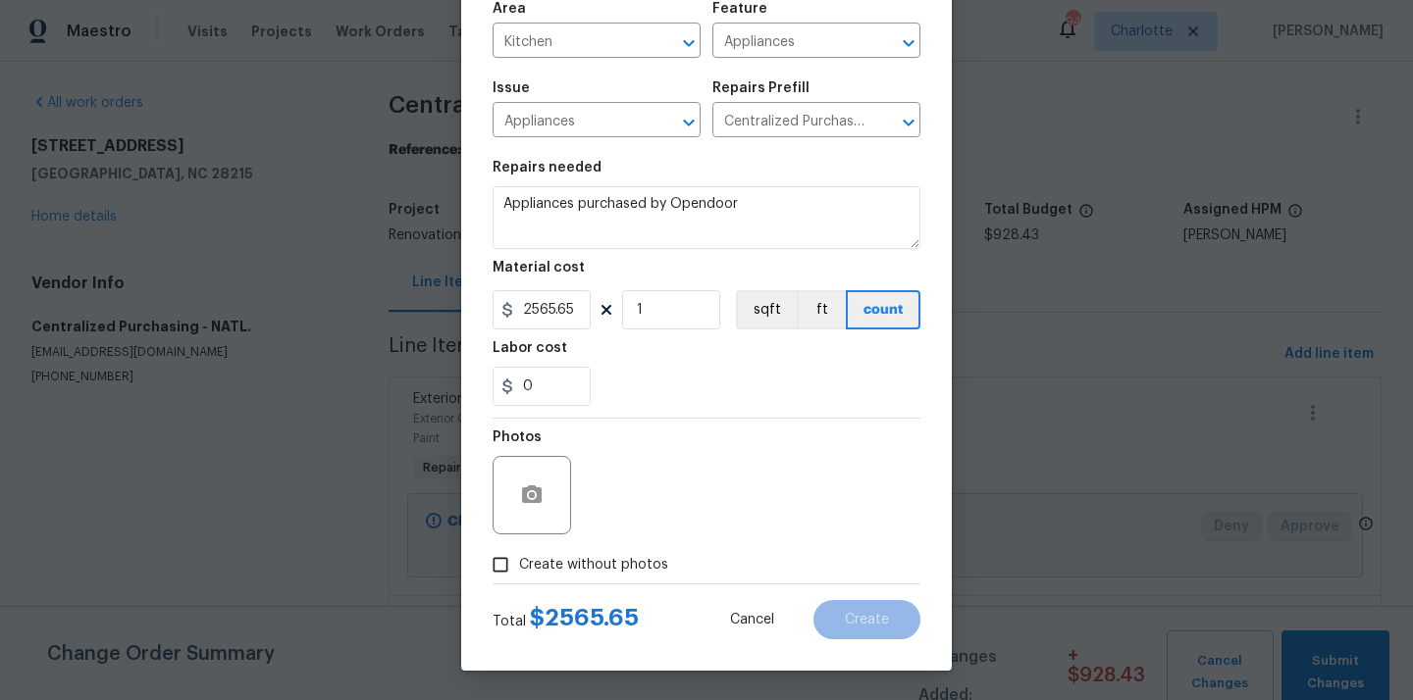
click at [626, 561] on span "Create without photos" at bounding box center [593, 565] width 149 height 21
click at [519, 561] on input "Create without photos" at bounding box center [500, 564] width 37 height 37
checkbox input "true"
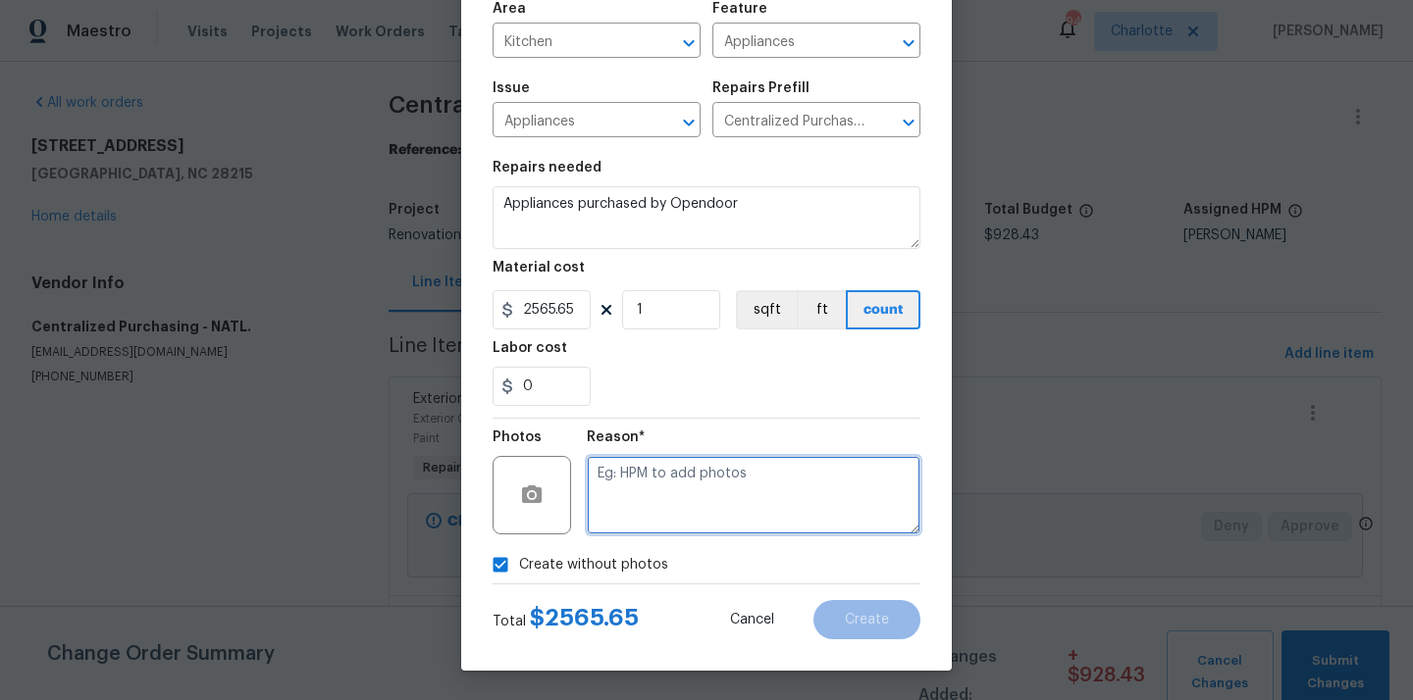
click at [648, 492] on textarea at bounding box center [754, 495] width 334 height 78
type textarea "N/A"
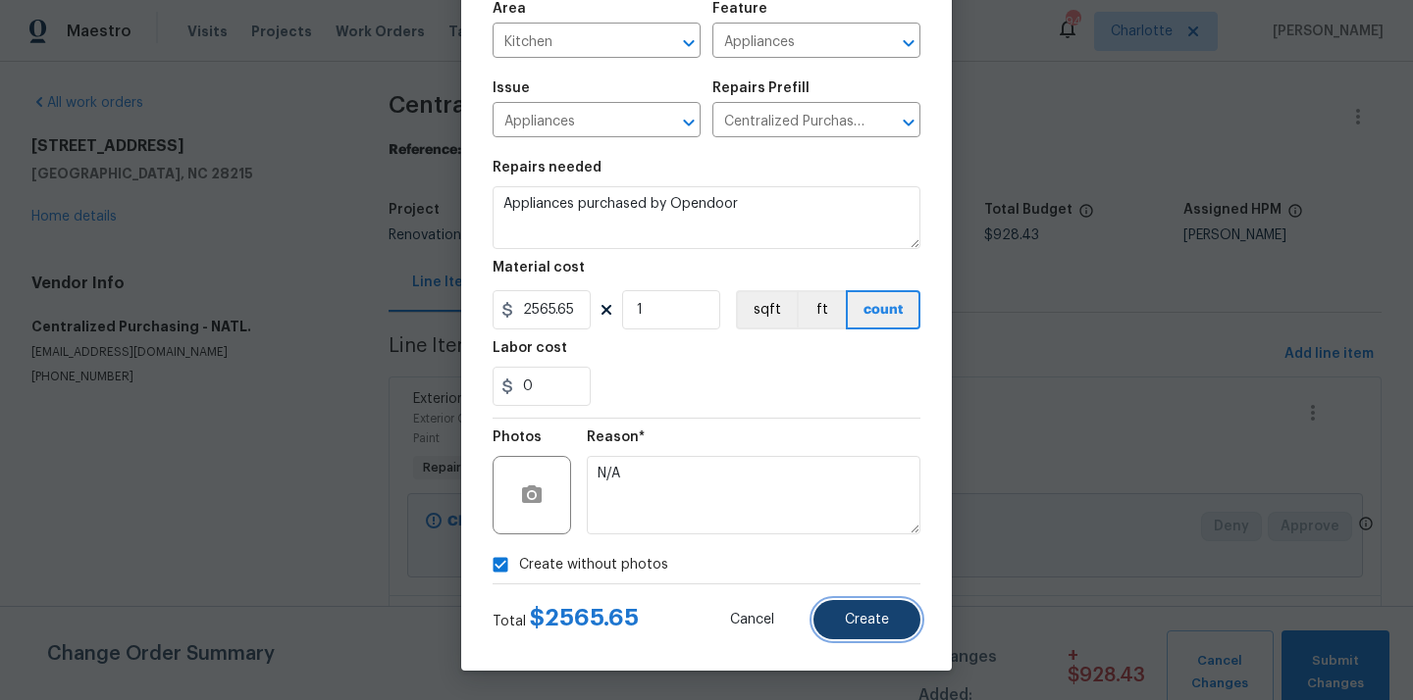
click at [850, 614] on span "Create" at bounding box center [867, 620] width 44 height 15
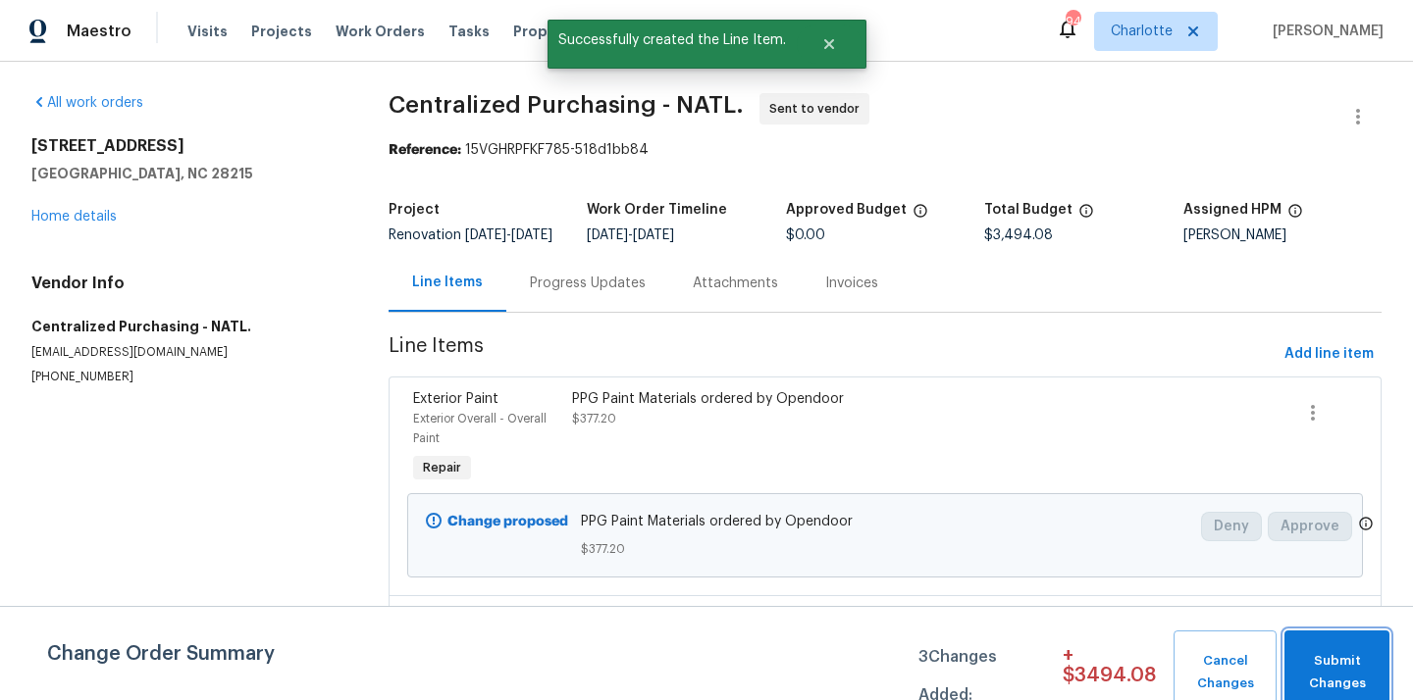
click at [1341, 646] on button "Submit Changes" at bounding box center [1336, 673] width 105 height 84
